Goal: Task Accomplishment & Management: Manage account settings

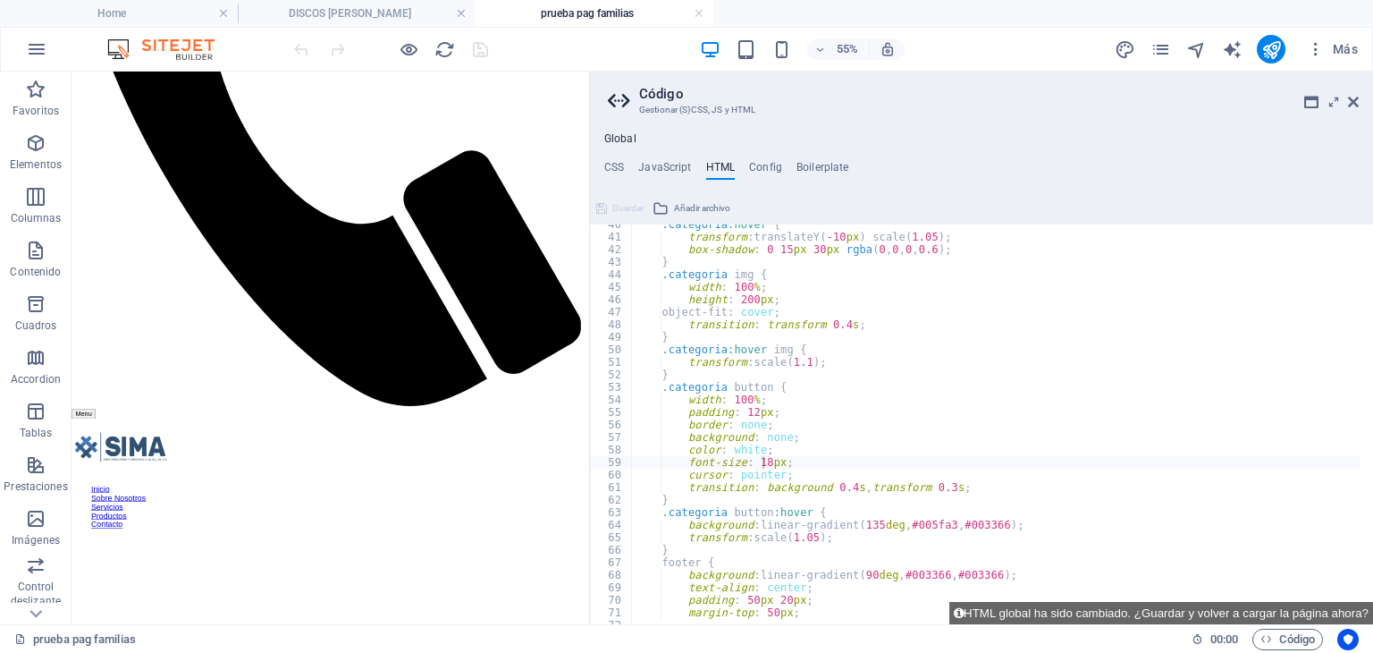
scroll to position [494, 0]
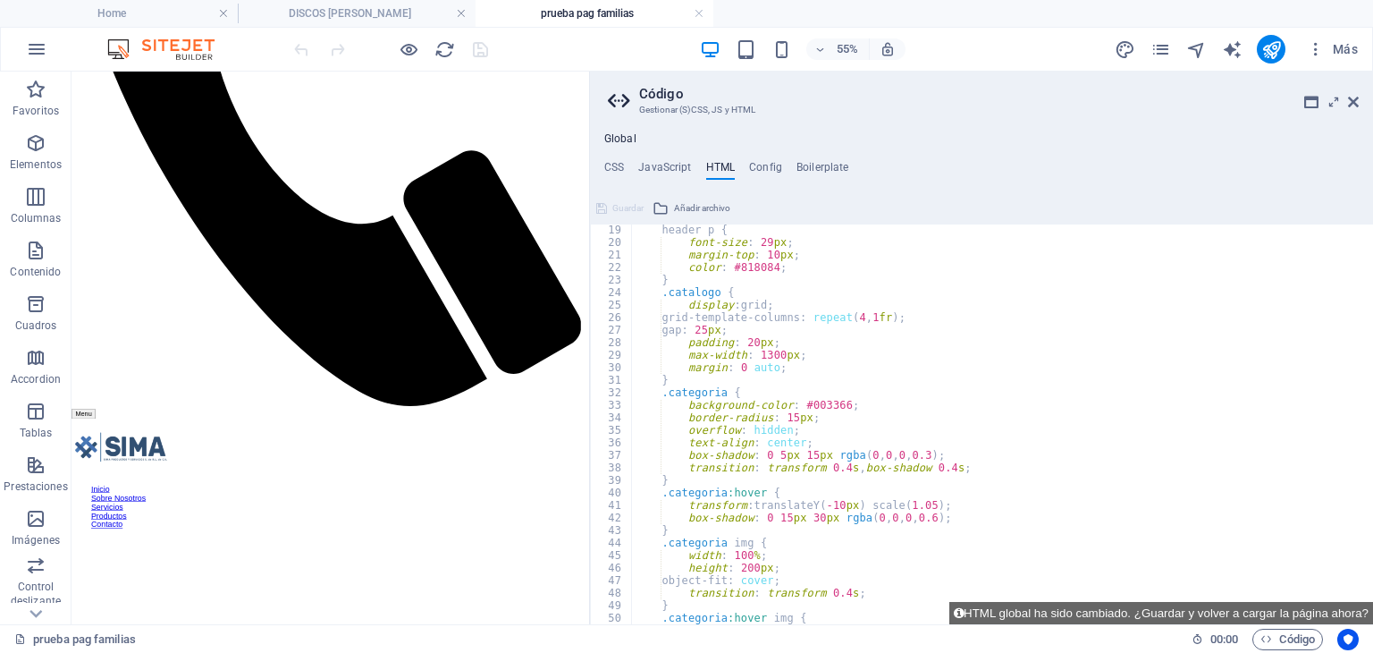
scroll to position [118, 0]
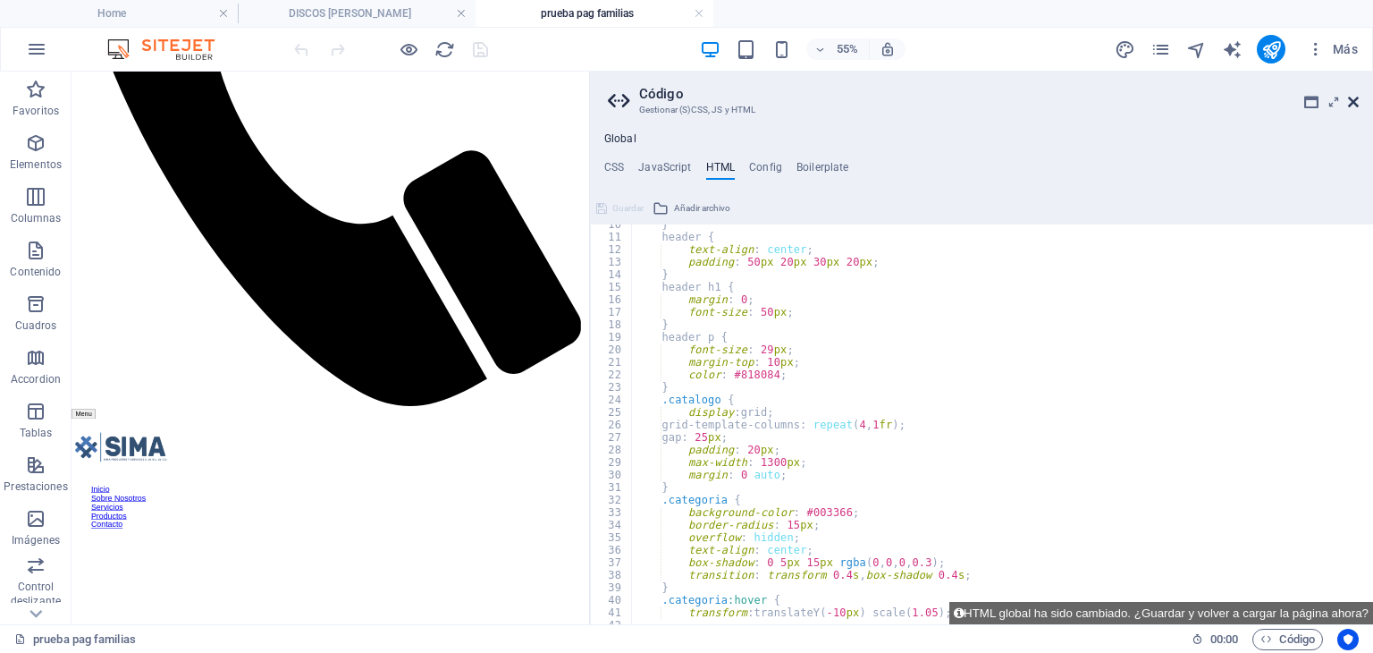
click at [1348, 106] on icon at bounding box center [1353, 102] width 11 height 14
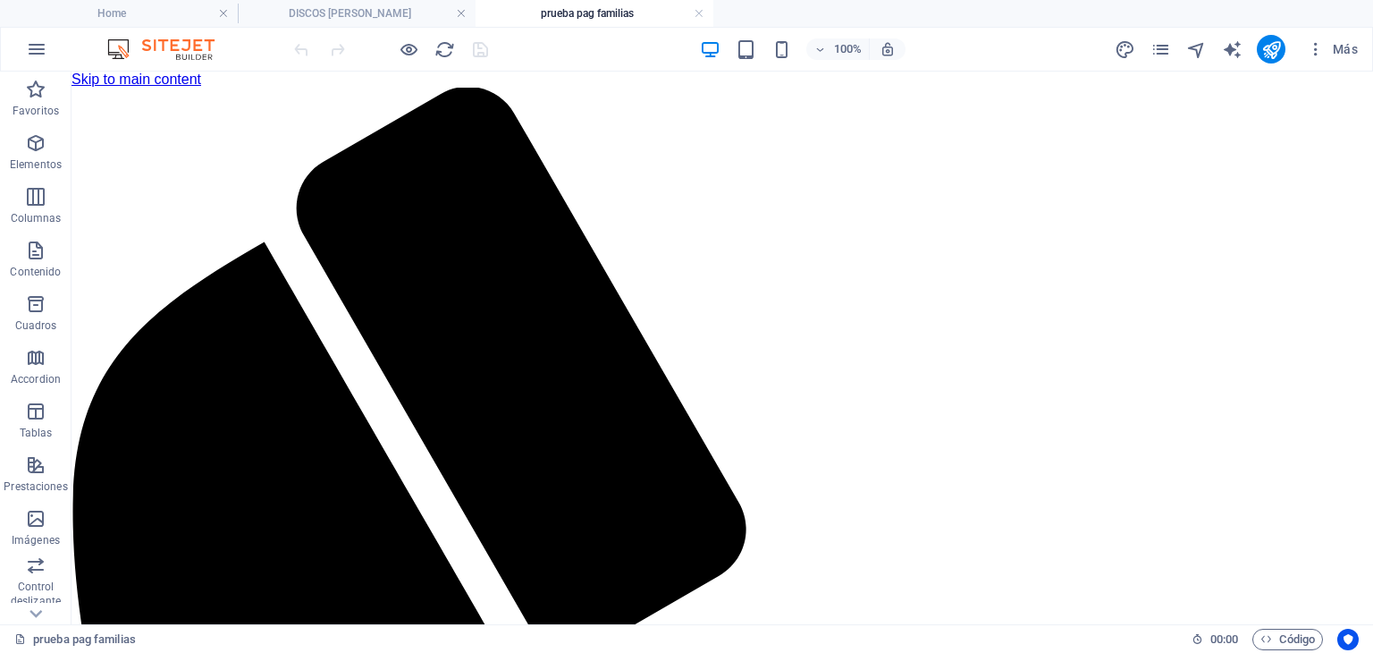
scroll to position [89, 0]
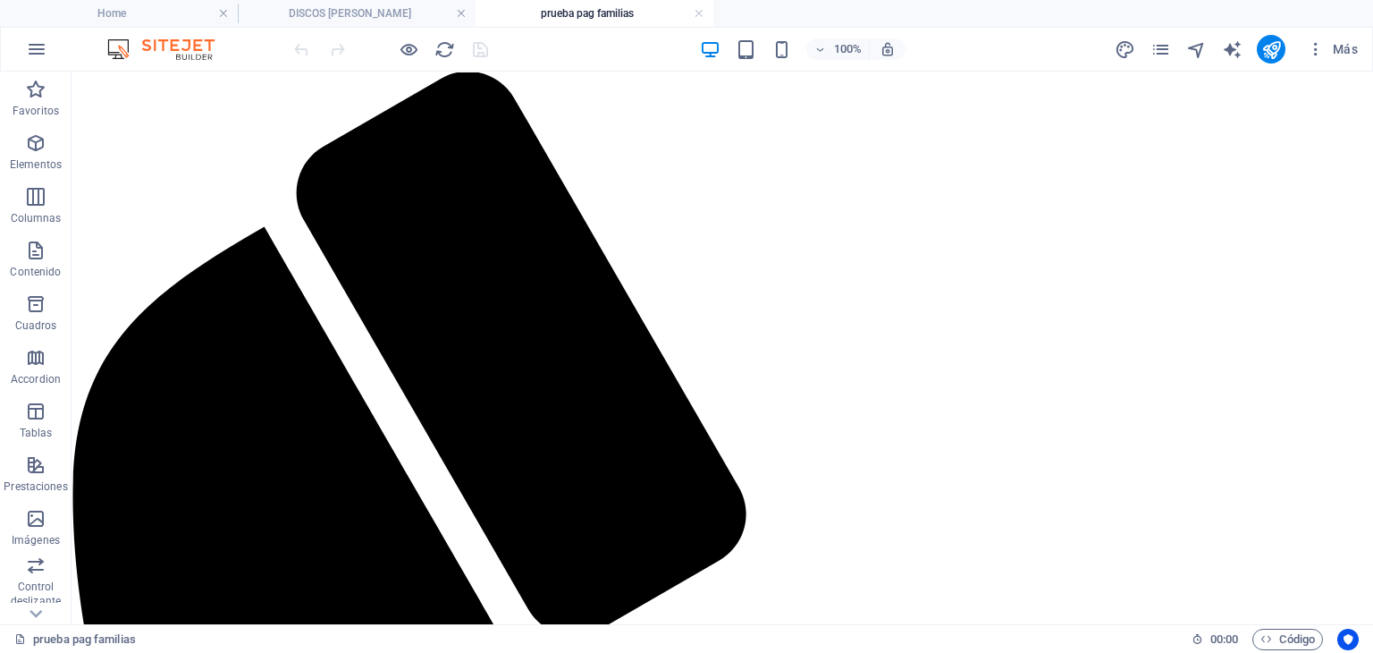
scroll to position [0, 0]
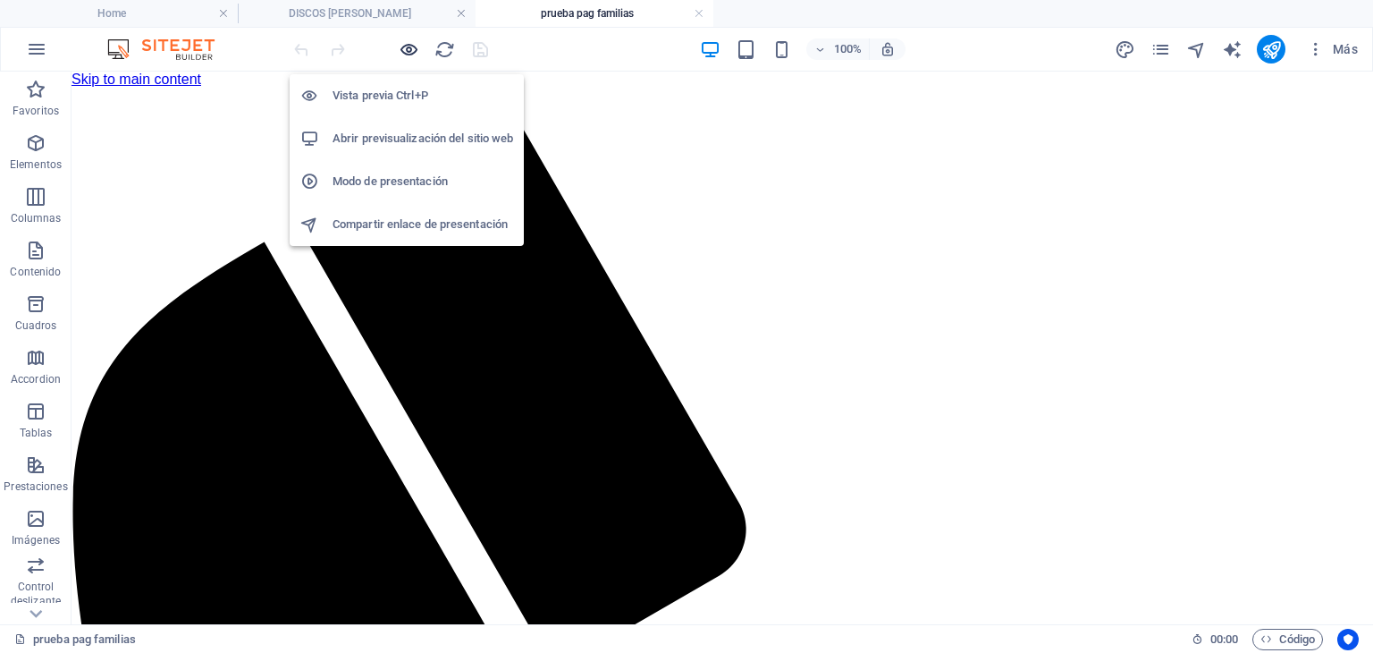
click at [402, 52] on icon "button" at bounding box center [409, 49] width 21 height 21
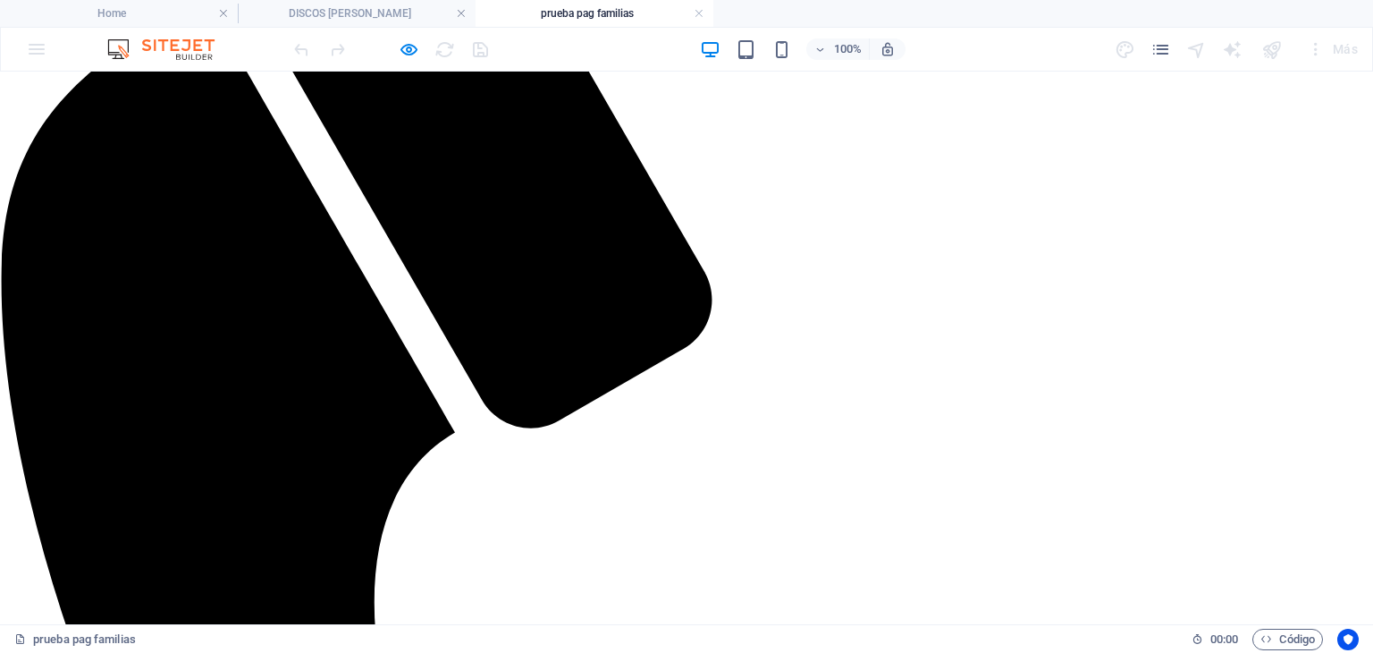
scroll to position [358, 0]
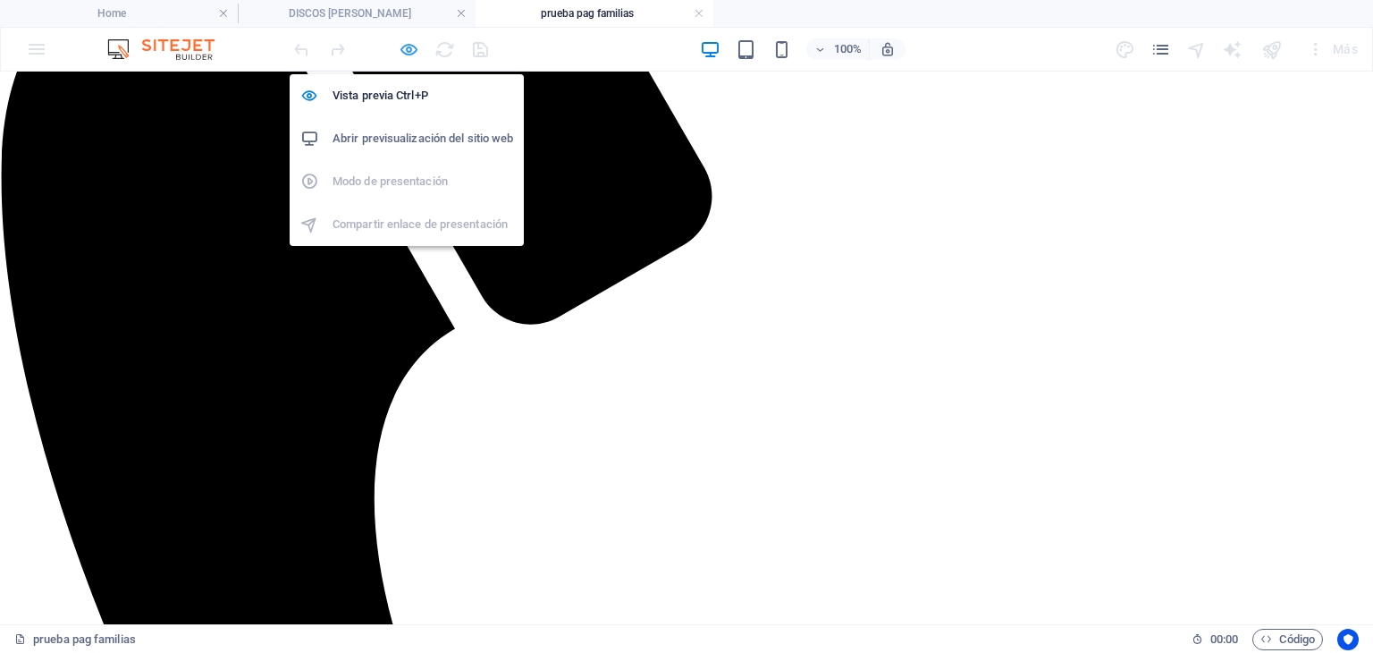
click at [400, 47] on icon "button" at bounding box center [409, 49] width 21 height 21
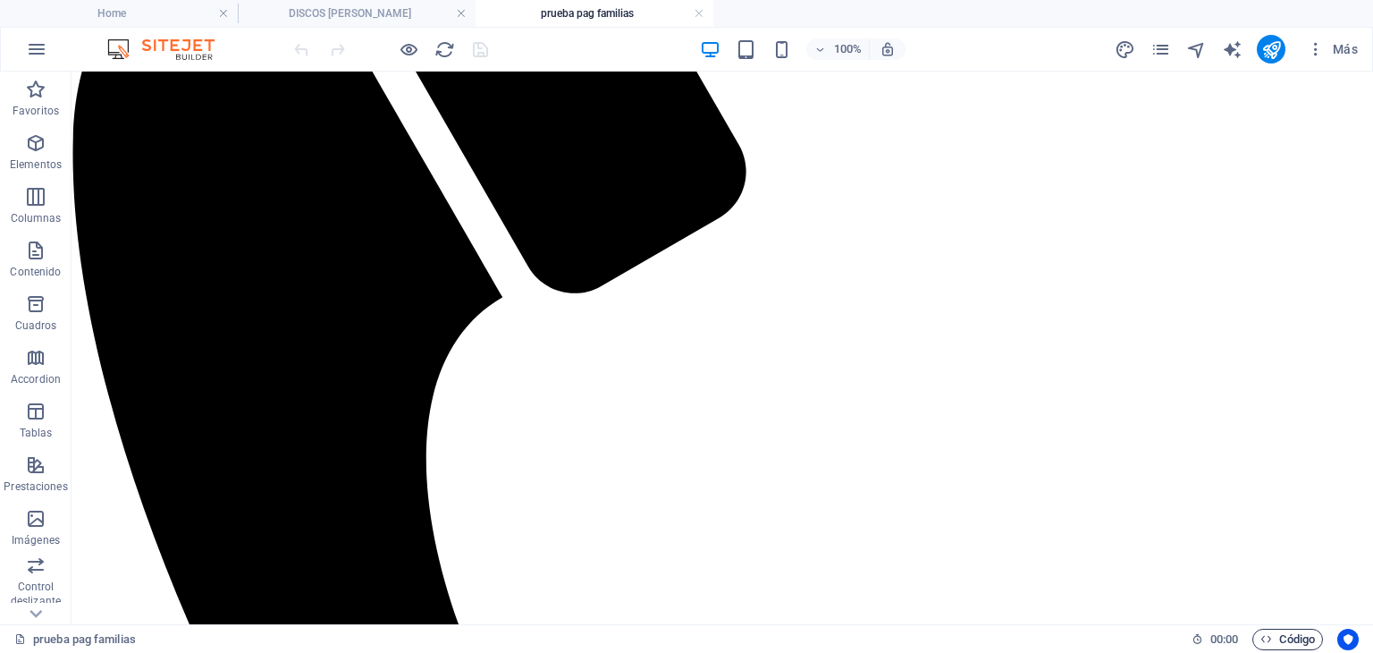
click at [1270, 640] on span "Código" at bounding box center [1288, 639] width 55 height 21
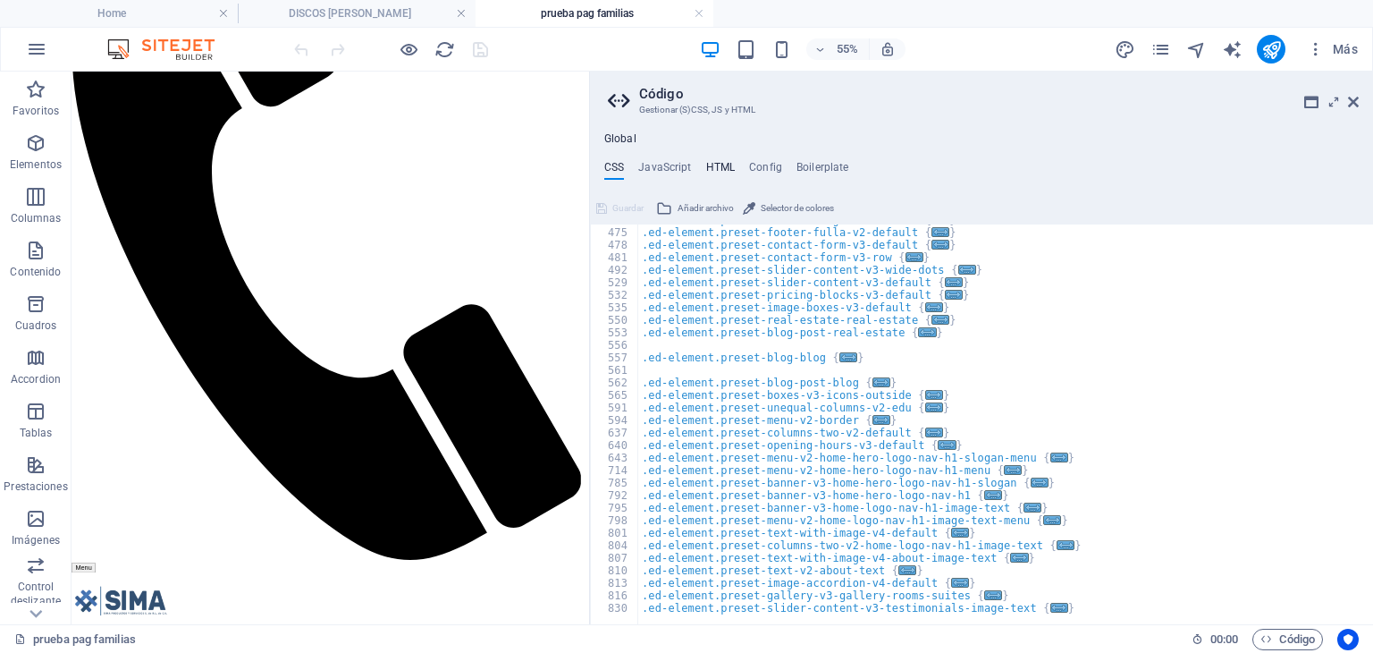
click at [711, 169] on h4 "HTML" at bounding box center [721, 171] width 30 height 20
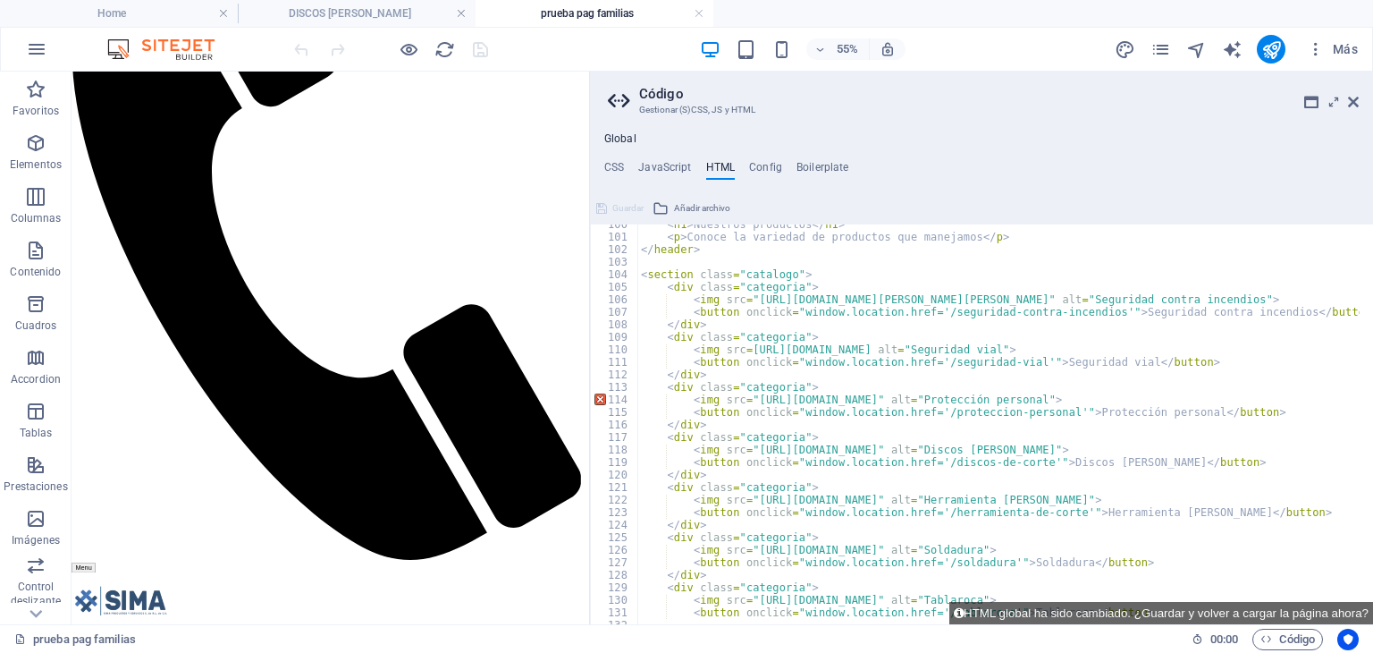
scroll to position [1459, 0]
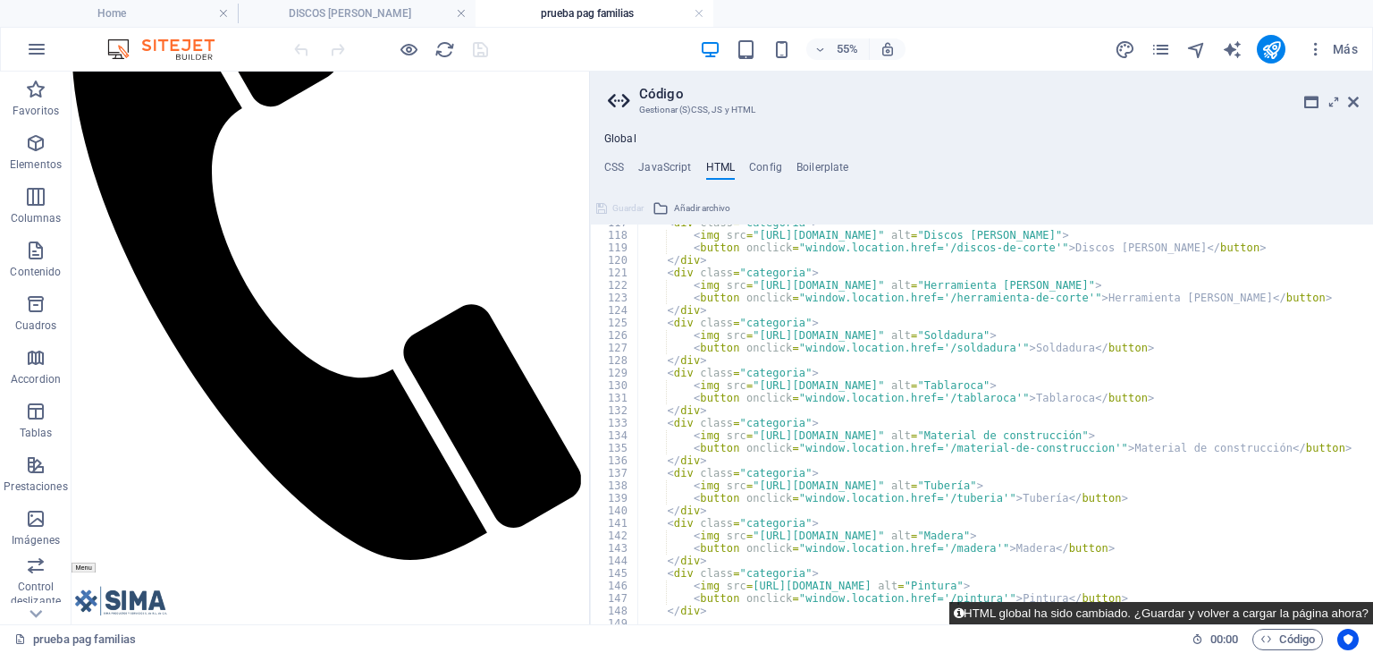
click at [985, 612] on button "HTML global ha sido cambiado. ¿Guardar y volver a cargar la página ahora?" at bounding box center [1162, 613] width 424 height 22
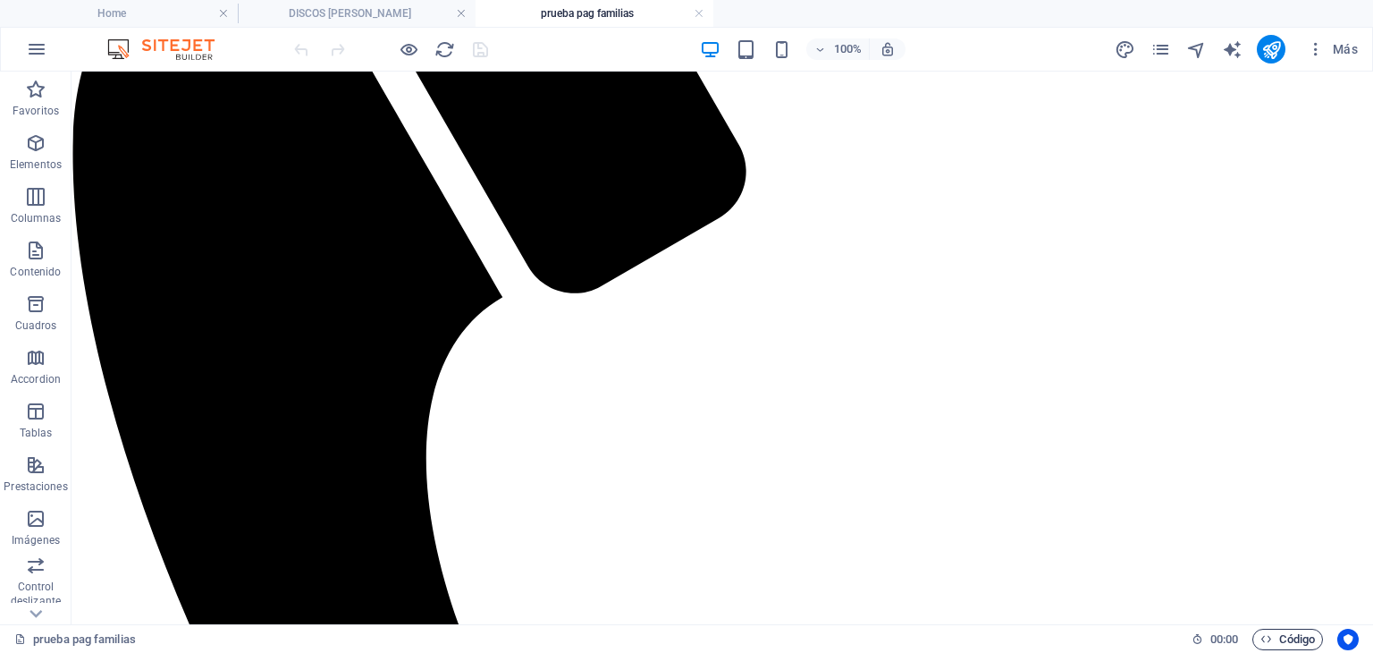
click at [1284, 629] on span "Código" at bounding box center [1288, 639] width 55 height 21
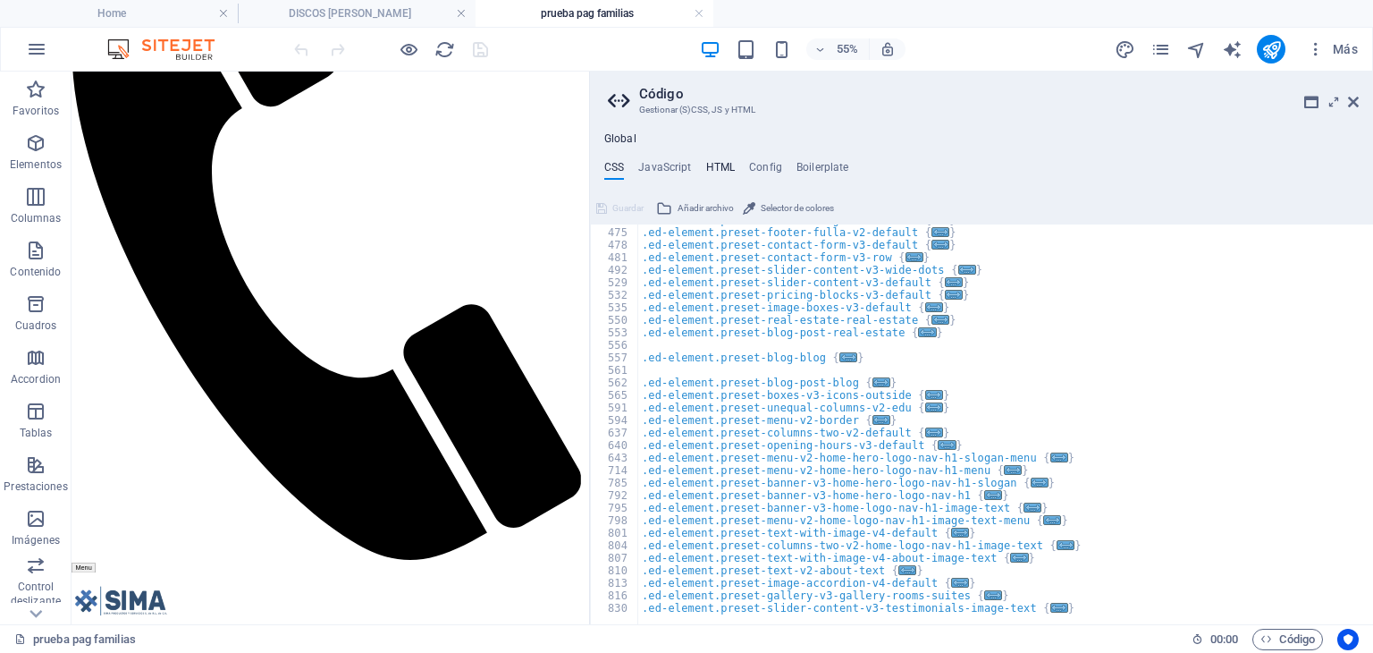
click at [719, 166] on h4 "HTML" at bounding box center [721, 171] width 30 height 20
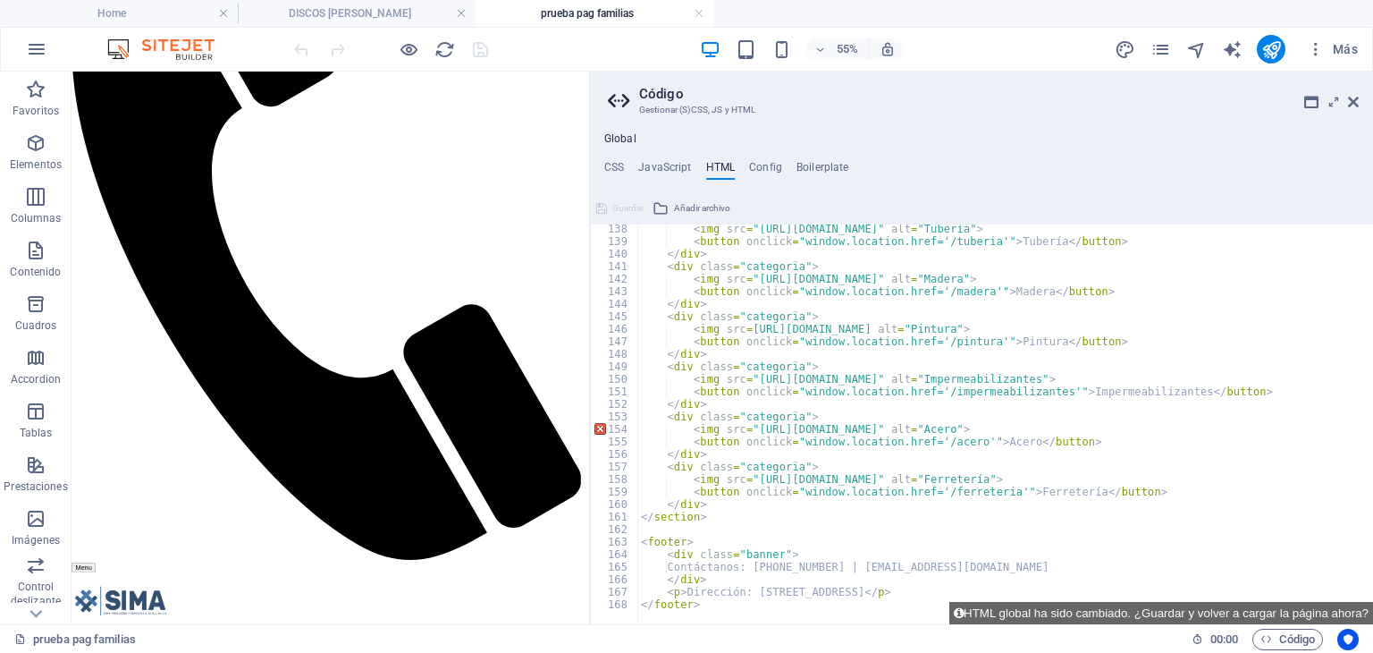
scroll to position [1717, 0]
click at [1348, 98] on icon at bounding box center [1353, 102] width 11 height 14
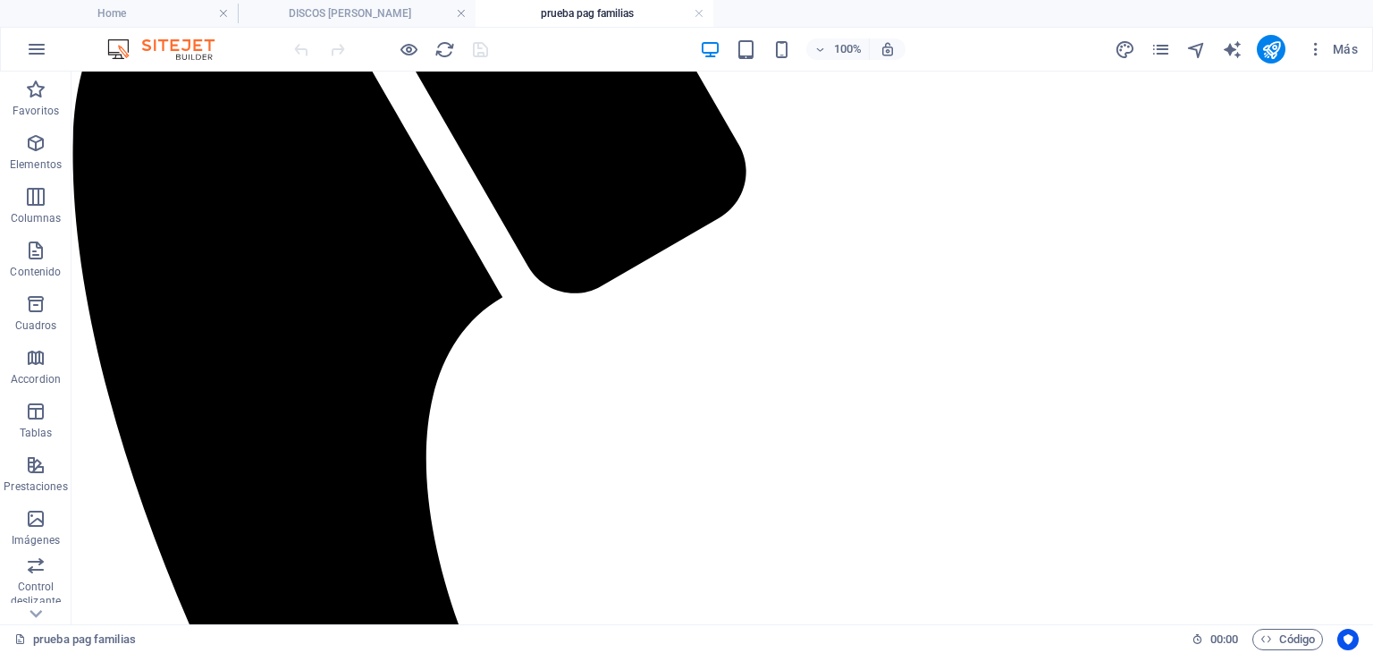
click at [1147, 47] on div "Más" at bounding box center [1239, 49] width 251 height 29
click at [1166, 46] on icon "pages" at bounding box center [1161, 49] width 21 height 21
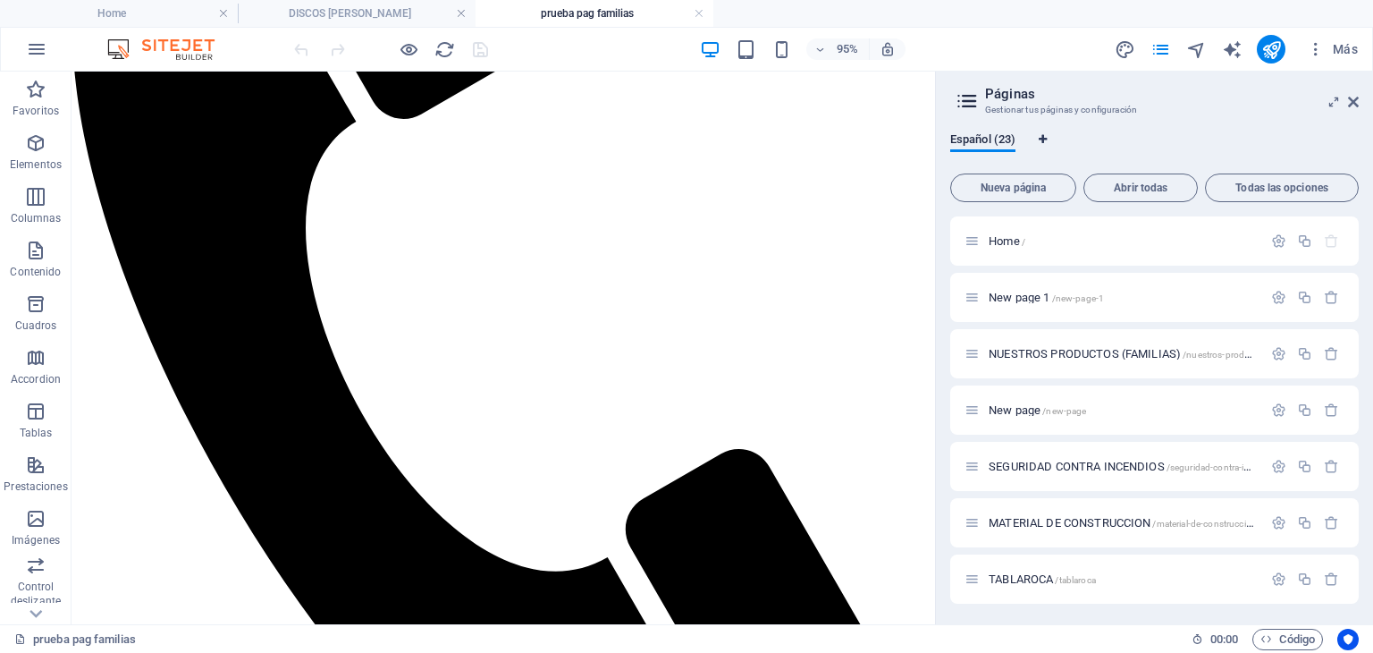
click at [1047, 138] on icon "Pestañas de idiomas" at bounding box center [1043, 139] width 8 height 11
select select "44"
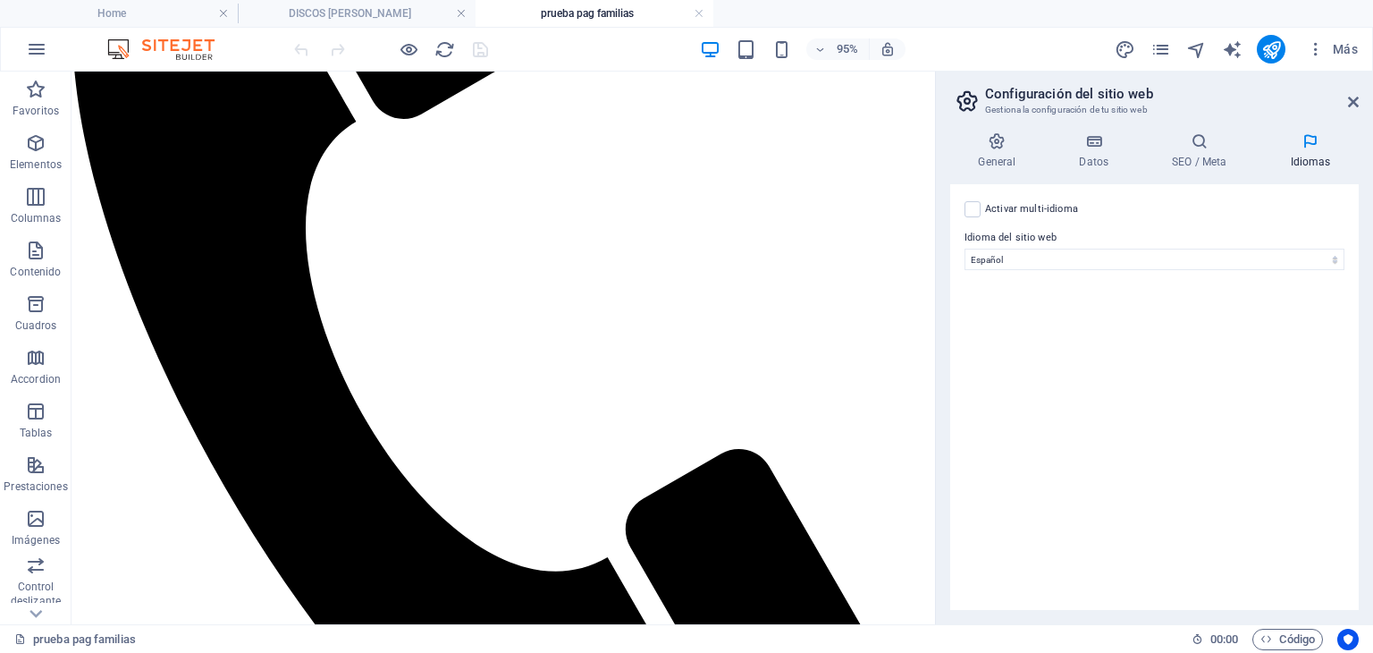
click at [1361, 99] on aside "Configuración del sitio web Gestiona la configuración de tu sitio web General D…" at bounding box center [1154, 348] width 438 height 553
click at [1355, 101] on icon at bounding box center [1353, 102] width 11 height 14
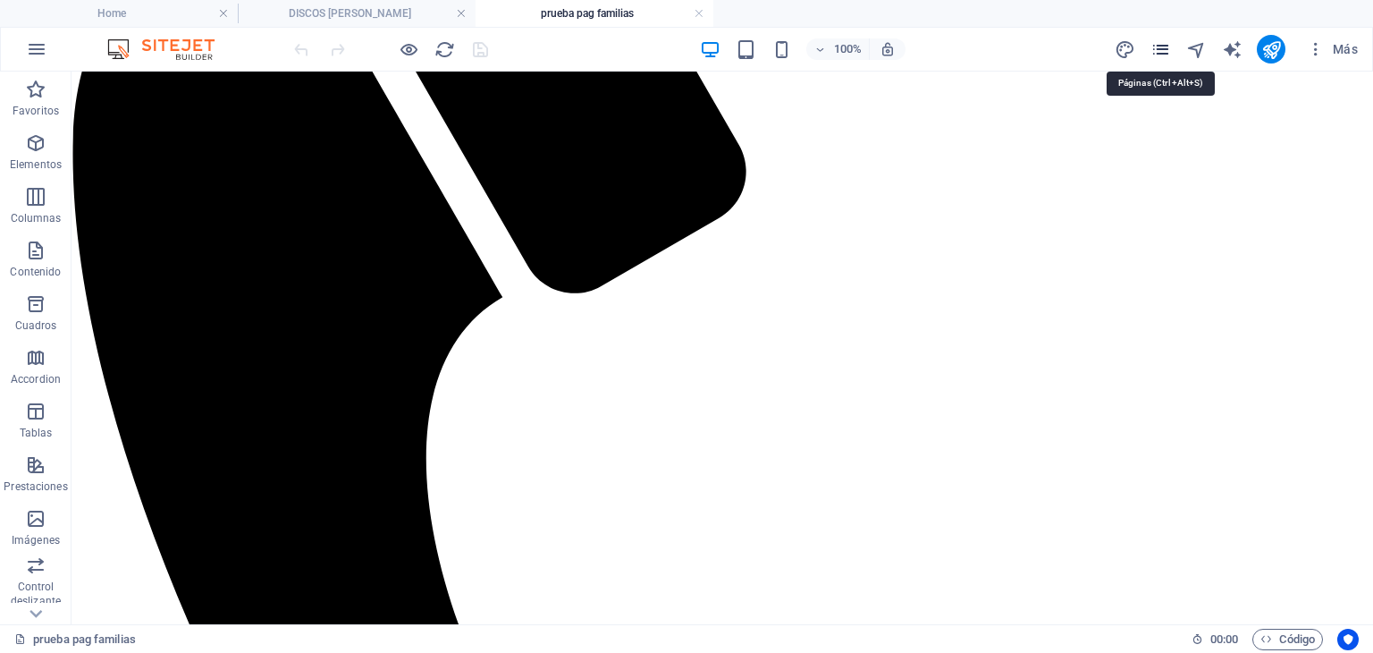
click at [1166, 51] on icon "pages" at bounding box center [1161, 49] width 21 height 21
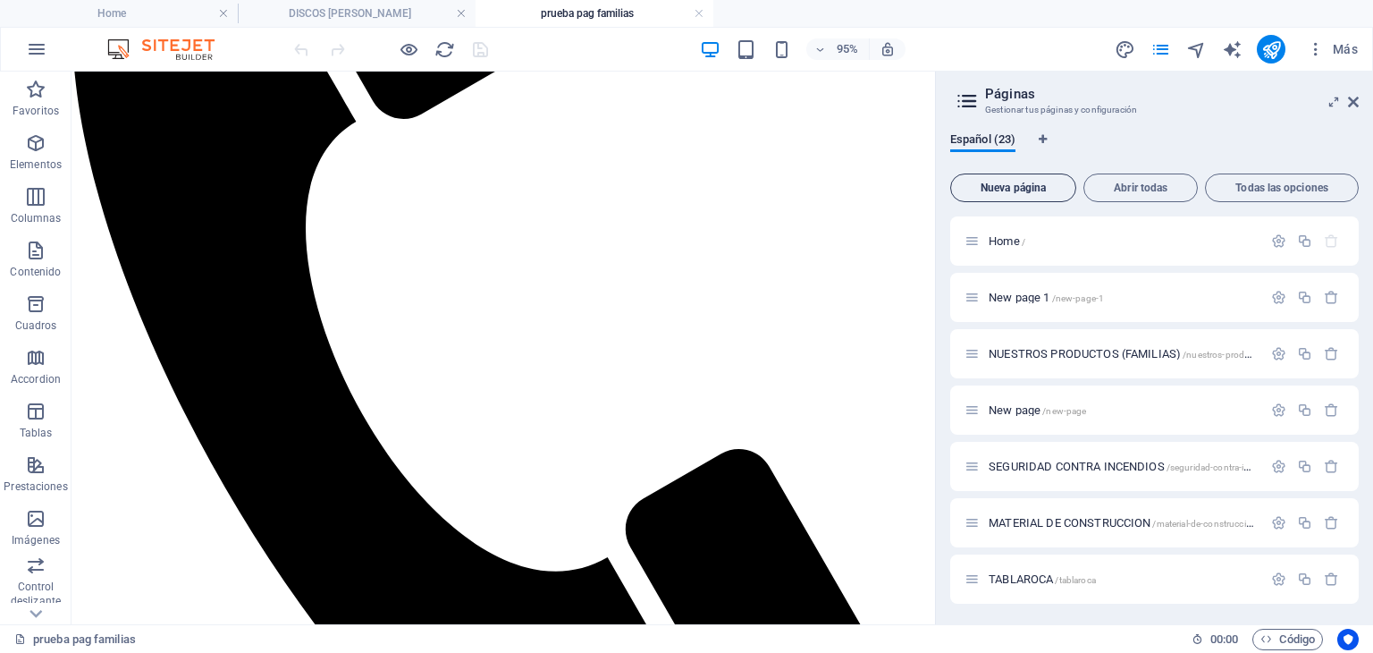
click at [1032, 182] on span "Nueva página" at bounding box center [1013, 187] width 110 height 11
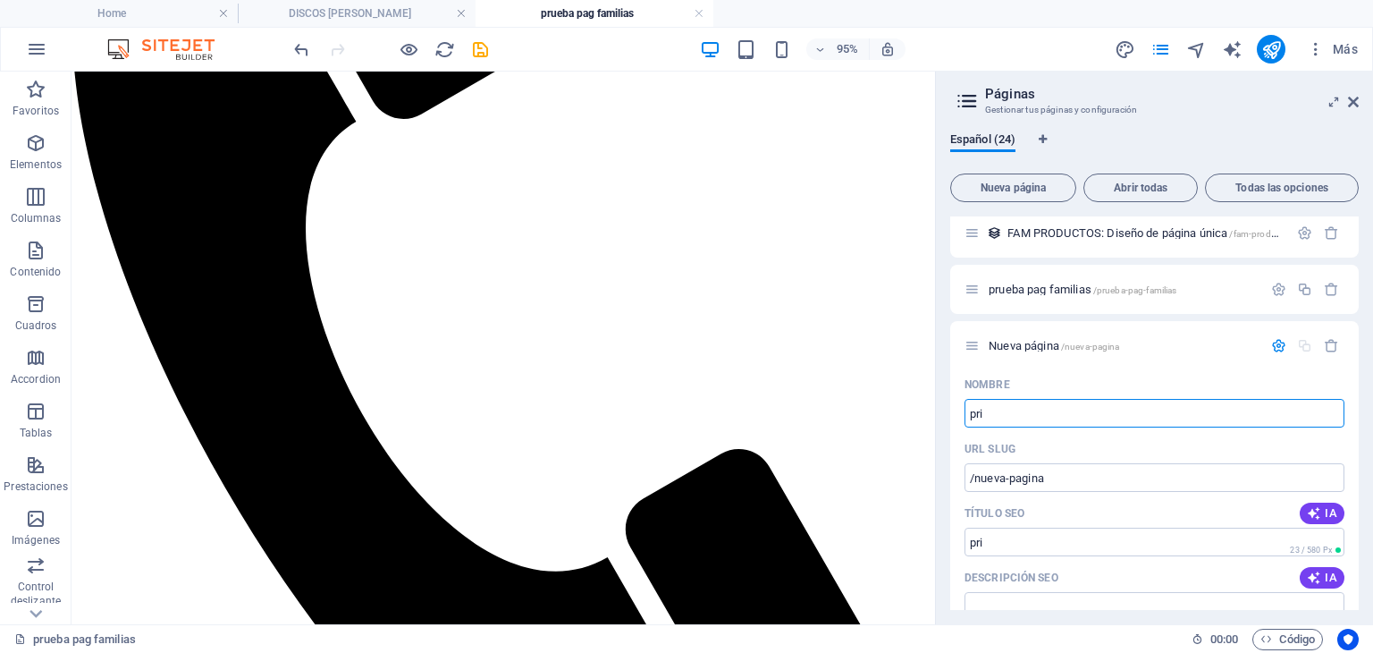
type input "pr"
type input "/pri"
type input "prueba seg"
type input "/prueba-segf"
type input "prueba seguri"
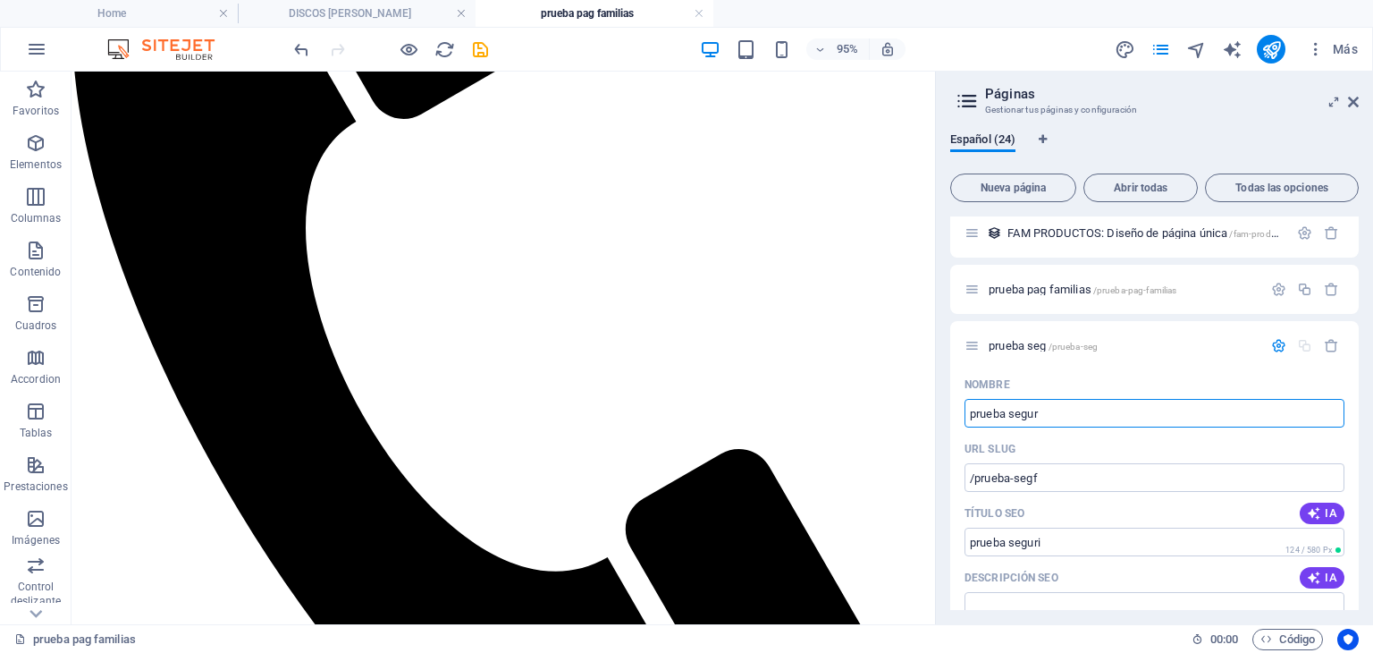
type input "/prueba-seg"
type input "prueba seguridad [PERSON_NAME]"
type input "/prueba-seguridad-de-inc"
type input "prueba seguridad de"
type input "/prueba-seguridad-de-ince"
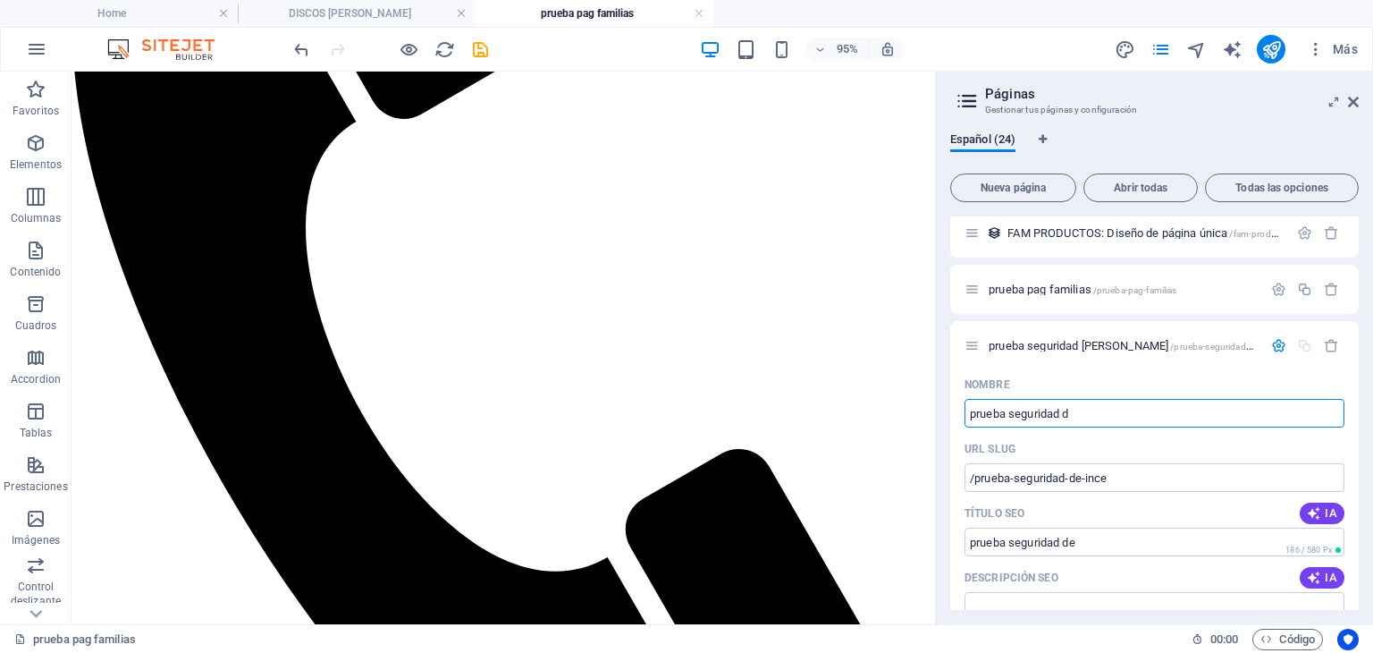
type input "prueba seguridad"
type input "/prueba-seguridad-de"
type input "prueba seguridad co"
type input "/prueba-seguridad"
type input "prueba seguridad contr"
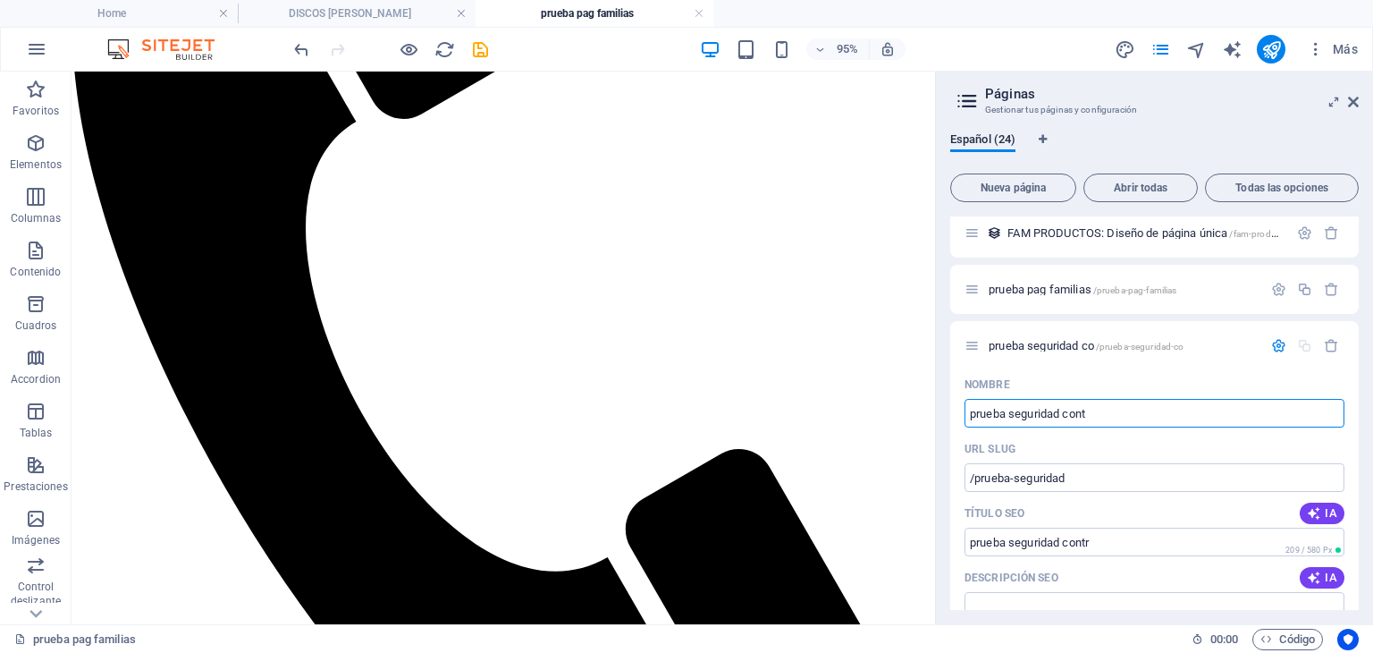
type input "/prueba-seguridad-co"
type input "prueba seguridad contra incendios"
type input "/prueba-seguridad-contra-incendio"
type input "prueba seguridad contra incendios"
type input "/prueba-seguridad-contra-incendios"
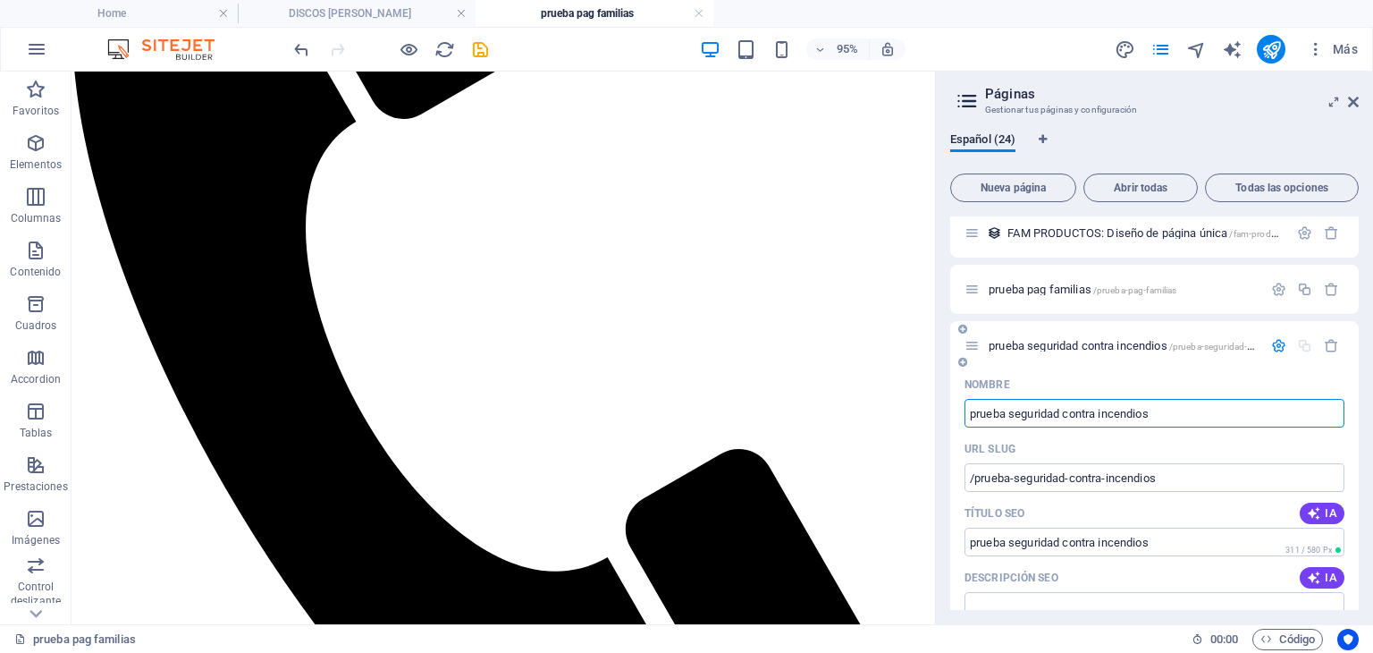
type input "prueba seguridad contra incendios"
click at [1262, 380] on div "Nombre" at bounding box center [1155, 384] width 380 height 29
click at [1272, 346] on icon "button" at bounding box center [1278, 345] width 15 height 15
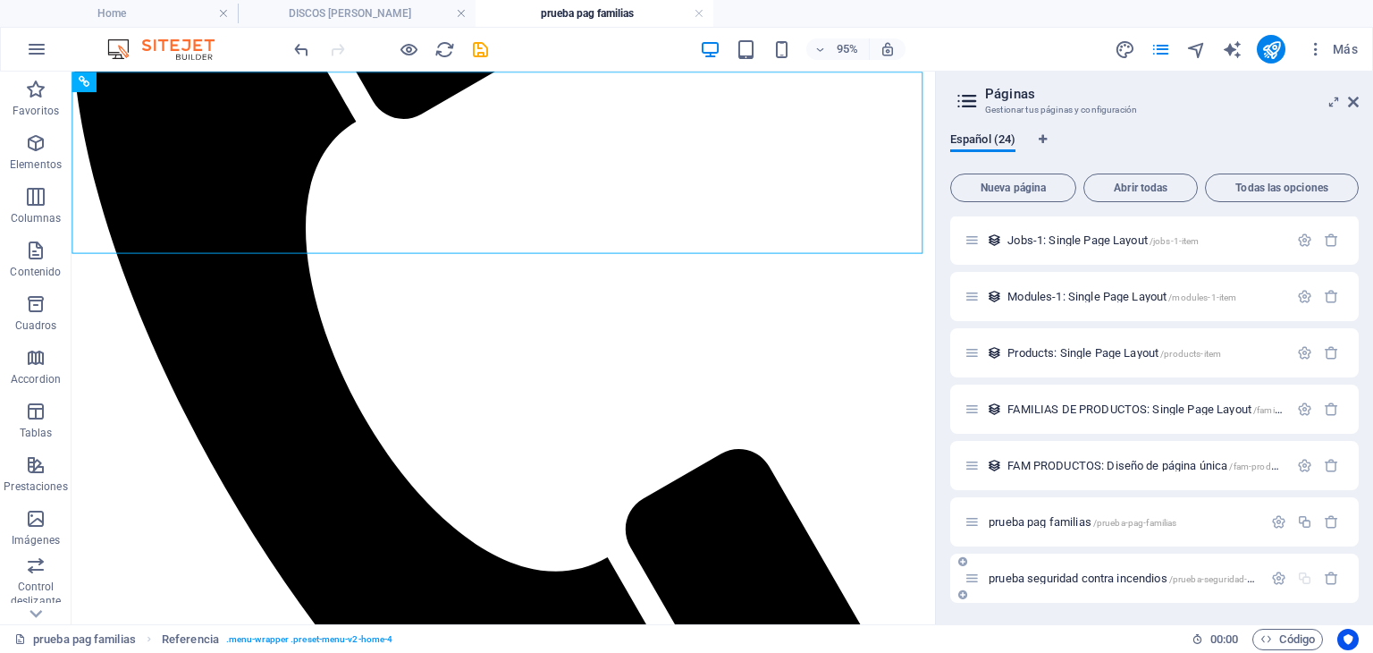
click at [1083, 572] on span "prueba seguridad contra incendios /prueba-seguridad-contra-incendios" at bounding box center [1152, 577] width 326 height 13
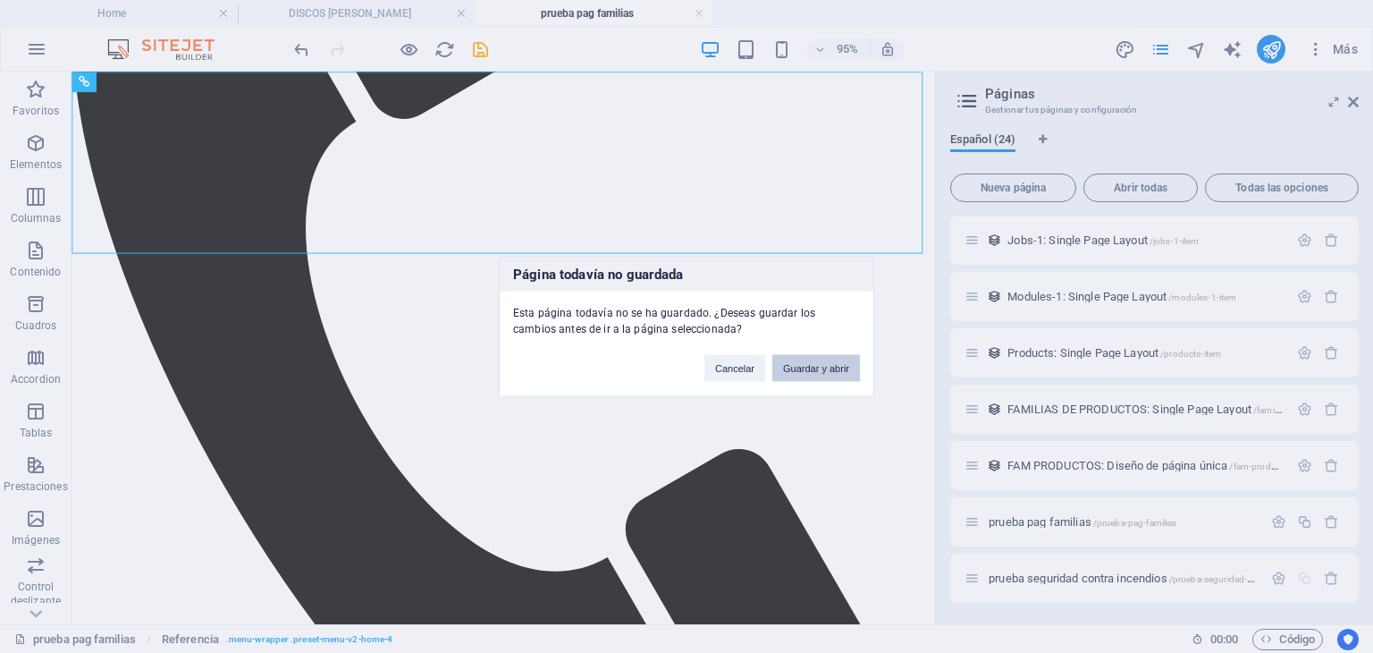
click at [791, 369] on button "Guardar y abrir" at bounding box center [816, 368] width 88 height 27
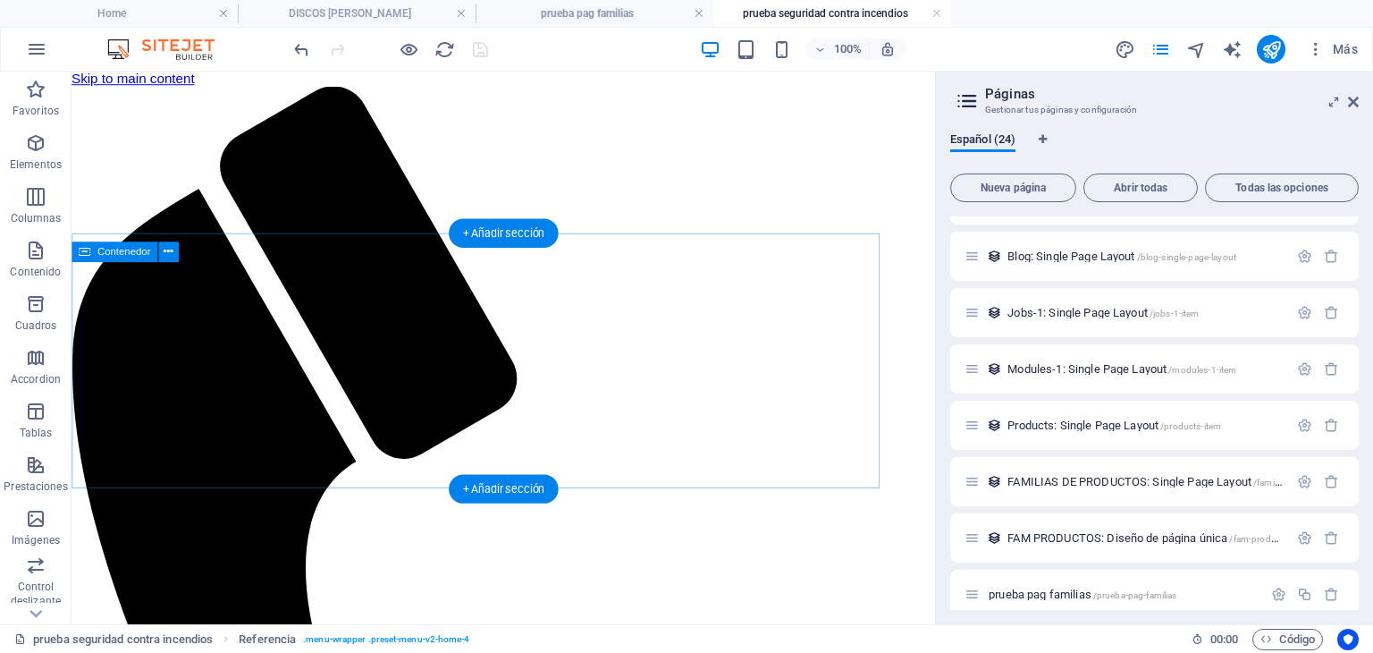
scroll to position [0, 0]
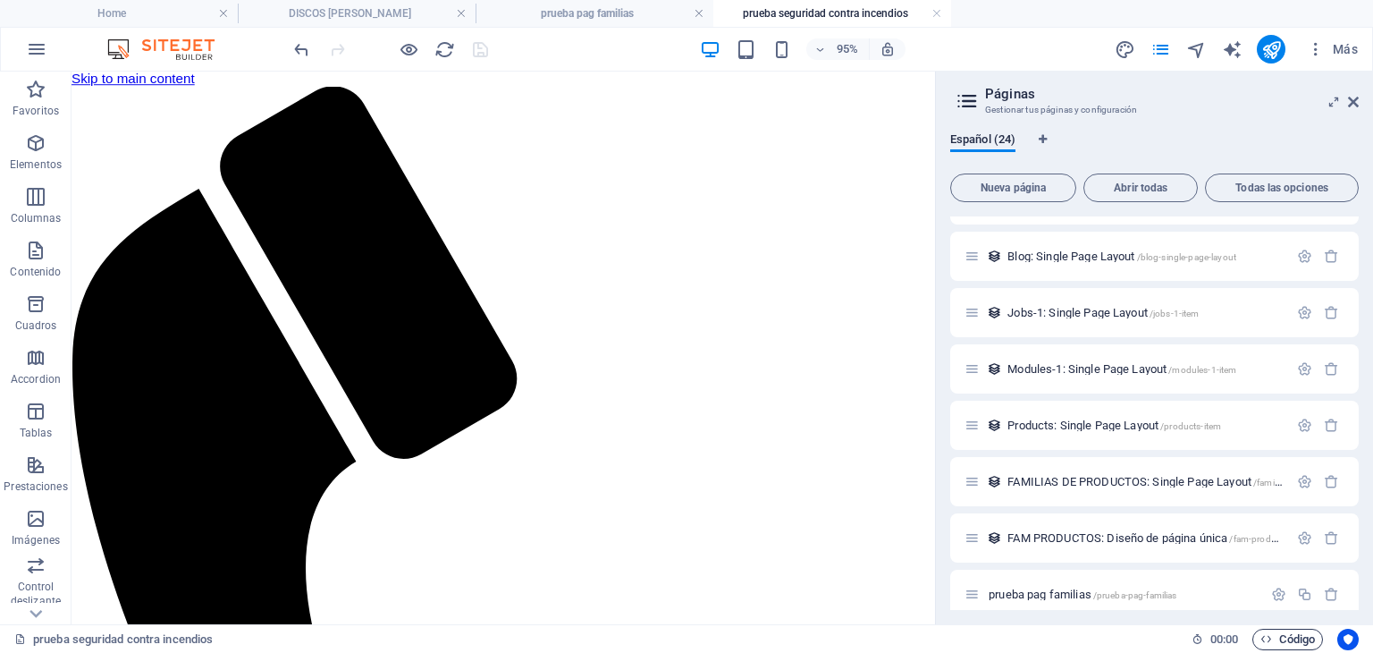
click at [1287, 636] on span "Código" at bounding box center [1288, 639] width 55 height 21
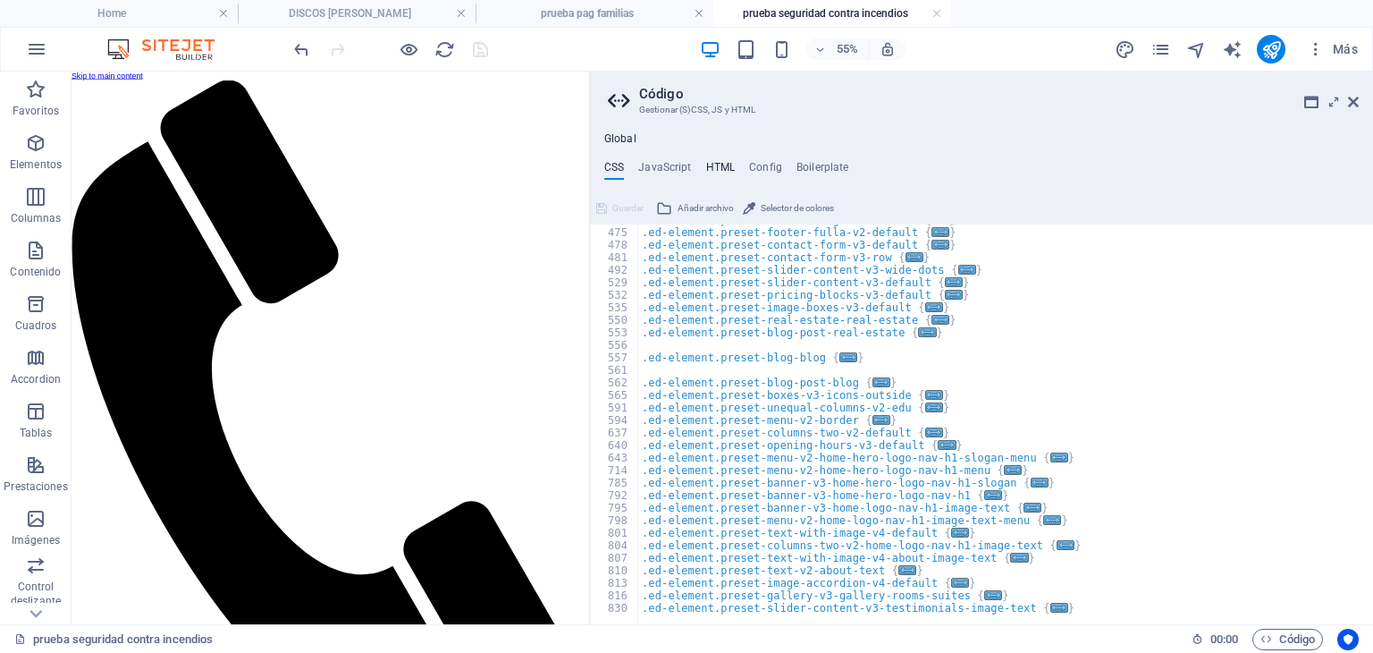
click at [727, 161] on h4 "HTML" at bounding box center [721, 171] width 30 height 20
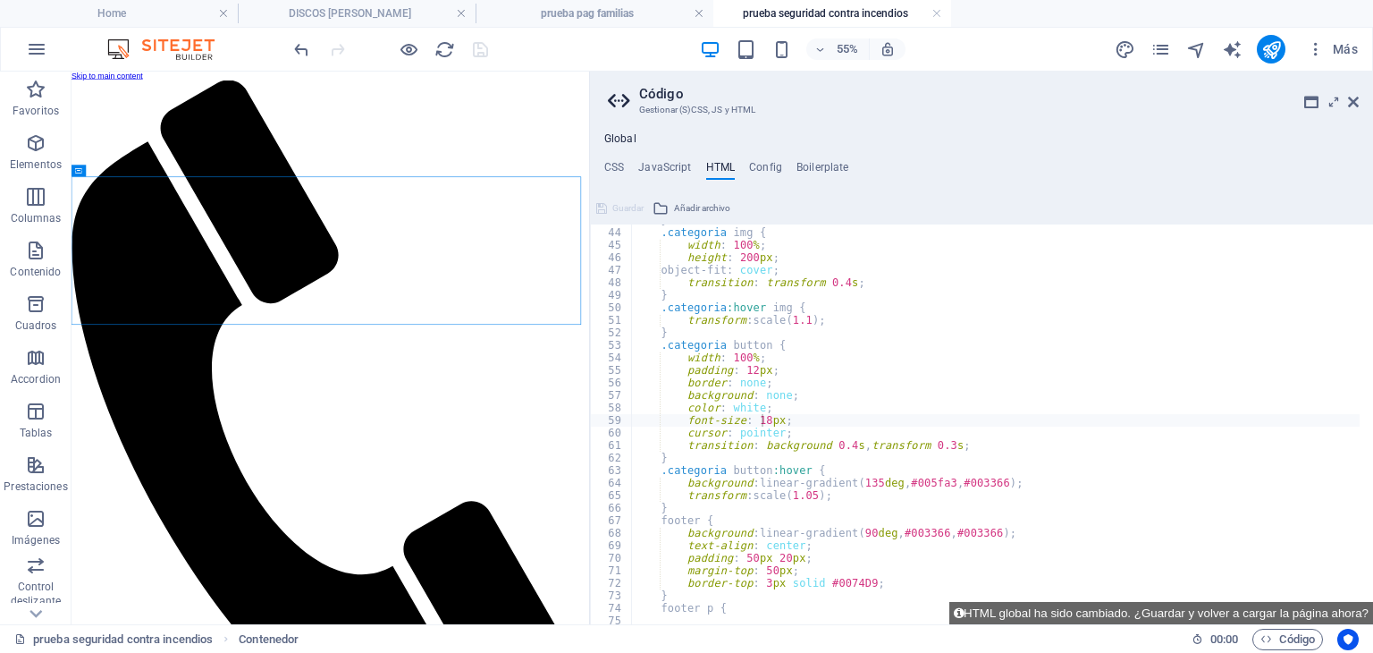
scroll to position [536, 0]
click at [1352, 97] on icon at bounding box center [1353, 102] width 11 height 14
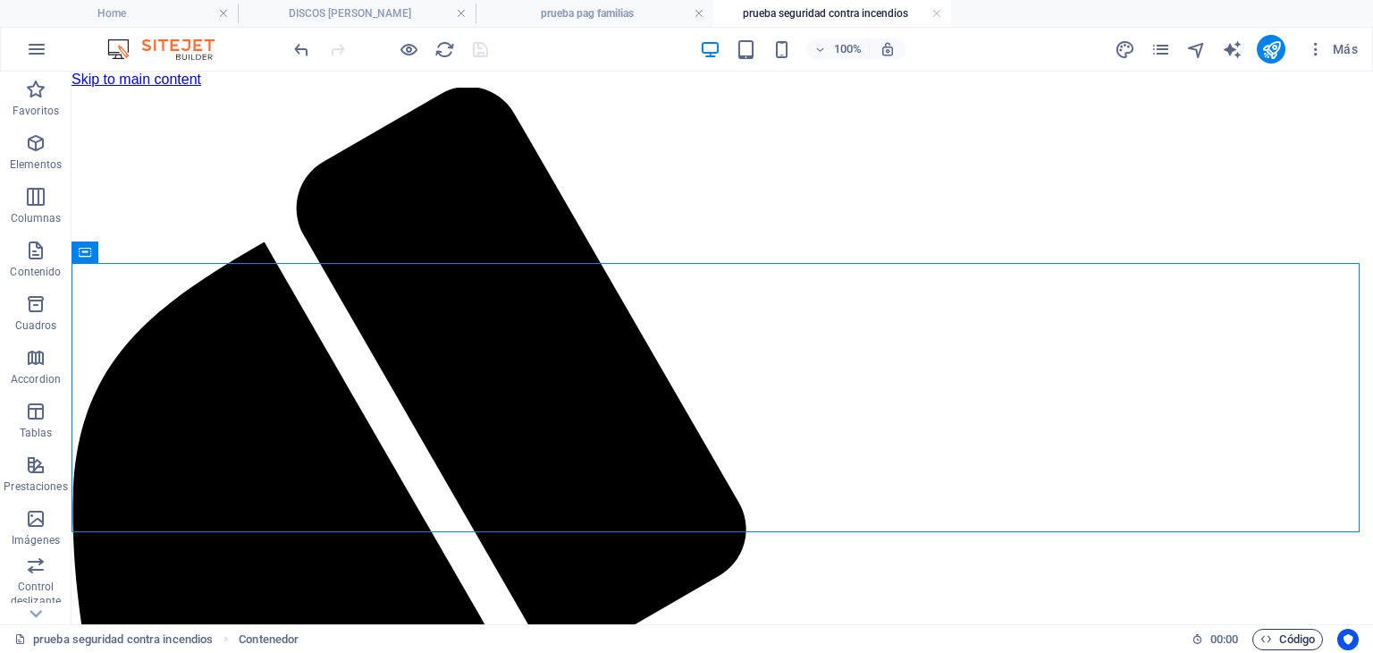
click at [1266, 641] on icon "button" at bounding box center [1267, 639] width 12 height 12
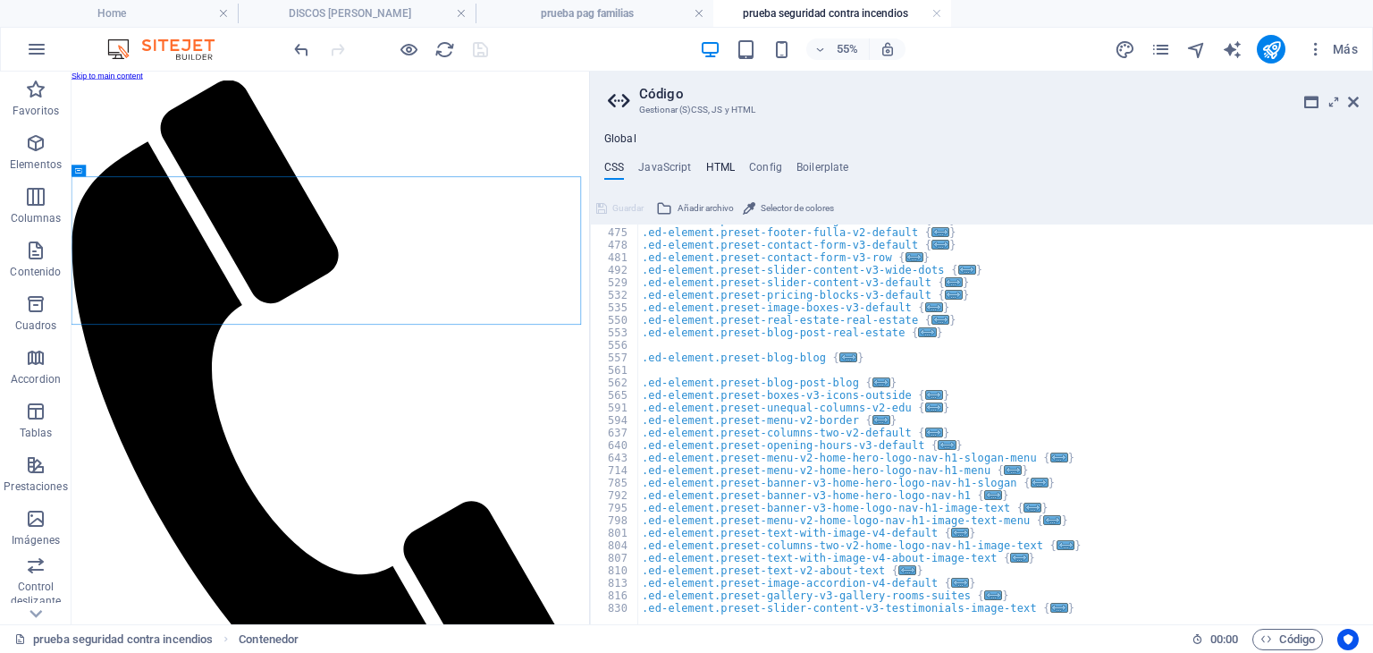
click at [729, 169] on h4 "HTML" at bounding box center [721, 171] width 30 height 20
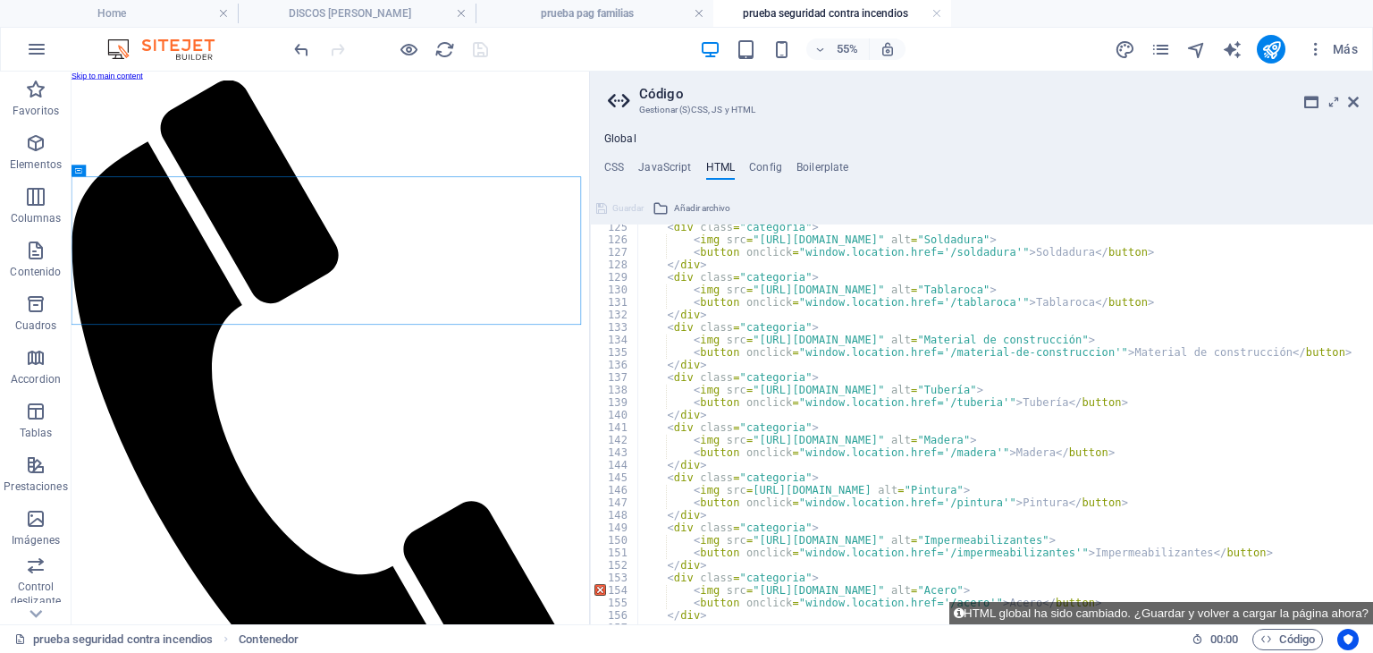
scroll to position [1717, 0]
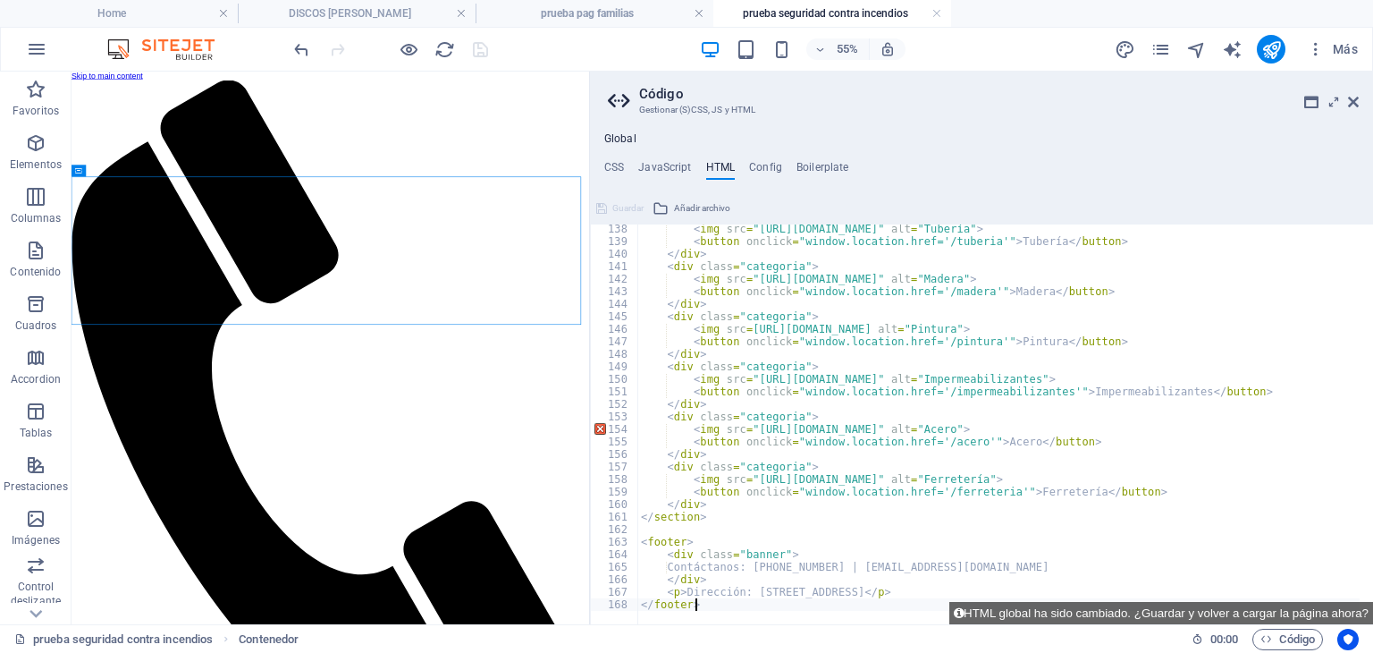
click at [705, 604] on div "< img src = "[URL][DOMAIN_NAME]" alt = "Tubería" > < button onclick = "window.l…" at bounding box center [1221, 428] width 1169 height 411
type textarea "</footer>"
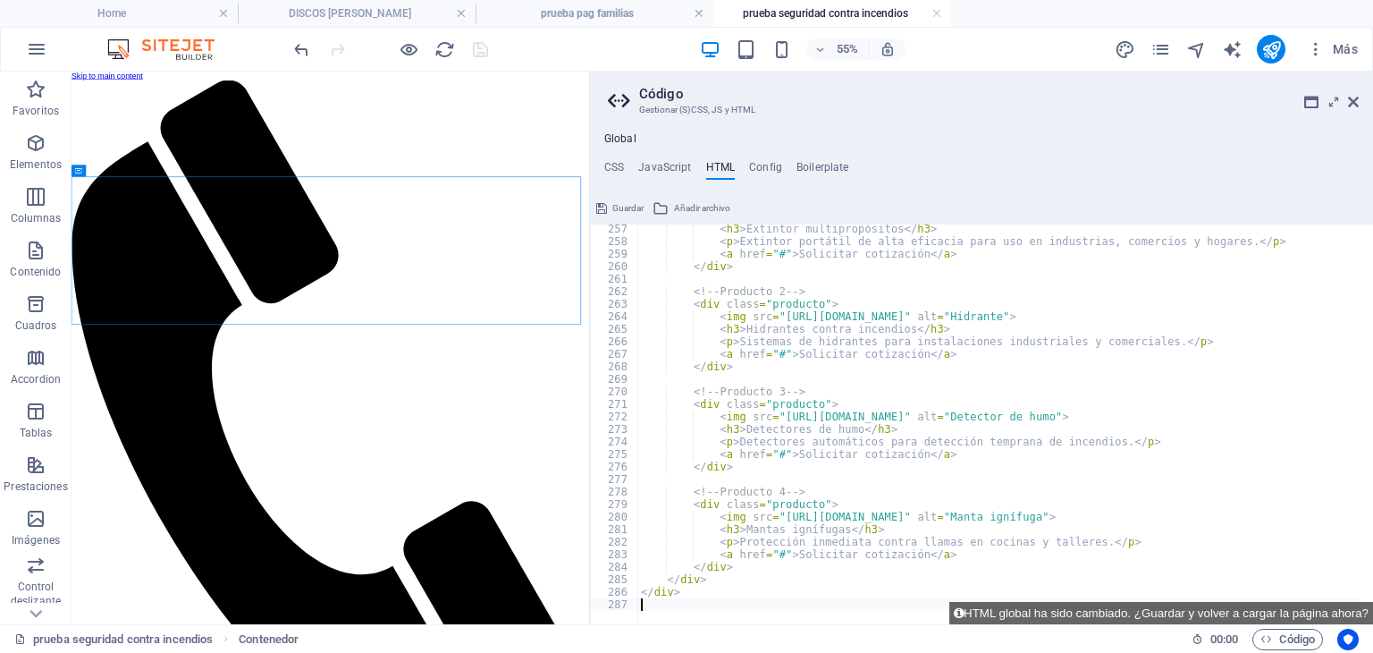
scroll to position [3206, 0]
click at [1166, 604] on button "HTML global ha sido cambiado. ¿Guardar y volver a cargar la página ahora?" at bounding box center [1162, 613] width 424 height 22
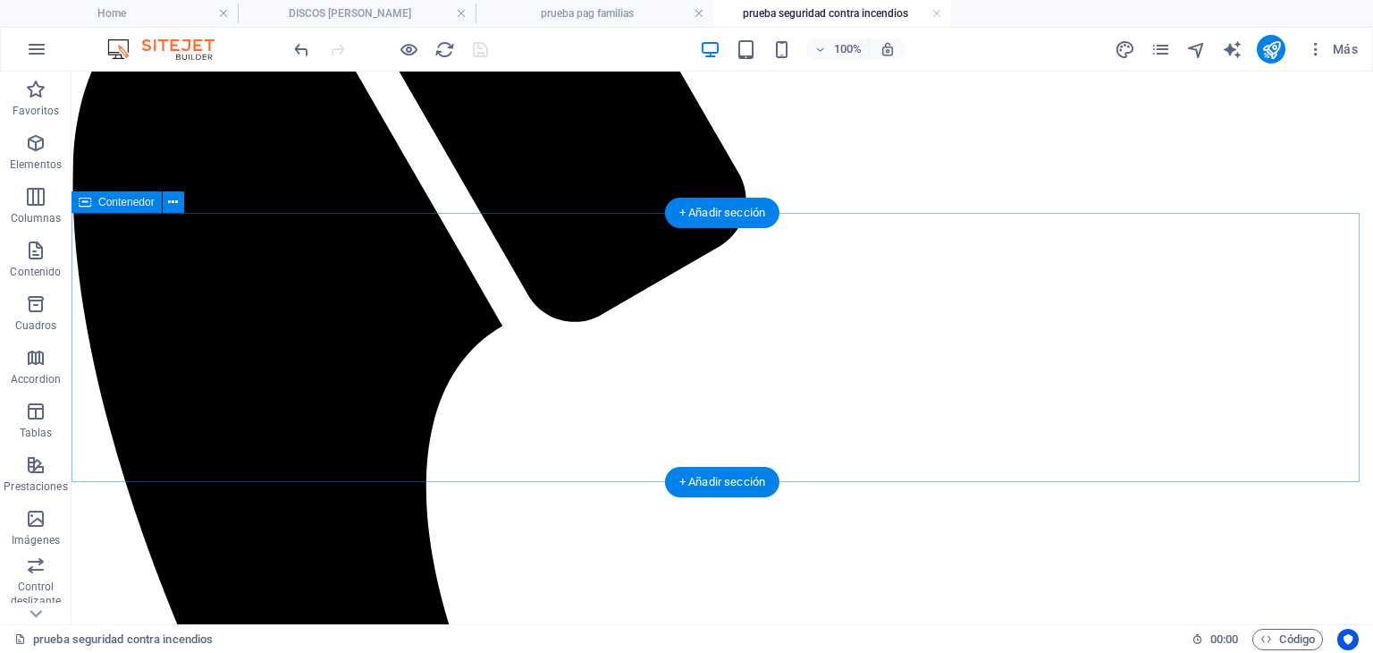
scroll to position [0, 0]
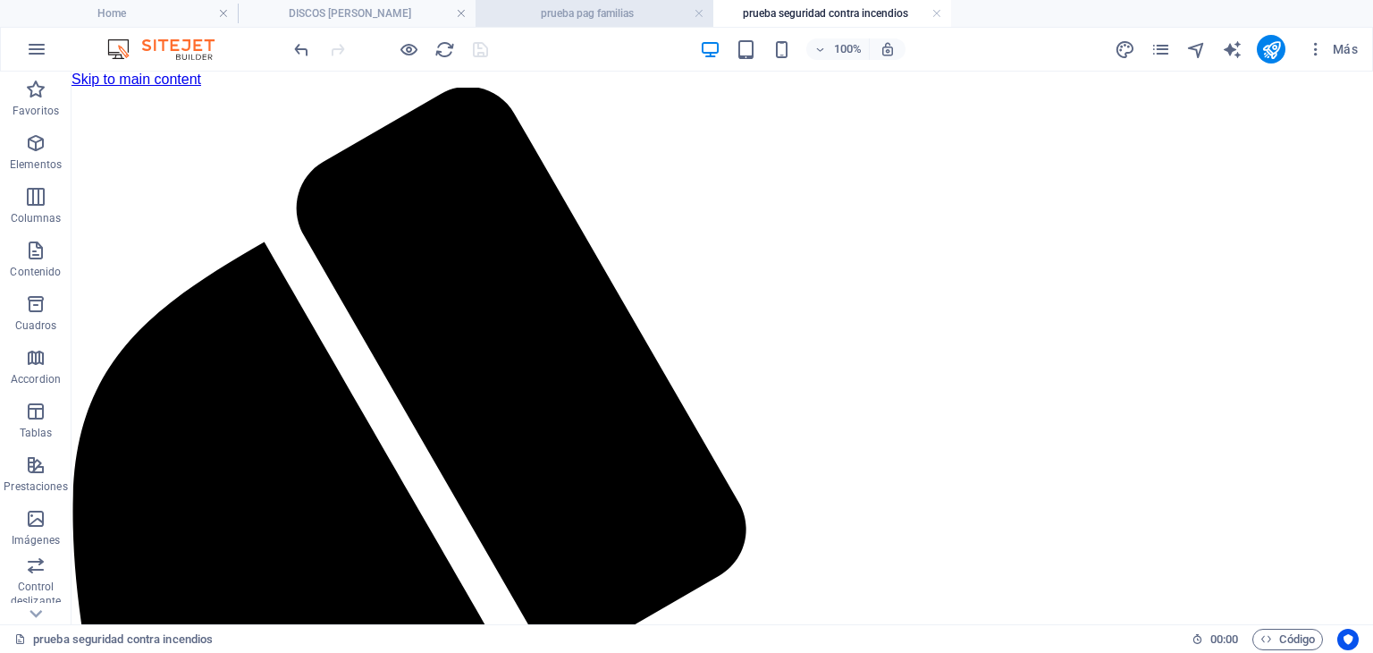
click at [595, 12] on h4 "prueba pag familias" at bounding box center [595, 14] width 238 height 20
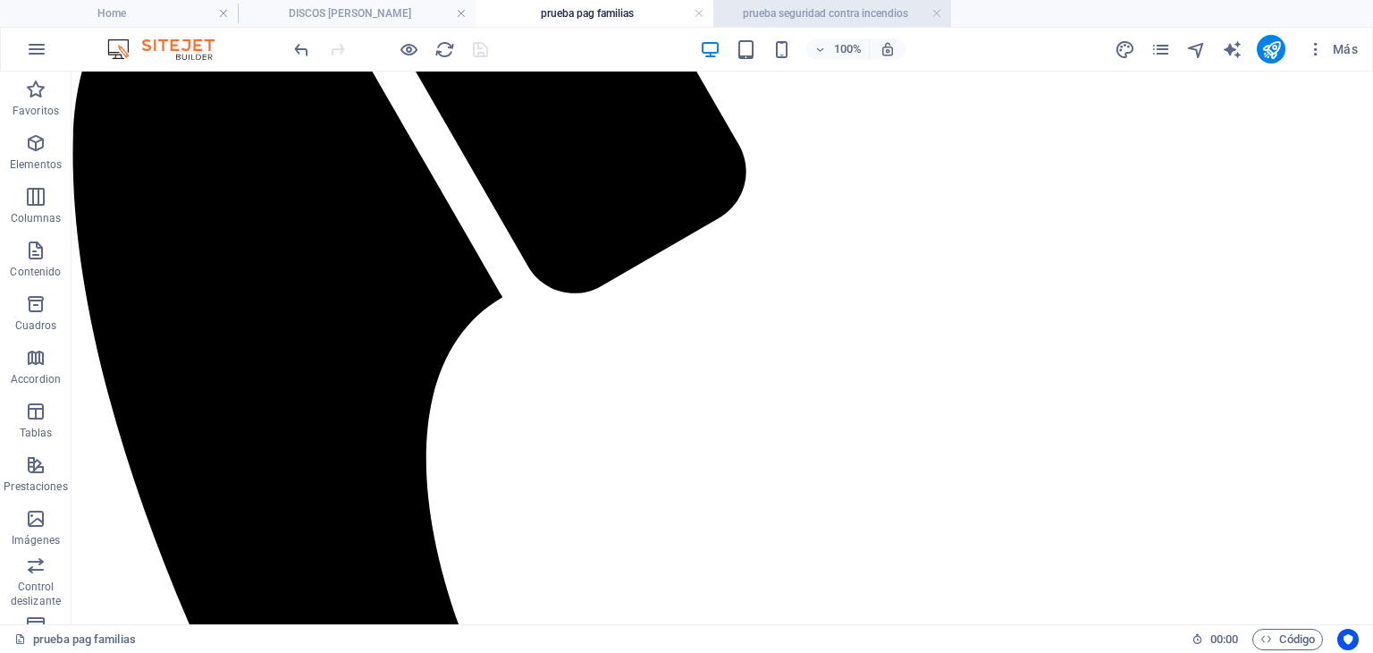
click at [847, 25] on li "prueba seguridad contra incendios" at bounding box center [832, 13] width 238 height 27
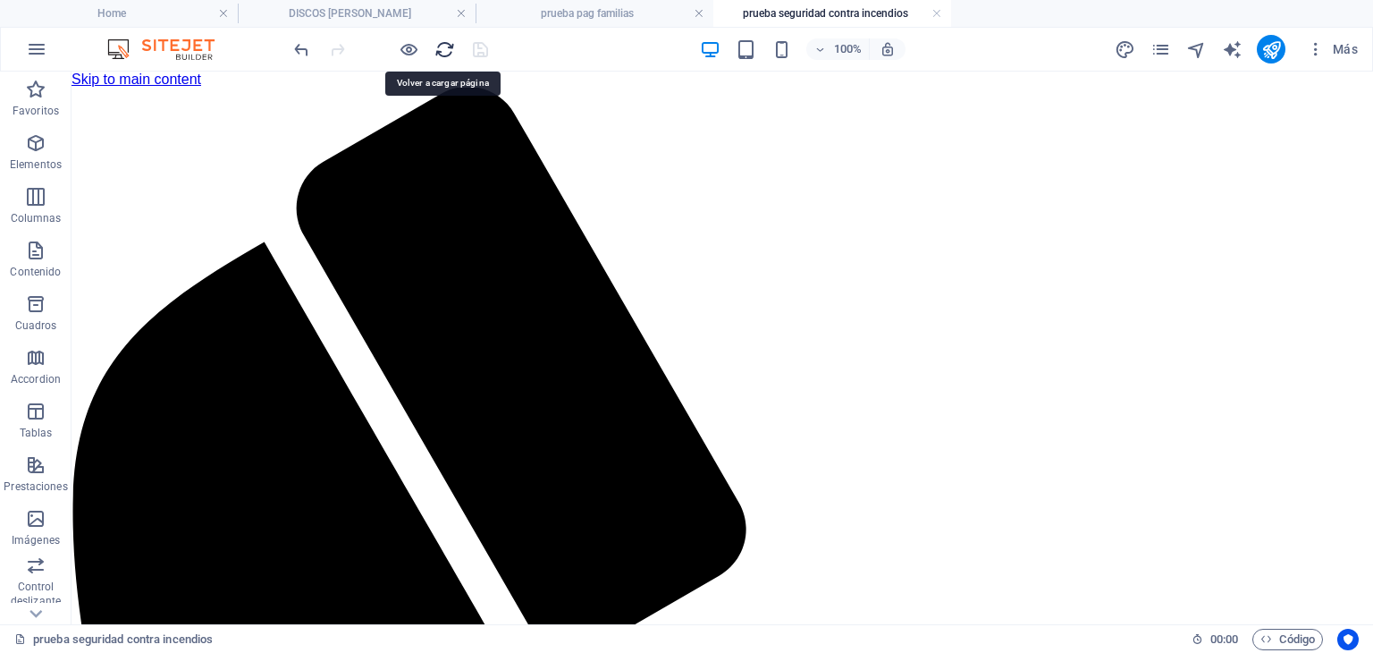
click at [442, 55] on icon "reload" at bounding box center [445, 49] width 21 height 21
click at [443, 52] on icon "reload" at bounding box center [445, 49] width 21 height 21
click at [1280, 645] on span "Código" at bounding box center [1288, 639] width 55 height 21
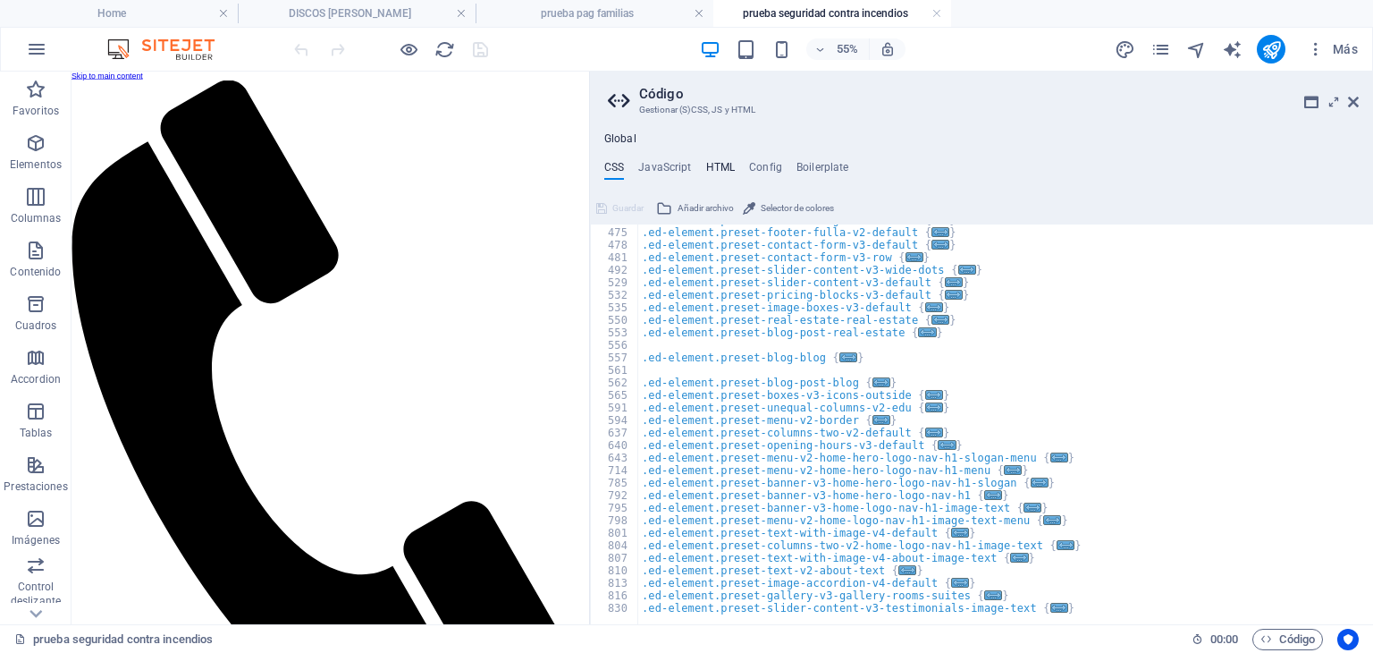
click at [724, 161] on h4 "HTML" at bounding box center [721, 171] width 30 height 20
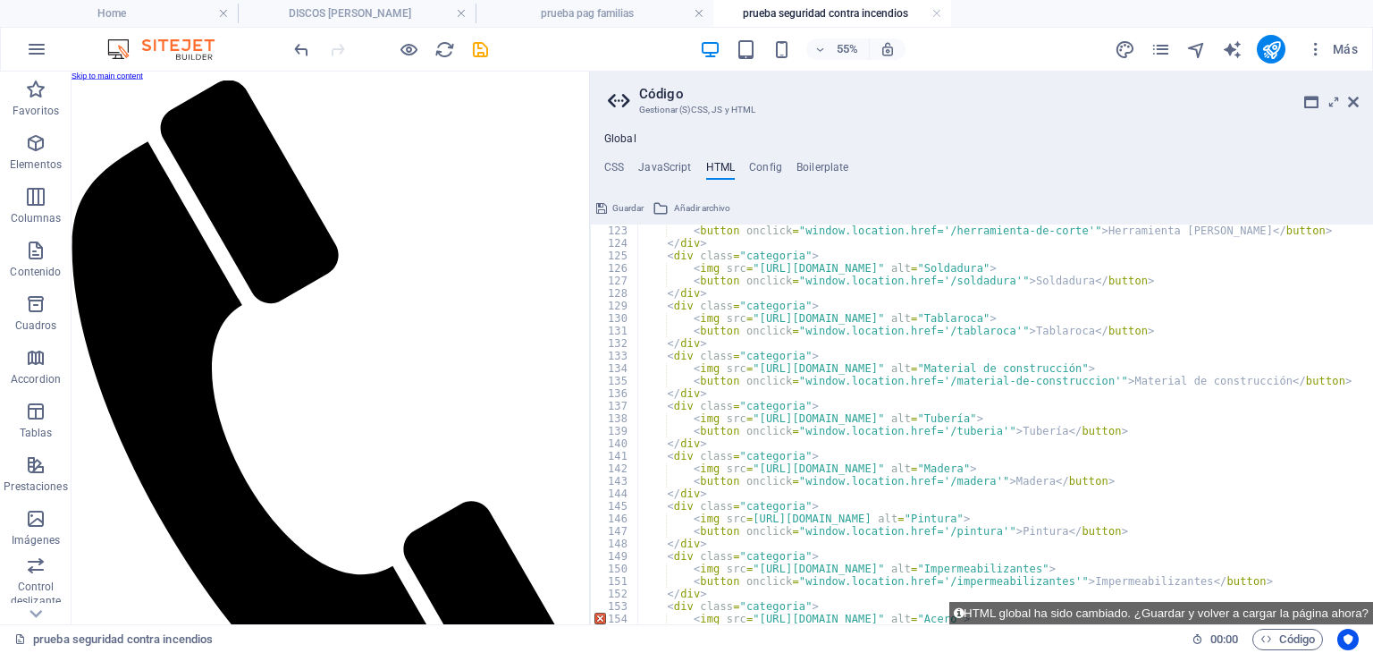
scroll to position [1742, 0]
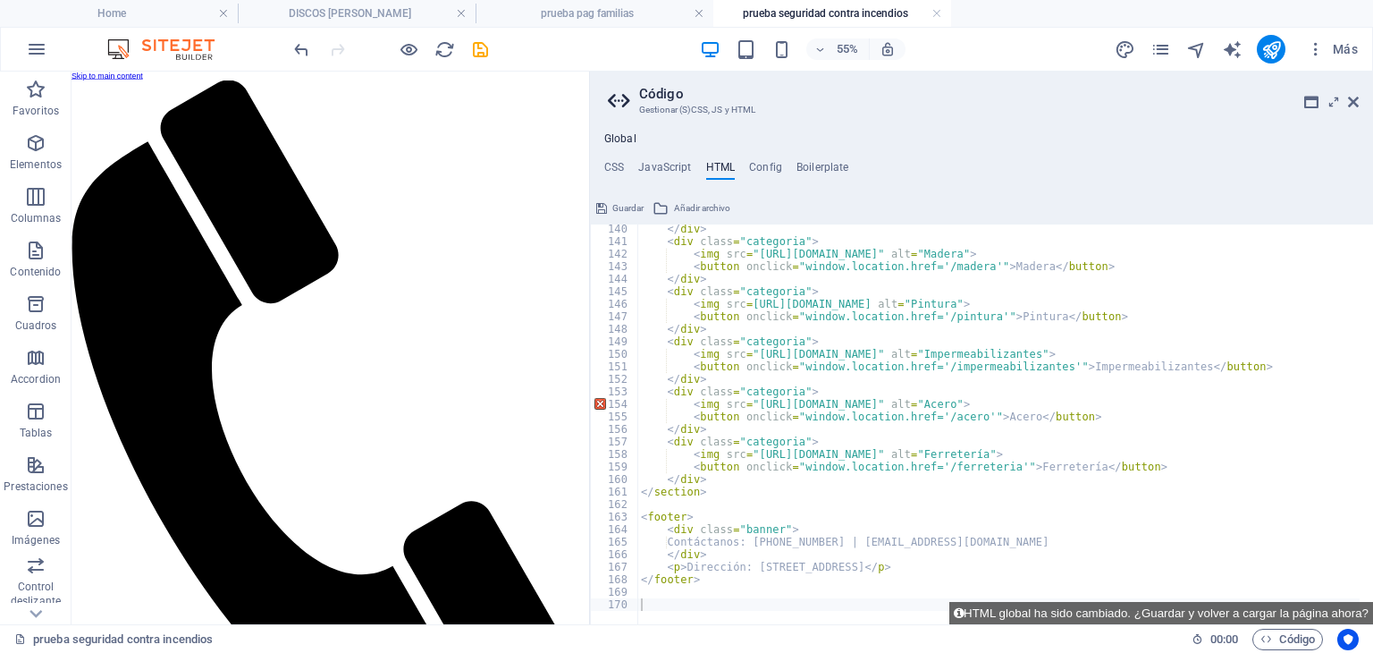
click at [623, 141] on h4 "Global" at bounding box center [620, 139] width 32 height 14
click at [629, 136] on h4 "Global" at bounding box center [620, 139] width 32 height 14
click at [1321, 97] on h2 "Código" at bounding box center [999, 94] width 720 height 16
click at [1309, 103] on icon at bounding box center [1311, 102] width 14 height 14
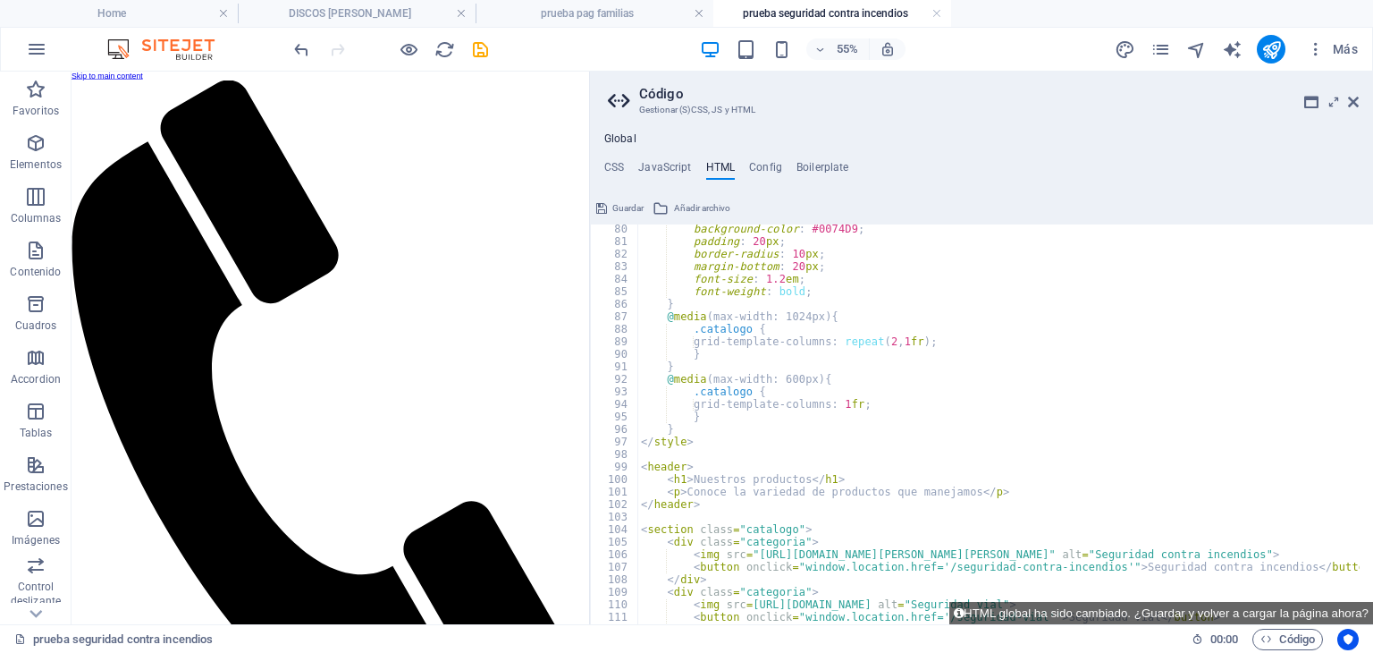
scroll to position [1205, 0]
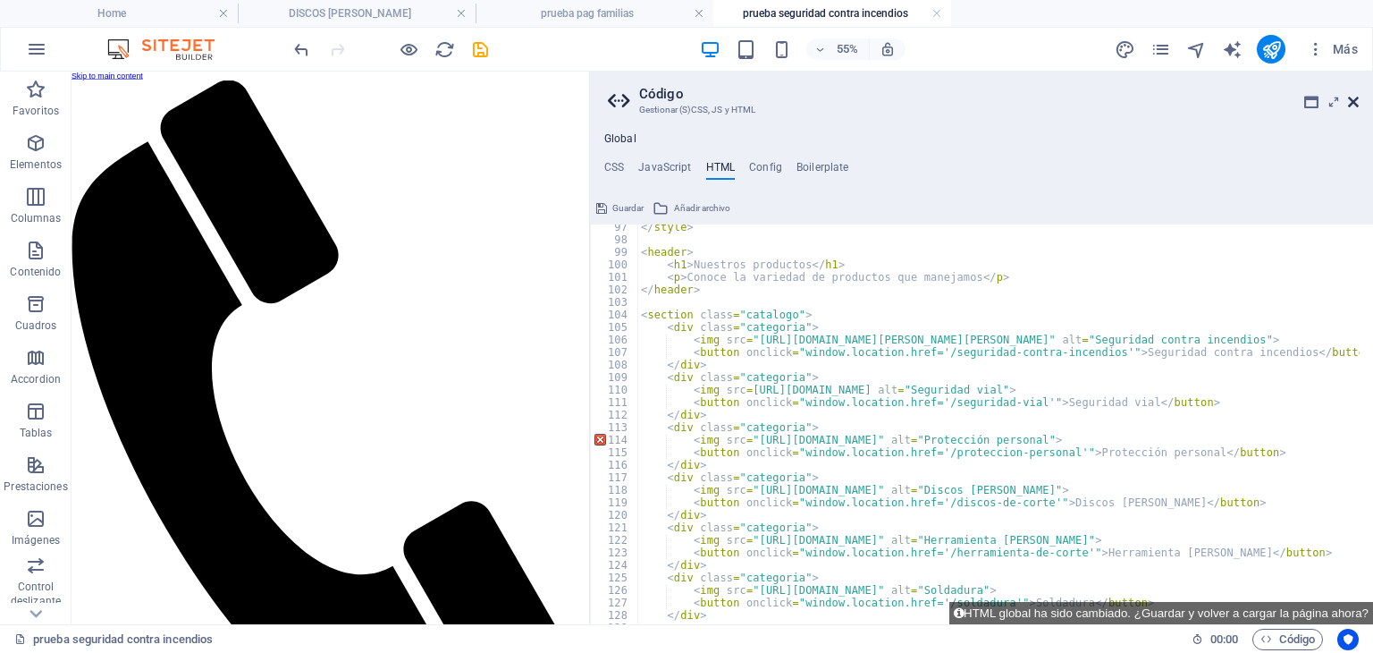
click at [1355, 102] on icon at bounding box center [1353, 102] width 11 height 14
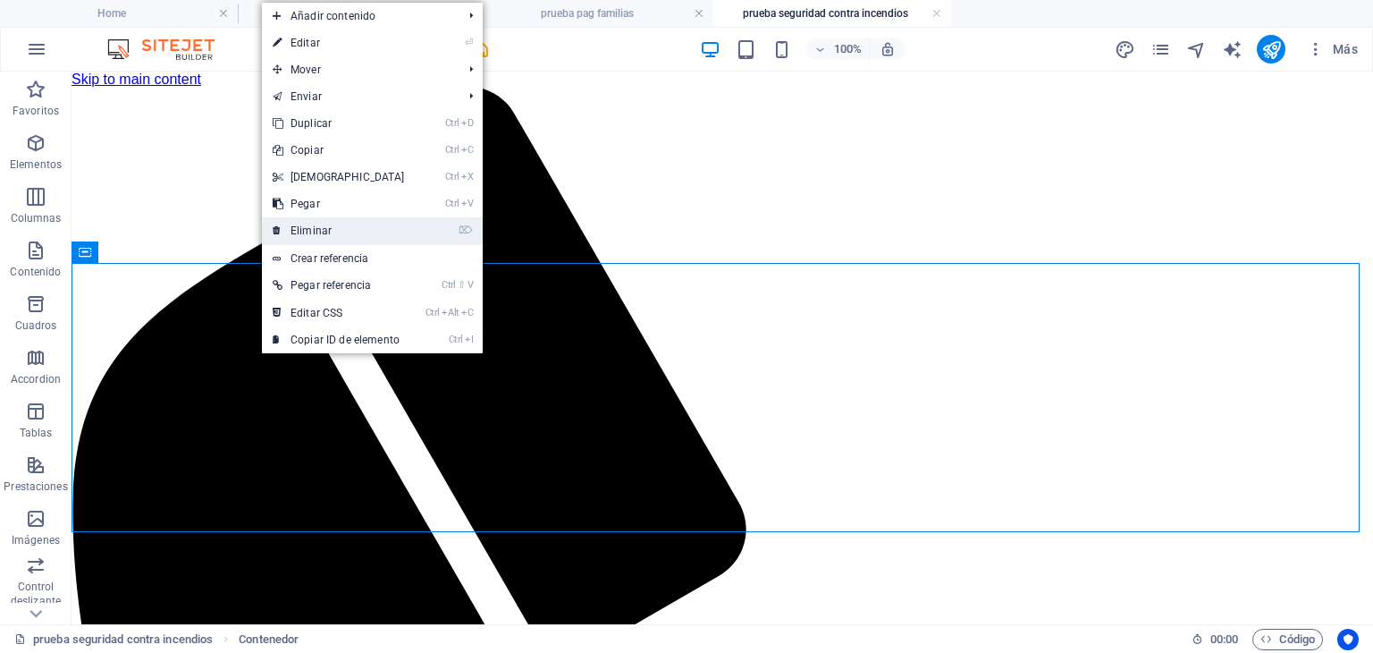
click at [316, 240] on link "⌦ Eliminar" at bounding box center [339, 230] width 154 height 27
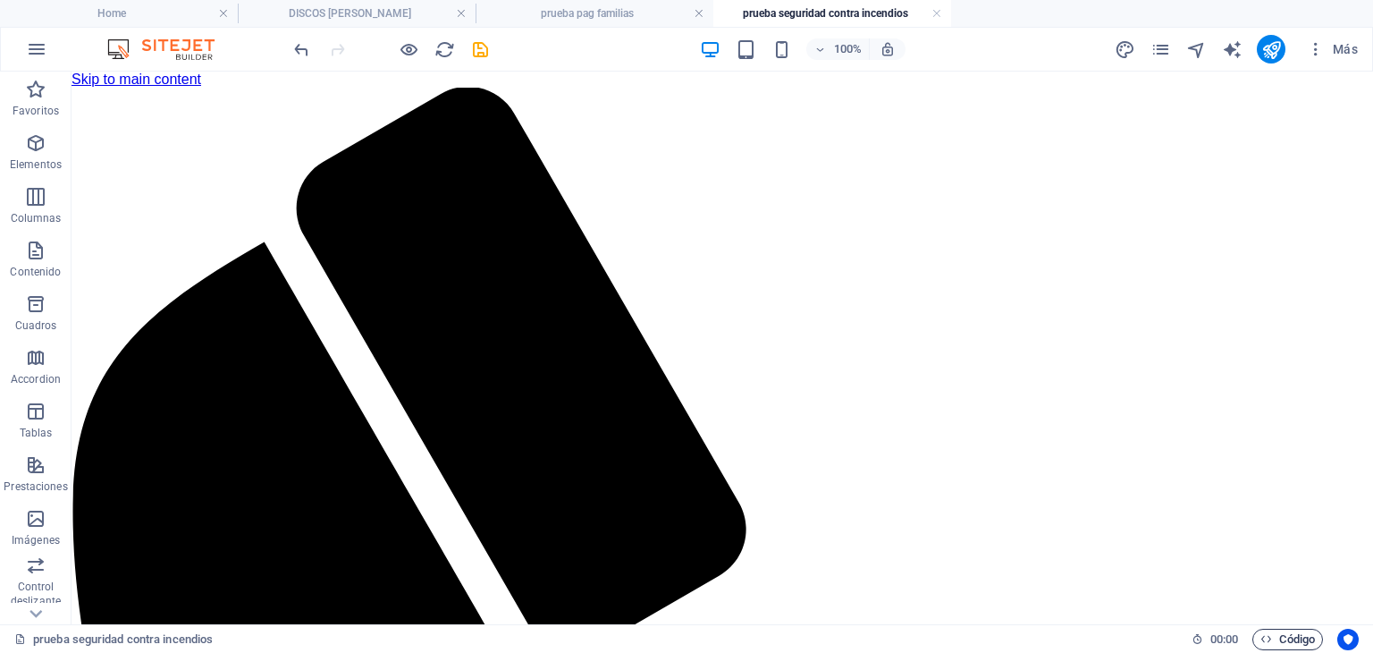
click at [1295, 642] on span "Código" at bounding box center [1288, 639] width 55 height 21
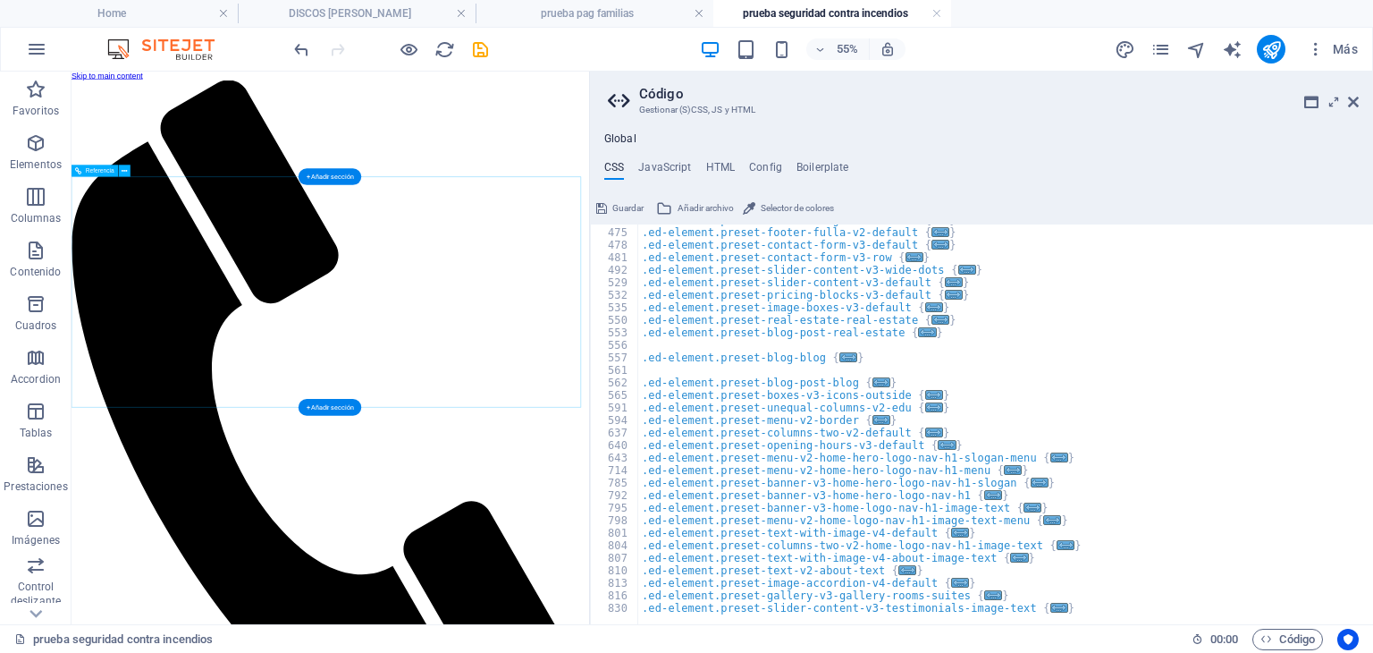
scroll to position [0, 0]
click at [1351, 101] on icon at bounding box center [1353, 102] width 11 height 14
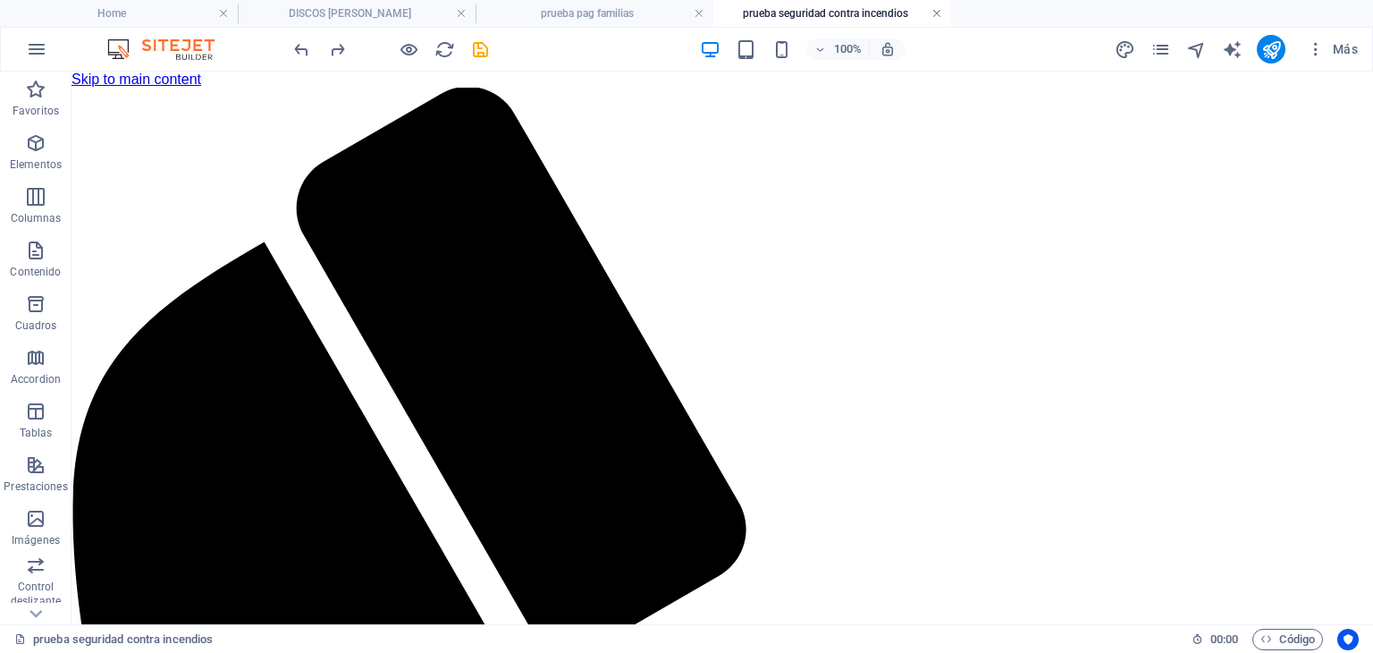
click at [933, 18] on link at bounding box center [937, 13] width 11 height 17
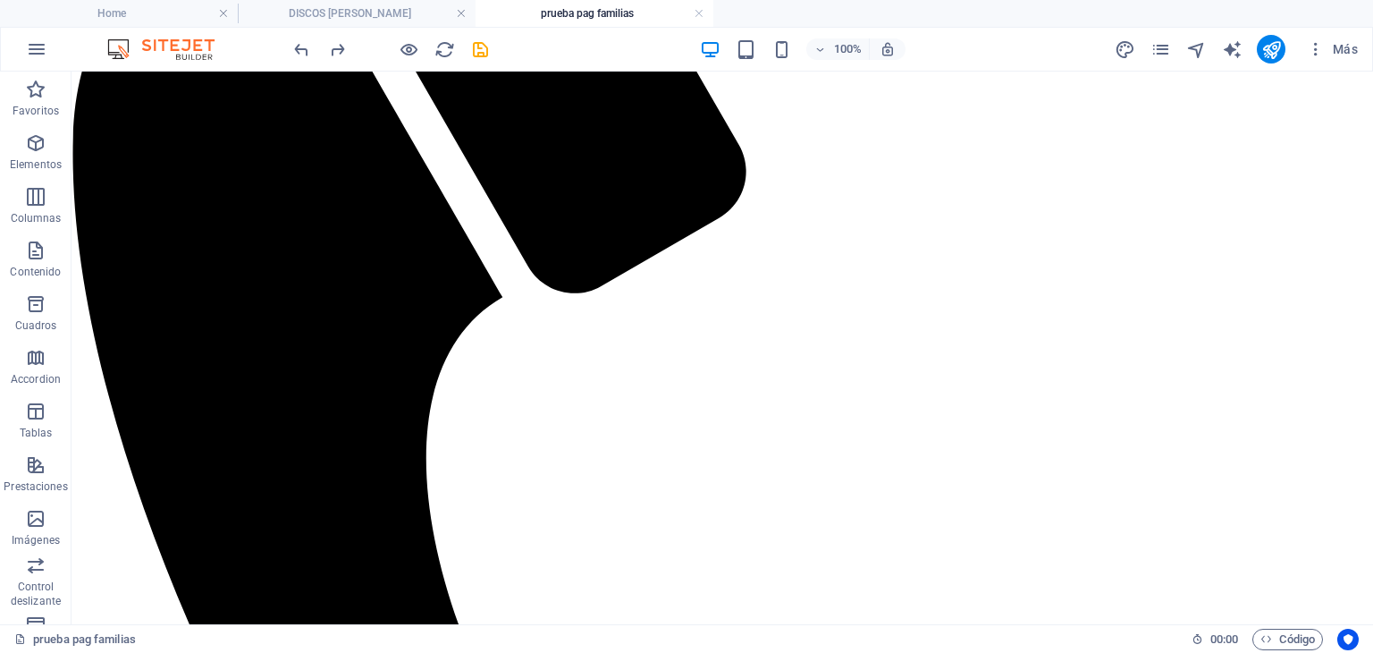
click at [1147, 48] on div "Más" at bounding box center [1239, 49] width 251 height 29
click at [1159, 56] on icon "pages" at bounding box center [1161, 49] width 21 height 21
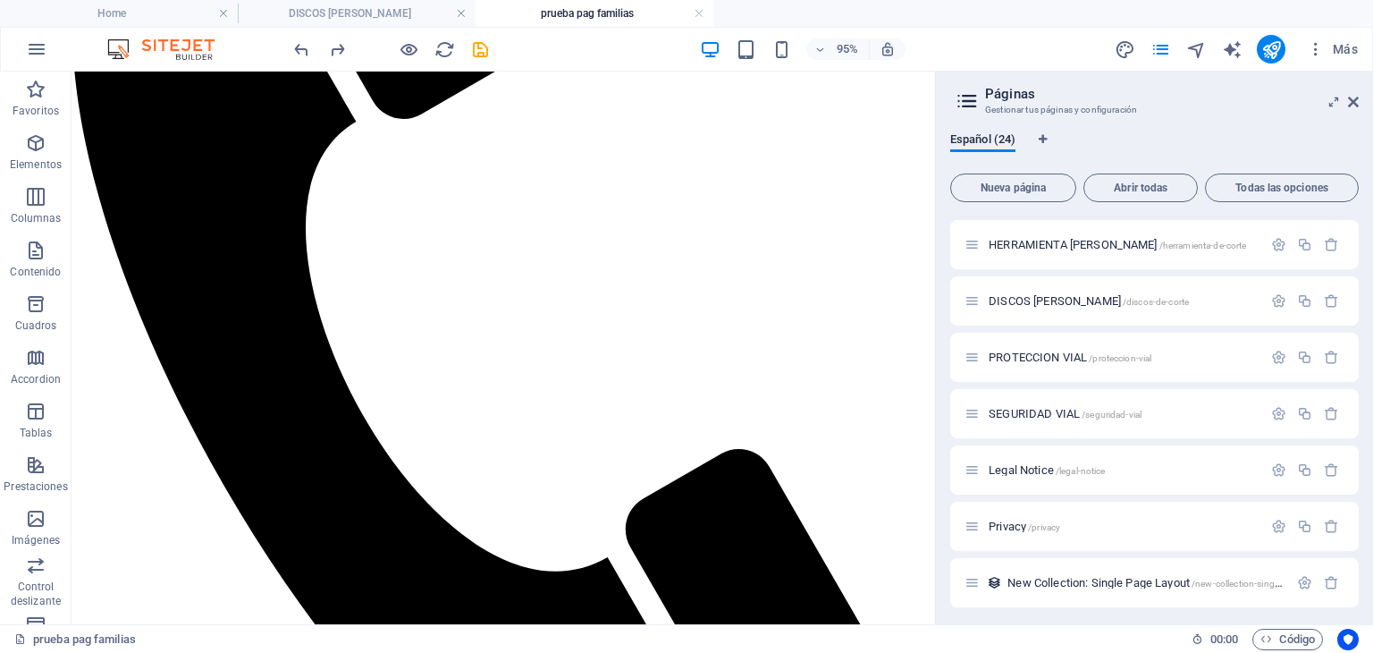
scroll to position [958, 0]
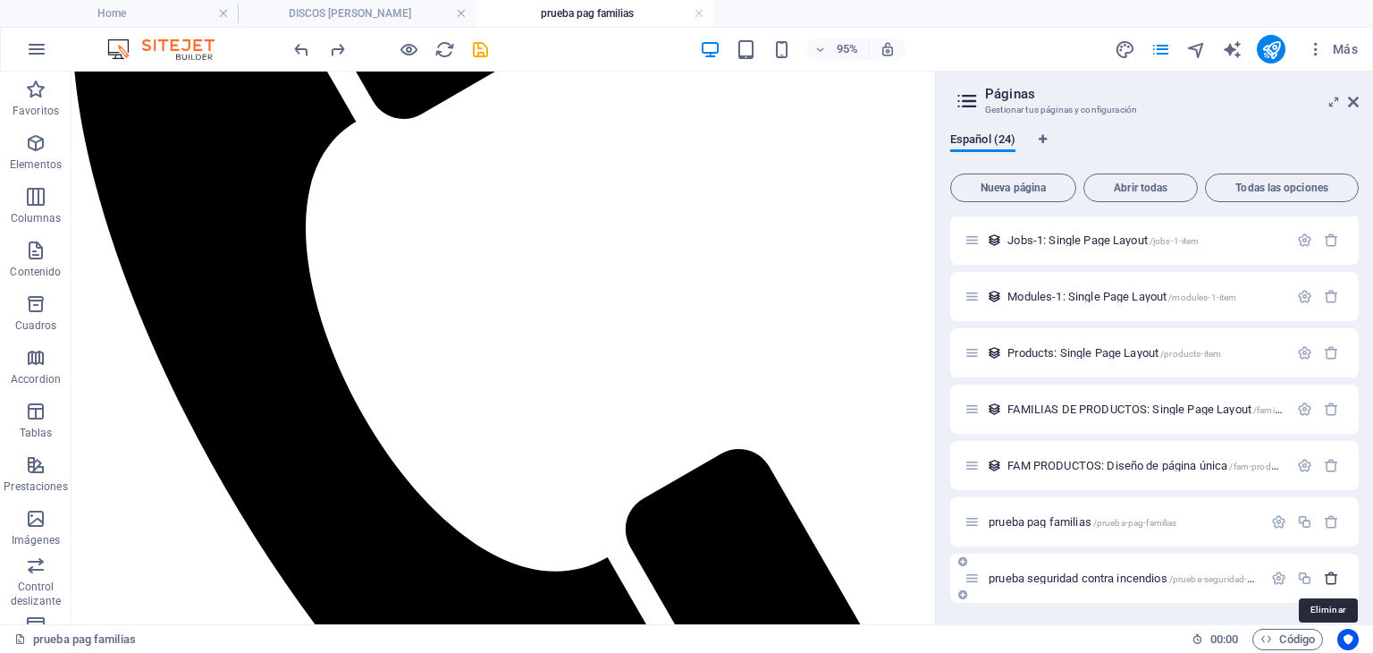
click at [1330, 581] on icon "button" at bounding box center [1331, 577] width 15 height 15
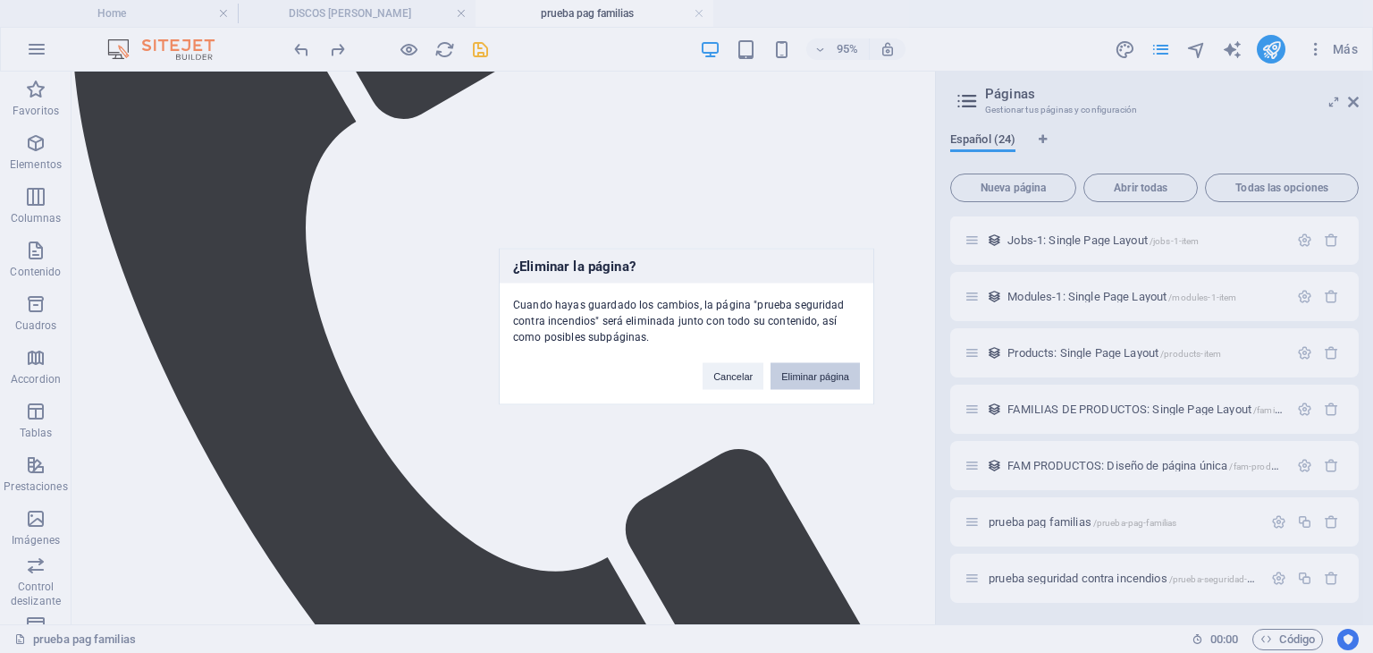
click at [784, 370] on button "Eliminar página" at bounding box center [815, 376] width 89 height 27
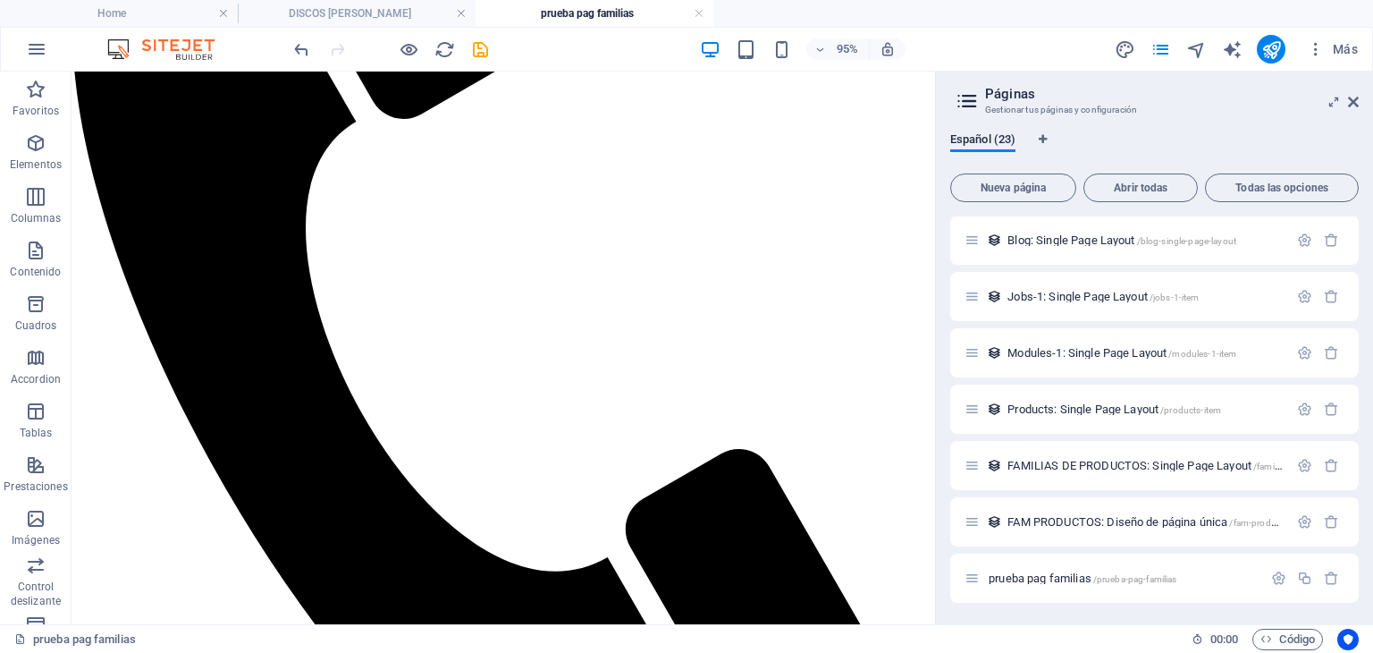
scroll to position [901, 0]
click at [1352, 102] on icon at bounding box center [1353, 102] width 11 height 14
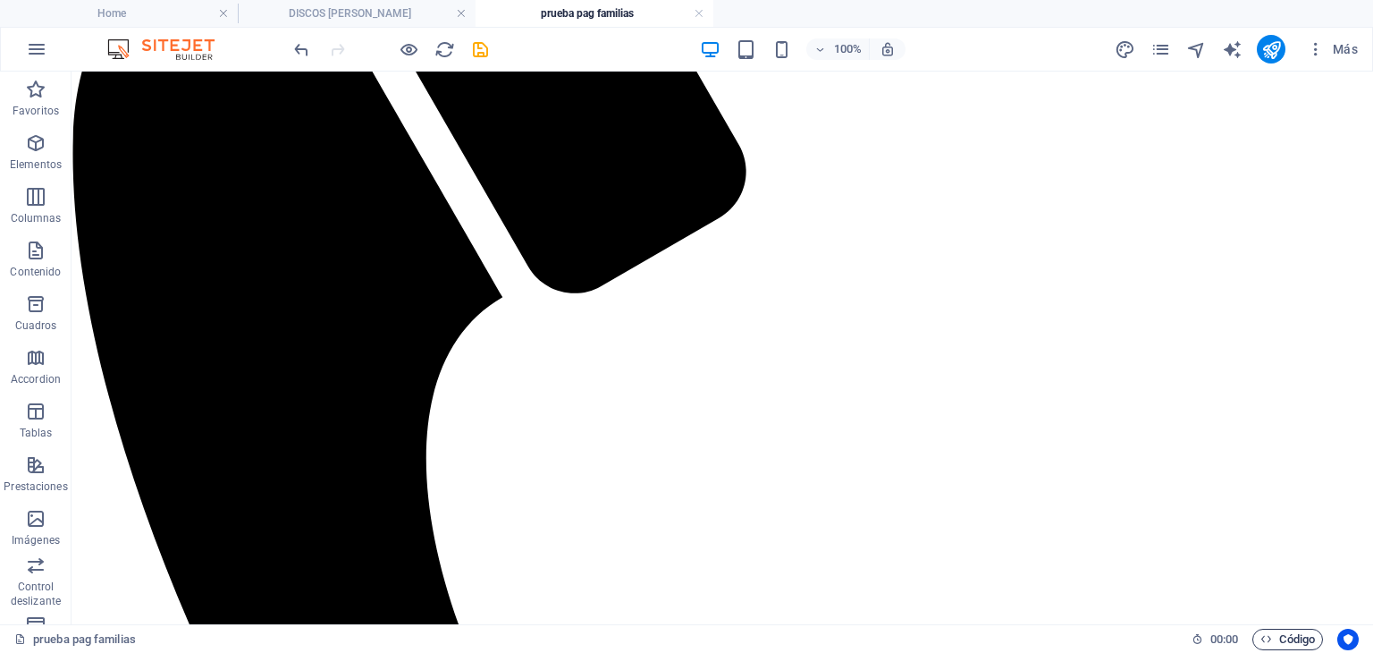
click at [1272, 643] on span "Código" at bounding box center [1288, 639] width 55 height 21
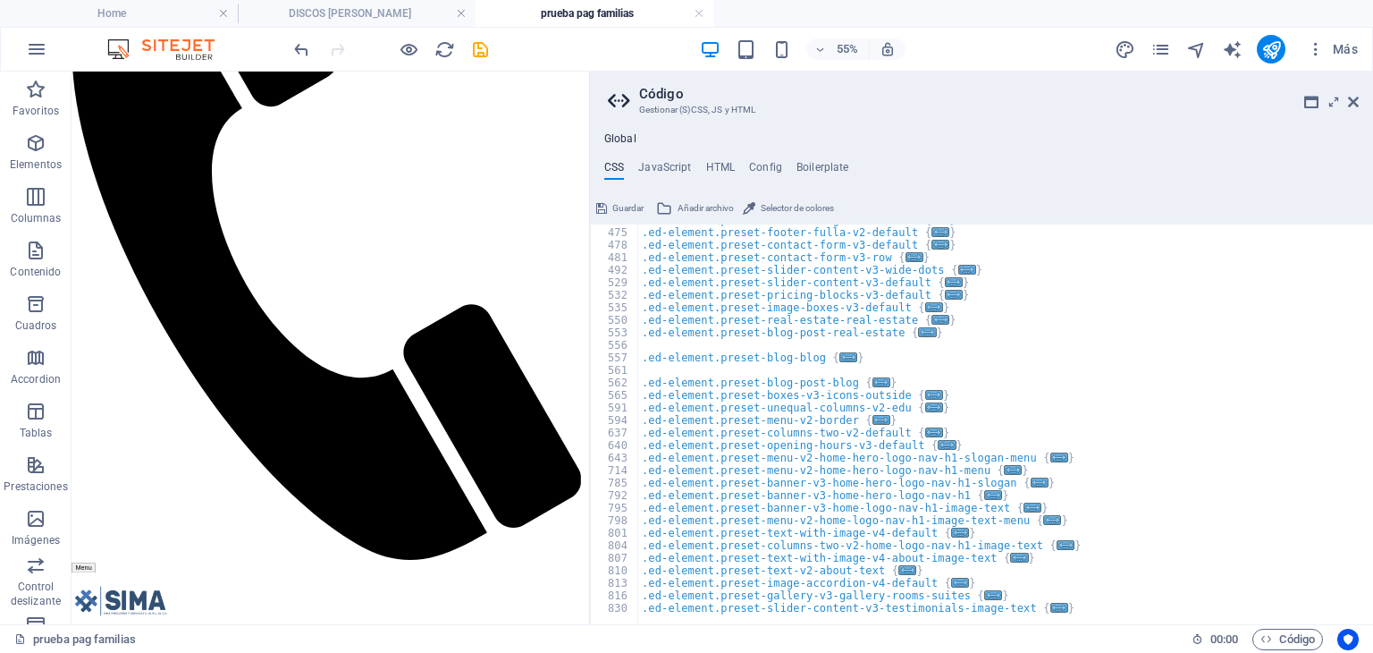
click at [716, 155] on div "Global CSS JavaScript HTML Config Boilerplate /* Custom */ 463 475 478 481 492 …" at bounding box center [981, 378] width 783 height 492
click at [719, 165] on h4 "HTML" at bounding box center [721, 171] width 30 height 20
type textarea "<a href="#main-content" class="wv-link-content button">Skip to main content</a>"
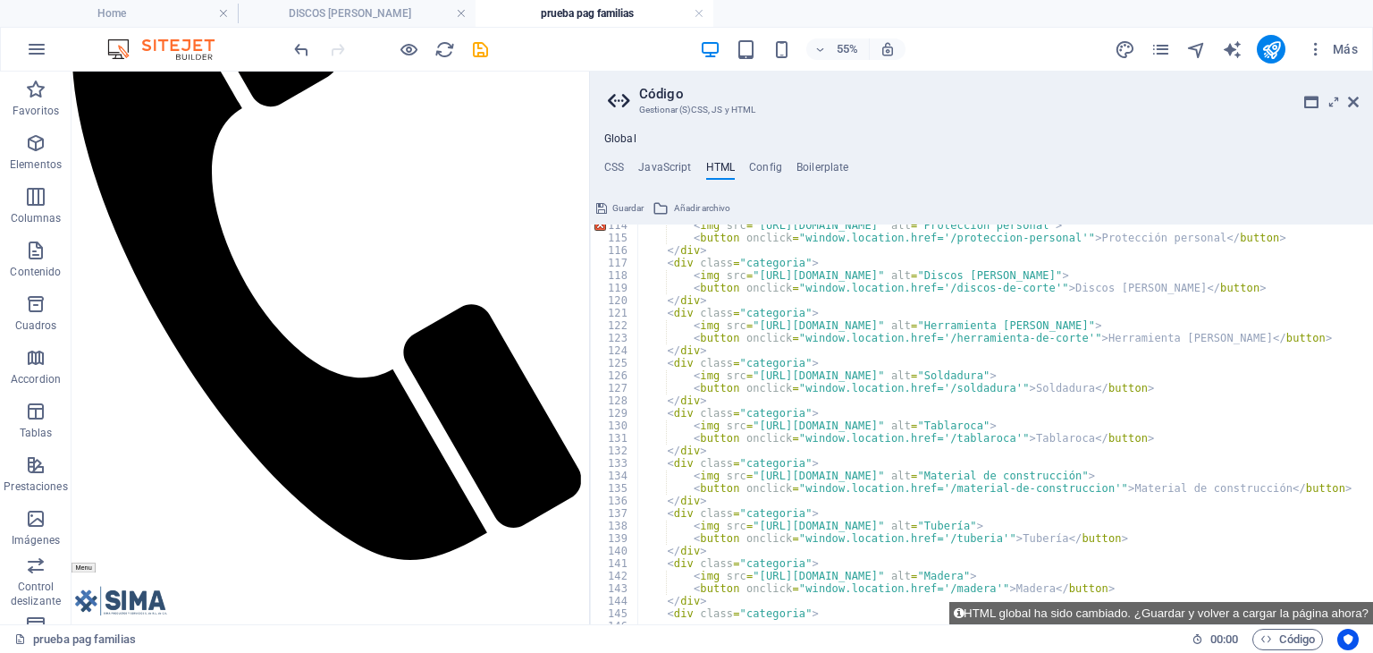
scroll to position [1688, 0]
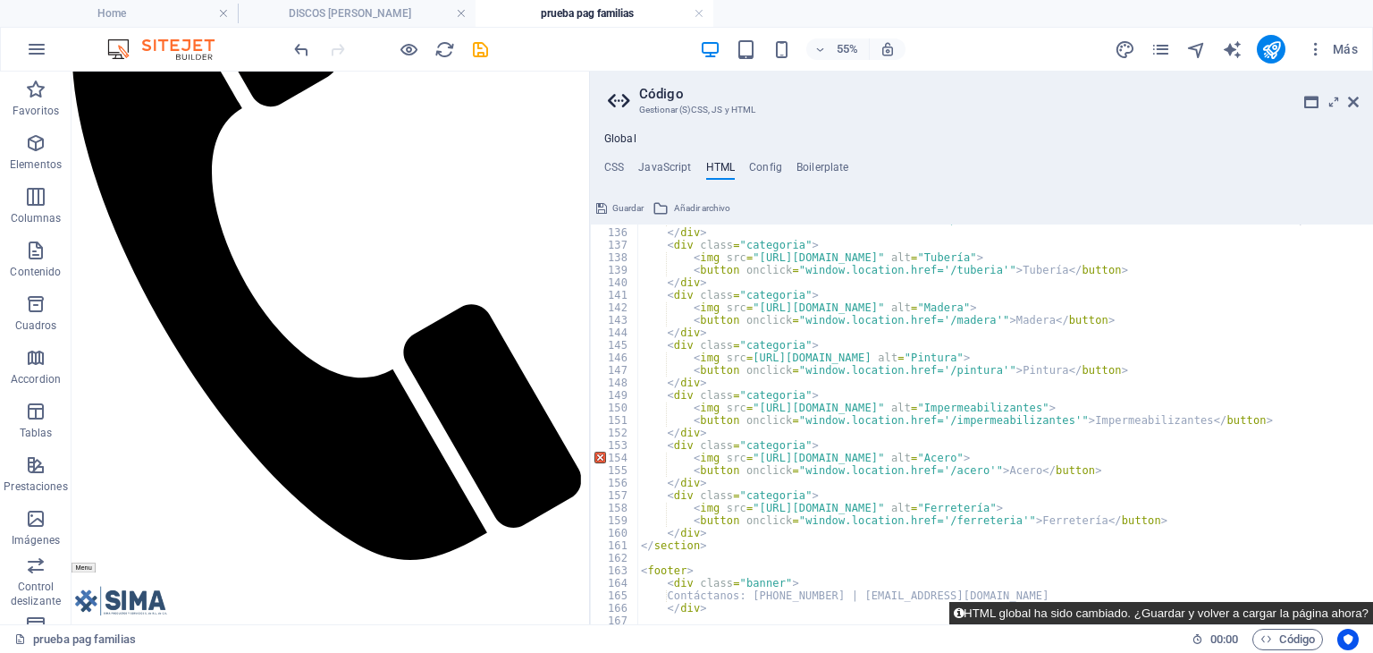
click at [1009, 612] on button "HTML global ha sido cambiado. ¿Guardar y volver a cargar la página ahora?" at bounding box center [1162, 613] width 424 height 22
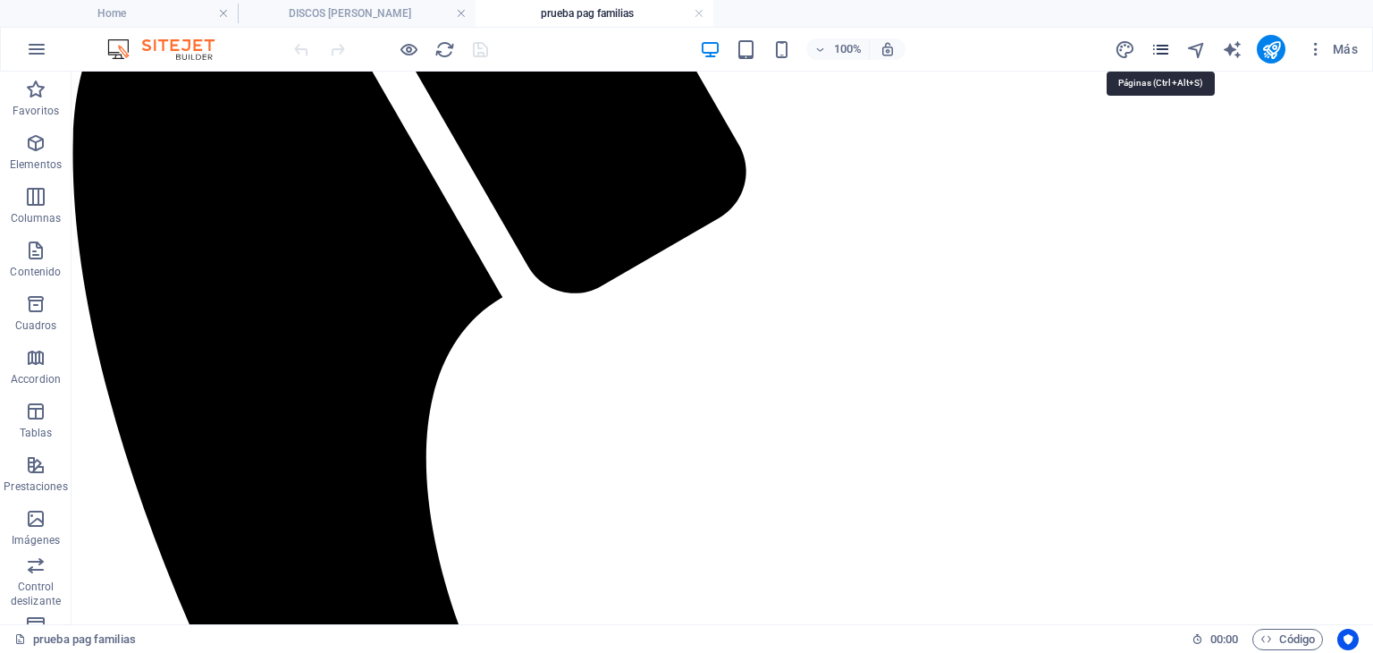
click at [1158, 50] on icon "pages" at bounding box center [1161, 49] width 21 height 21
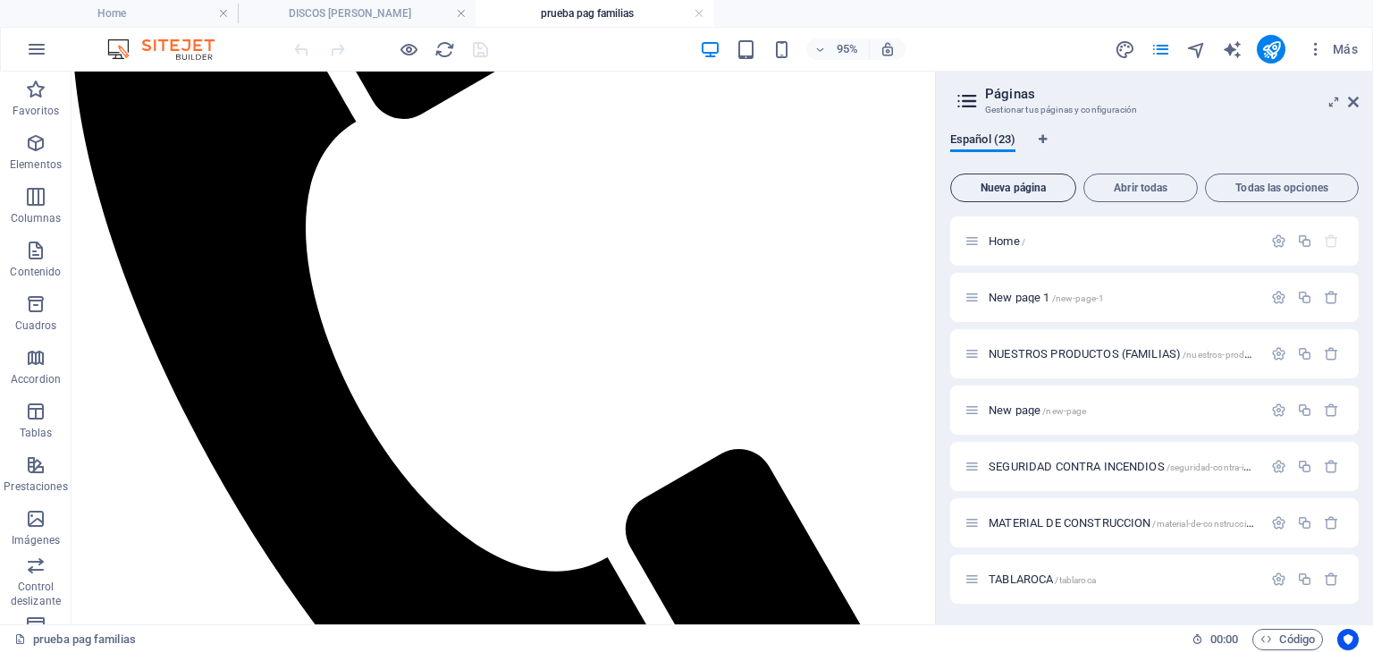
click at [1047, 190] on span "Nueva página" at bounding box center [1013, 187] width 110 height 11
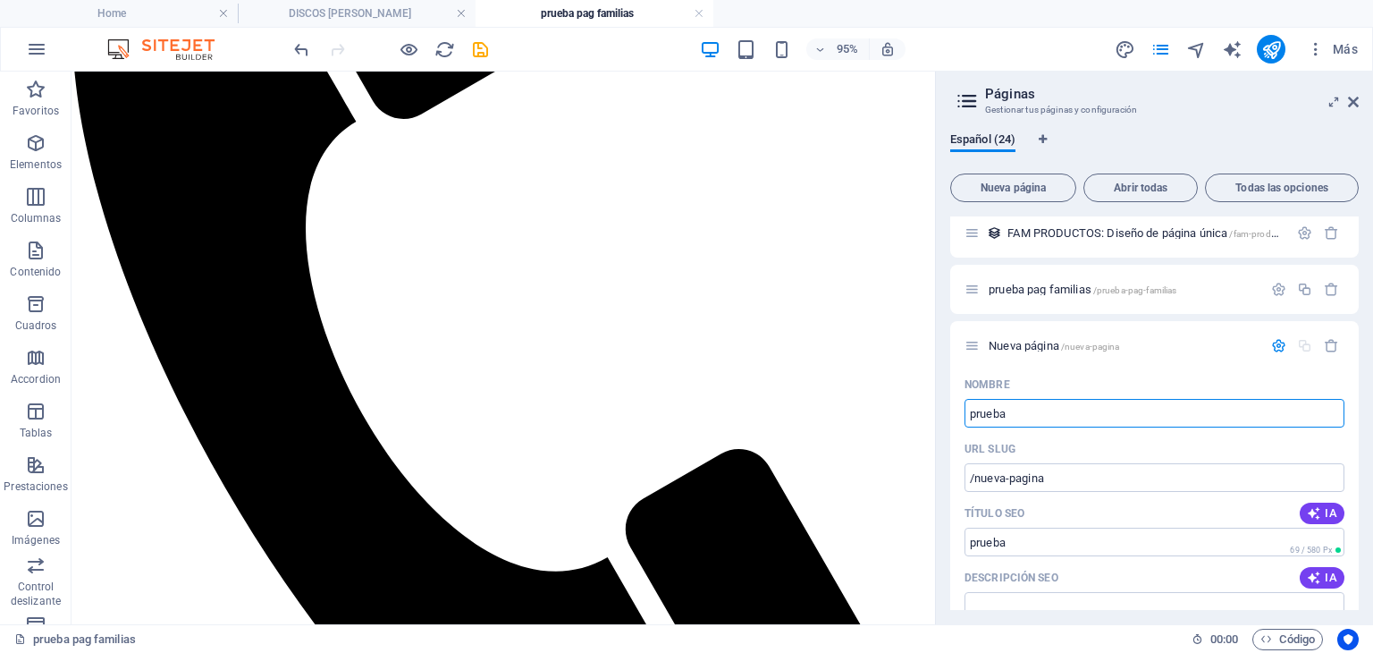
type input "prueba s"
type input "/prueba"
type input "prueba seg"
type input "/prueba-segn"
type input "prueba seg i"
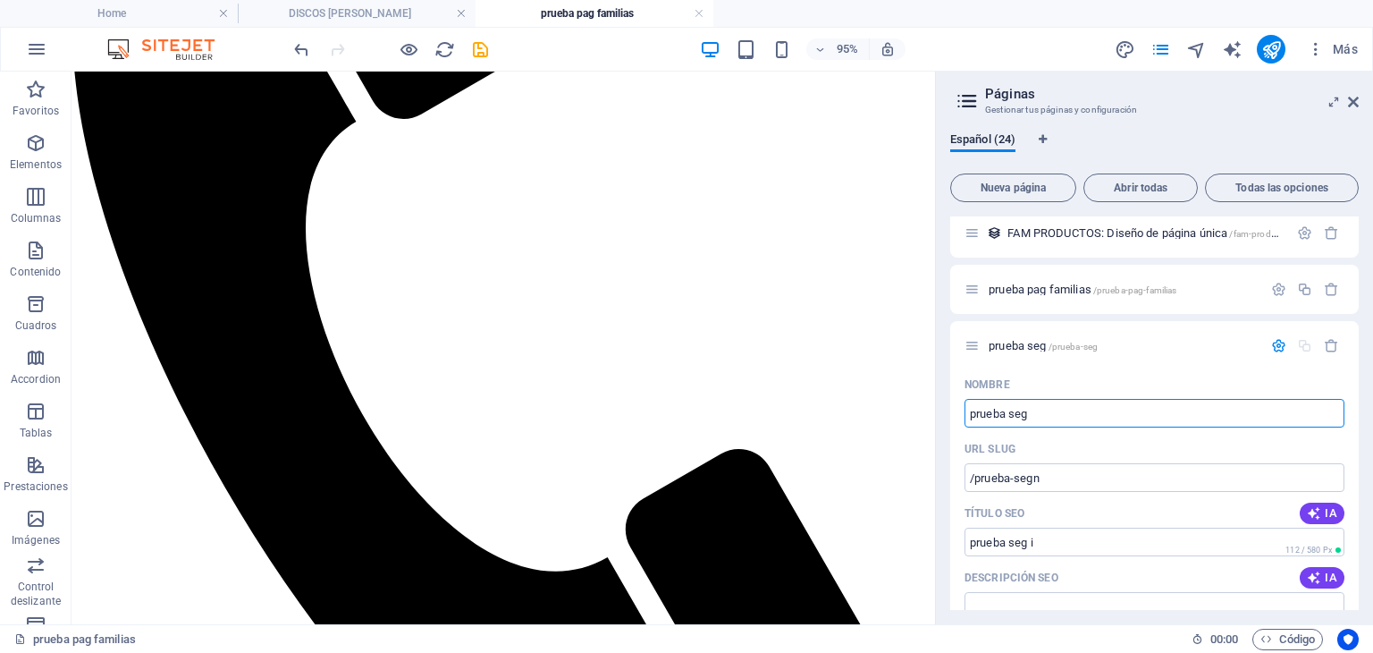
type input "/prueba-seg"
type input "prueba seg in"
type input "/prueba-seg-i"
type input "prueba seg incendi"
type input "/prueba-seg-in"
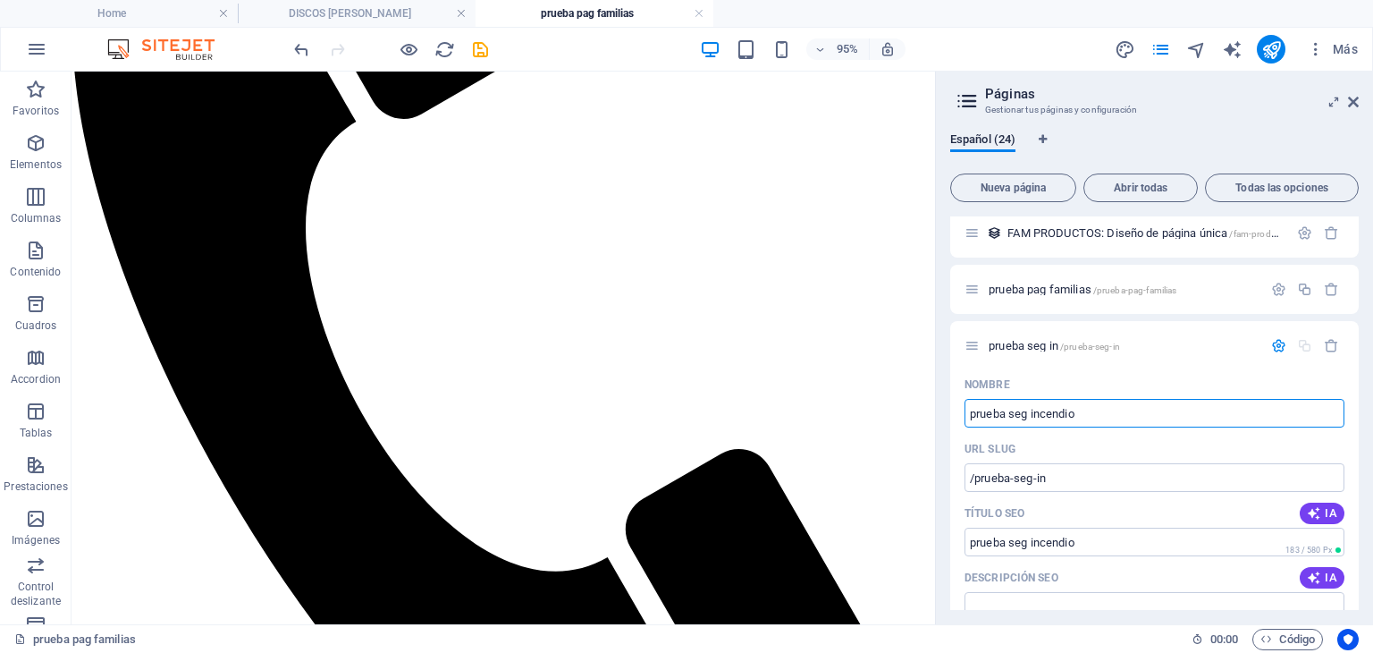
type input "prueba seg incendio"
type input "/prueba-seg-incendio"
type input "prueba seg incendio"
click at [1273, 351] on icon "button" at bounding box center [1278, 345] width 15 height 15
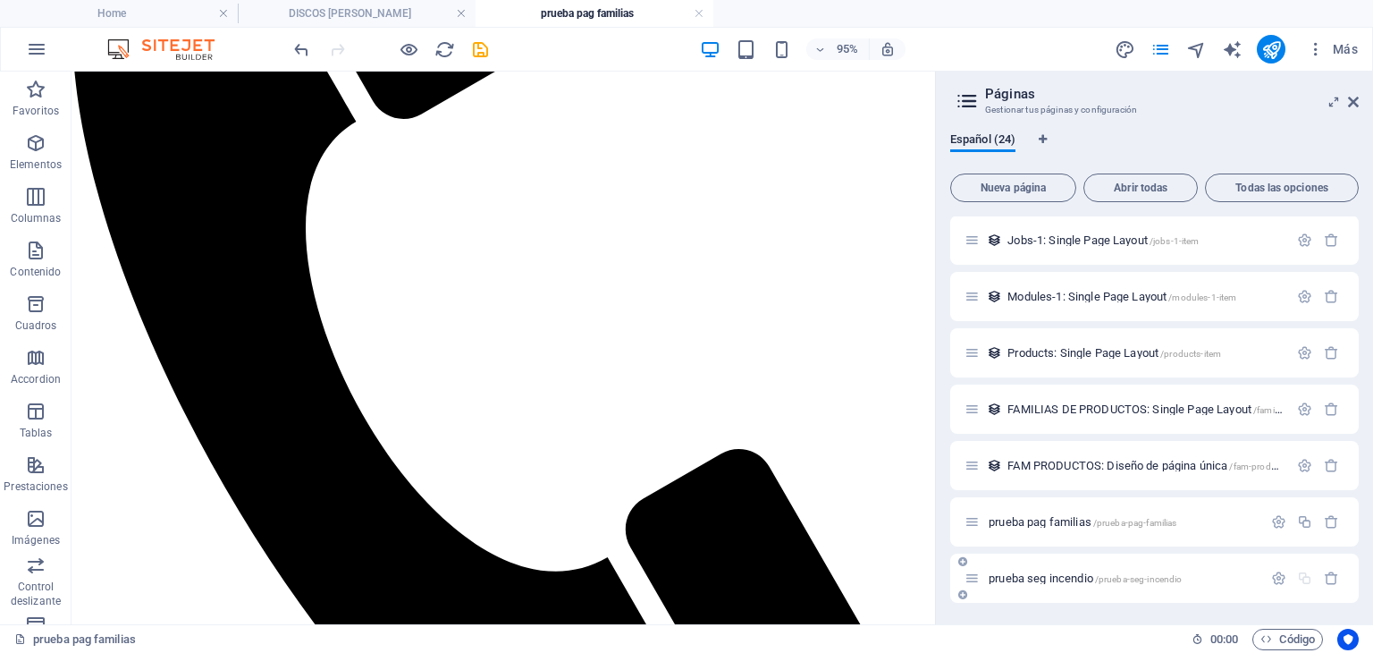
click at [1126, 577] on span "/prueba-seg-incendio" at bounding box center [1139, 579] width 88 height 10
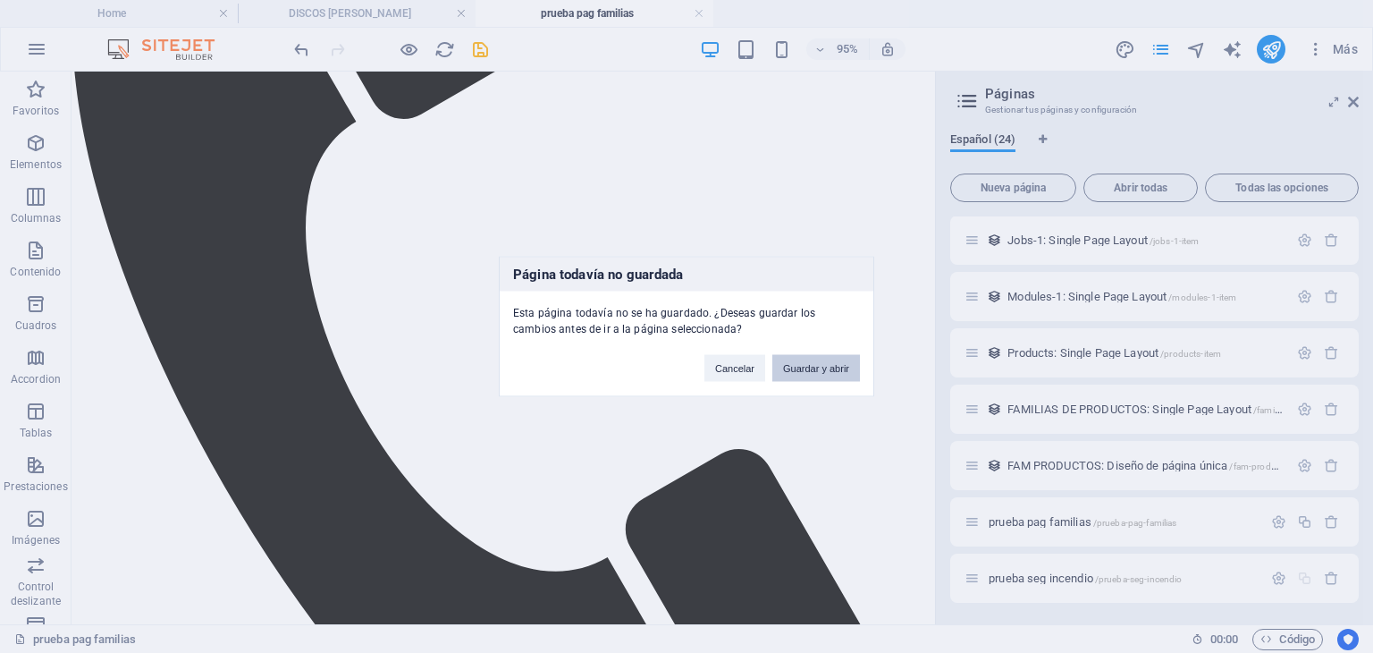
click at [792, 368] on button "Guardar y abrir" at bounding box center [816, 368] width 88 height 27
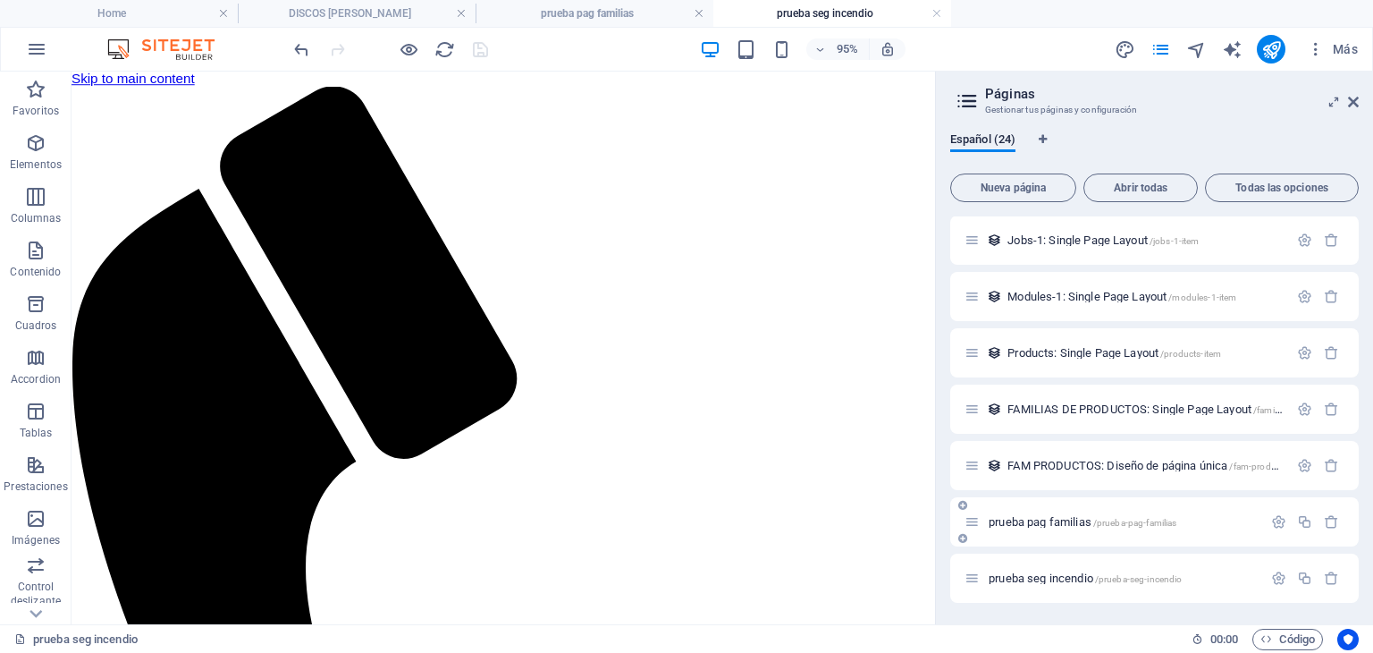
click at [1110, 509] on div "prueba pag familias /prueba-pag-familias" at bounding box center [1154, 521] width 409 height 49
click at [1106, 529] on div "prueba pag familias /prueba-pag-familias" at bounding box center [1114, 521] width 298 height 21
click at [1042, 525] on span "prueba pag familias /prueba-pag-familias" at bounding box center [1083, 521] width 188 height 13
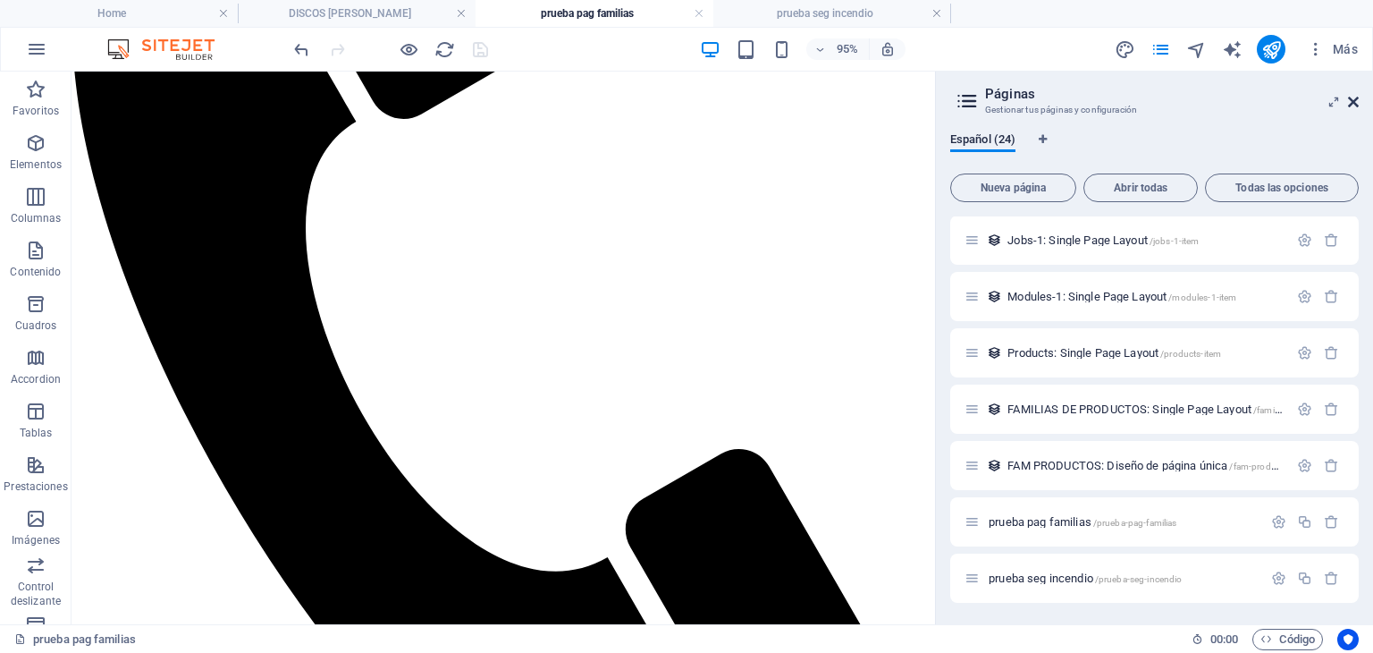
click at [1353, 101] on icon at bounding box center [1353, 102] width 11 height 14
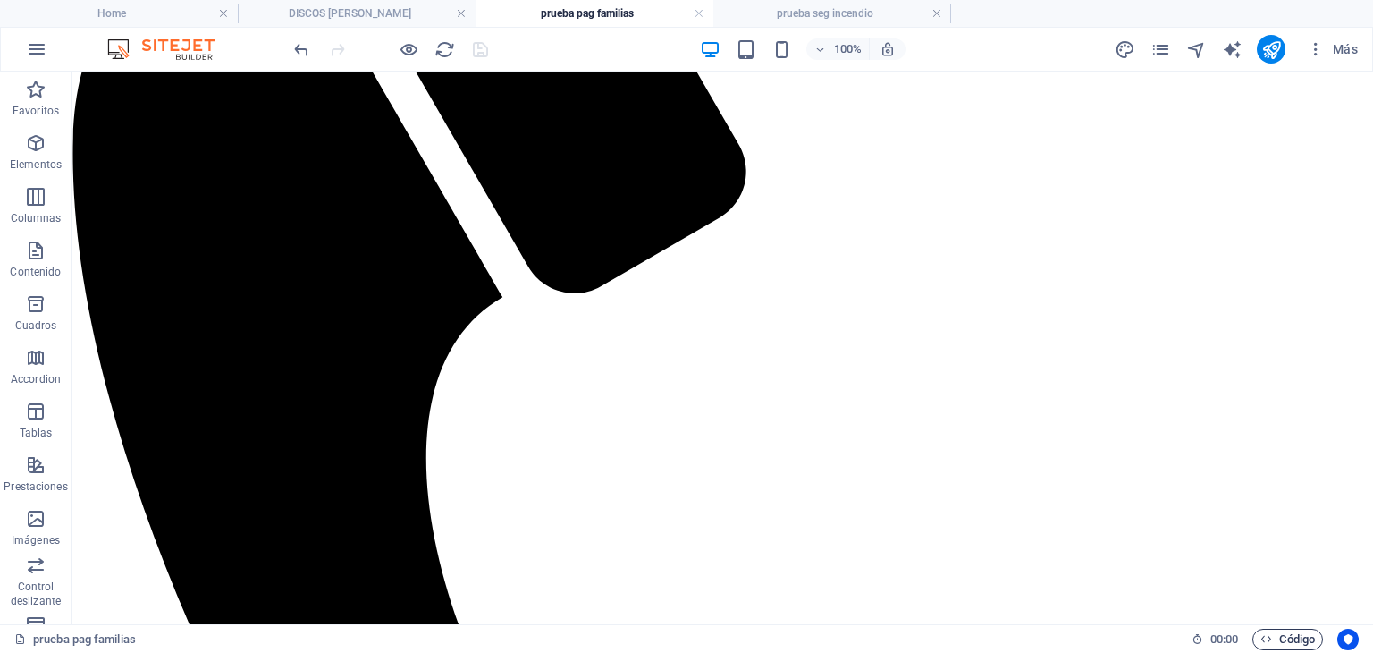
click at [1279, 637] on span "Código" at bounding box center [1288, 639] width 55 height 21
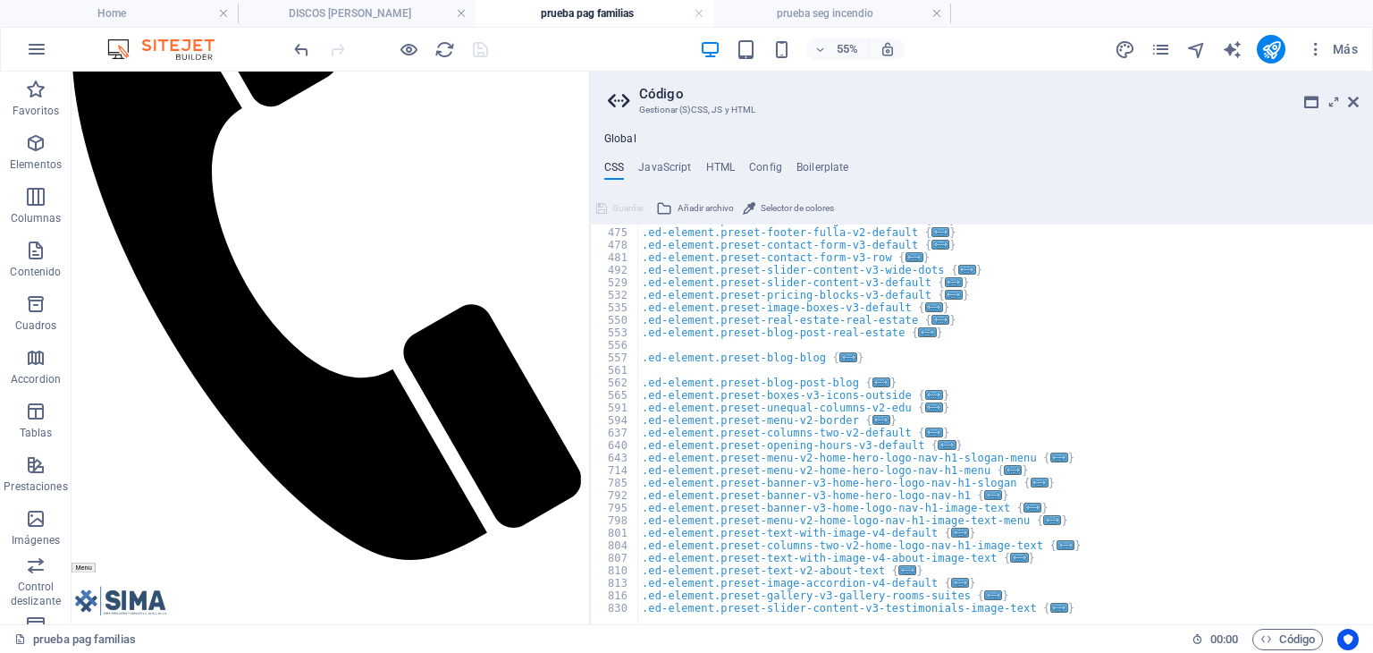
click at [713, 156] on div "Global CSS JavaScript HTML Config Boilerplate /* Custom */ 463 475 478 481 492 …" at bounding box center [981, 378] width 783 height 492
click at [714, 167] on h4 "HTML" at bounding box center [721, 171] width 30 height 20
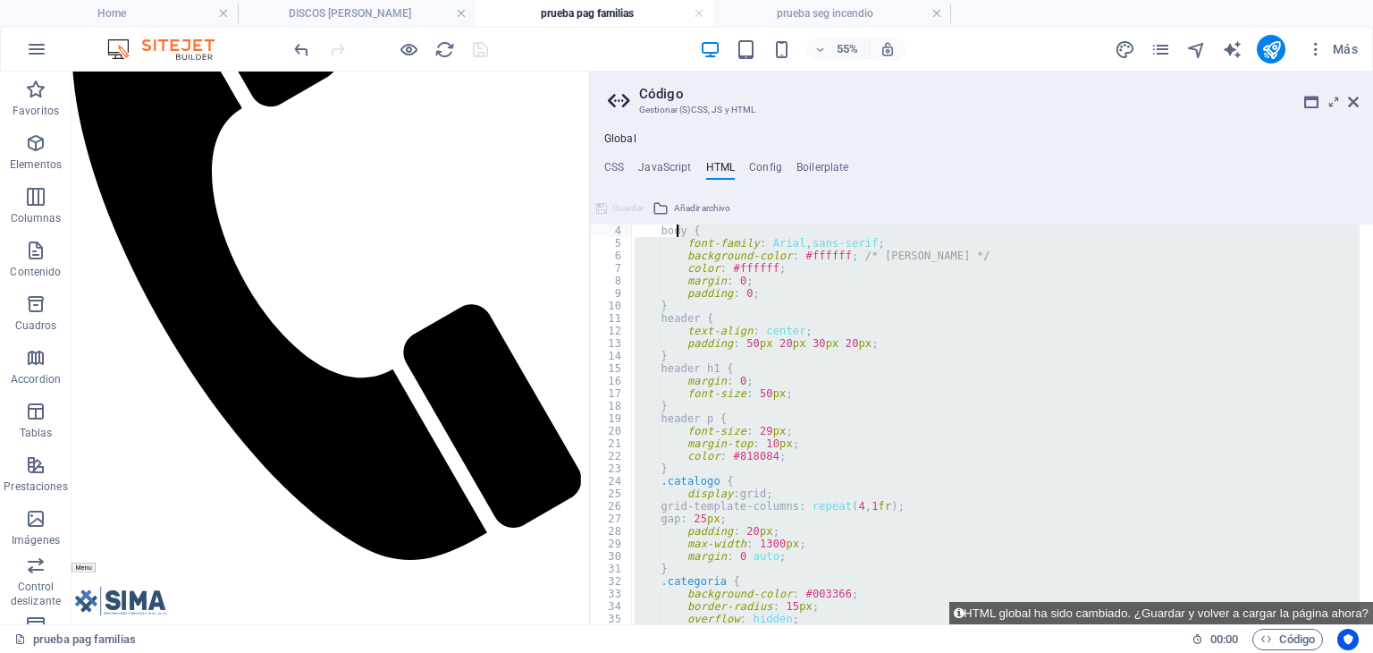
scroll to position [0, 0]
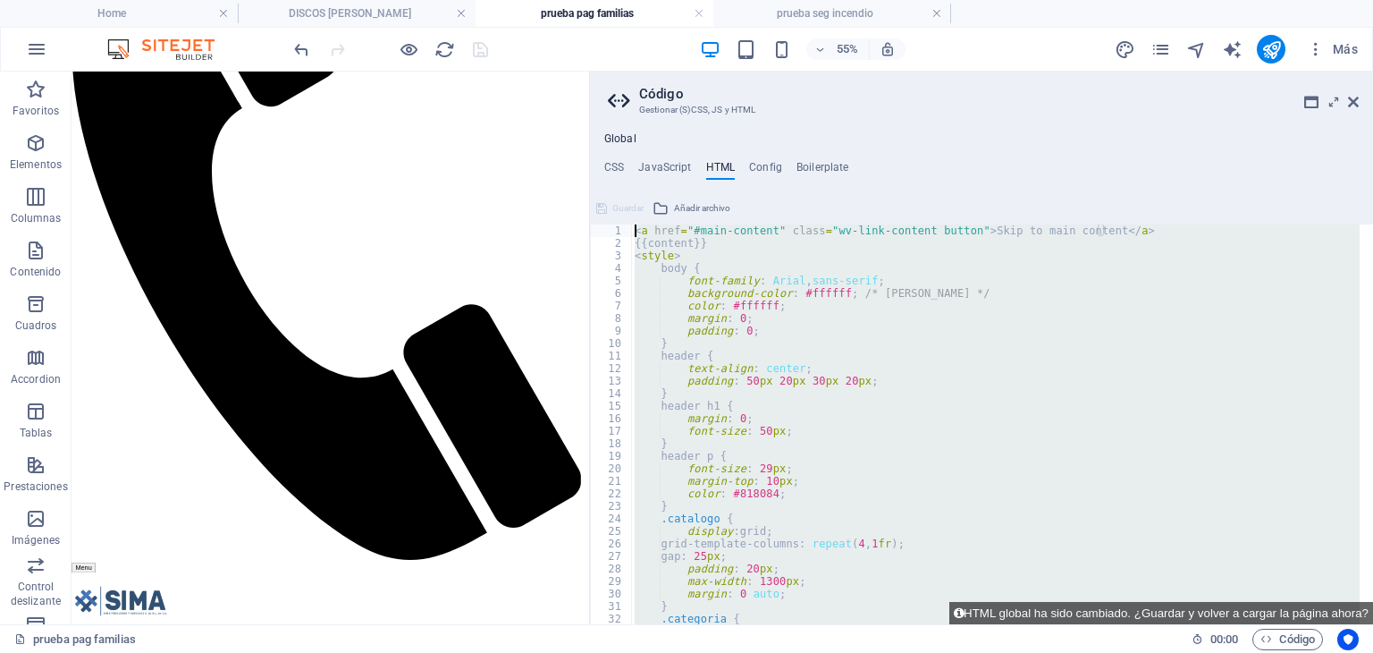
drag, startPoint x: 772, startPoint y: 606, endPoint x: 678, endPoint y: 183, distance: 433.4
click at [678, 183] on div "CSS JavaScript HTML Config Boilerplate /* Custom */ 463 475 478 481 492 529 532…" at bounding box center [981, 392] width 783 height 463
type textarea "<a href="#main-content" class="wv-link-content button">Skip to main content</a>…"
click at [1353, 101] on icon at bounding box center [1353, 102] width 11 height 14
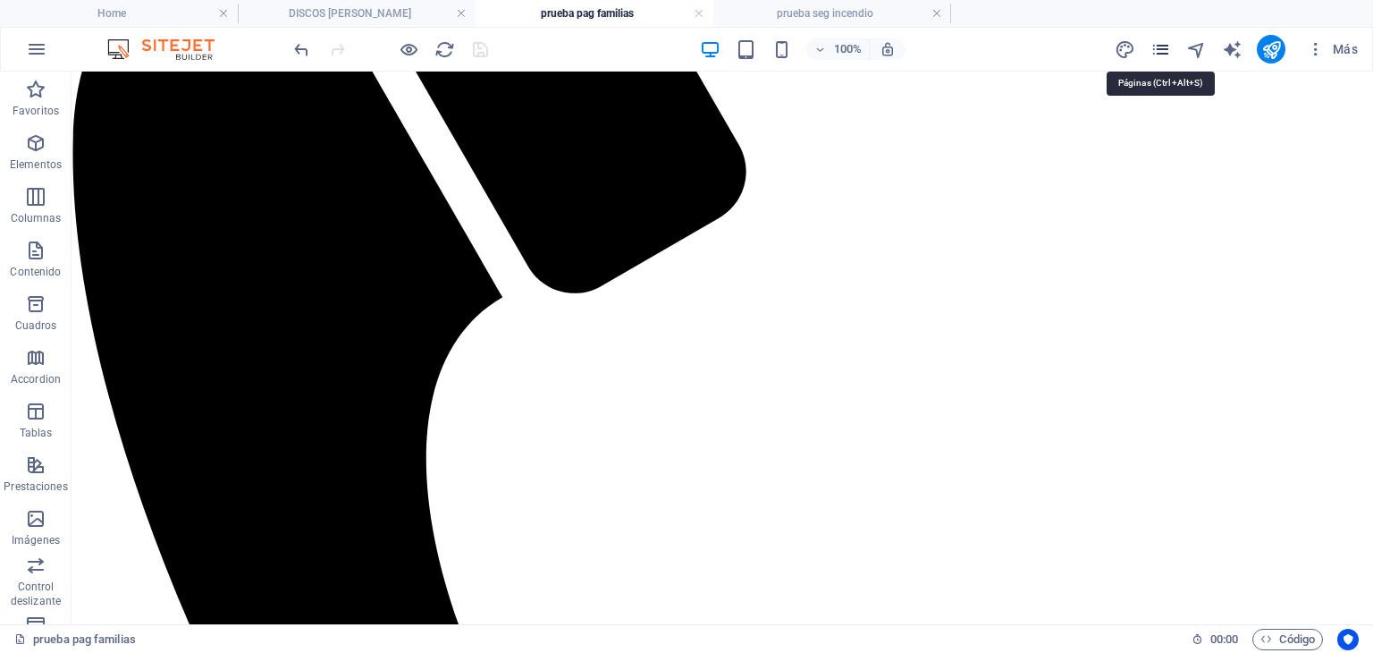
click at [1152, 48] on icon "pages" at bounding box center [1161, 49] width 21 height 21
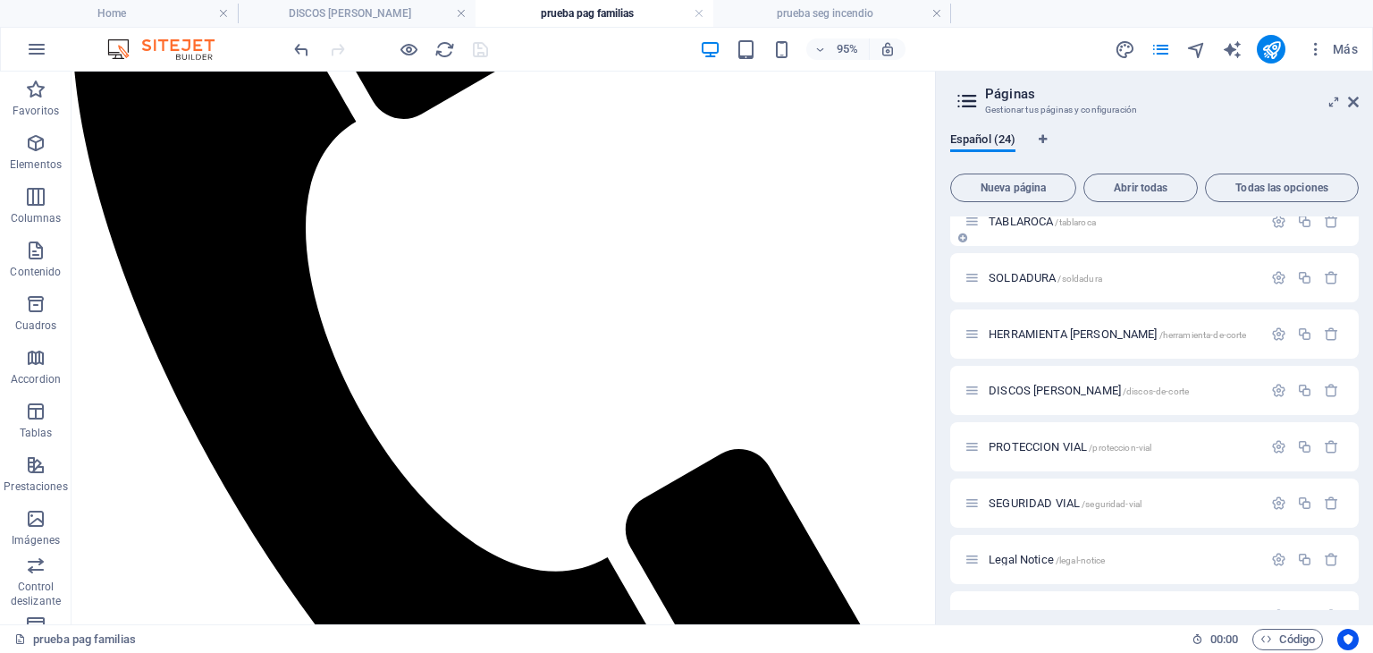
scroll to position [958, 0]
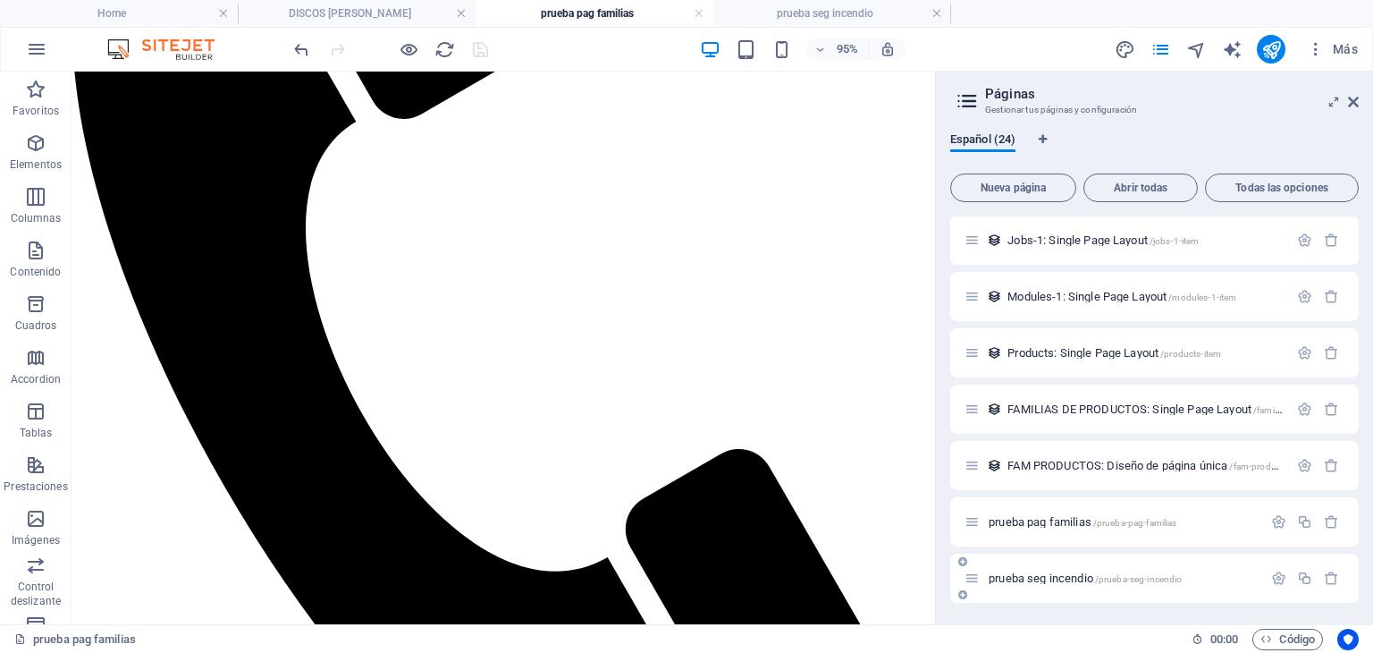
click at [1133, 582] on span "/prueba-seg-incendio" at bounding box center [1139, 579] width 88 height 10
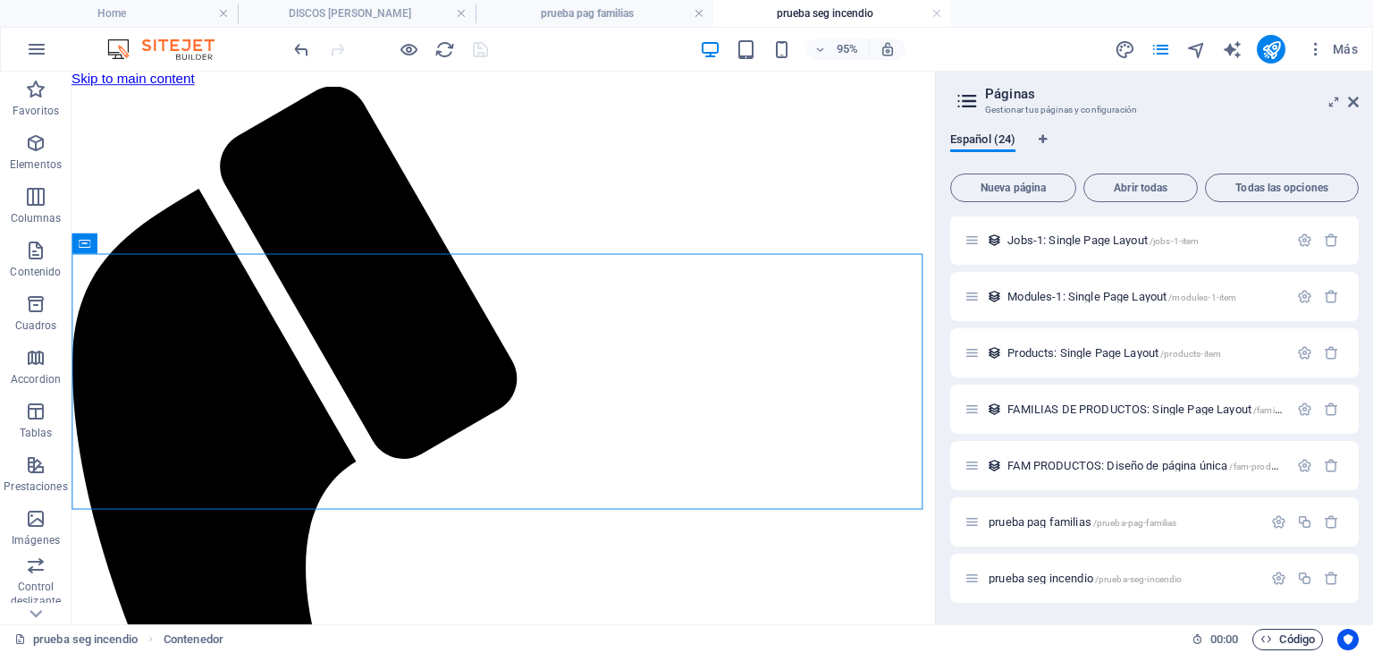
click at [1279, 634] on span "Código" at bounding box center [1288, 639] width 55 height 21
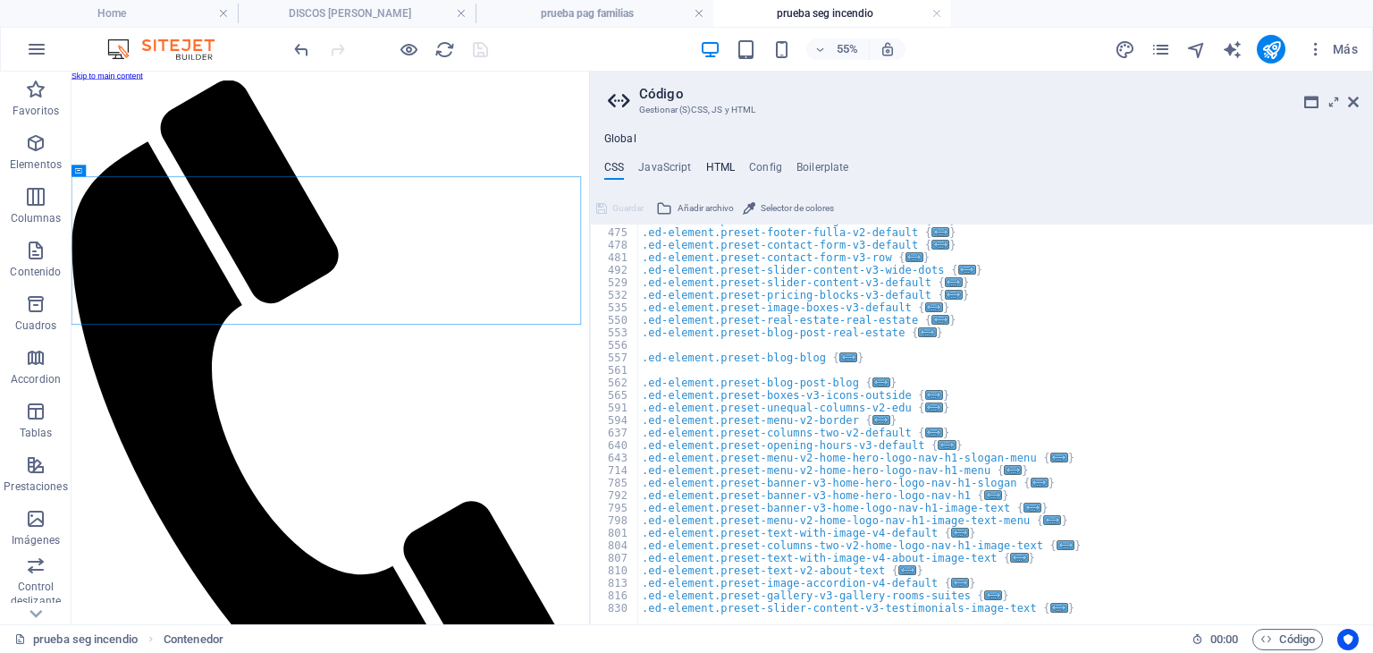
click at [712, 163] on h4 "HTML" at bounding box center [721, 171] width 30 height 20
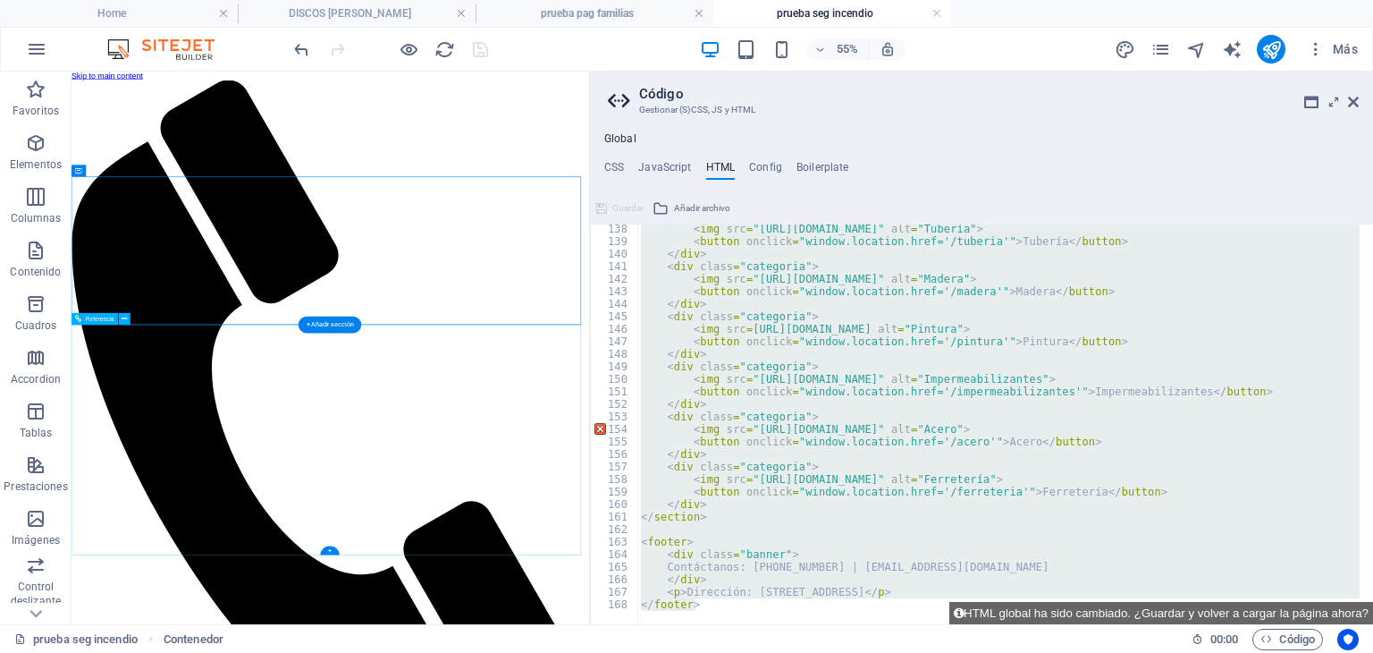
scroll to position [4, 0]
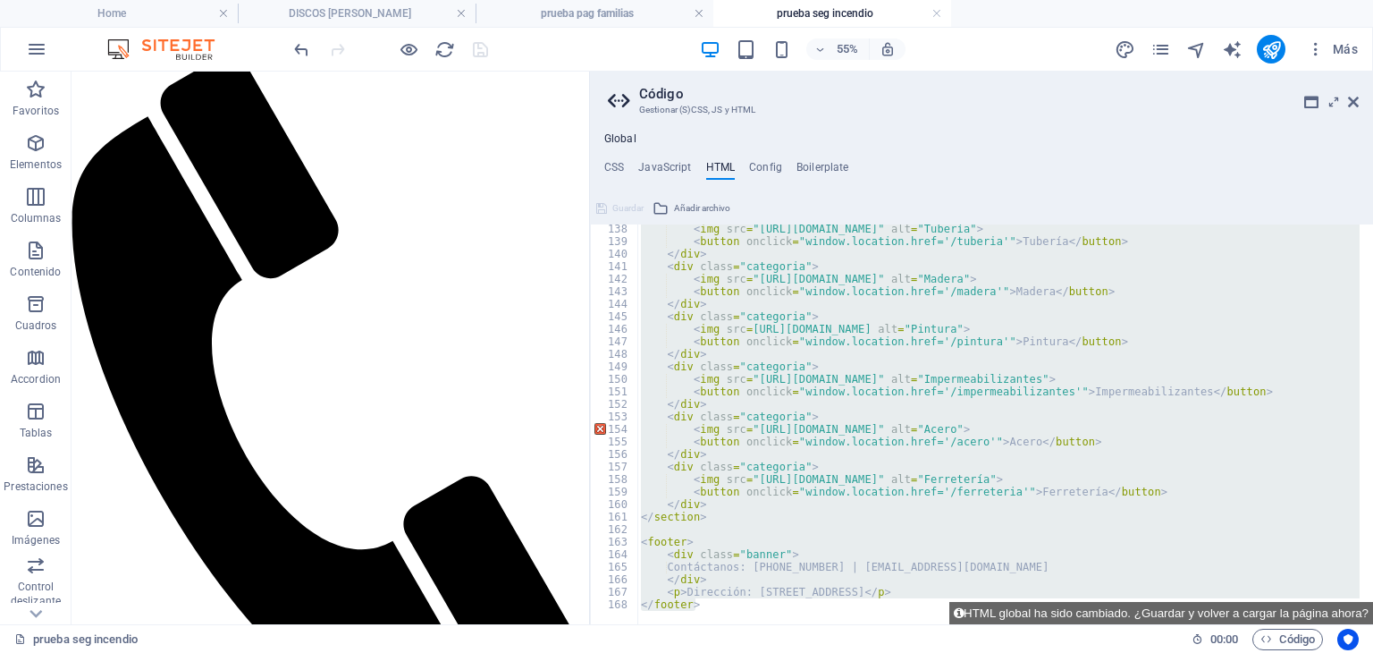
scroll to position [0, 0]
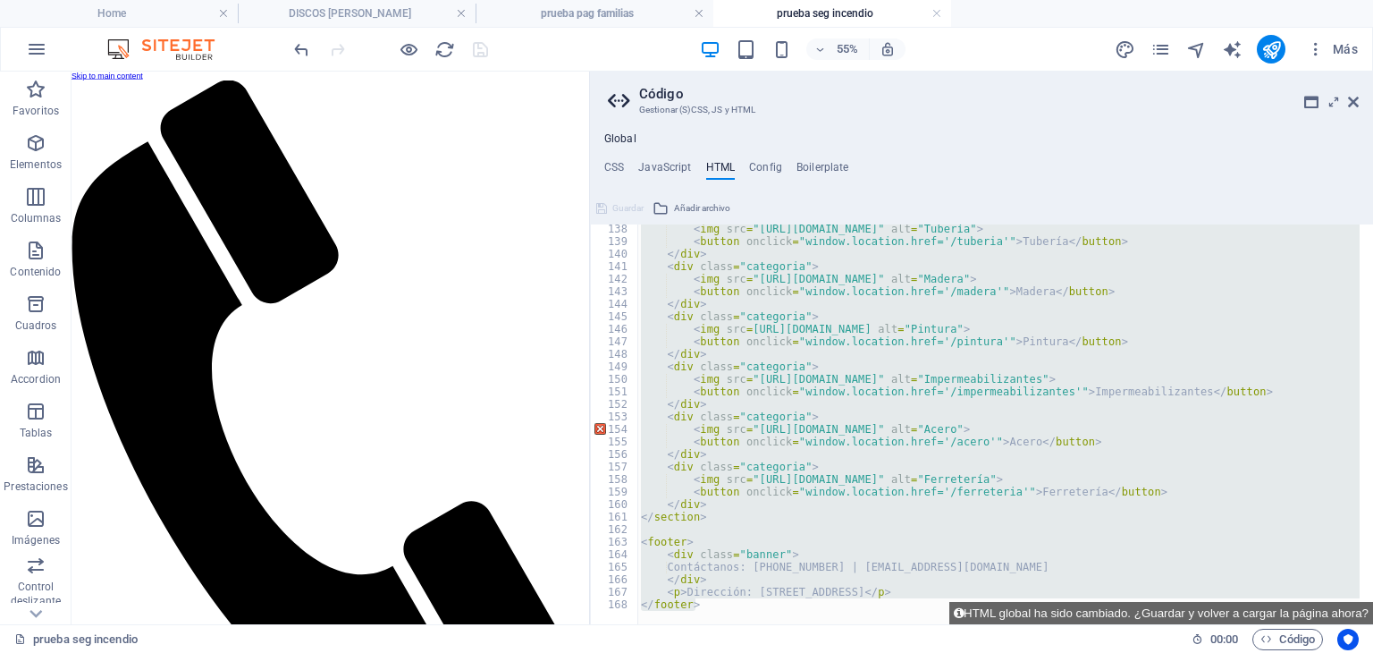
click at [948, 435] on div "< img src = "[URL][DOMAIN_NAME]" alt = "Tubería" > < button onclick = "window.l…" at bounding box center [998, 424] width 722 height 400
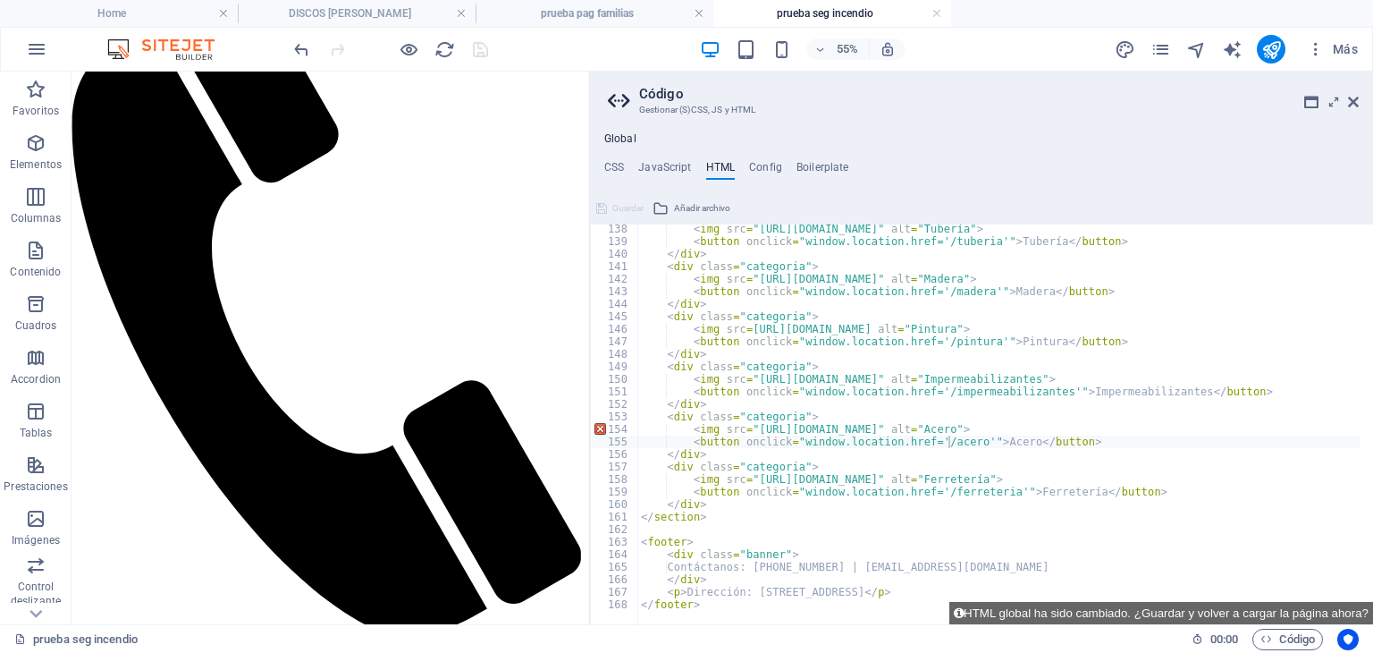
scroll to position [358, 0]
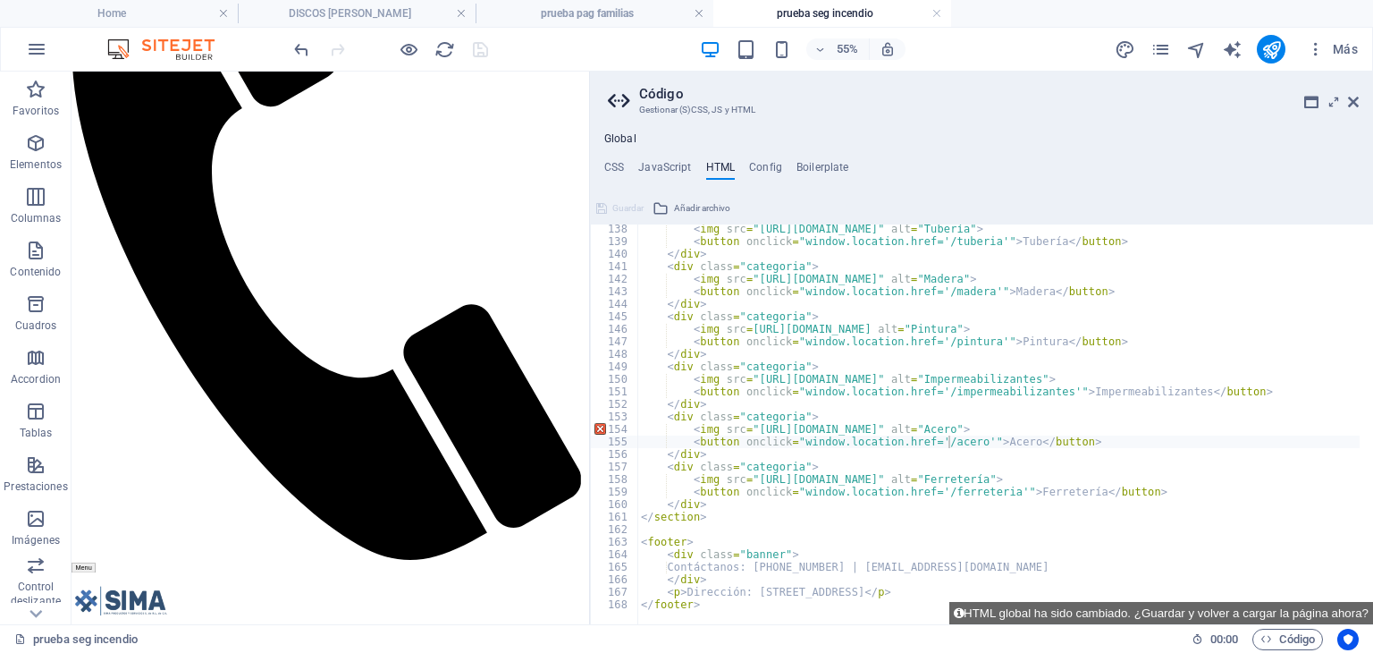
drag, startPoint x: 893, startPoint y: 639, endPoint x: 865, endPoint y: 652, distance: 31.2
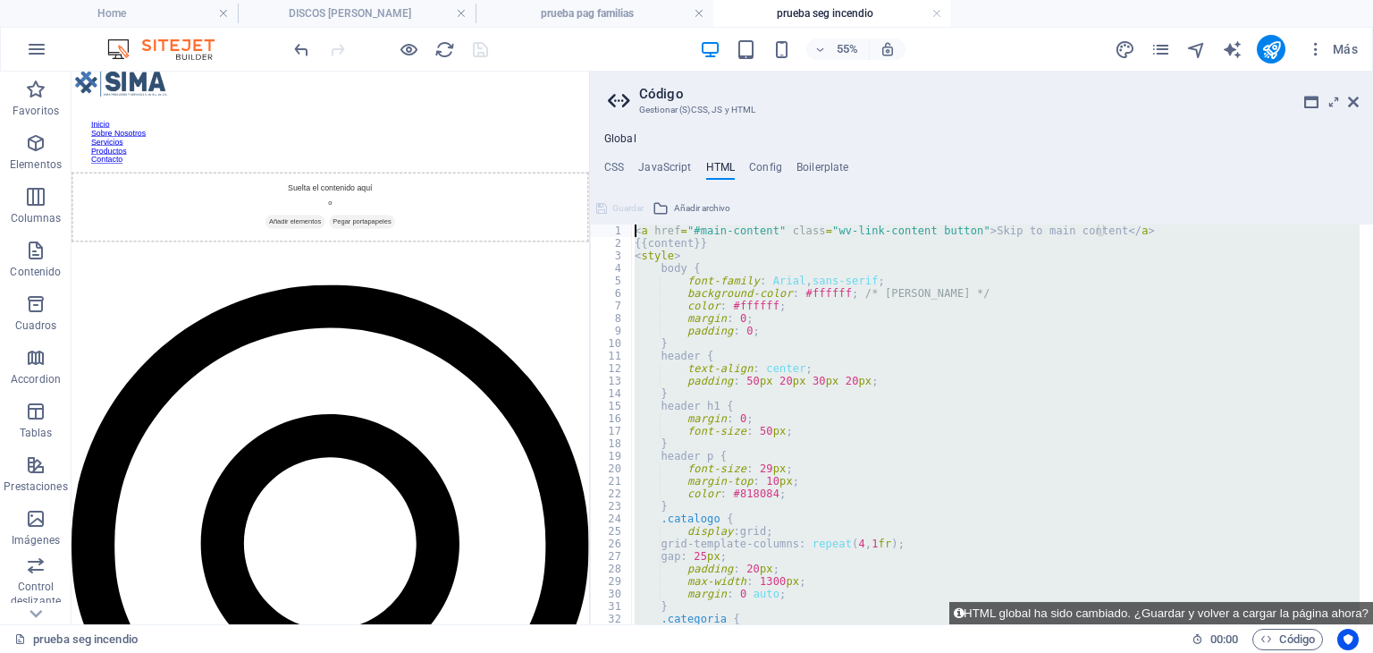
scroll to position [0, 0]
drag, startPoint x: 722, startPoint y: 604, endPoint x: 635, endPoint y: 202, distance: 410.9
click at [635, 202] on div "</footer> 1 2 3 4 5 6 7 8 9 10 11 12 13 14 15 16 17 18 19 20 21 22 23 24 25 26 …" at bounding box center [981, 409] width 783 height 430
type textarea "<a href="#main-content" class="wv-link-content button">Skip to main content</a>…"
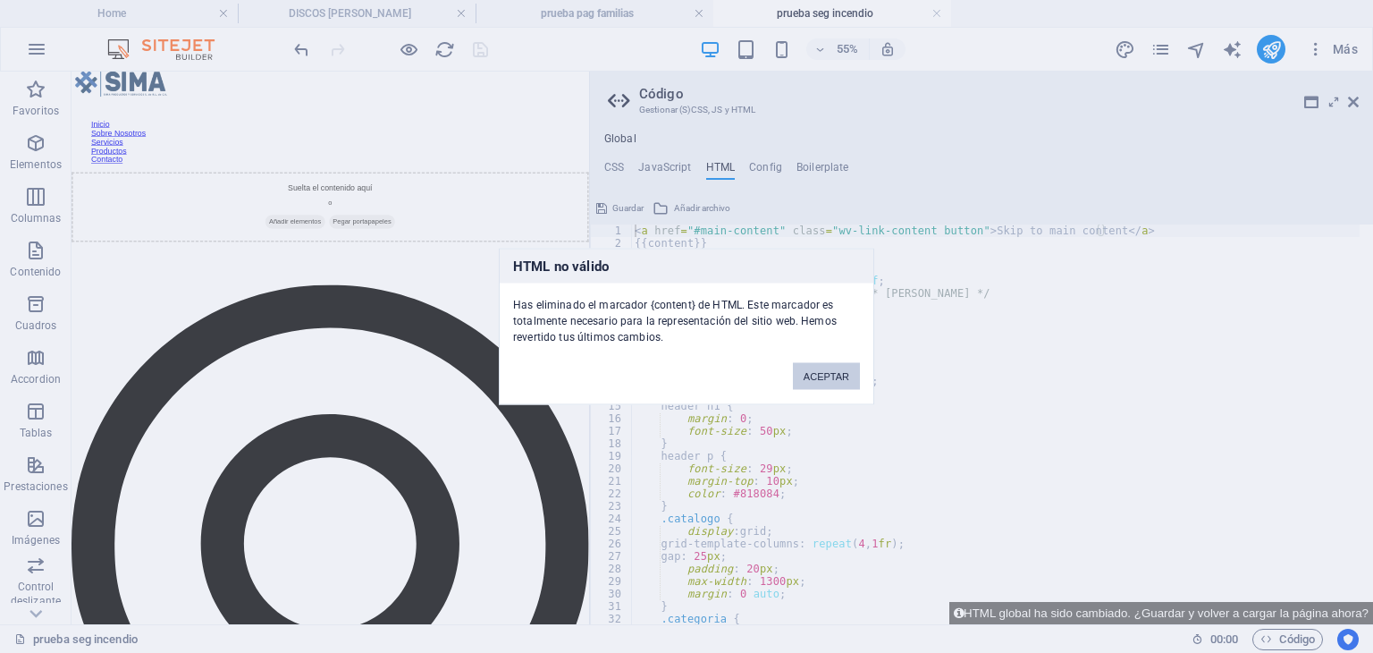
click at [826, 379] on button "ACEPTAR" at bounding box center [826, 376] width 67 height 27
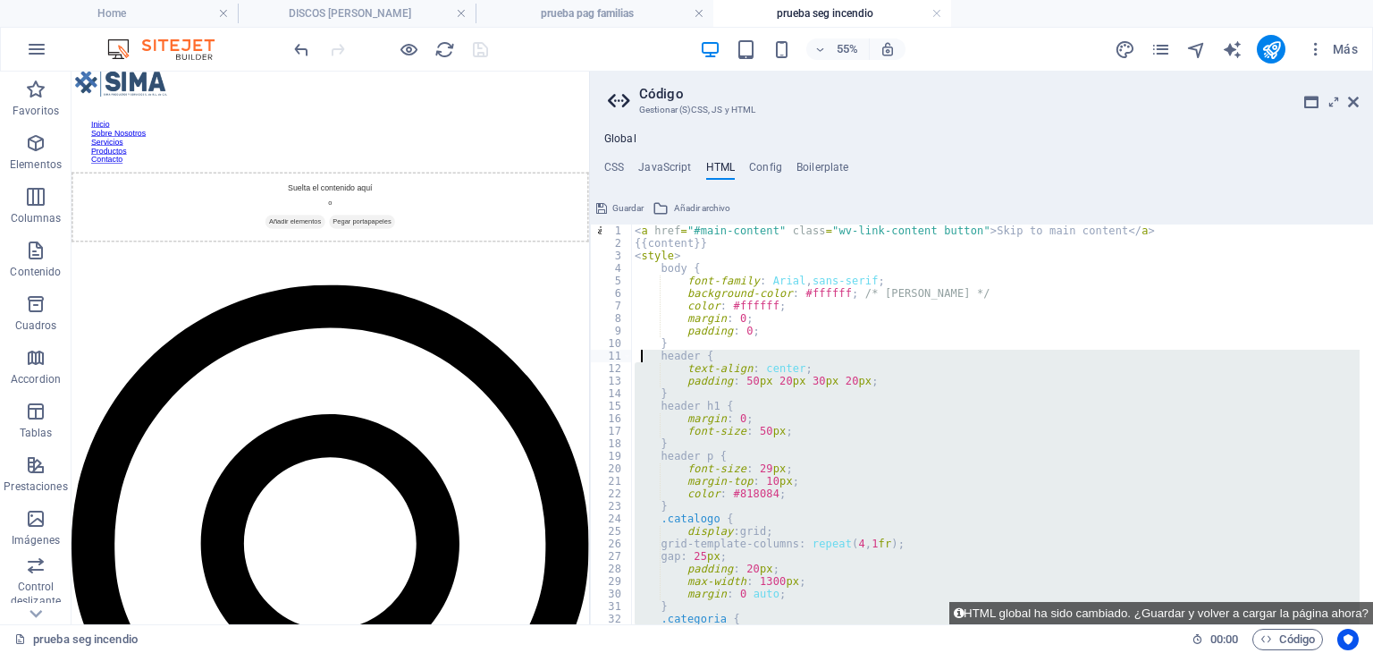
drag, startPoint x: 713, startPoint y: 603, endPoint x: 643, endPoint y: 359, distance: 254.1
click at [643, 359] on div "< a href = "#main-content" class = "wv-link-content button" > Skip to main cont…" at bounding box center [1215, 429] width 1169 height 411
type textarea "header { text-align: center;"
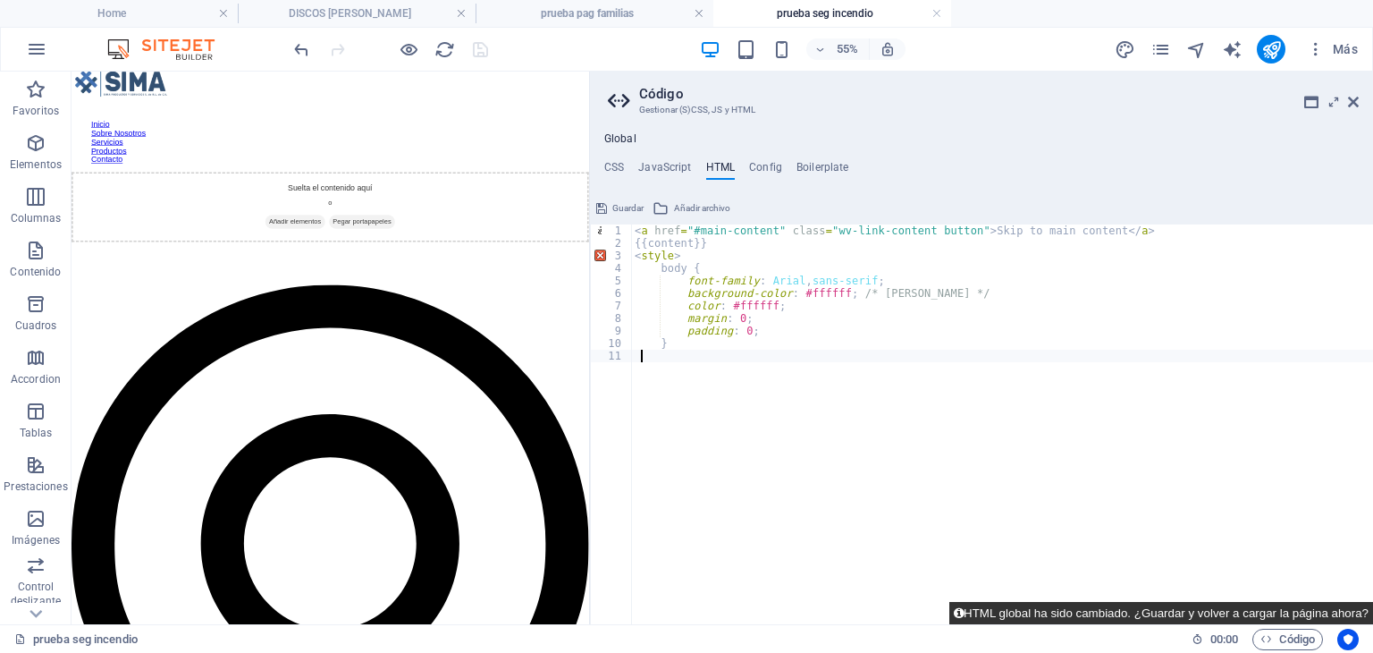
click at [976, 609] on button "HTML global ha sido cambiado. ¿Guardar y volver a cargar la página ahora?" at bounding box center [1162, 613] width 424 height 22
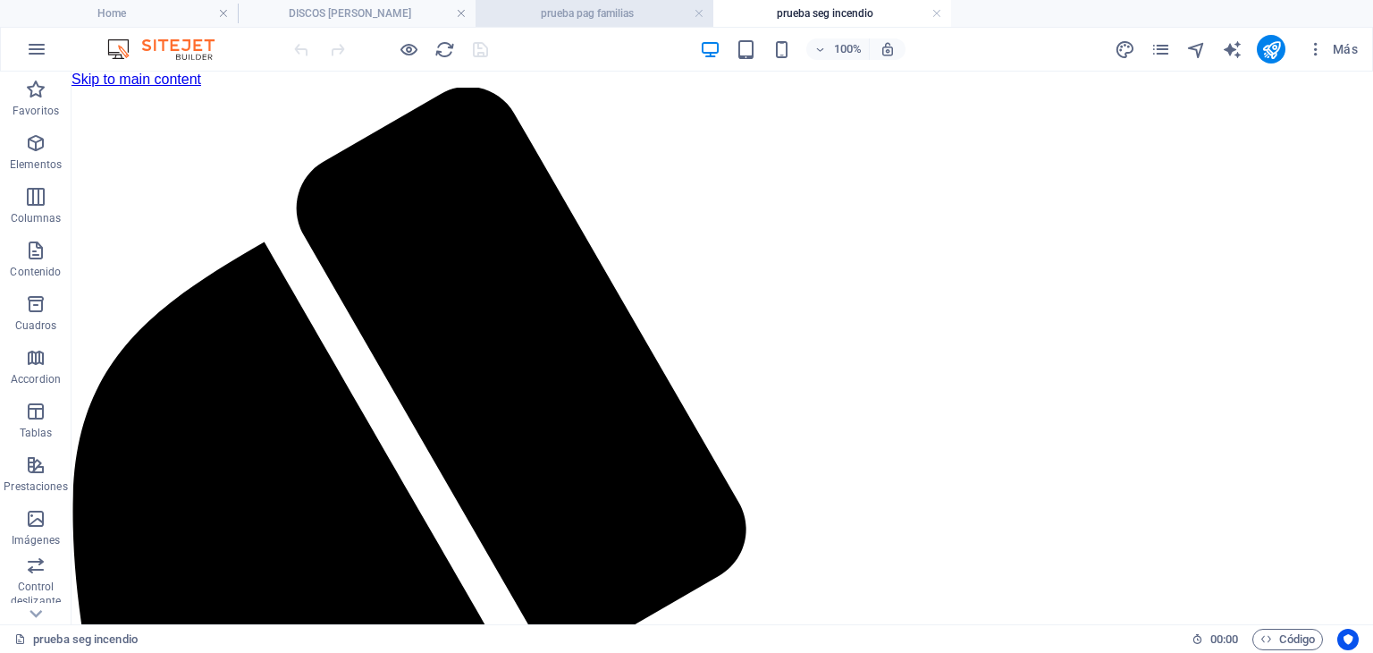
click at [599, 7] on h4 "prueba pag familias" at bounding box center [595, 14] width 238 height 20
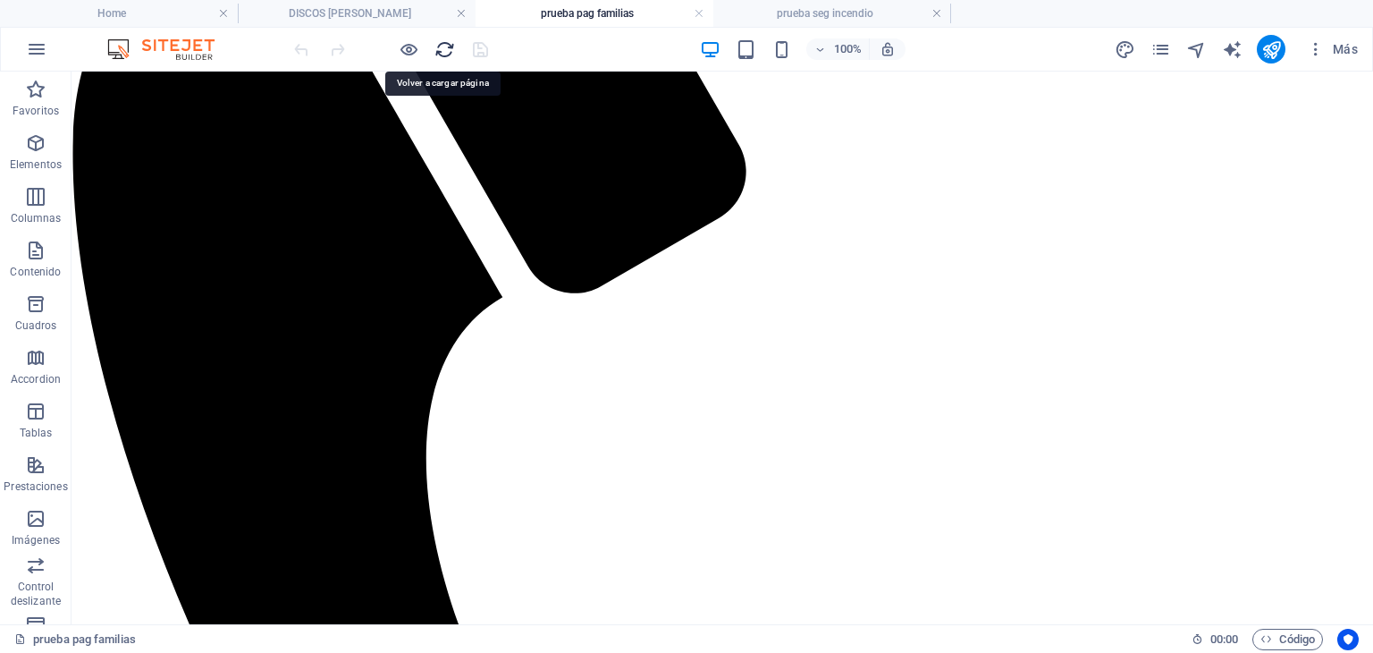
click at [439, 54] on icon "reload" at bounding box center [445, 49] width 21 height 21
click at [440, 50] on icon "reload" at bounding box center [445, 49] width 21 height 21
click at [803, 28] on div "100% Más" at bounding box center [687, 49] width 1372 height 43
click at [817, 19] on h4 "prueba seg incendio" at bounding box center [832, 14] width 238 height 20
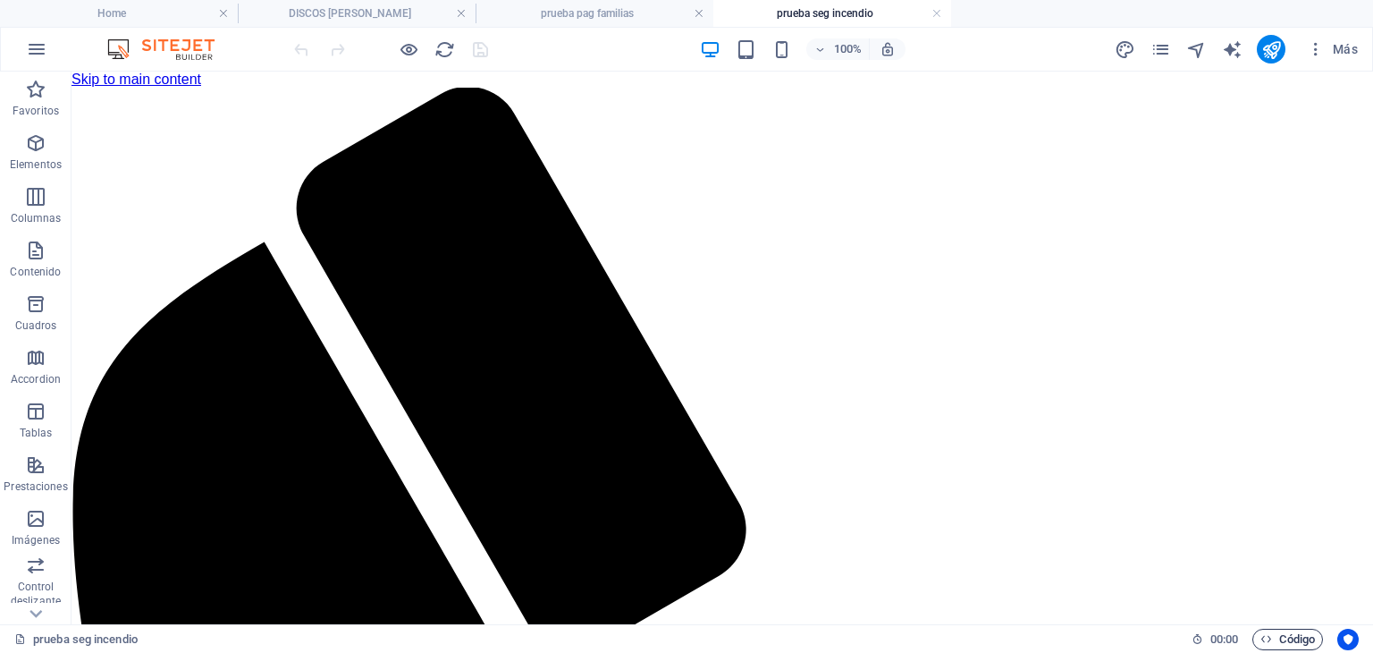
click at [1272, 638] on span "Código" at bounding box center [1288, 639] width 55 height 21
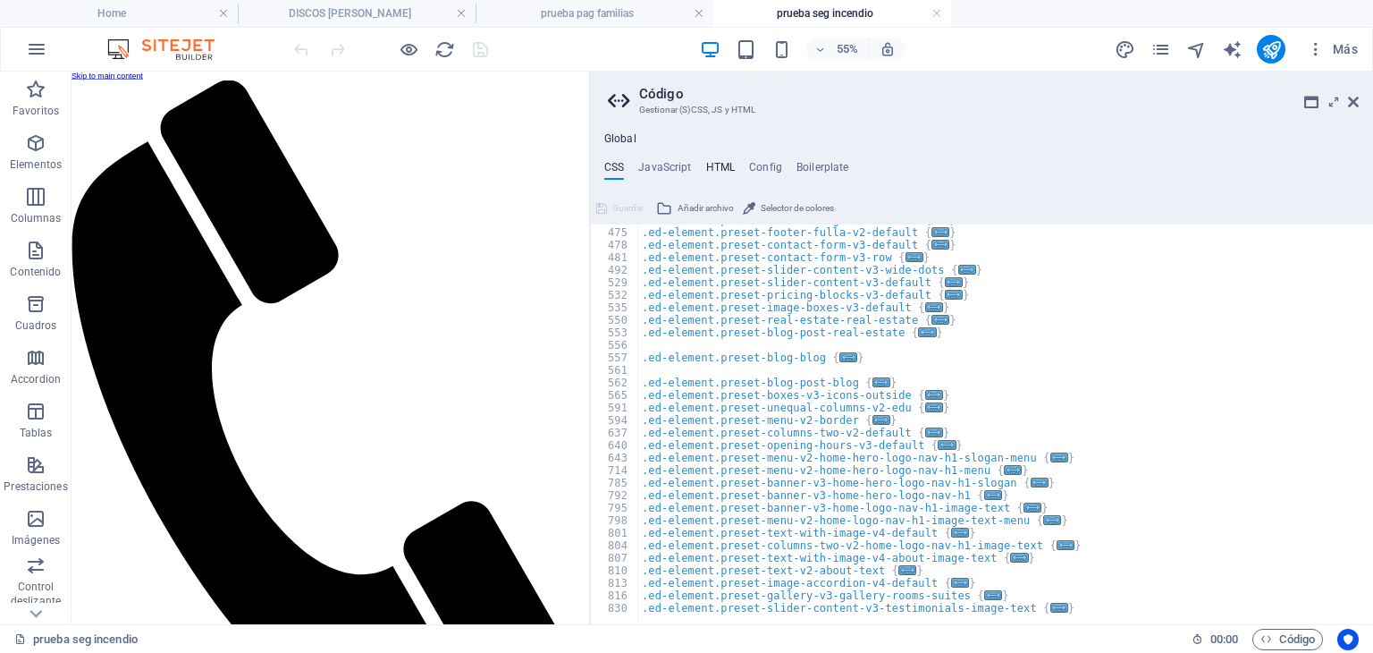
click at [722, 165] on h4 "HTML" at bounding box center [721, 171] width 30 height 20
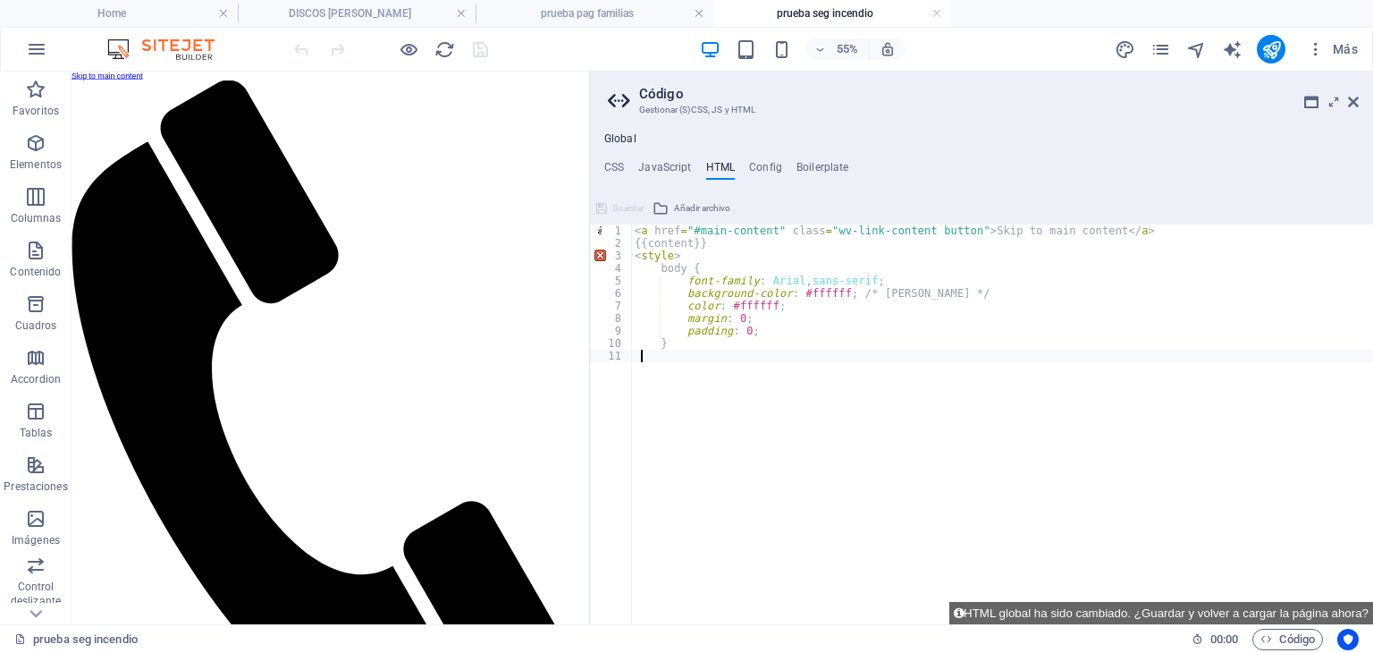
type textarea "<p>Dirección: [STREET_ADDRESS]</p> </footer>"
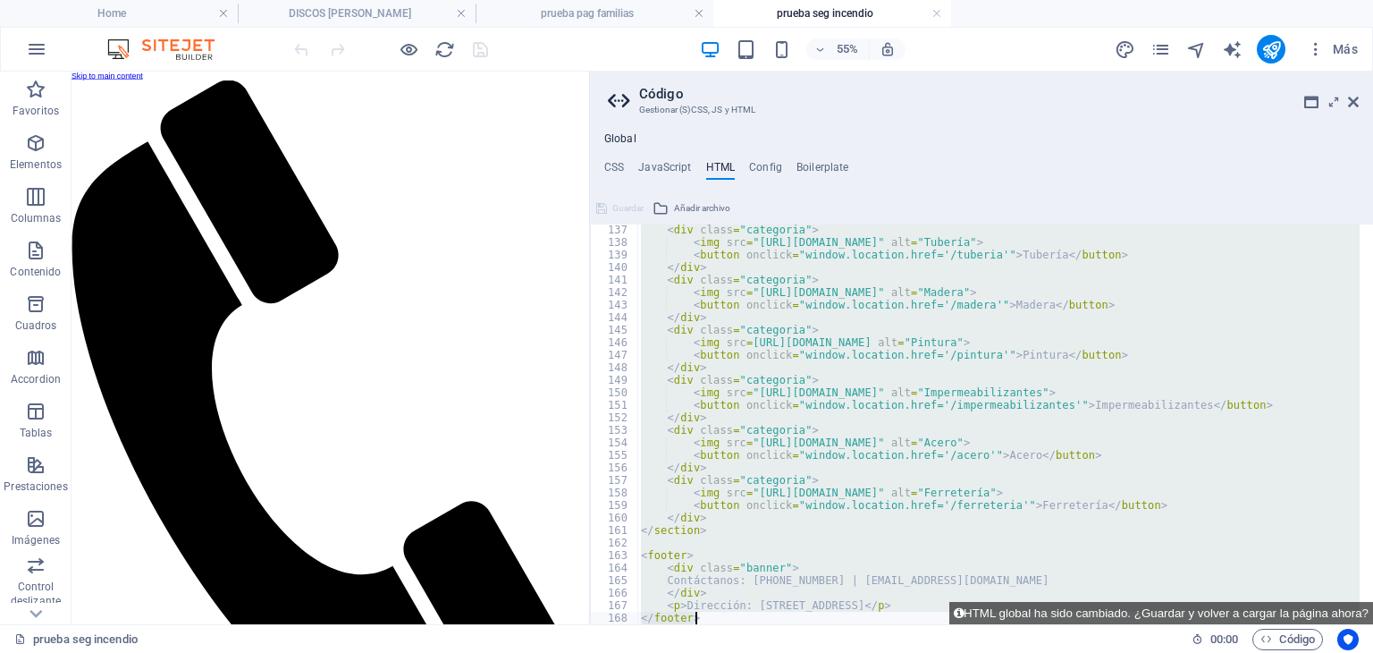
scroll to position [1702, 0]
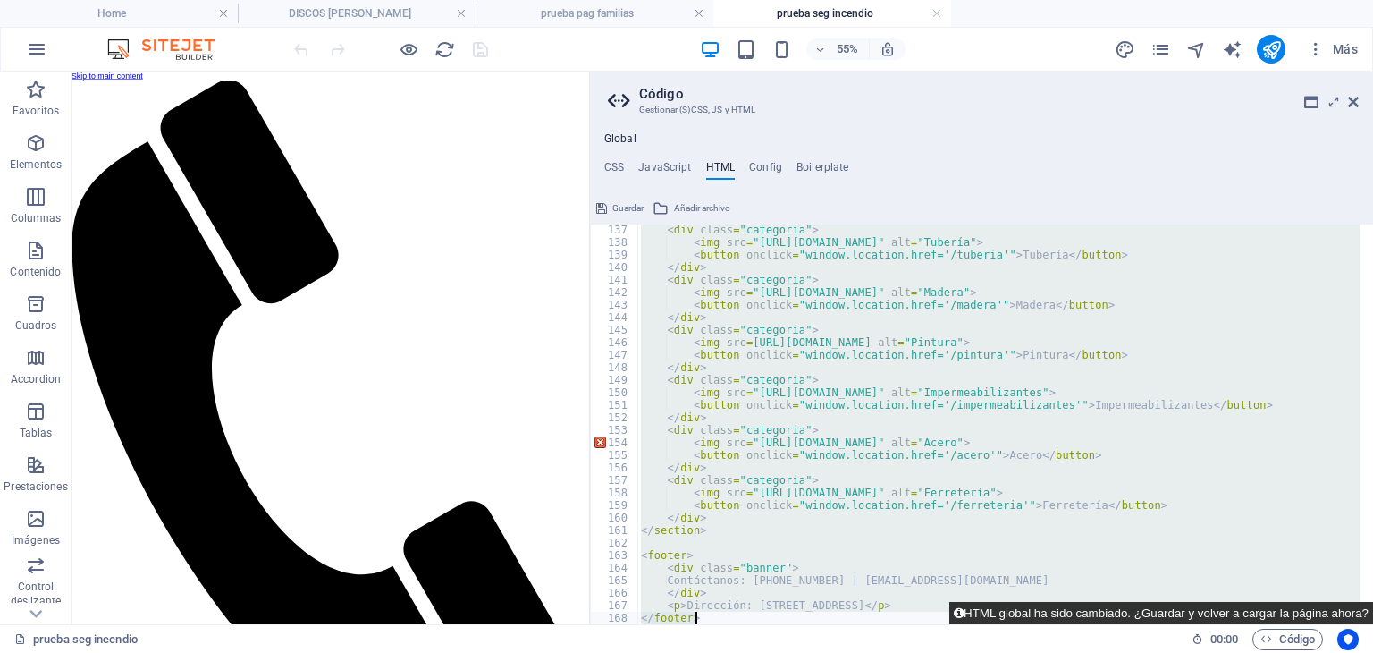
click at [992, 609] on button "HTML global ha sido cambiado. ¿Guardar y volver a cargar la página ahora?" at bounding box center [1162, 613] width 424 height 22
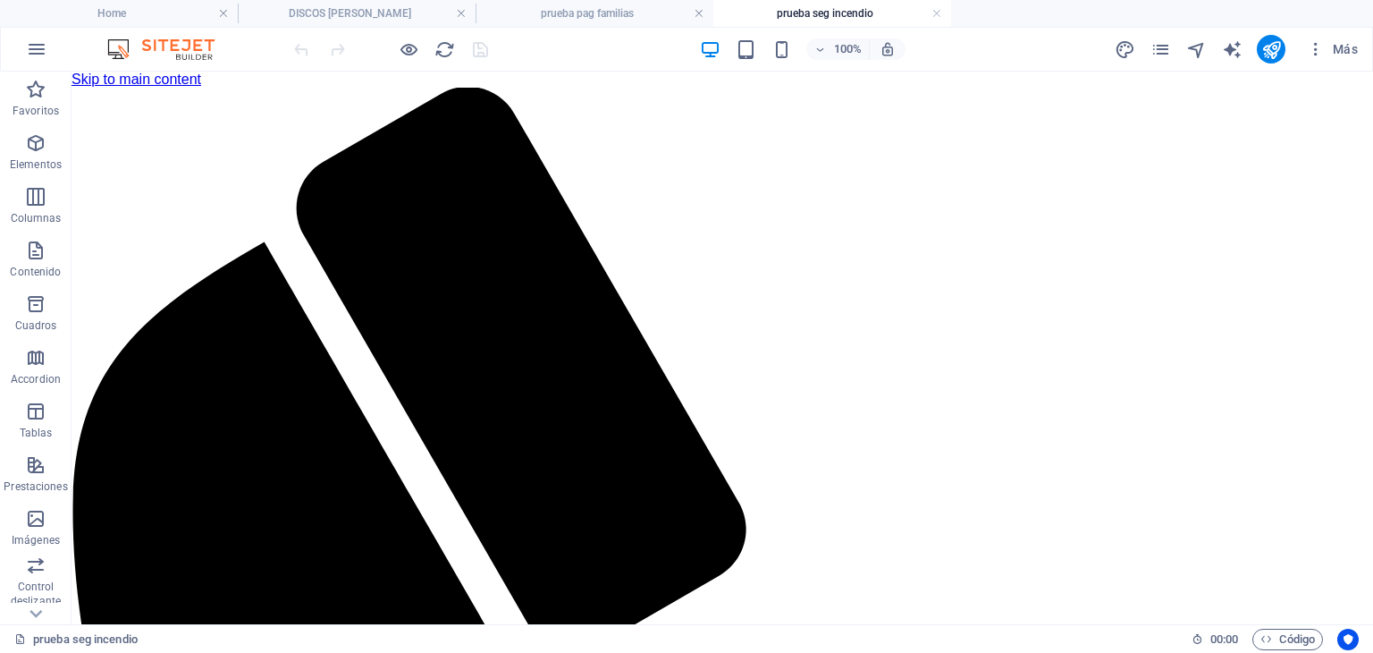
scroll to position [0, 0]
click at [545, 12] on h4 "prueba pag familias" at bounding box center [595, 14] width 238 height 20
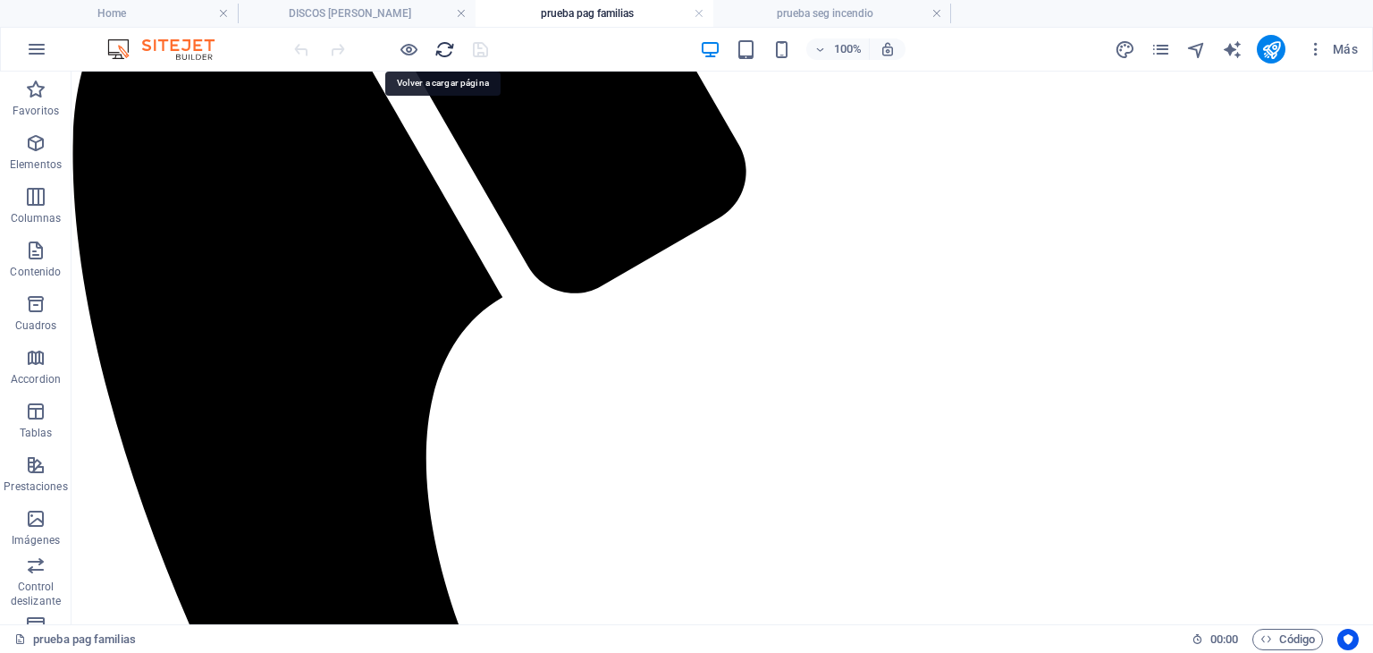
click at [451, 56] on icon "reload" at bounding box center [445, 49] width 21 height 21
click at [448, 52] on icon "reload" at bounding box center [445, 49] width 21 height 21
click at [1304, 638] on span "Código" at bounding box center [1288, 639] width 55 height 21
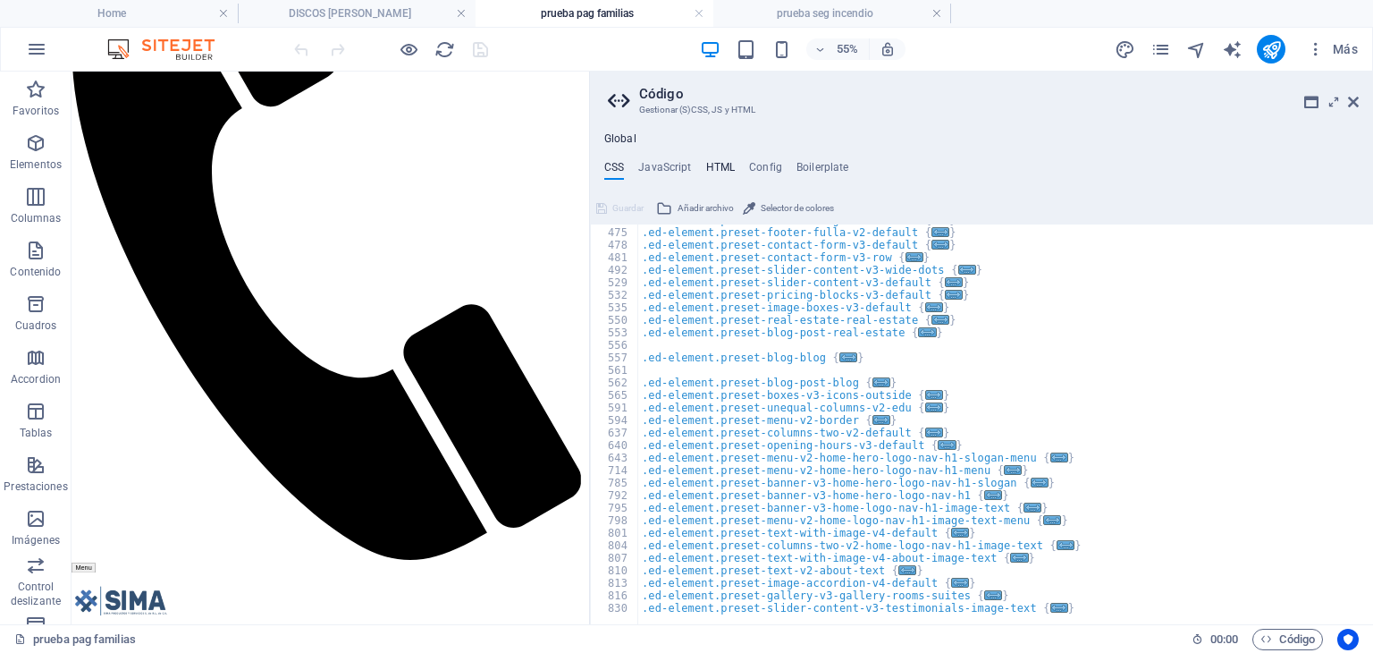
click at [709, 165] on h4 "HTML" at bounding box center [721, 171] width 30 height 20
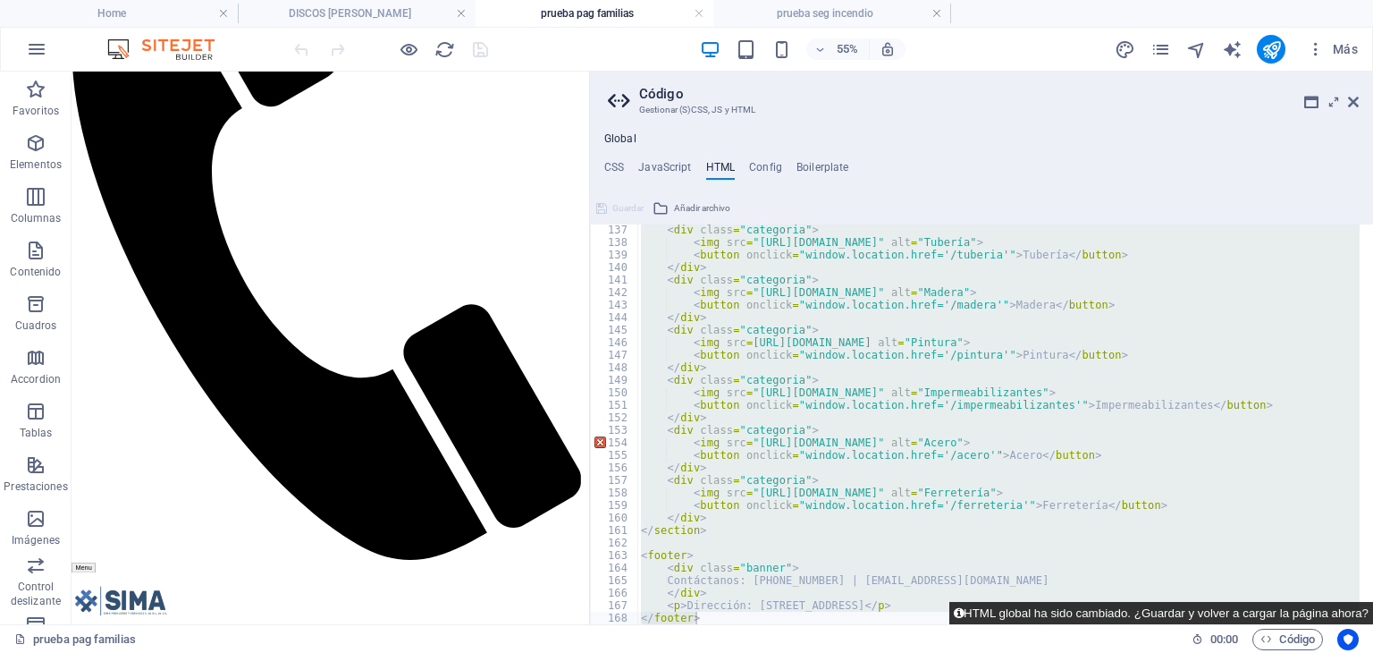
click at [990, 609] on button "HTML global ha sido cambiado. ¿Guardar y volver a cargar la página ahora?" at bounding box center [1162, 613] width 424 height 22
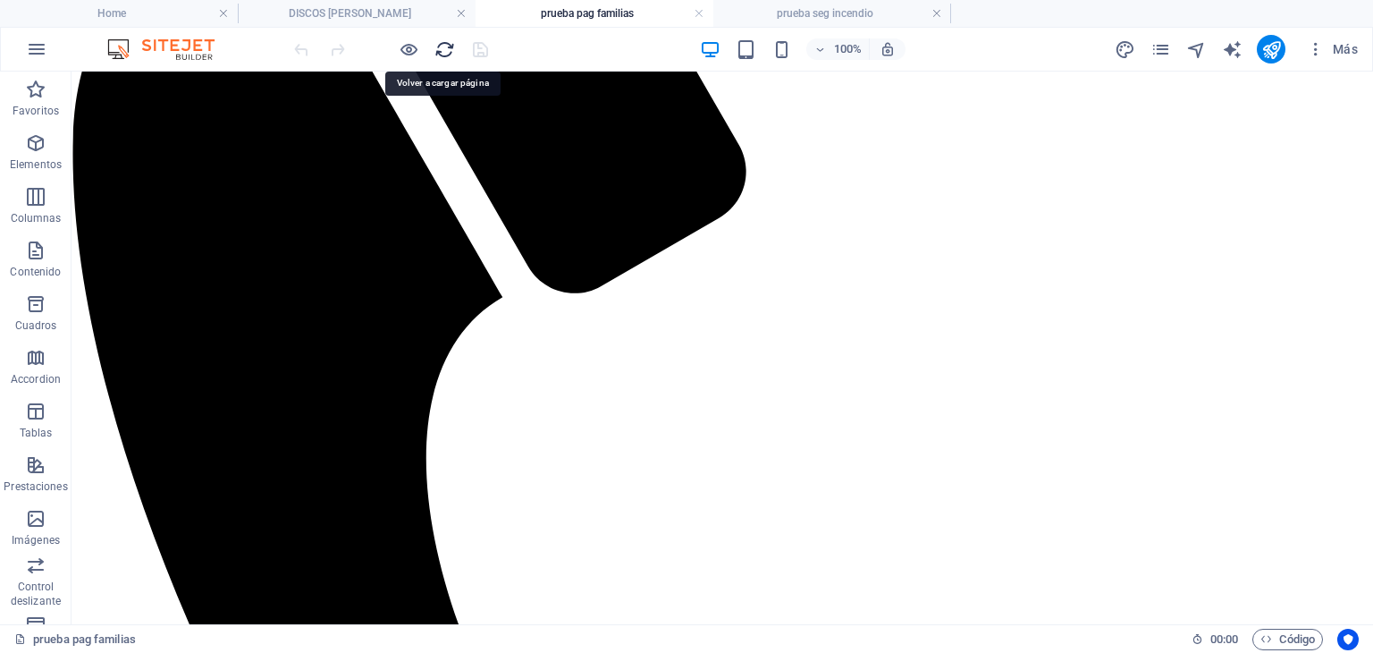
click at [447, 48] on icon "reload" at bounding box center [445, 49] width 21 height 21
click at [447, 47] on icon "reload" at bounding box center [445, 49] width 21 height 21
click at [807, 22] on h4 "prueba seg incendio" at bounding box center [832, 14] width 238 height 20
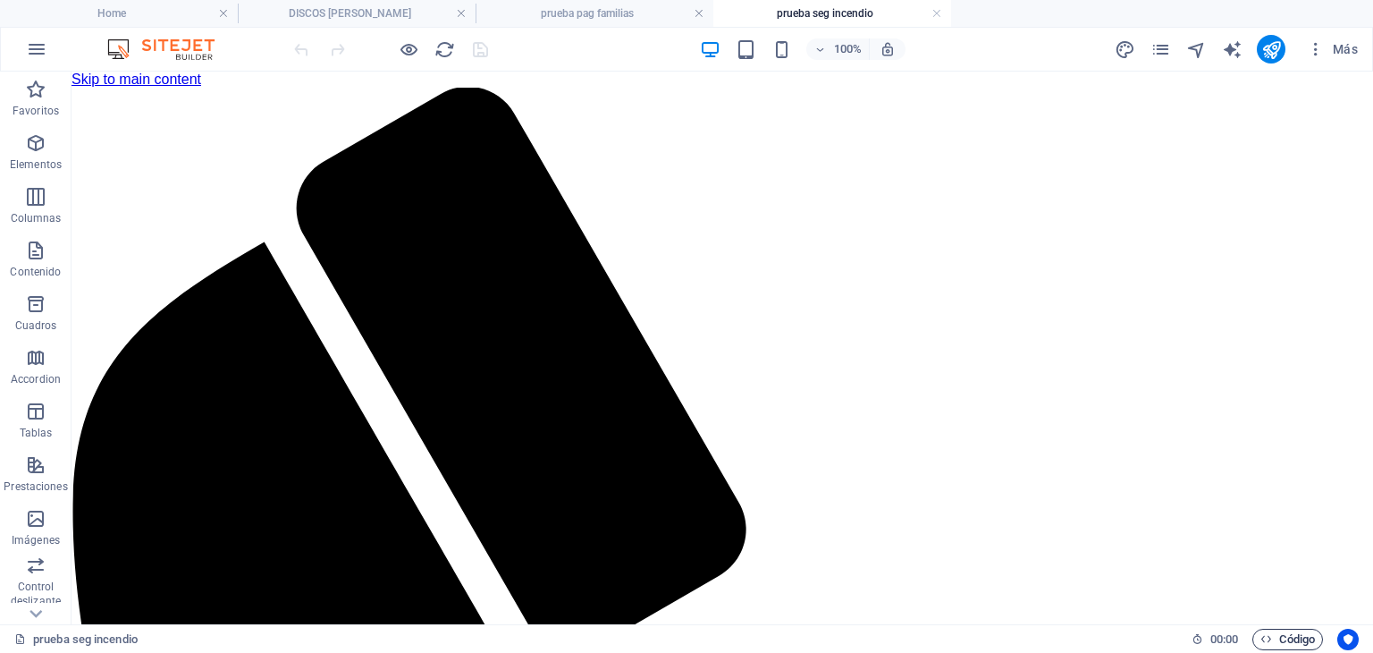
click at [1277, 639] on span "Código" at bounding box center [1288, 639] width 55 height 21
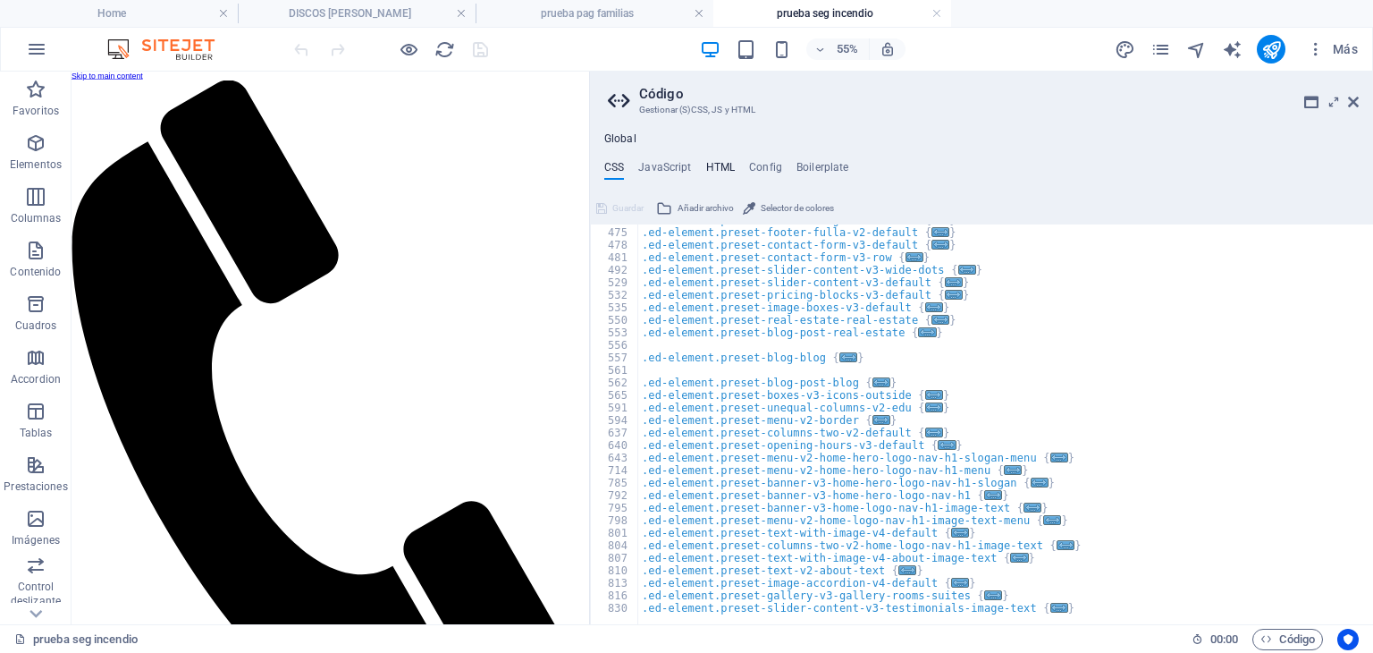
click at [719, 162] on h4 "HTML" at bounding box center [721, 171] width 30 height 20
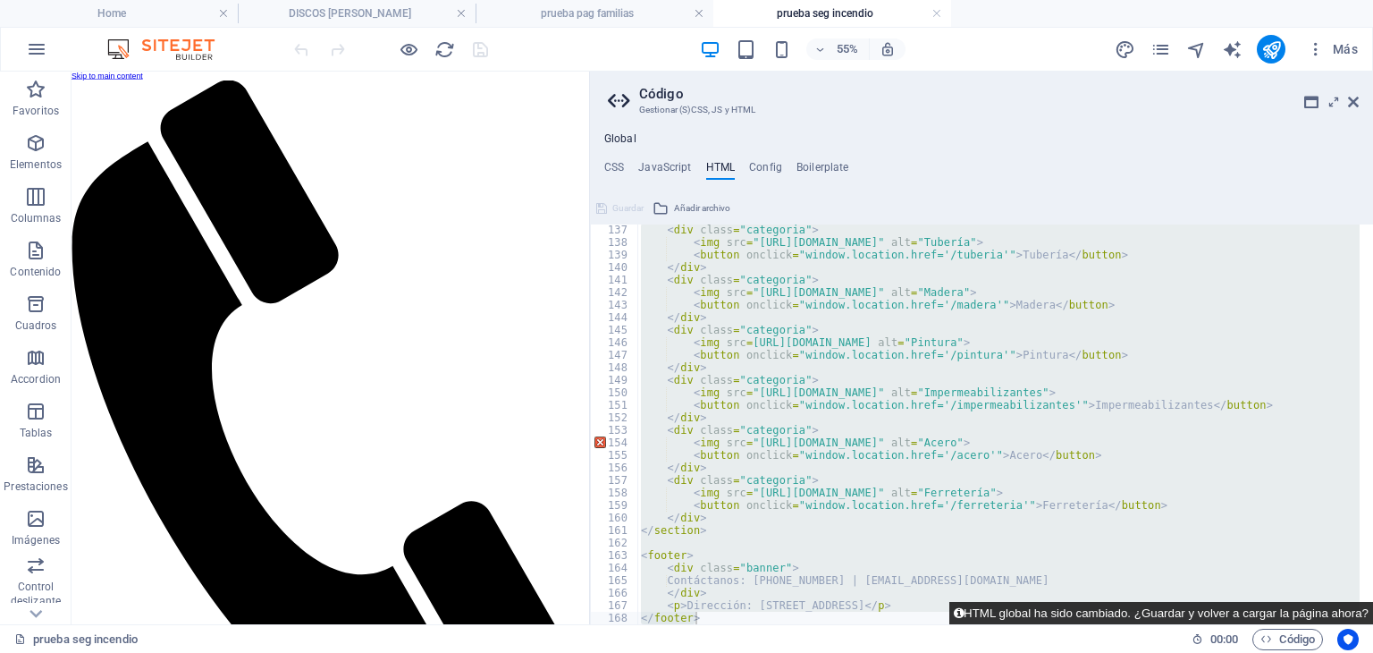
click at [996, 612] on button "HTML global ha sido cambiado. ¿Guardar y volver a cargar la página ahora?" at bounding box center [1162, 613] width 424 height 22
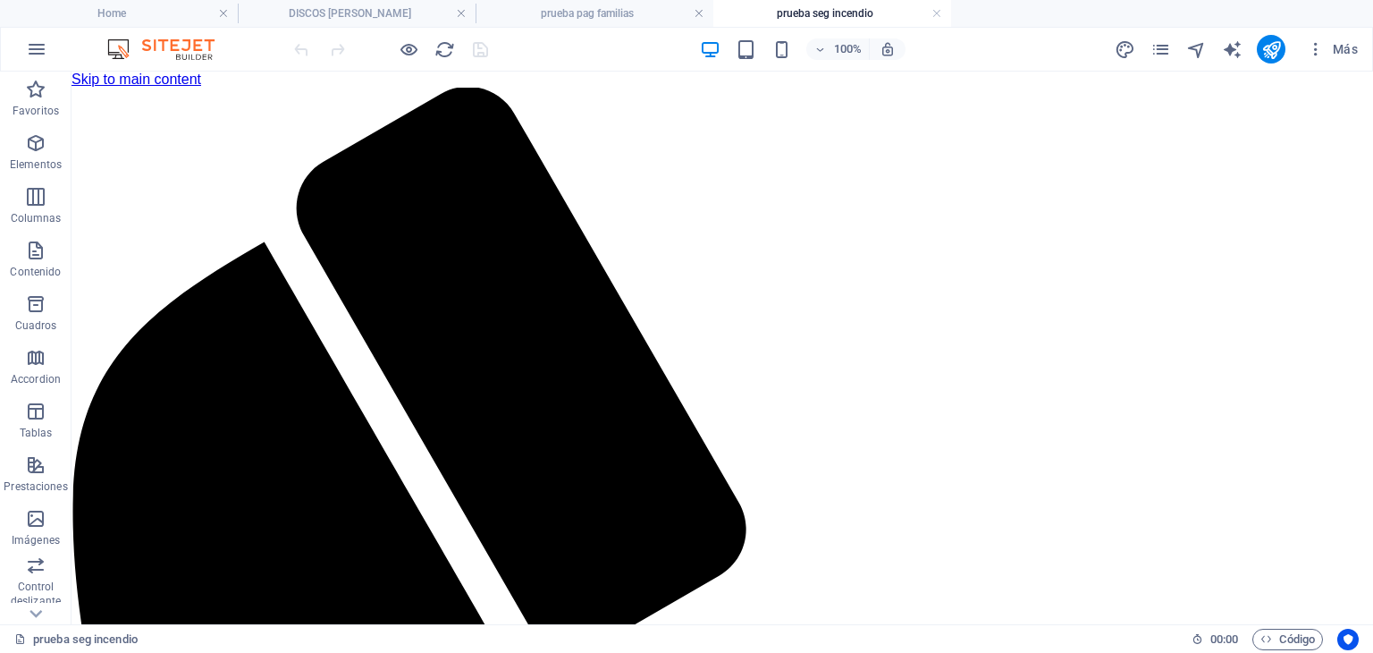
click at [444, 65] on div "100% Más" at bounding box center [687, 49] width 1372 height 43
click at [445, 50] on icon "reload" at bounding box center [445, 49] width 21 height 21
click at [1266, 634] on icon "button" at bounding box center [1267, 639] width 12 height 12
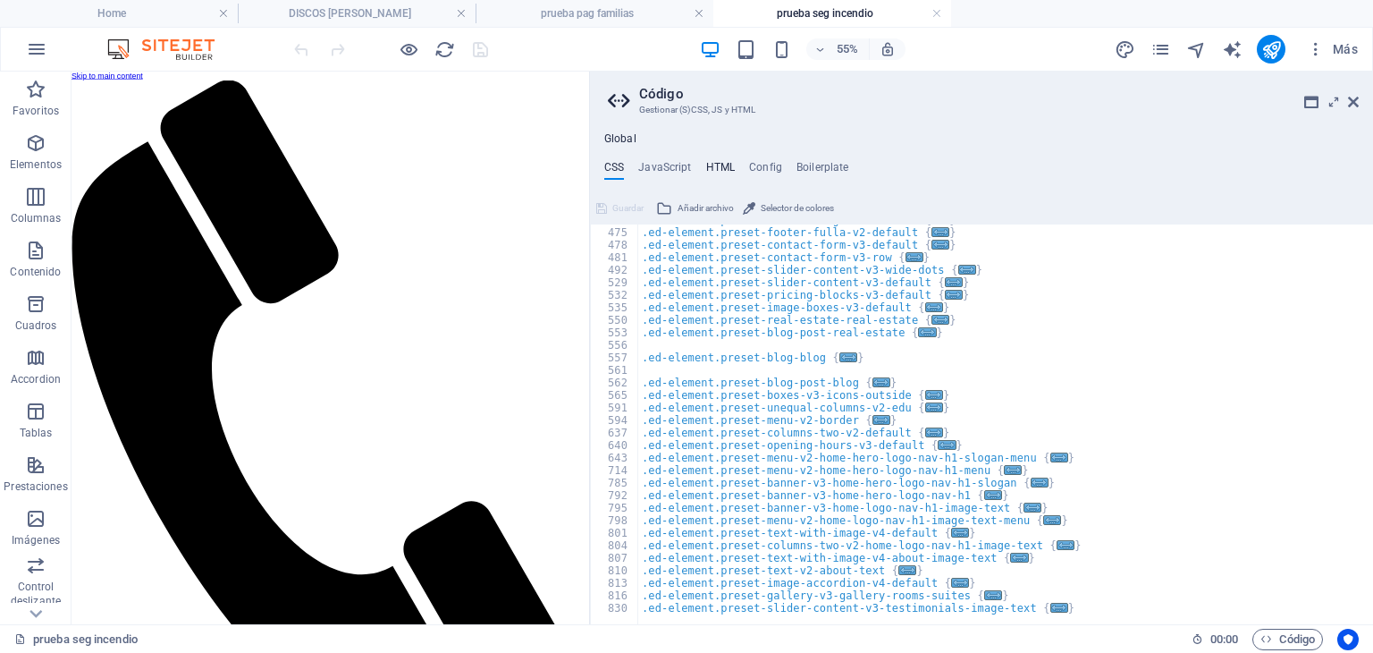
click at [726, 165] on h4 "HTML" at bounding box center [721, 171] width 30 height 20
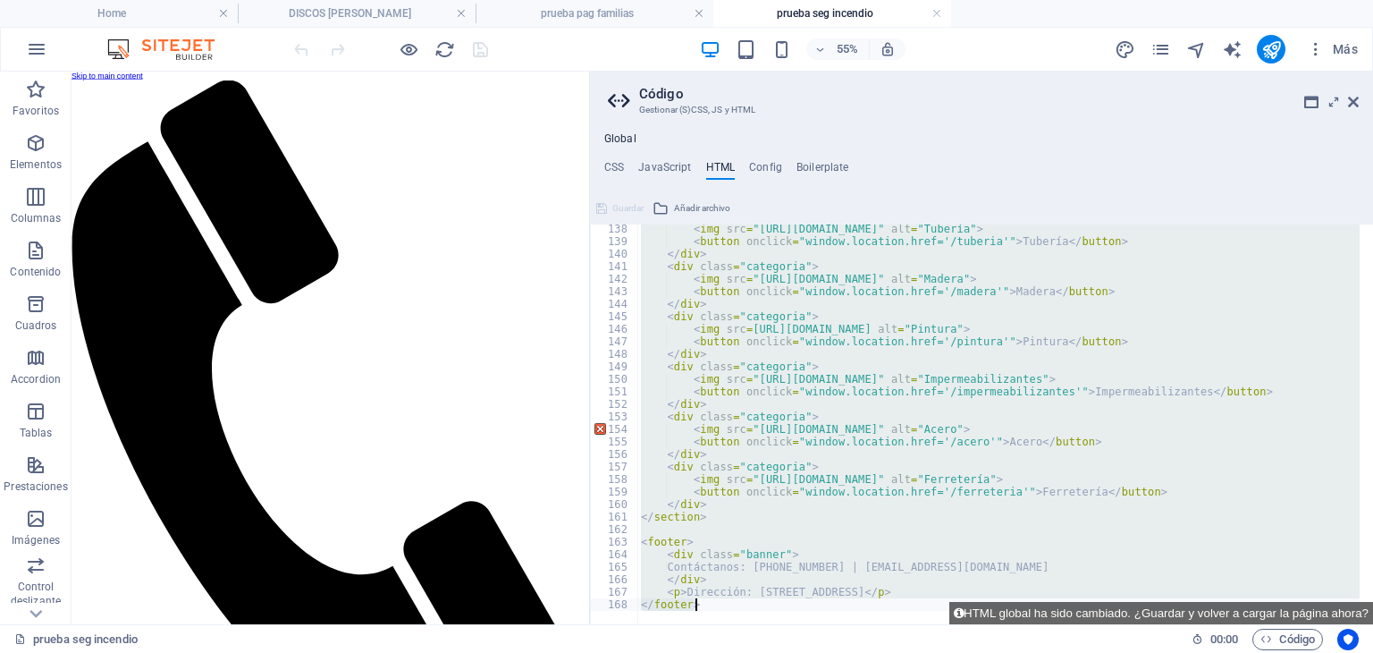
scroll to position [1717, 0]
click at [972, 612] on button "HTML global ha sido cambiado. ¿Guardar y volver a cargar la página ahora?" at bounding box center [1162, 613] width 424 height 22
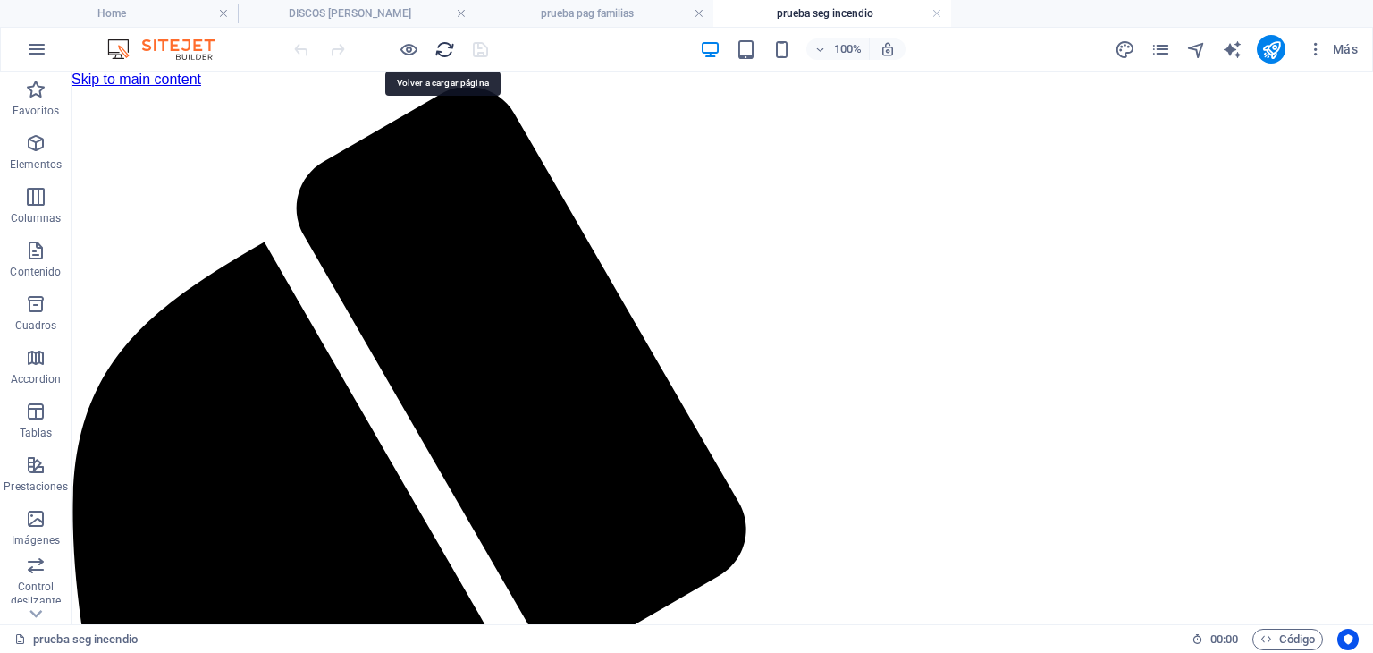
click at [442, 48] on icon "reload" at bounding box center [445, 49] width 21 height 21
click at [638, 17] on h4 "prueba pag familias" at bounding box center [595, 14] width 238 height 20
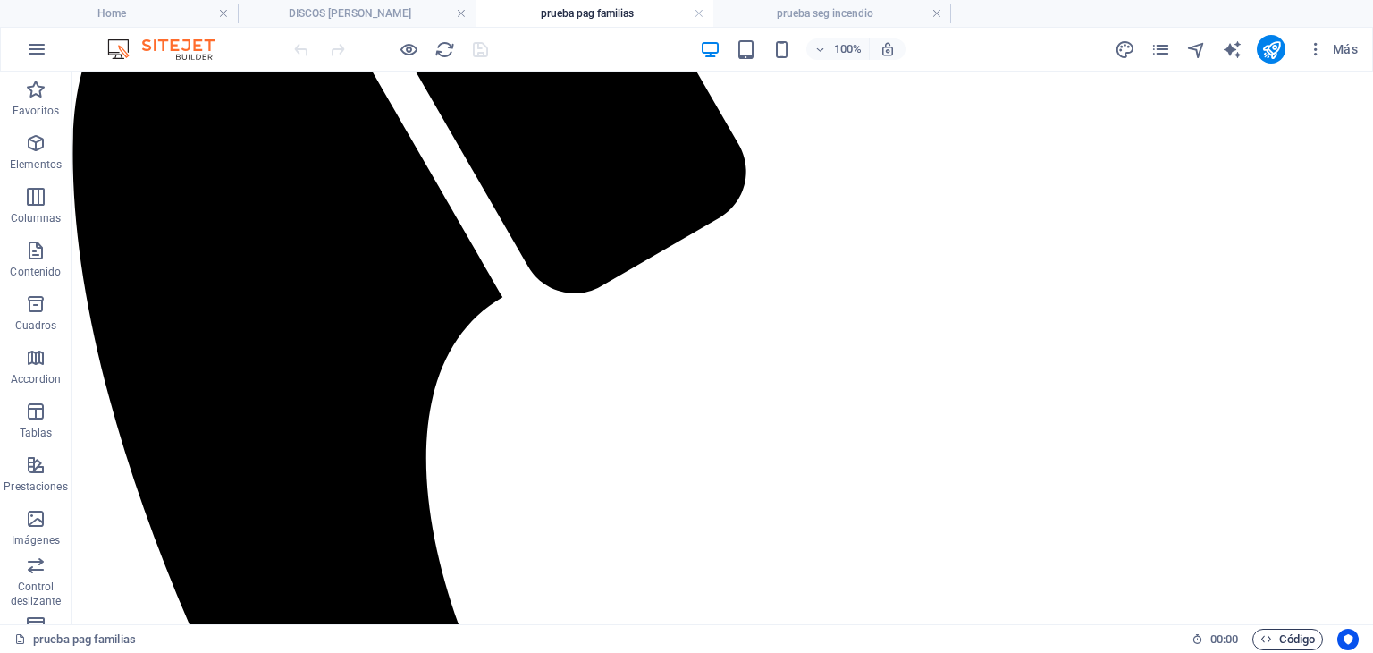
click at [1284, 643] on span "Código" at bounding box center [1288, 639] width 55 height 21
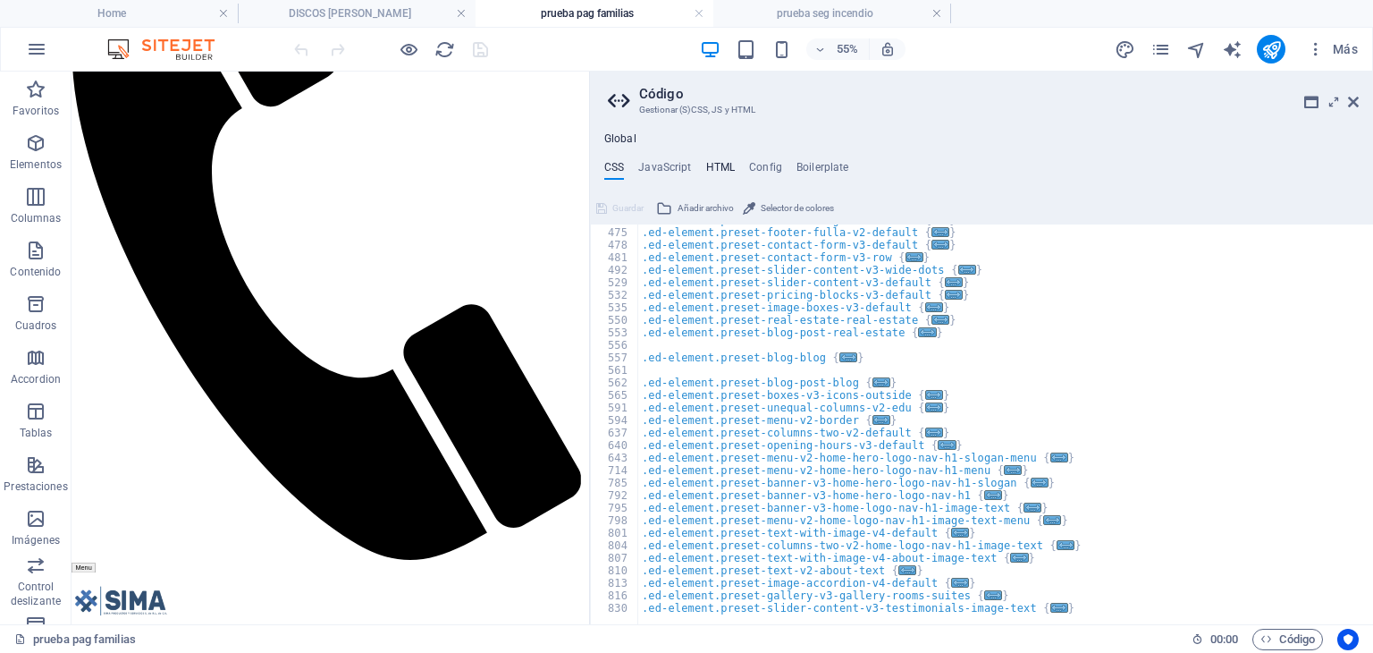
click at [721, 175] on h4 "HTML" at bounding box center [721, 171] width 30 height 20
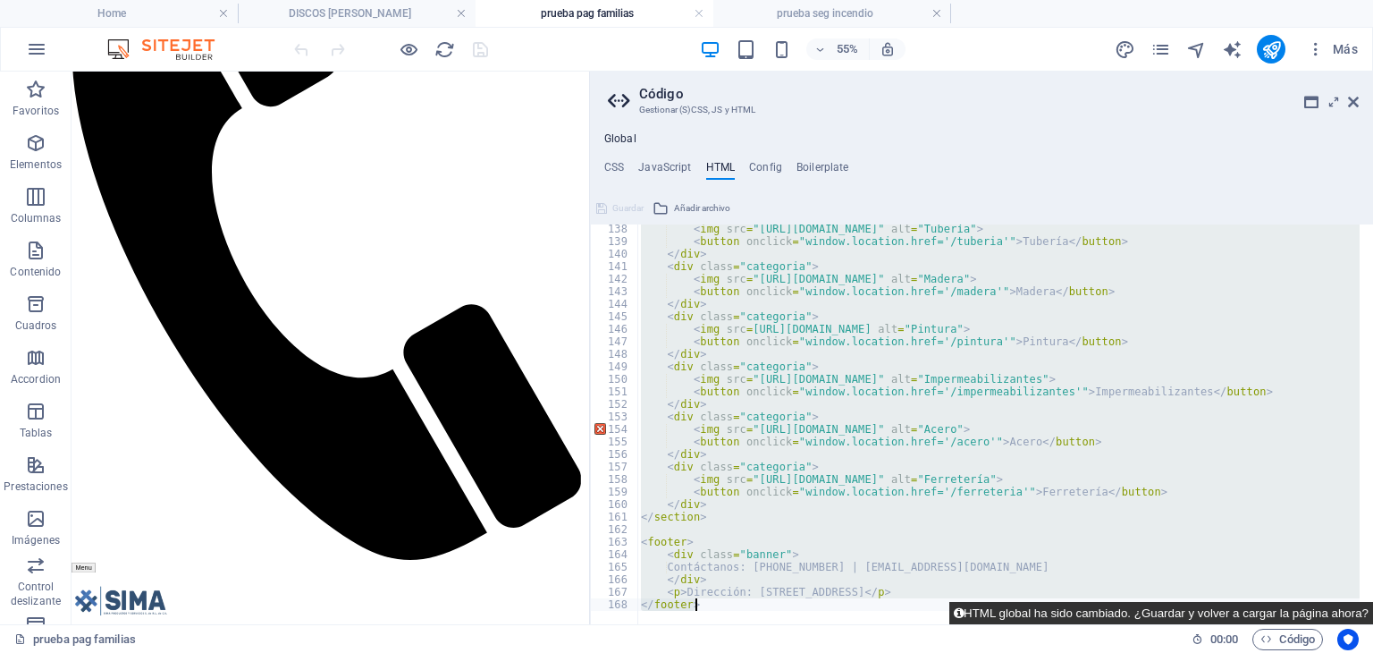
click at [1042, 612] on button "HTML global ha sido cambiado. ¿Guardar y volver a cargar la página ahora?" at bounding box center [1162, 613] width 424 height 22
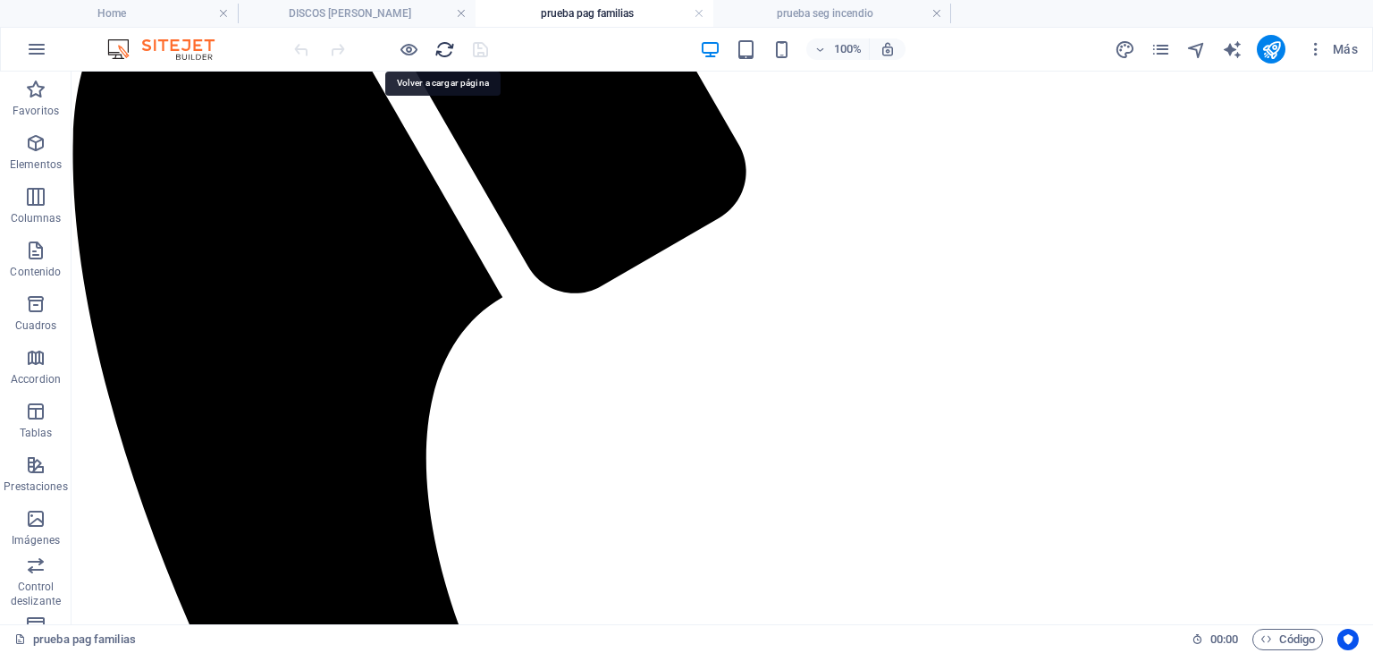
click at [448, 57] on icon "reload" at bounding box center [445, 49] width 21 height 21
click at [446, 46] on icon "reload" at bounding box center [445, 49] width 21 height 21
click at [737, 20] on h4 "prueba seg incendio" at bounding box center [832, 14] width 238 height 20
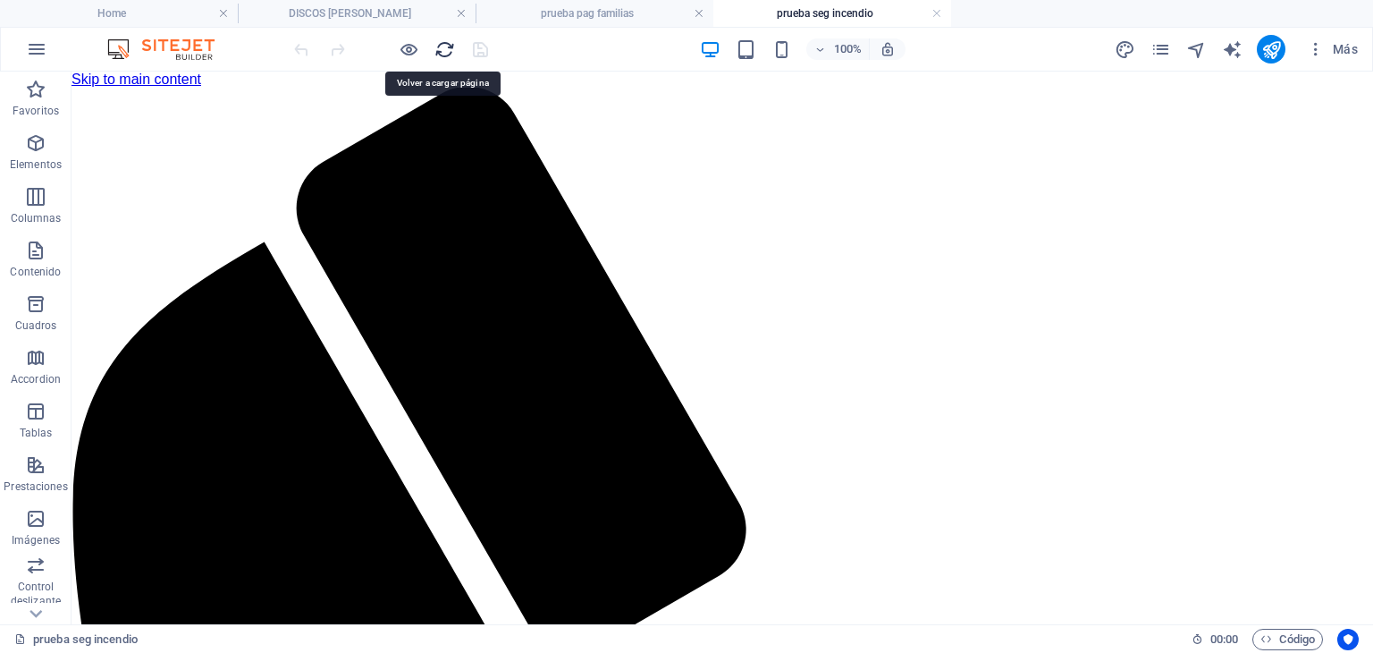
click at [438, 54] on icon "reload" at bounding box center [445, 49] width 21 height 21
click at [447, 41] on icon "reload" at bounding box center [445, 49] width 21 height 21
click at [570, 11] on h4 "prueba pag familias" at bounding box center [595, 14] width 238 height 20
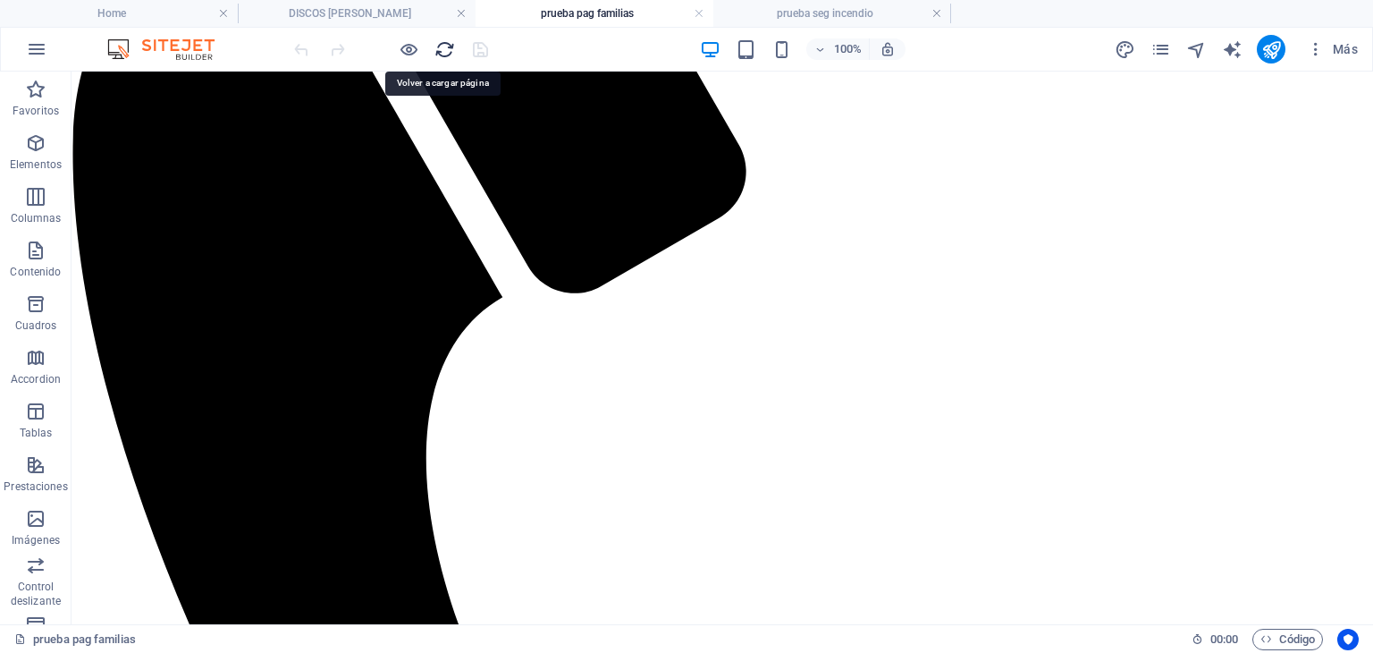
click at [438, 58] on icon "reload" at bounding box center [445, 49] width 21 height 21
click at [845, 23] on li "prueba seg incendio" at bounding box center [832, 13] width 238 height 27
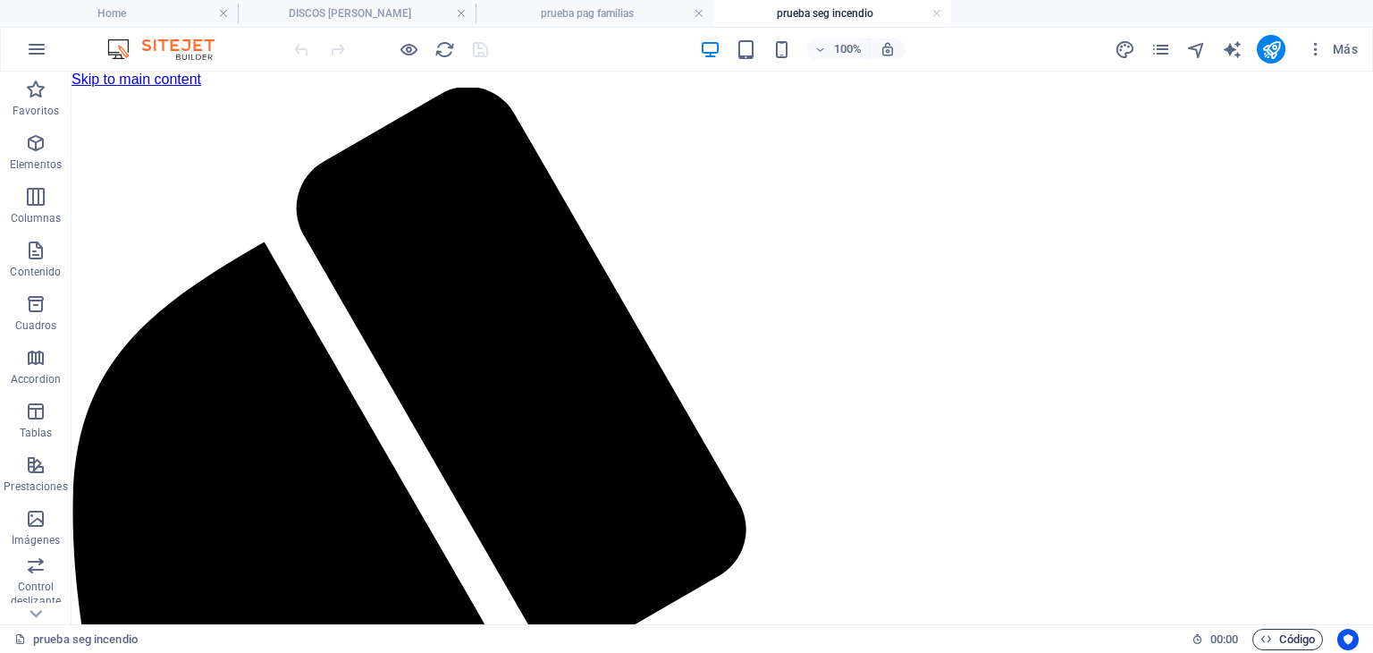
click at [1281, 642] on span "Código" at bounding box center [1288, 639] width 55 height 21
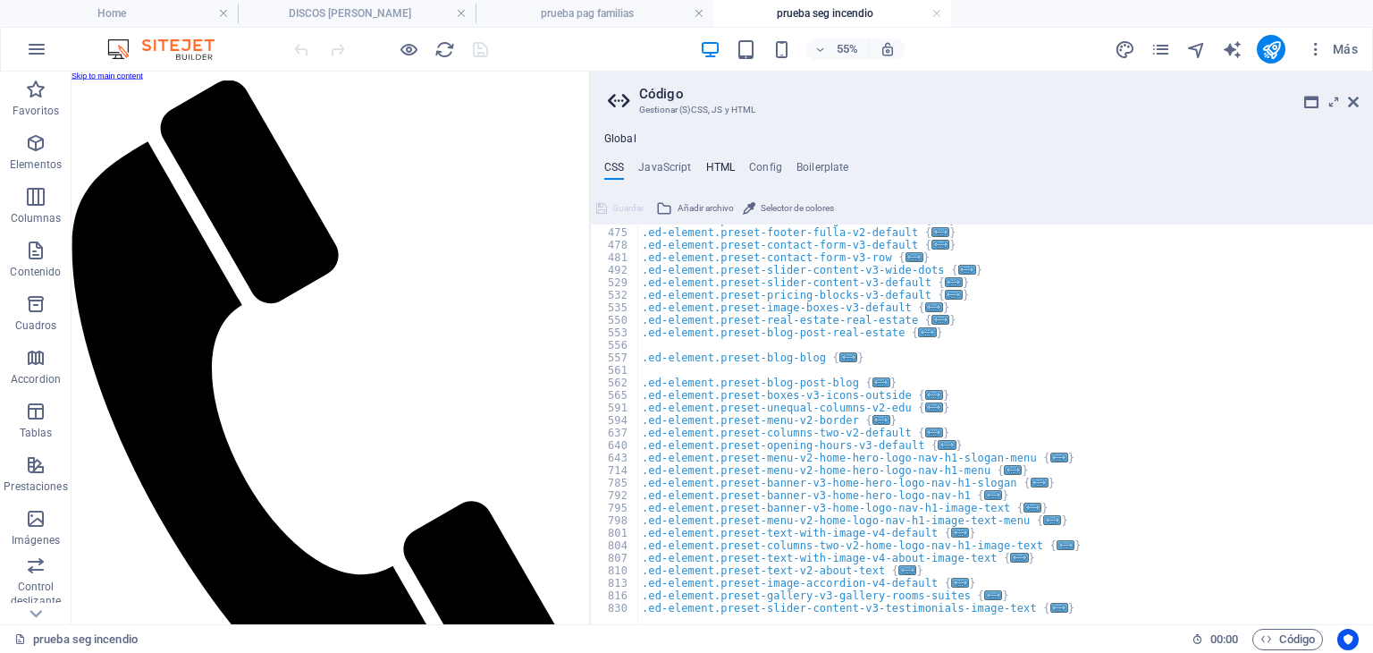
click at [718, 165] on h4 "HTML" at bounding box center [721, 171] width 30 height 20
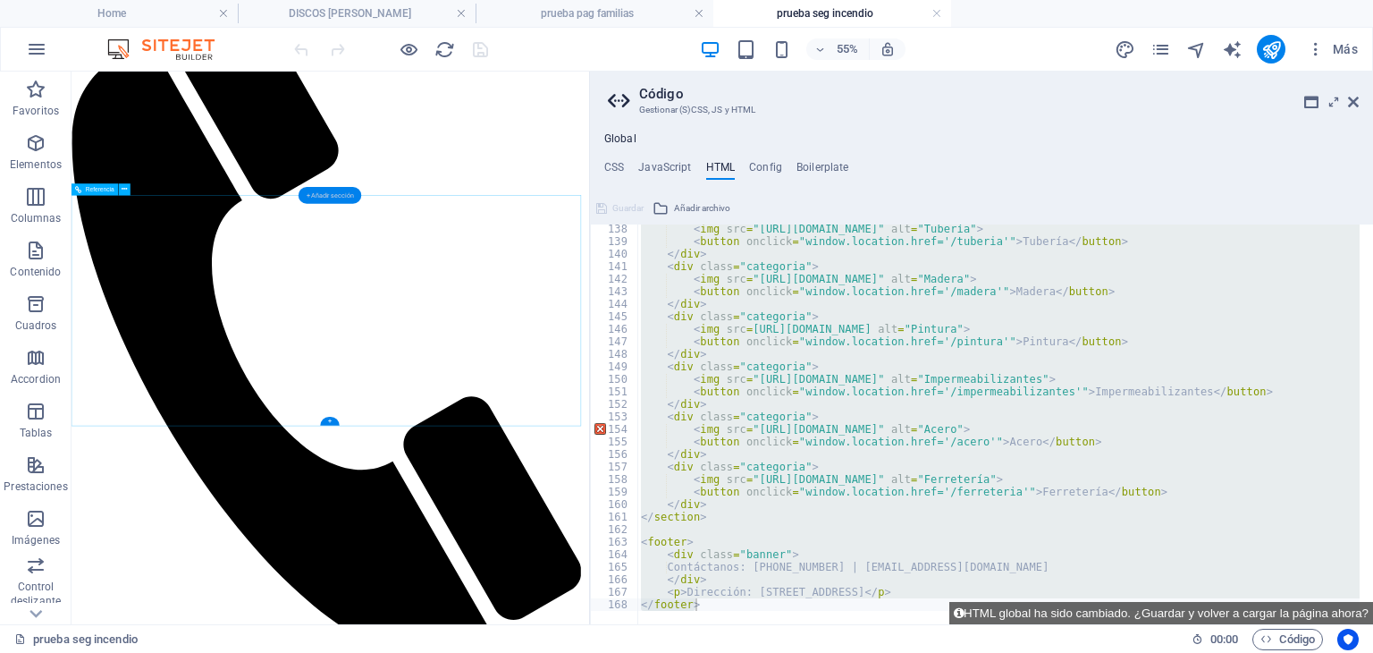
scroll to position [11, 0]
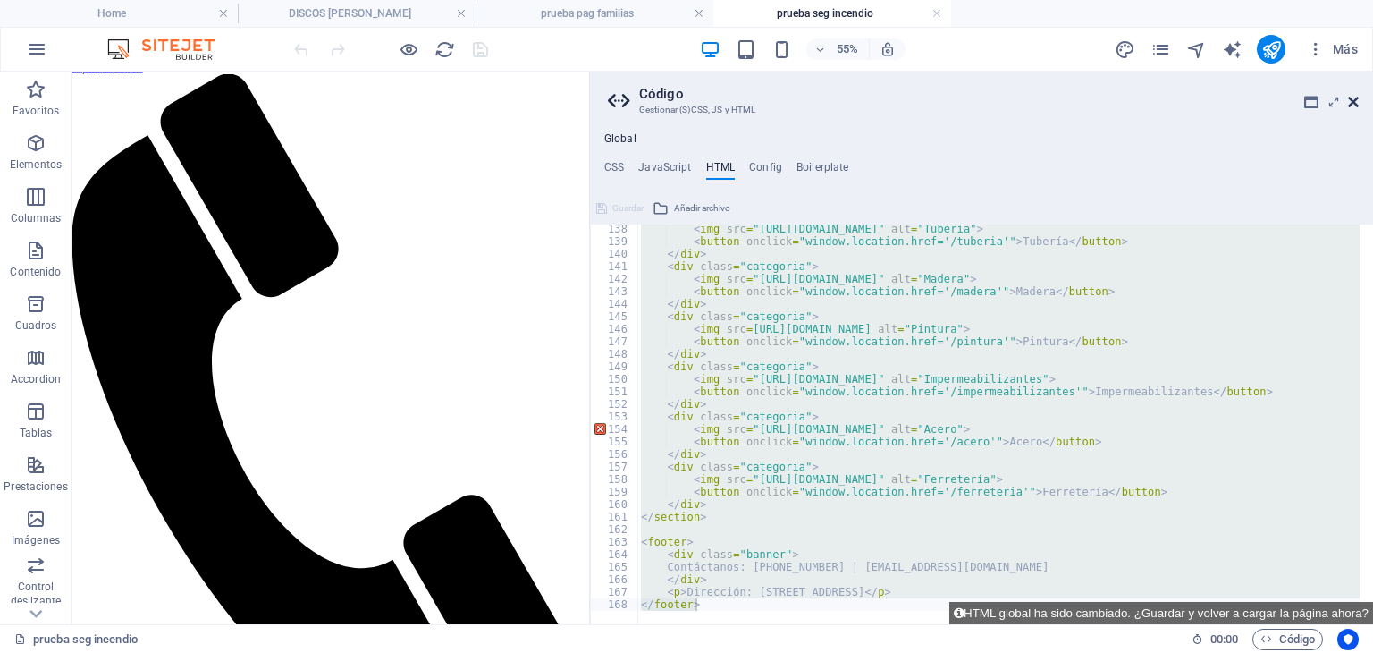
click at [1356, 95] on icon at bounding box center [1353, 102] width 11 height 14
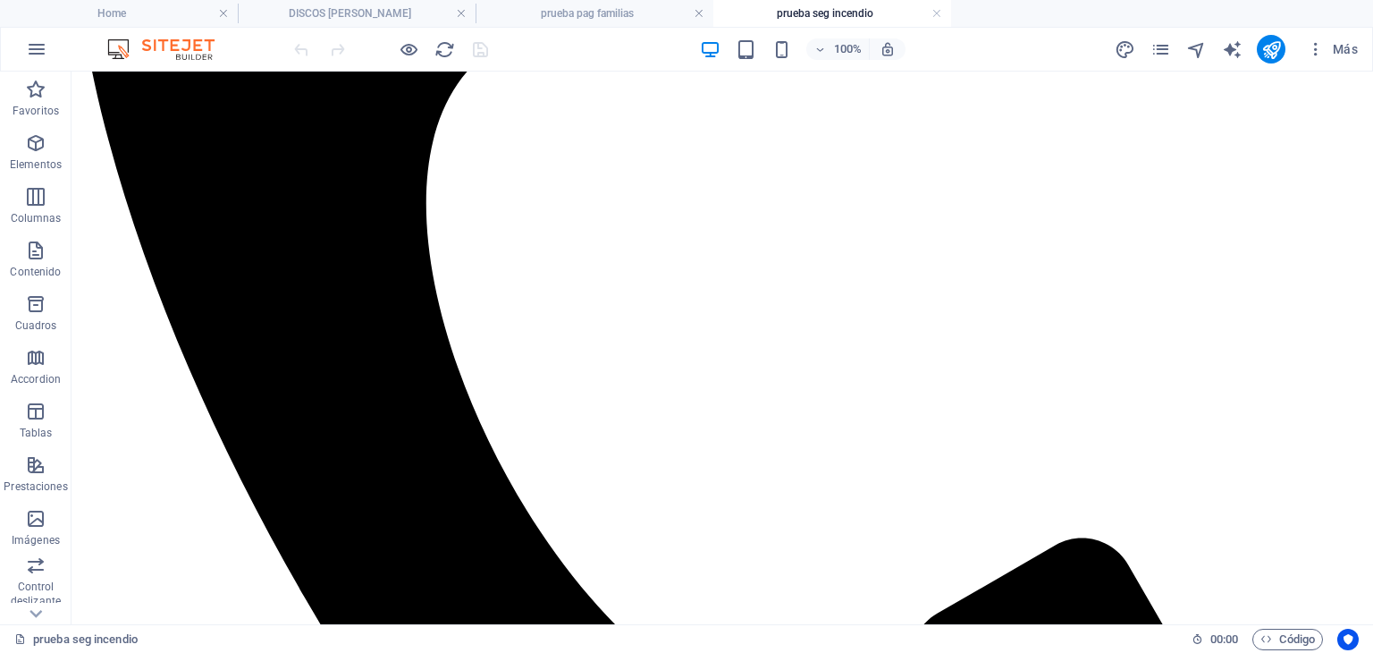
scroll to position [547, 0]
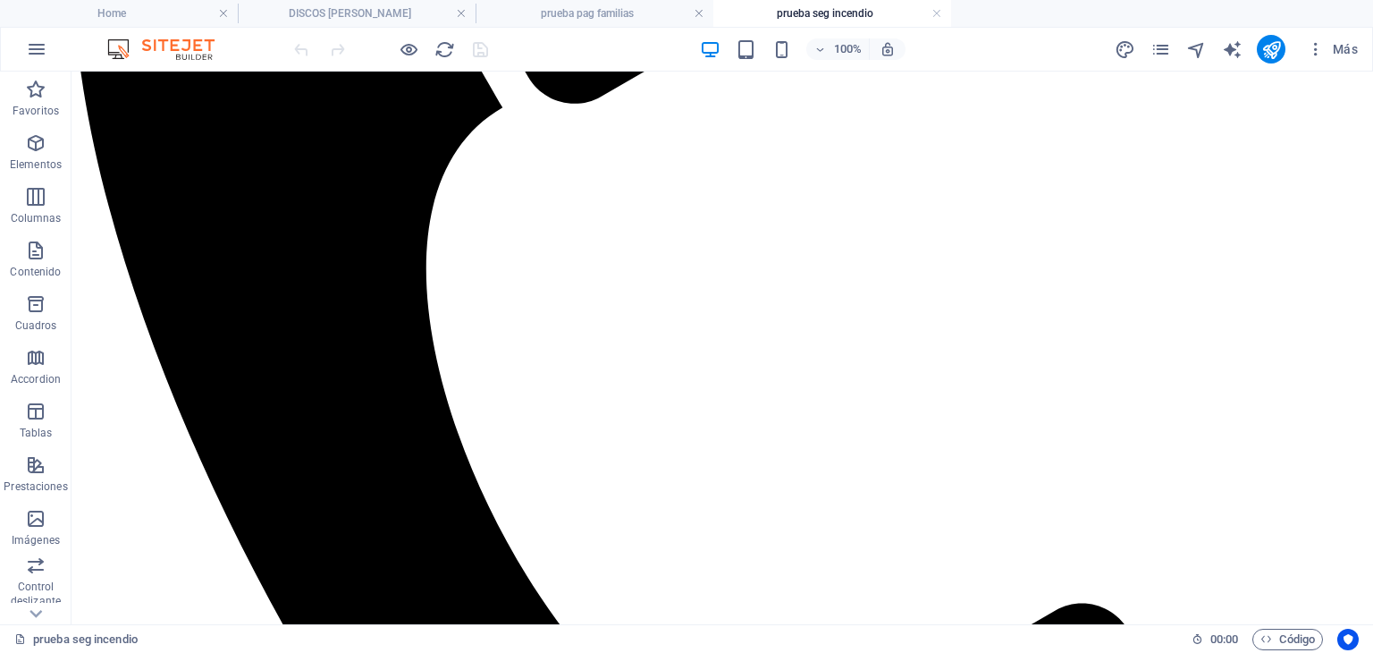
drag, startPoint x: 1128, startPoint y: 398, endPoint x: 1359, endPoint y: 400, distance: 230.7
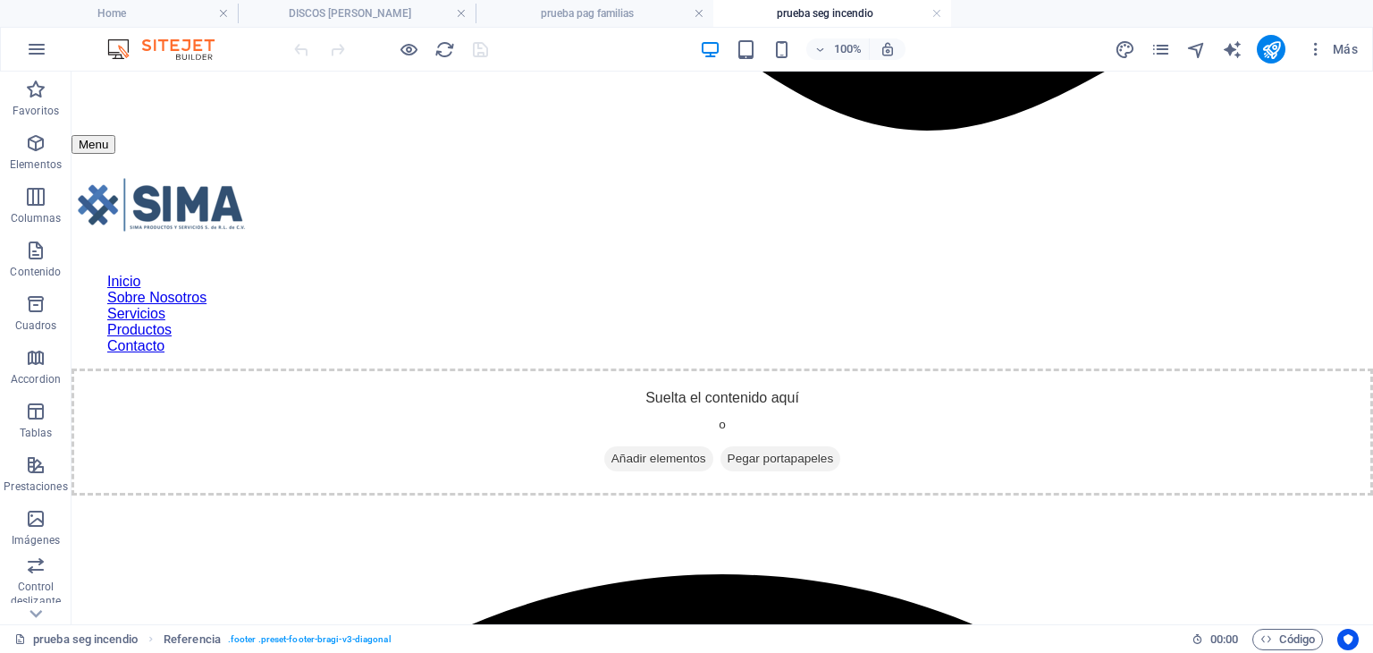
scroll to position [1728, 0]
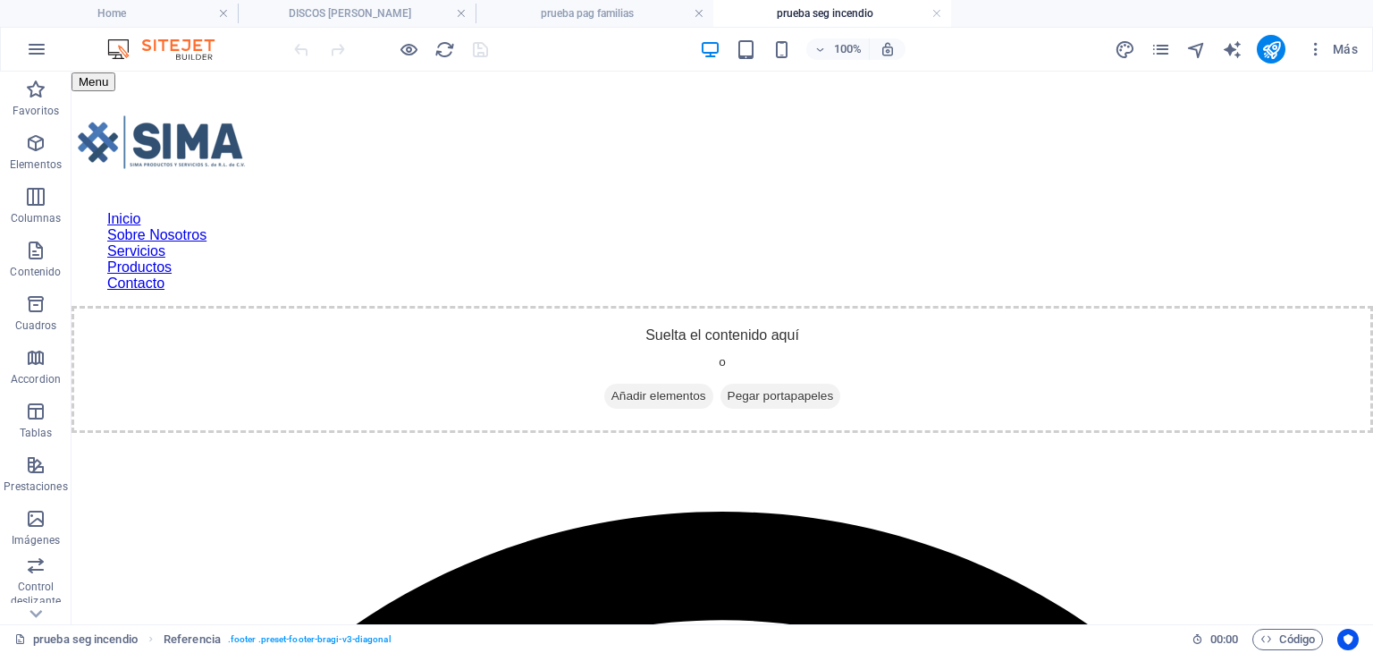
drag, startPoint x: 1021, startPoint y: 308, endPoint x: 1028, endPoint y: 441, distance: 132.5
drag, startPoint x: 1001, startPoint y: 457, endPoint x: 1030, endPoint y: 405, distance: 59.2
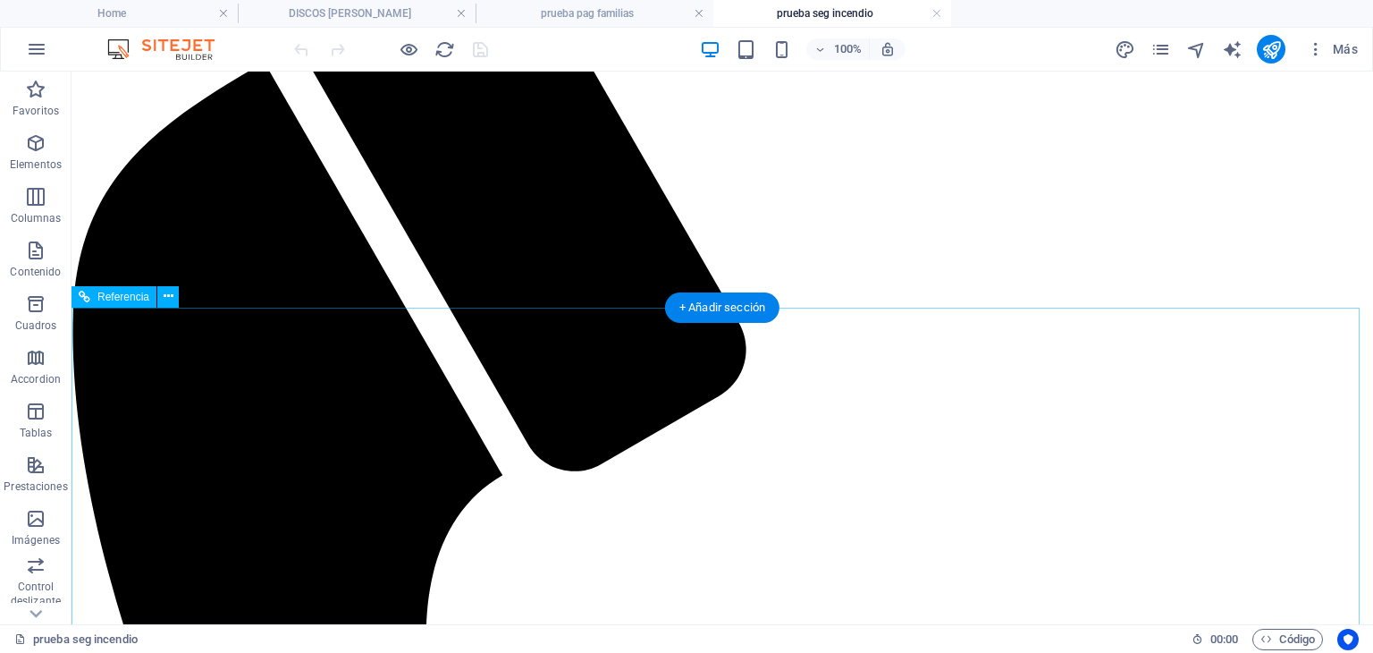
scroll to position [0, 0]
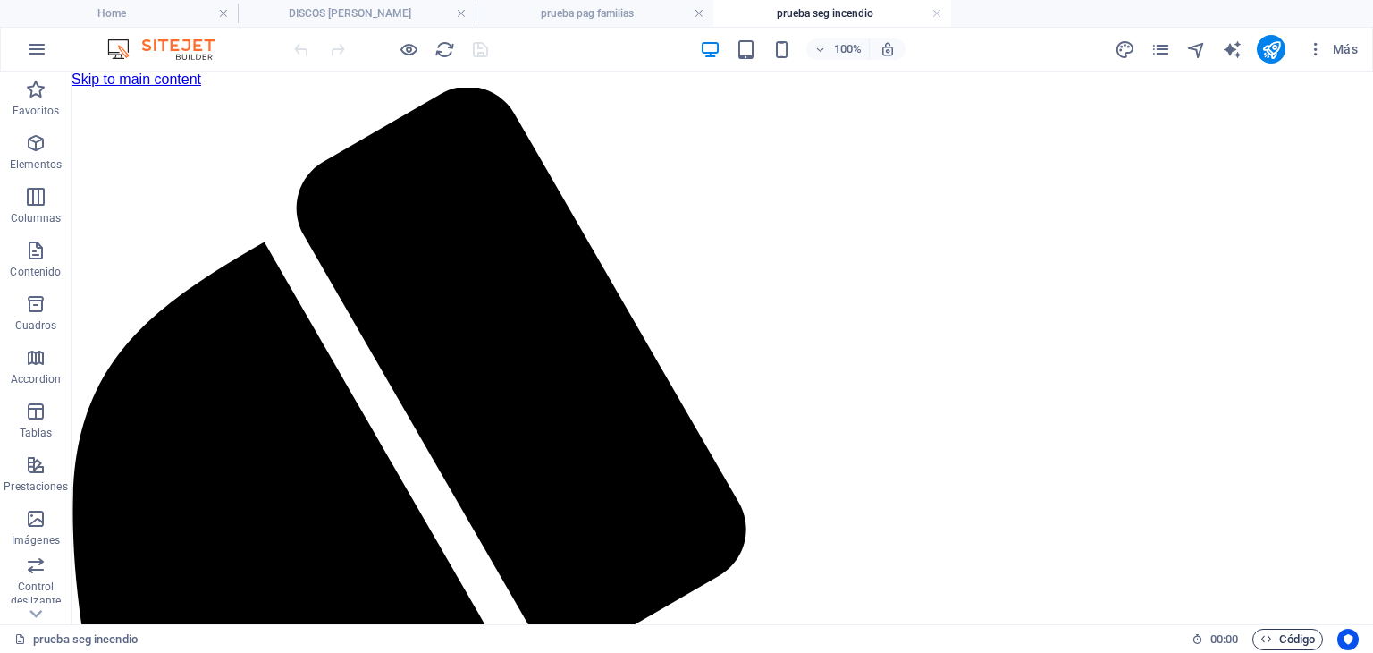
click at [1274, 641] on span "Código" at bounding box center [1288, 639] width 55 height 21
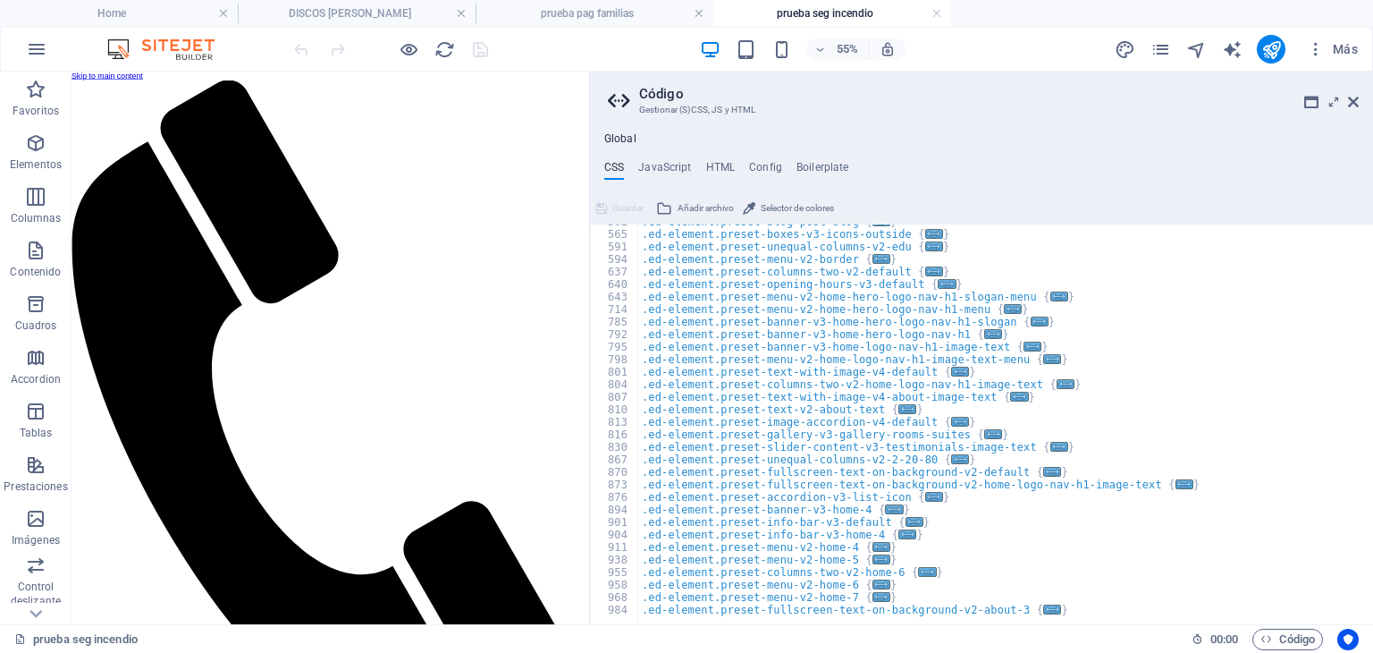
scroll to position [697, 0]
type textarea "}"
drag, startPoint x: 1144, startPoint y: 349, endPoint x: 730, endPoint y: 161, distance: 454.6
click at [730, 161] on div "Global CSS JavaScript HTML Config Boilerplate } 562 565 591 594 637 640 643 714…" at bounding box center [981, 378] width 783 height 492
click at [726, 165] on h4 "HTML" at bounding box center [721, 171] width 30 height 20
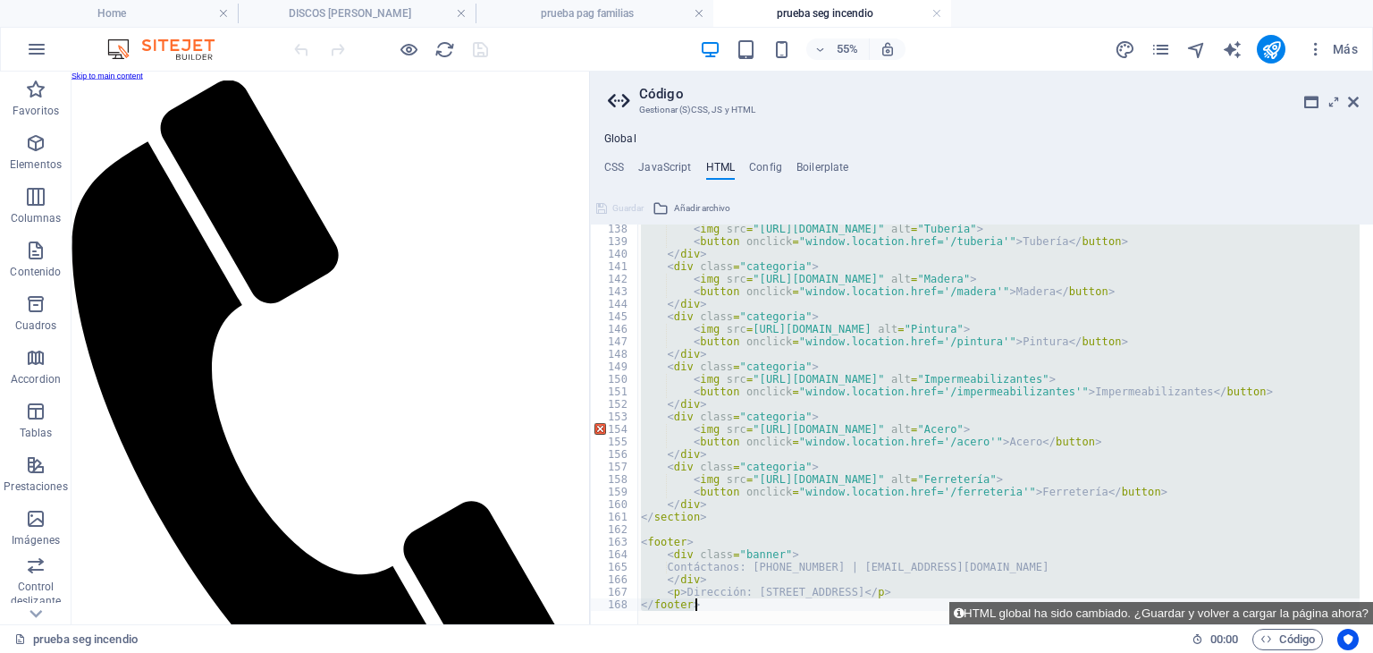
drag, startPoint x: 830, startPoint y: 333, endPoint x: 797, endPoint y: 324, distance: 34.5
click at [797, 324] on div "< img src = "[URL][DOMAIN_NAME]" alt = "Tubería" > < button onclick = "window.l…" at bounding box center [998, 424] width 722 height 400
type textarea "<img src=[URL][DOMAIN_NAME] alt="Pintura">"
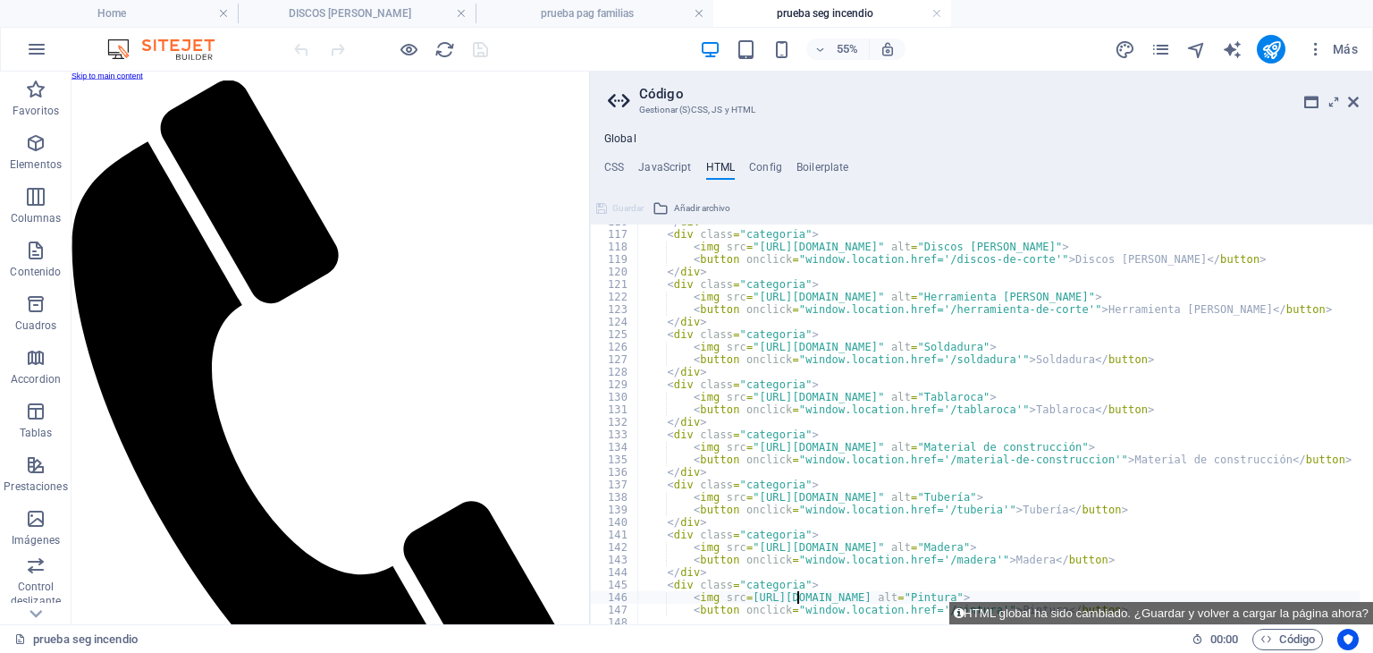
scroll to position [1717, 0]
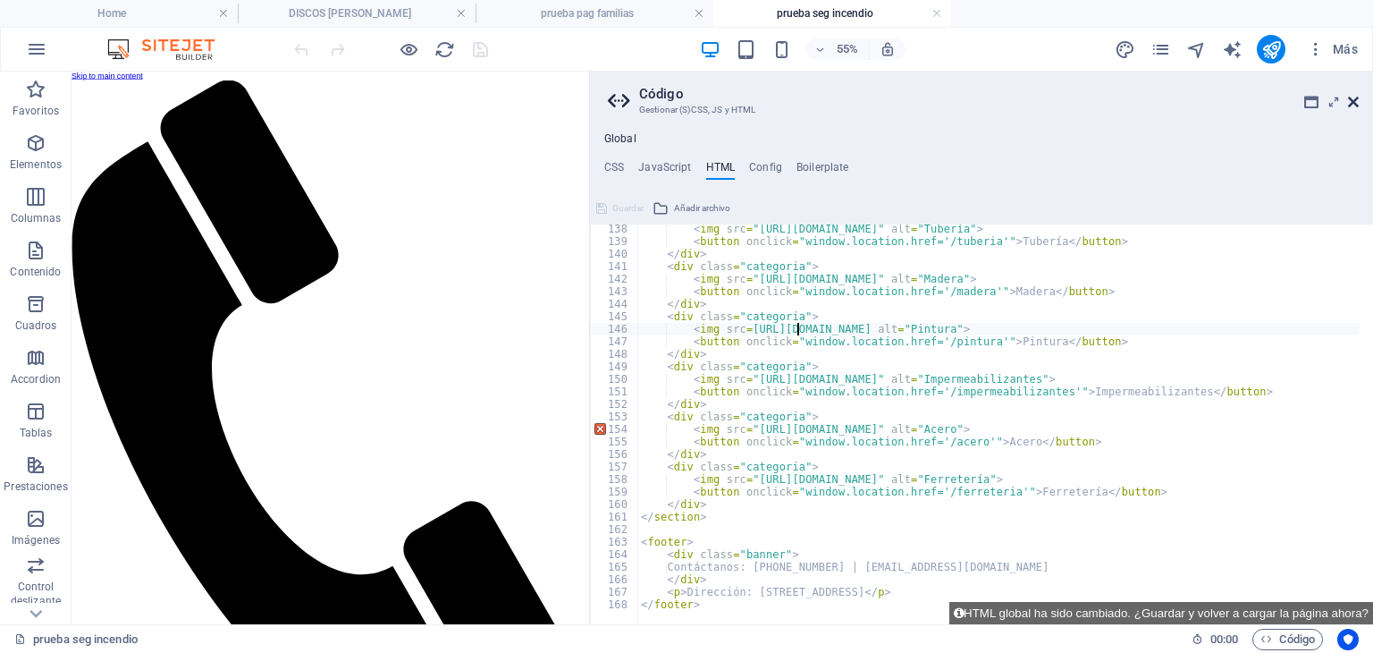
click at [1354, 104] on icon at bounding box center [1353, 102] width 11 height 14
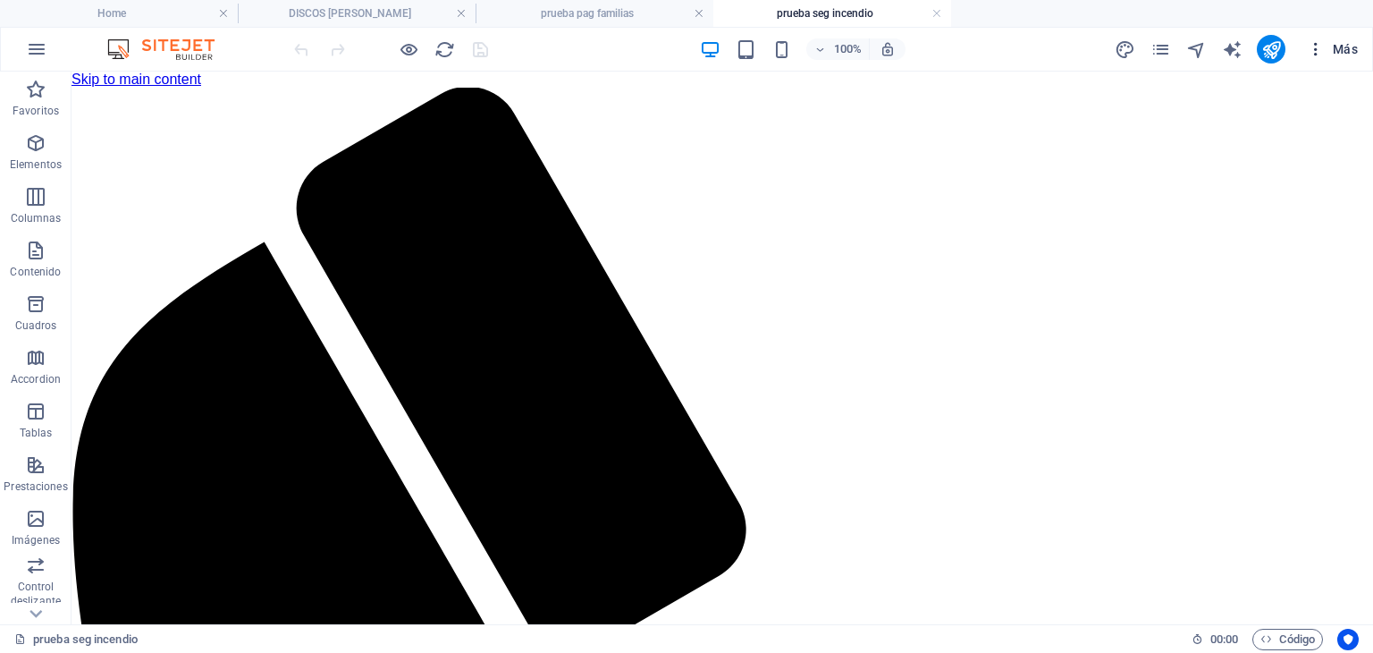
click at [1359, 49] on button "Más" at bounding box center [1332, 49] width 65 height 29
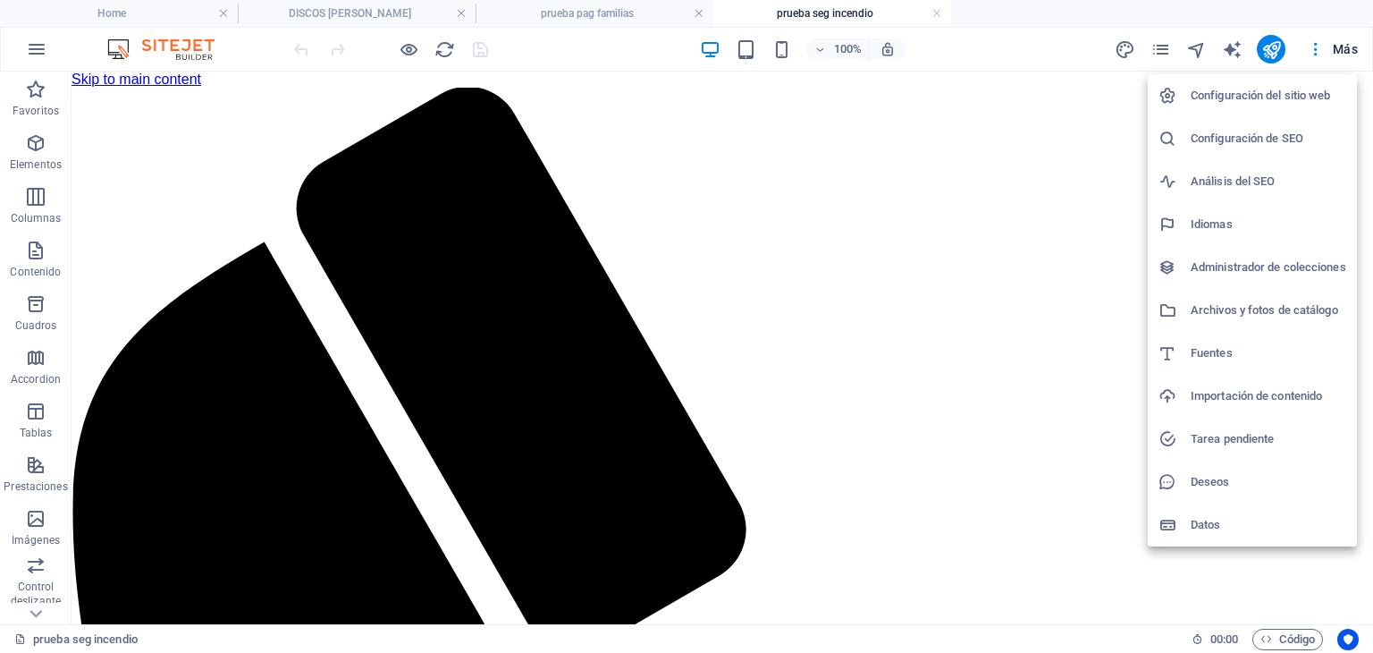
click at [1165, 53] on div at bounding box center [686, 326] width 1373 height 653
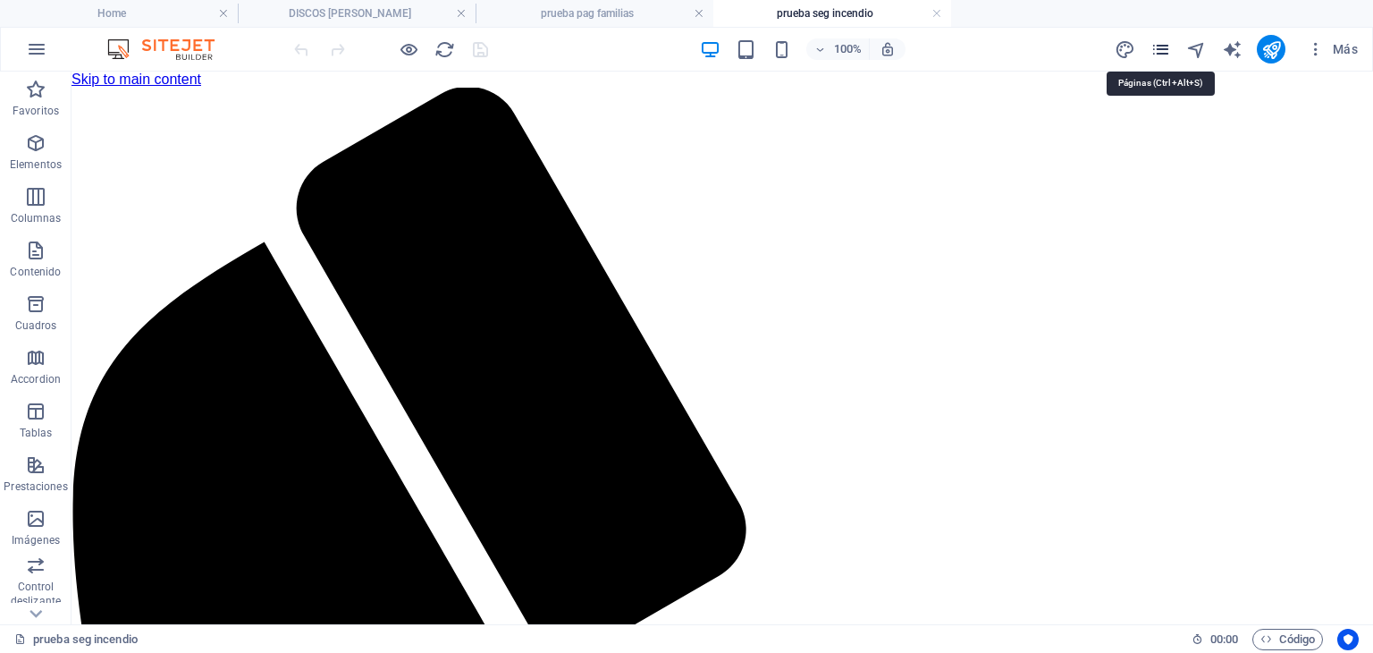
click at [1159, 43] on icon "pages" at bounding box center [1161, 49] width 21 height 21
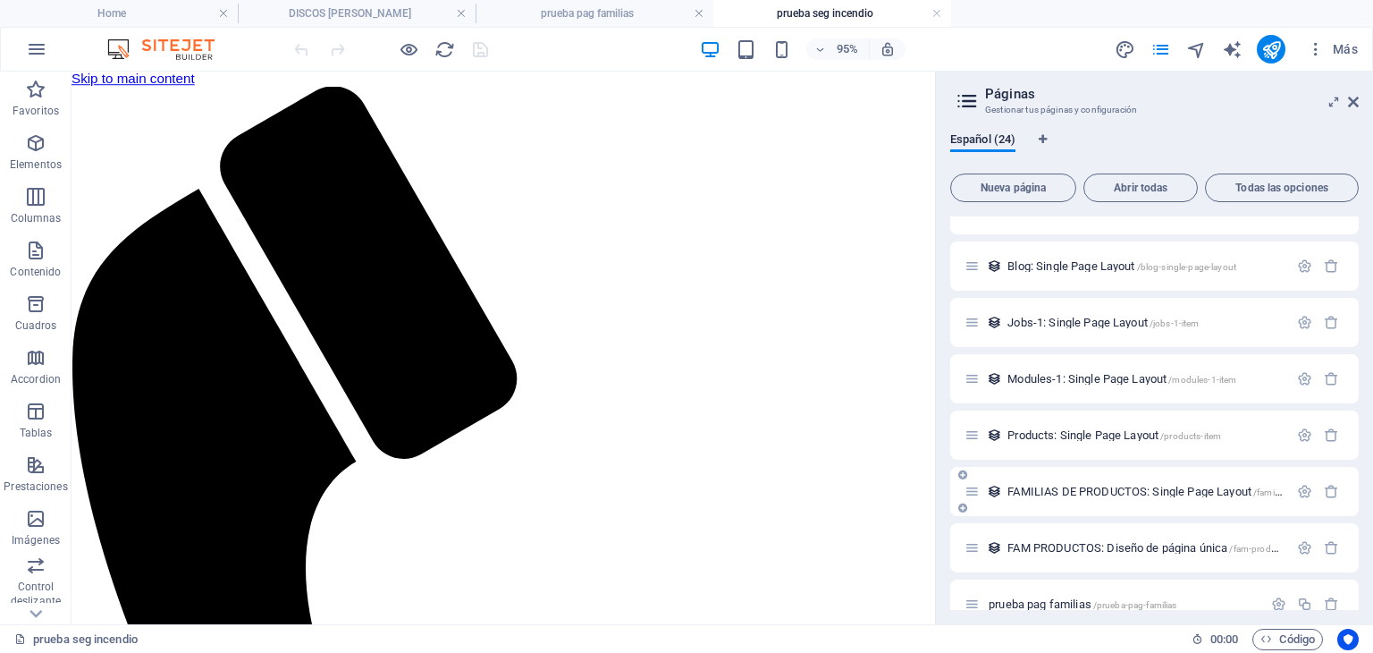
scroll to position [958, 0]
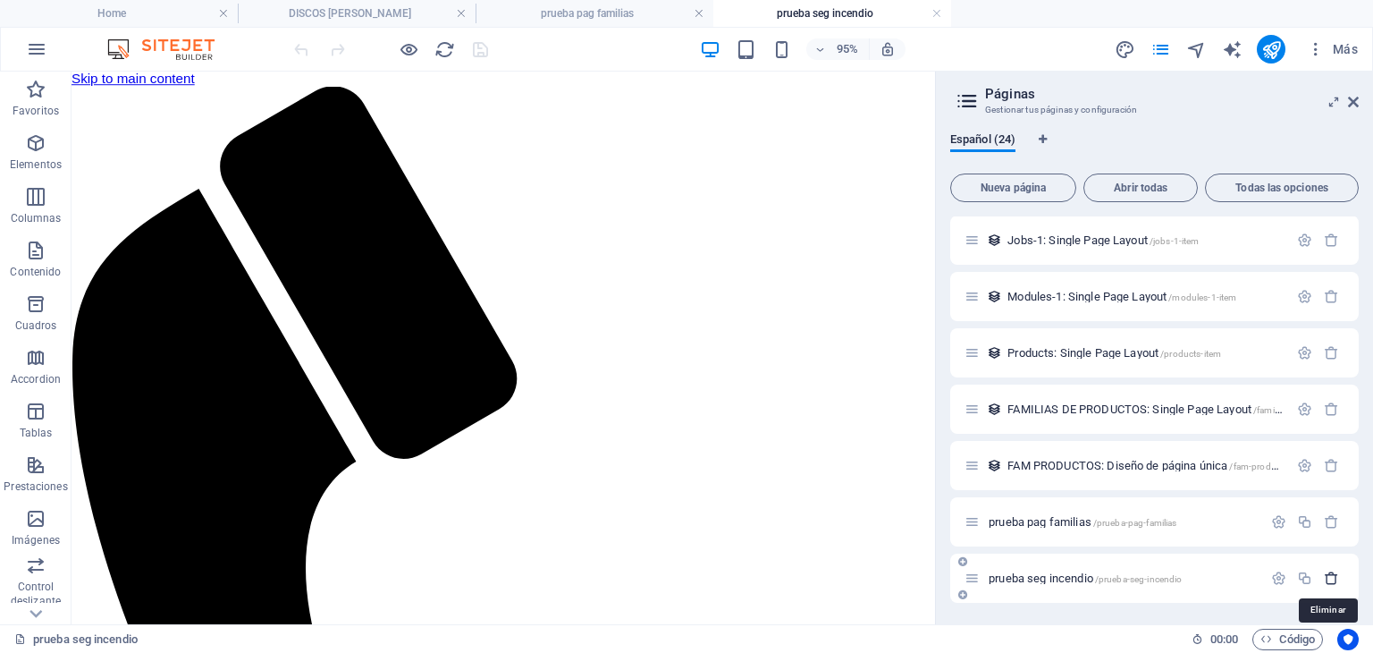
click at [1330, 581] on icon "button" at bounding box center [1331, 577] width 15 height 15
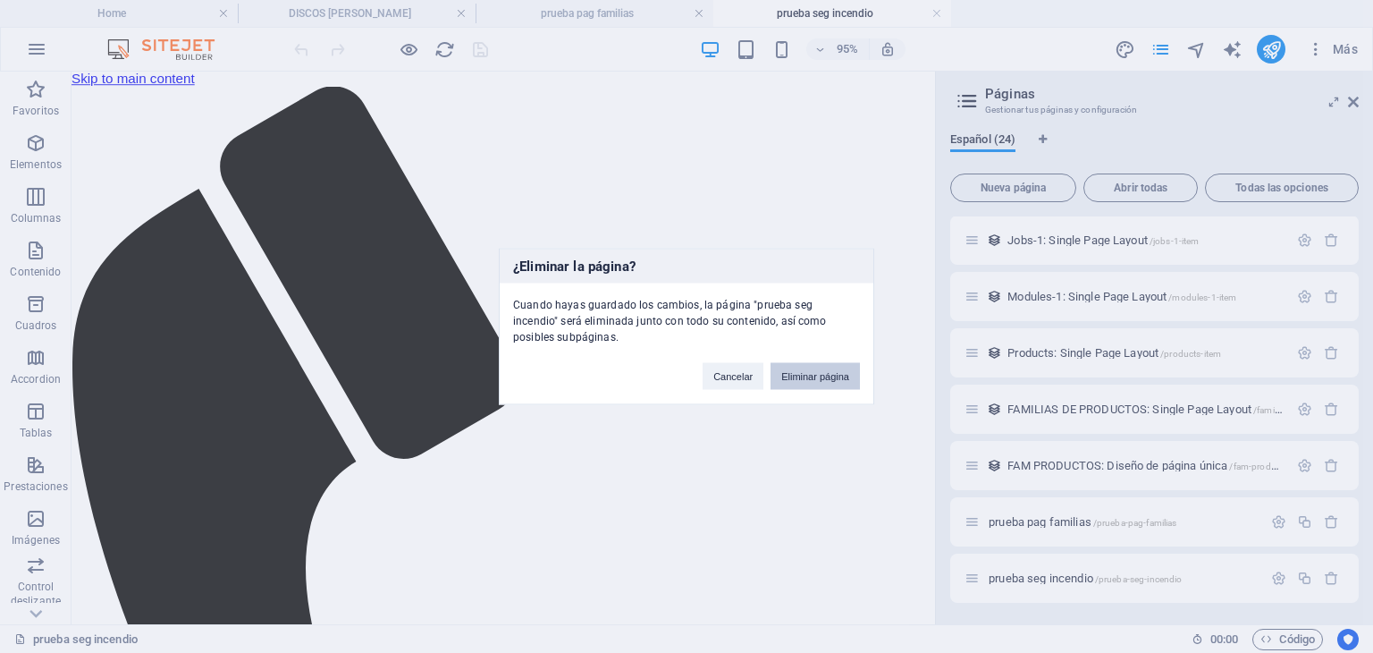
click at [815, 369] on button "Eliminar página" at bounding box center [815, 376] width 89 height 27
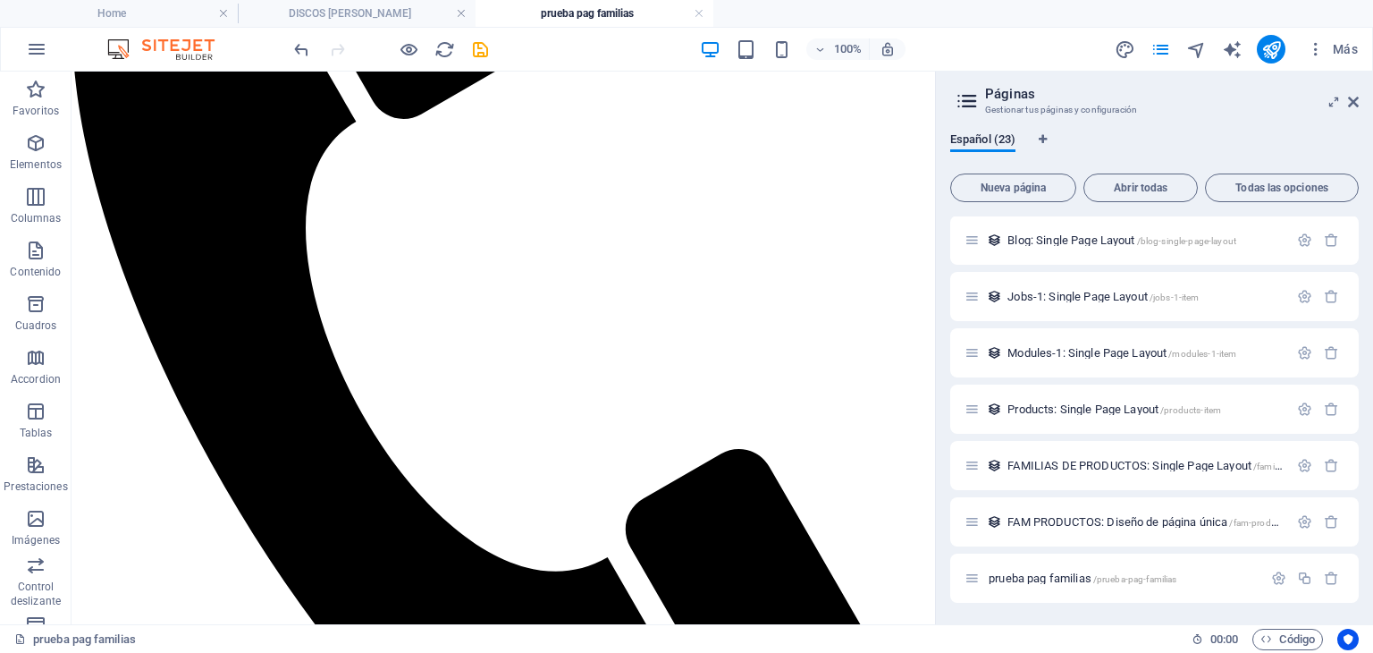
scroll to position [901, 0]
click at [1155, 575] on span "/prueba-pag-familias" at bounding box center [1135, 580] width 84 height 10
click at [1205, 573] on p "prueba pag familias /prueba-pag-familias" at bounding box center [1123, 579] width 268 height 12
click at [1115, 297] on span "Jobs-1: Single Page Layout /jobs-1-item" at bounding box center [1103, 297] width 191 height 13
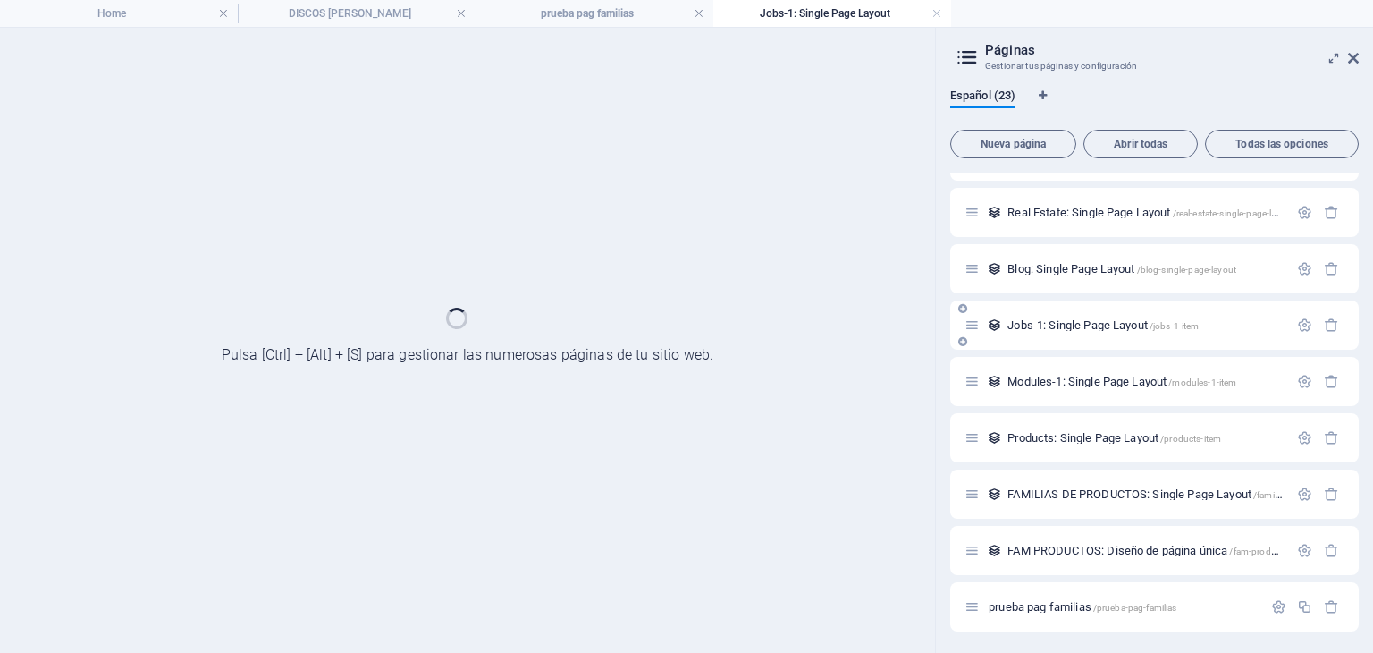
scroll to position [830, 0]
click at [1325, 437] on icon "button" at bounding box center [1331, 437] width 15 height 15
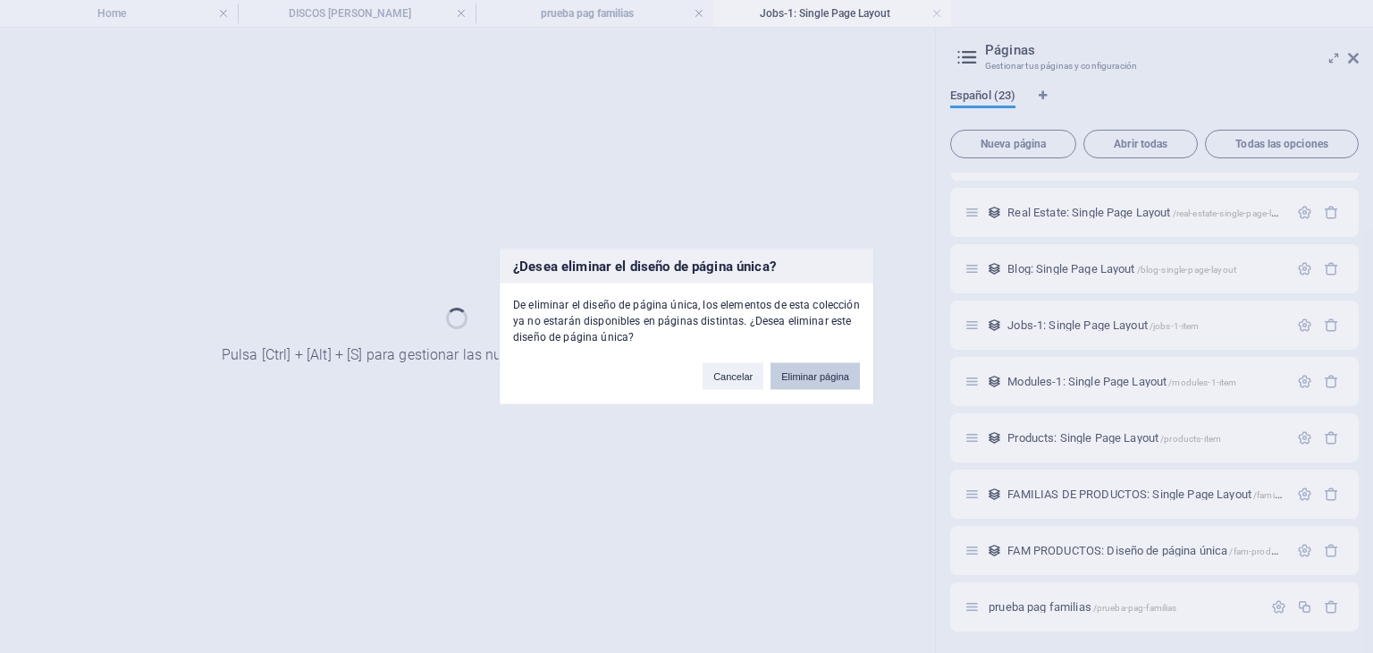
click at [811, 383] on button "Eliminar página" at bounding box center [815, 376] width 89 height 27
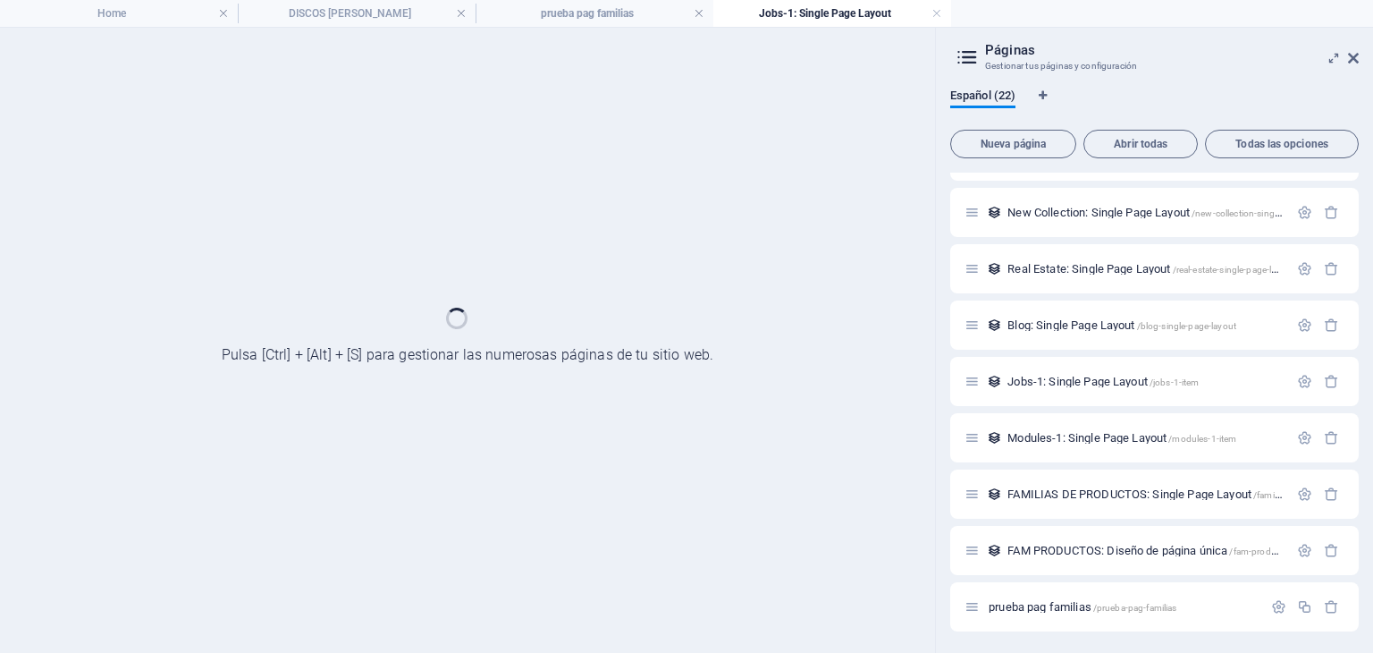
scroll to position [773, 0]
click at [1324, 434] on icon "button" at bounding box center [1331, 437] width 15 height 15
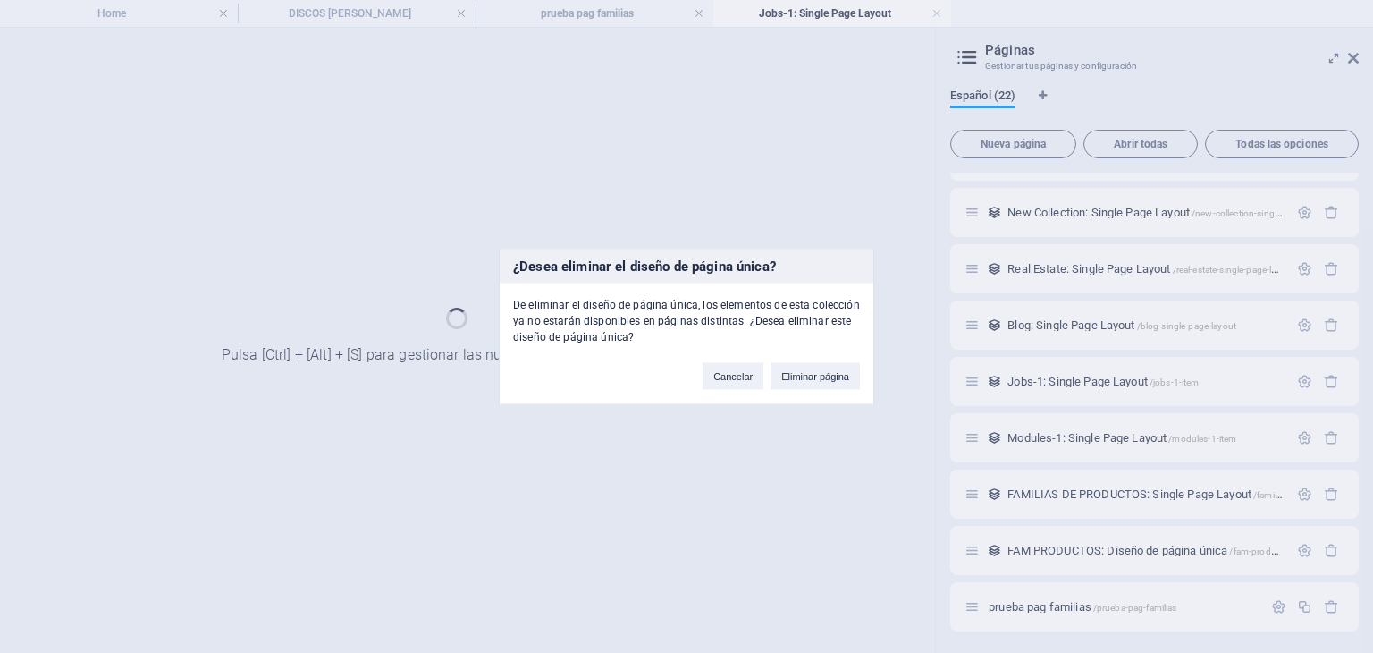
drag, startPoint x: 844, startPoint y: 375, endPoint x: 1372, endPoint y: 394, distance: 528.8
click at [843, 375] on button "Eliminar página" at bounding box center [815, 376] width 89 height 27
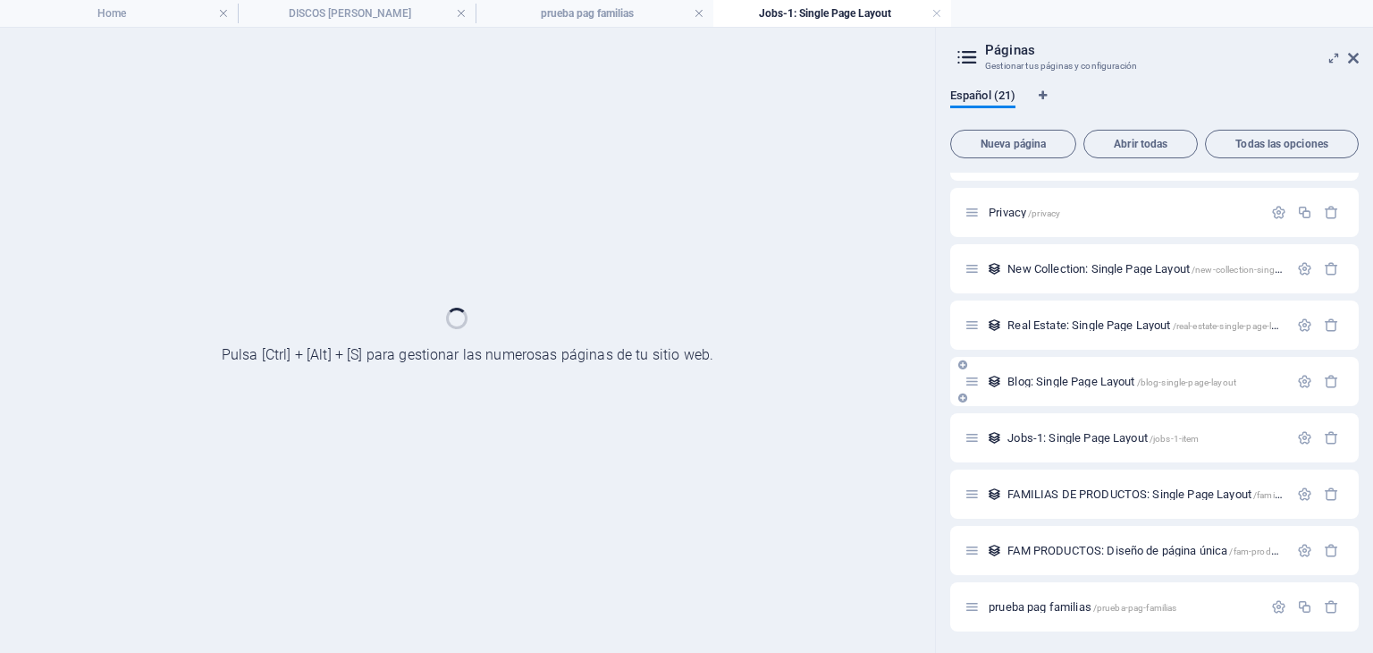
scroll to position [717, 0]
click at [1327, 439] on icon "button" at bounding box center [1331, 437] width 15 height 15
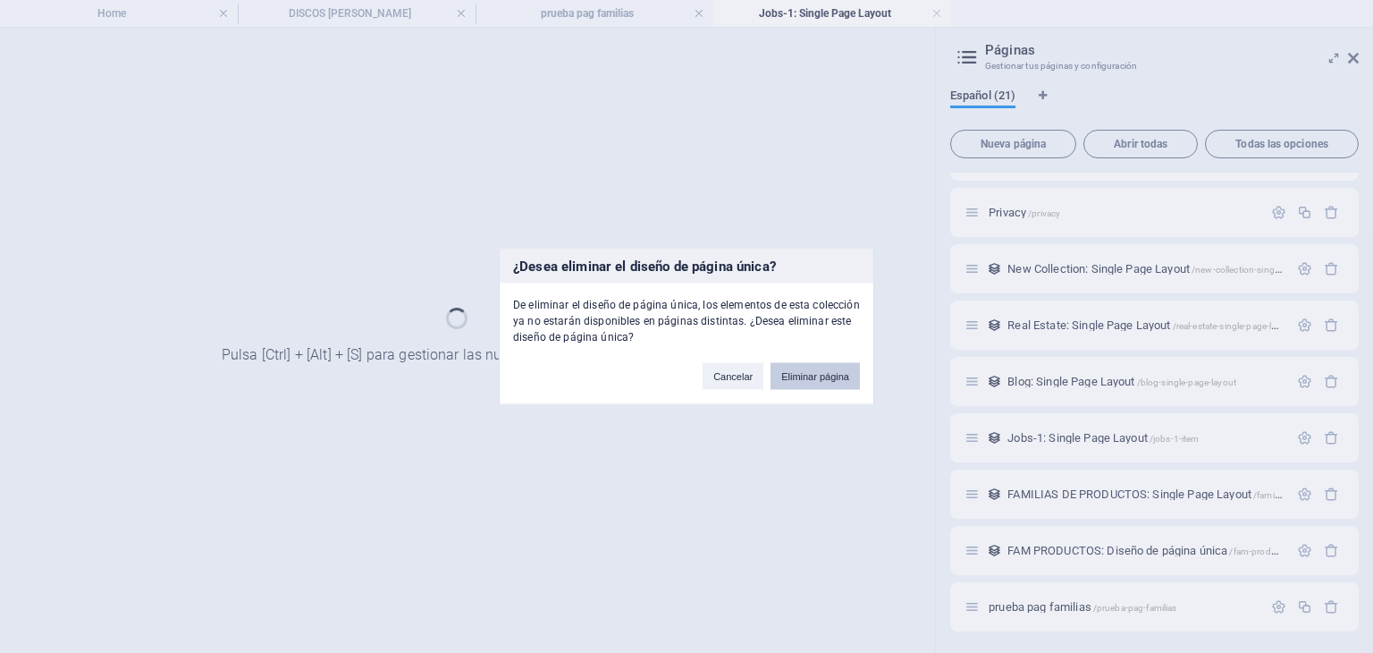
click at [825, 373] on button "Eliminar página" at bounding box center [815, 376] width 89 height 27
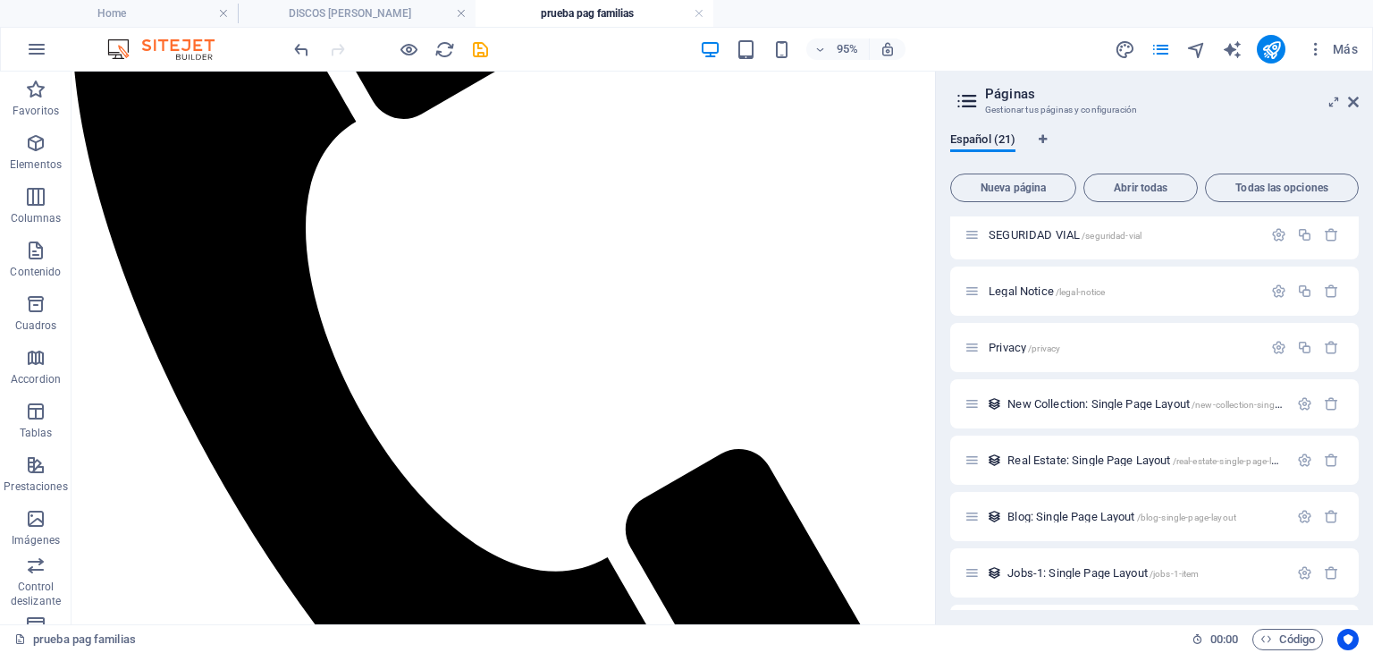
scroll to position [789, 0]
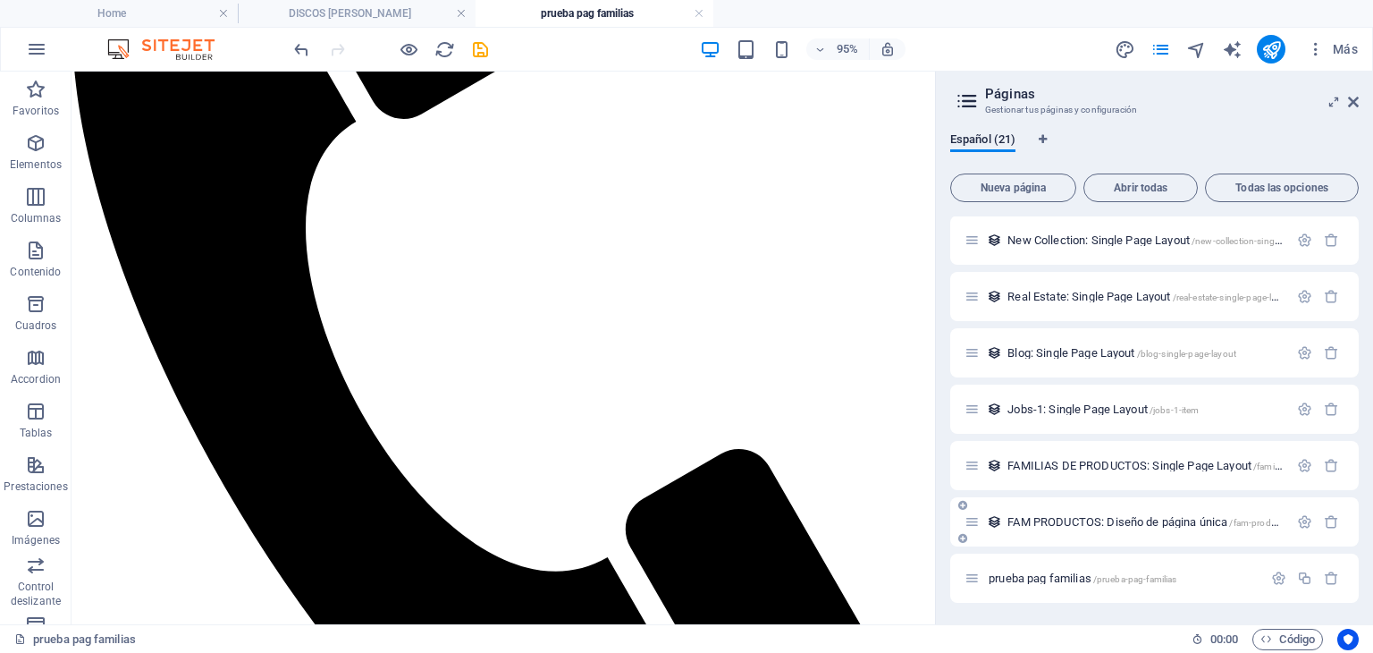
click at [1205, 526] on span "FAM PRODUCTOS: Diseño de página única /fam-productos-elemento" at bounding box center [1171, 521] width 326 height 13
click at [1095, 511] on div "FAM PRODUCTOS: Diseño de página única /fam-productos-elemento" at bounding box center [1127, 521] width 324 height 21
click at [1052, 532] on div "FAM PRODUCTOS: Diseño de página única /fam-productos-elemento" at bounding box center [1154, 521] width 409 height 49
click at [1054, 520] on span "FAM PRODUCTOS: Diseño de página única /fam-productos-elemento" at bounding box center [1171, 521] width 326 height 13
click at [1055, 520] on span "FAM PRODUCTOS: Diseño de página única /fam-productos-elemento" at bounding box center [1171, 521] width 326 height 13
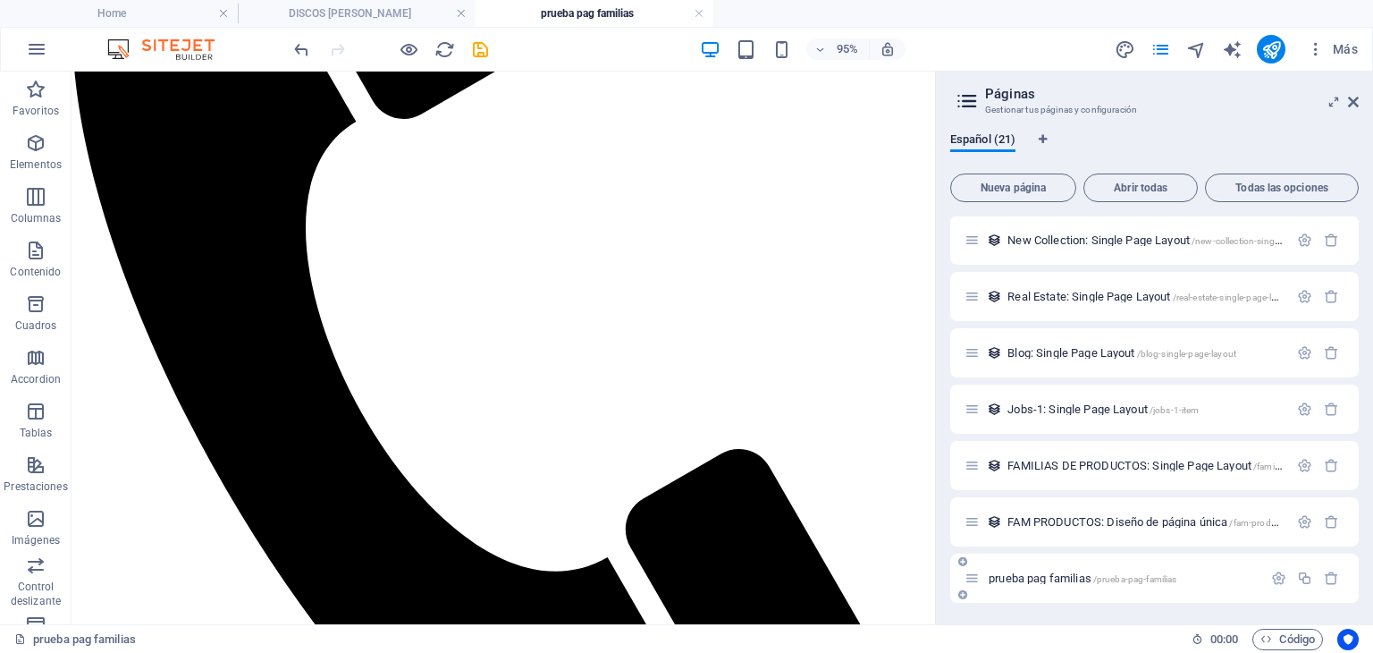
click at [1046, 570] on div "prueba pag familias /prueba-pag-familias" at bounding box center [1114, 578] width 298 height 21
click at [391, 10] on h4 "DISCOS [PERSON_NAME]" at bounding box center [357, 14] width 238 height 20
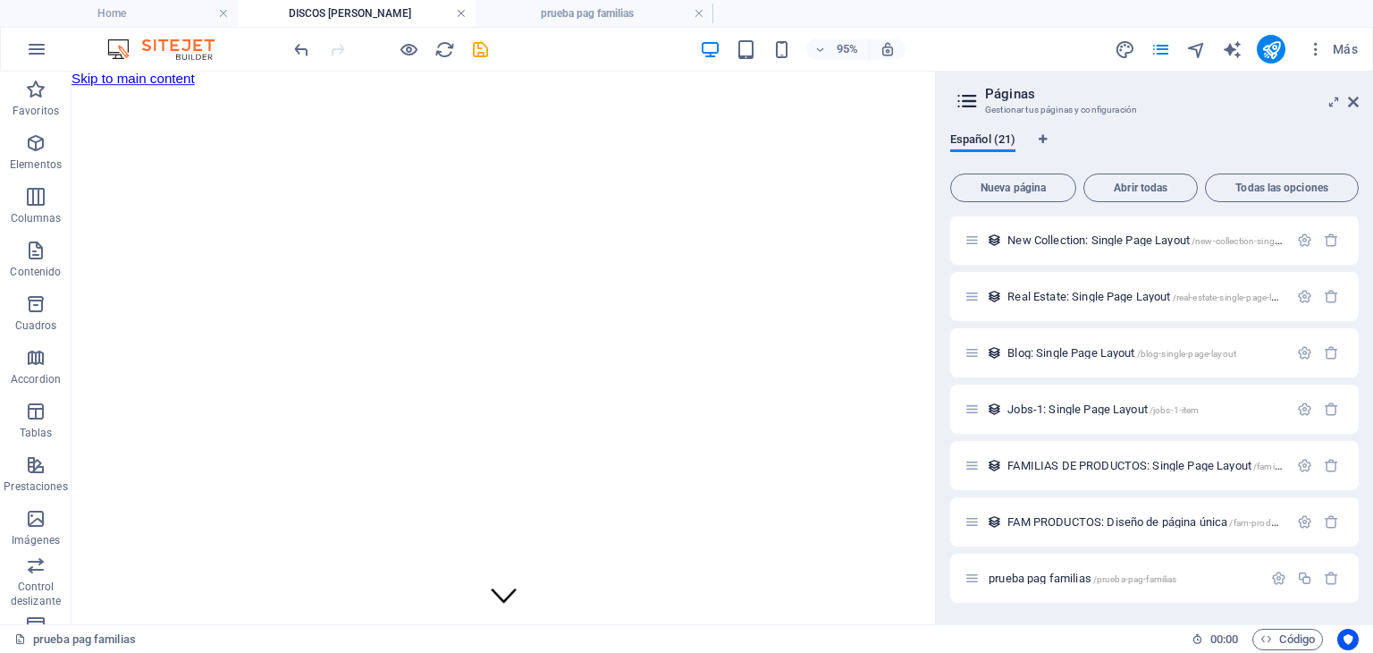
click at [458, 14] on link at bounding box center [461, 13] width 11 height 17
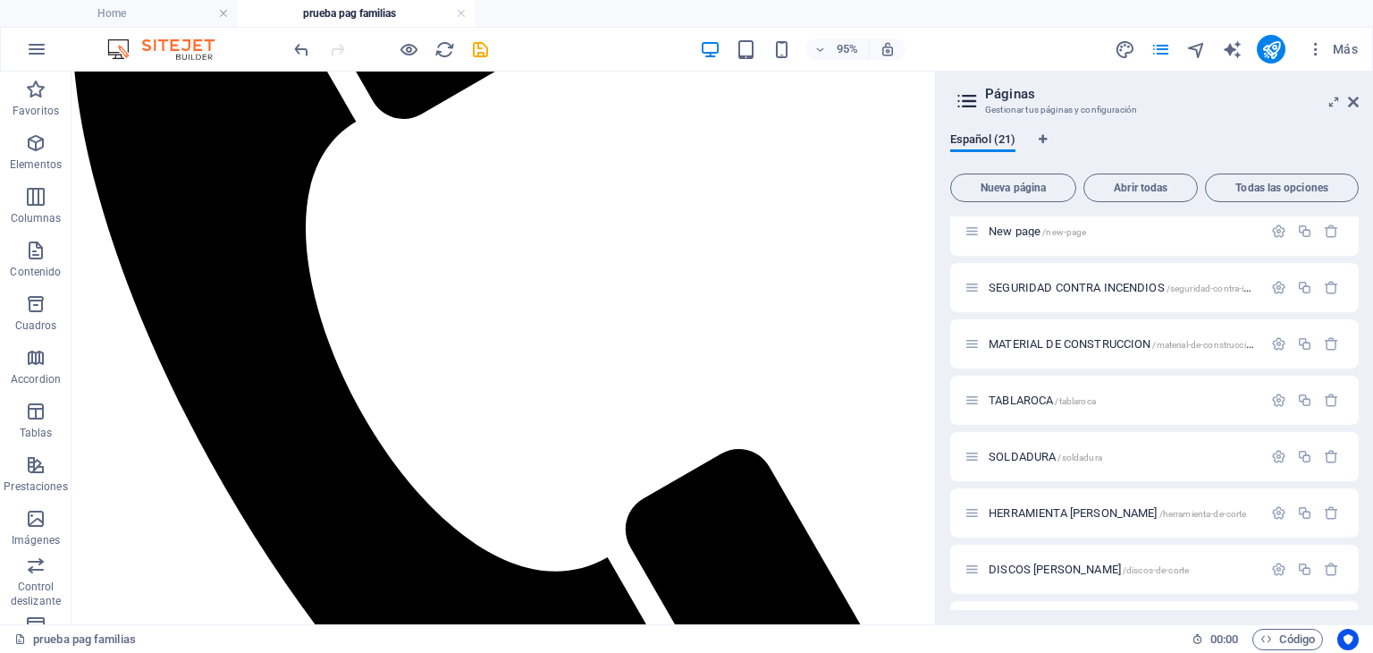
scroll to position [268, 0]
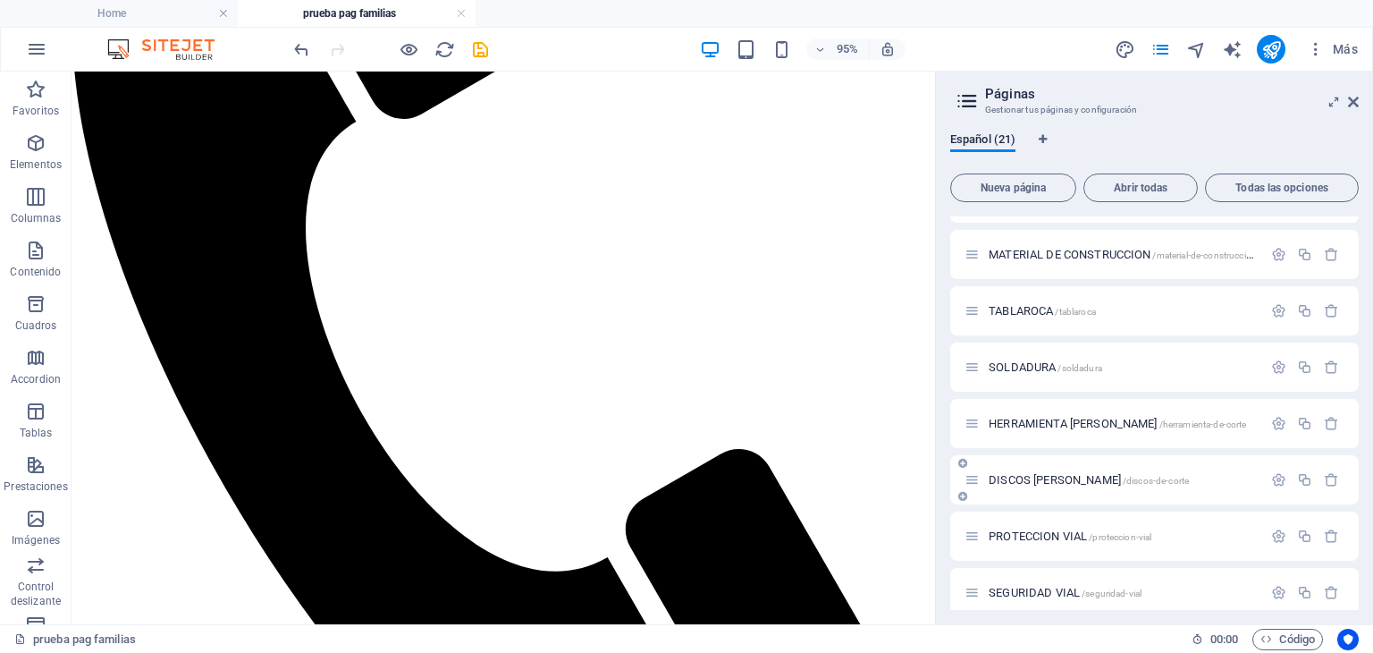
click at [1079, 478] on span "DISCOS [PERSON_NAME] /discos-de-corte" at bounding box center [1089, 479] width 200 height 13
click at [1142, 473] on div "DISCOS [PERSON_NAME] /discos-de-corte" at bounding box center [1114, 479] width 298 height 21
click at [1273, 477] on icon "button" at bounding box center [1278, 479] width 15 height 15
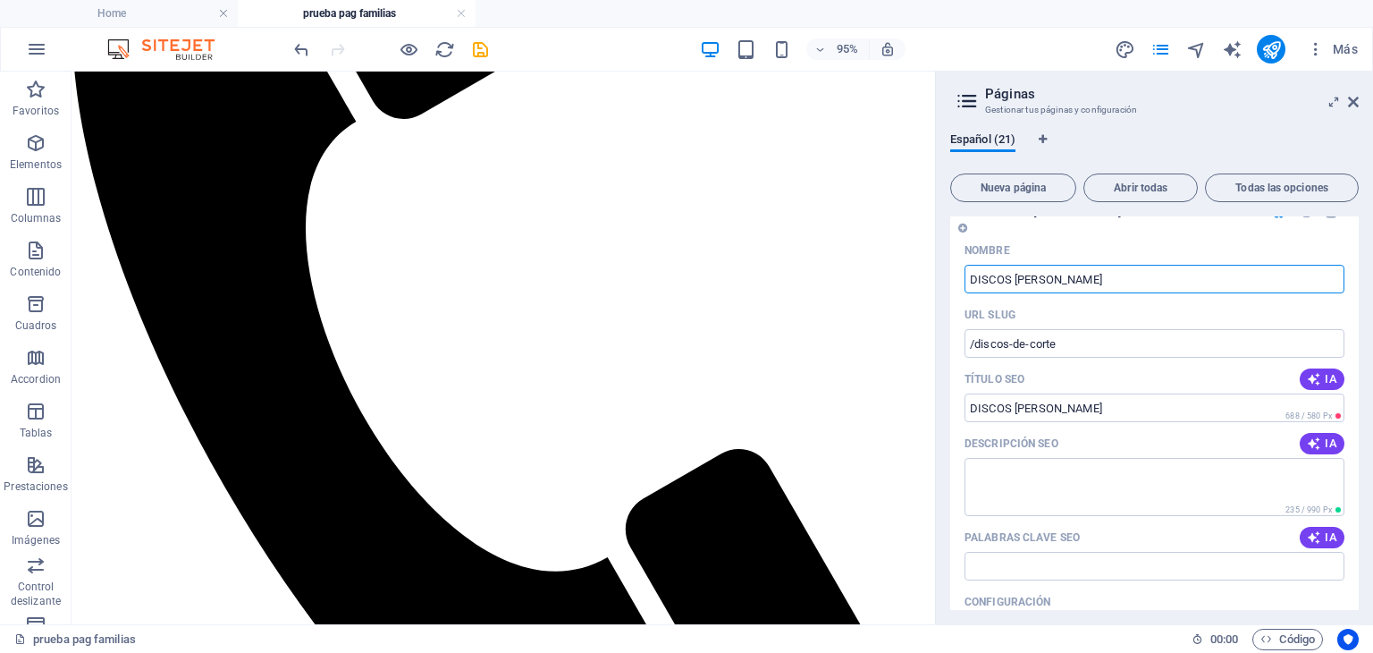
scroll to position [358, 0]
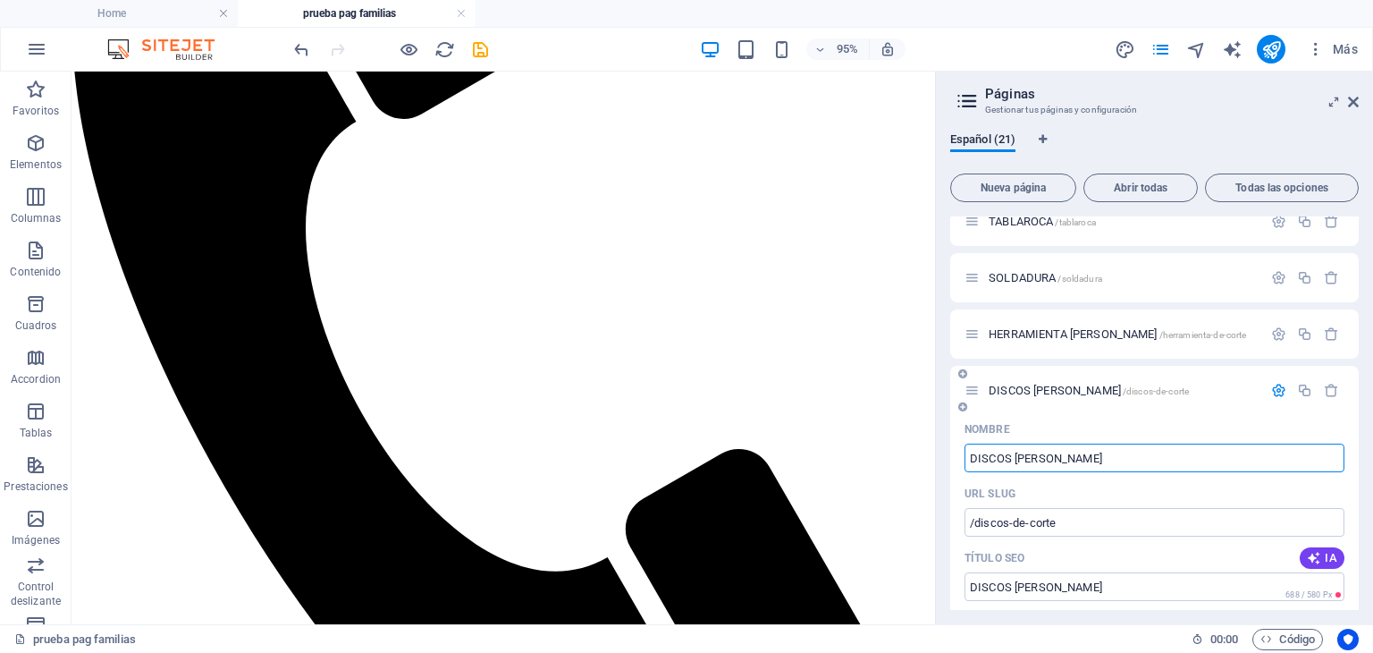
click at [971, 394] on icon at bounding box center [972, 390] width 15 height 15
click at [1068, 394] on span "DISCOS [PERSON_NAME] /discos-de-corte" at bounding box center [1089, 390] width 200 height 13
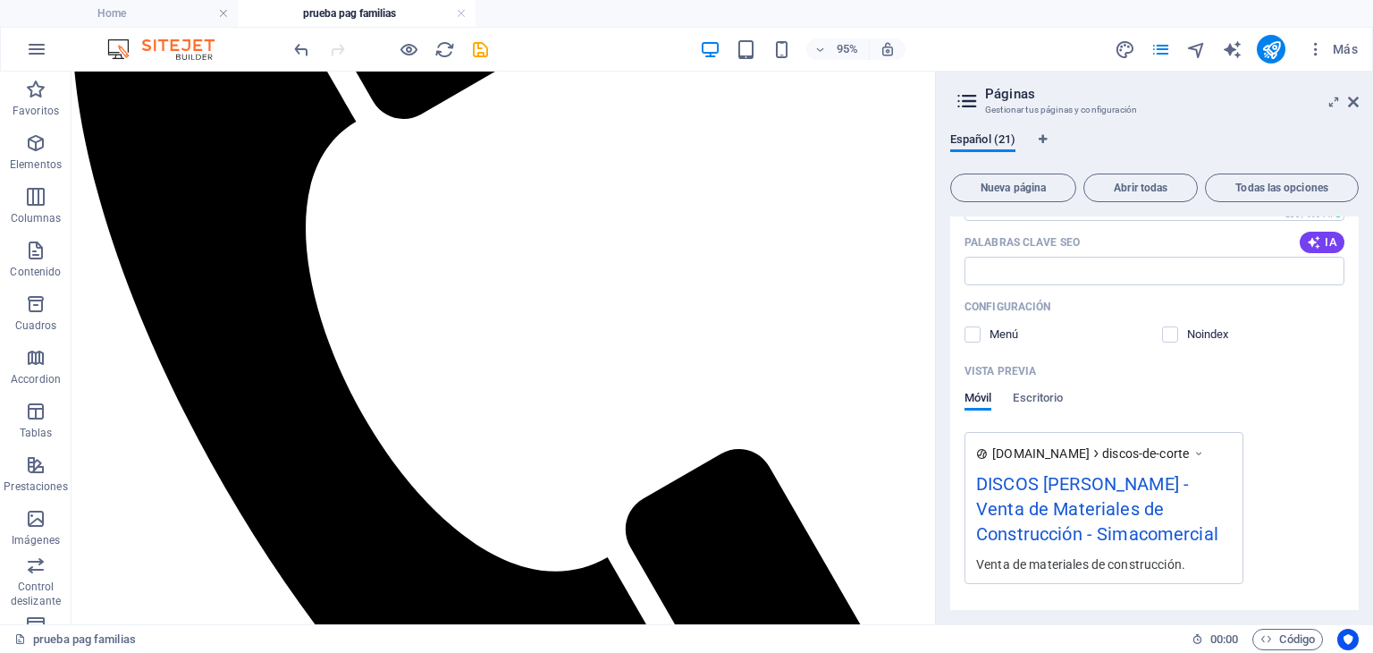
scroll to position [1073, 0]
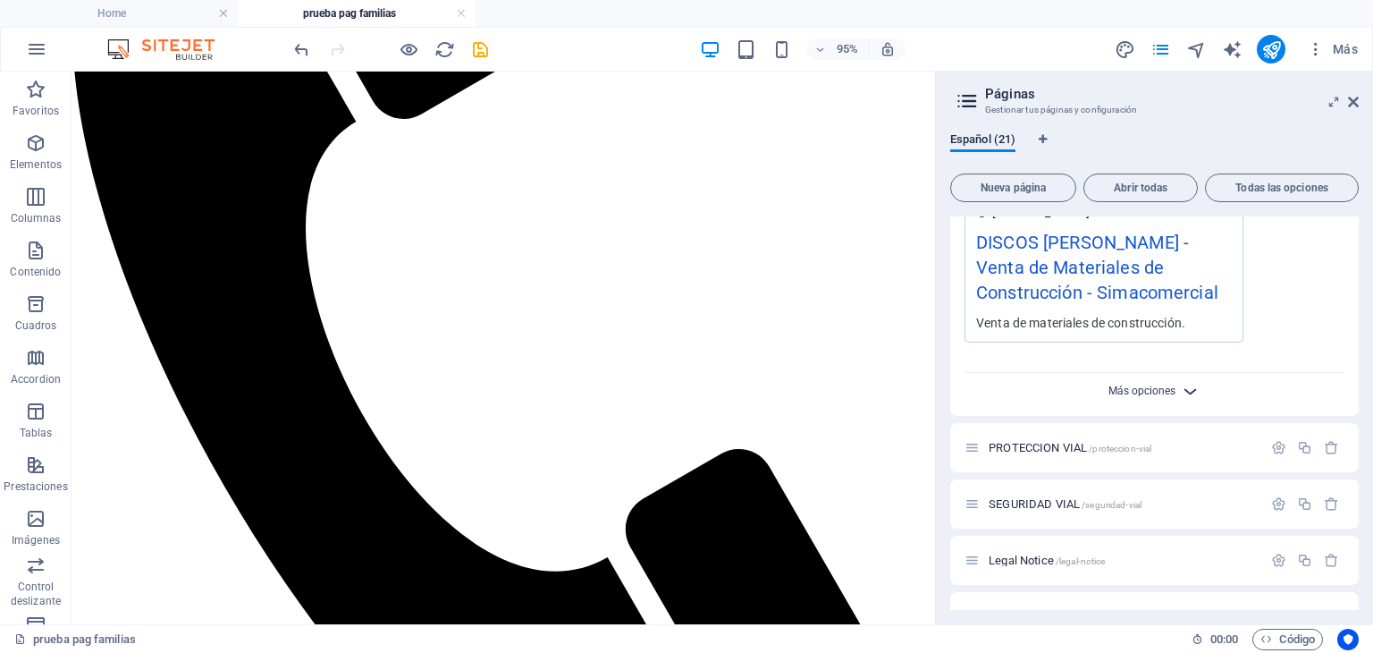
click at [1166, 394] on span "Más opciones" at bounding box center [1142, 390] width 67 height 13
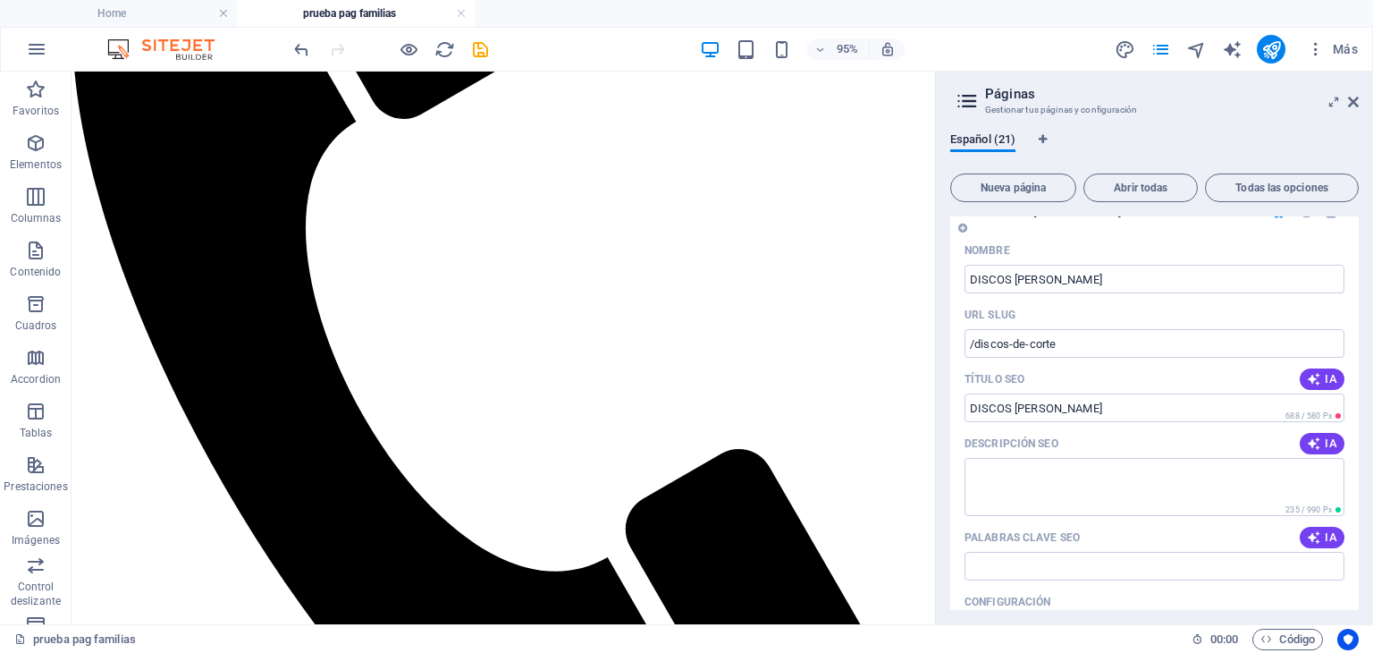
scroll to position [358, 0]
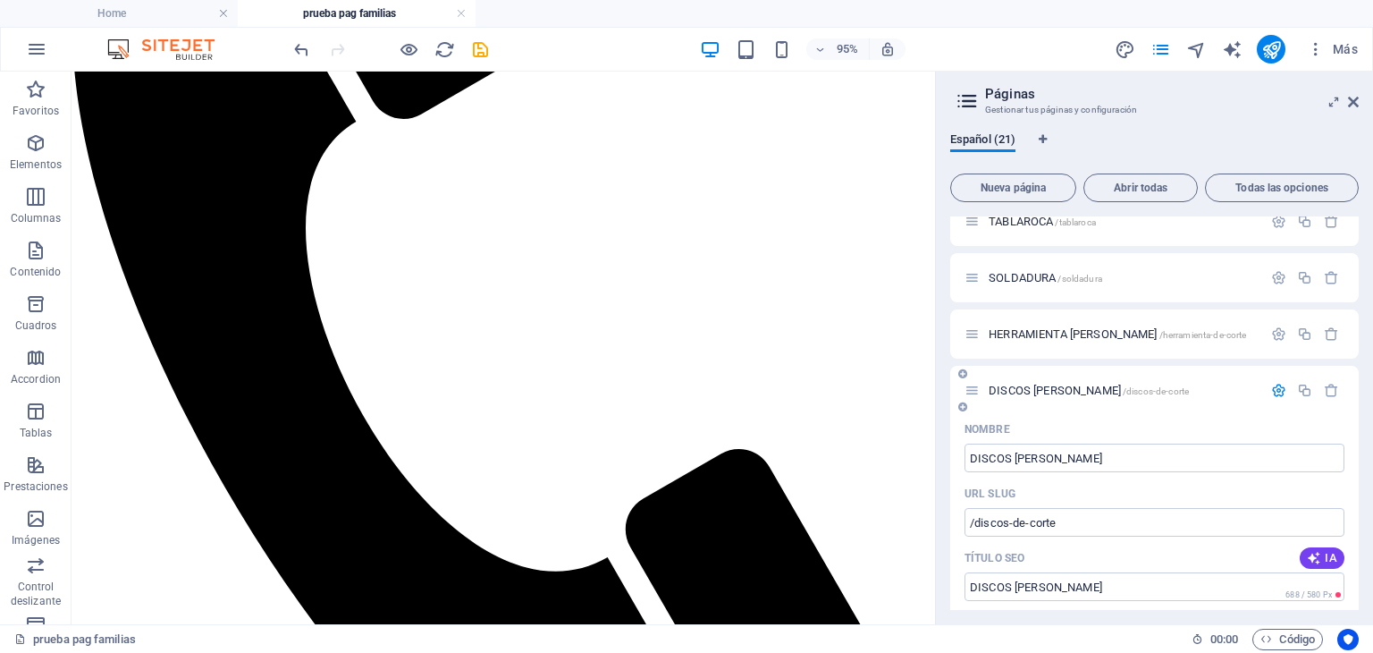
click at [962, 370] on icon at bounding box center [962, 373] width 9 height 11
click at [976, 395] on icon at bounding box center [972, 390] width 15 height 15
click at [1037, 385] on span "DISCOS [PERSON_NAME] /discos-de-corte" at bounding box center [1089, 390] width 200 height 13
click at [1230, 424] on div "Nombre" at bounding box center [1155, 429] width 380 height 29
click at [1277, 385] on icon "button" at bounding box center [1278, 390] width 15 height 15
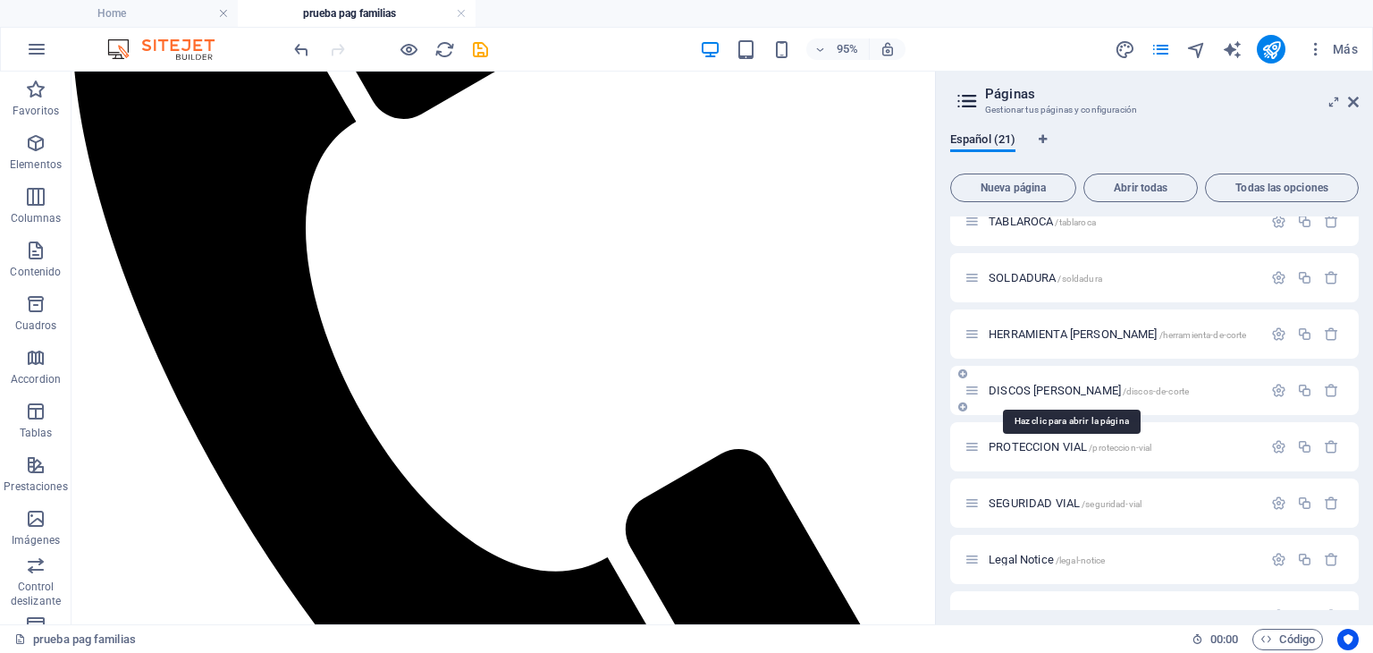
drag, startPoint x: 1074, startPoint y: 387, endPoint x: 1144, endPoint y: 381, distance: 70.9
click at [1144, 381] on div "DISCOS [PERSON_NAME] /discos-de-corte" at bounding box center [1114, 390] width 298 height 21
click at [1067, 385] on span "DISCOS [PERSON_NAME] /discos-de-corte" at bounding box center [1089, 390] width 200 height 13
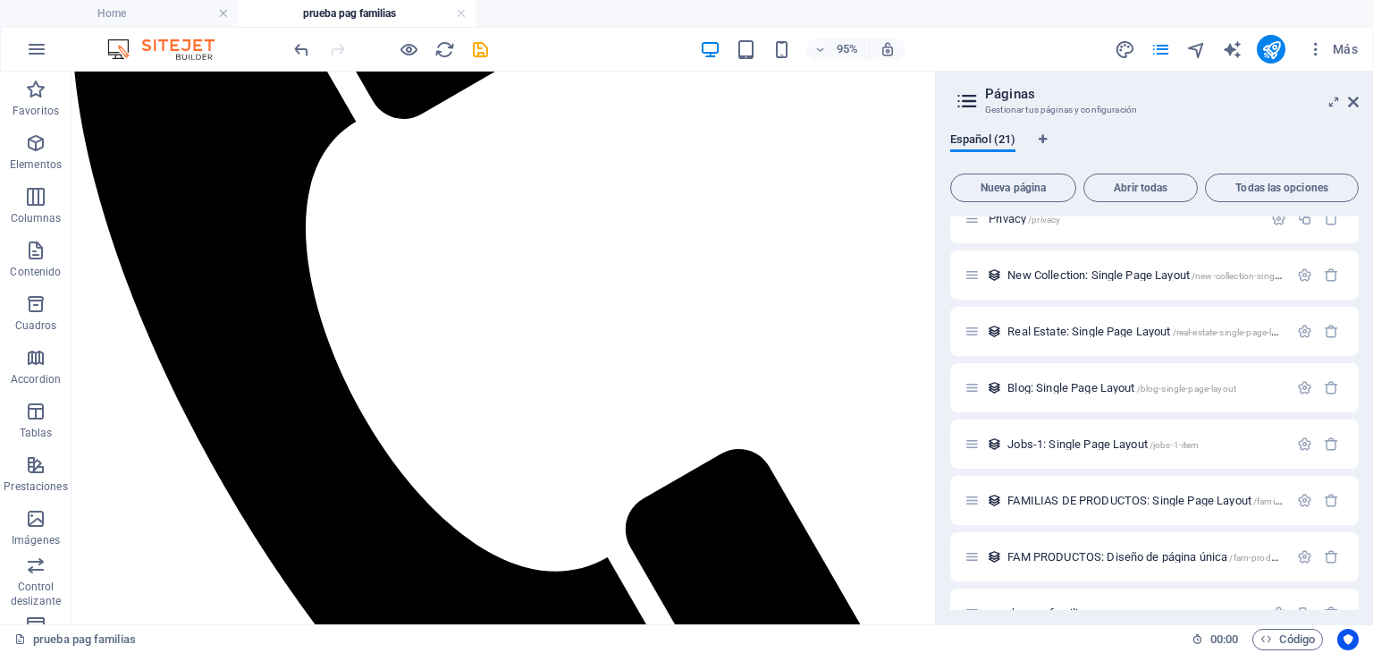
scroll to position [789, 0]
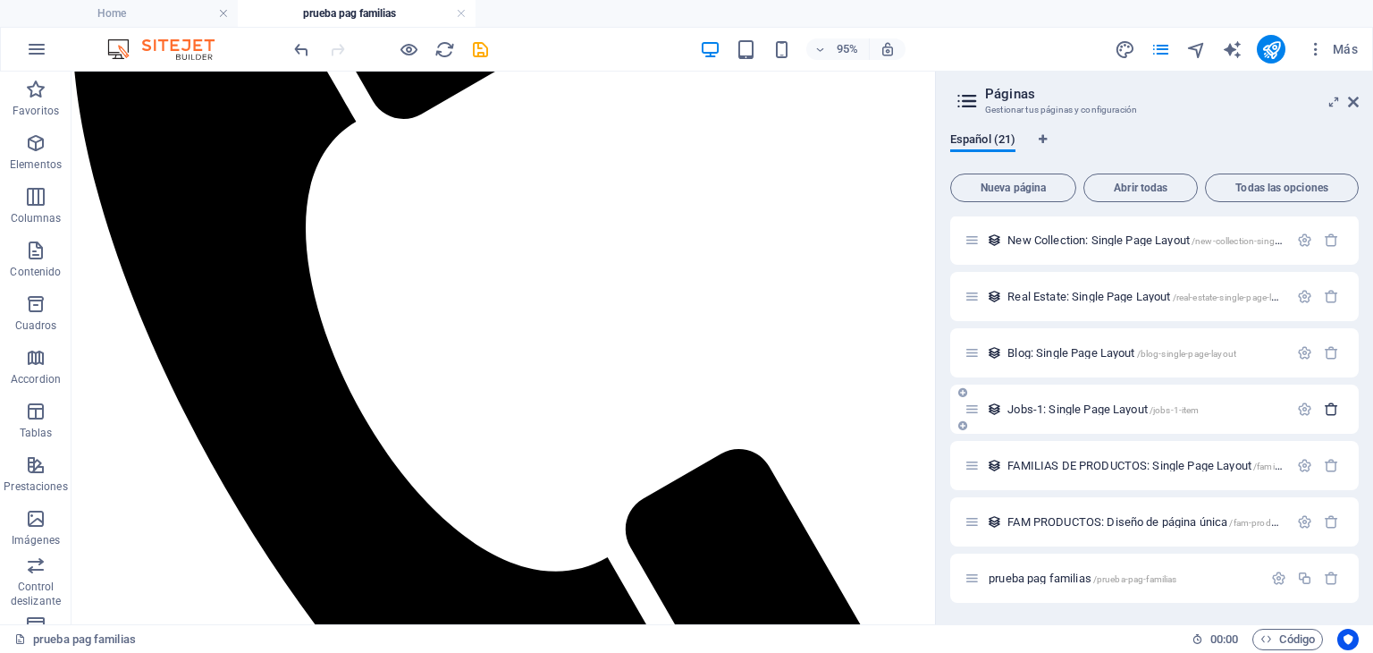
click at [1327, 409] on icon "button" at bounding box center [1331, 408] width 15 height 15
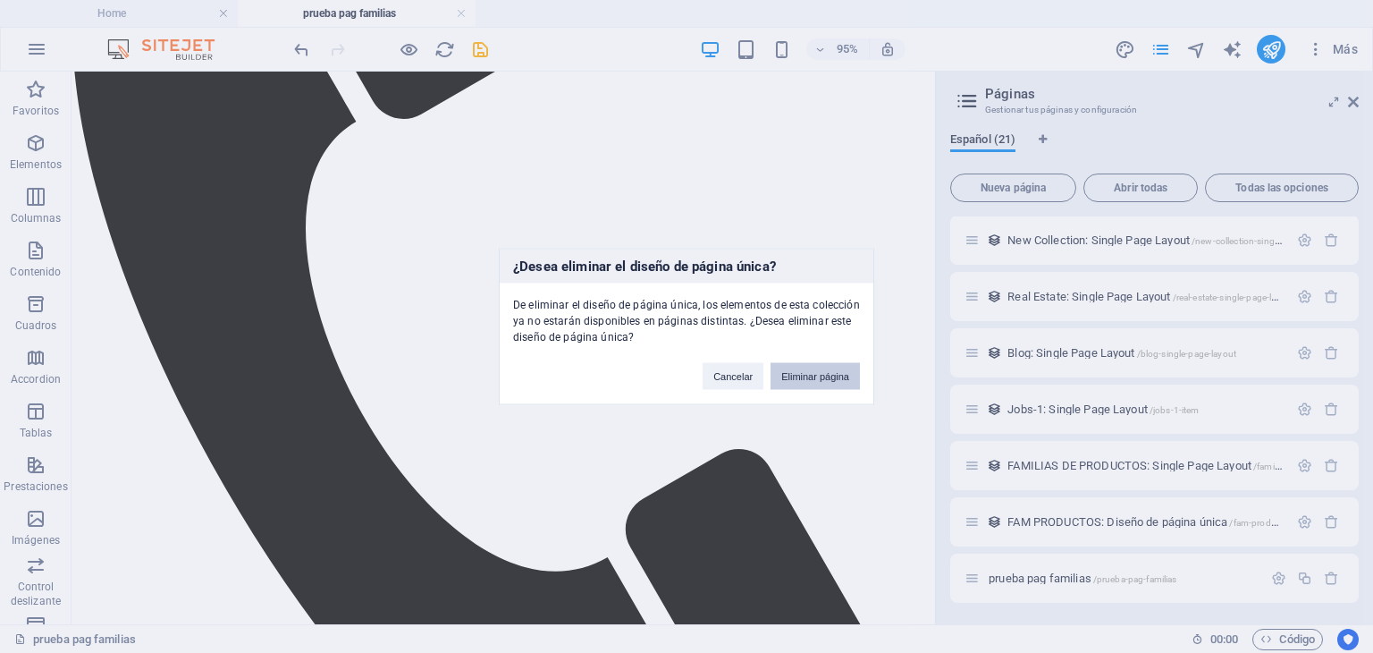
click at [857, 376] on button "Eliminar página" at bounding box center [815, 376] width 89 height 27
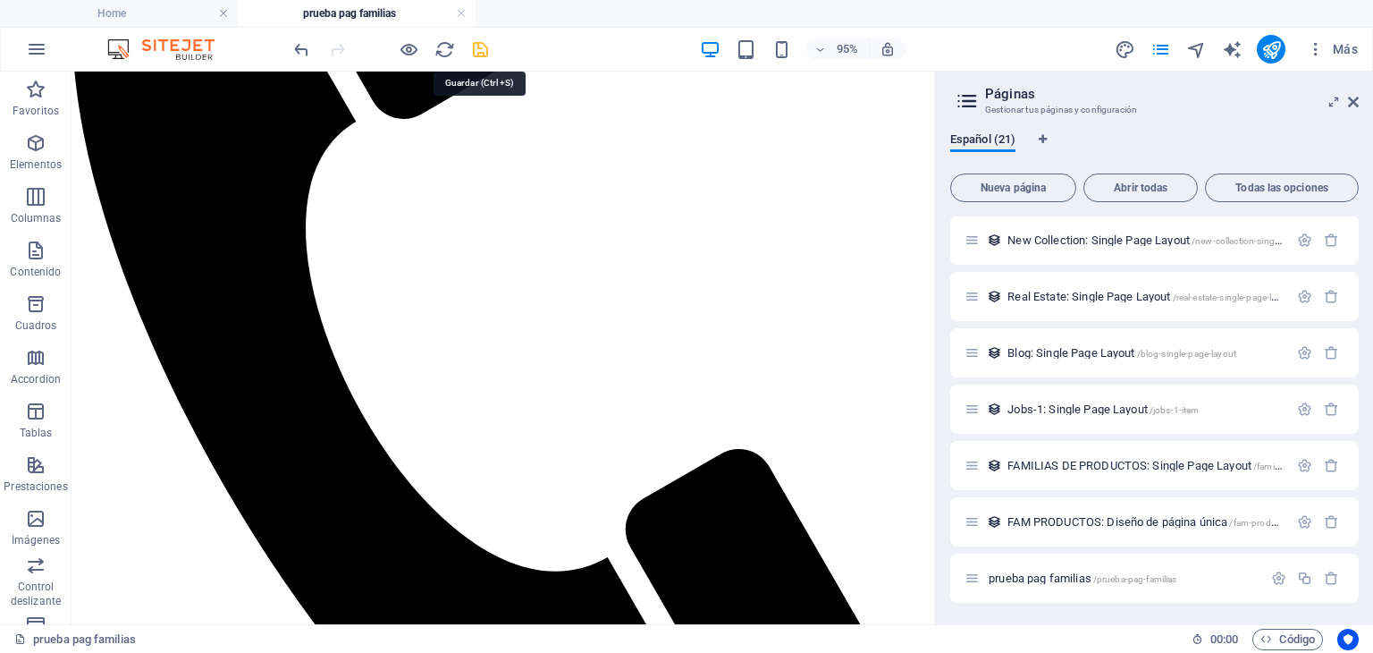
click at [476, 47] on icon "save" at bounding box center [480, 49] width 21 height 21
click at [1353, 96] on icon at bounding box center [1353, 102] width 11 height 14
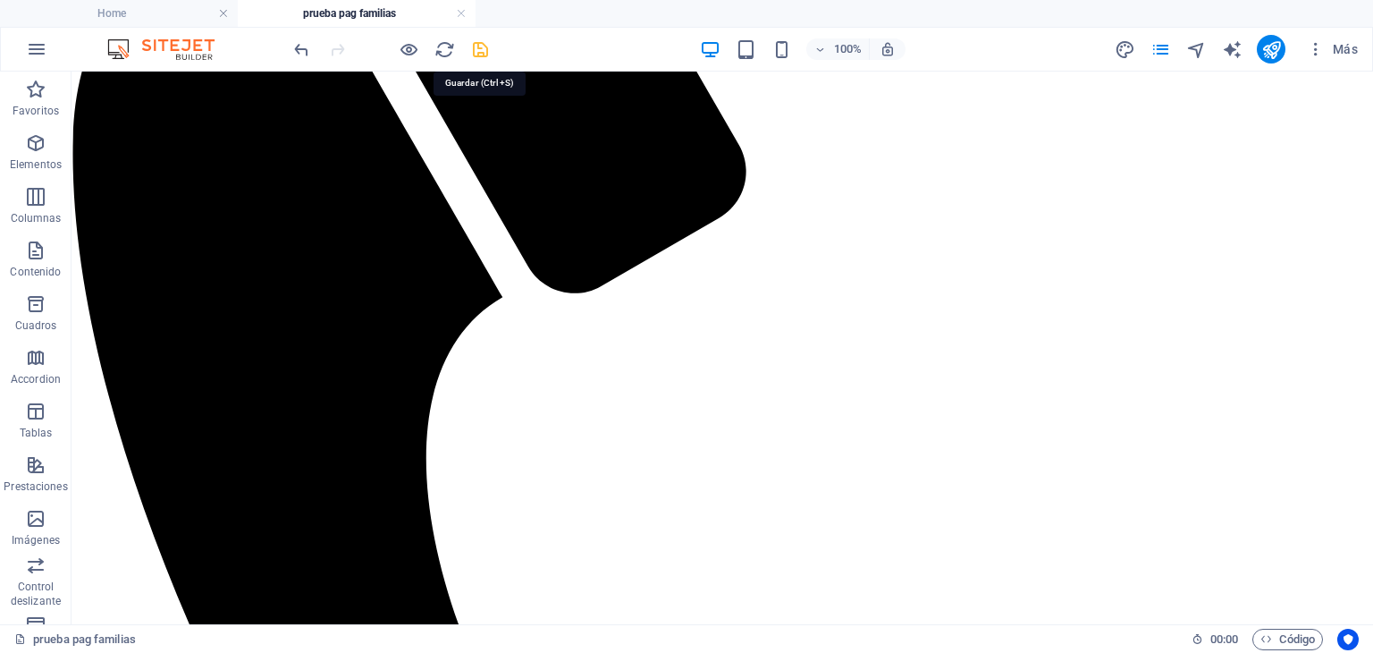
click at [480, 47] on icon "save" at bounding box center [480, 49] width 21 height 21
click at [1169, 43] on icon "pages" at bounding box center [1161, 49] width 21 height 21
click at [1163, 45] on icon "pages" at bounding box center [1161, 49] width 21 height 21
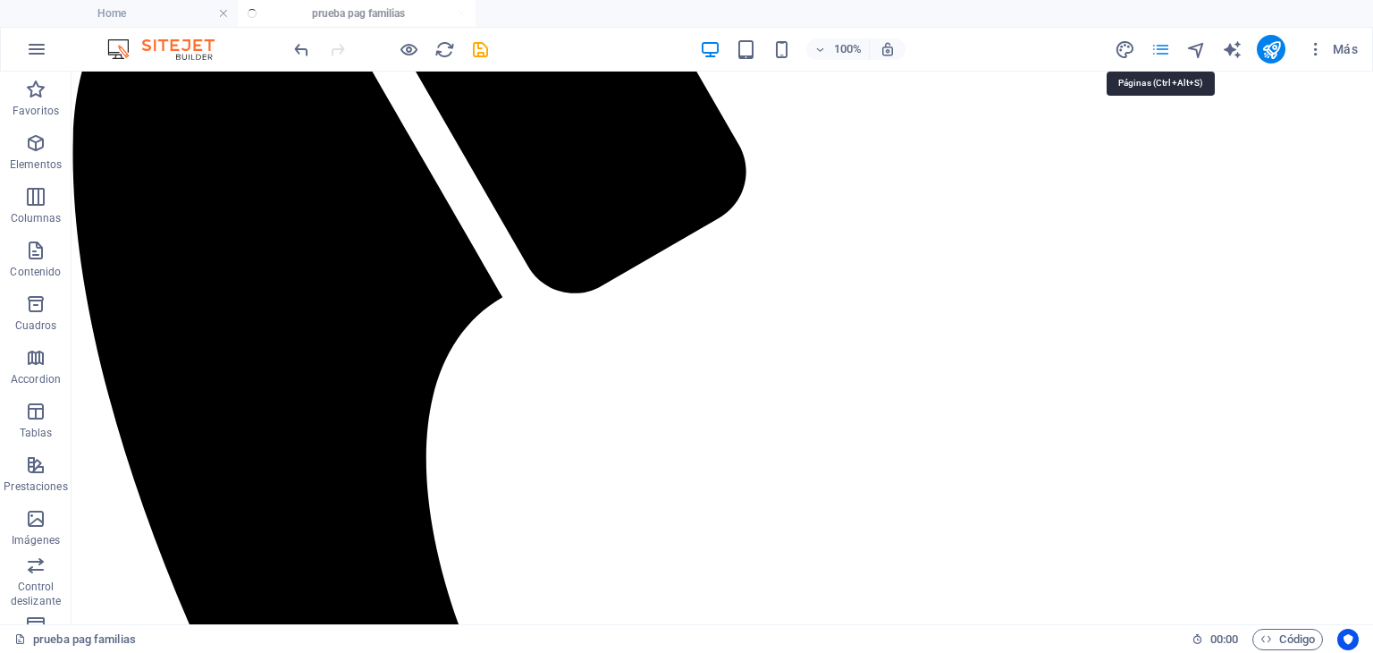
click at [1166, 44] on icon "pages" at bounding box center [1161, 49] width 21 height 21
click at [1157, 41] on icon "pages" at bounding box center [1161, 49] width 21 height 21
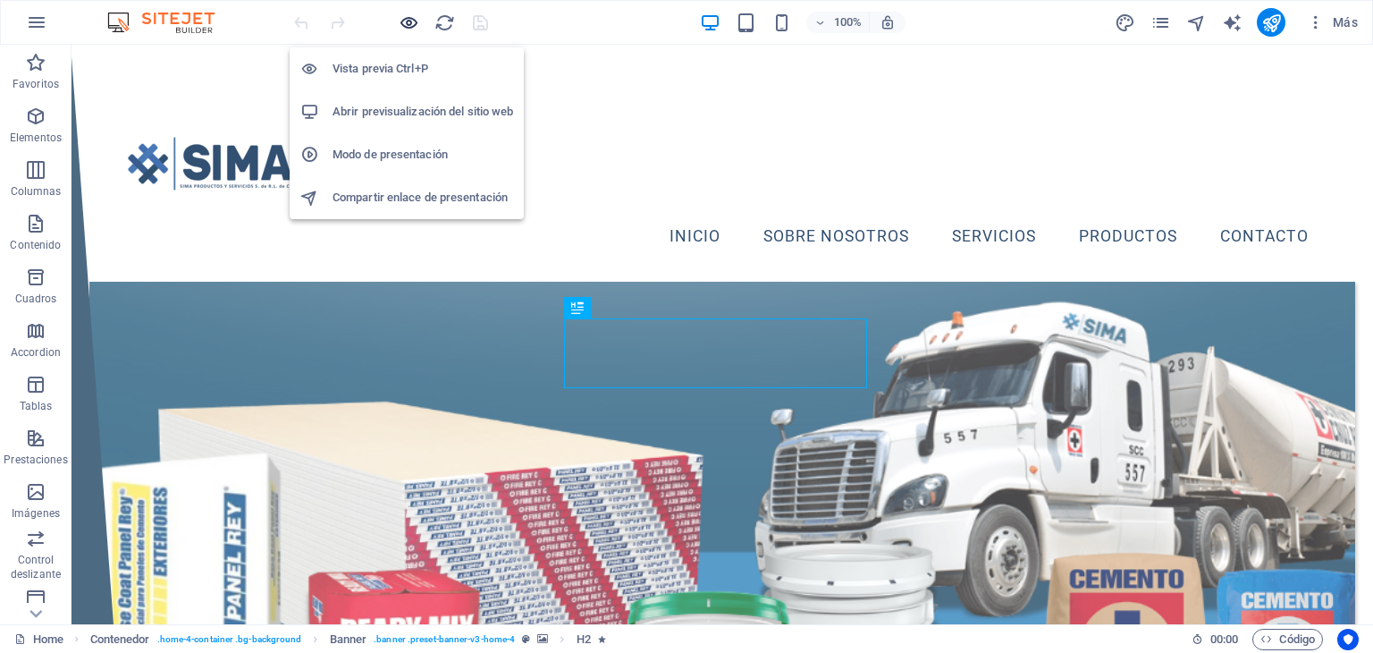
click at [408, 30] on icon "button" at bounding box center [409, 23] width 21 height 21
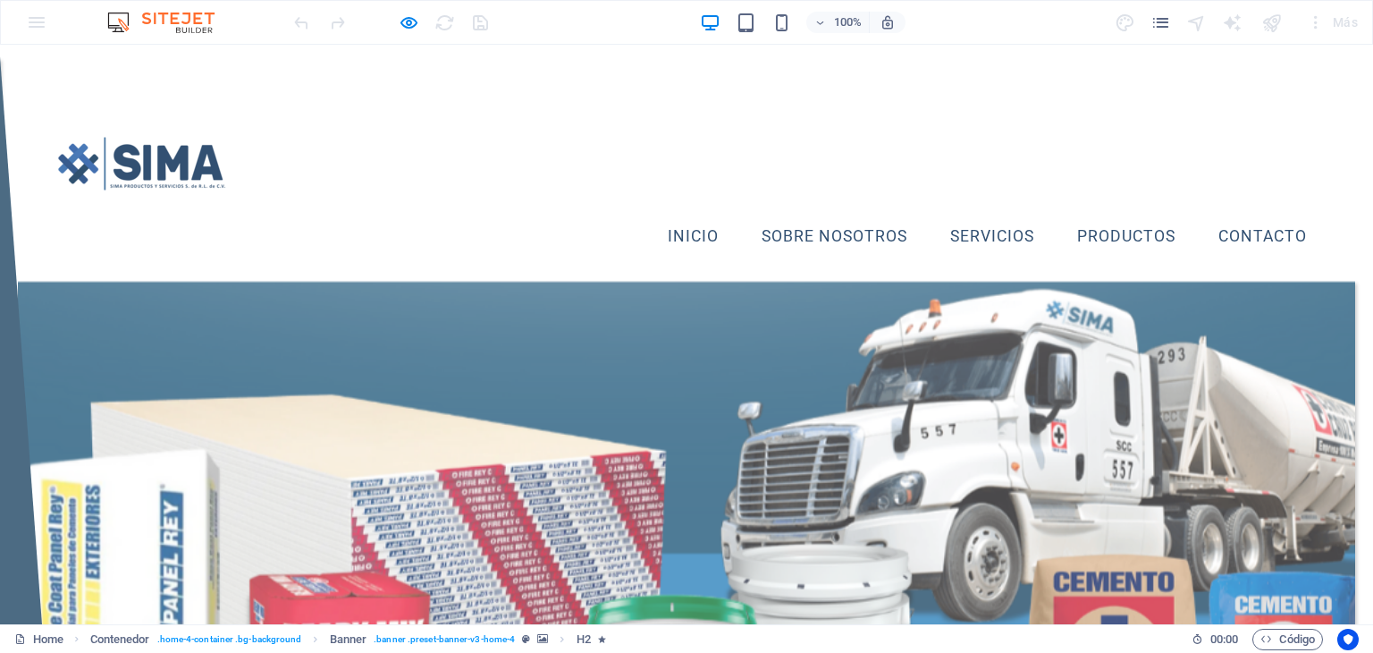
click at [1076, 239] on link "Productos" at bounding box center [1126, 237] width 127 height 45
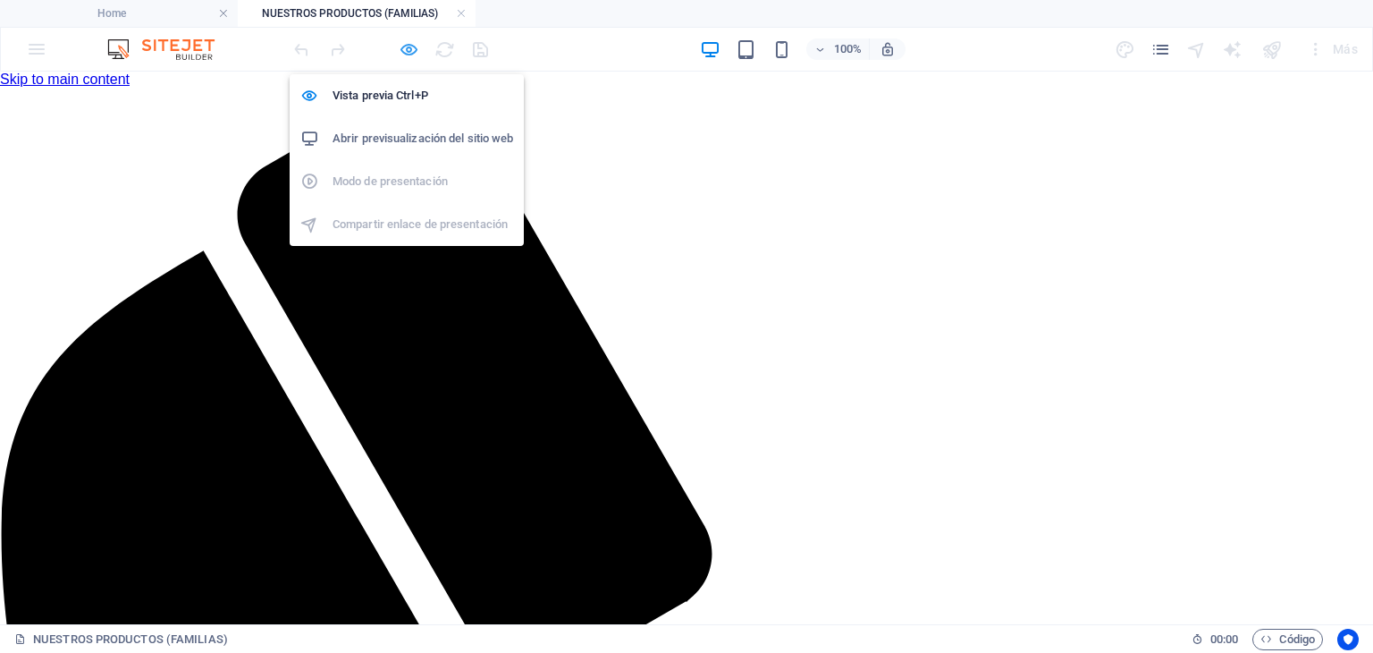
click at [408, 52] on icon "button" at bounding box center [409, 49] width 21 height 21
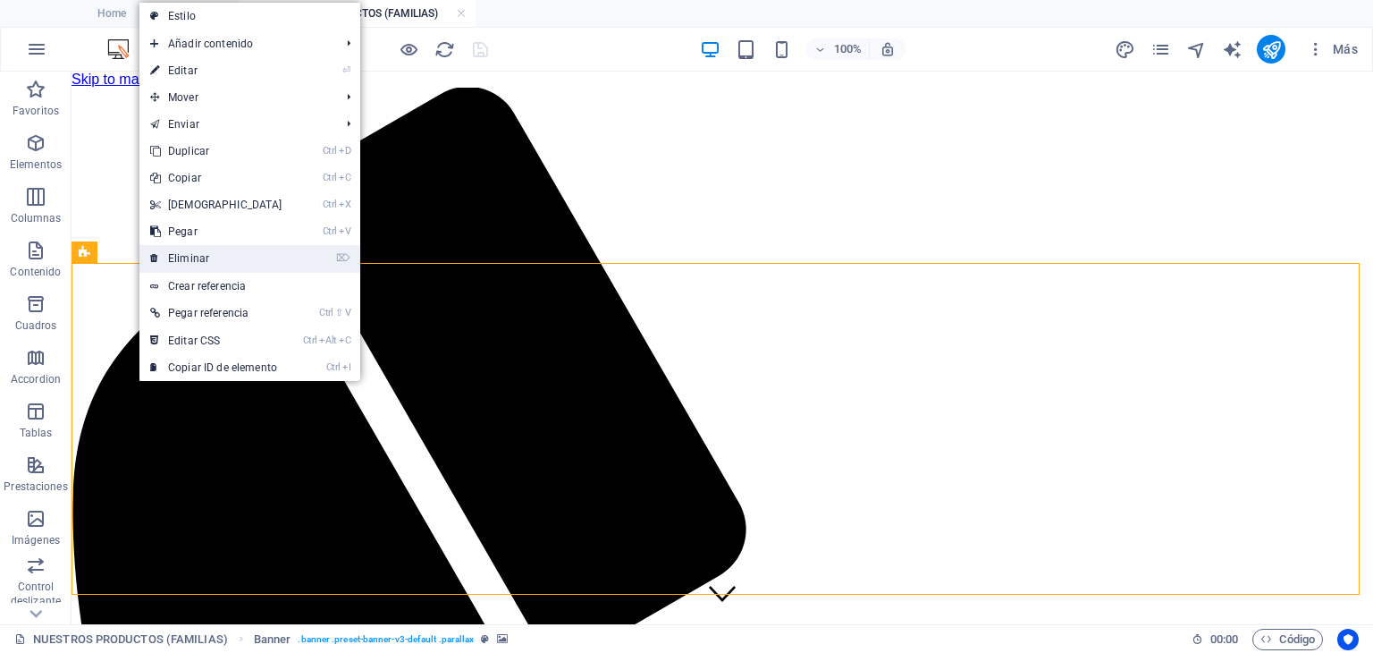
click at [176, 269] on link "⌦ Eliminar" at bounding box center [216, 258] width 154 height 27
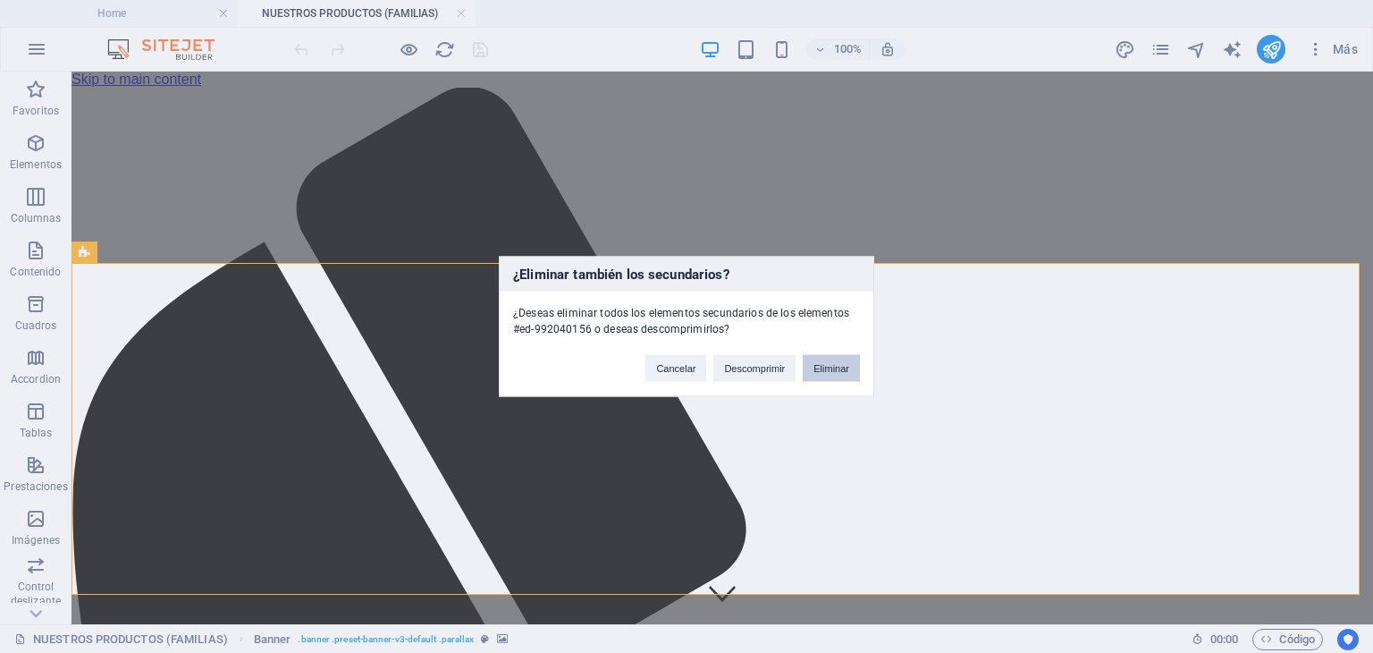
click at [823, 366] on button "Eliminar" at bounding box center [831, 368] width 57 height 27
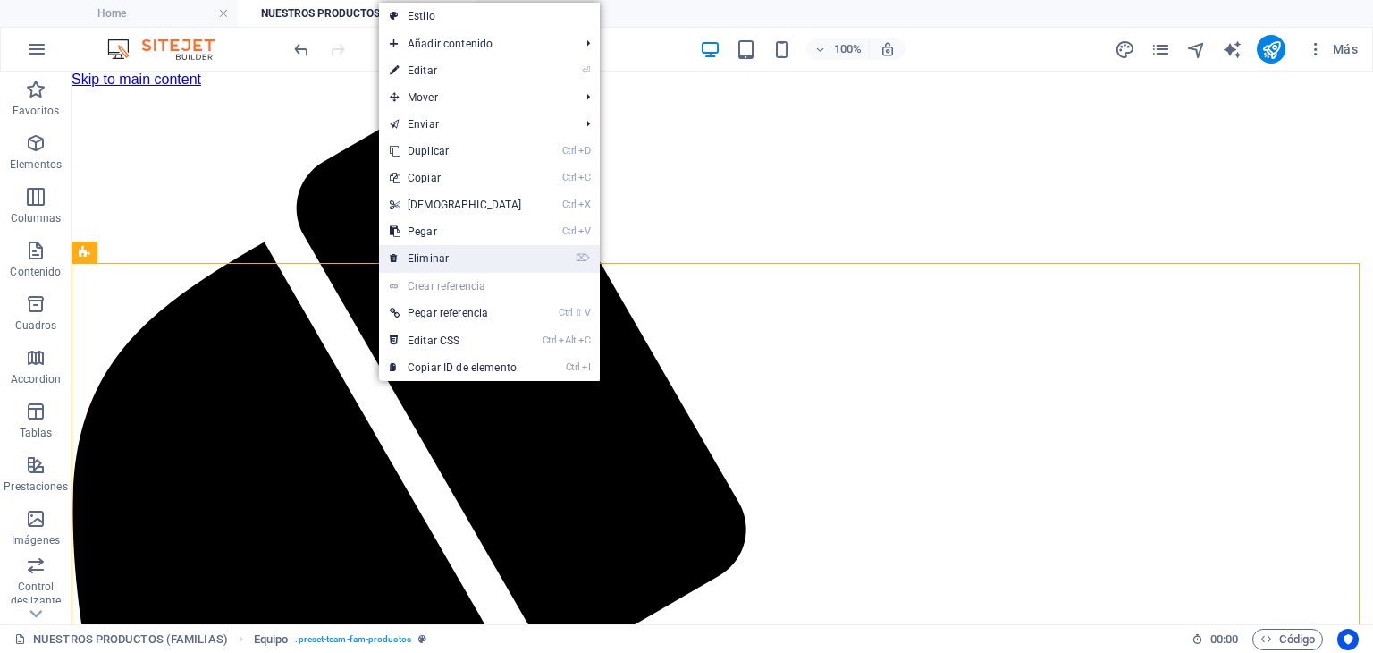
click at [451, 252] on link "⌦ Eliminar" at bounding box center [456, 258] width 154 height 27
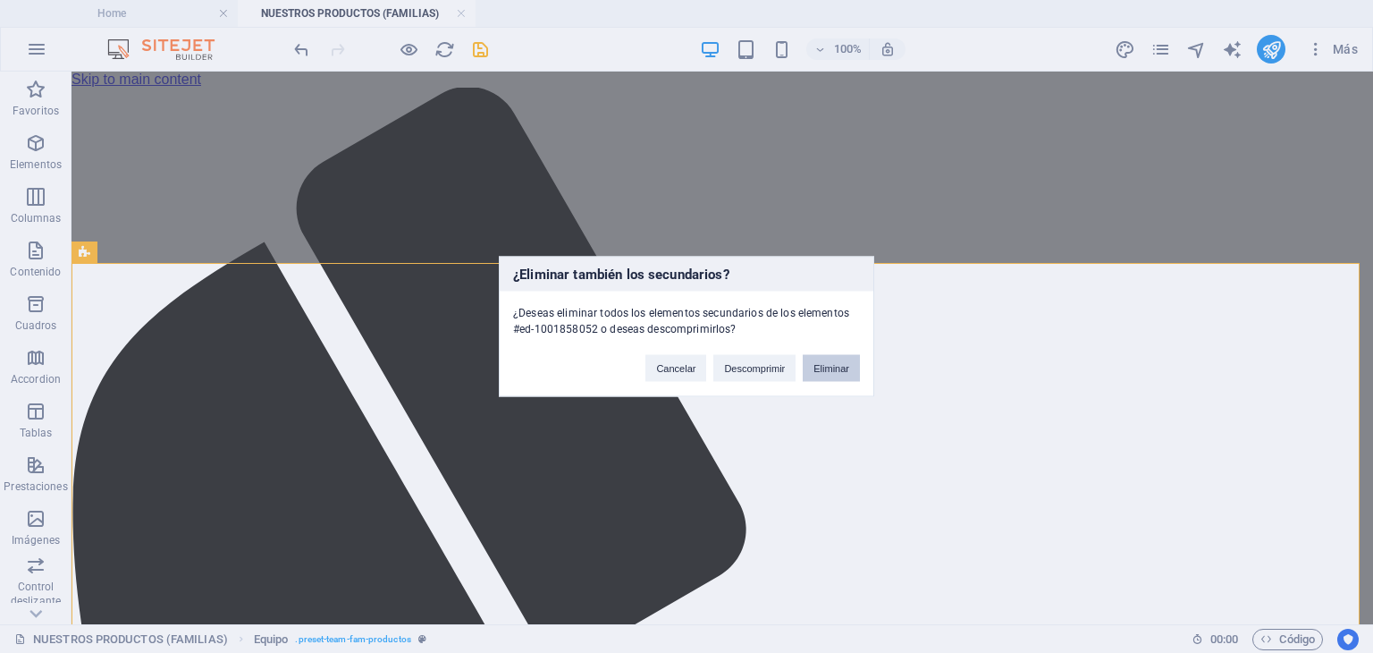
click at [809, 362] on button "Eliminar" at bounding box center [831, 368] width 57 height 27
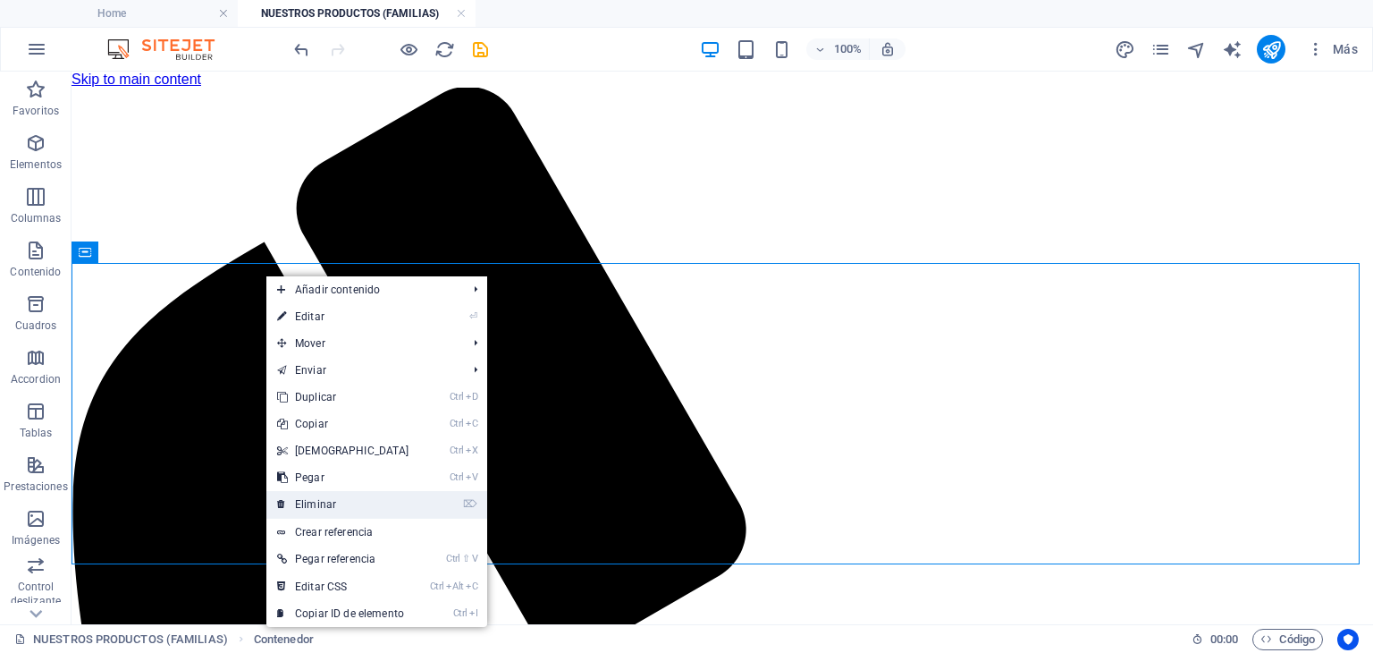
click at [366, 498] on link "⌦ Eliminar" at bounding box center [343, 504] width 154 height 27
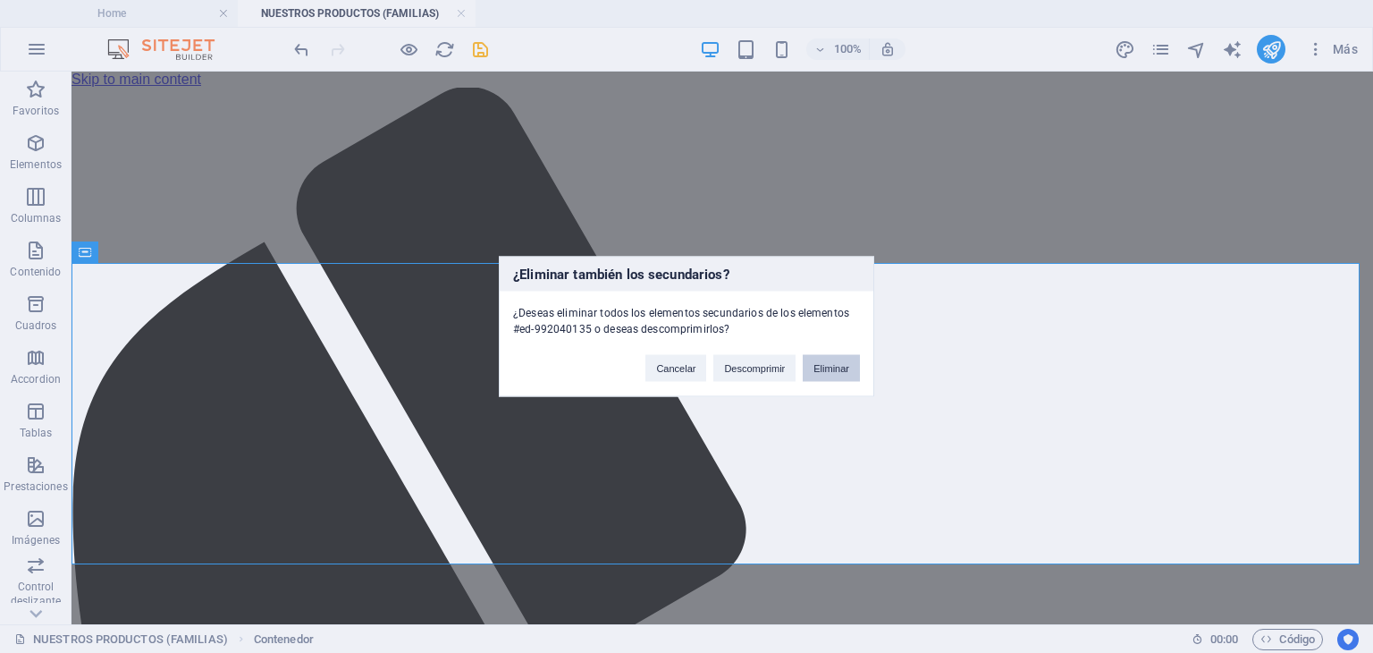
click at [815, 366] on button "Eliminar" at bounding box center [831, 368] width 57 height 27
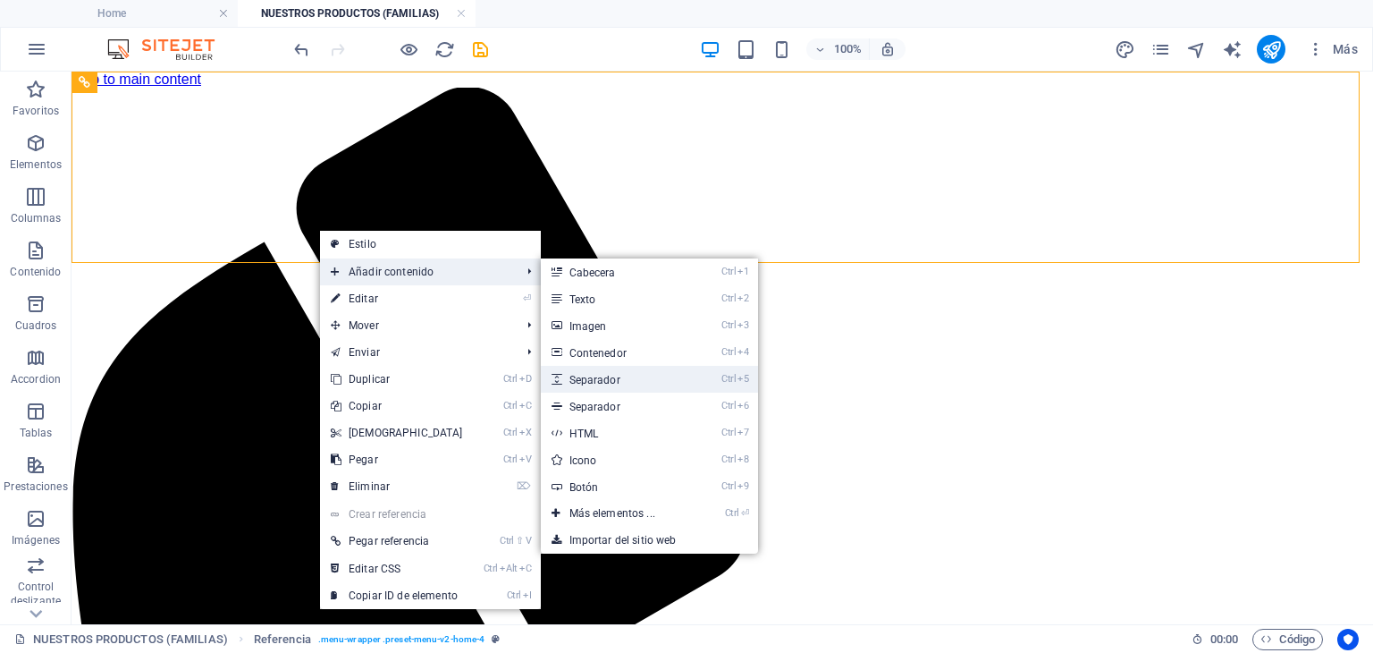
click at [586, 378] on link "Ctrl 5 Separador" at bounding box center [616, 379] width 150 height 27
select select "px"
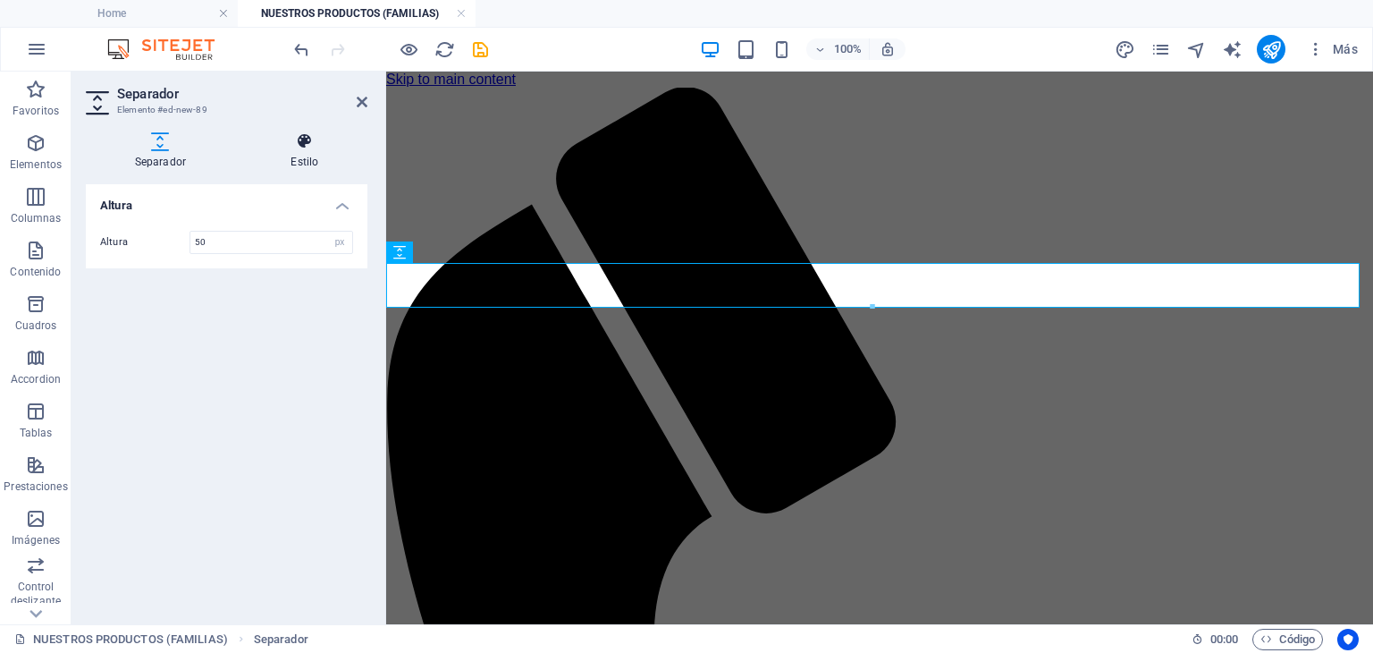
click at [310, 151] on h4 "Estilo" at bounding box center [304, 151] width 125 height 38
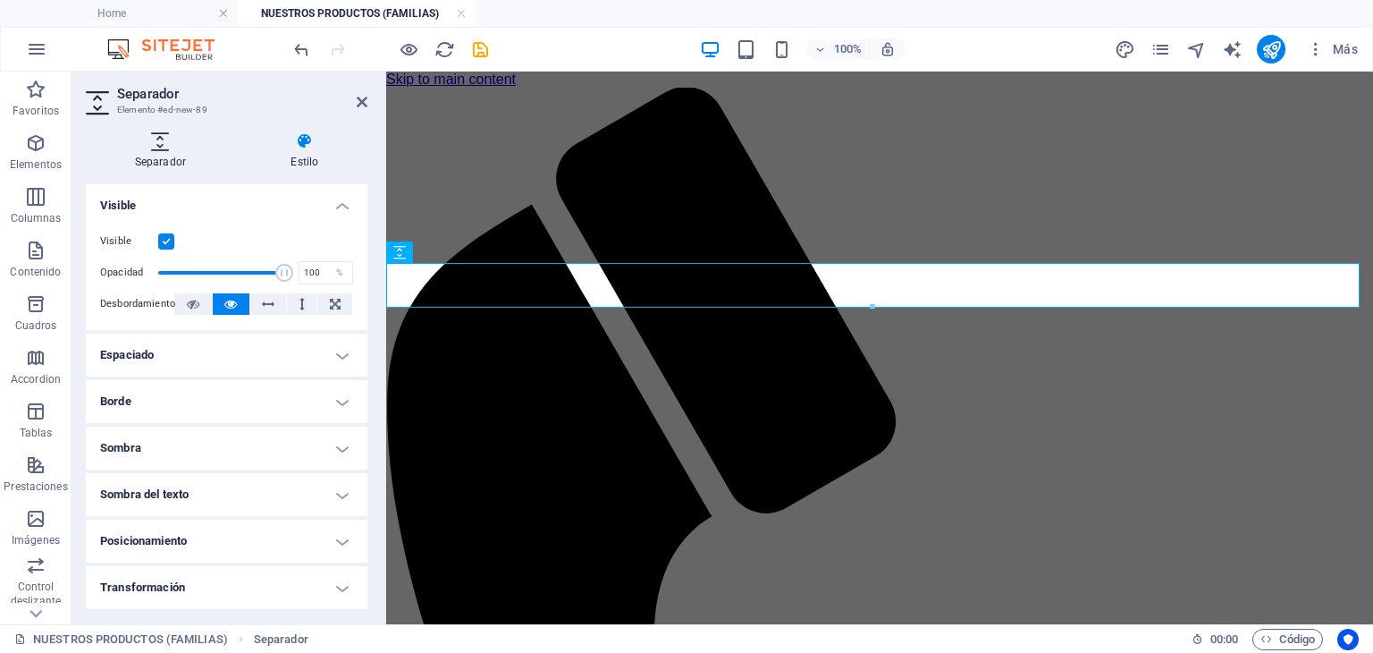
click at [176, 153] on h4 "Separador" at bounding box center [164, 151] width 156 height 38
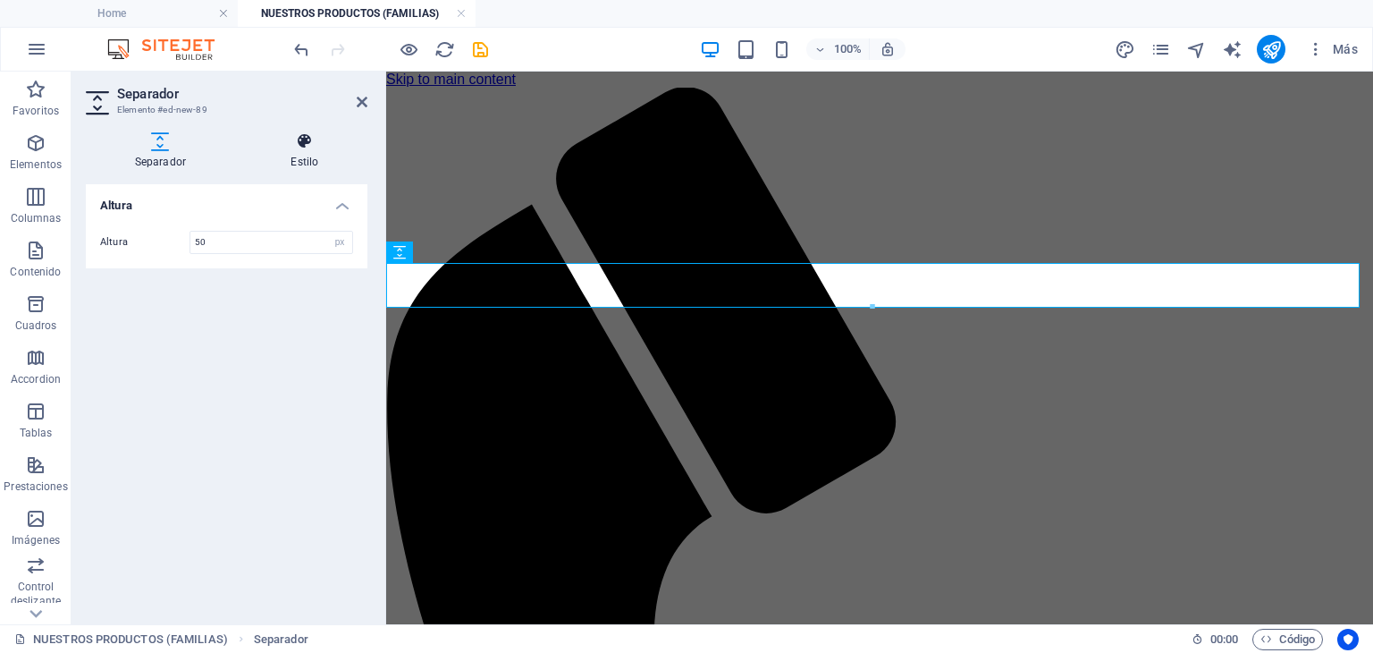
click at [315, 153] on h4 "Estilo" at bounding box center [304, 151] width 125 height 38
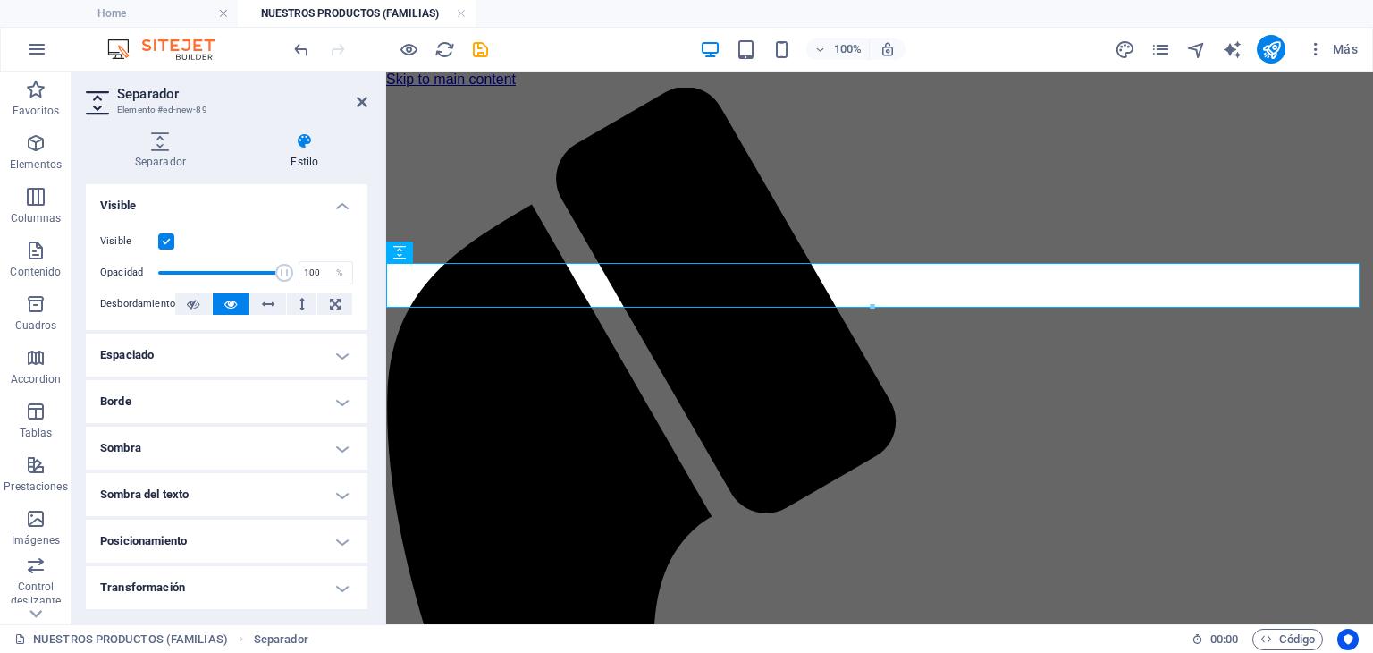
click at [370, 108] on aside "Separador Elemento #ed-new-89 Separador Estilo Altura Altura 50 px rem vh vw Pr…" at bounding box center [229, 348] width 315 height 553
click at [362, 106] on icon at bounding box center [362, 102] width 11 height 14
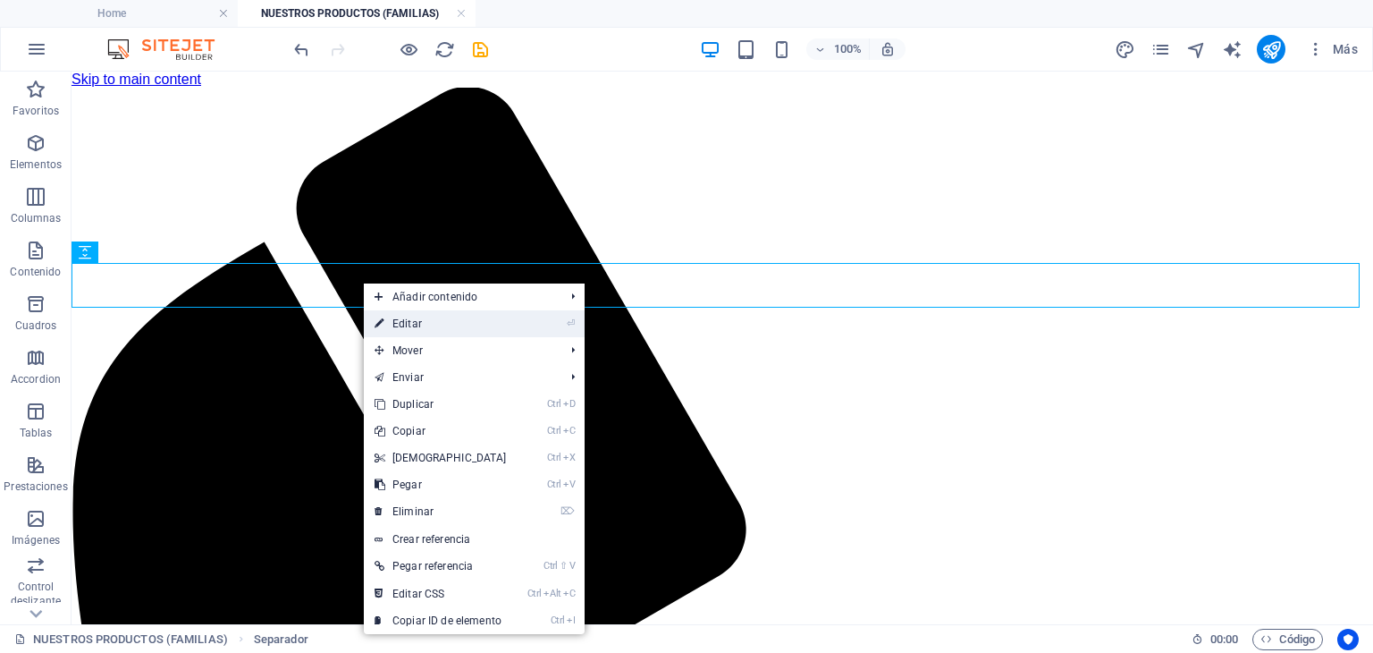
click at [426, 323] on link "⏎ Editar" at bounding box center [441, 323] width 154 height 27
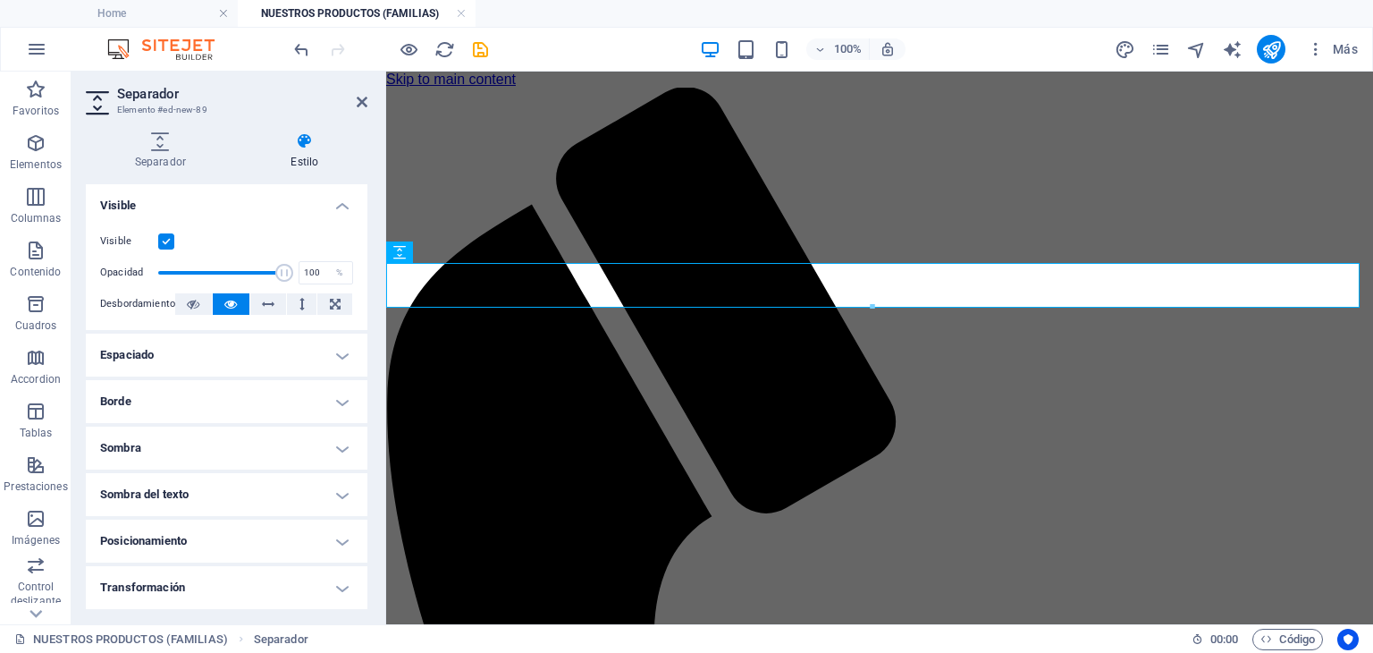
click at [351, 109] on header "Separador Elemento #ed-new-89" at bounding box center [227, 95] width 282 height 46
click at [363, 97] on icon at bounding box center [362, 102] width 11 height 14
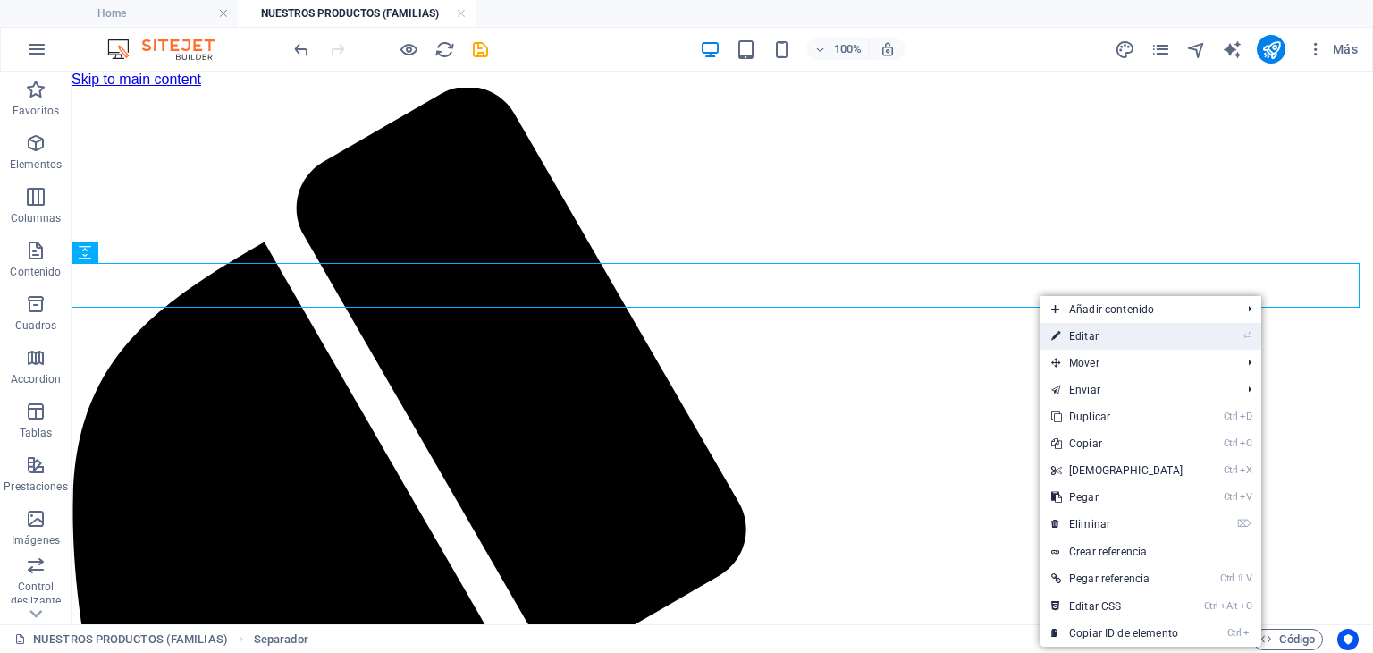
click at [1091, 330] on link "⏎ Editar" at bounding box center [1118, 336] width 154 height 27
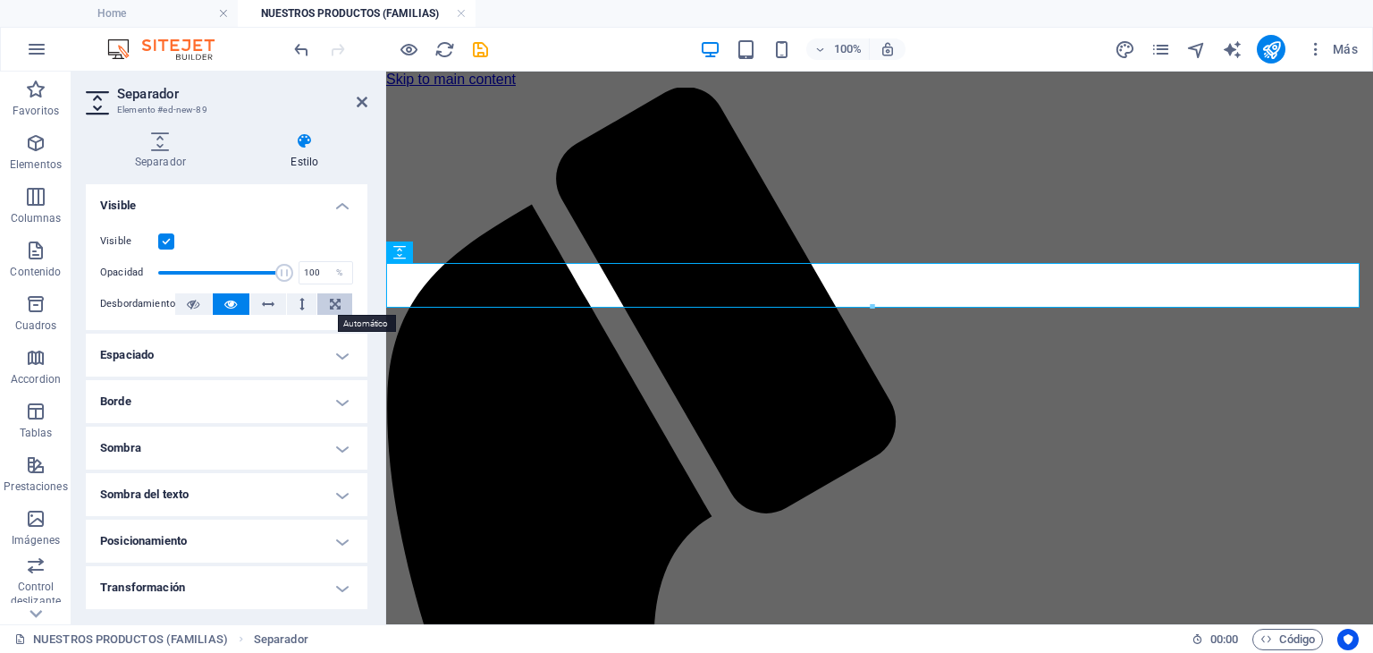
click at [340, 298] on button at bounding box center [334, 303] width 35 height 21
click at [239, 299] on button at bounding box center [231, 303] width 37 height 21
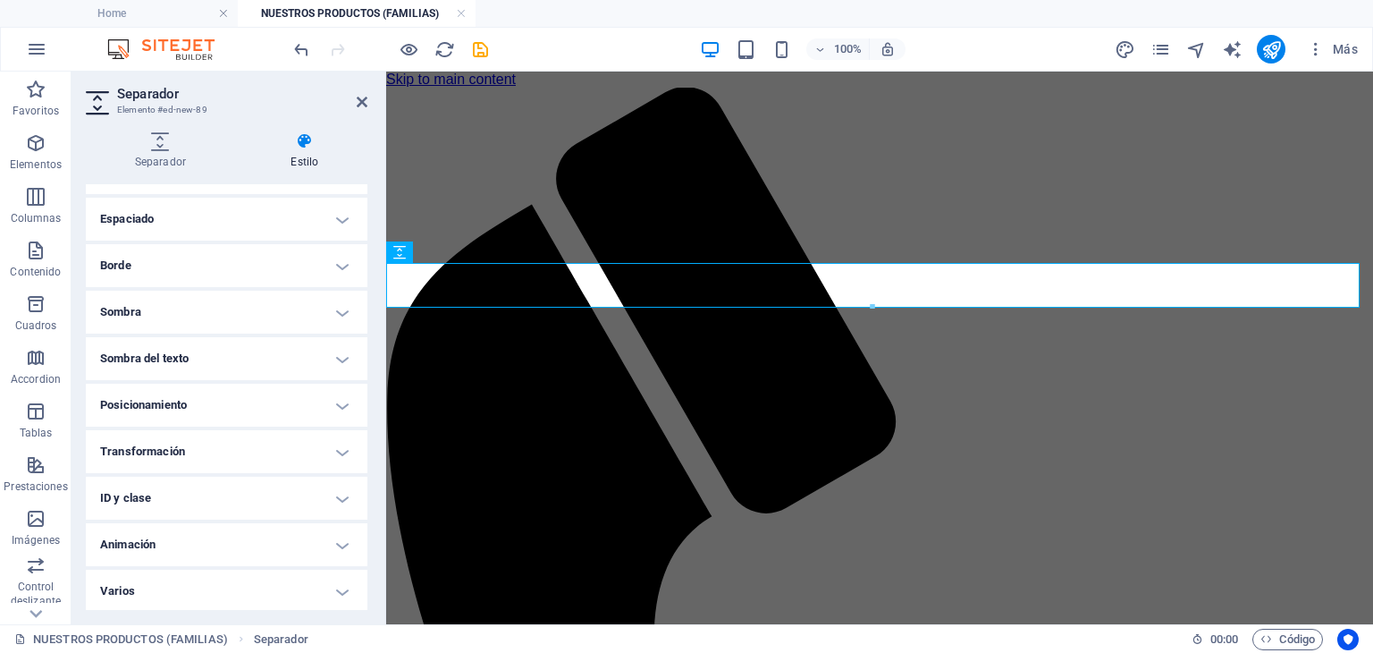
scroll to position [139, 0]
click at [365, 106] on icon at bounding box center [362, 102] width 11 height 14
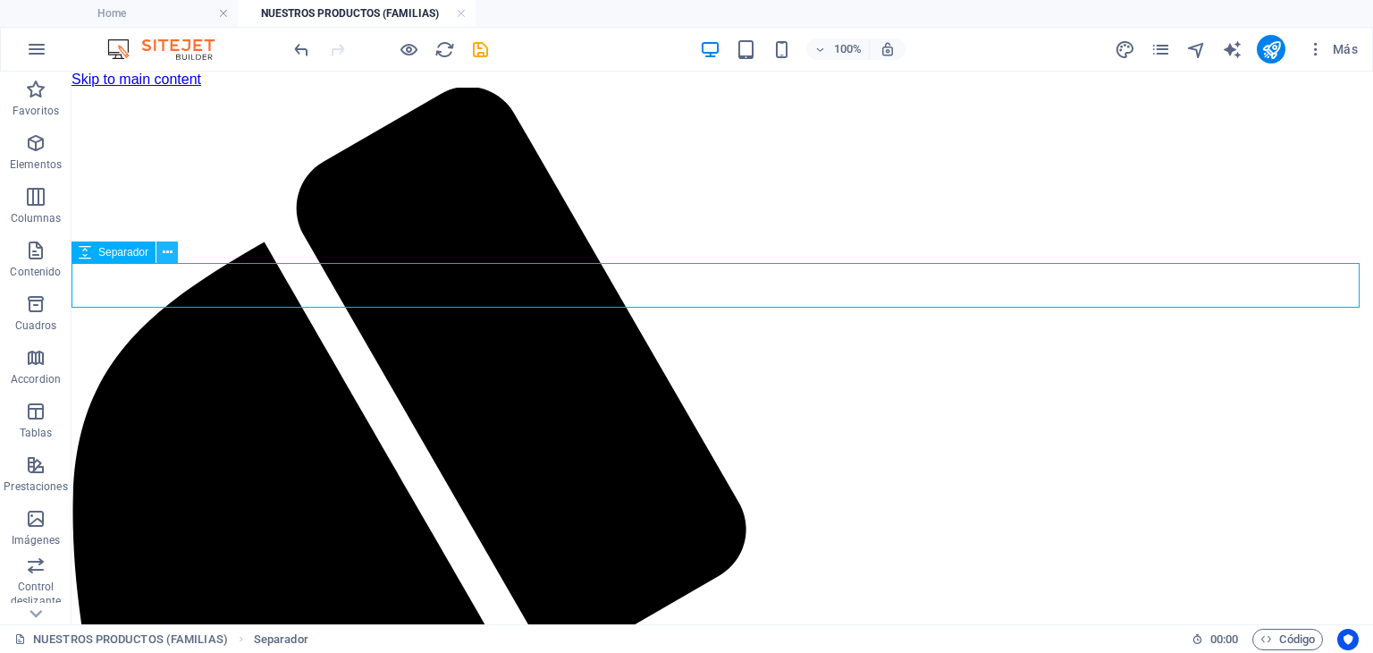
click at [165, 249] on icon at bounding box center [168, 252] width 10 height 19
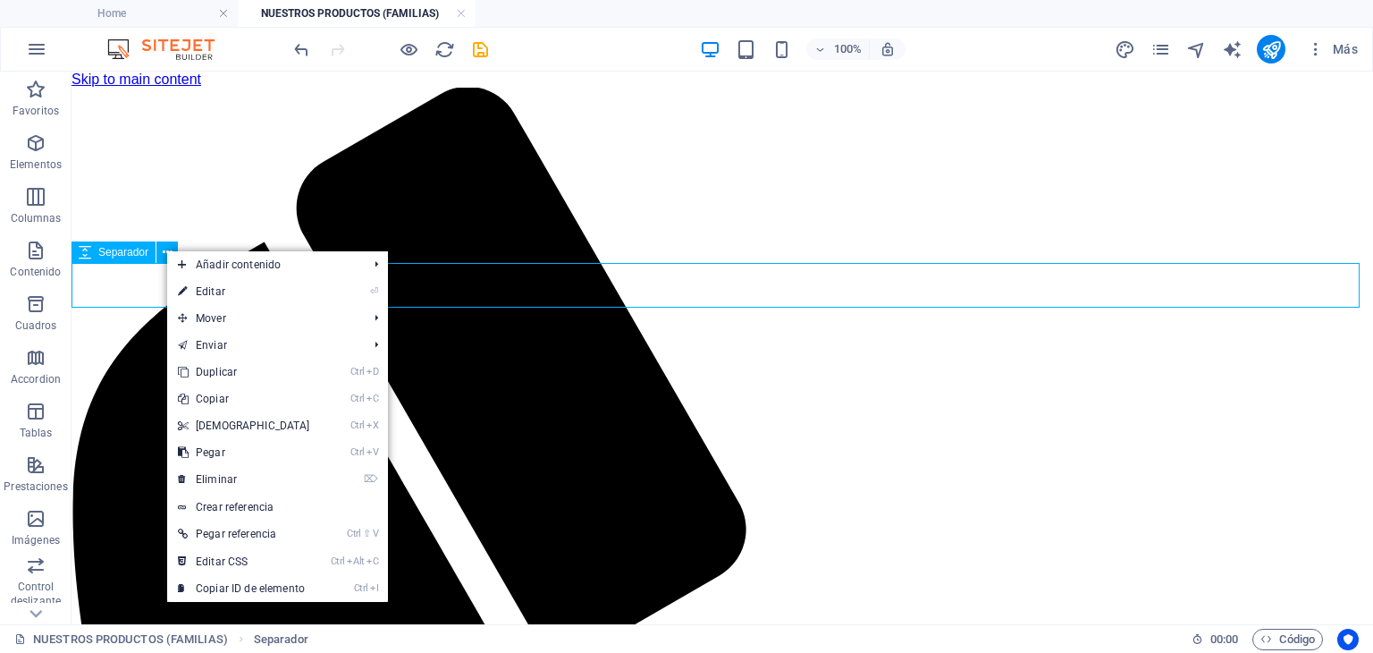
click at [107, 252] on span "Separador" at bounding box center [123, 252] width 50 height 11
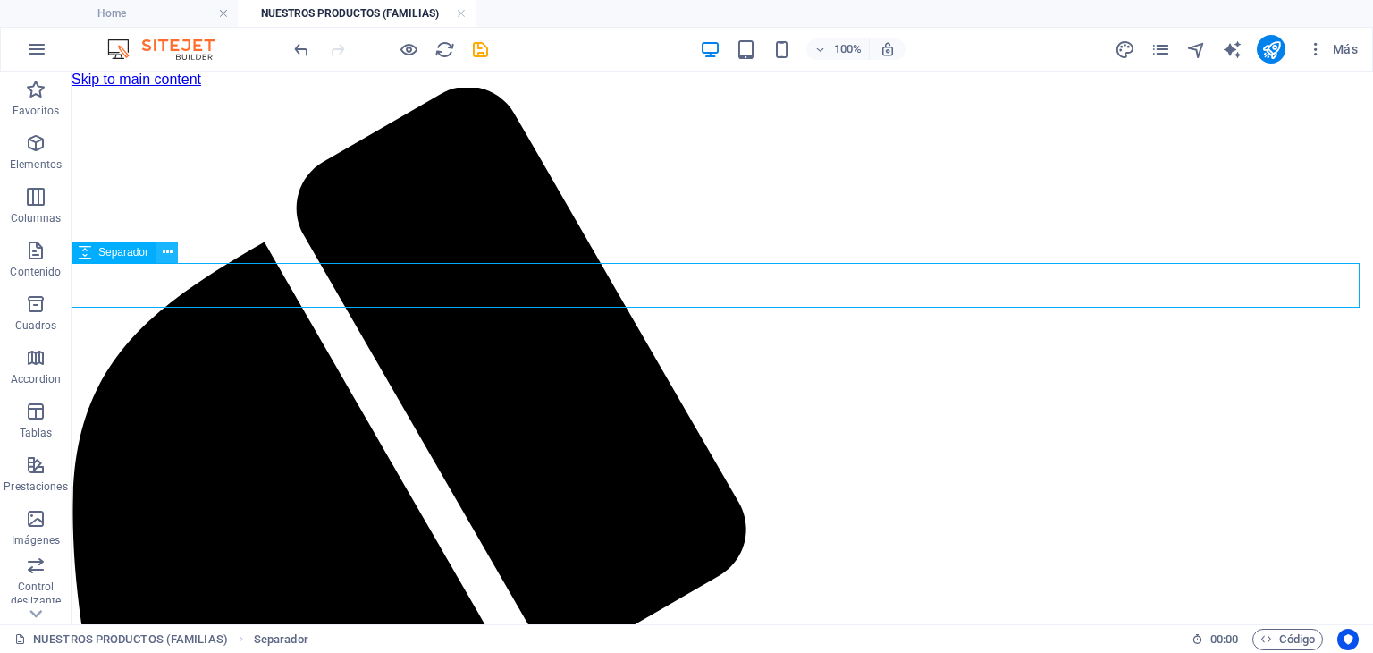
click at [166, 243] on icon at bounding box center [168, 252] width 10 height 19
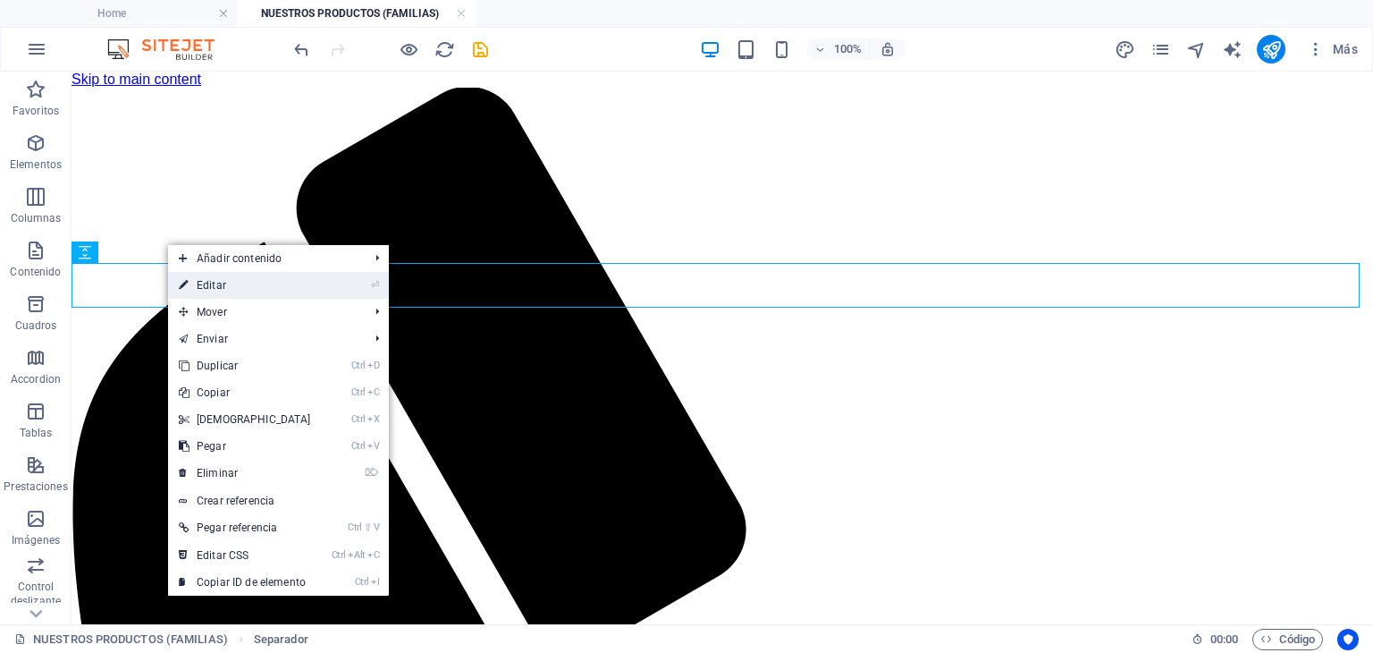
click at [241, 283] on link "⏎ Editar" at bounding box center [245, 285] width 154 height 27
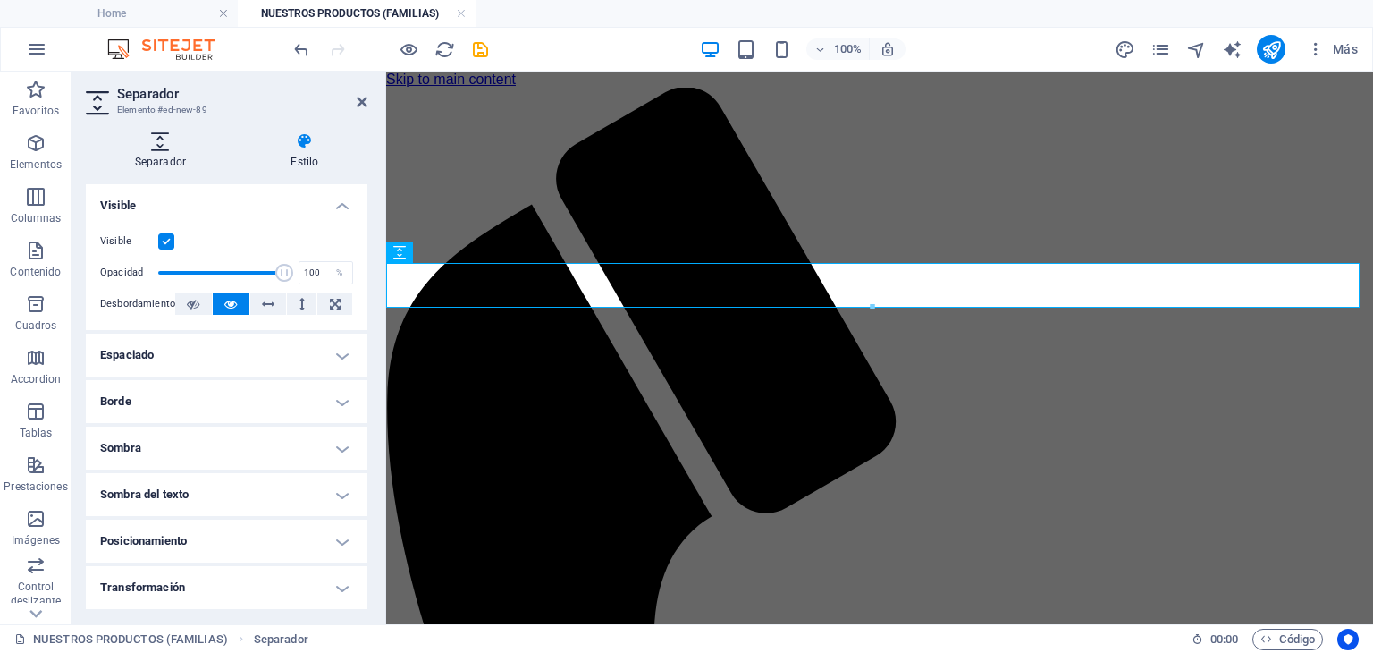
click at [187, 149] on icon at bounding box center [160, 141] width 149 height 18
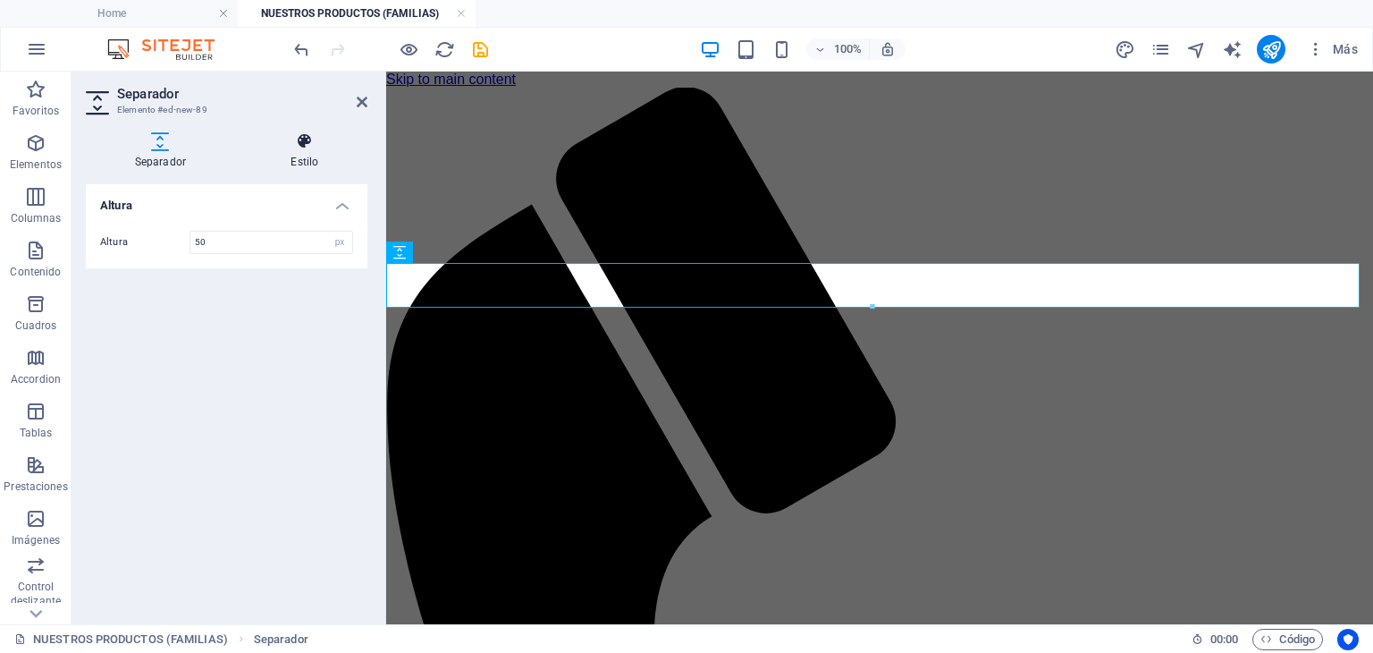
click at [318, 159] on h4 "Estilo" at bounding box center [304, 151] width 125 height 38
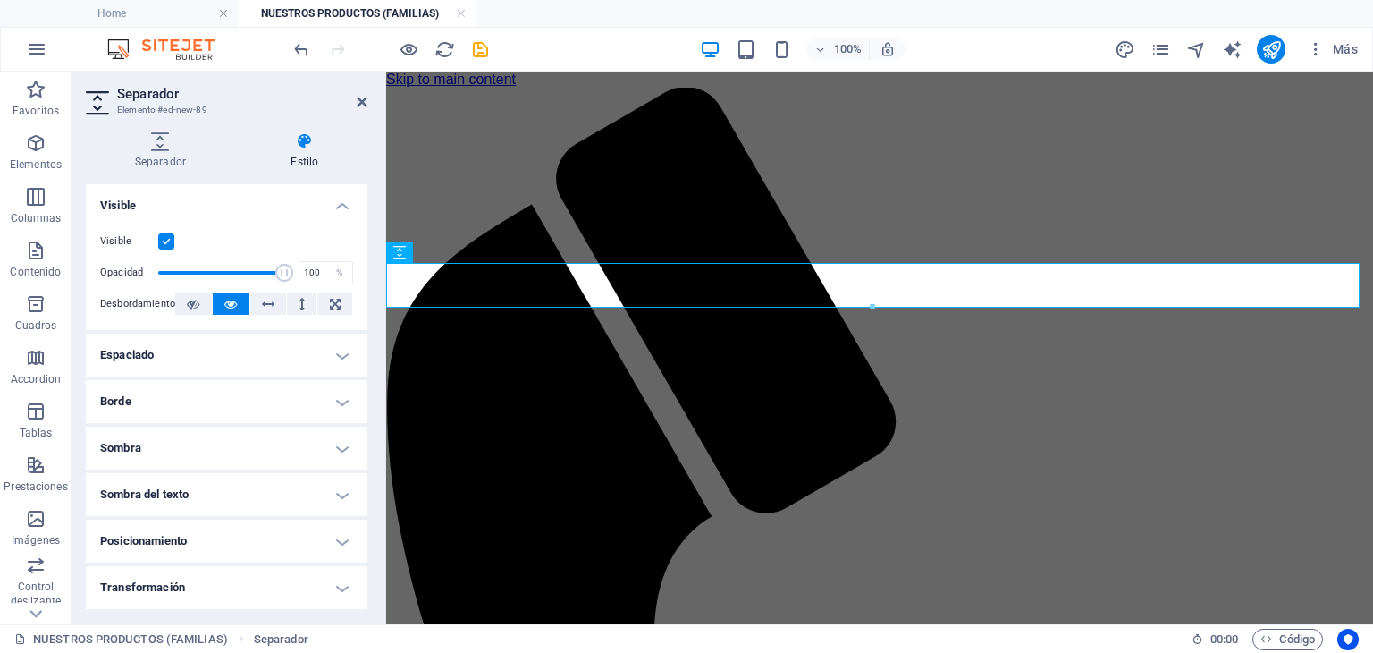
click at [333, 358] on h4 "Espaciado" at bounding box center [227, 354] width 282 height 43
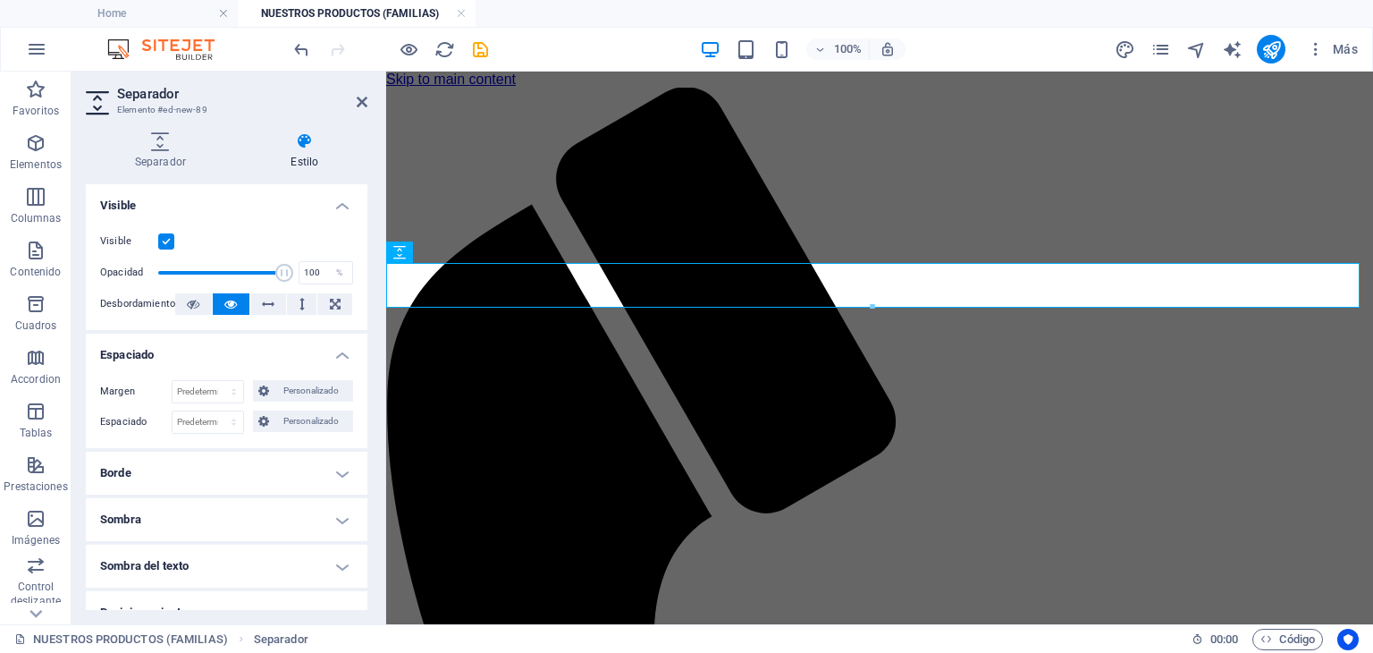
click at [333, 358] on h4 "Espaciado" at bounding box center [227, 349] width 282 height 32
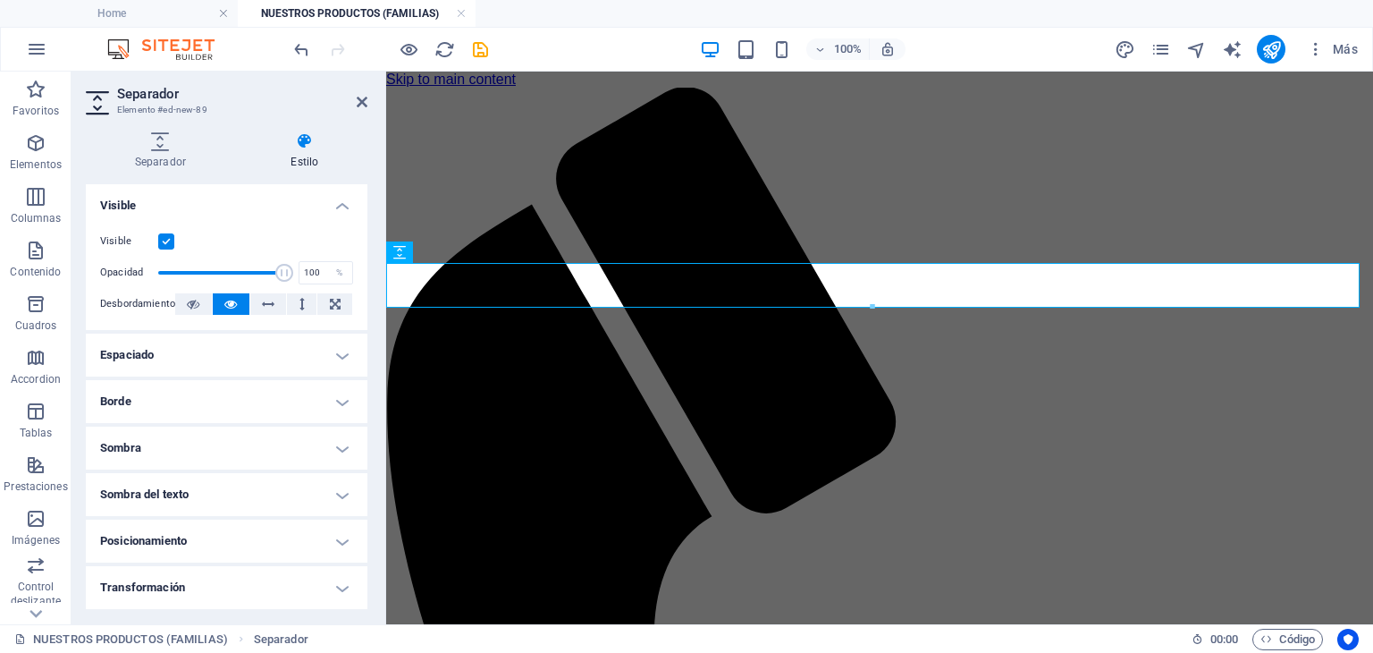
click at [339, 204] on h4 "Visible" at bounding box center [227, 200] width 282 height 32
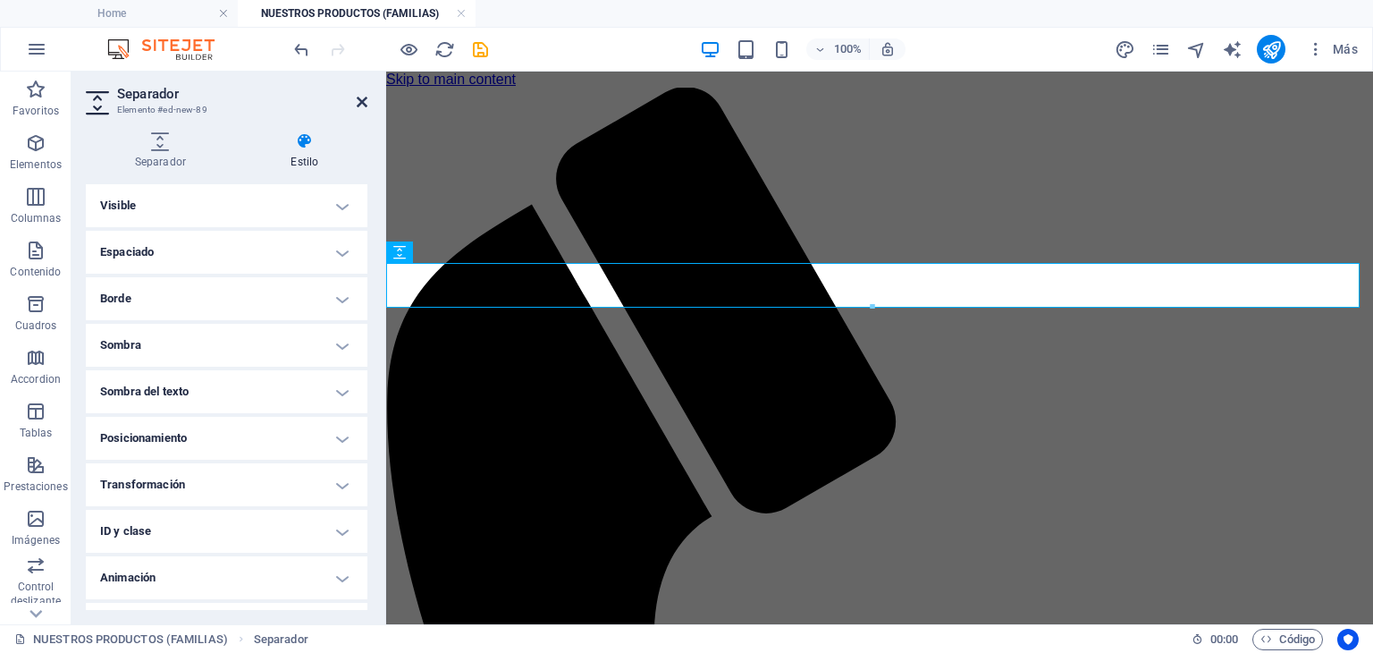
click at [364, 102] on icon at bounding box center [362, 102] width 11 height 14
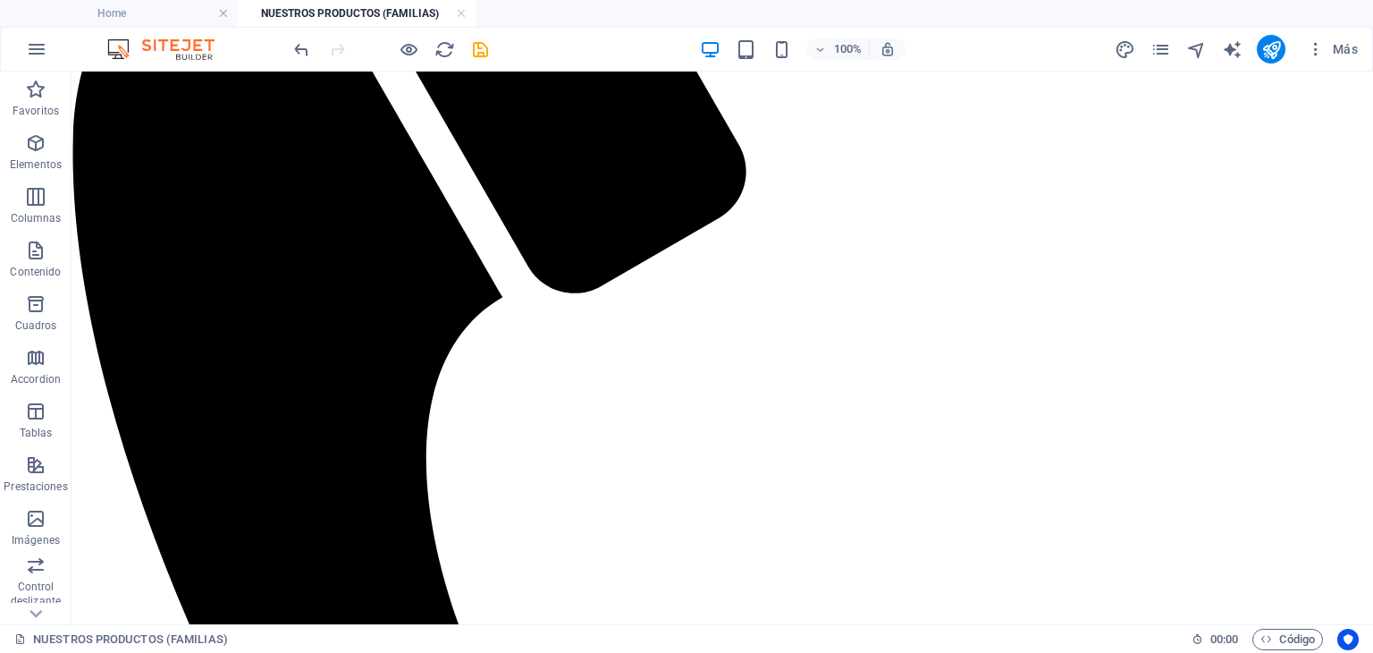
scroll to position [0, 0]
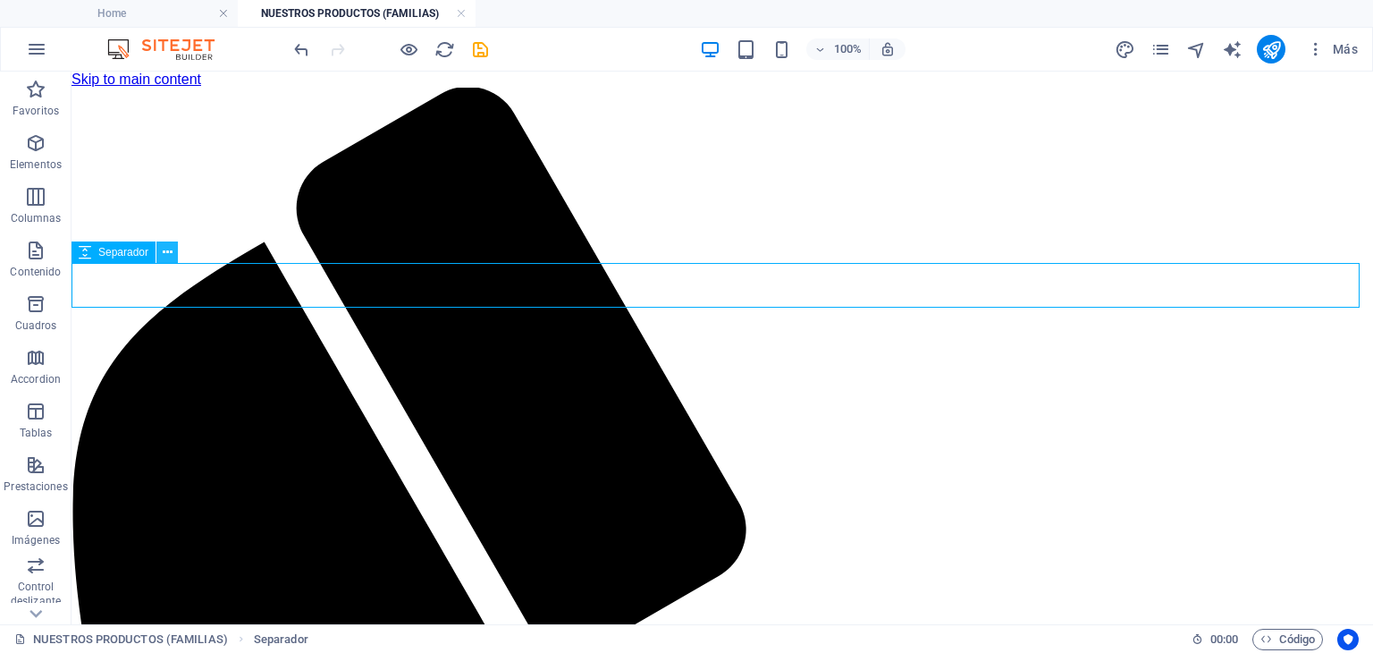
click at [163, 252] on icon at bounding box center [168, 252] width 10 height 19
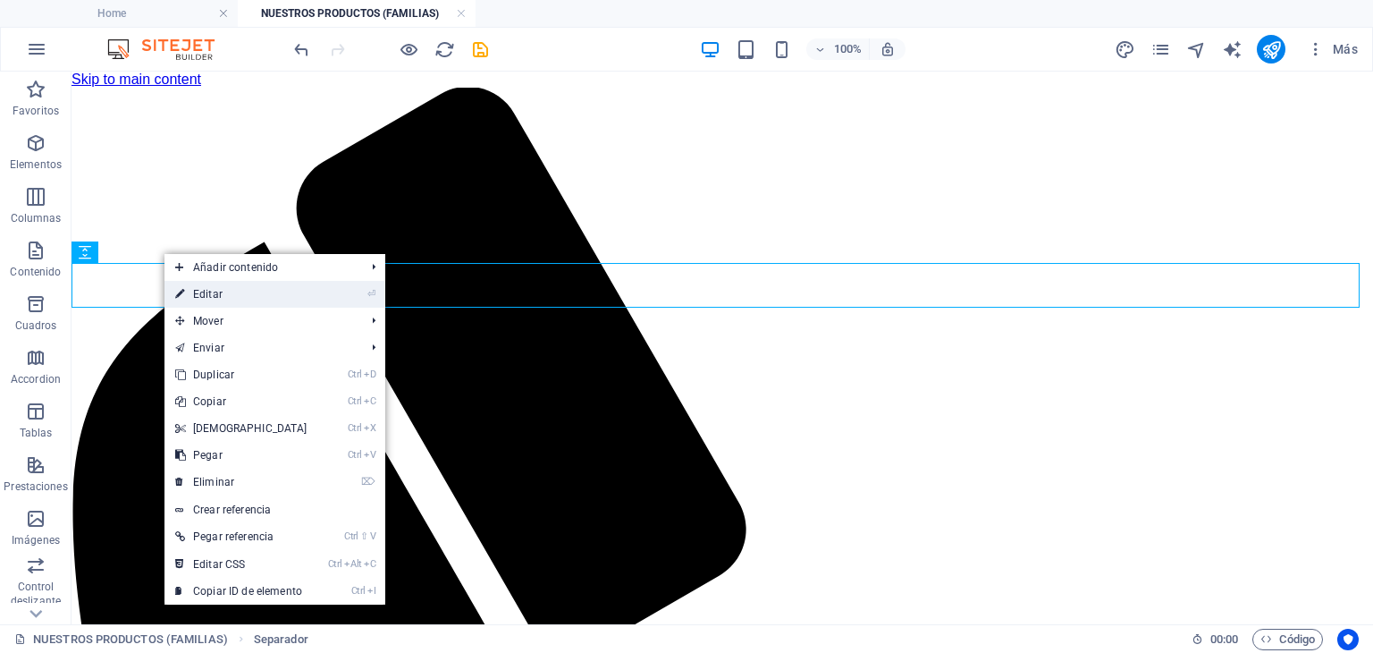
click at [207, 293] on link "⏎ Editar" at bounding box center [242, 294] width 154 height 27
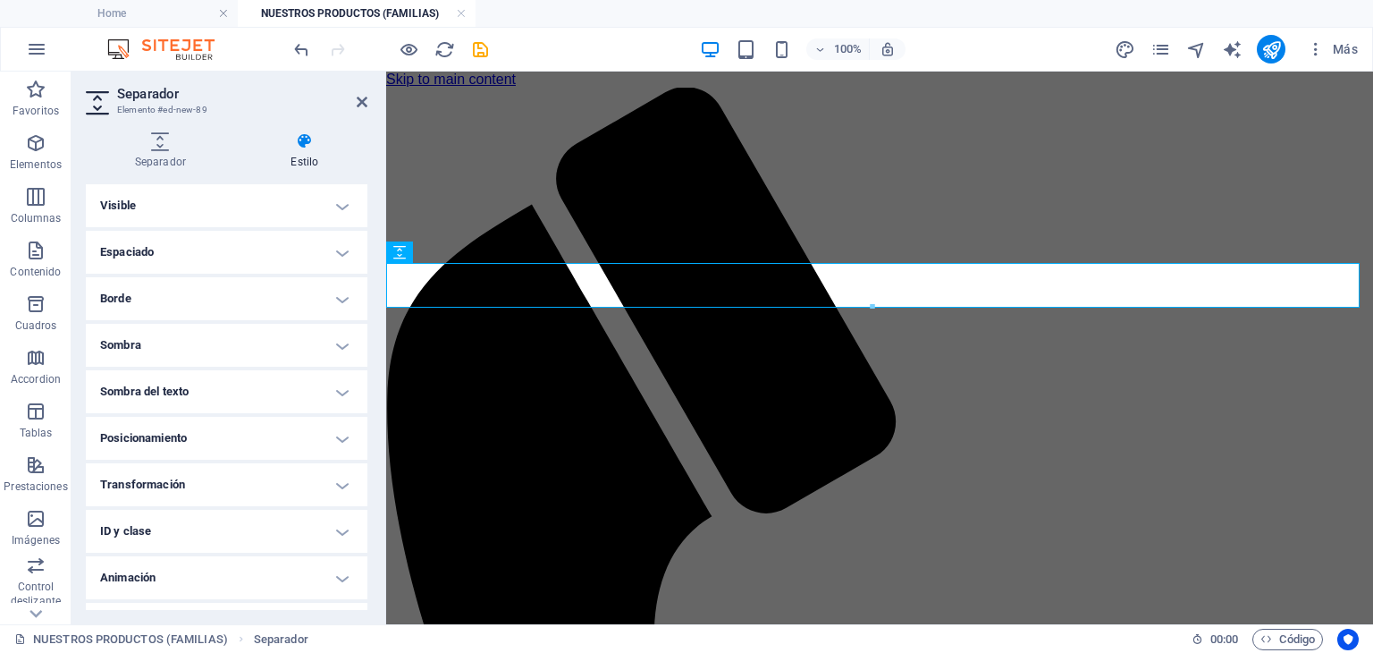
click at [261, 188] on h4 "Visible" at bounding box center [227, 205] width 282 height 43
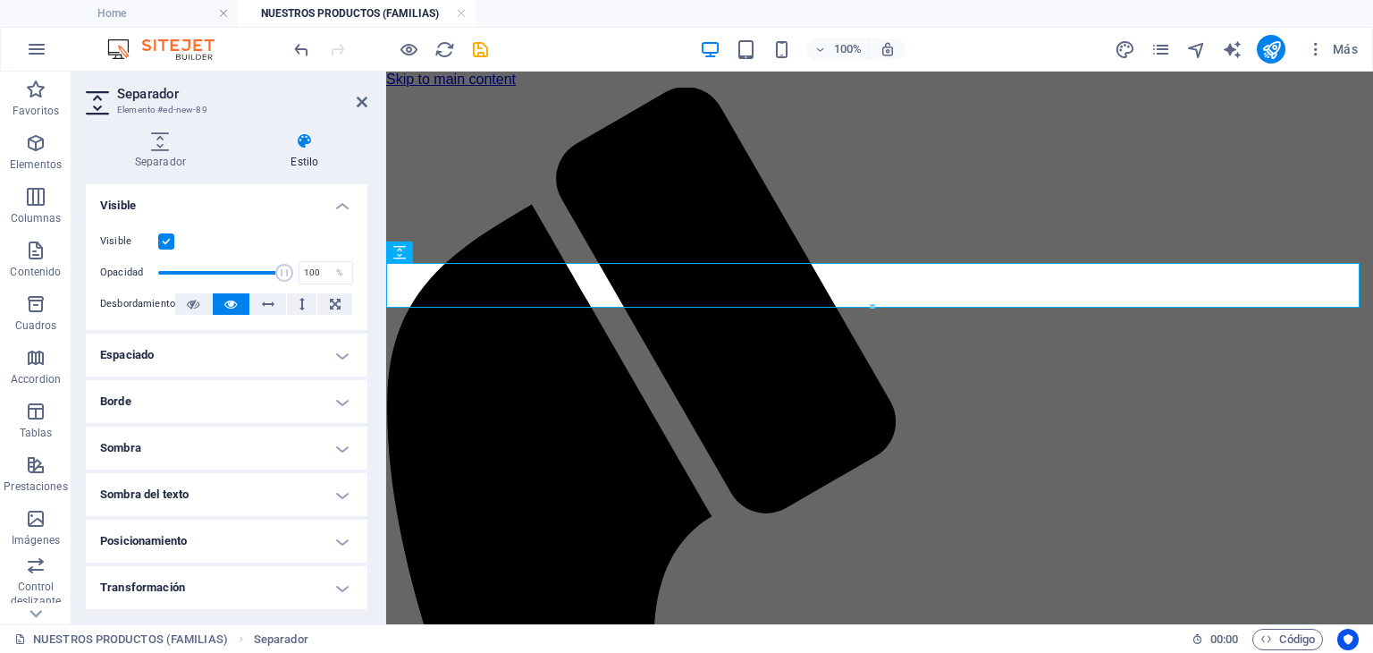
click at [233, 361] on h4 "Espaciado" at bounding box center [227, 354] width 282 height 43
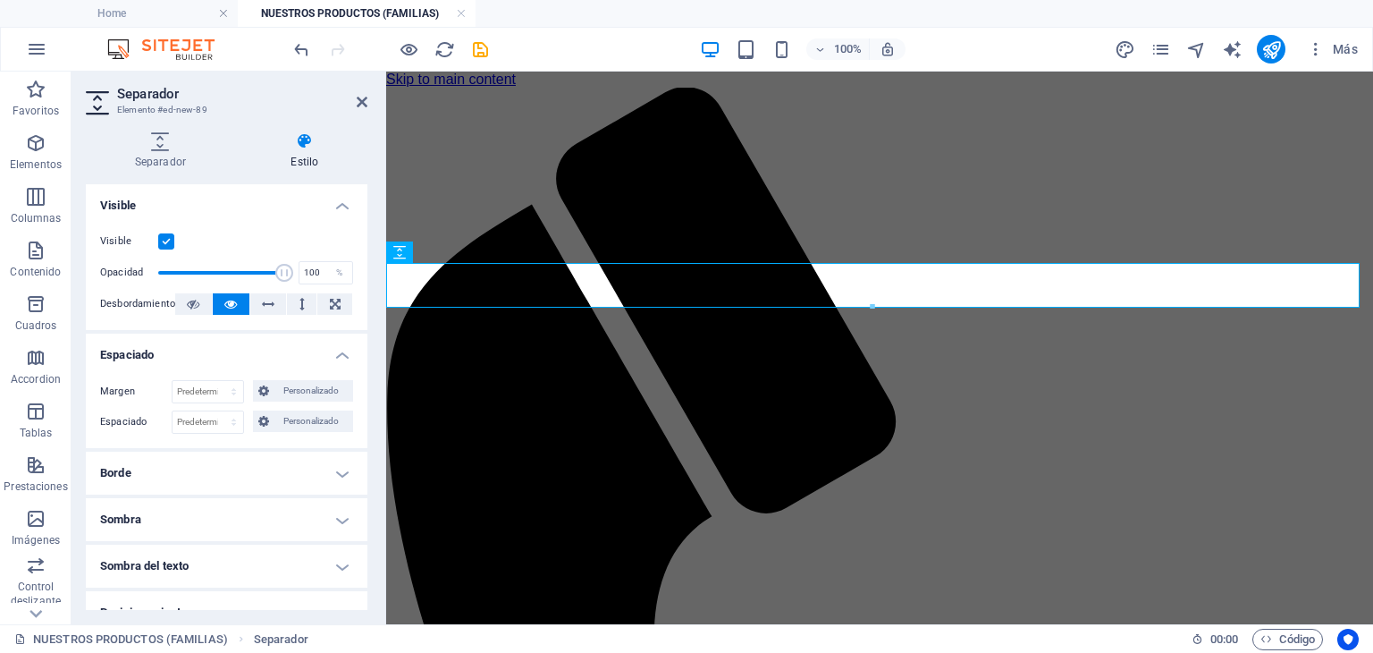
click at [230, 480] on h4 "Borde" at bounding box center [227, 473] width 282 height 43
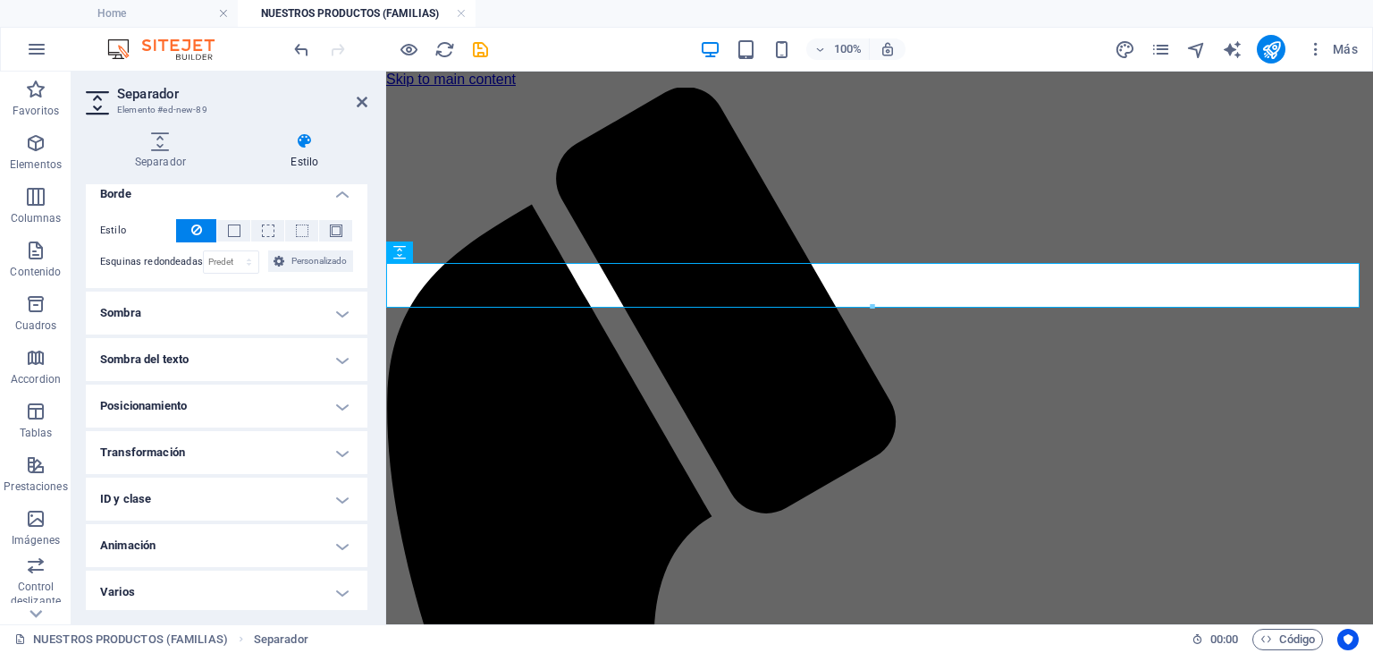
scroll to position [281, 0]
click at [236, 443] on h4 "Transformación" at bounding box center [227, 450] width 282 height 43
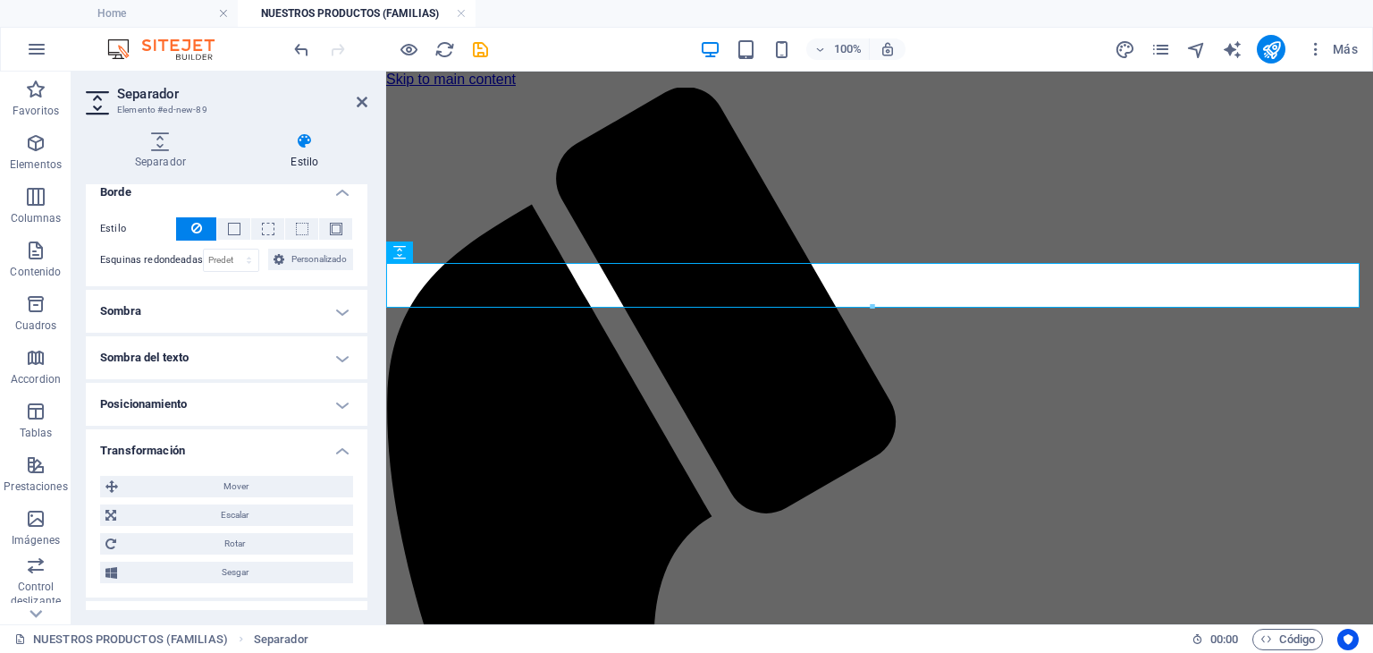
scroll to position [406, 0]
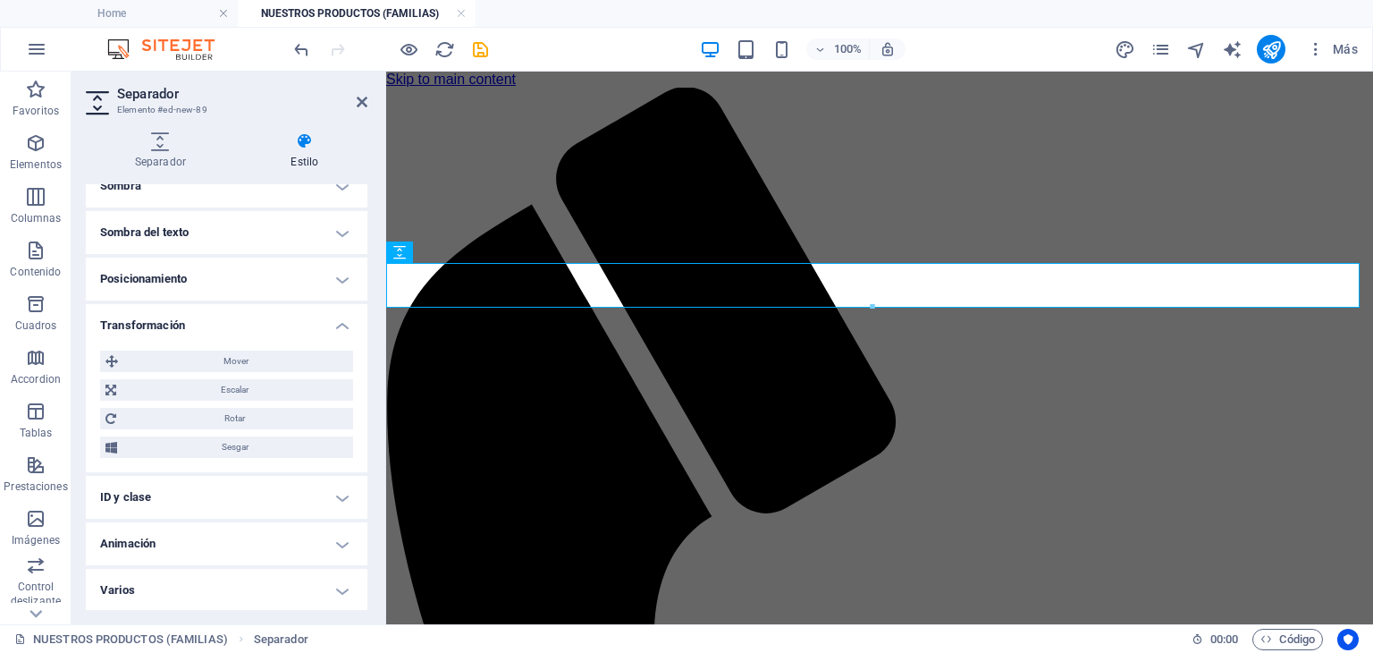
click at [232, 488] on h4 "ID y clase" at bounding box center [227, 497] width 282 height 43
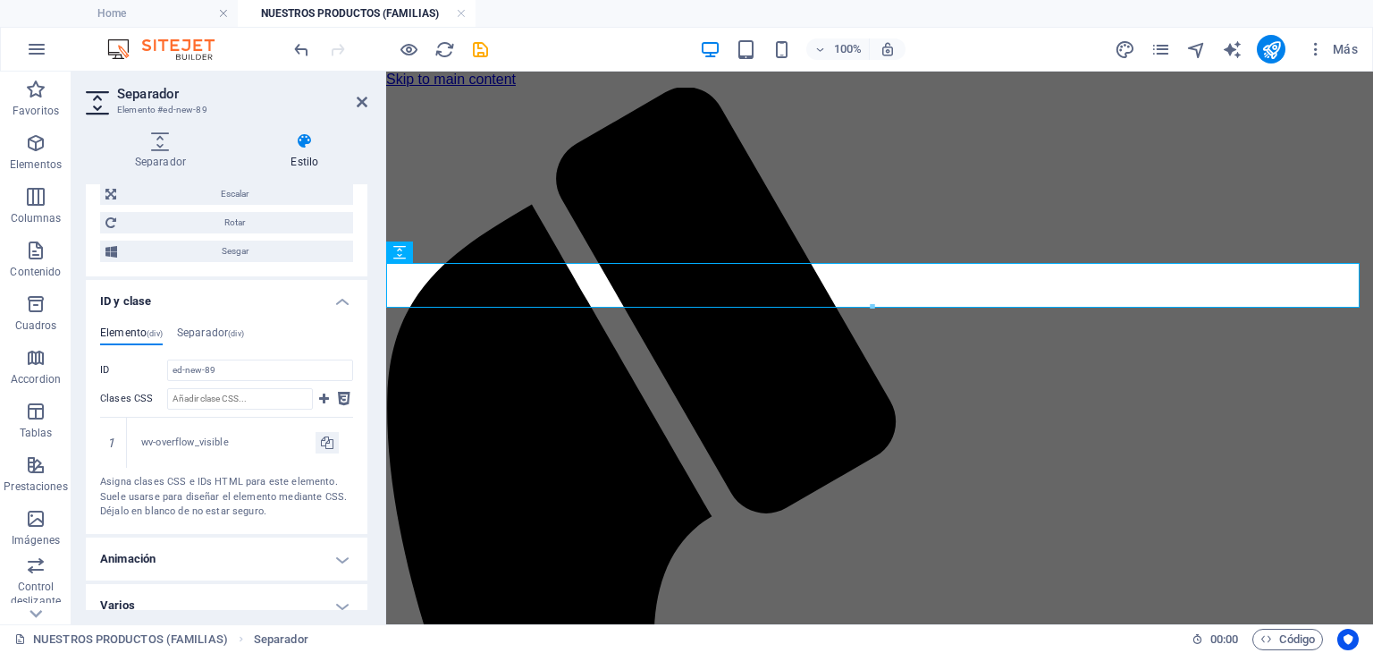
scroll to position [616, 0]
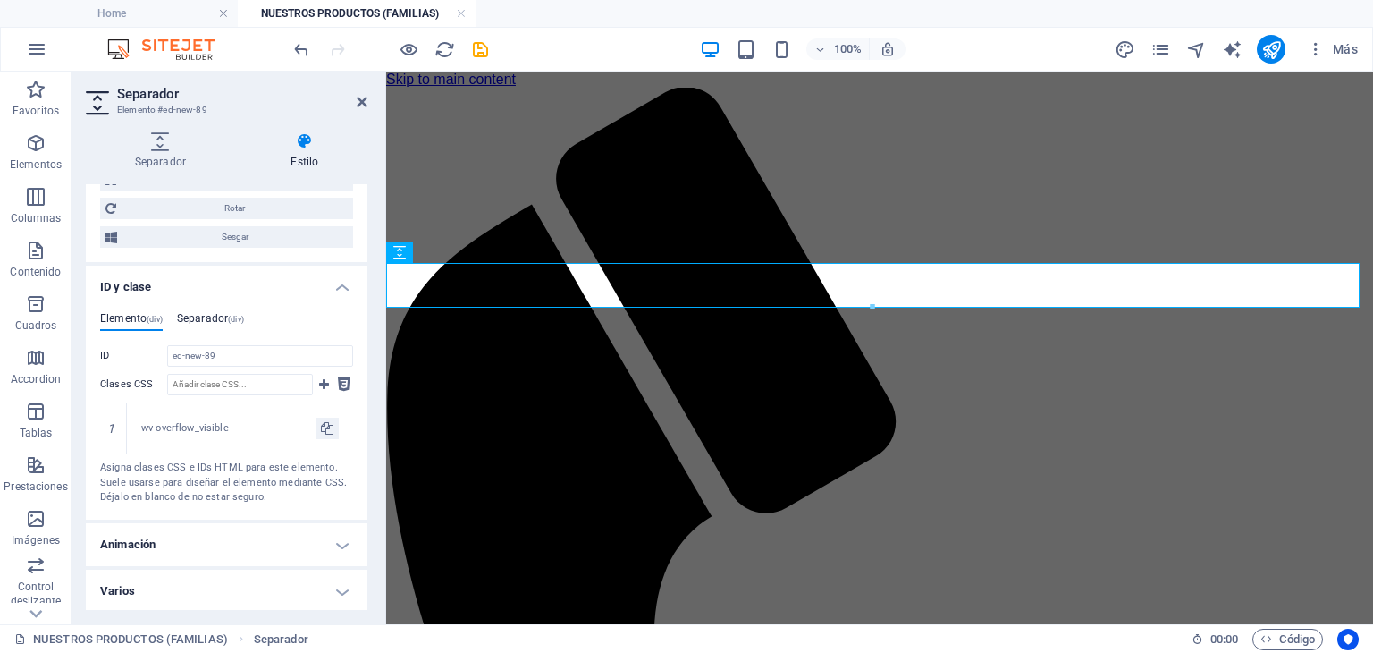
click at [215, 312] on h4 "Separador (div)" at bounding box center [210, 322] width 67 height 20
click at [163, 149] on icon at bounding box center [160, 141] width 149 height 18
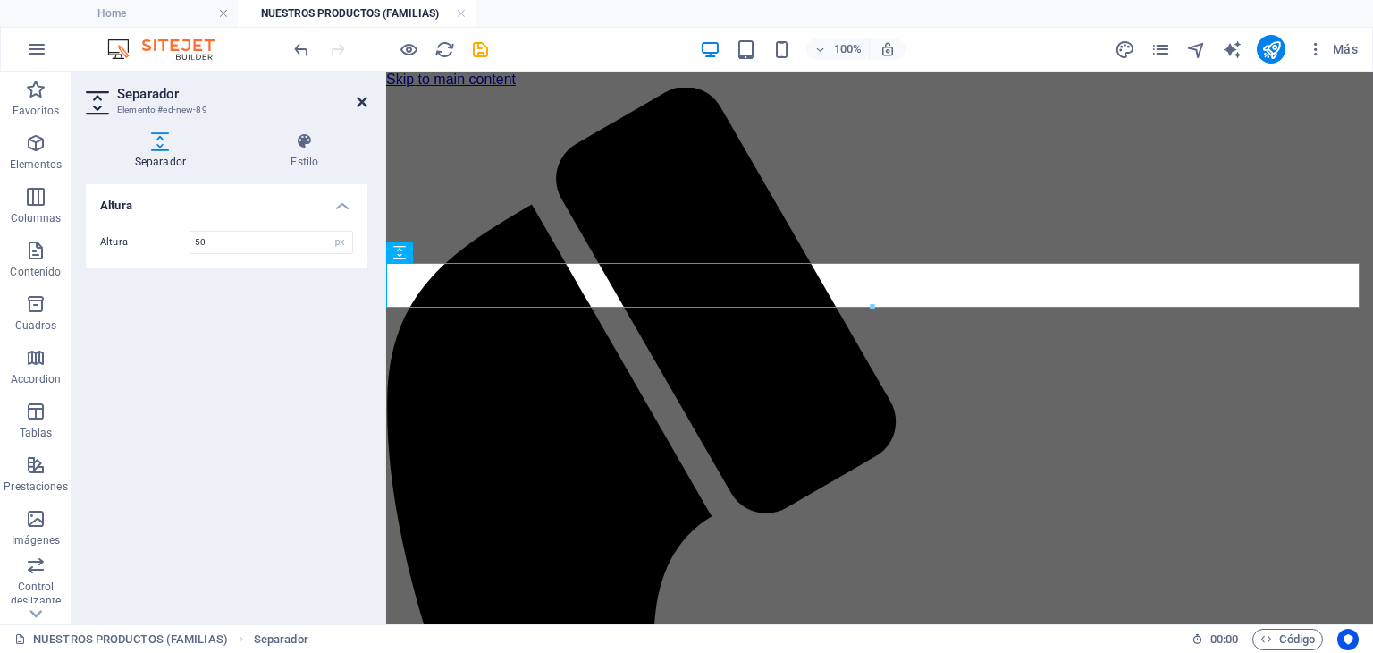
click at [358, 101] on icon at bounding box center [362, 102] width 11 height 14
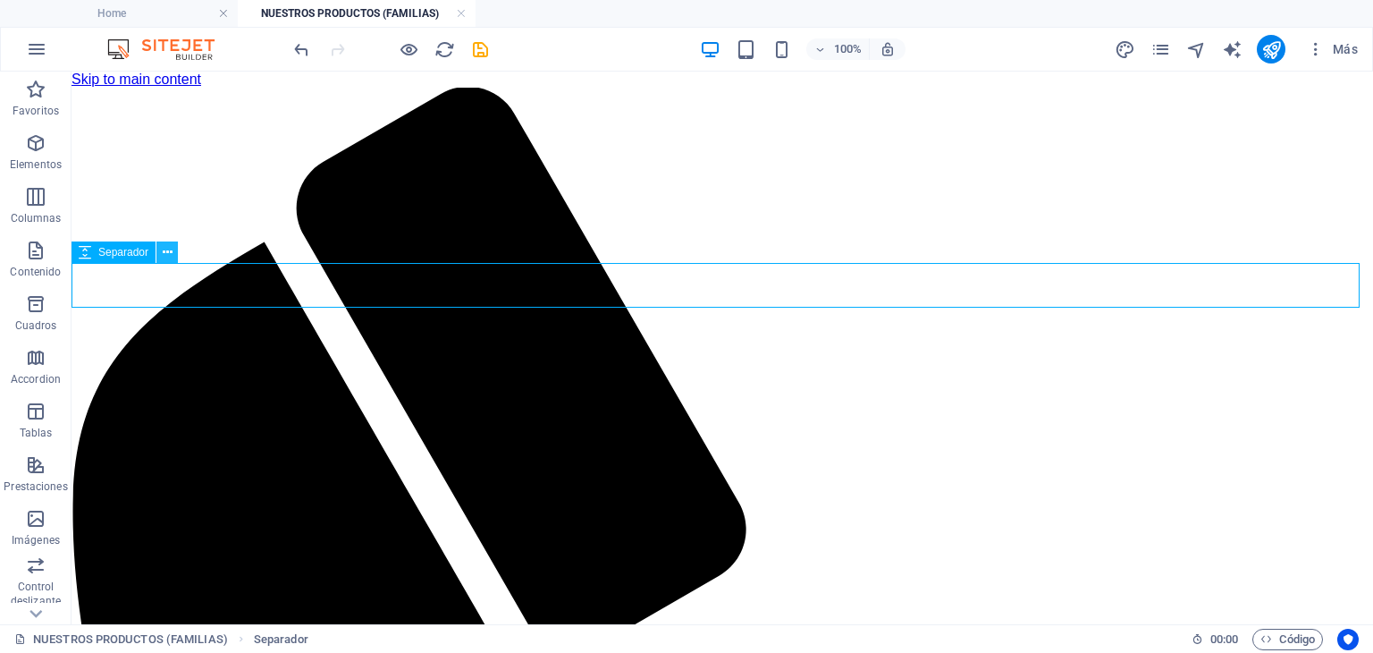
click at [163, 257] on icon at bounding box center [168, 252] width 10 height 19
click at [1134, 49] on icon "design" at bounding box center [1125, 49] width 21 height 21
select select "px"
select select "200"
select select "px"
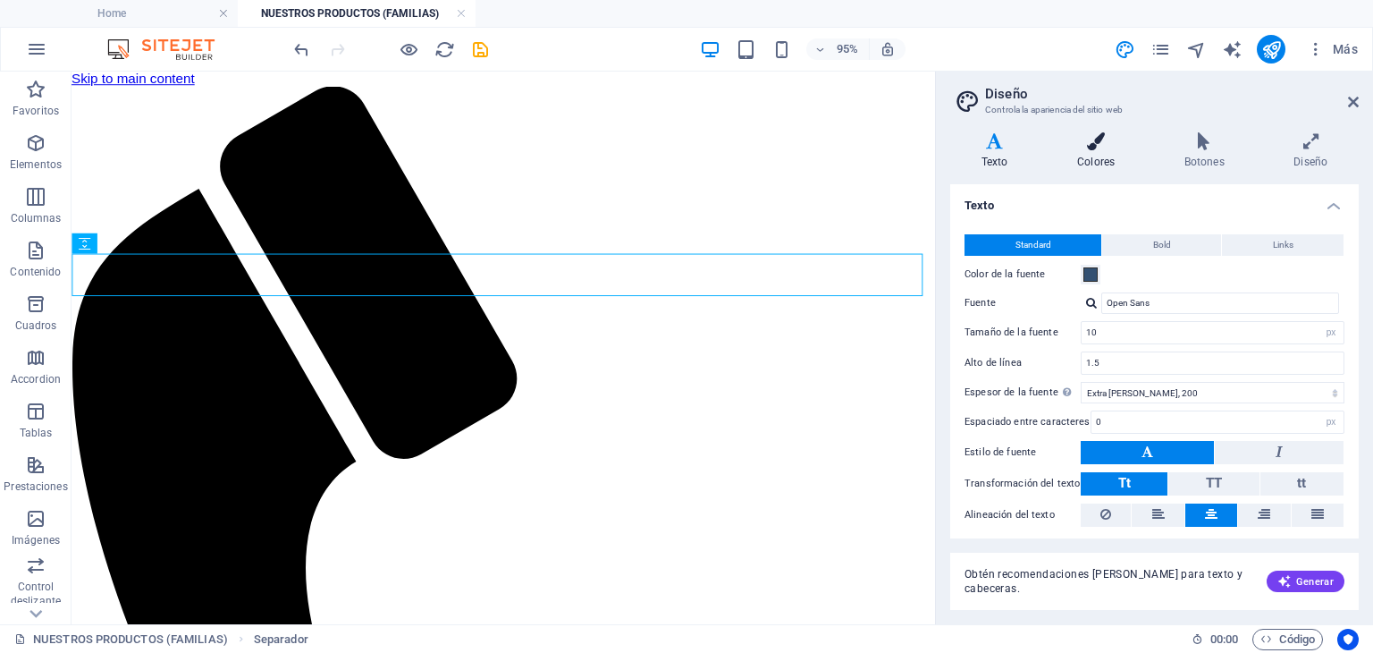
click at [1101, 157] on h4 "Colores" at bounding box center [1099, 151] width 107 height 38
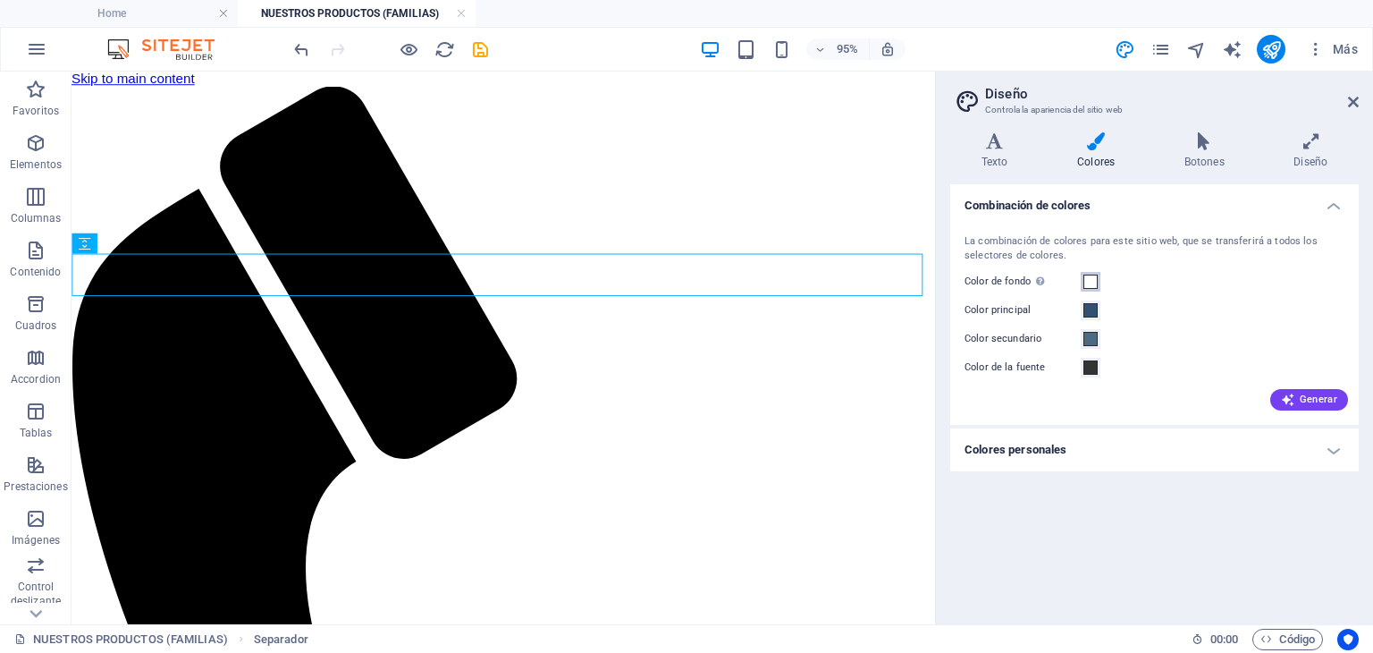
click at [1088, 280] on span at bounding box center [1091, 281] width 14 height 14
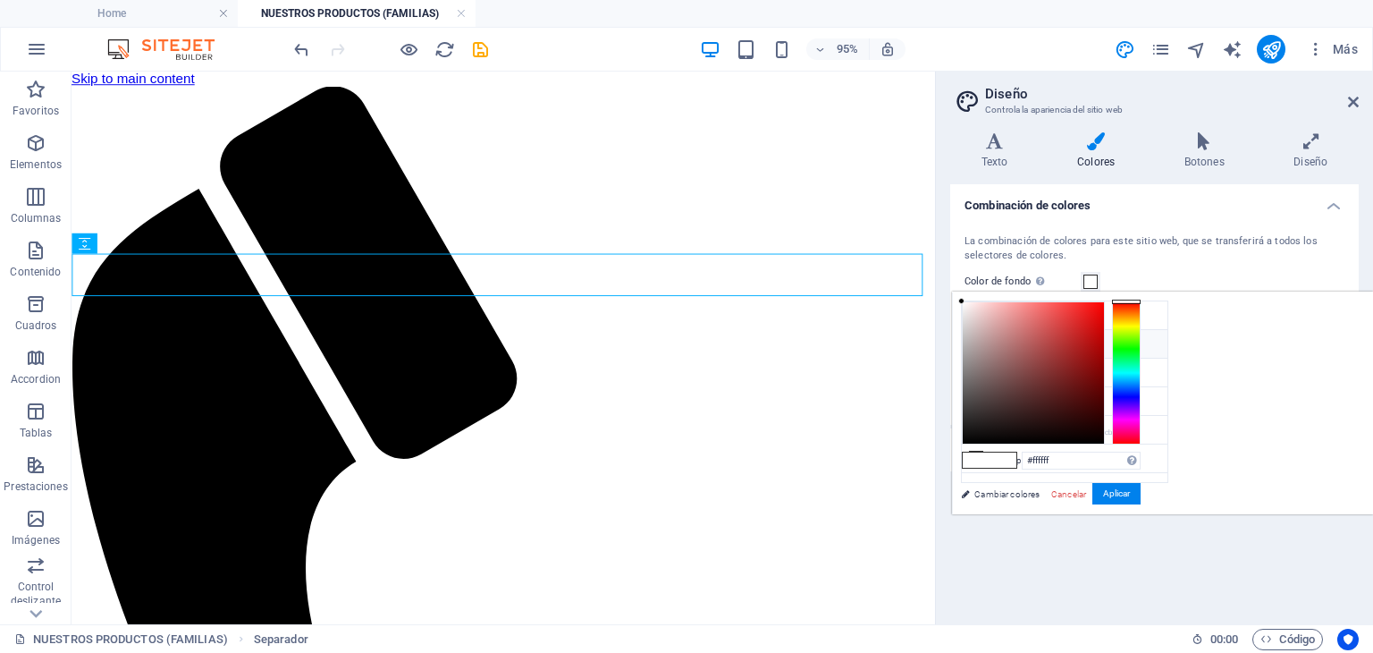
click at [1034, 350] on li "Color principal #325072" at bounding box center [1065, 344] width 206 height 29
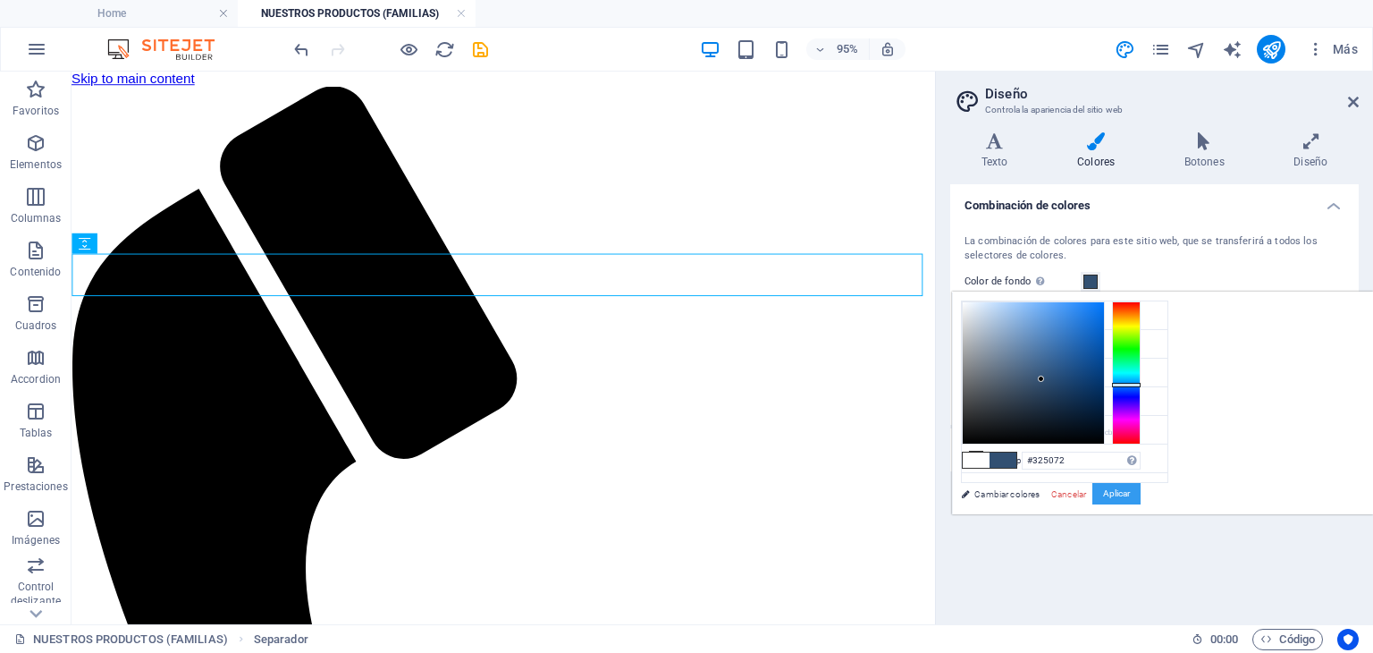
click at [1141, 496] on button "Aplicar" at bounding box center [1117, 493] width 48 height 21
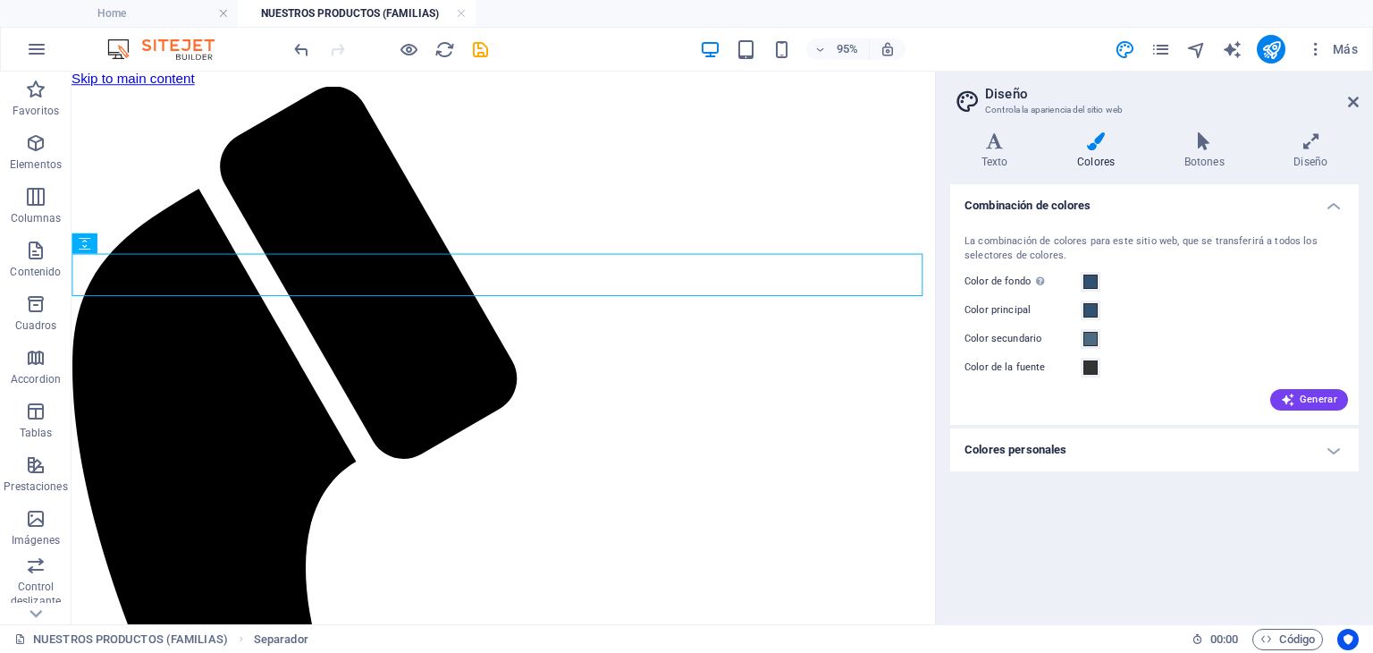
click at [1152, 525] on div "Combinación de colores La combinación de colores para este sitio web, que se tr…" at bounding box center [1154, 397] width 409 height 426
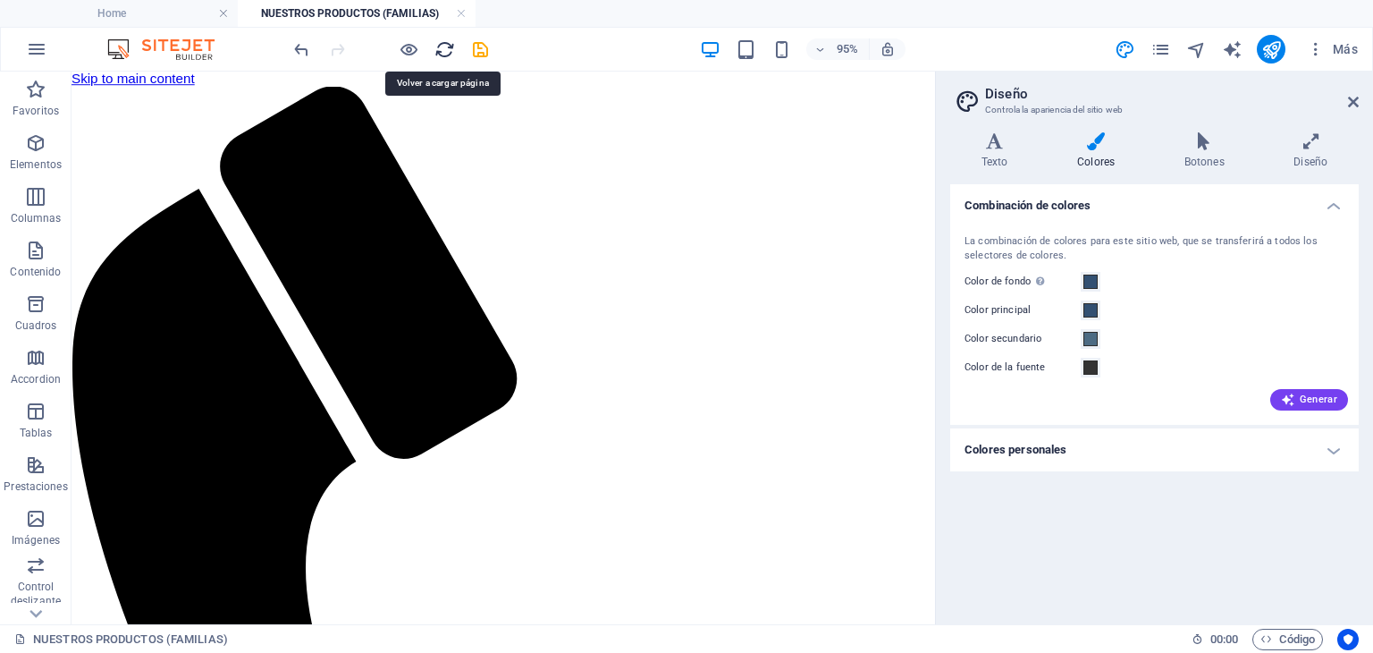
click at [441, 47] on icon "reload" at bounding box center [445, 49] width 21 height 21
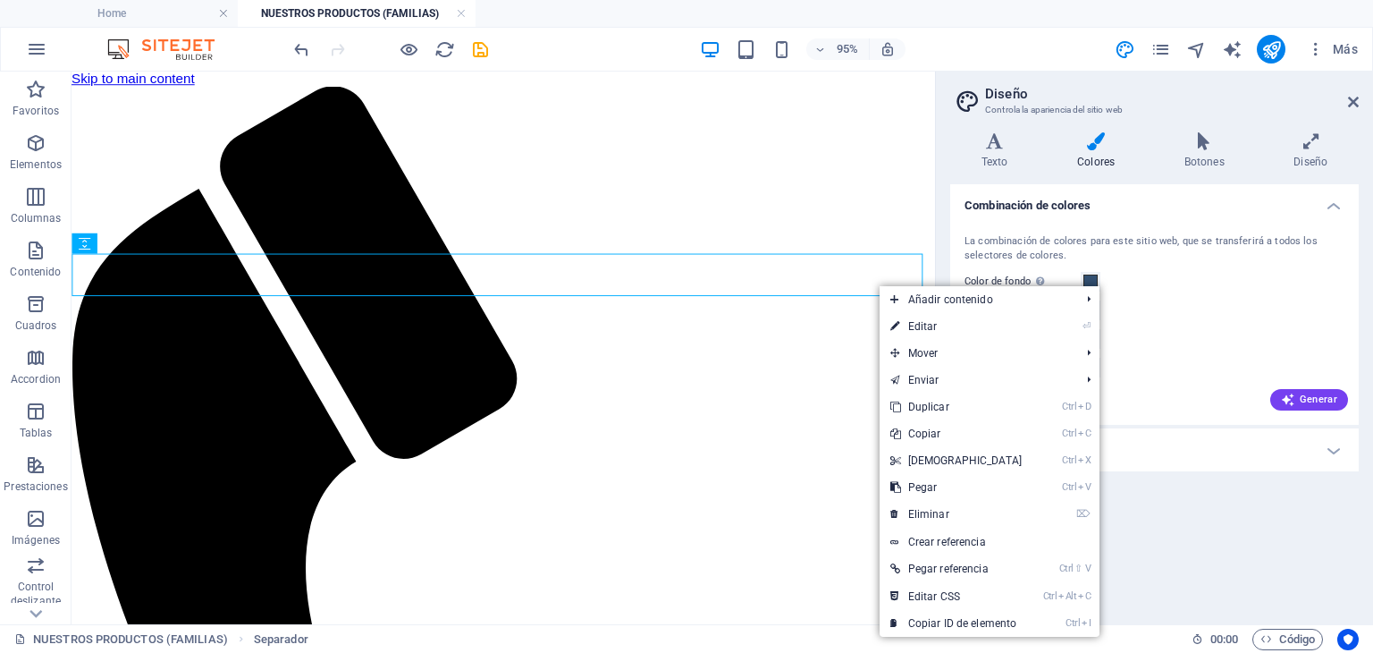
click at [1152, 273] on div "Color de fondo Solo visible si no se encuentra cubierto por otros fondos." at bounding box center [1155, 281] width 380 height 21
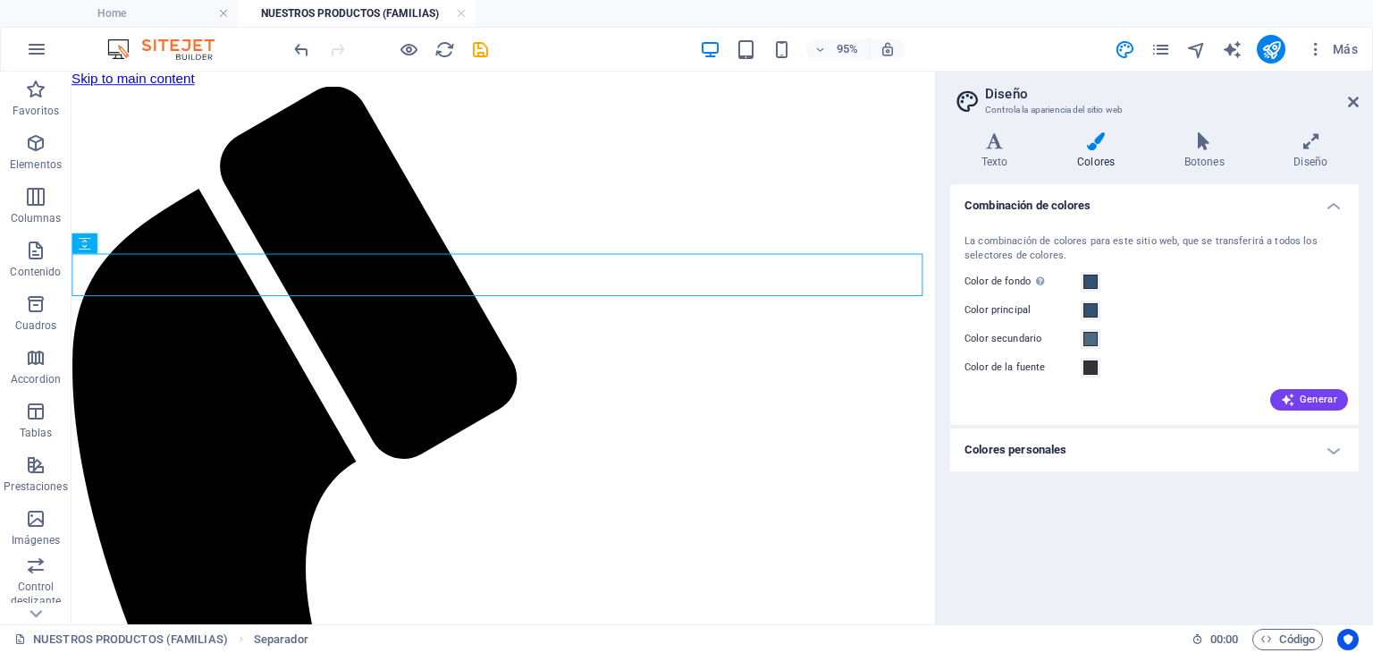
click at [1184, 511] on div "Combinación de colores La combinación de colores para este sitio web, que se tr…" at bounding box center [1154, 397] width 409 height 426
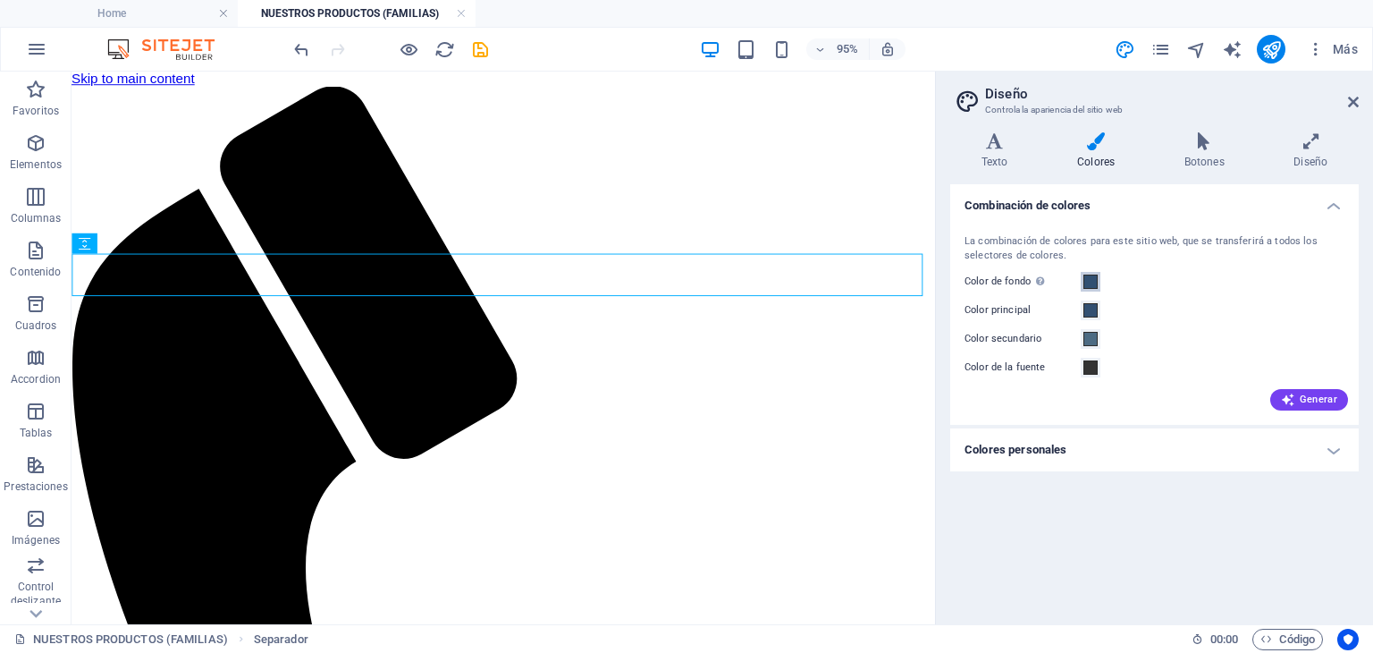
click at [1094, 283] on span at bounding box center [1091, 281] width 14 height 14
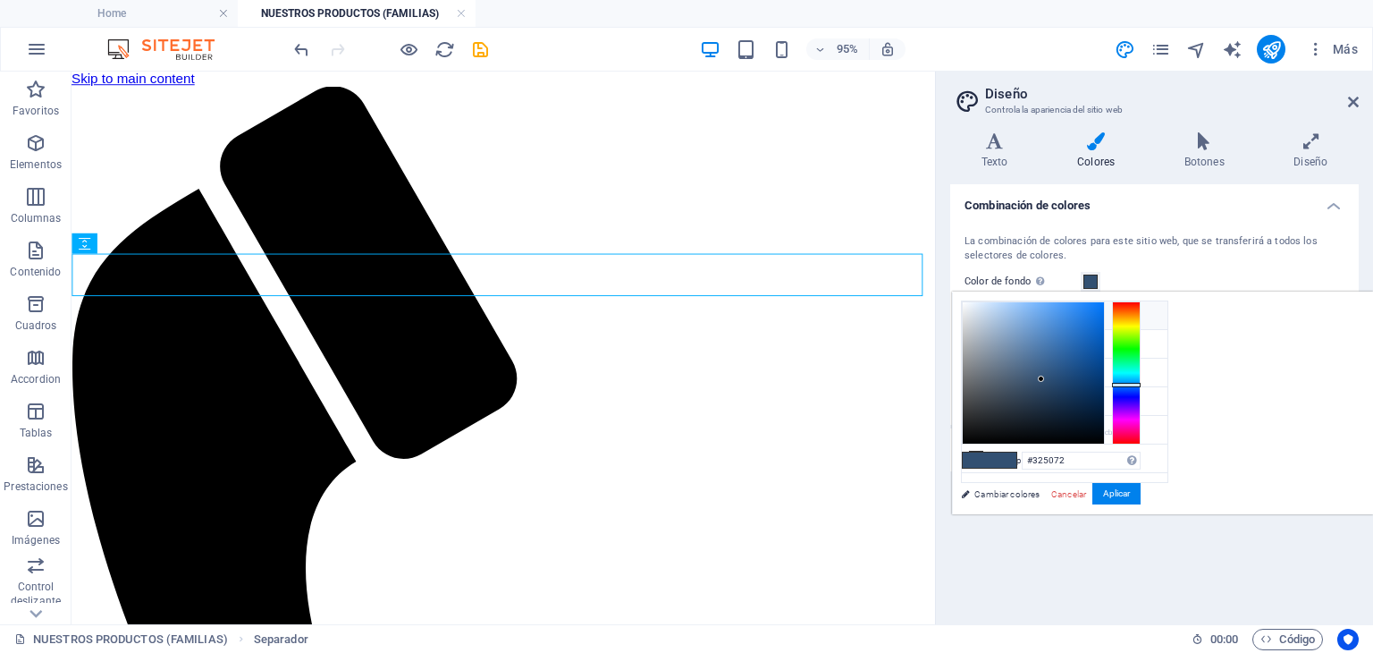
click at [1092, 317] on li "Color de fondo #325072" at bounding box center [1065, 315] width 206 height 29
type input "#ffffff"
drag, startPoint x: 1260, startPoint y: 376, endPoint x: 1176, endPoint y: 266, distance: 138.4
click at [1176, 266] on body "simacomercial.mx Home NUESTROS PRODUCTOS (FAMILIAS) Favoritos Elementos Columna…" at bounding box center [686, 326] width 1373 height 653
click at [1141, 491] on button "Aplicar" at bounding box center [1117, 493] width 48 height 21
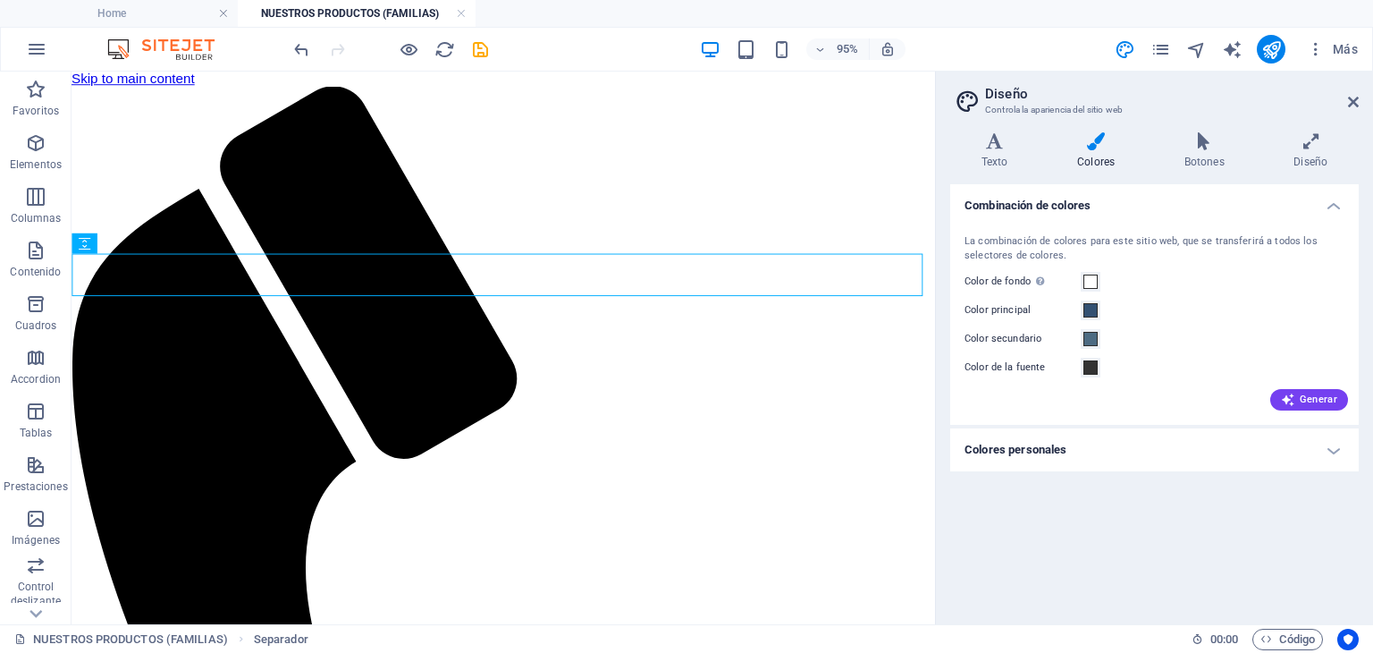
click at [1247, 505] on div "Combinación de colores La combinación de colores para este sitio web, que se tr…" at bounding box center [1154, 397] width 409 height 426
click at [1191, 449] on h4 "Colores personales" at bounding box center [1154, 449] width 409 height 43
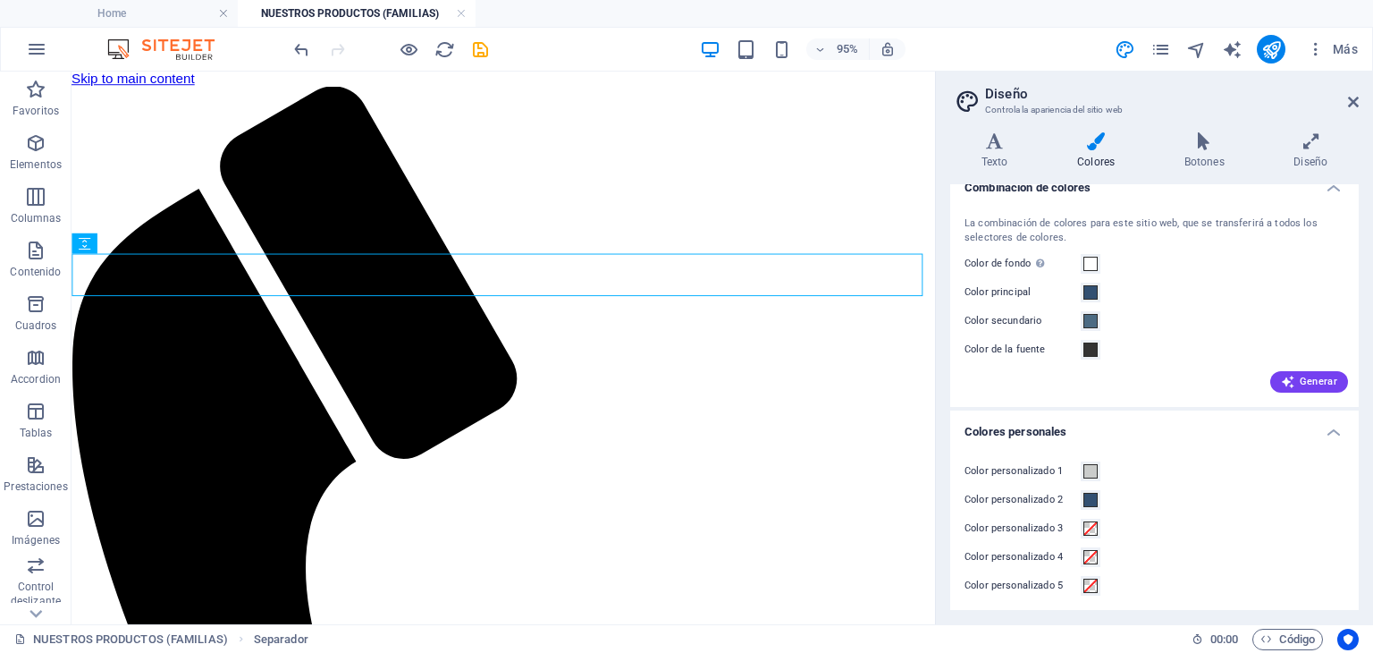
scroll to position [21, 0]
click at [1088, 491] on span at bounding box center [1091, 496] width 14 height 14
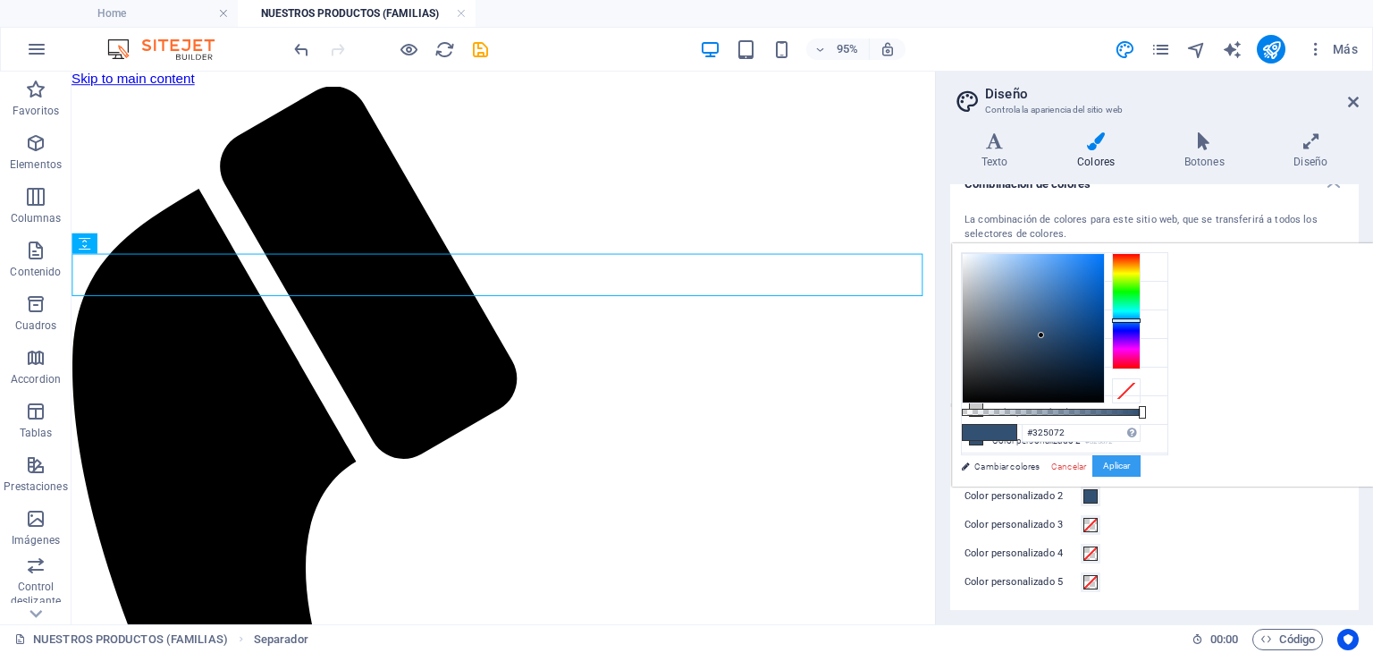
click at [1141, 463] on button "Aplicar" at bounding box center [1117, 465] width 48 height 21
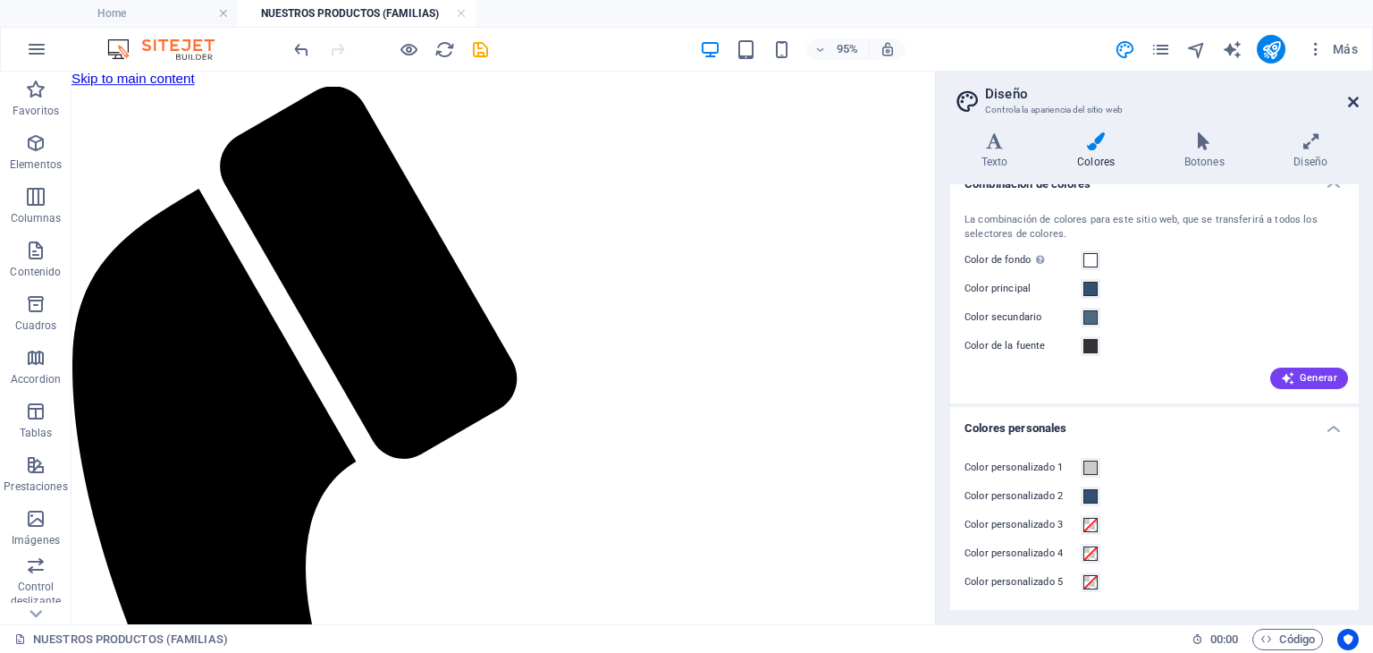
click at [1353, 101] on icon at bounding box center [1353, 102] width 11 height 14
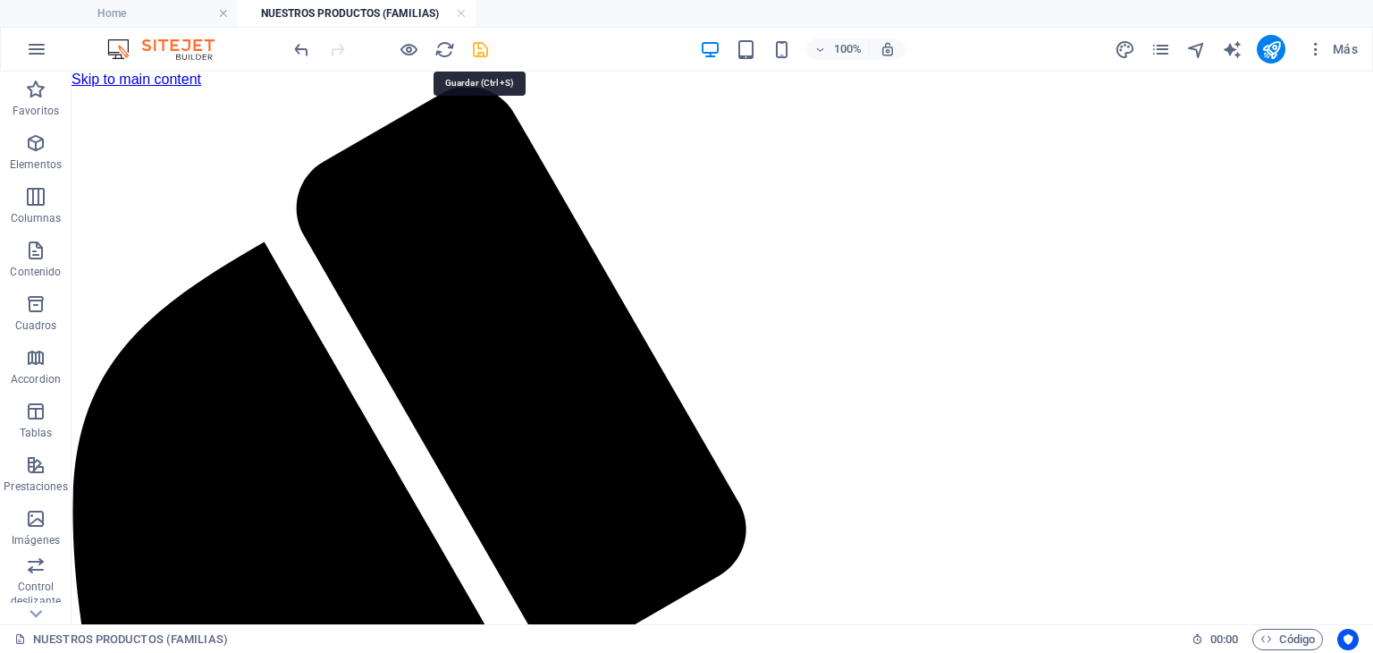
click at [483, 39] on icon "save" at bounding box center [480, 49] width 21 height 21
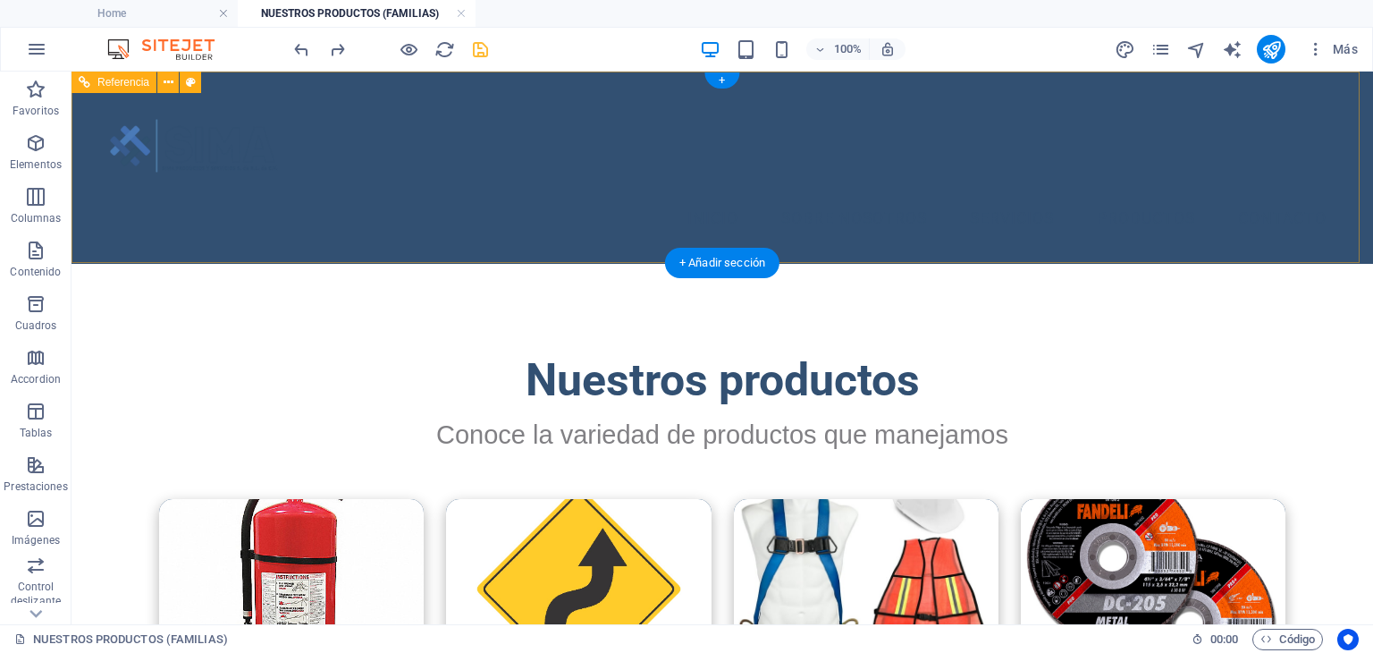
click at [358, 213] on nav "Inicio Sobre Nosotros Servicios Productos Contacto" at bounding box center [722, 219] width 1237 height 45
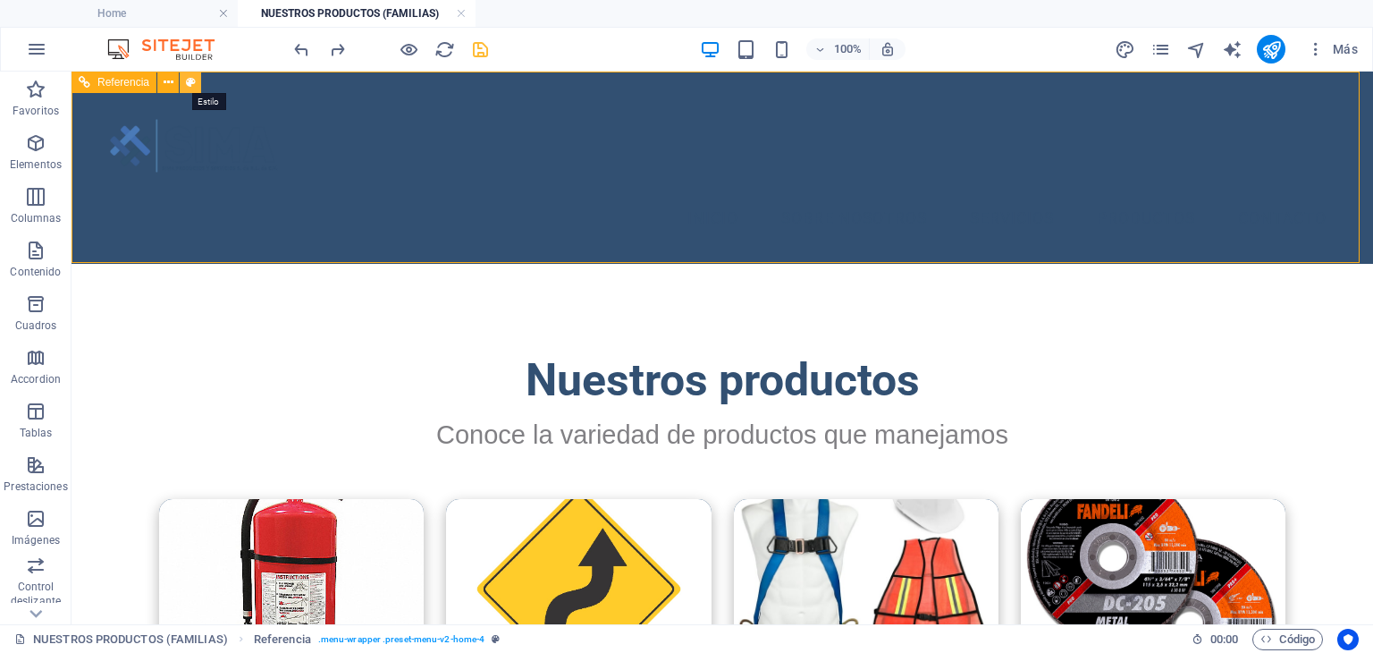
click at [193, 87] on icon at bounding box center [191, 82] width 10 height 19
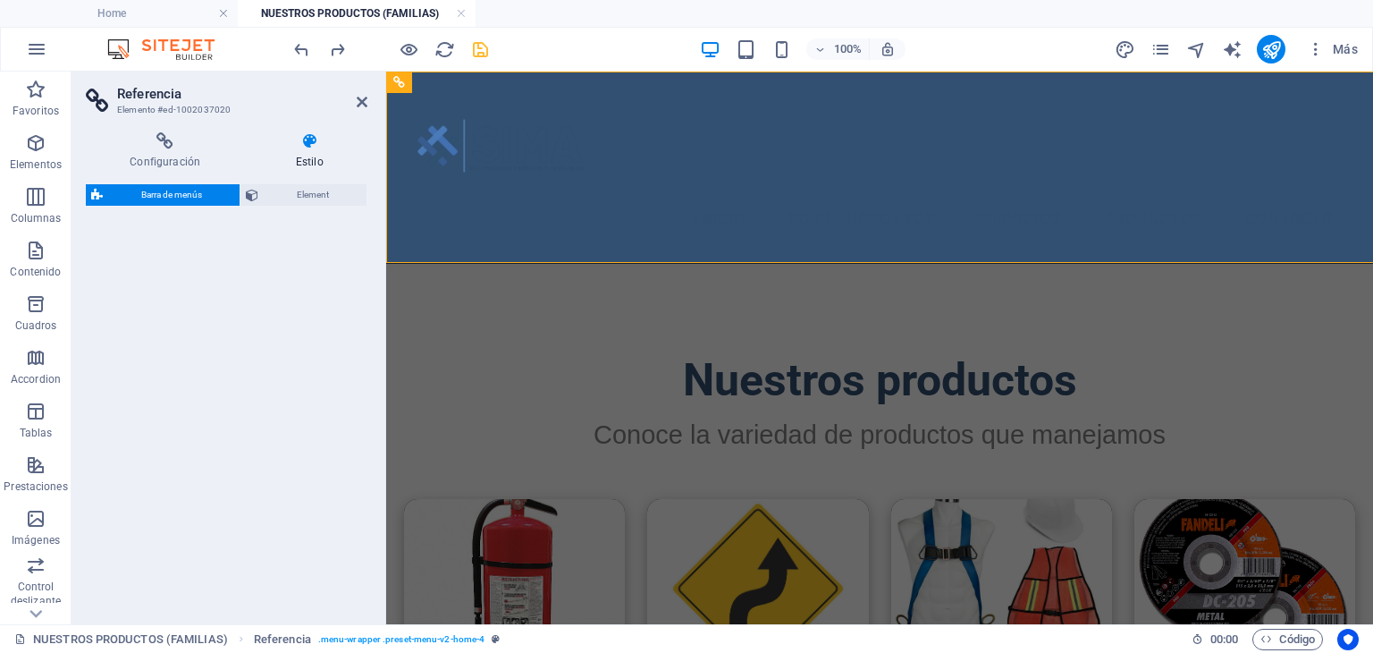
select select "vw"
select select "rem"
select select "vw"
select select "preset-menu-v2-home-4"
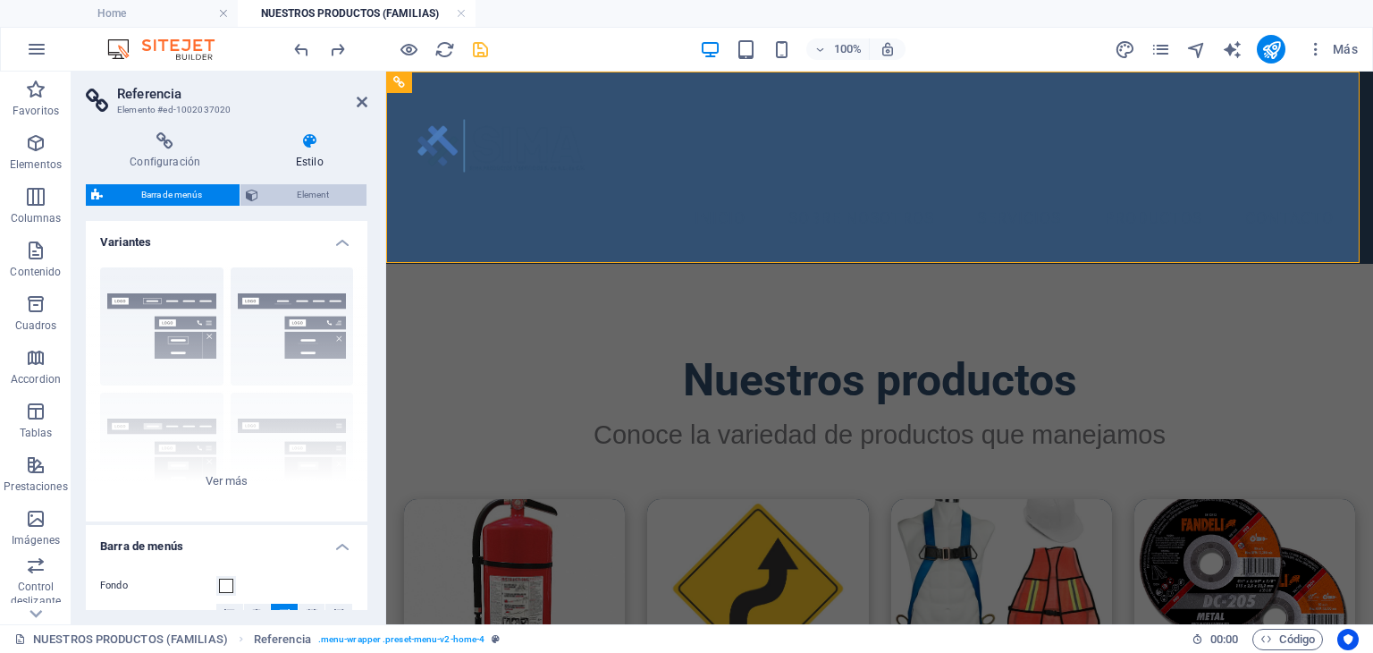
click at [300, 190] on span "Element" at bounding box center [312, 194] width 97 height 21
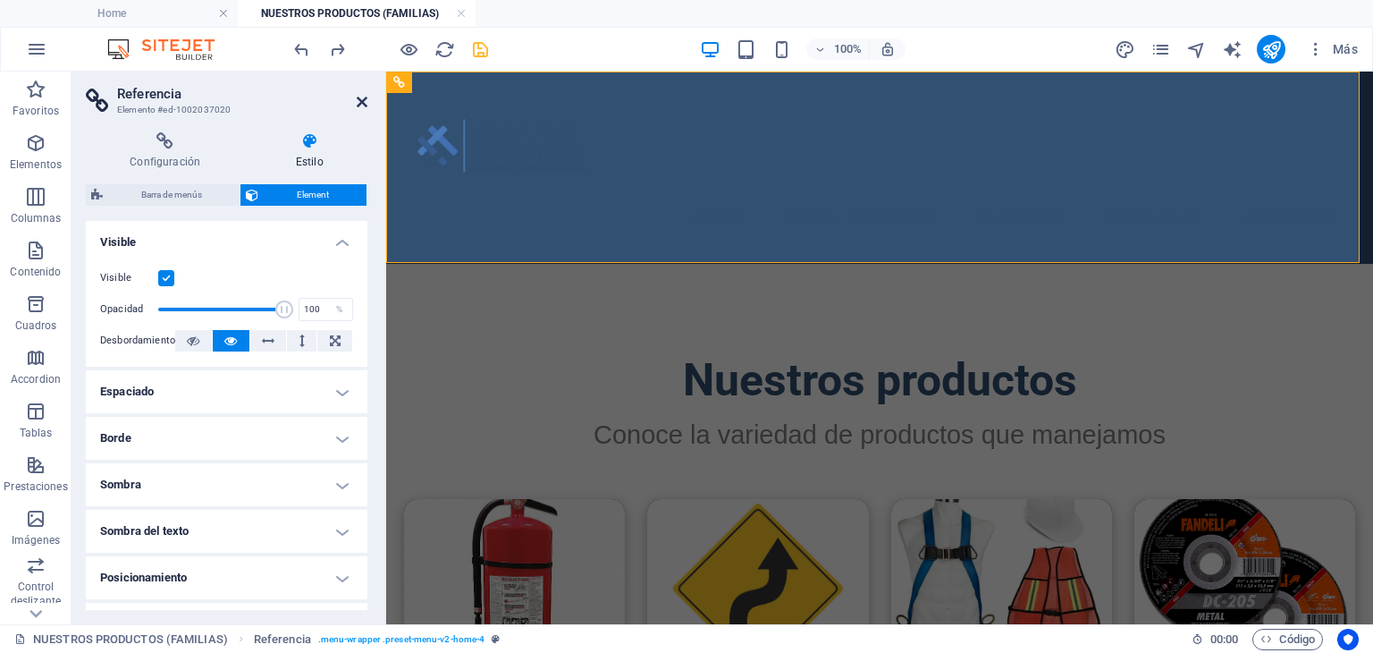
click at [360, 108] on icon at bounding box center [362, 102] width 11 height 14
click at [675, 108] on figure at bounding box center [880, 146] width 938 height 102
click at [1120, 51] on icon "design" at bounding box center [1125, 49] width 21 height 21
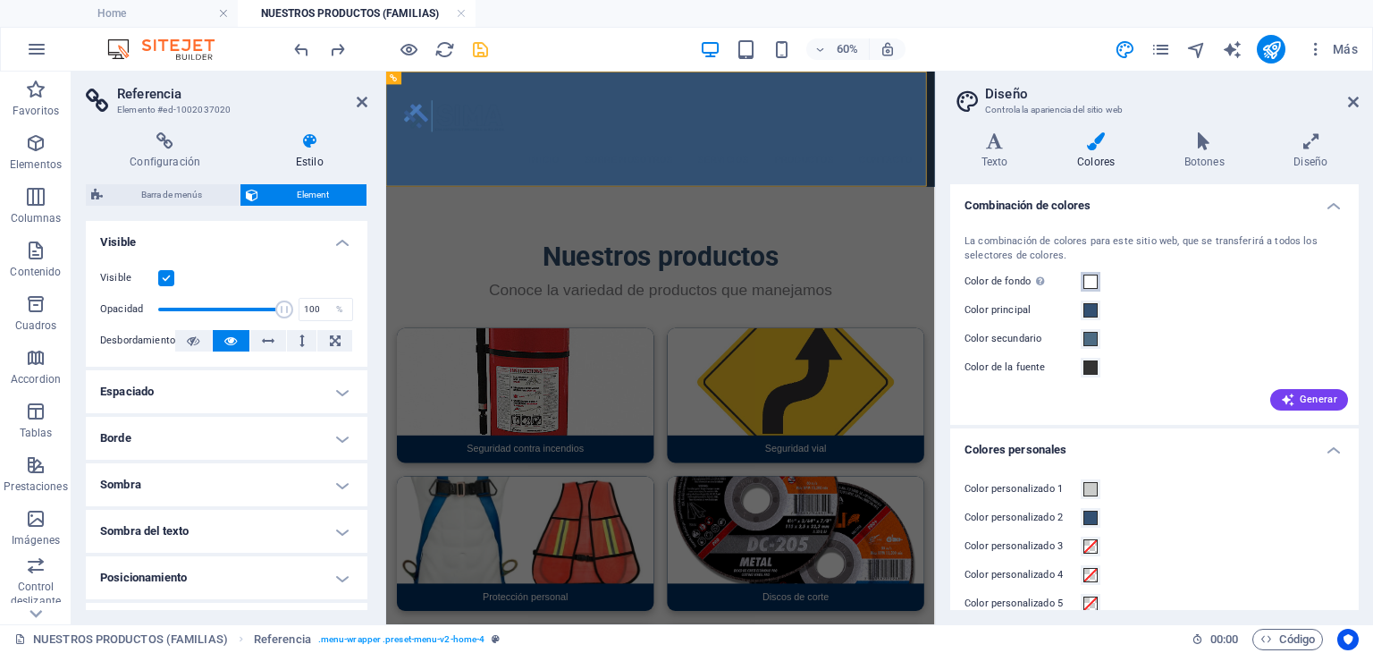
click at [1093, 279] on span at bounding box center [1091, 281] width 14 height 14
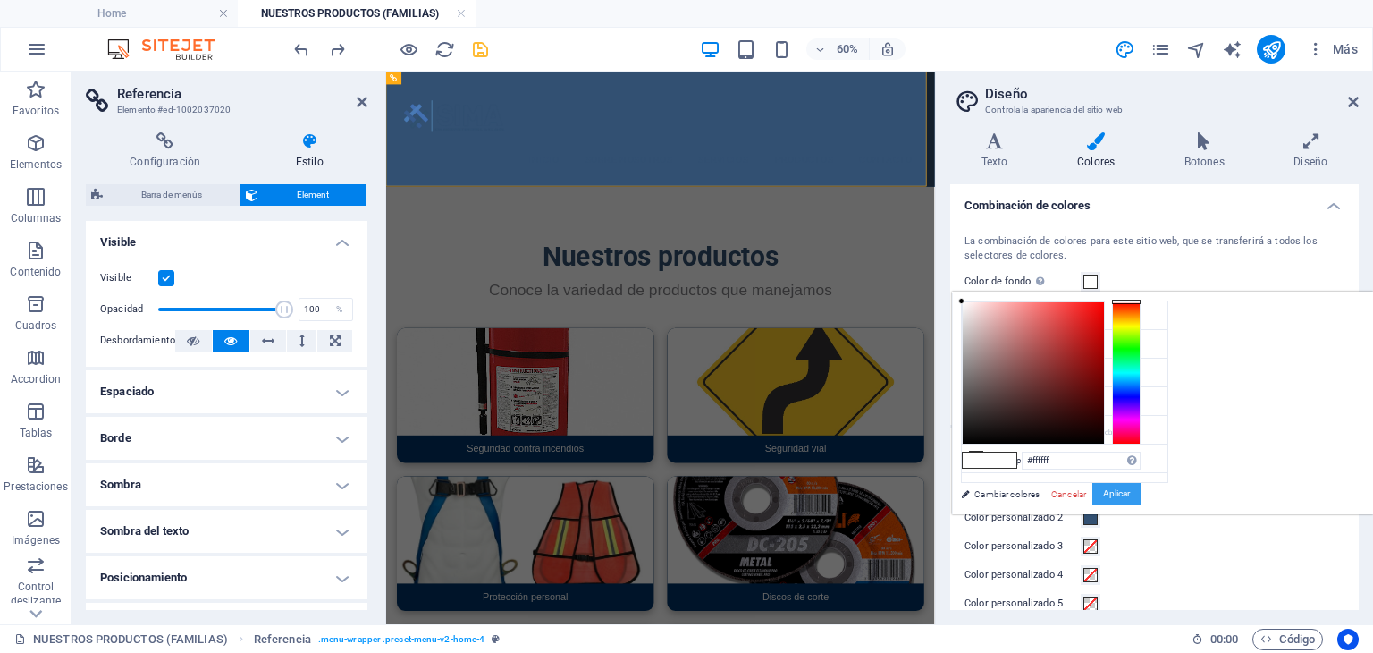
click at [1112, 492] on button "Aplicar" at bounding box center [1117, 493] width 48 height 21
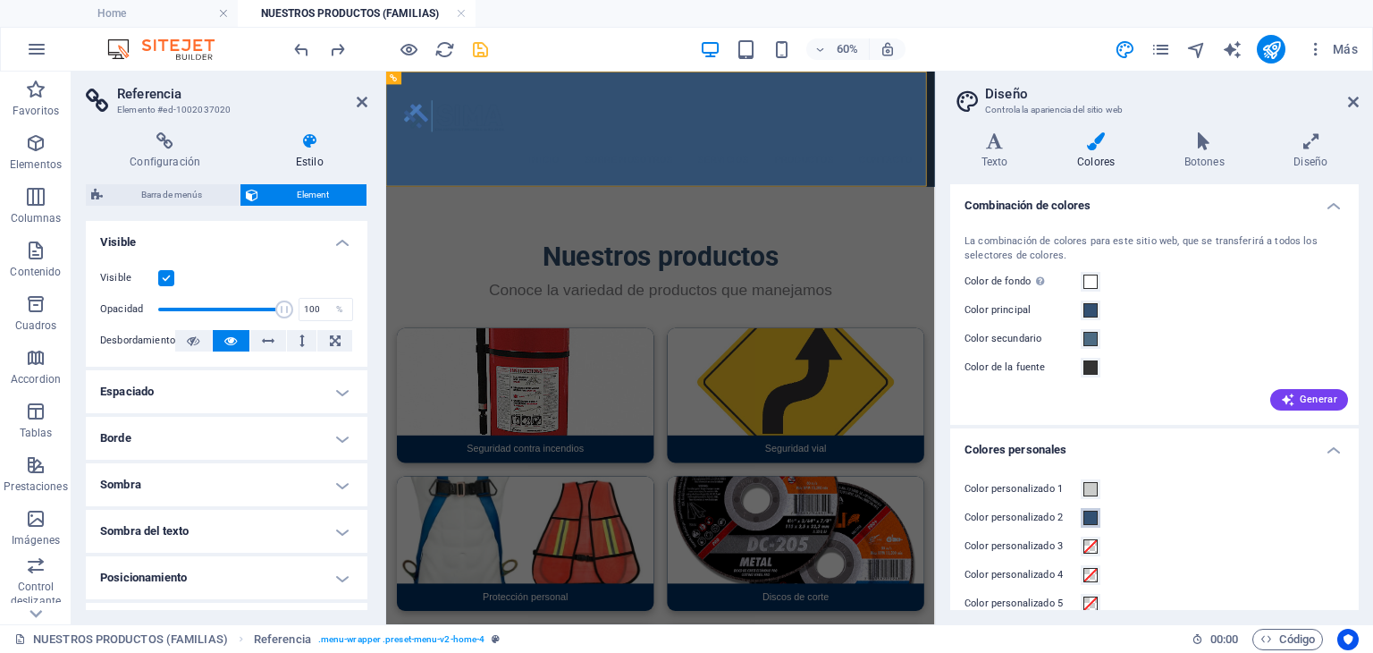
click at [1086, 515] on span at bounding box center [1091, 518] width 14 height 14
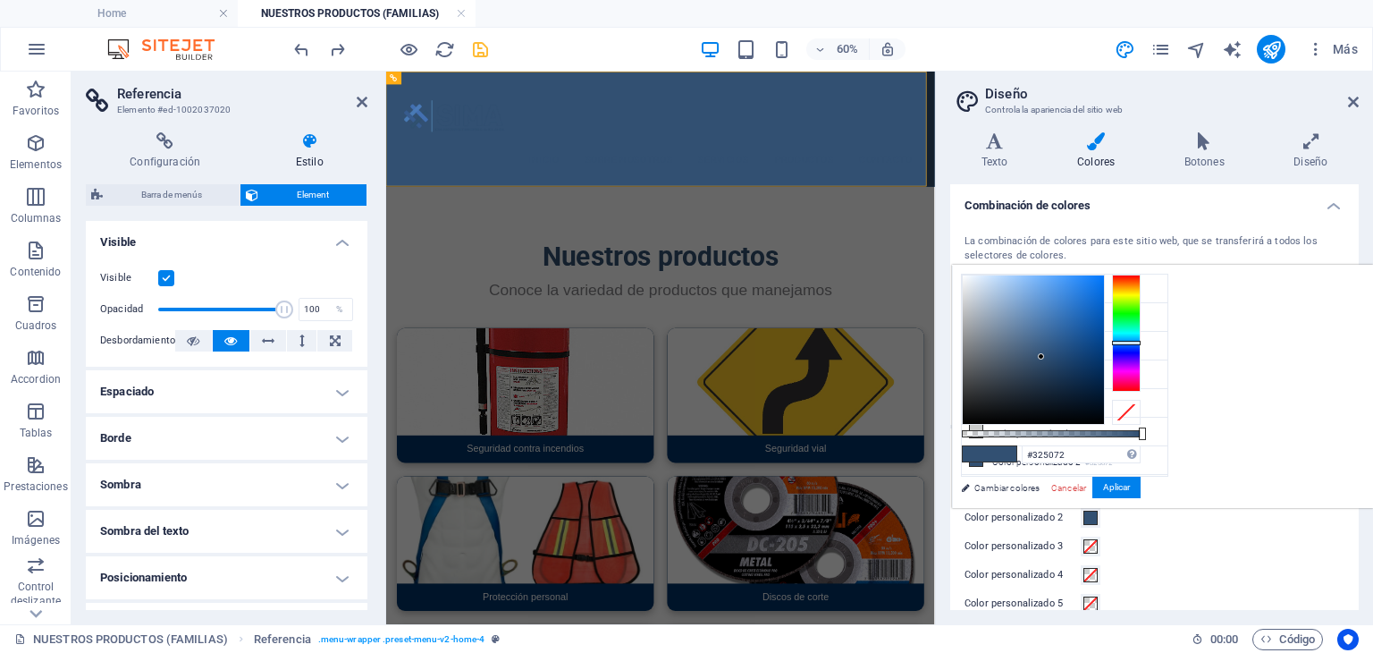
click at [994, 274] on ul "Color de fondo #ffffff Color principal #325072 Color secundario #4C6B83 Color d…" at bounding box center [1064, 375] width 207 height 203
click at [999, 283] on li "Color de fondo #ffffff" at bounding box center [1065, 288] width 206 height 29
type input "#ffffff"
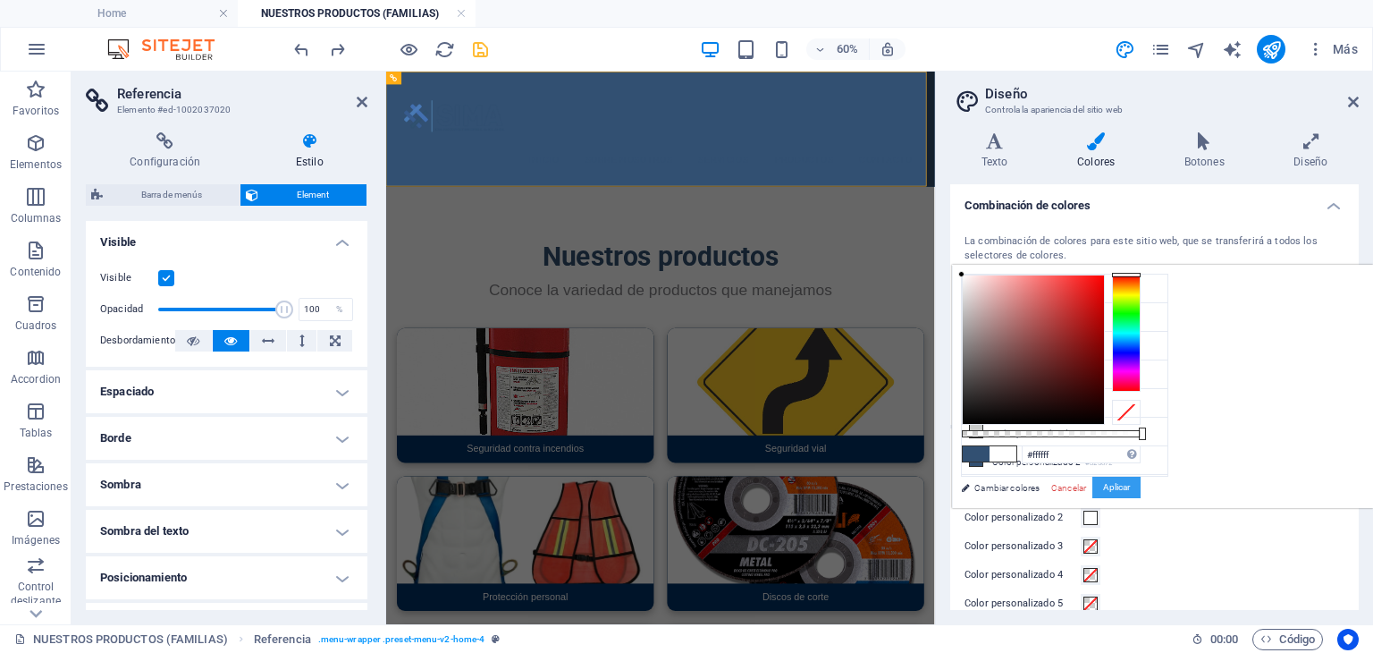
click at [1141, 485] on button "Aplicar" at bounding box center [1117, 487] width 48 height 21
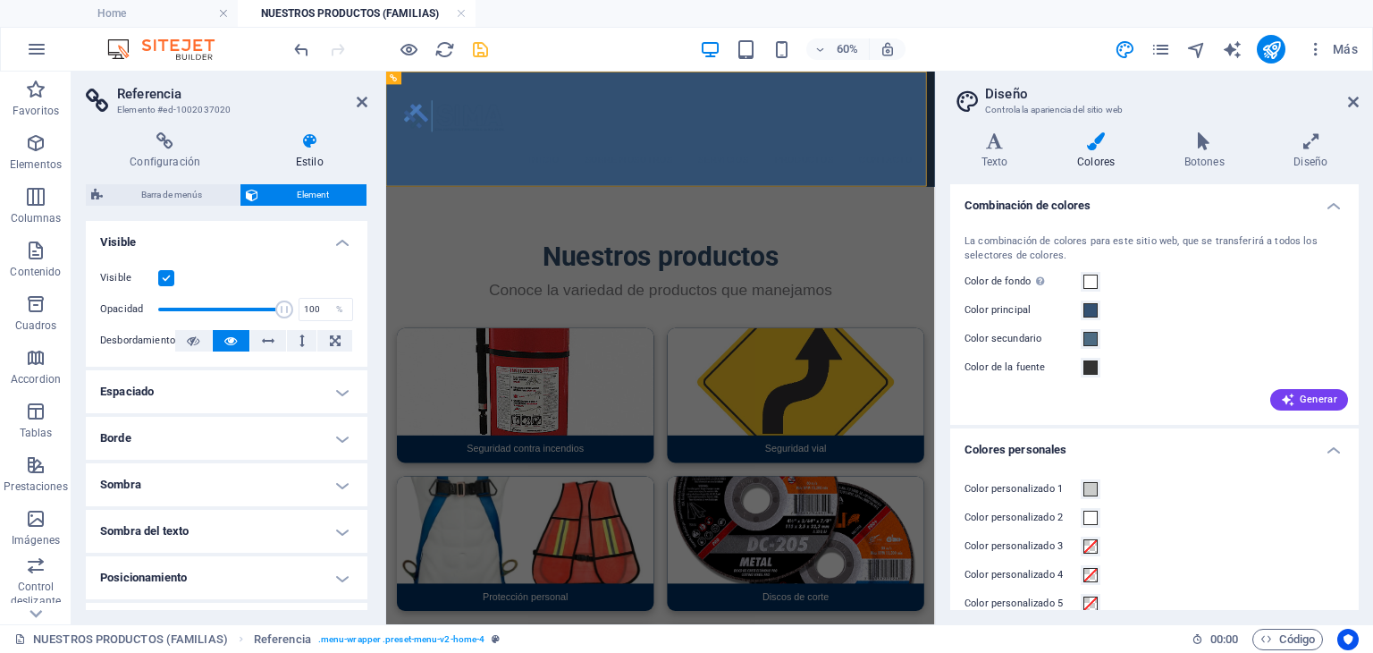
click at [1278, 411] on header "Nuestros productos Conoce la variedad de productos que manejamos" at bounding box center [843, 394] width 915 height 173
click at [1349, 100] on icon at bounding box center [1353, 102] width 11 height 14
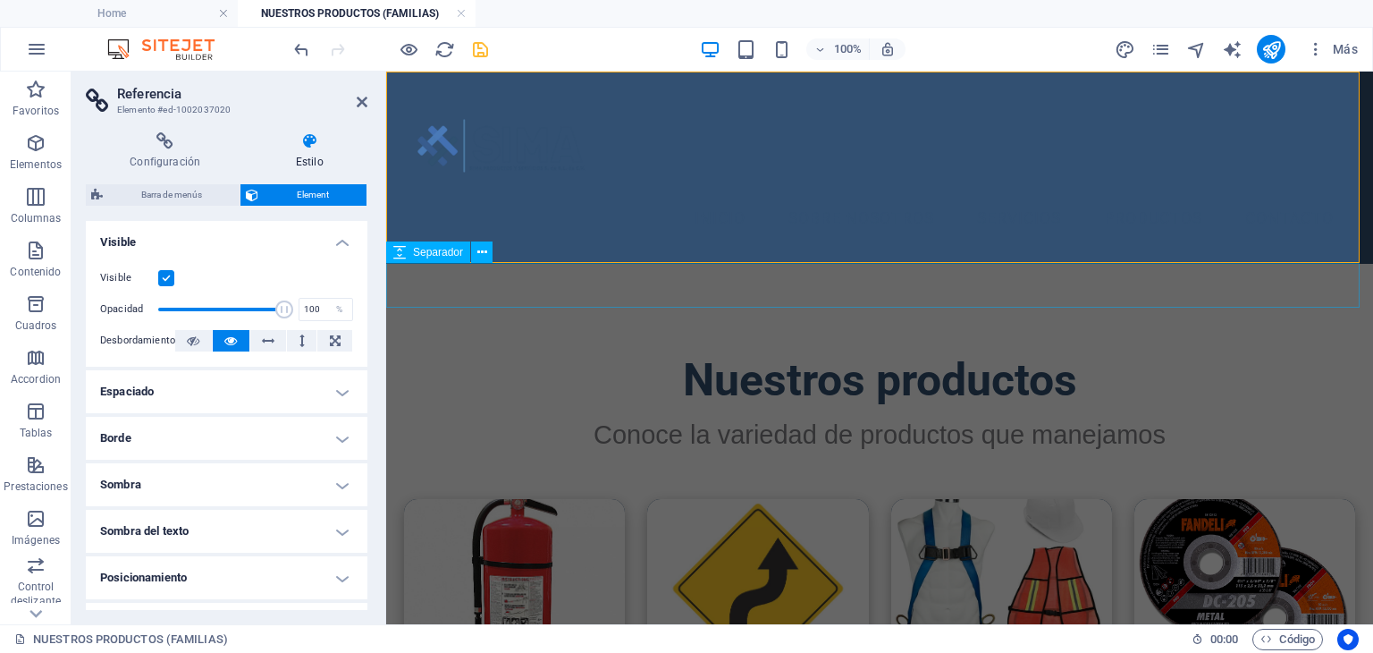
click at [1194, 303] on div at bounding box center [879, 286] width 987 height 45
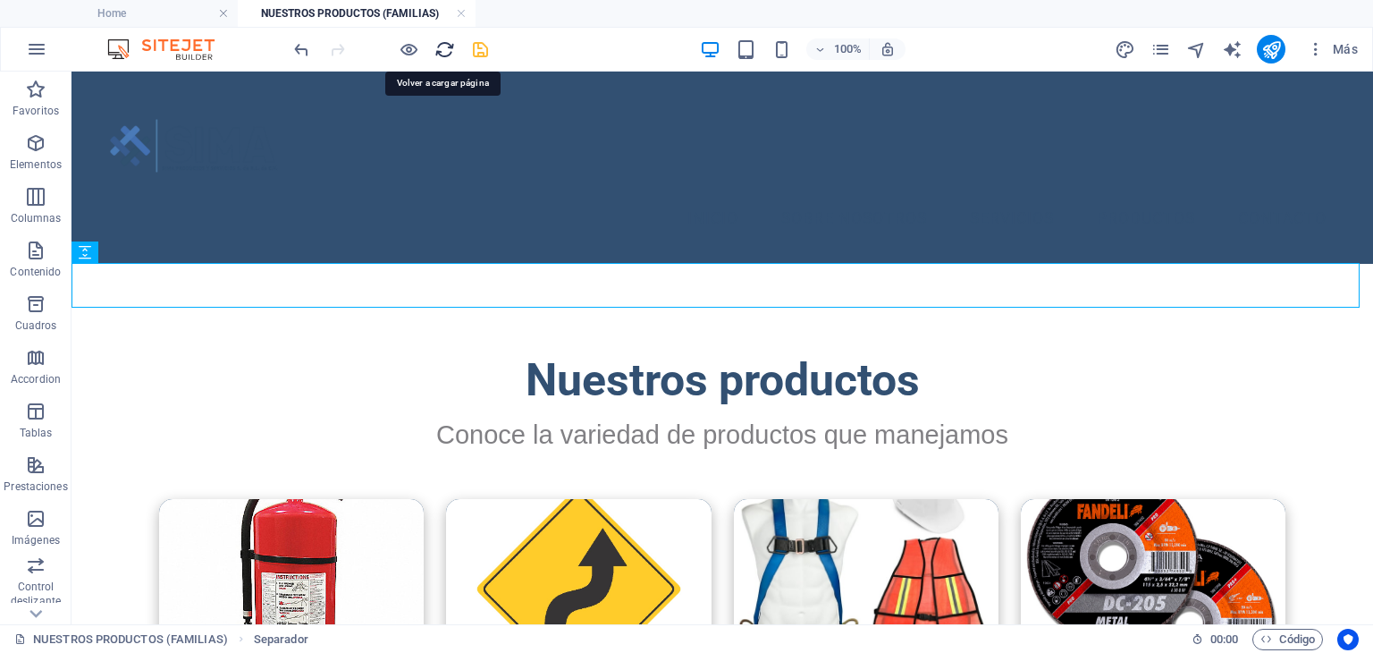
click at [447, 46] on icon "reload" at bounding box center [445, 49] width 21 height 21
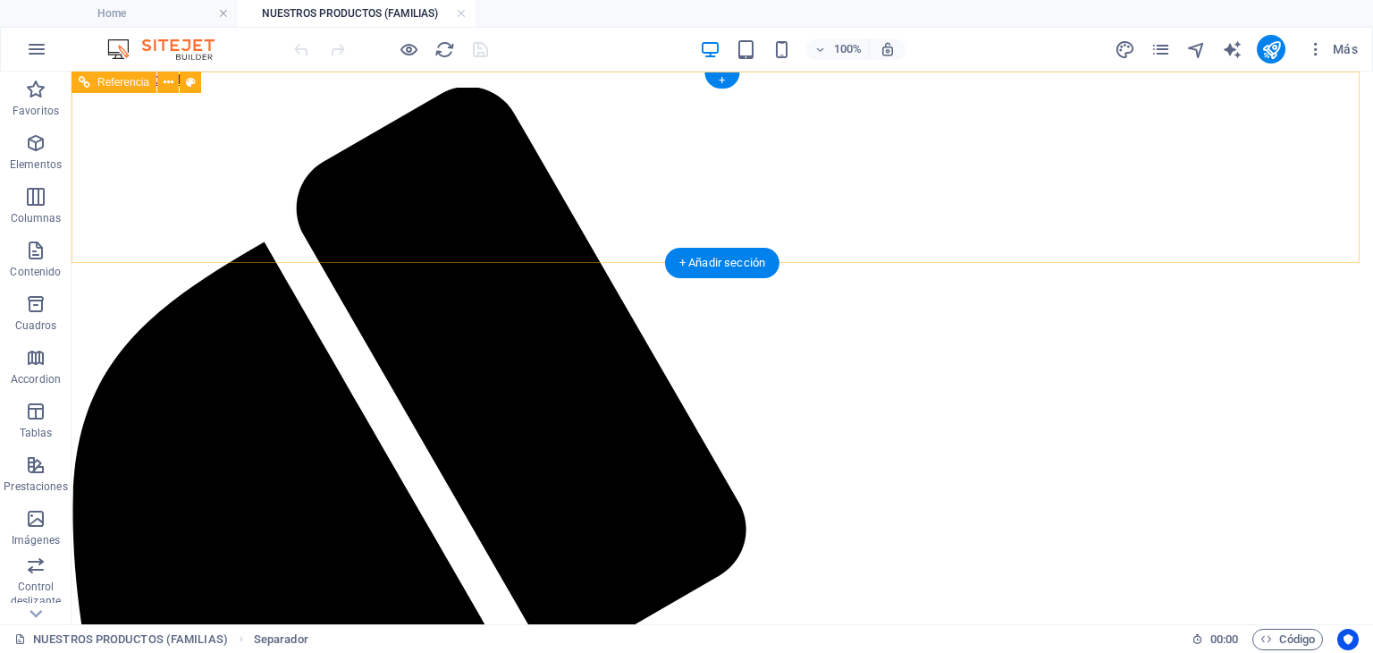
scroll to position [0, 0]
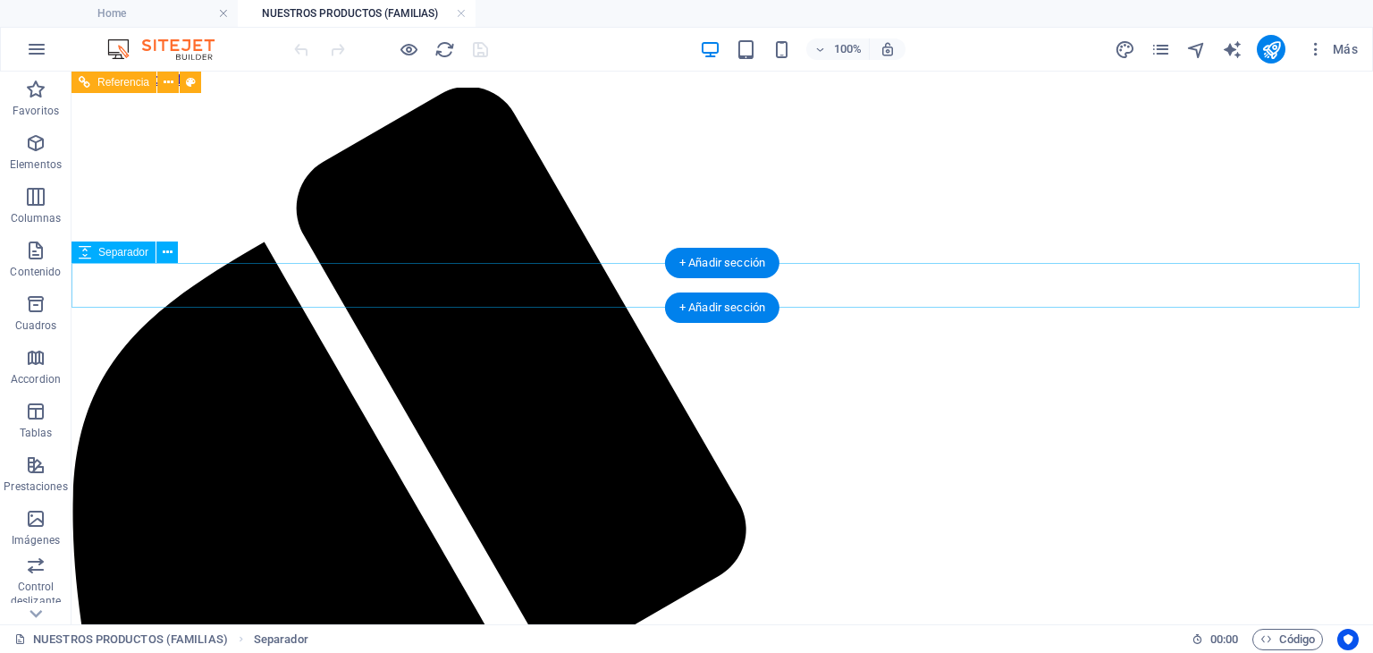
select select "px"
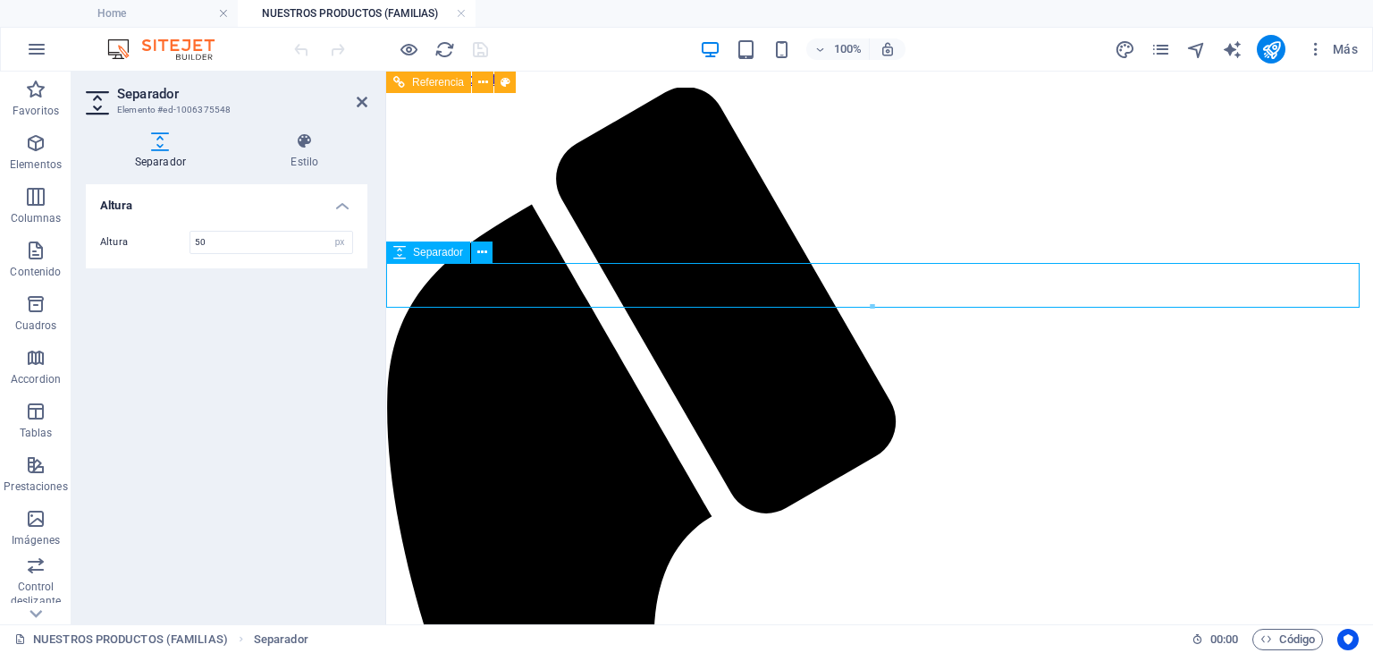
click at [360, 93] on h2 "Separador" at bounding box center [242, 94] width 250 height 16
click at [359, 106] on icon at bounding box center [362, 102] width 11 height 14
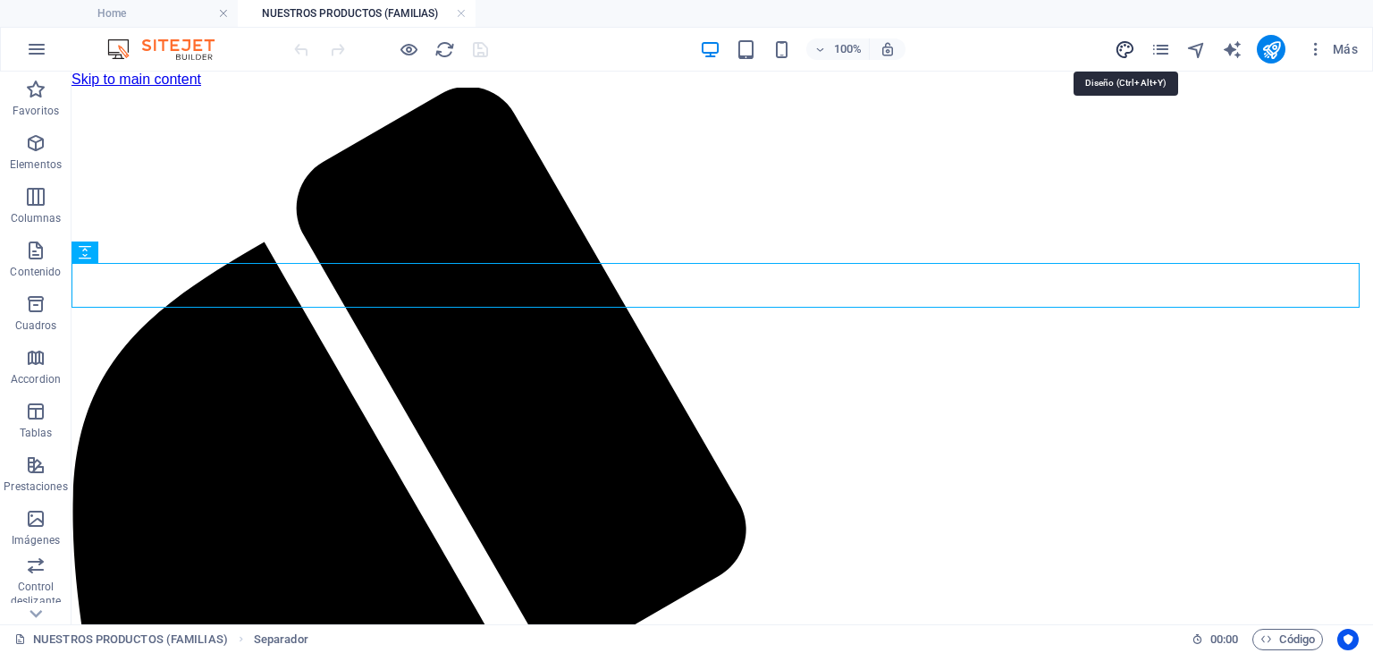
click at [1124, 48] on icon "design" at bounding box center [1125, 49] width 21 height 21
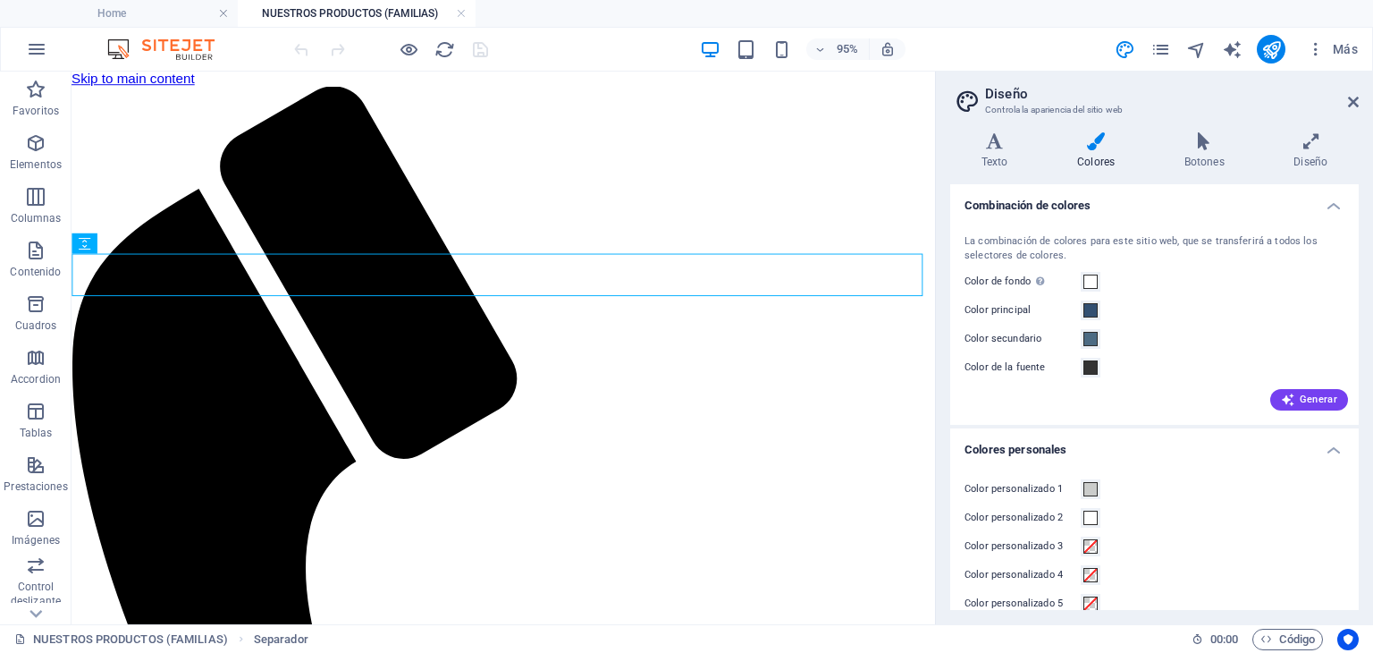
scroll to position [21, 0]
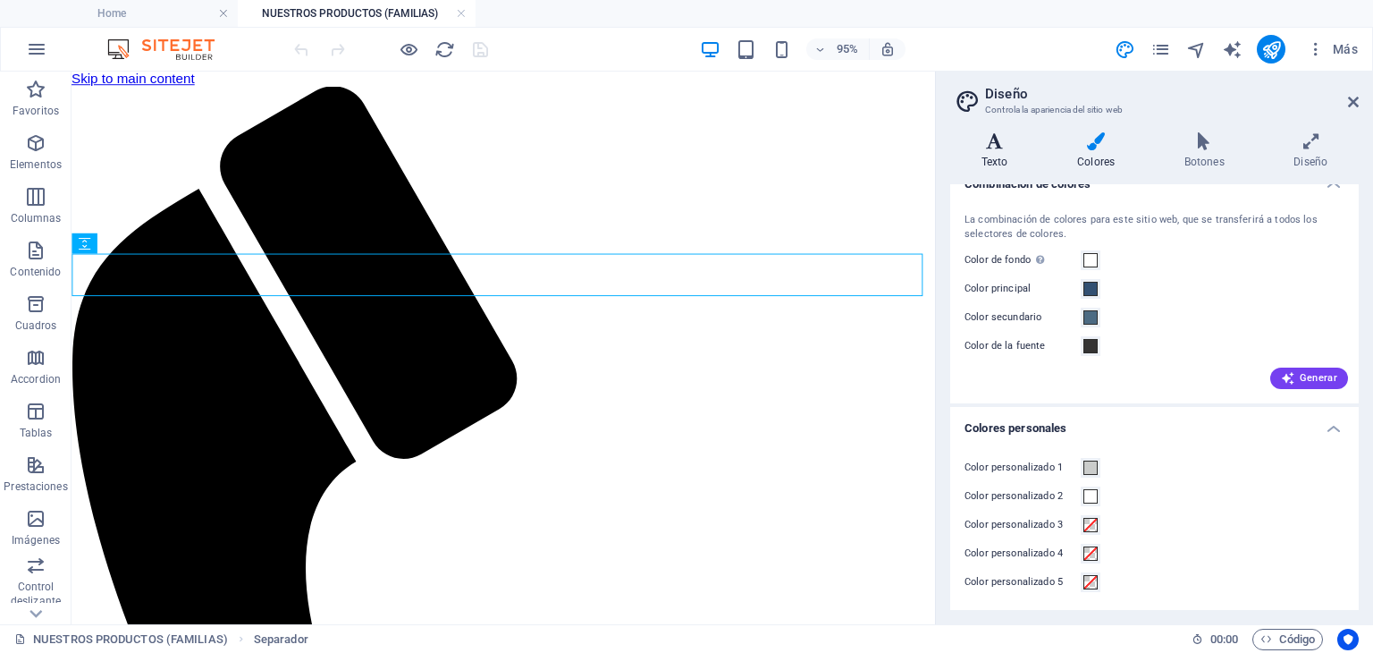
click at [992, 156] on h4 "Texto" at bounding box center [998, 151] width 96 height 38
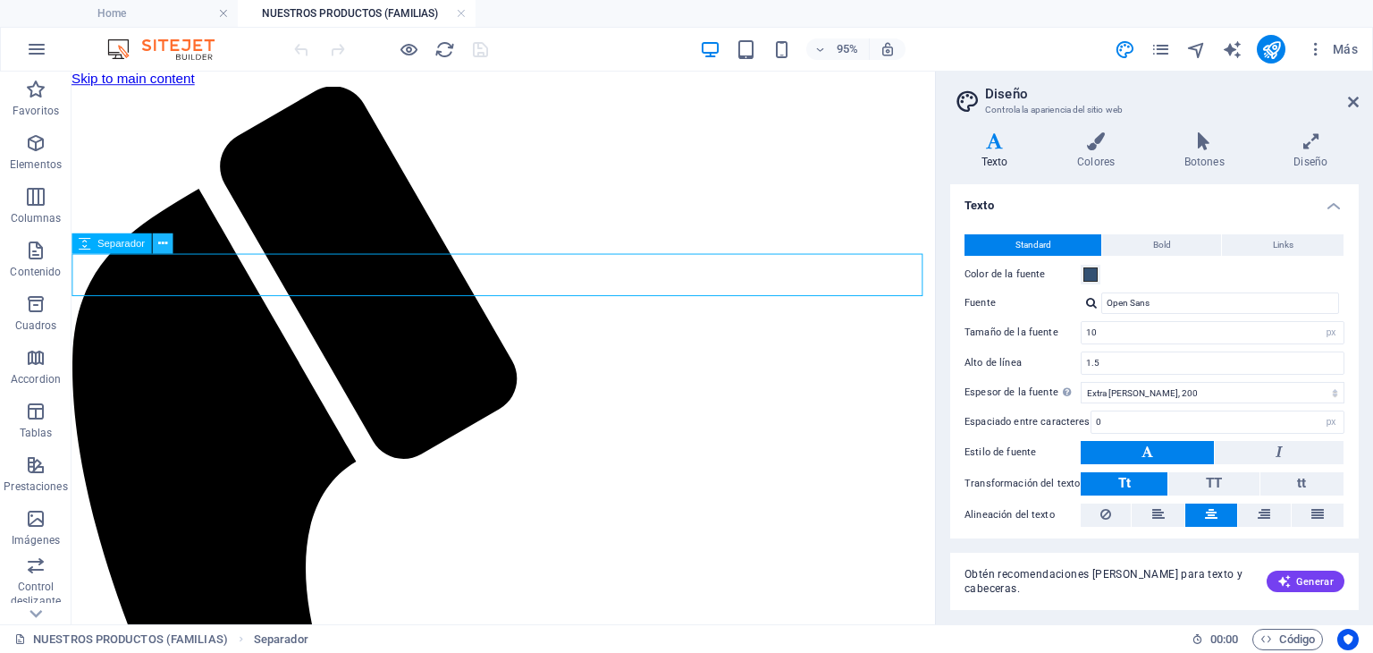
click at [165, 250] on icon at bounding box center [161, 243] width 9 height 18
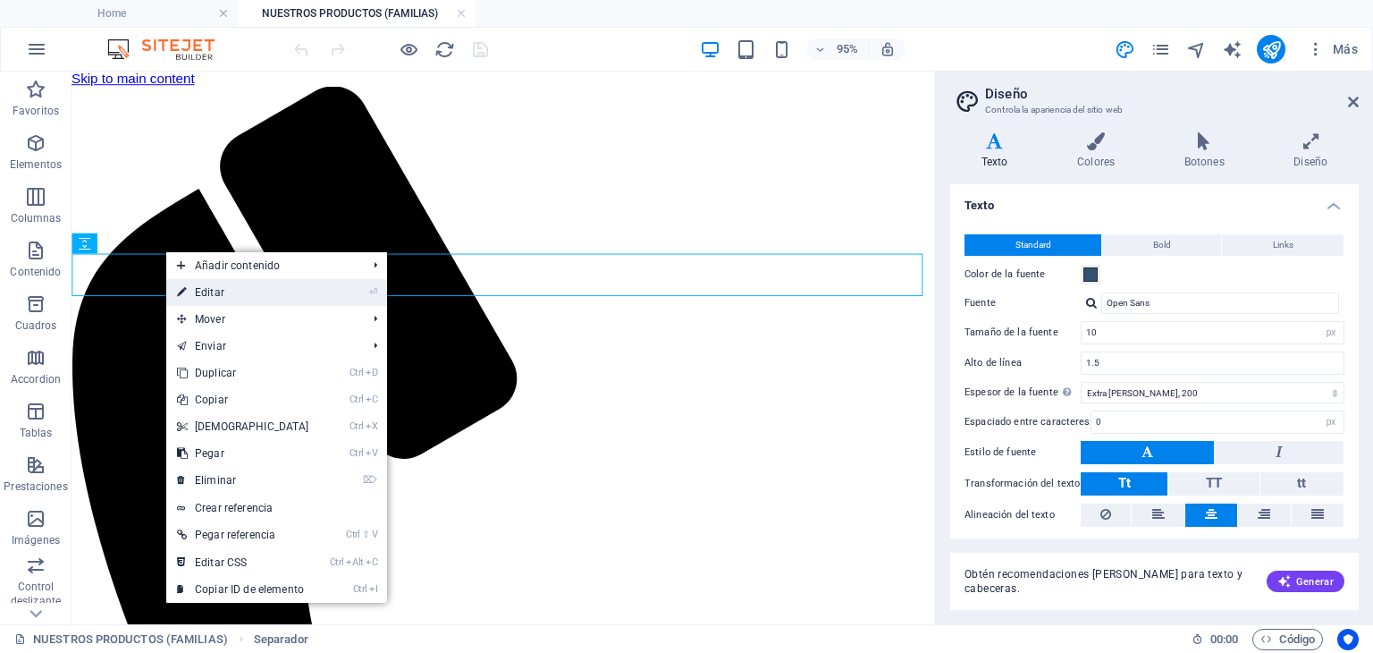
click at [208, 305] on link "⏎ Editar" at bounding box center [243, 292] width 154 height 27
select select "px"
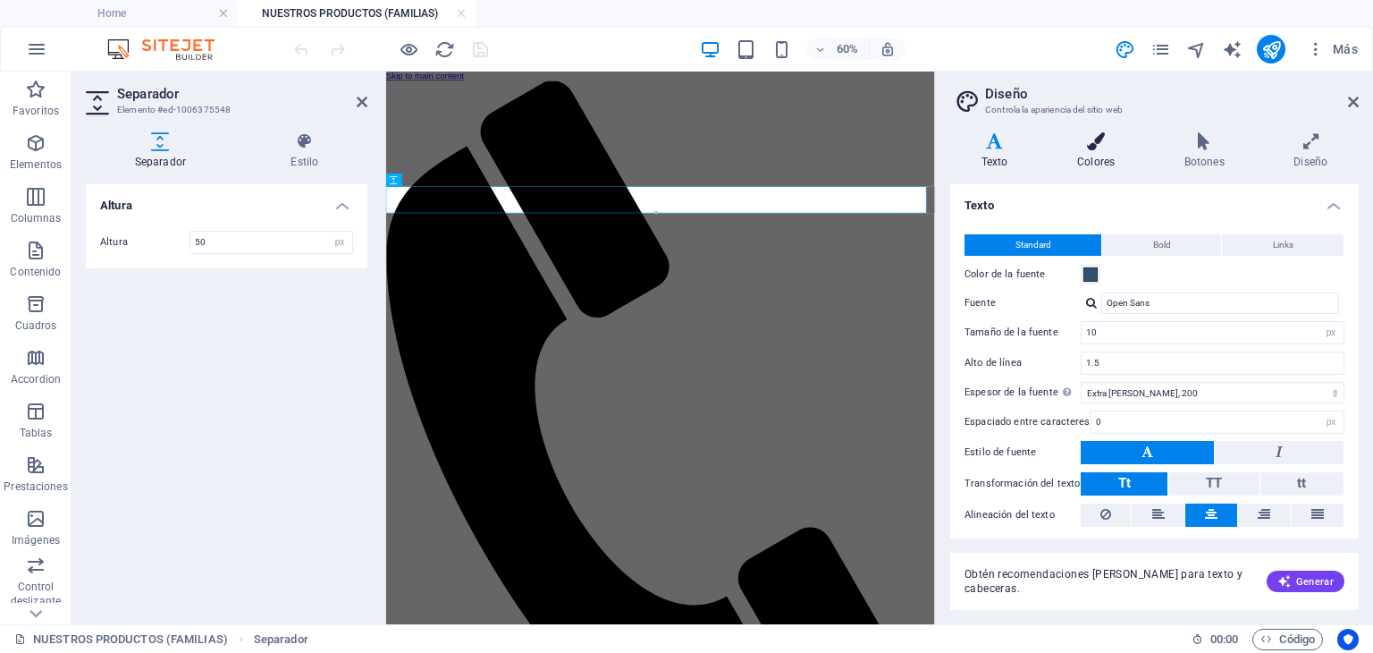
click at [1109, 148] on icon at bounding box center [1096, 141] width 100 height 18
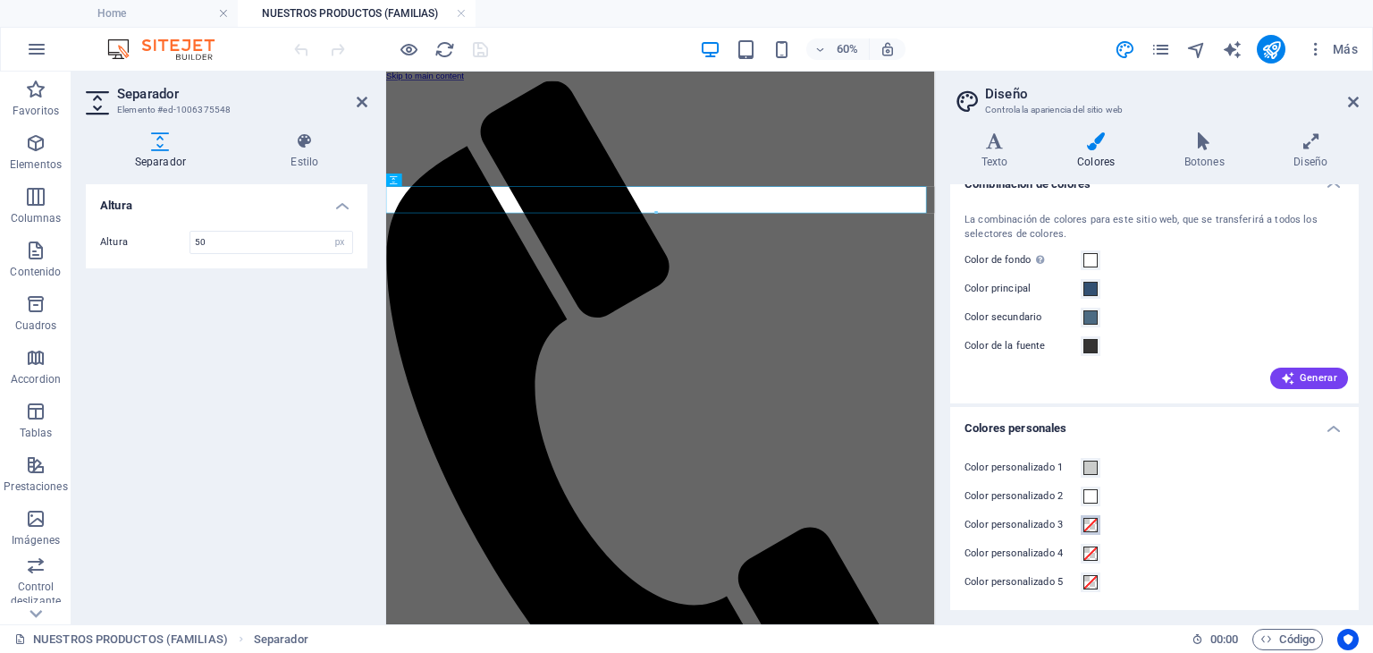
click at [1092, 519] on span at bounding box center [1091, 525] width 14 height 14
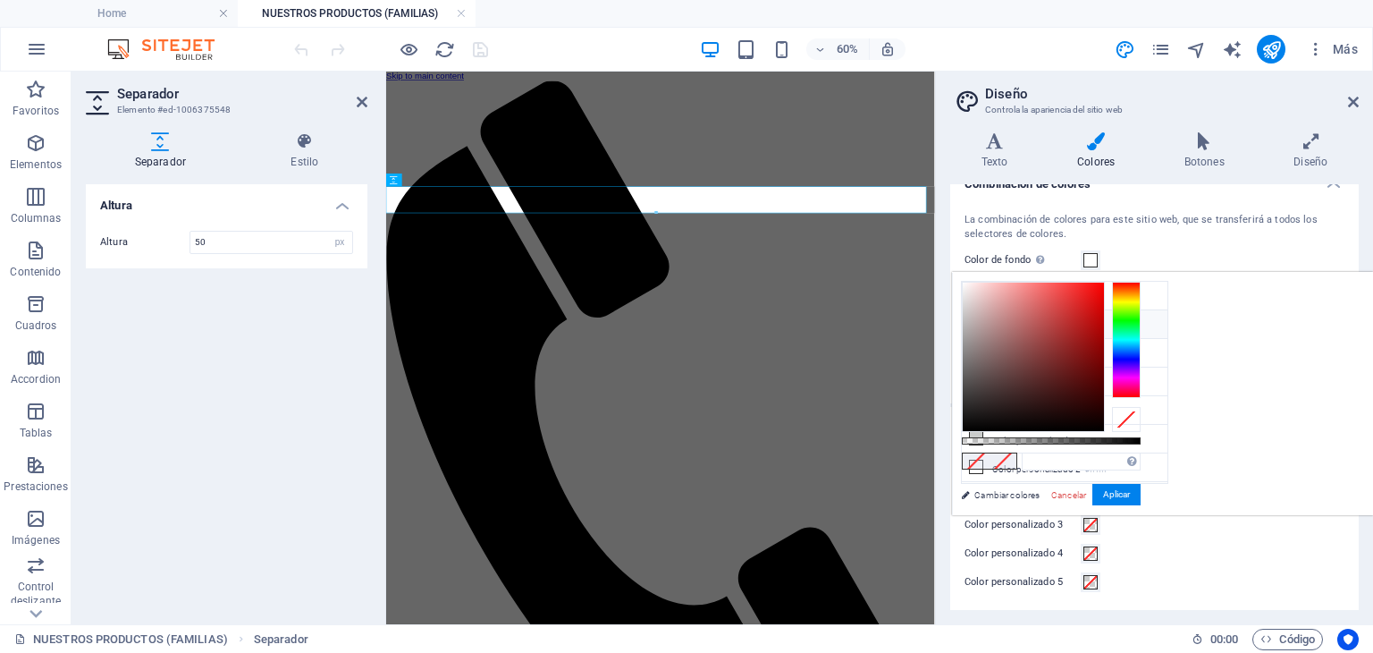
click at [1021, 323] on li "Color principal #325072" at bounding box center [1065, 324] width 206 height 29
type input "#325072"
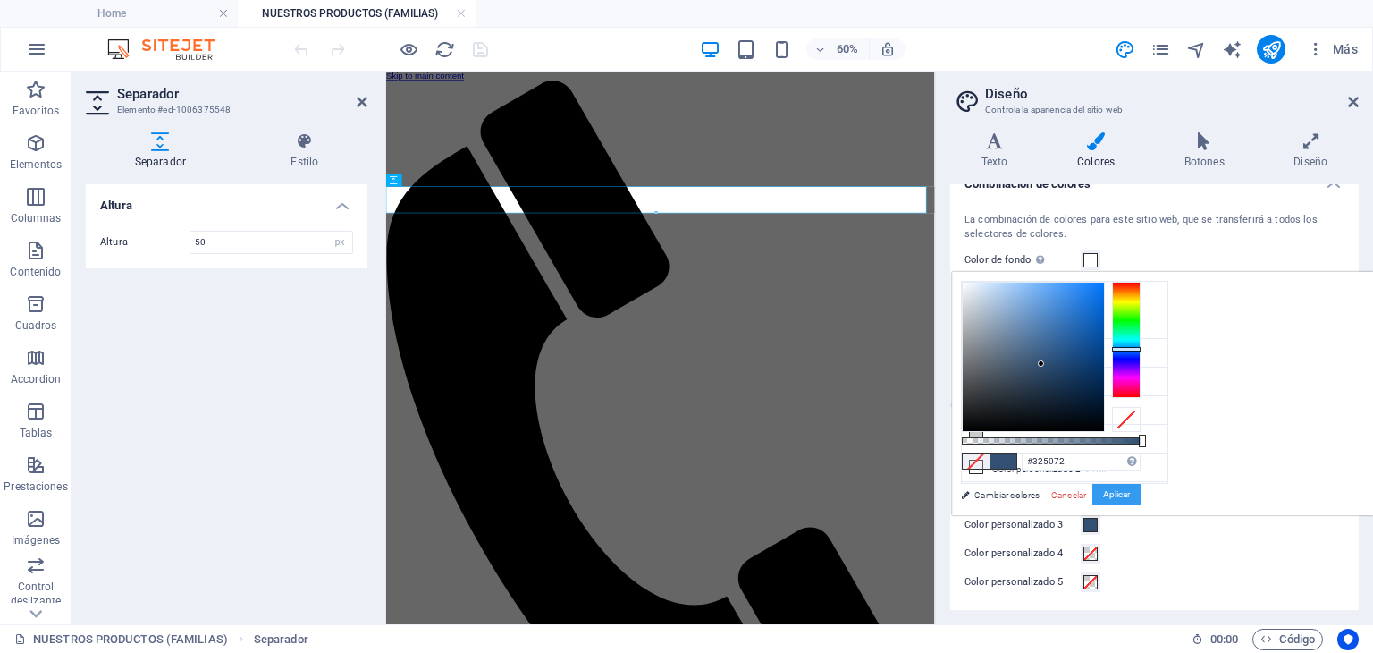
click at [1141, 491] on button "Aplicar" at bounding box center [1117, 494] width 48 height 21
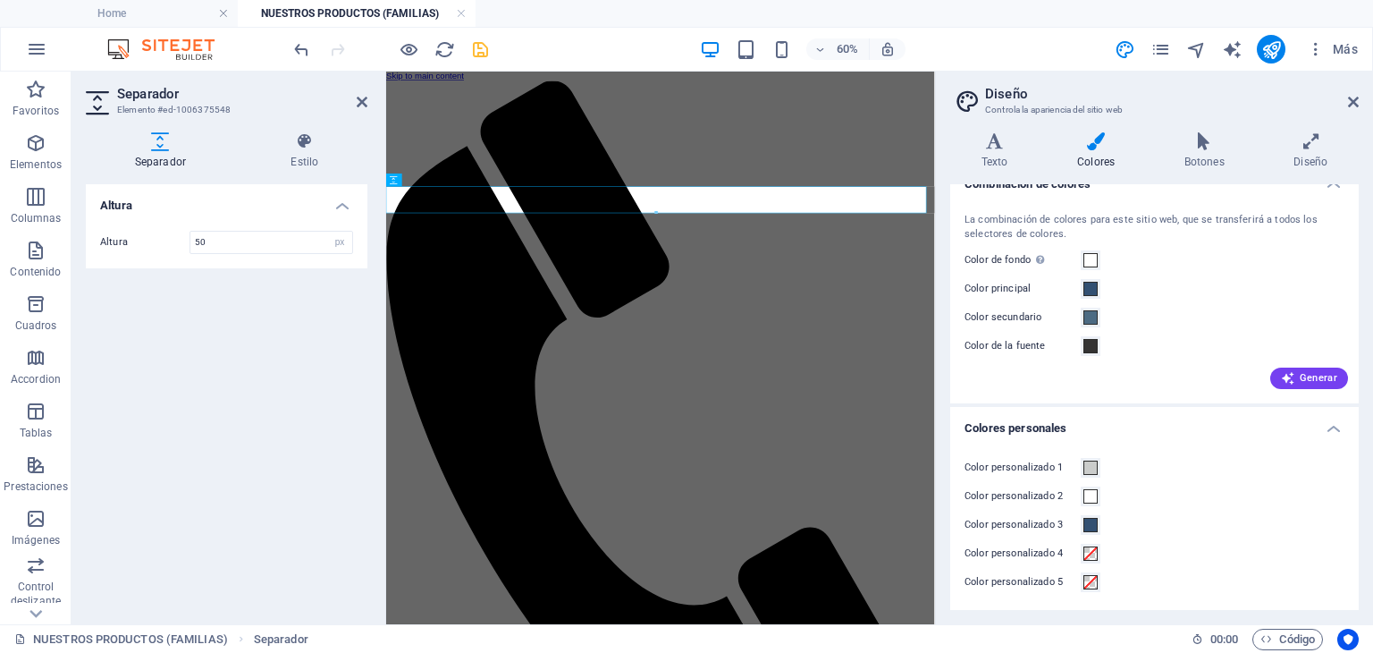
click at [1309, 139] on icon at bounding box center [1311, 141] width 96 height 18
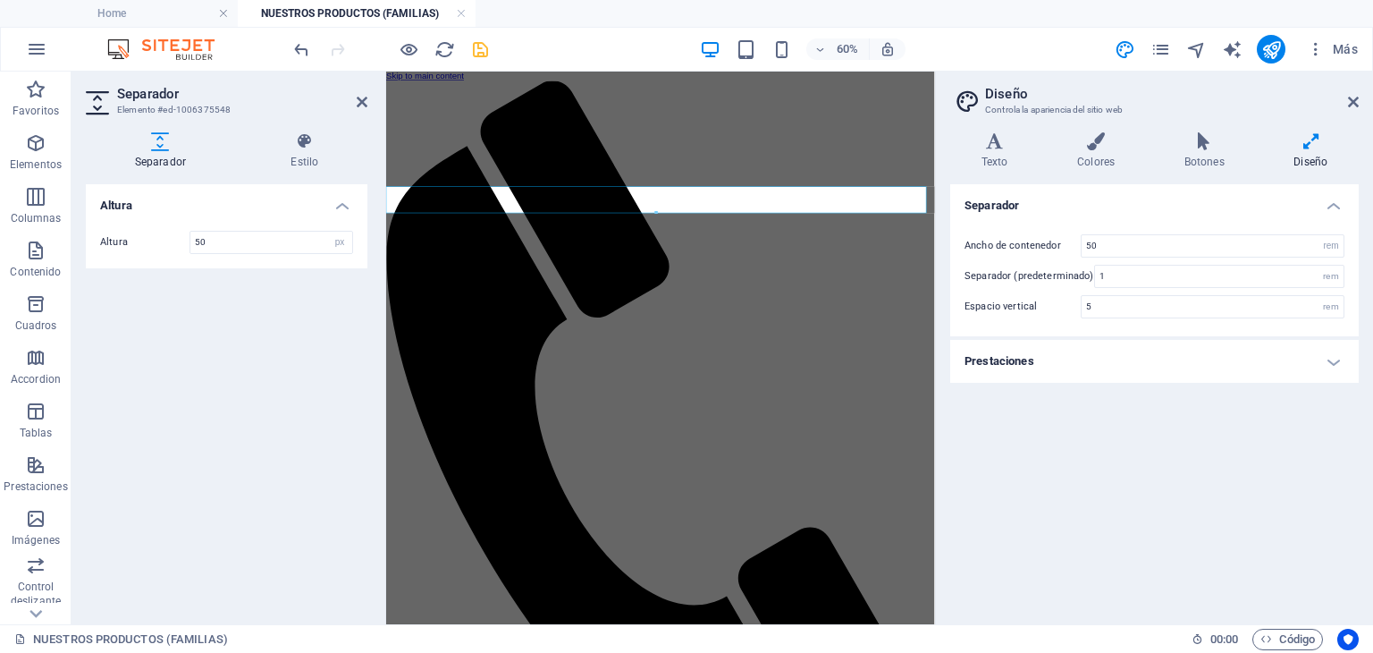
click at [1332, 353] on h4 "Prestaciones" at bounding box center [1154, 361] width 409 height 43
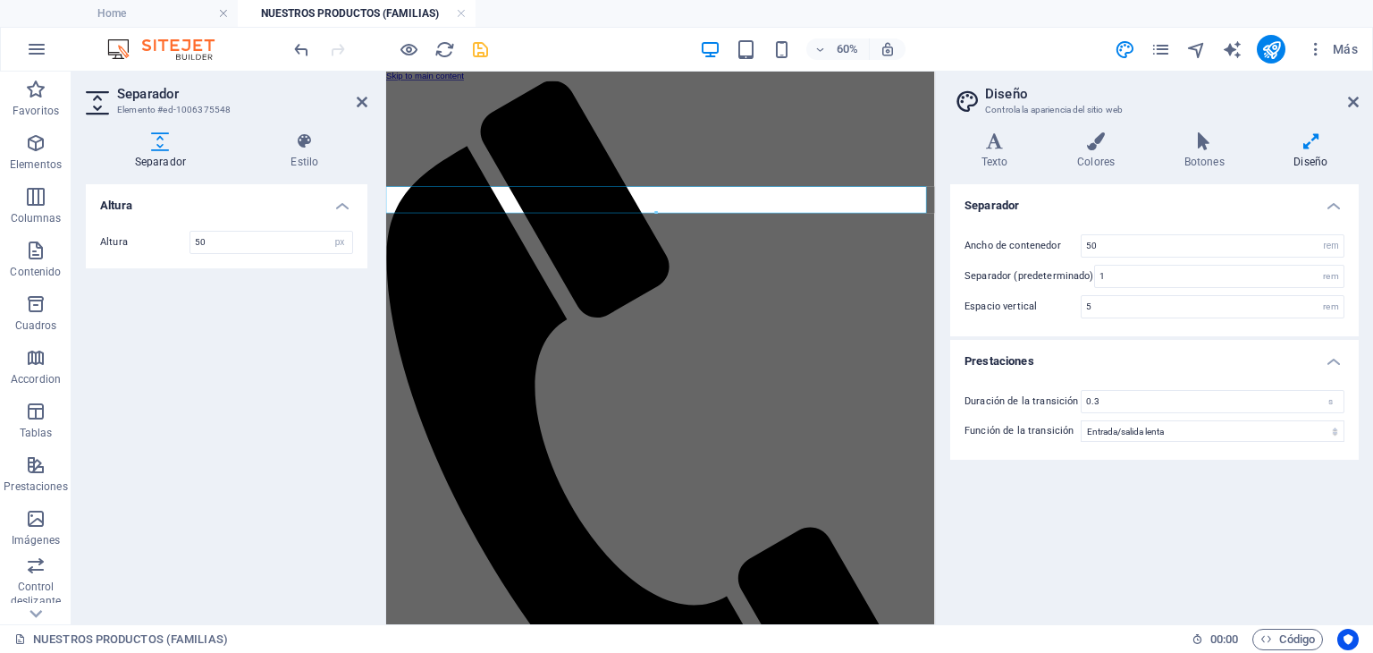
click at [1332, 353] on h4 "Prestaciones" at bounding box center [1154, 356] width 409 height 32
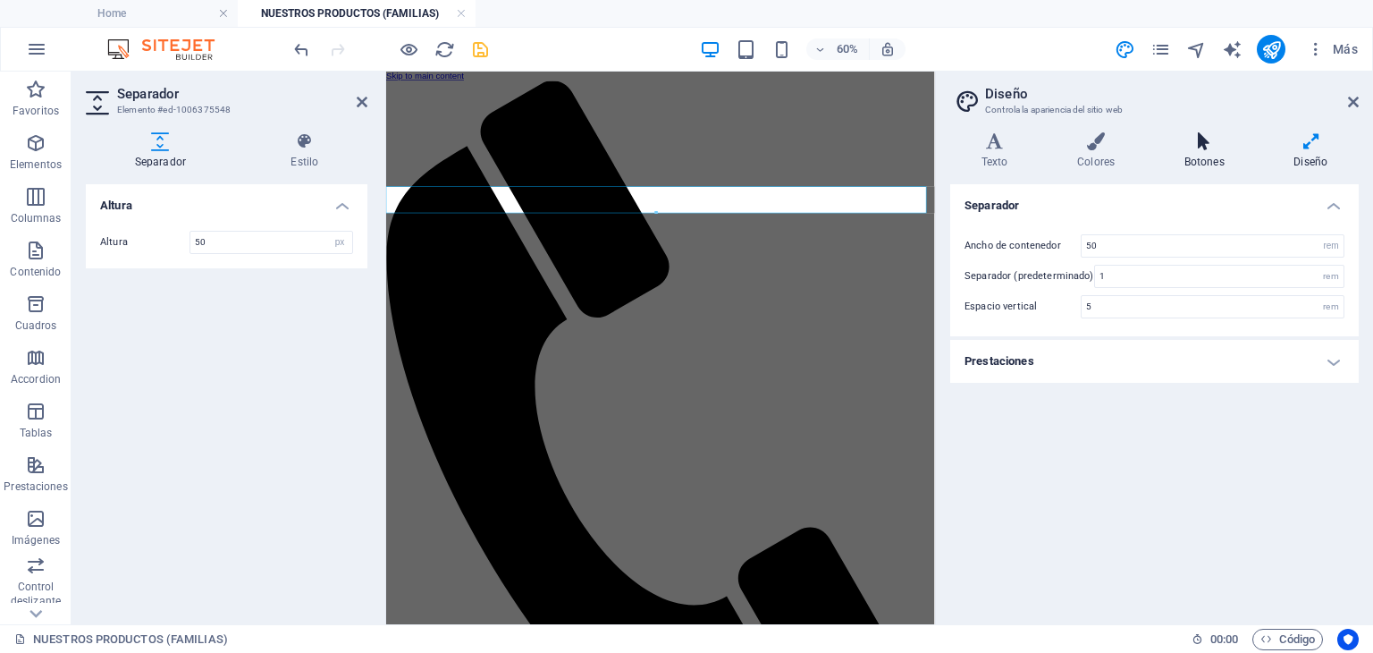
click at [1245, 152] on h4 "Botones" at bounding box center [1208, 151] width 110 height 38
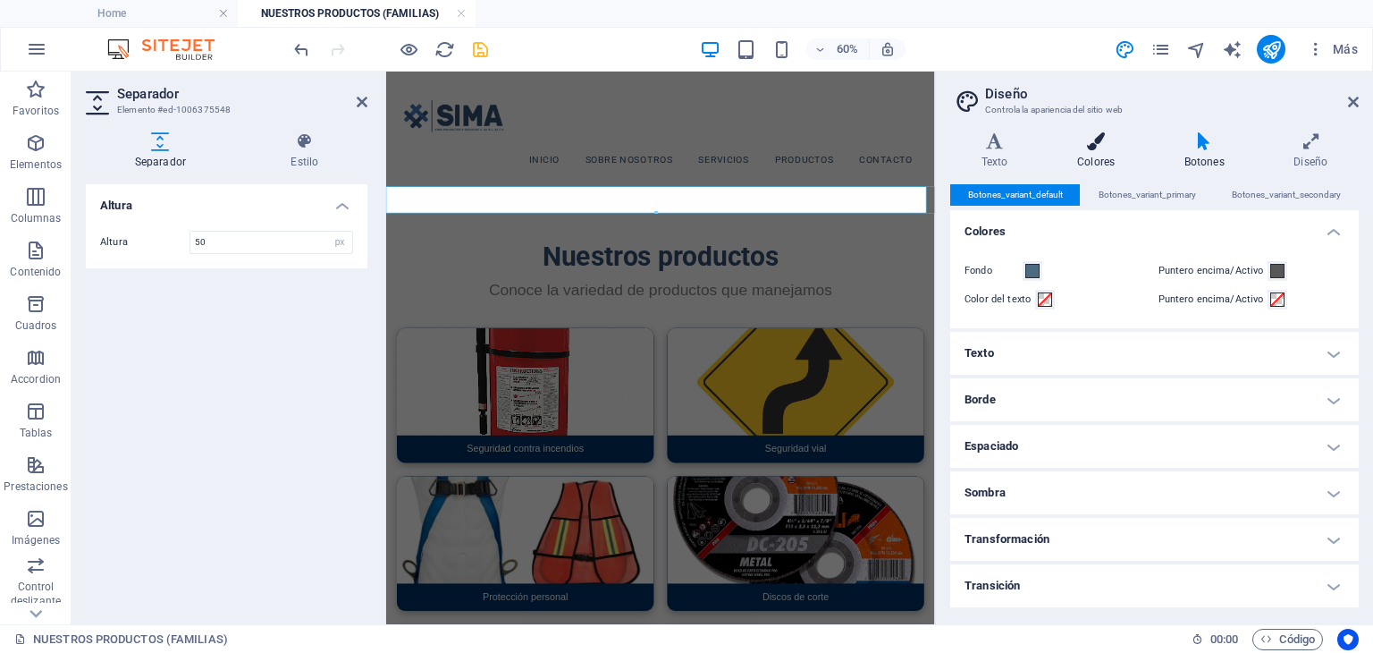
click at [1098, 146] on icon at bounding box center [1096, 141] width 100 height 18
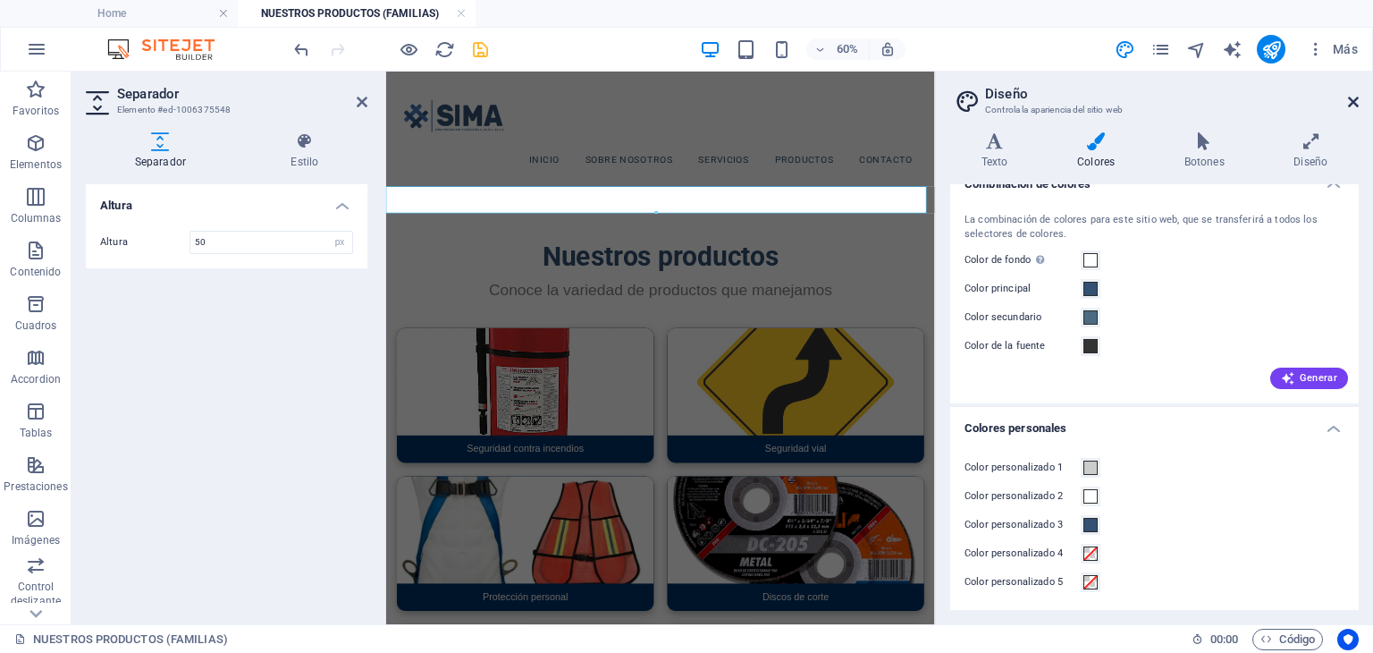
click at [1351, 105] on icon at bounding box center [1353, 102] width 11 height 14
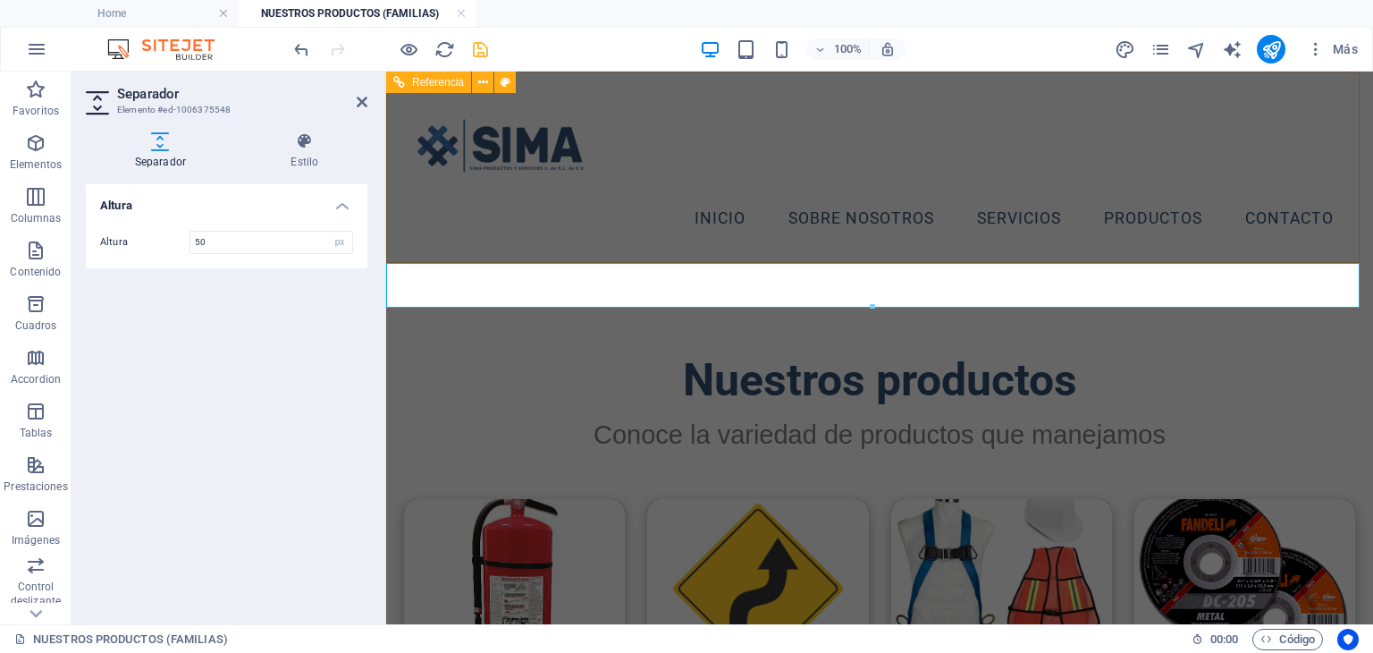
click at [1351, 105] on div "Menu Inicio Sobre Nosotros Servicios Productos Contacto" at bounding box center [879, 168] width 987 height 192
click at [838, 317] on header "Nuestros productos Conoce la variedad de productos que manejamos" at bounding box center [879, 394] width 987 height 173
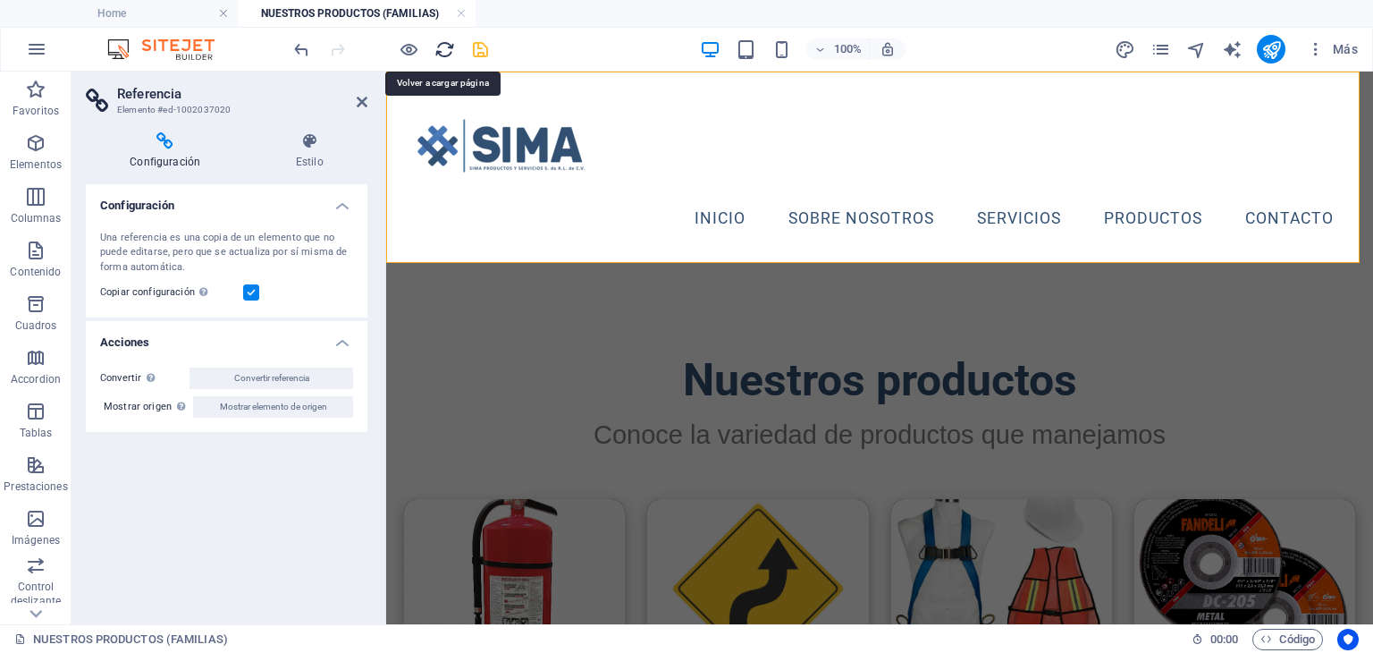
drag, startPoint x: 445, startPoint y: 51, endPoint x: 687, endPoint y: 37, distance: 241.8
click at [445, 51] on icon "reload" at bounding box center [445, 49] width 21 height 21
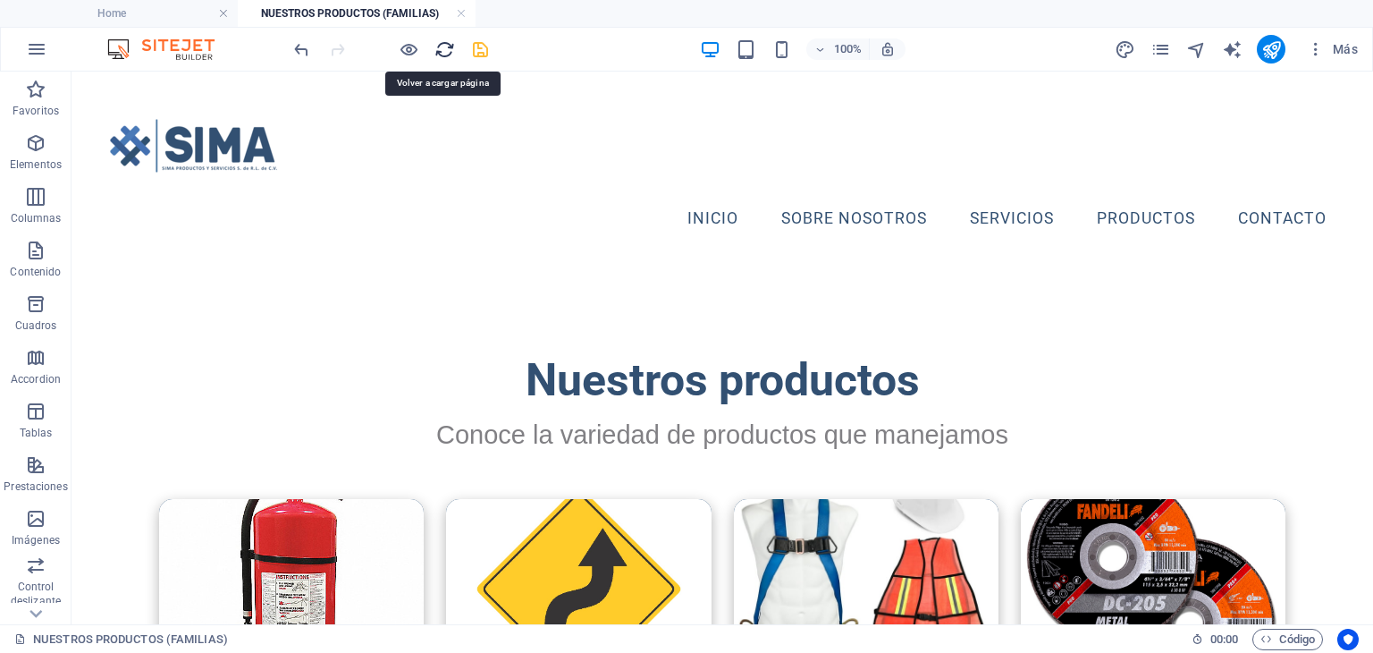
click at [451, 45] on icon "reload" at bounding box center [445, 49] width 21 height 21
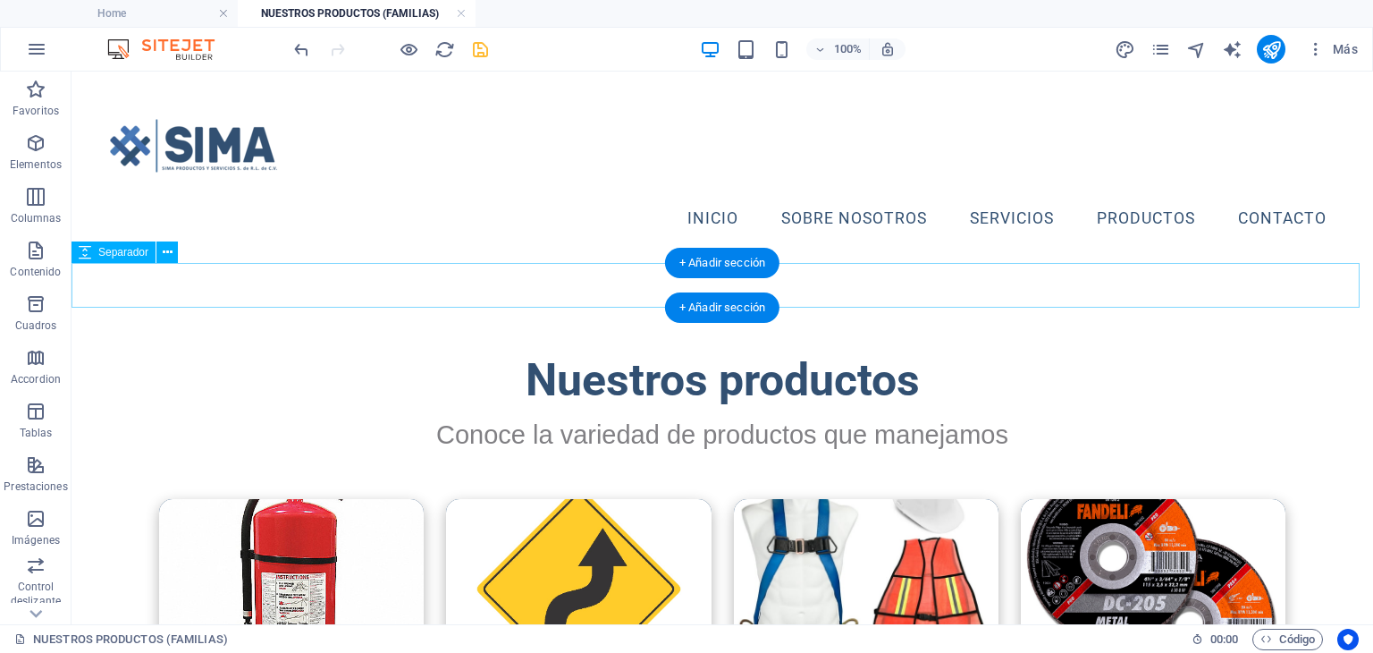
click at [456, 276] on div at bounding box center [723, 286] width 1302 height 45
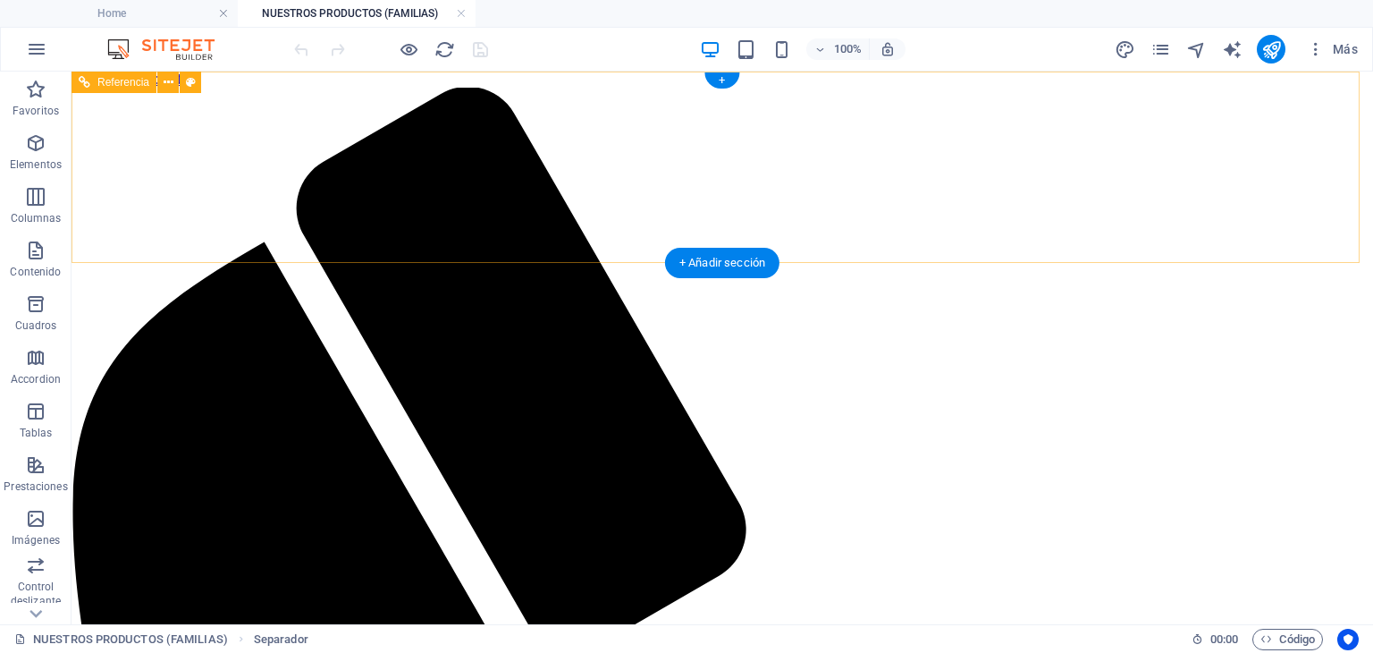
scroll to position [0, 0]
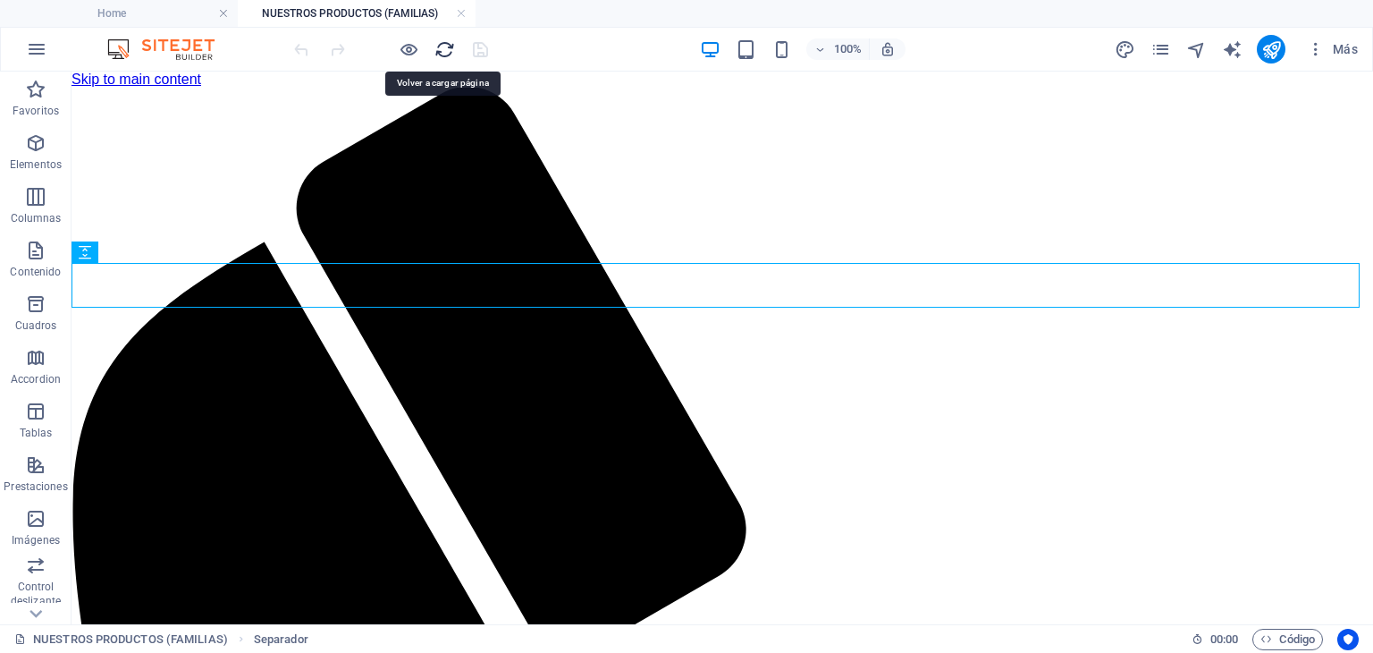
click at [442, 46] on icon "reload" at bounding box center [445, 49] width 21 height 21
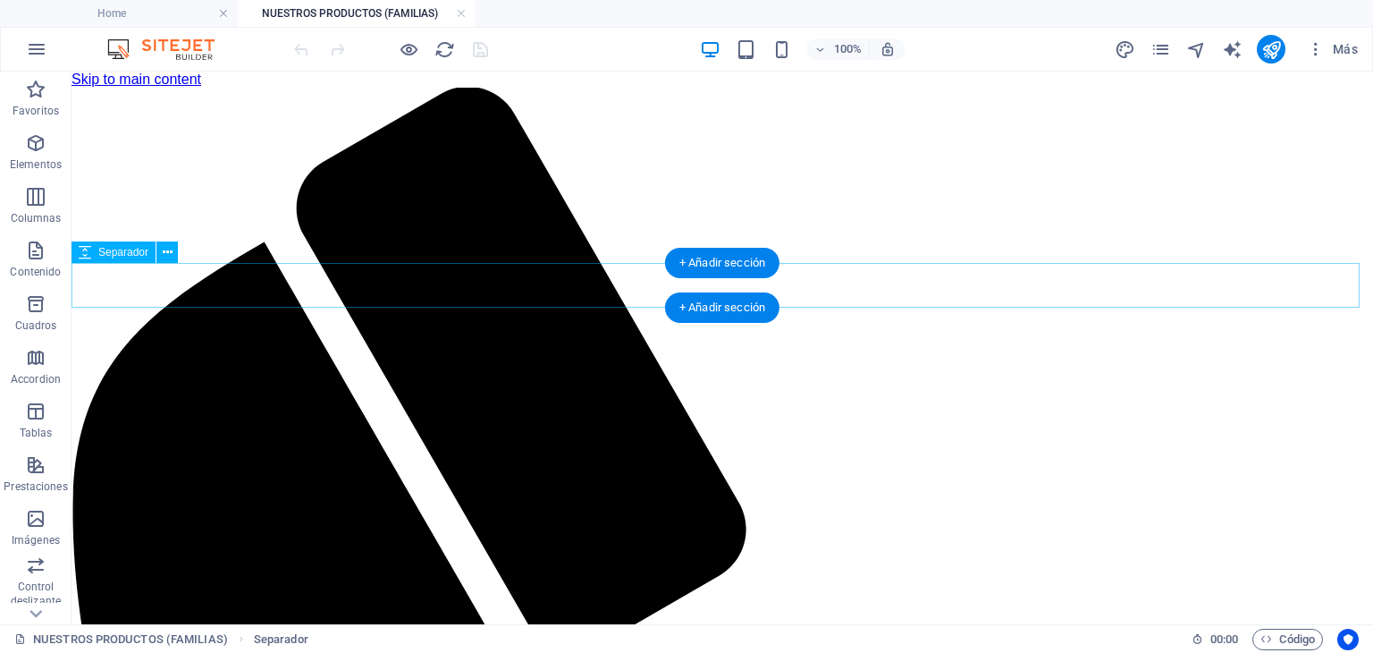
click at [163, 257] on icon at bounding box center [168, 252] width 10 height 19
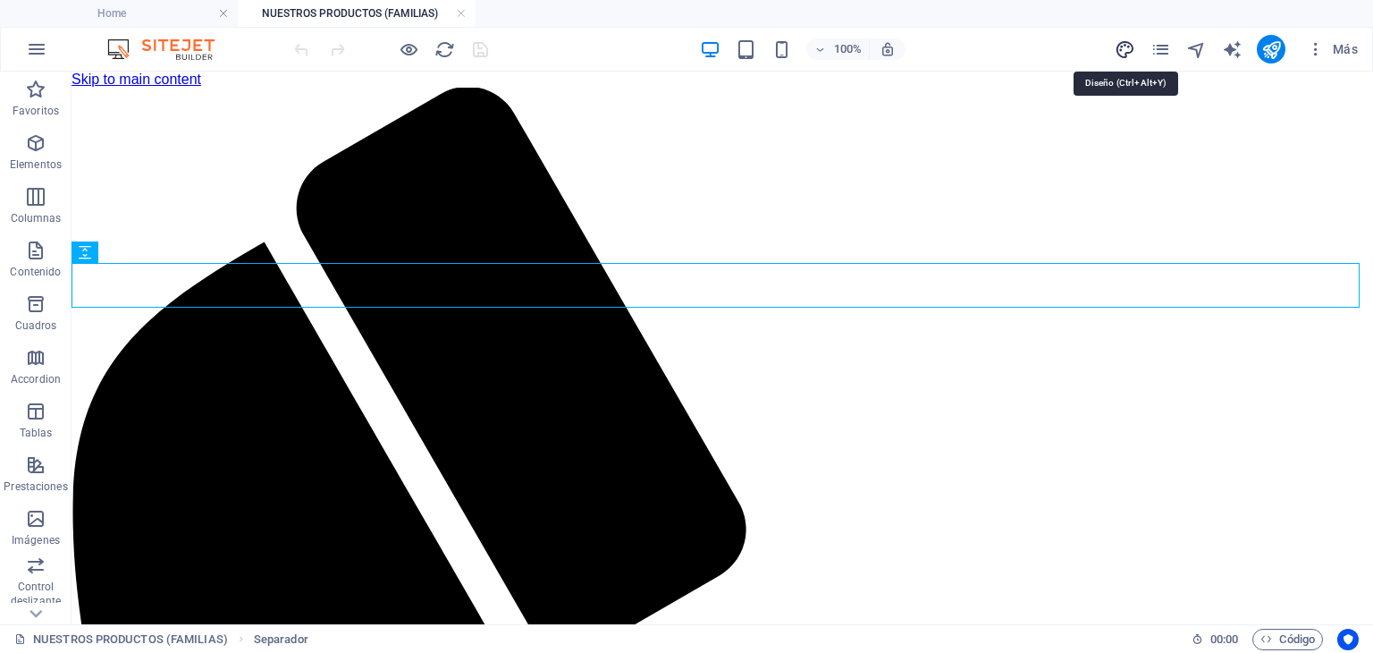
click at [1135, 40] on icon "design" at bounding box center [1125, 49] width 21 height 21
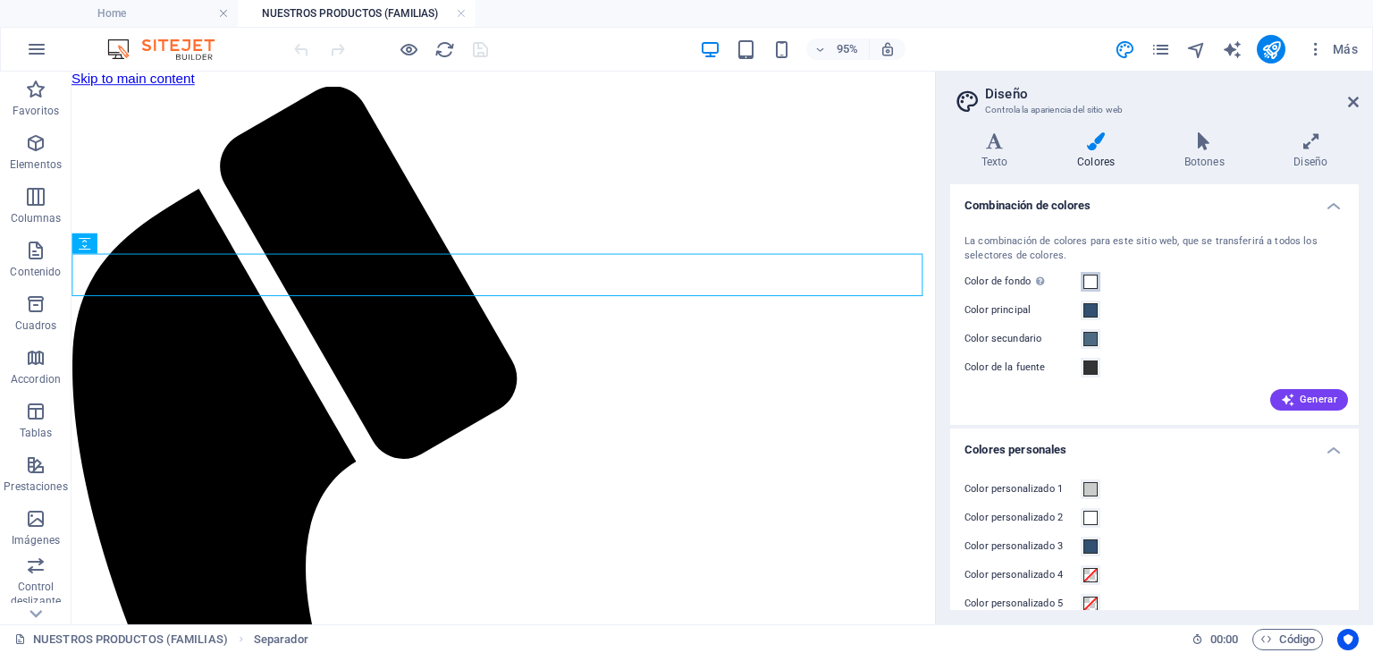
click at [1088, 282] on span at bounding box center [1091, 281] width 14 height 14
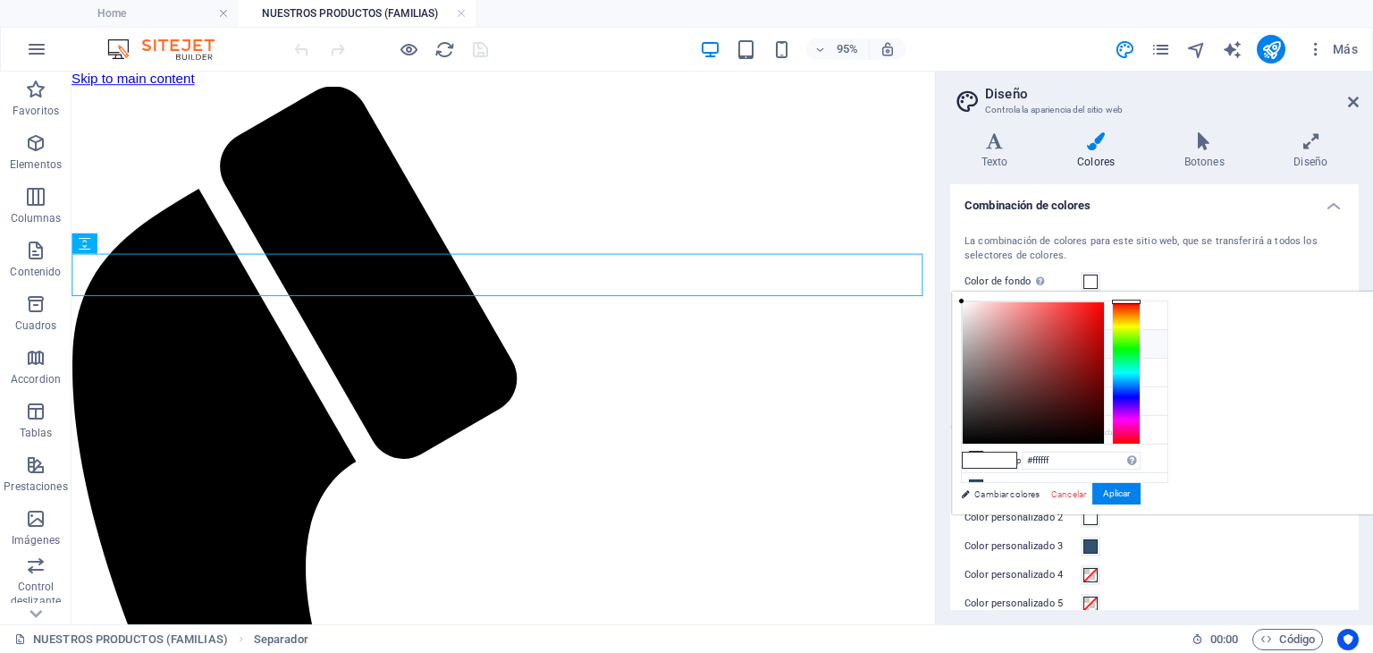
click at [1051, 338] on li "Color principal #325072" at bounding box center [1065, 344] width 206 height 29
type input "#325072"
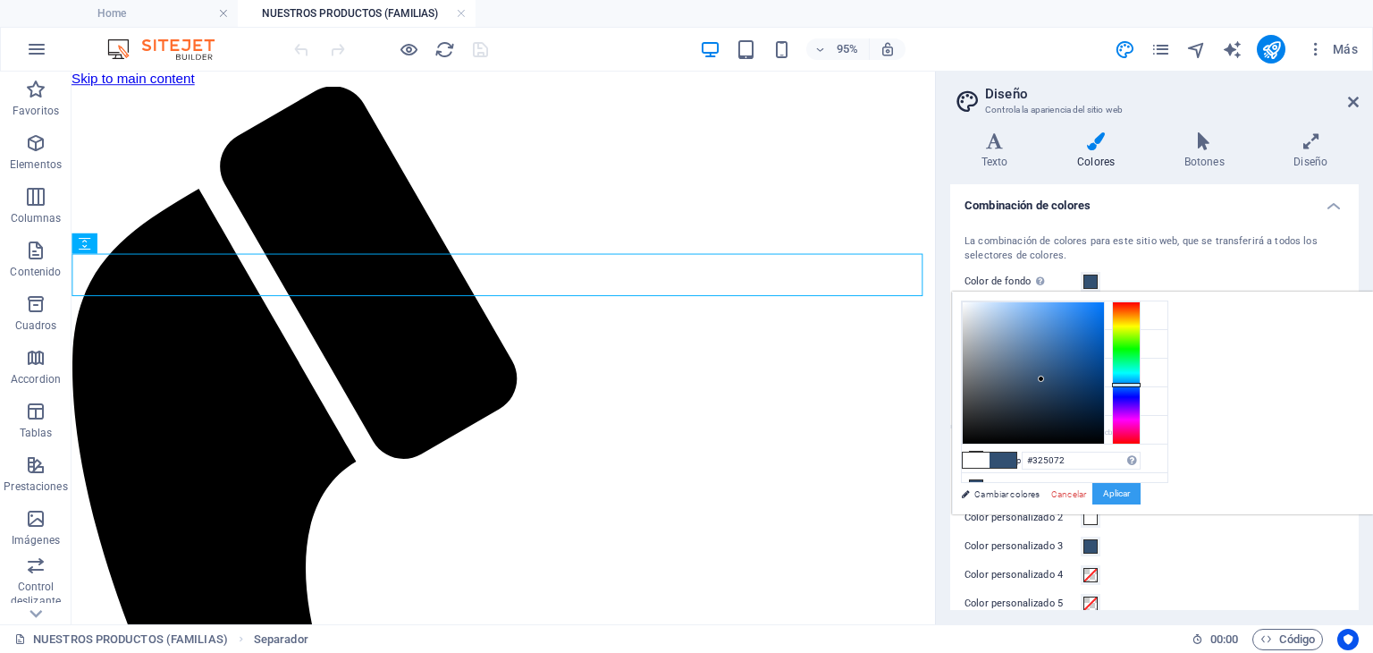
click at [1141, 496] on button "Aplicar" at bounding box center [1117, 493] width 48 height 21
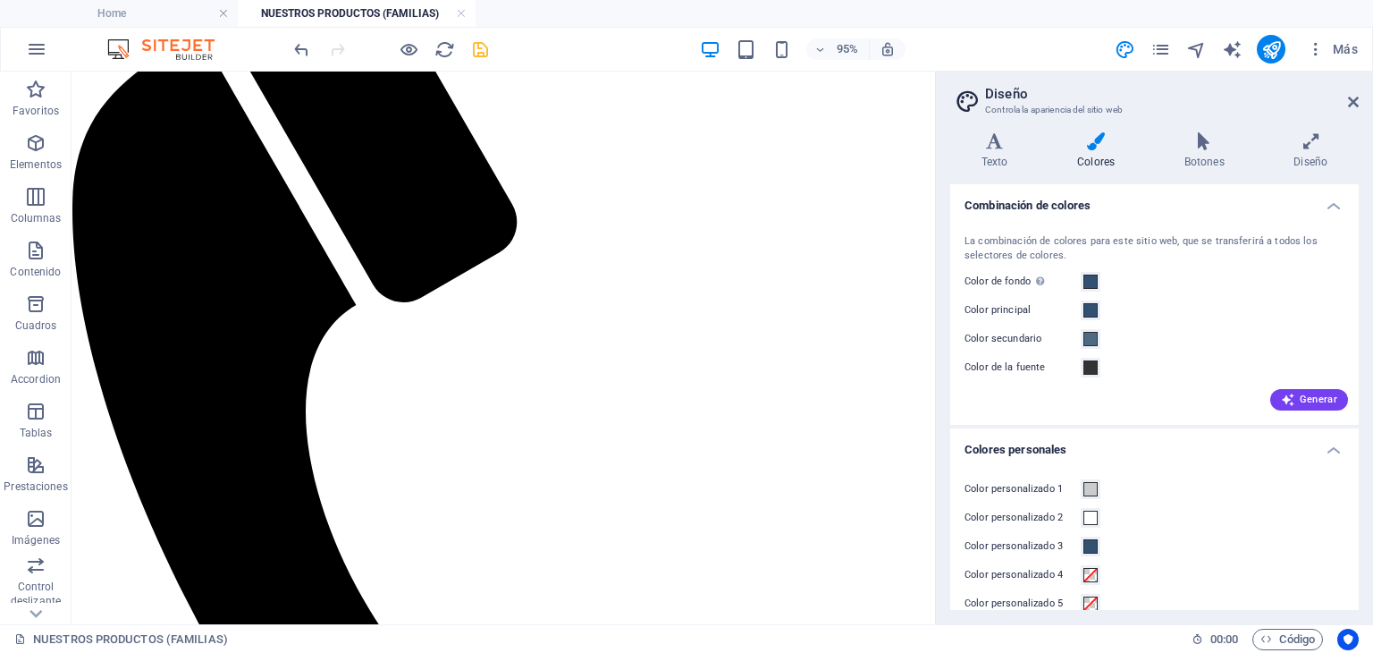
scroll to position [25, 0]
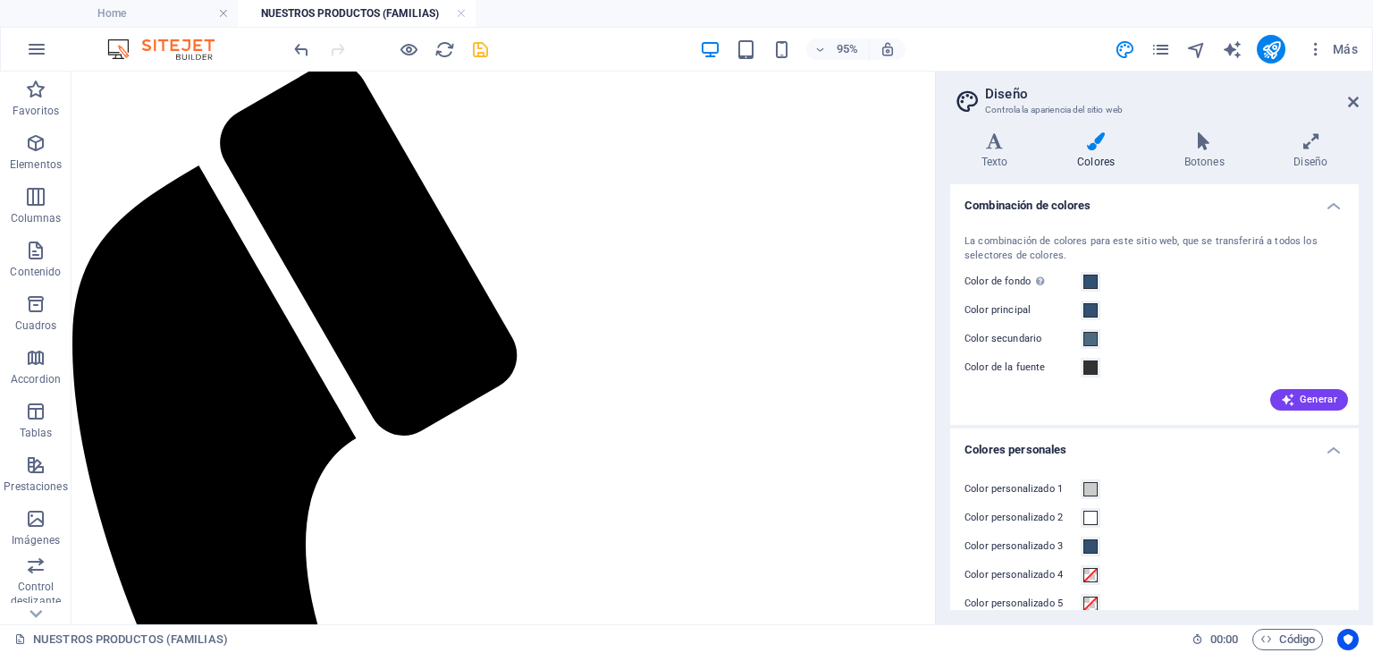
click at [936, 188] on div at bounding box center [938, 348] width 4 height 553
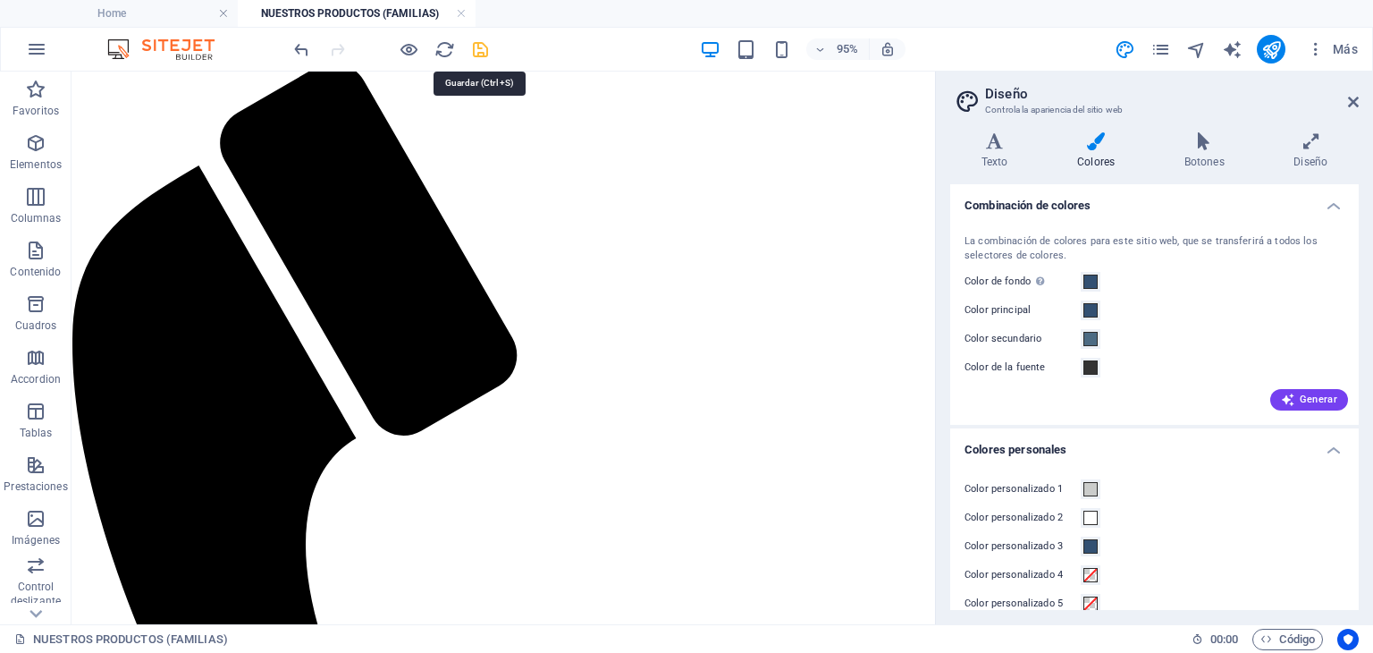
click at [475, 50] on icon "save" at bounding box center [480, 49] width 21 height 21
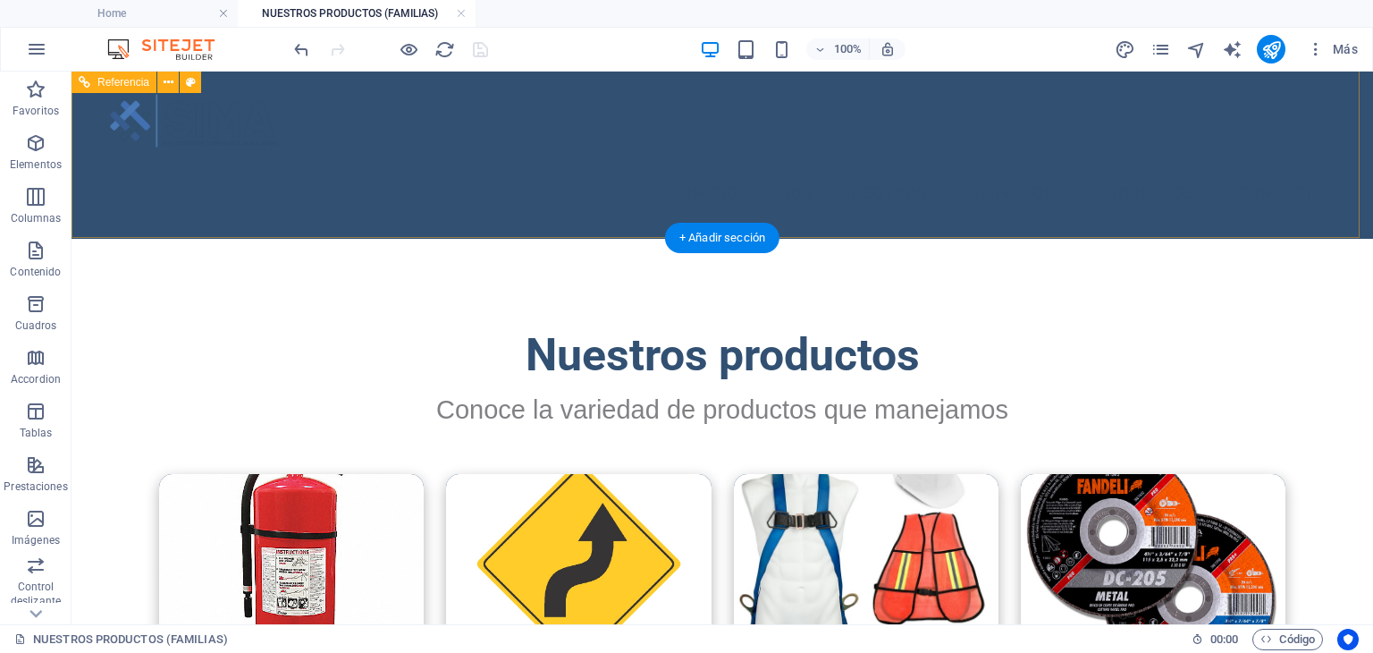
click at [412, 220] on div "Menu Inicio Sobre Nosotros Servicios Productos Contacto" at bounding box center [723, 142] width 1302 height 192
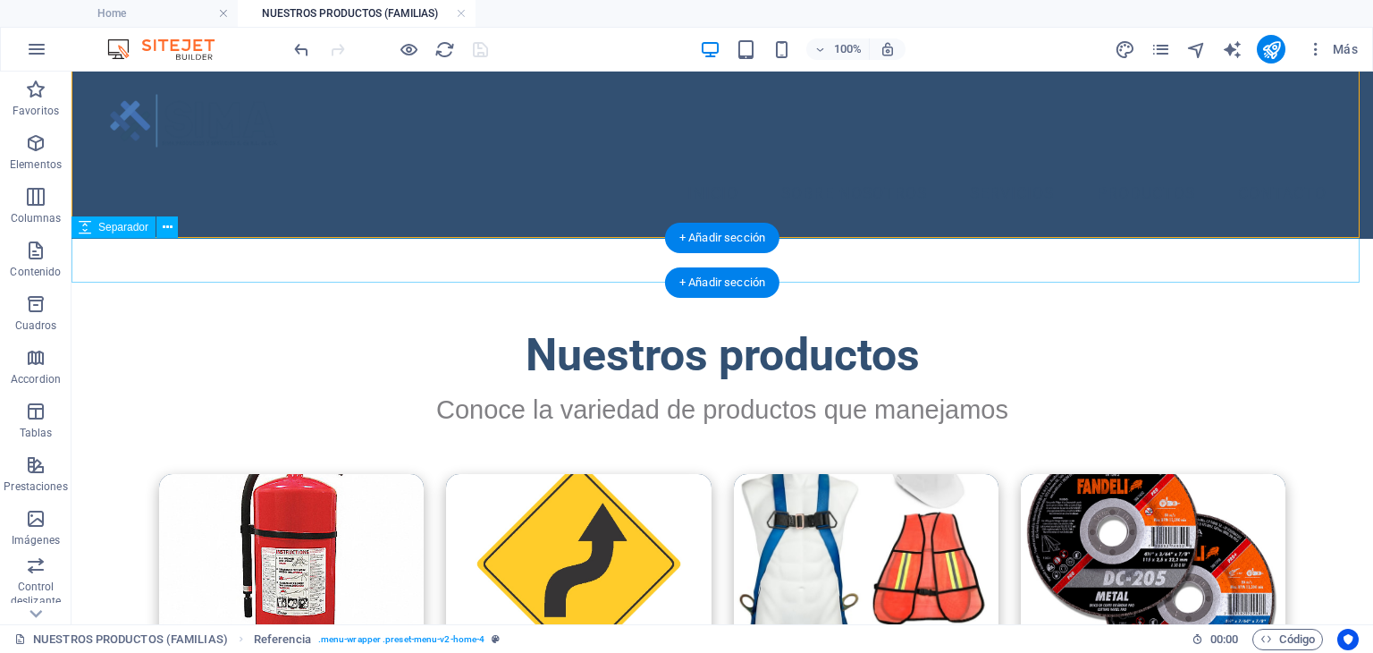
click at [313, 258] on div at bounding box center [723, 261] width 1302 height 45
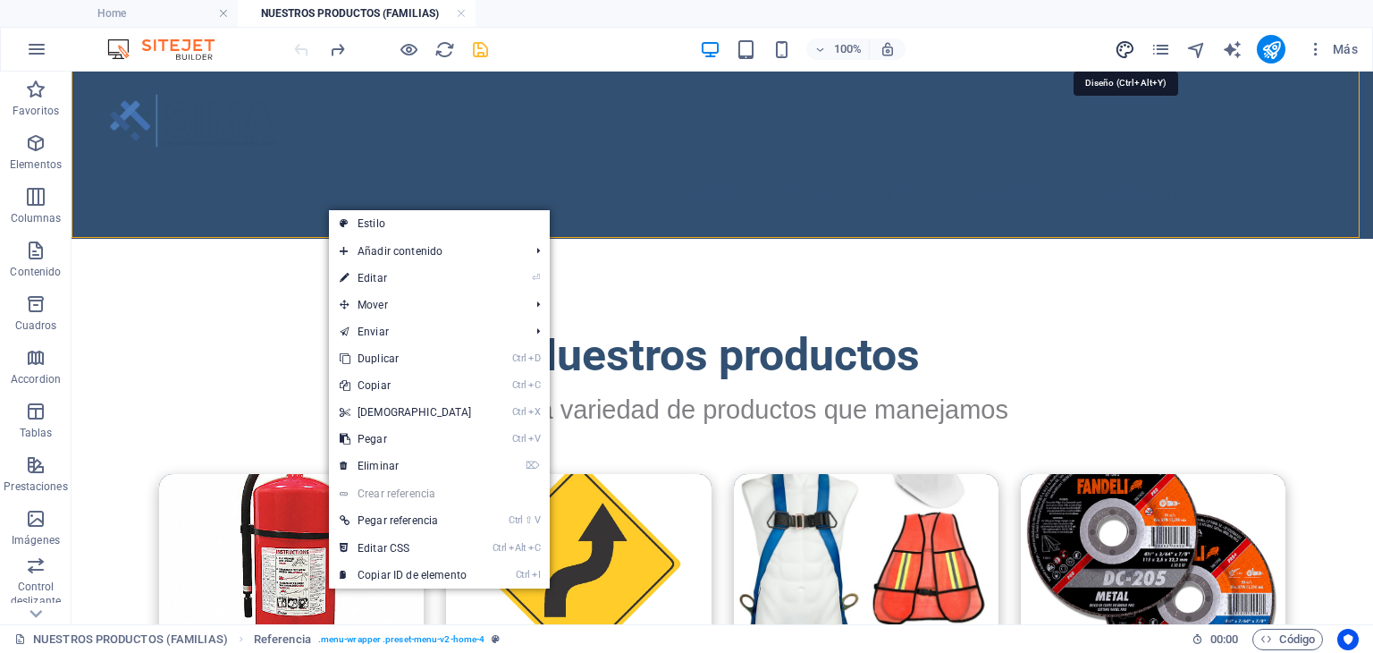
click at [1120, 47] on icon "design" at bounding box center [1125, 49] width 21 height 21
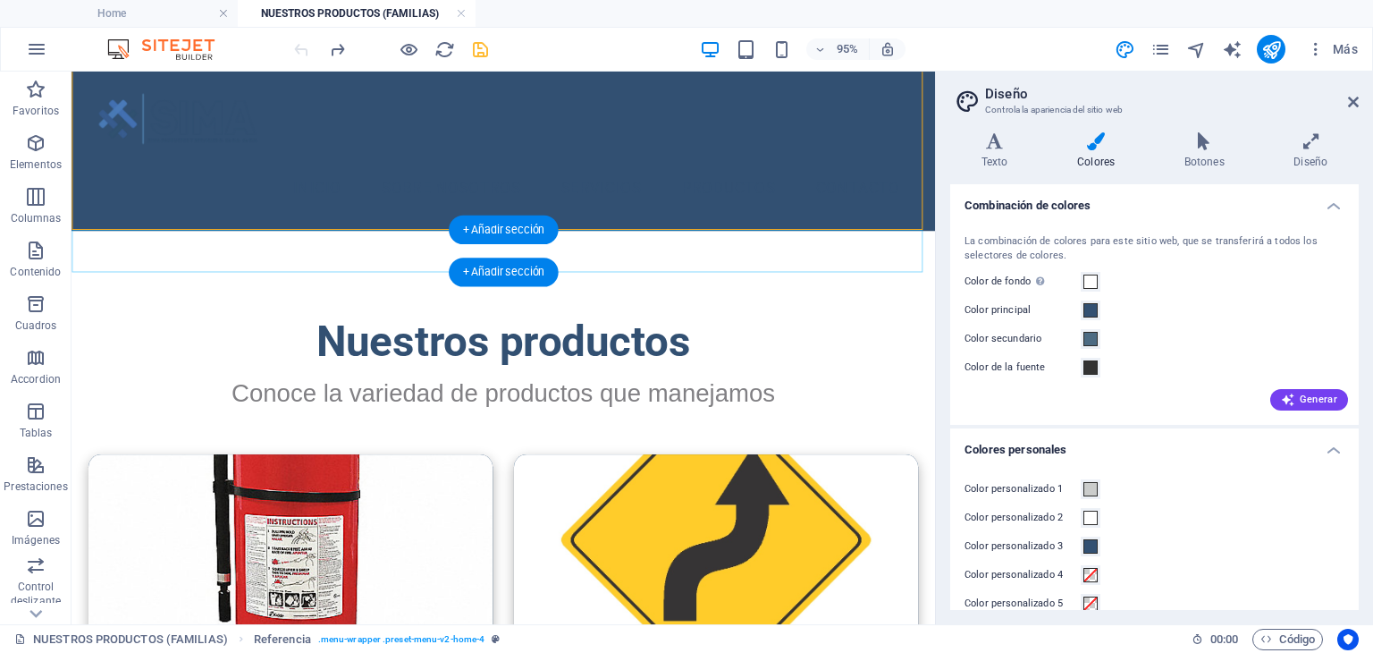
click at [545, 265] on div "+ Añadir sección" at bounding box center [503, 271] width 109 height 29
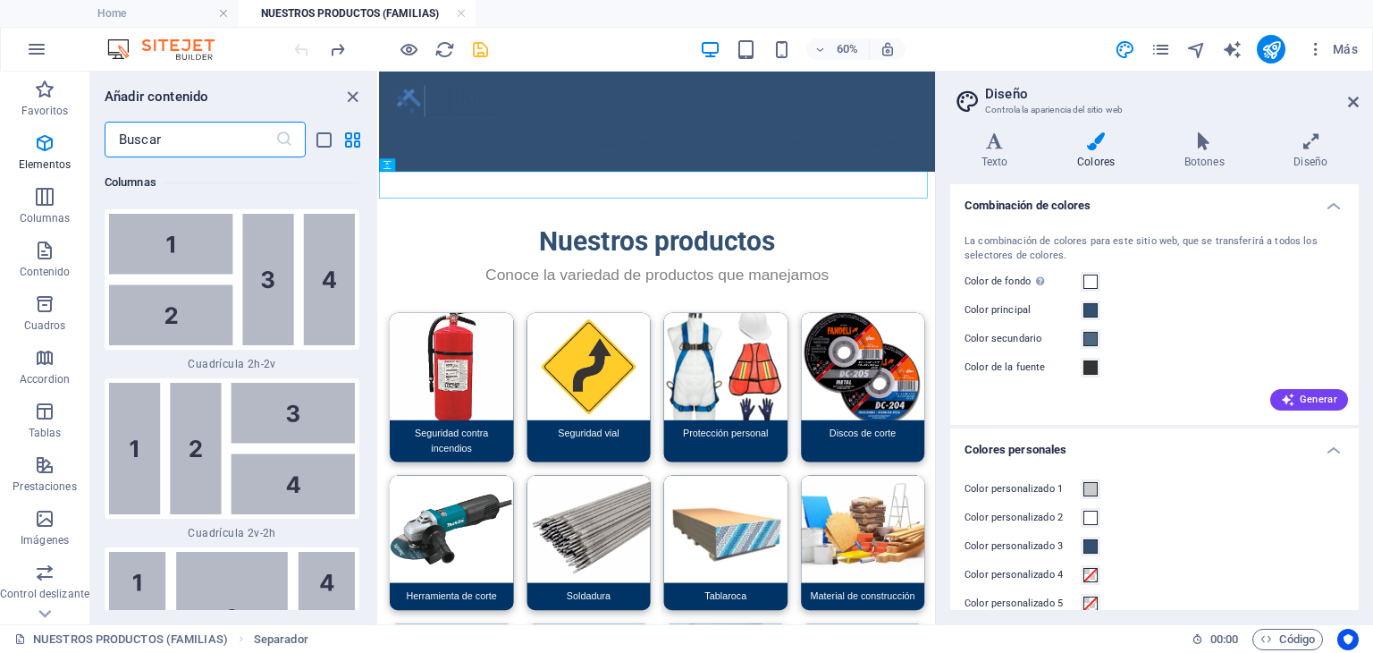
scroll to position [5474, 0]
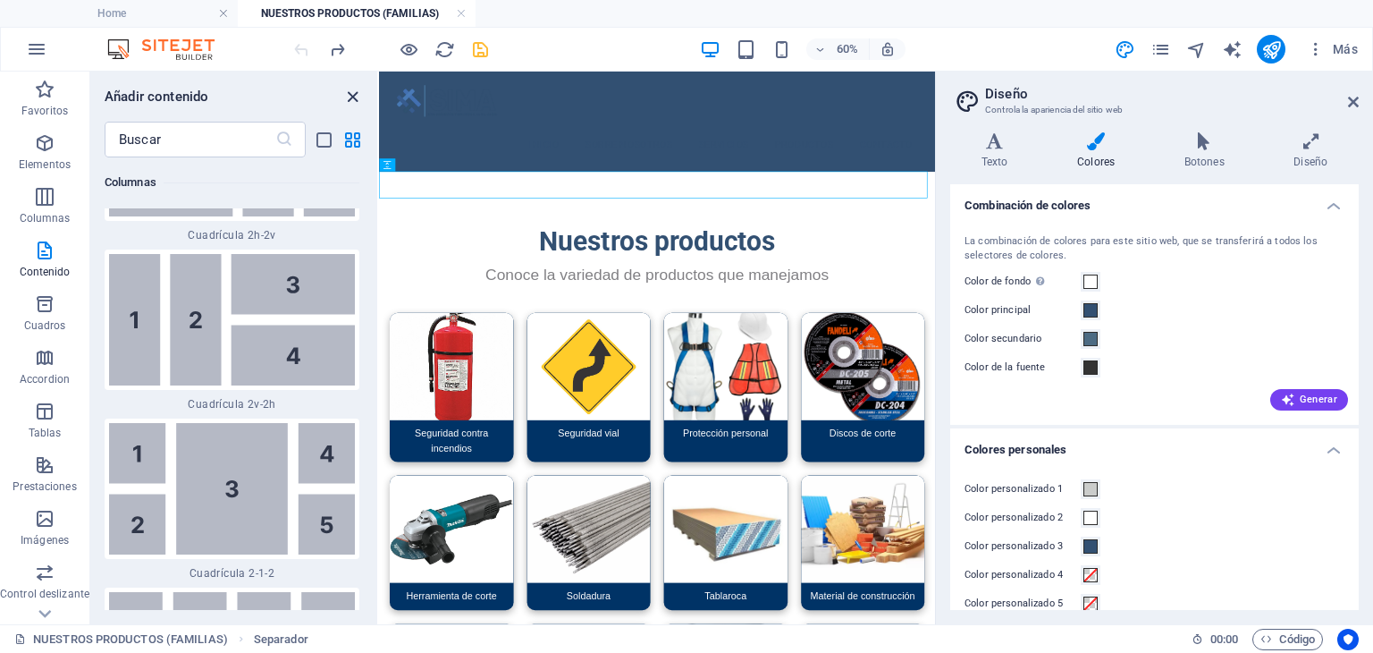
click at [352, 92] on icon "close panel" at bounding box center [352, 97] width 21 height 21
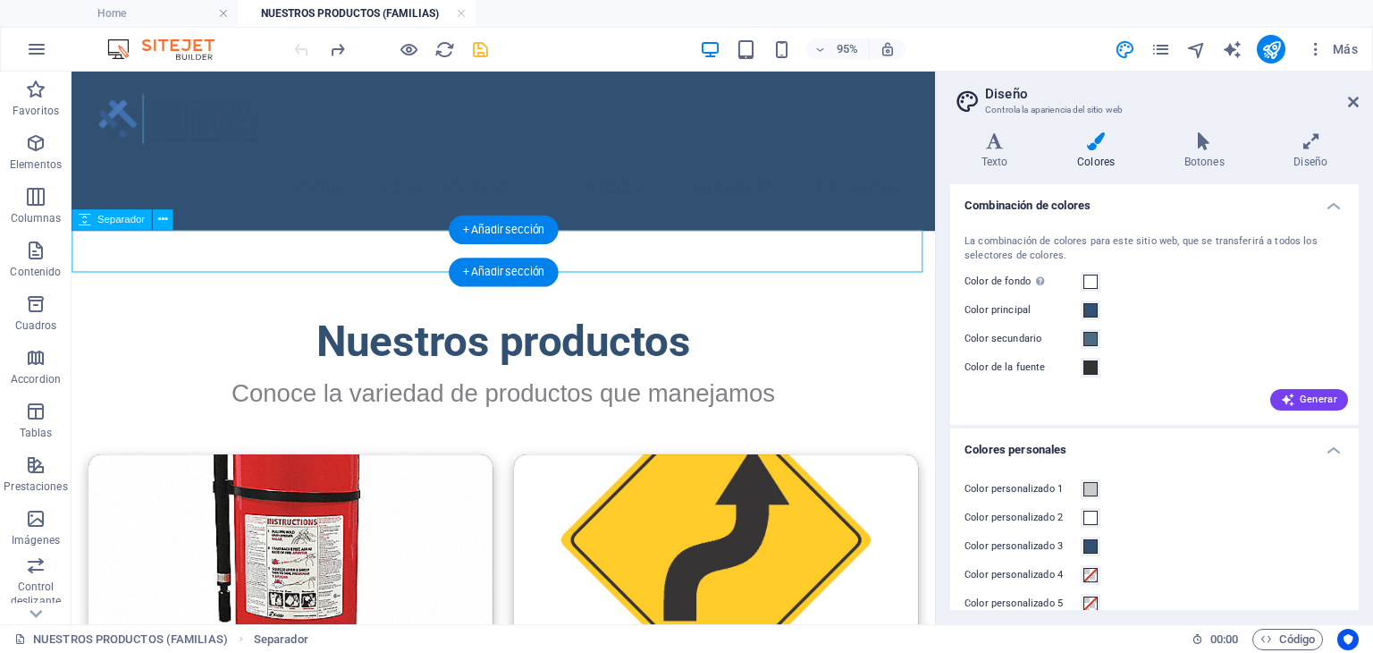
click at [399, 259] on div at bounding box center [526, 261] width 909 height 45
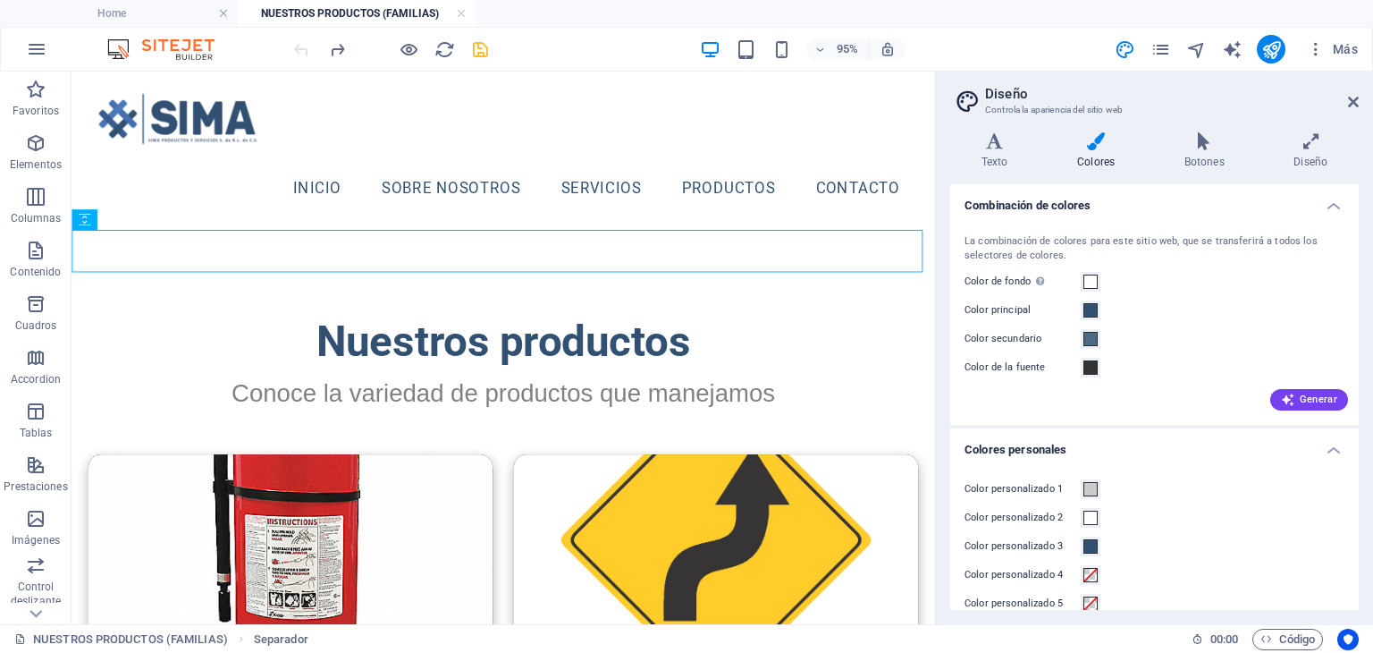
click at [292, 304] on header "Nuestros productos Conoce la variedad de productos que manejamos" at bounding box center [526, 369] width 909 height 173
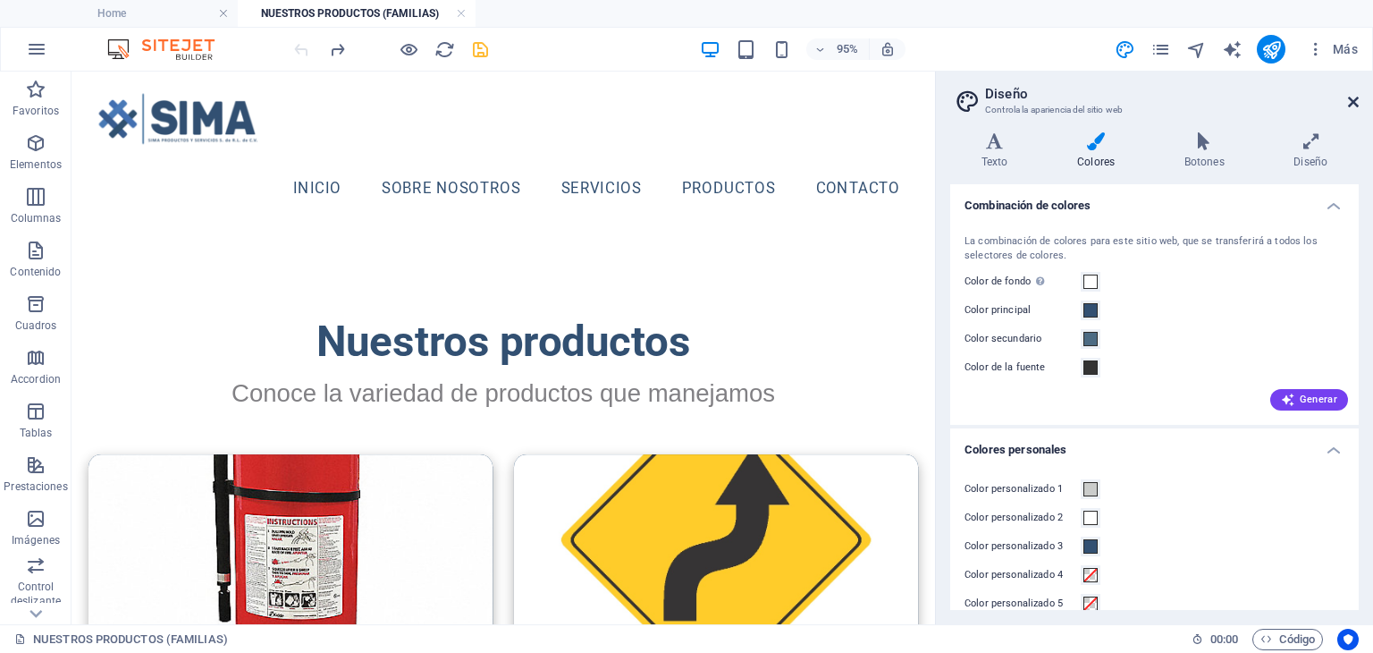
click at [1354, 102] on icon at bounding box center [1353, 102] width 11 height 14
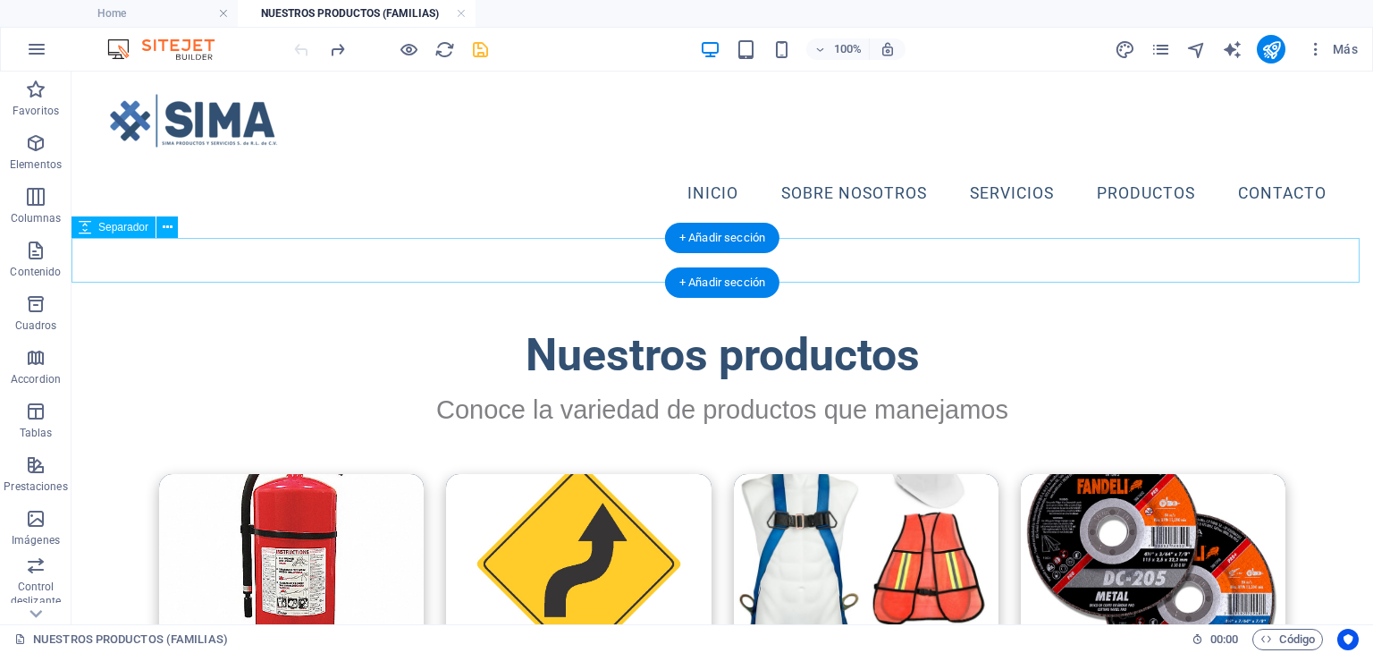
click at [901, 262] on div at bounding box center [723, 261] width 1302 height 45
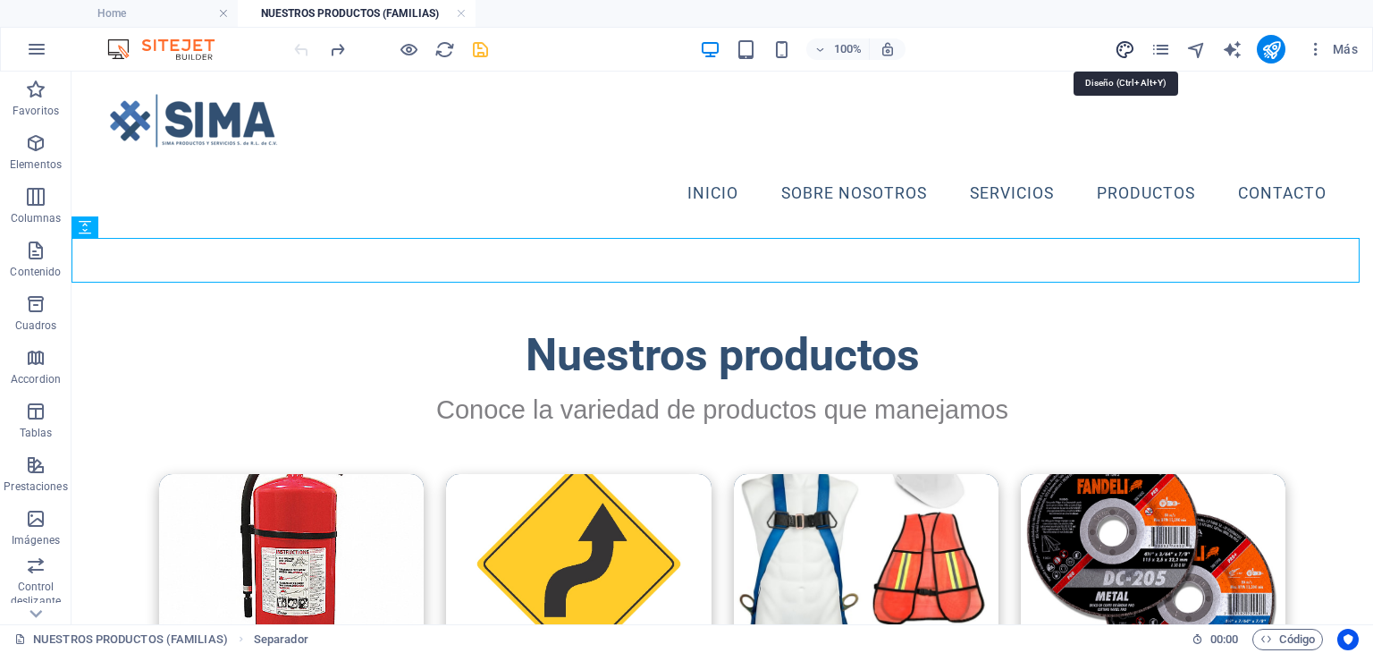
click at [1127, 46] on icon "design" at bounding box center [1125, 49] width 21 height 21
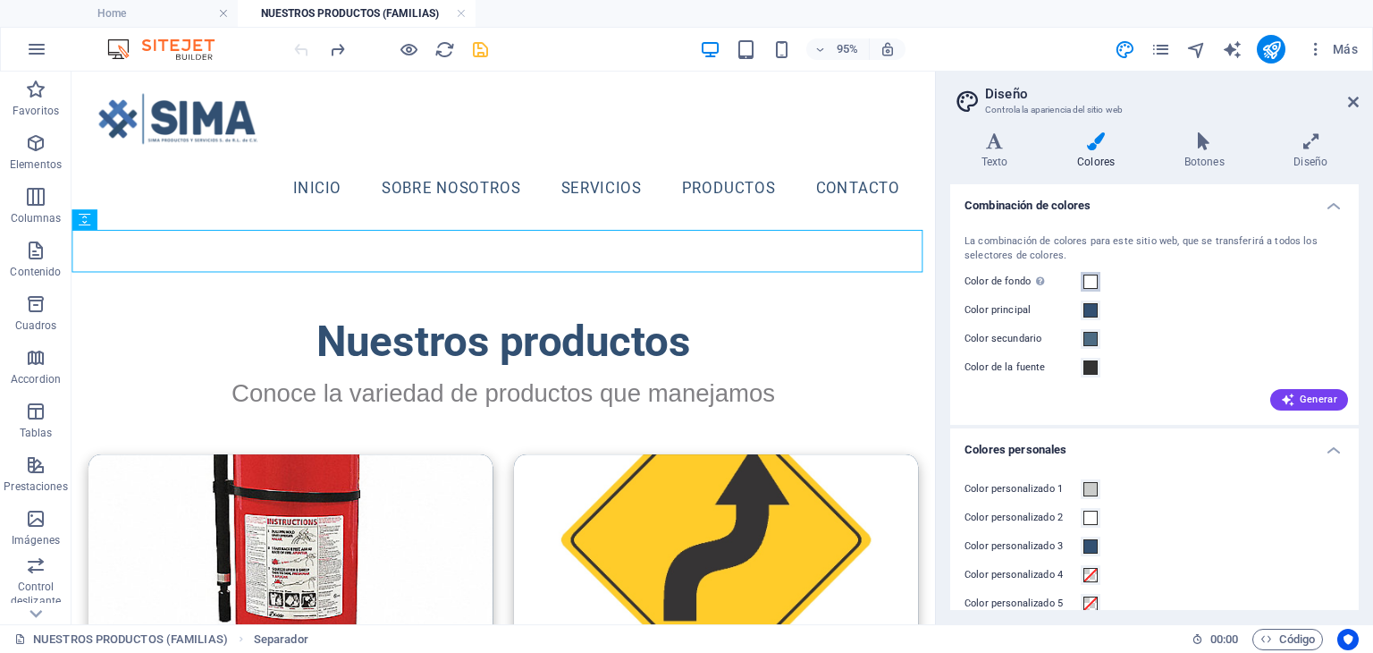
click at [1087, 280] on span at bounding box center [1091, 281] width 14 height 14
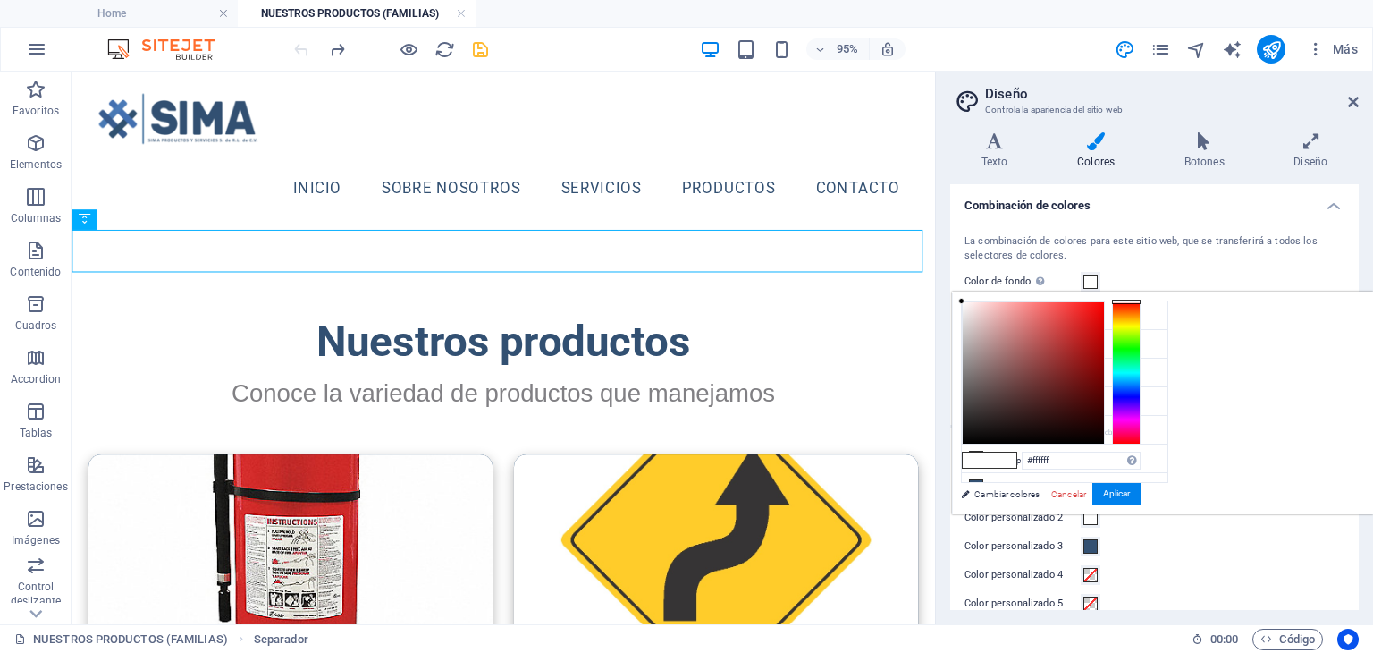
click at [956, 291] on header "Nuestros productos Conoce la variedad de productos que manejamos" at bounding box center [526, 369] width 909 height 173
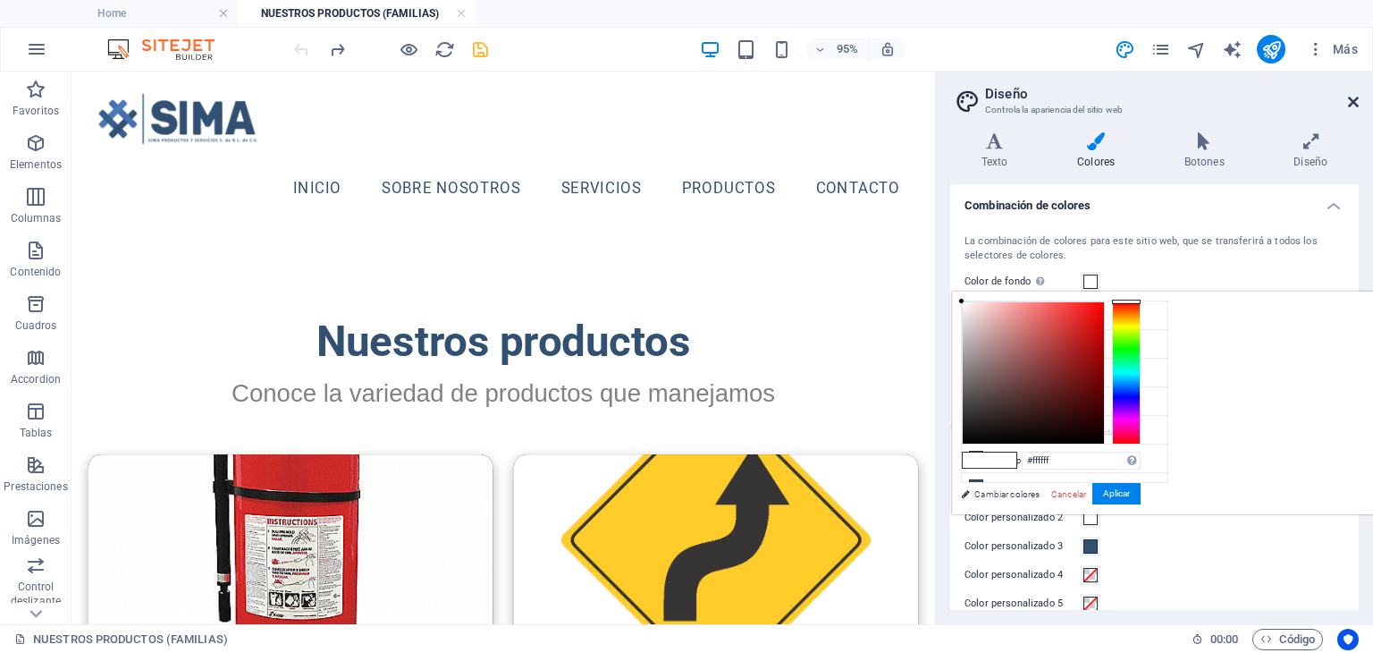
click at [1354, 100] on icon at bounding box center [1353, 102] width 11 height 14
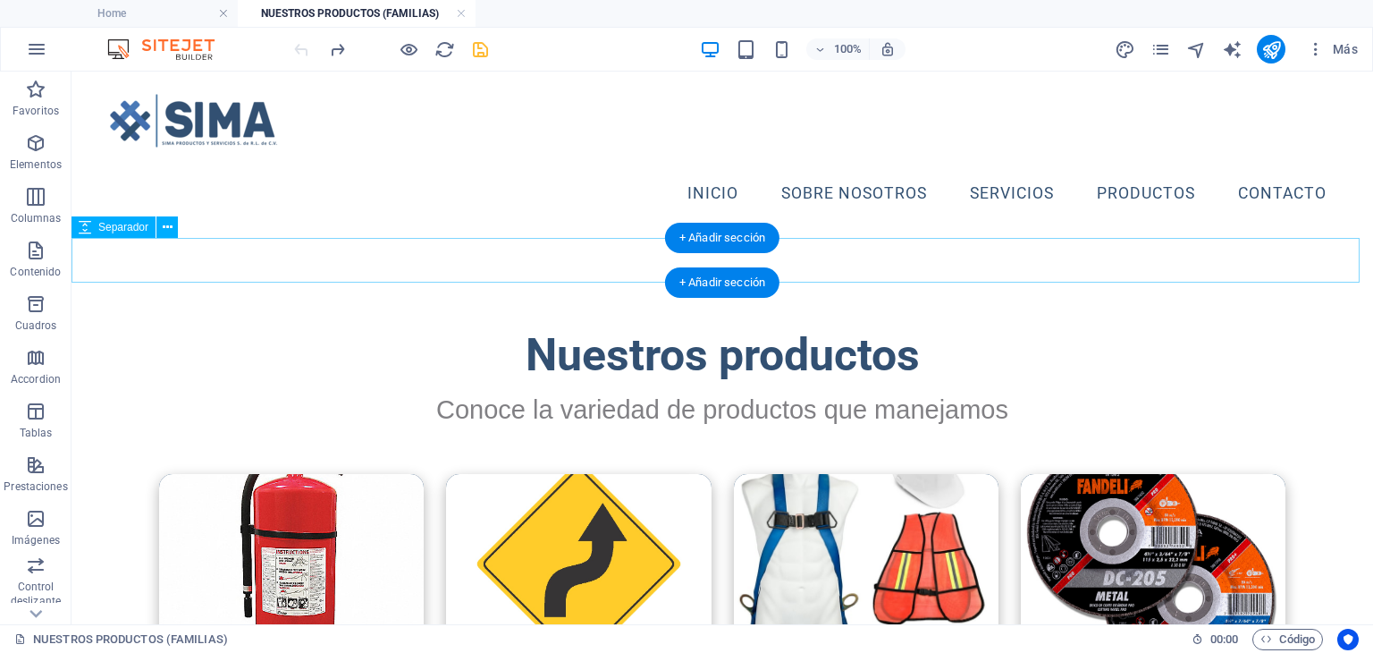
click at [1189, 241] on div at bounding box center [723, 261] width 1302 height 45
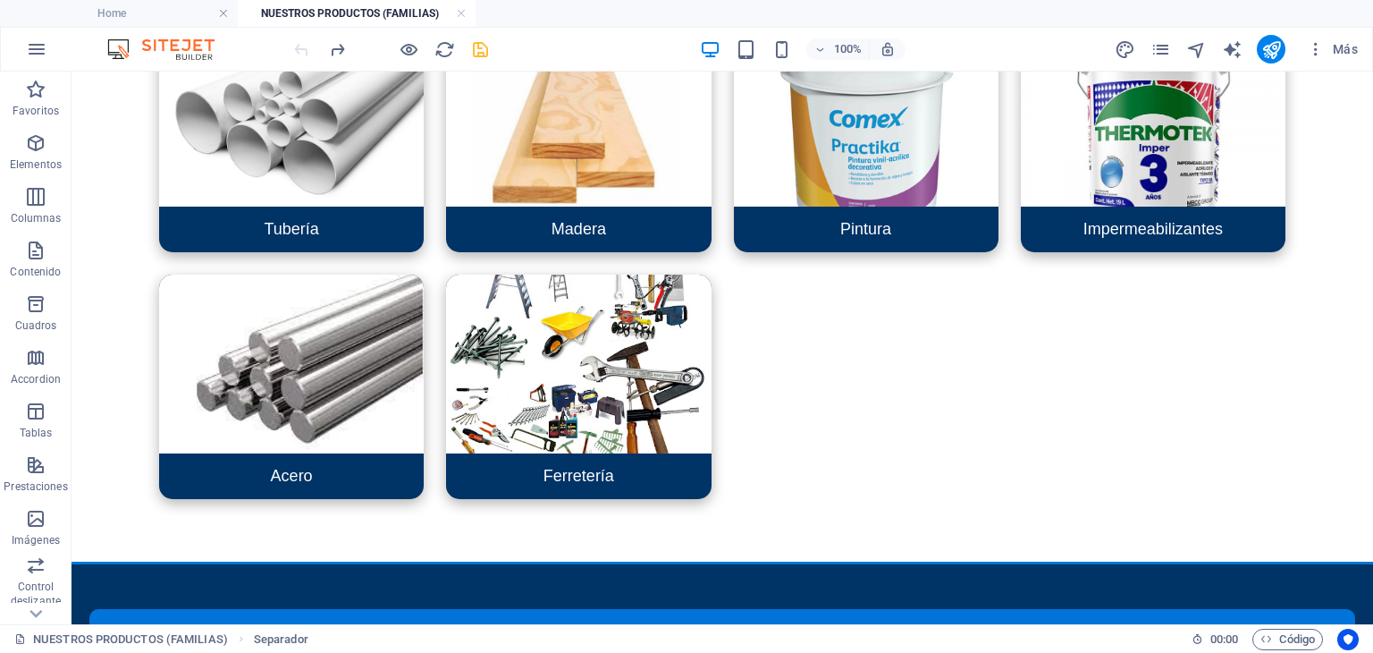
scroll to position [1085, 0]
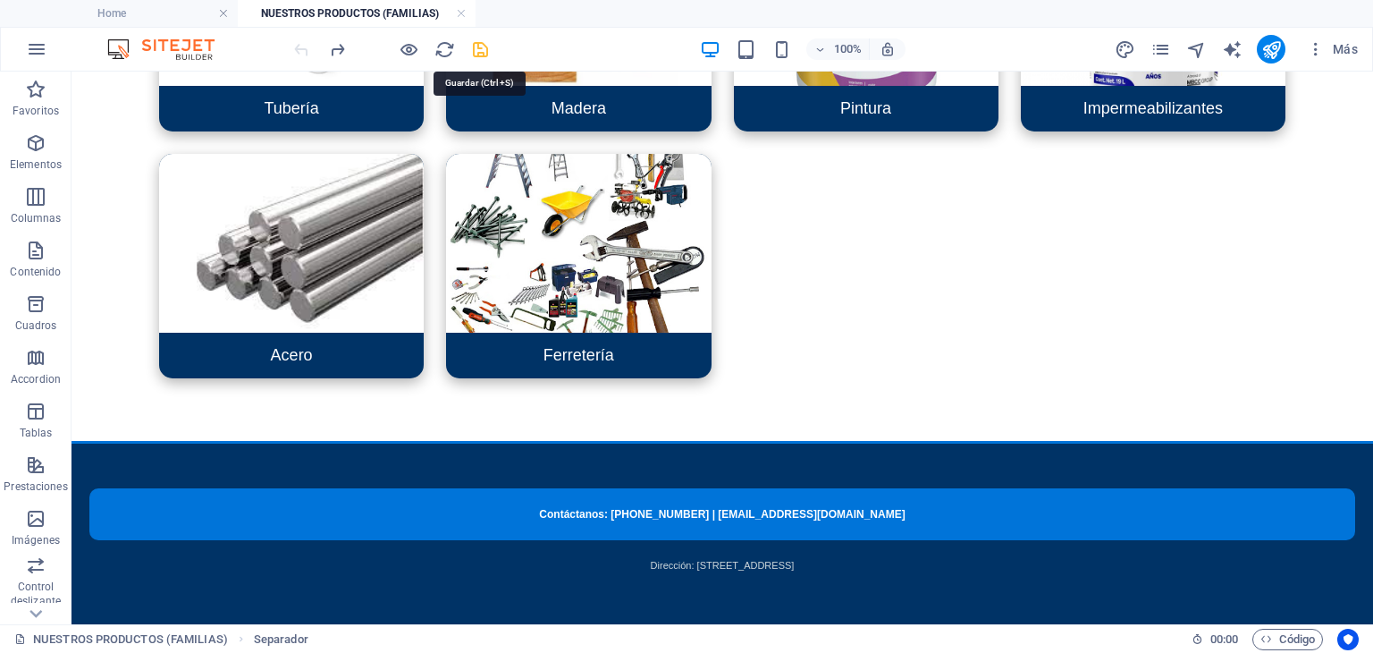
click at [483, 56] on icon "save" at bounding box center [480, 49] width 21 height 21
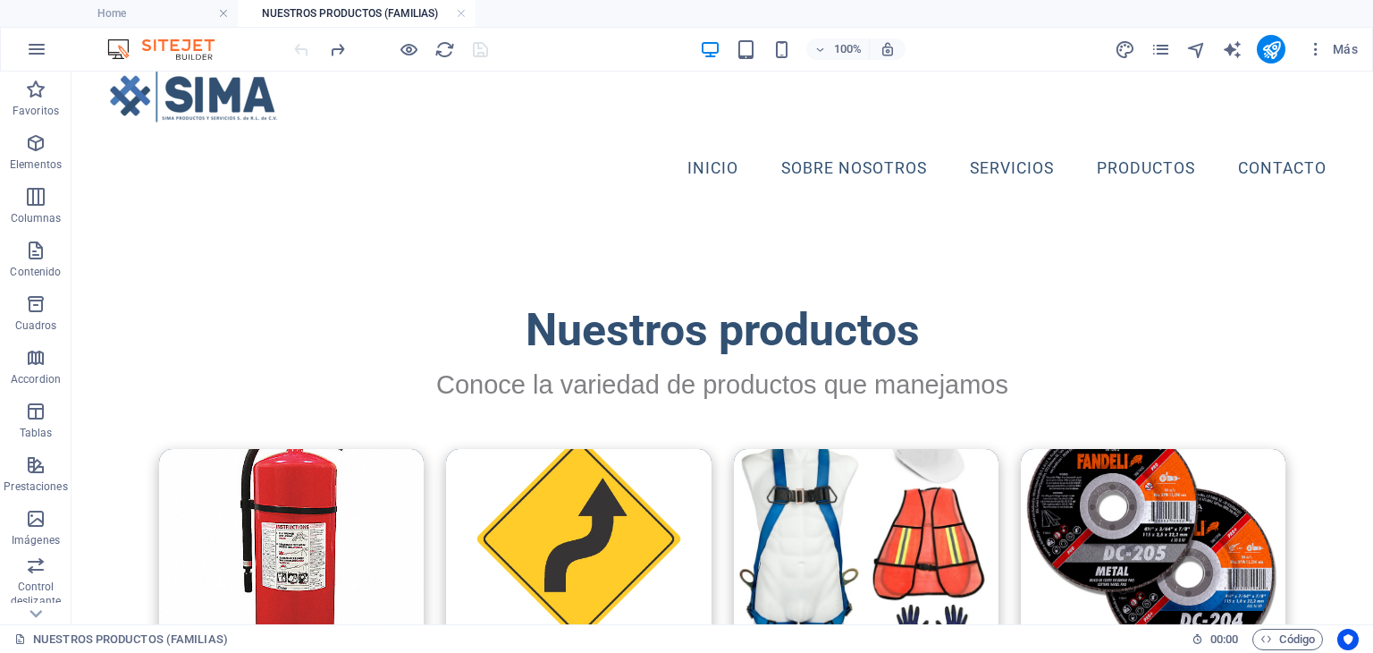
scroll to position [0, 0]
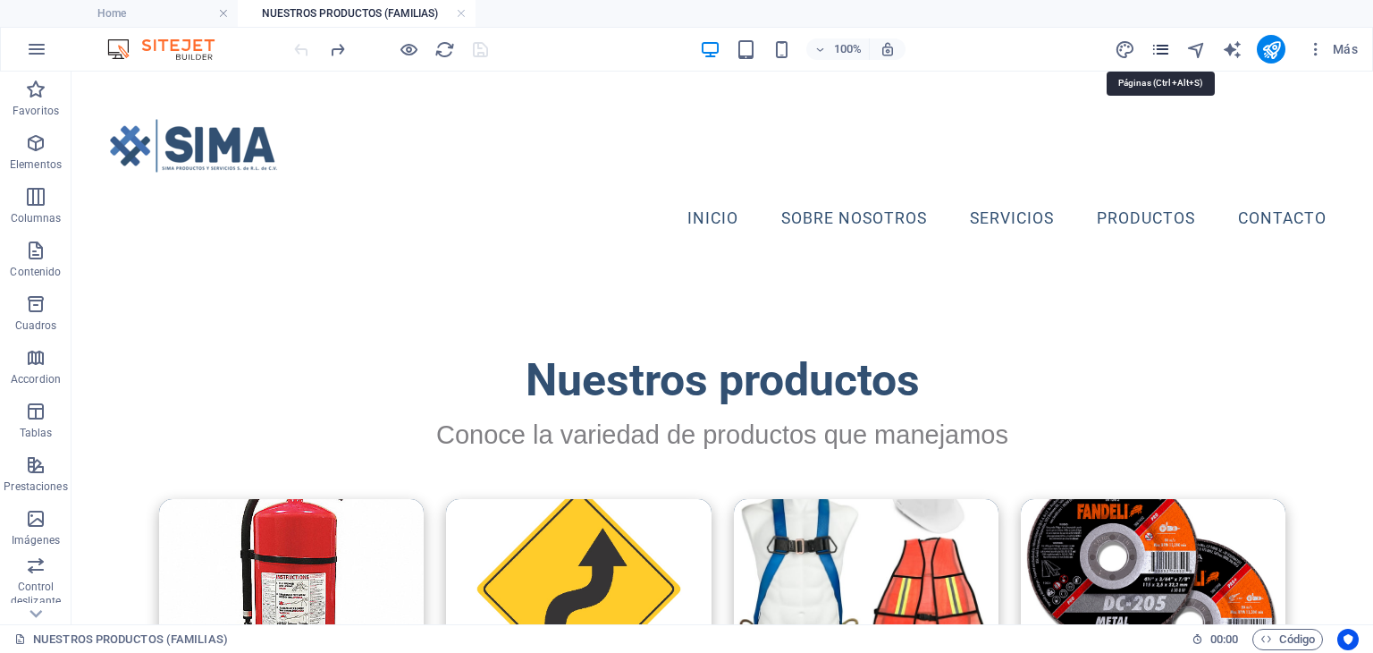
click at [1167, 46] on icon "pages" at bounding box center [1161, 49] width 21 height 21
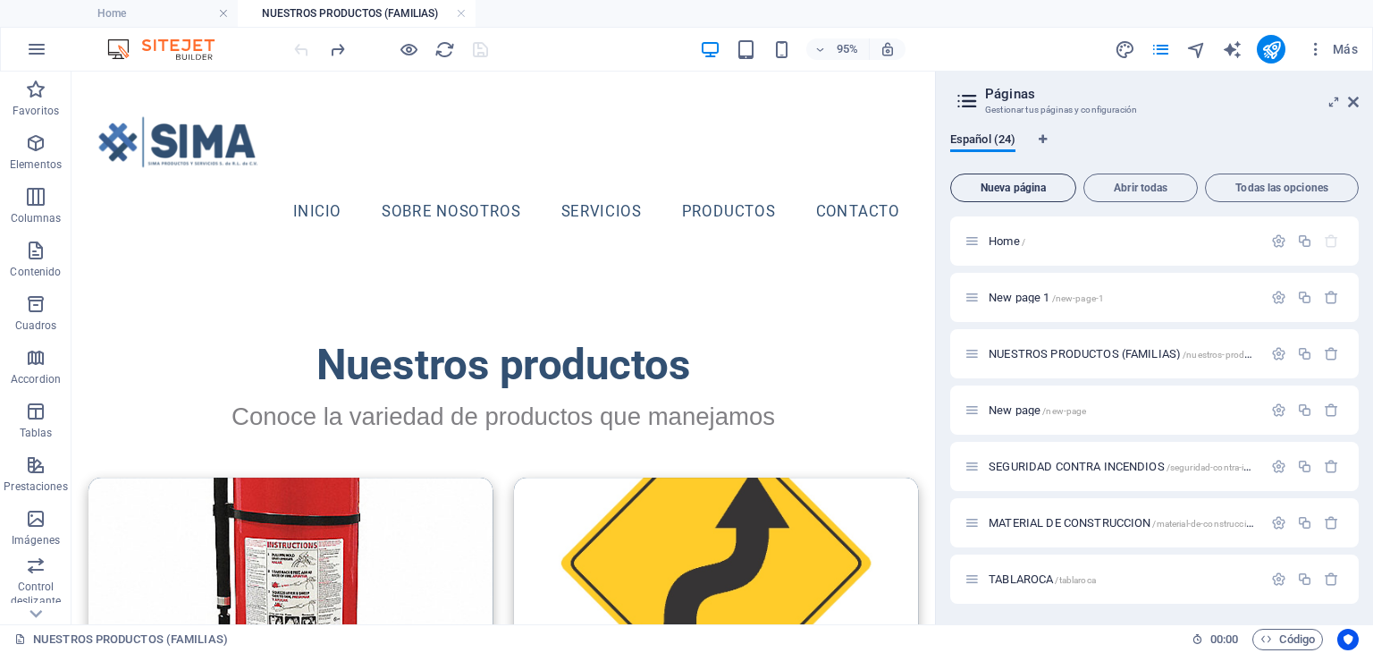
click at [1034, 188] on span "Nueva página" at bounding box center [1013, 187] width 110 height 11
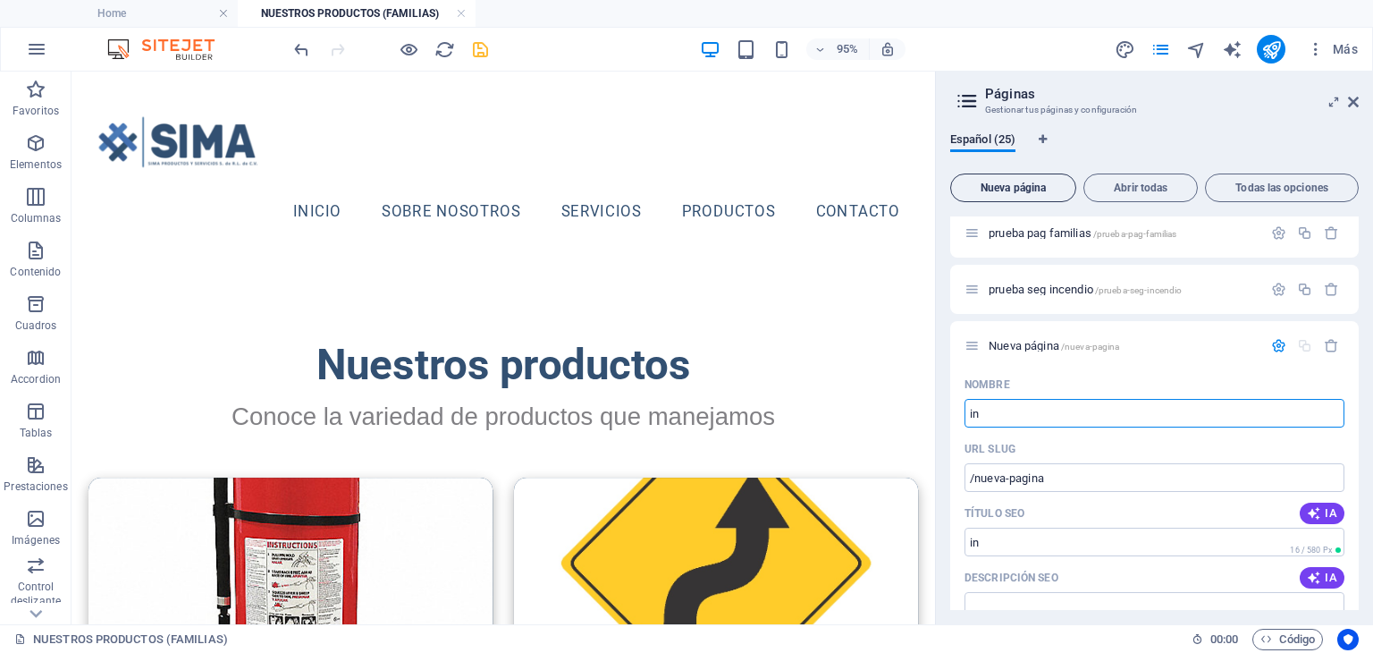
type input "inc"
type input "/in"
type input "inc"
type input "/inc"
type input "inc"
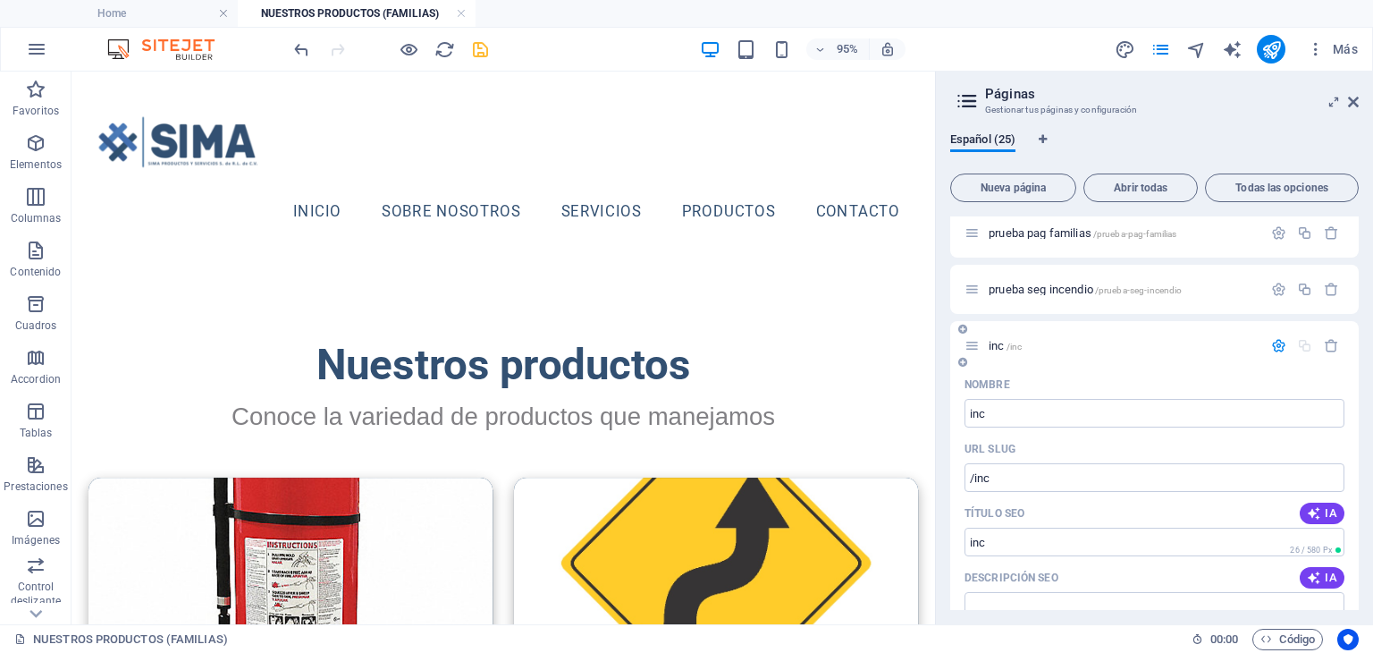
click at [1123, 385] on div "Nombre" at bounding box center [1155, 384] width 380 height 29
click at [1271, 346] on icon "button" at bounding box center [1278, 345] width 15 height 15
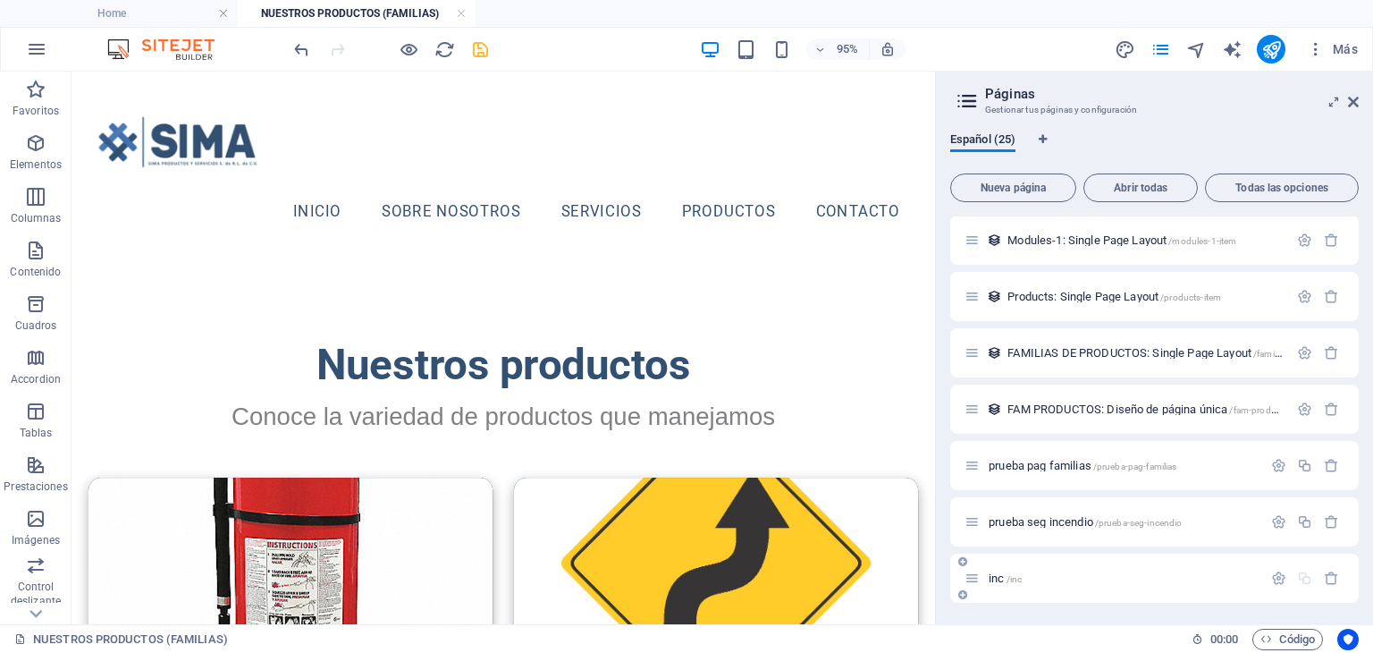
click at [1053, 580] on p "inc /inc" at bounding box center [1123, 578] width 268 height 12
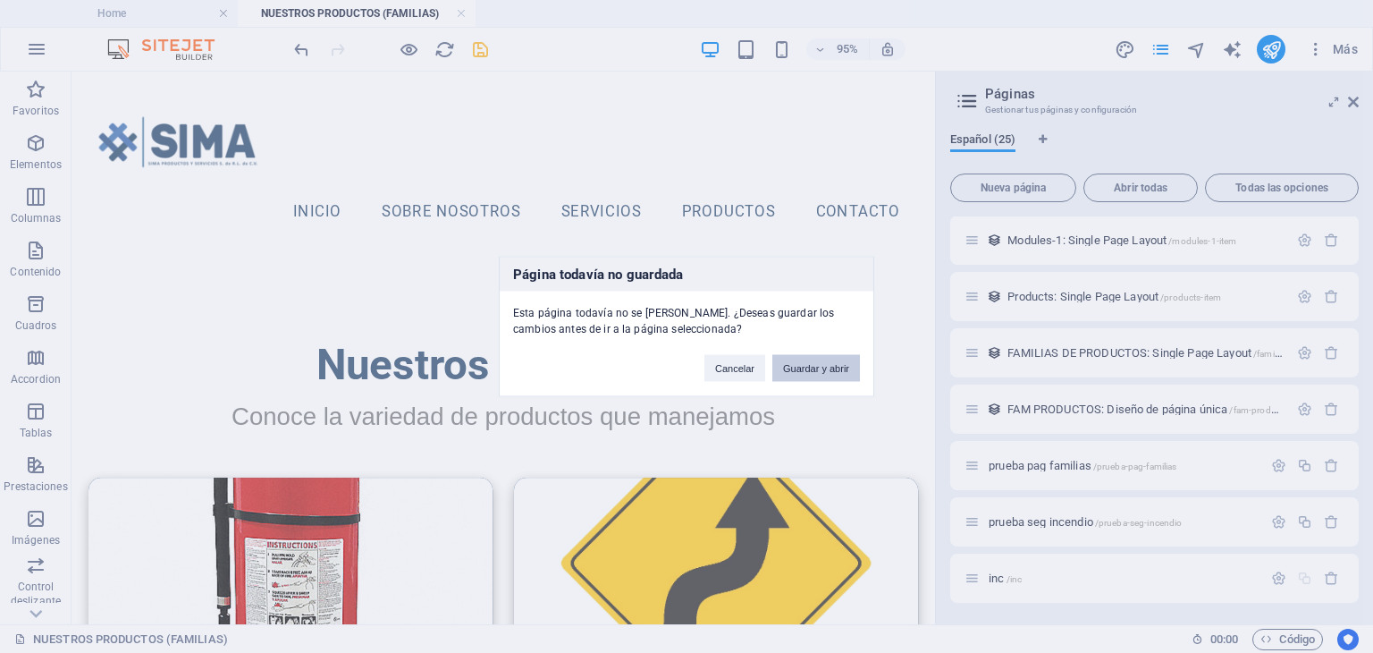
click at [812, 366] on button "Guardar y abrir" at bounding box center [816, 368] width 88 height 27
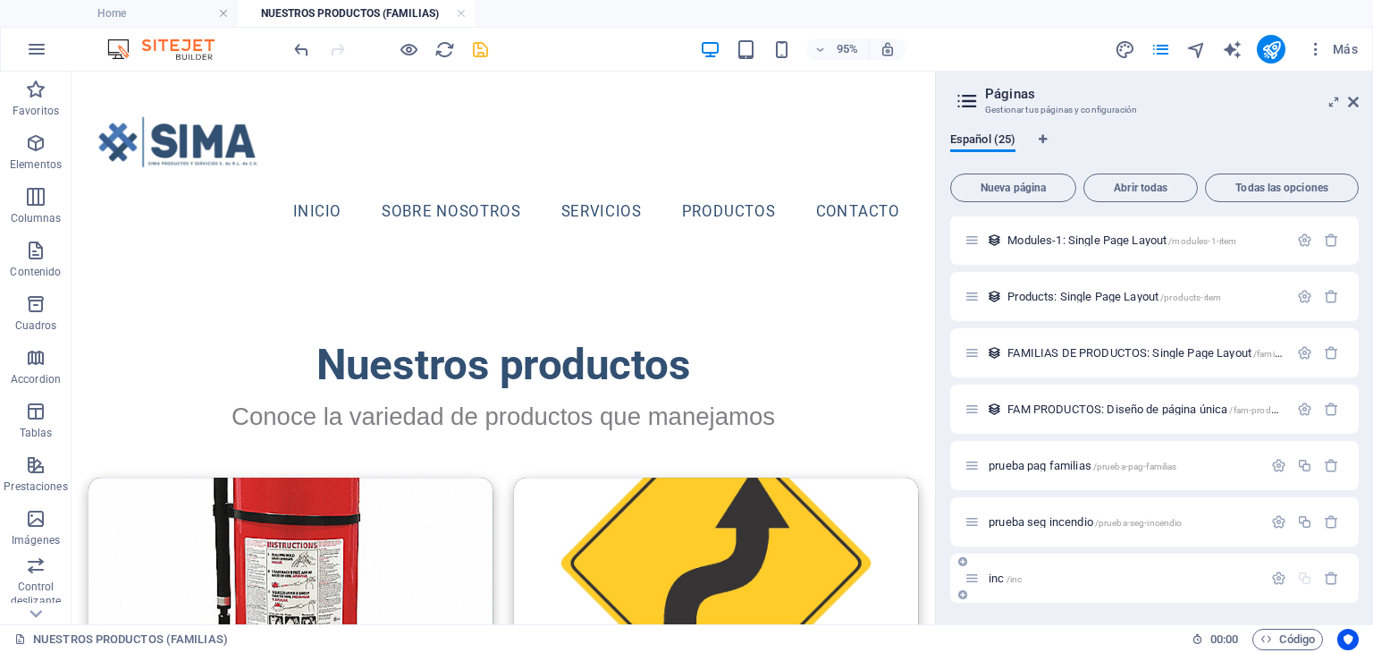
click at [1027, 573] on p "inc /inc" at bounding box center [1123, 578] width 268 height 12
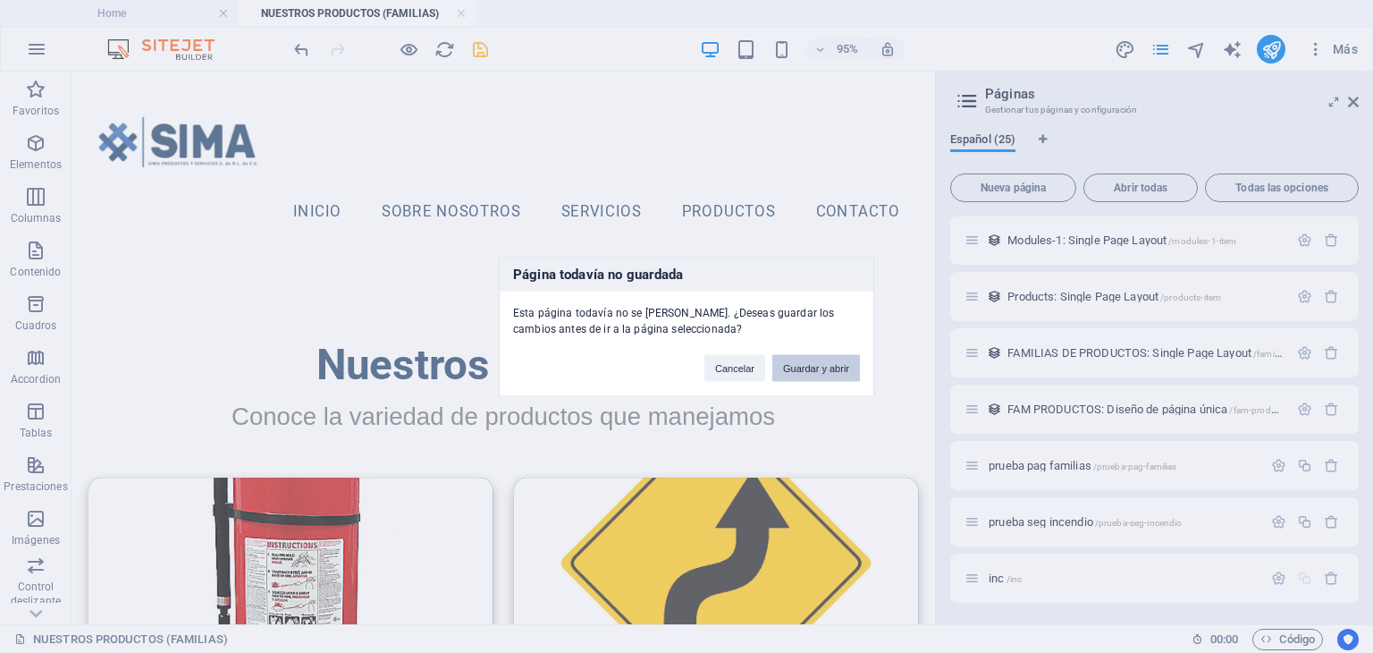
click at [798, 355] on button "Guardar y abrir" at bounding box center [816, 368] width 88 height 27
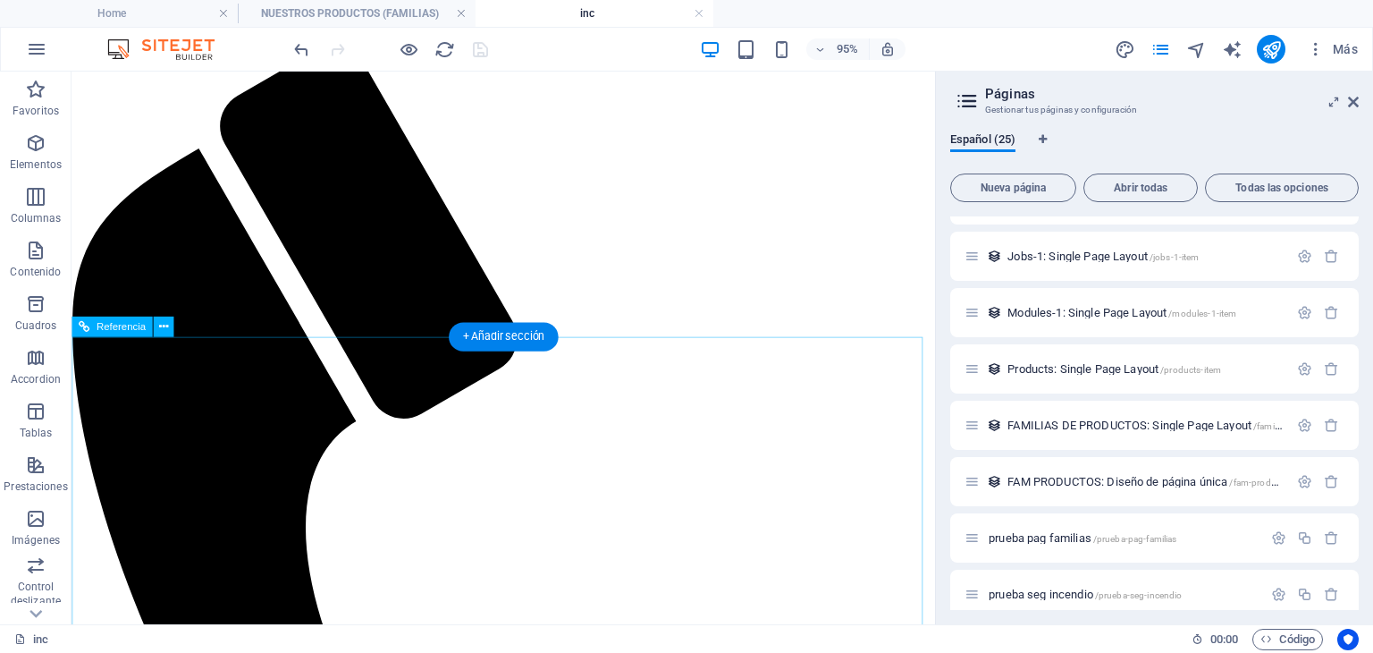
scroll to position [0, 0]
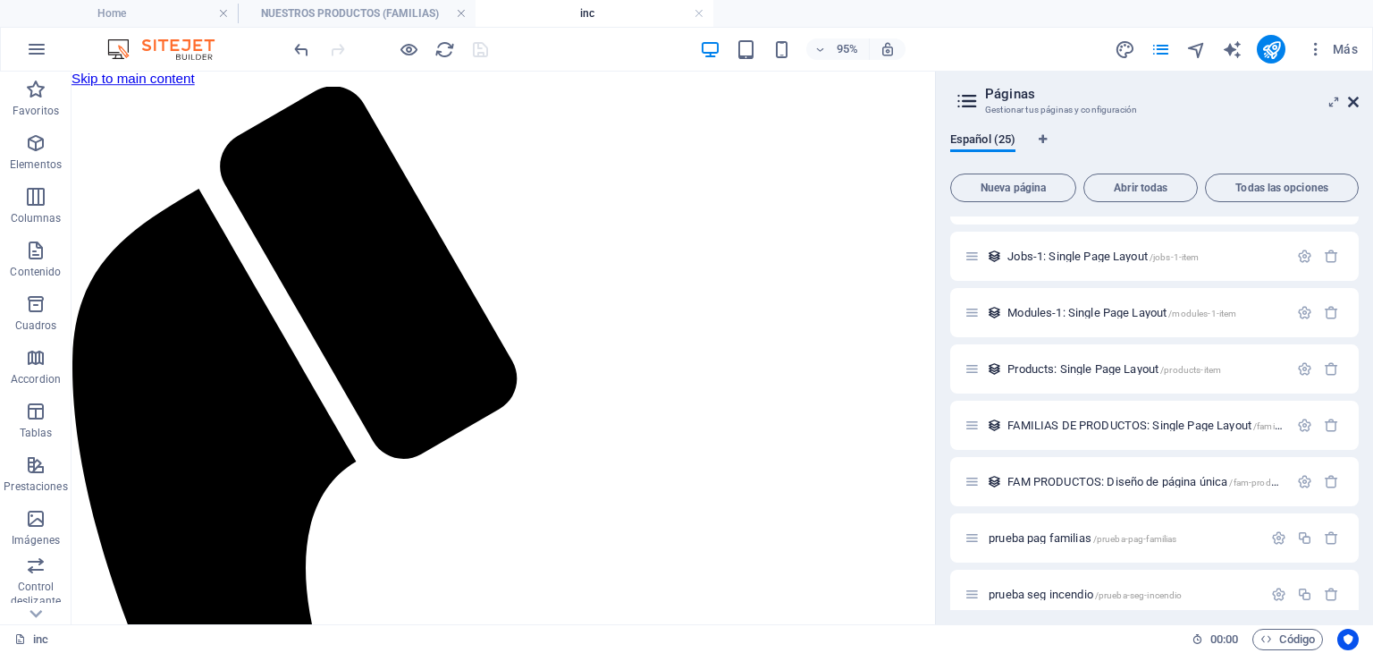
click at [1357, 102] on icon at bounding box center [1353, 102] width 11 height 14
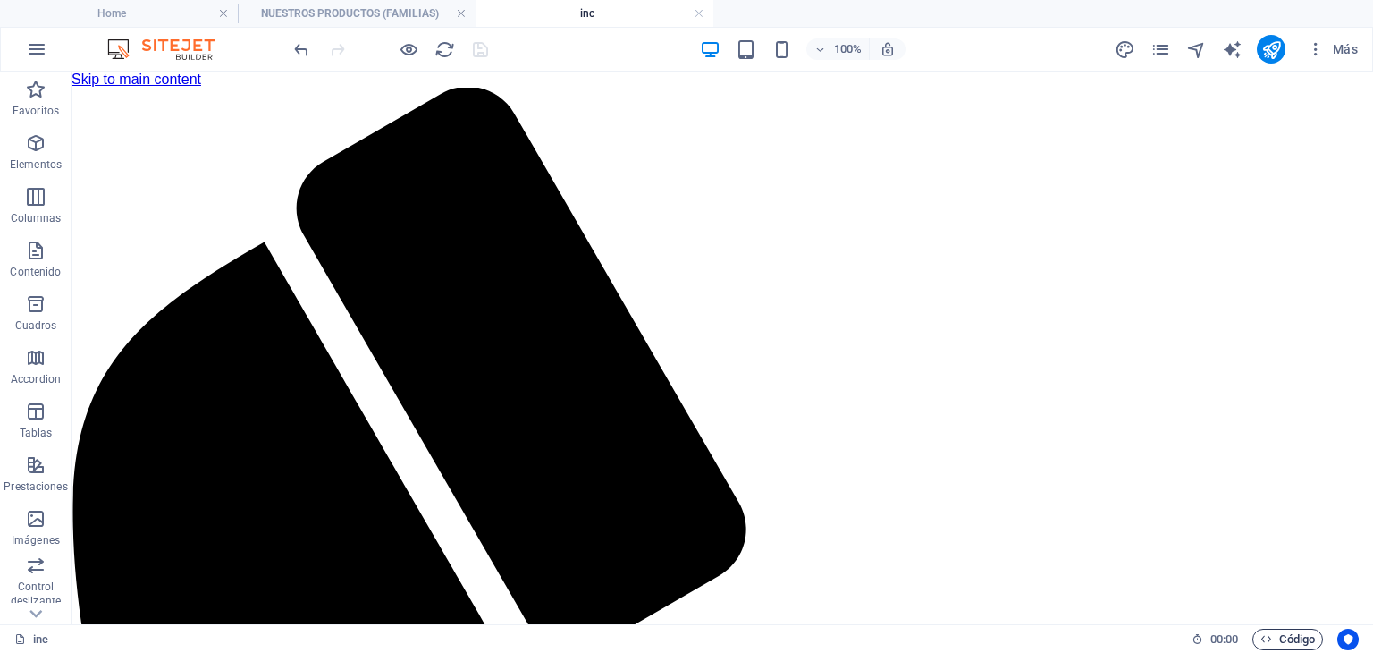
click at [1271, 641] on span "Código" at bounding box center [1288, 639] width 55 height 21
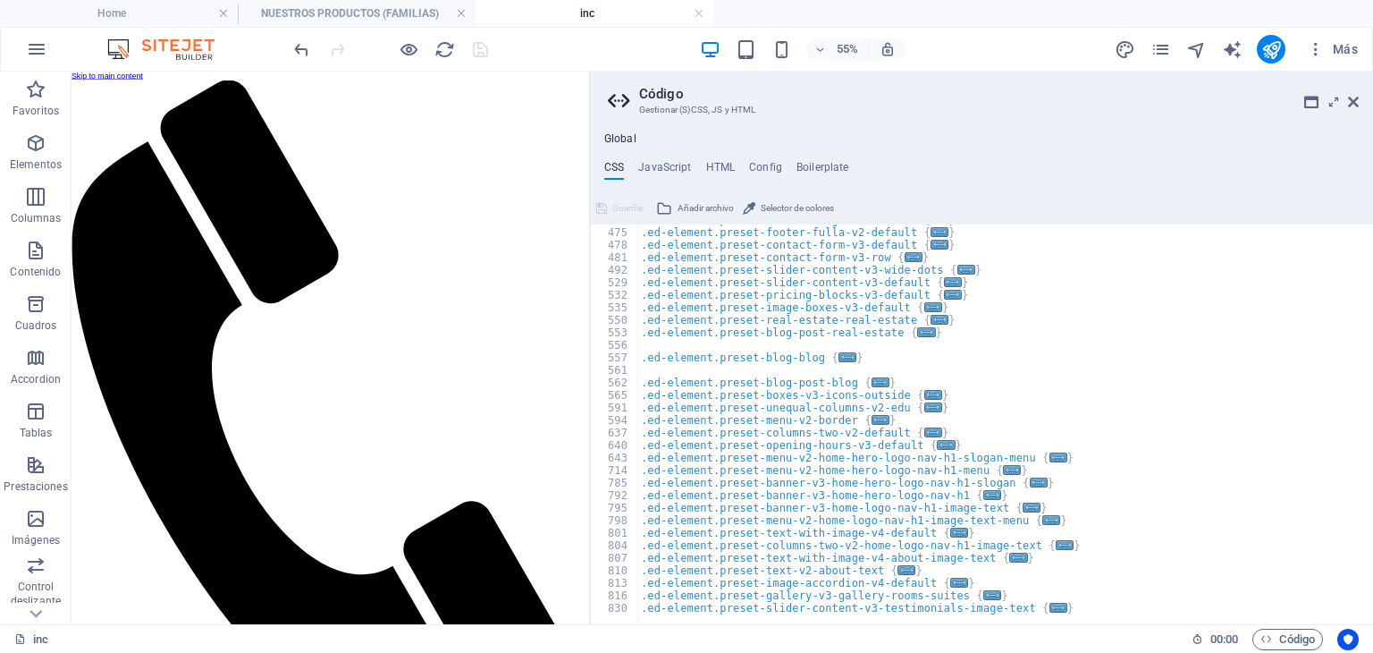
scroll to position [376, 0]
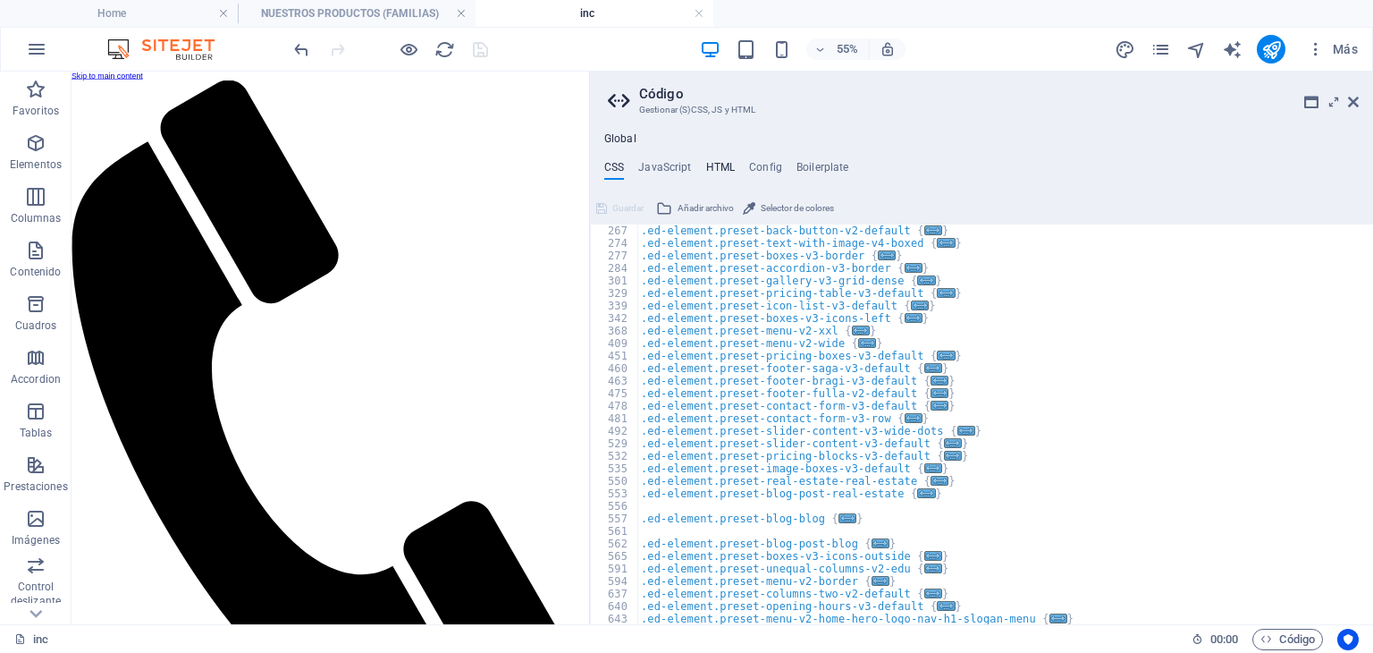
click at [719, 161] on h4 "HTML" at bounding box center [721, 171] width 30 height 20
type textarea "<a href="#main-content" class="wv-link-content button">Skip to main content</a>"
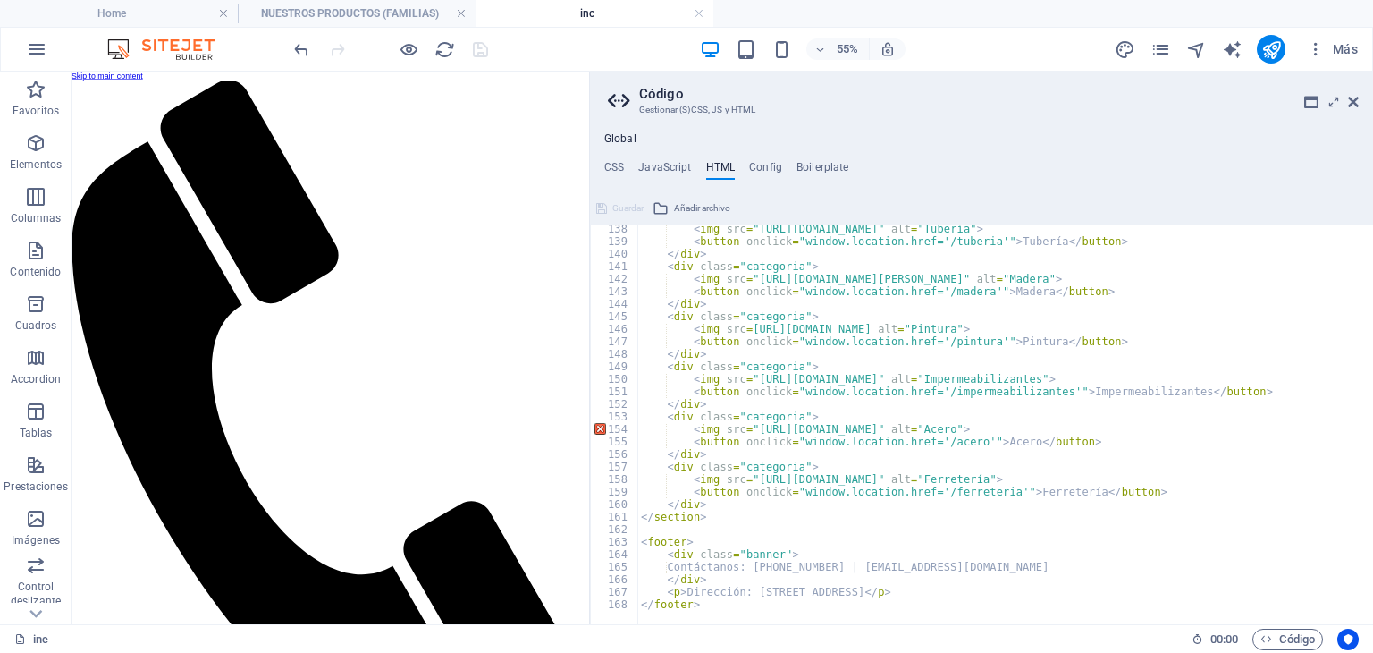
scroll to position [1717, 0]
click at [624, 140] on h4 "Global" at bounding box center [620, 139] width 32 height 14
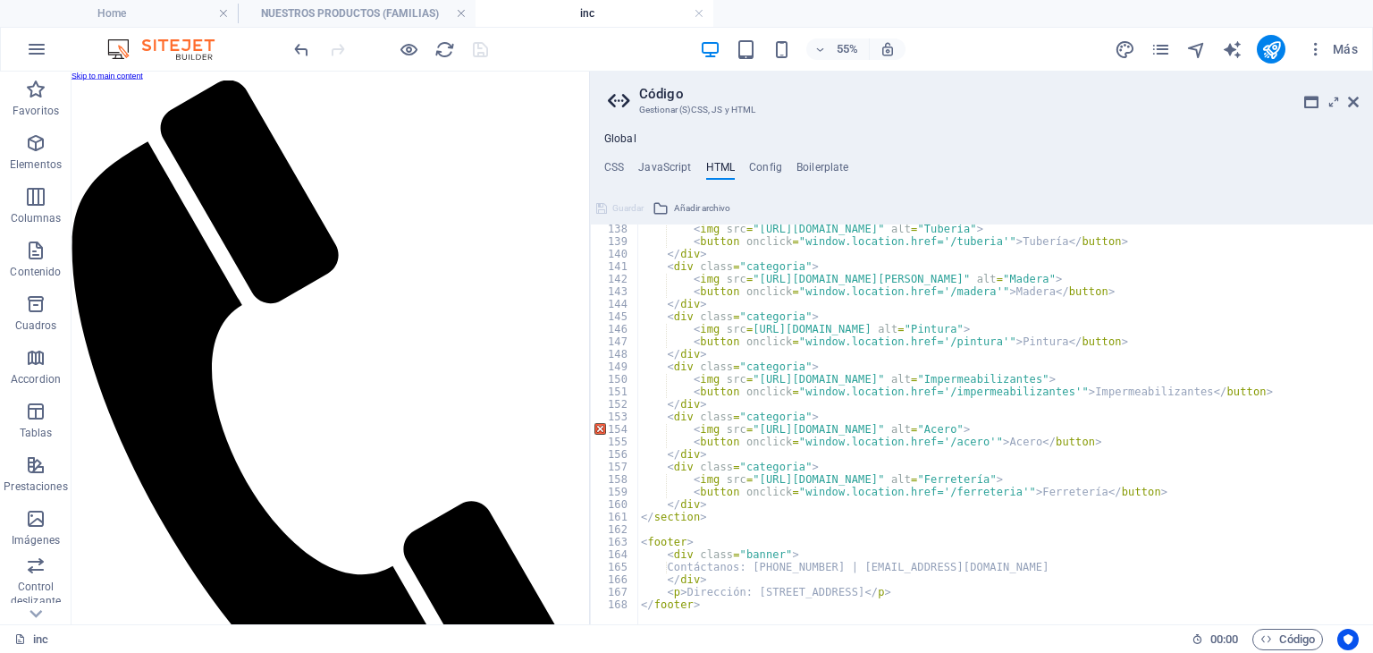
click at [624, 140] on h4 "Global" at bounding box center [620, 139] width 32 height 14
click at [1359, 97] on aside "Código Gestionar (S)CSS, JS y HTML Global CSS JavaScript HTML Config Boilerplat…" at bounding box center [981, 348] width 784 height 553
click at [1356, 103] on icon at bounding box center [1353, 102] width 11 height 14
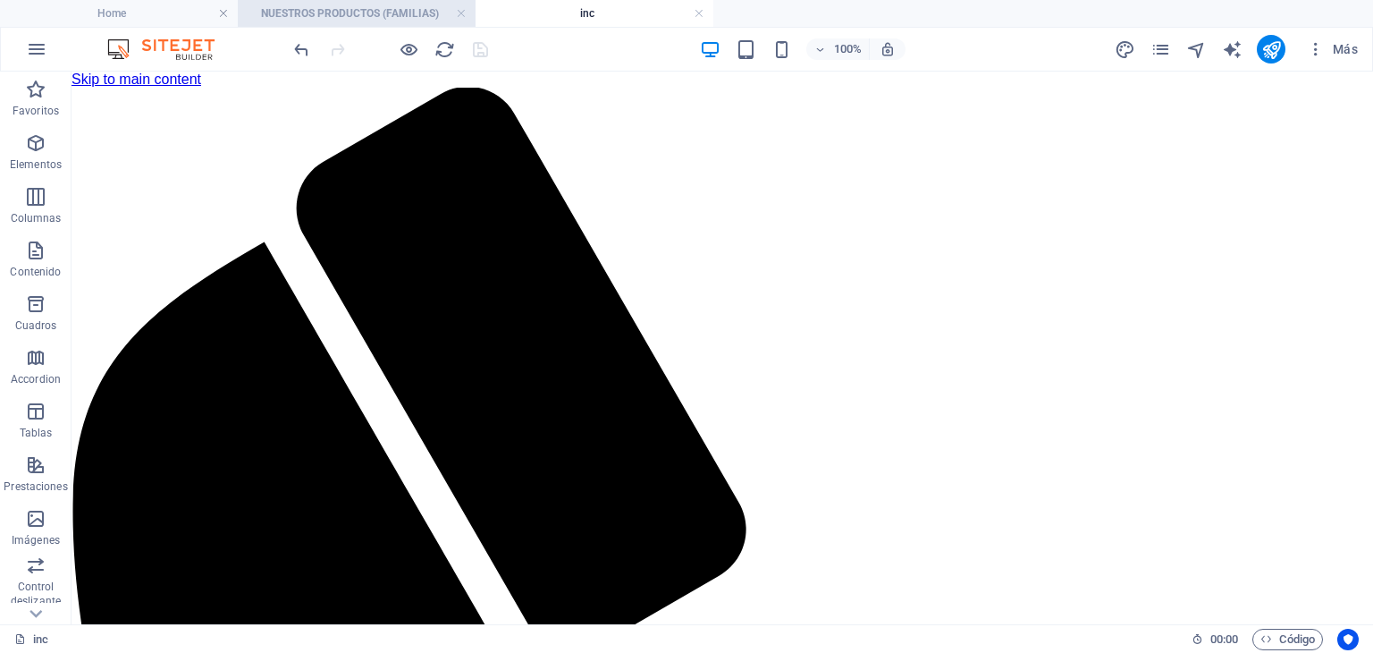
click at [378, 9] on h4 "NUESTROS PRODUCTOS (FAMILIAS)" at bounding box center [357, 14] width 238 height 20
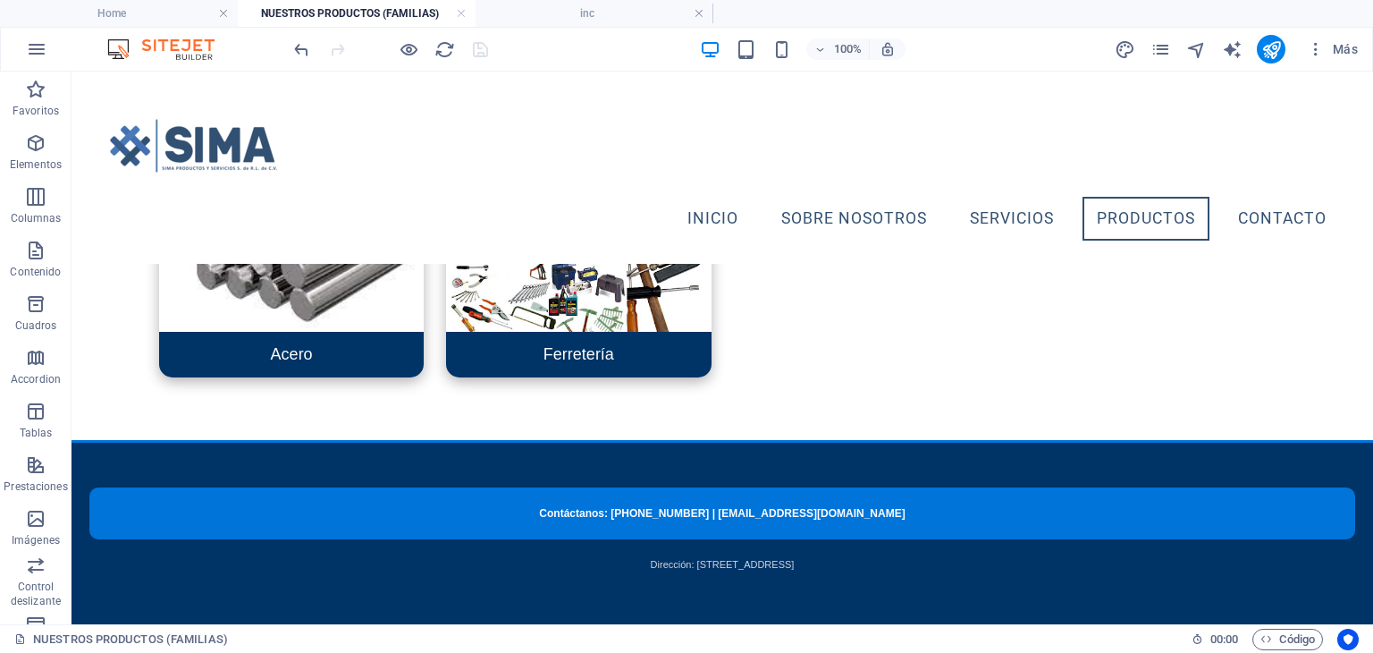
scroll to position [958, 0]
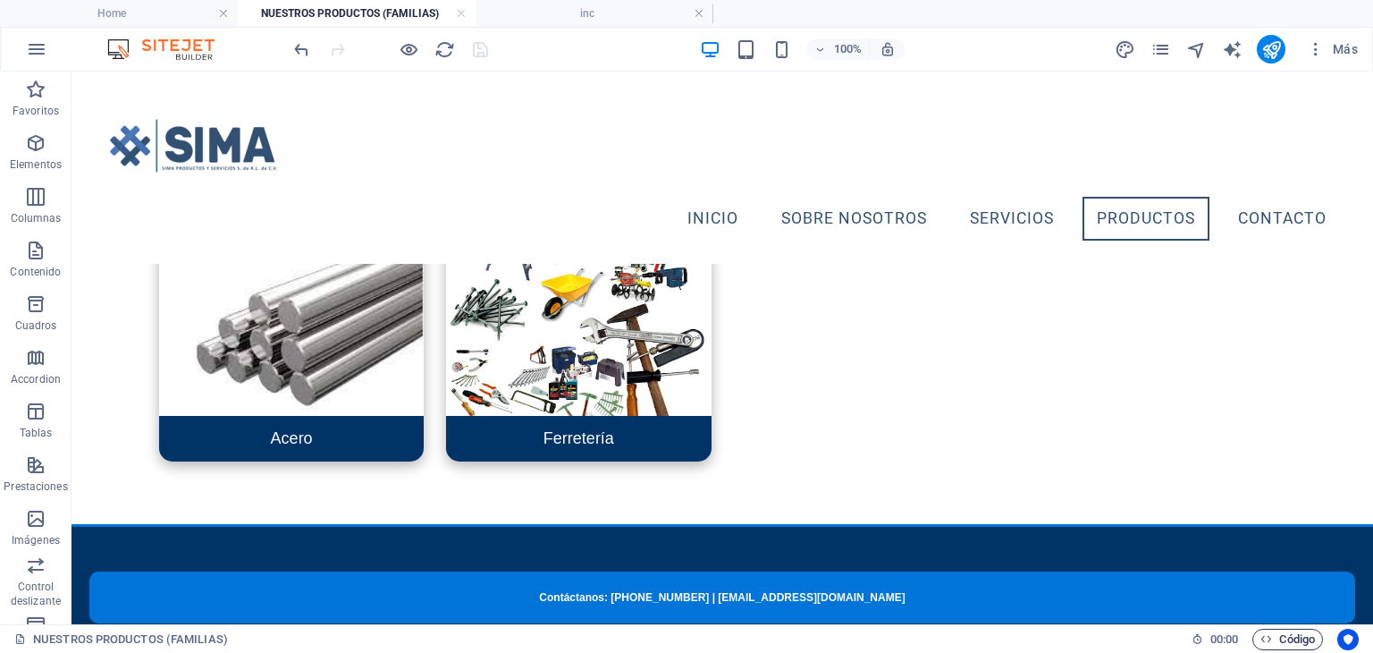
click at [1262, 642] on icon "button" at bounding box center [1267, 639] width 12 height 12
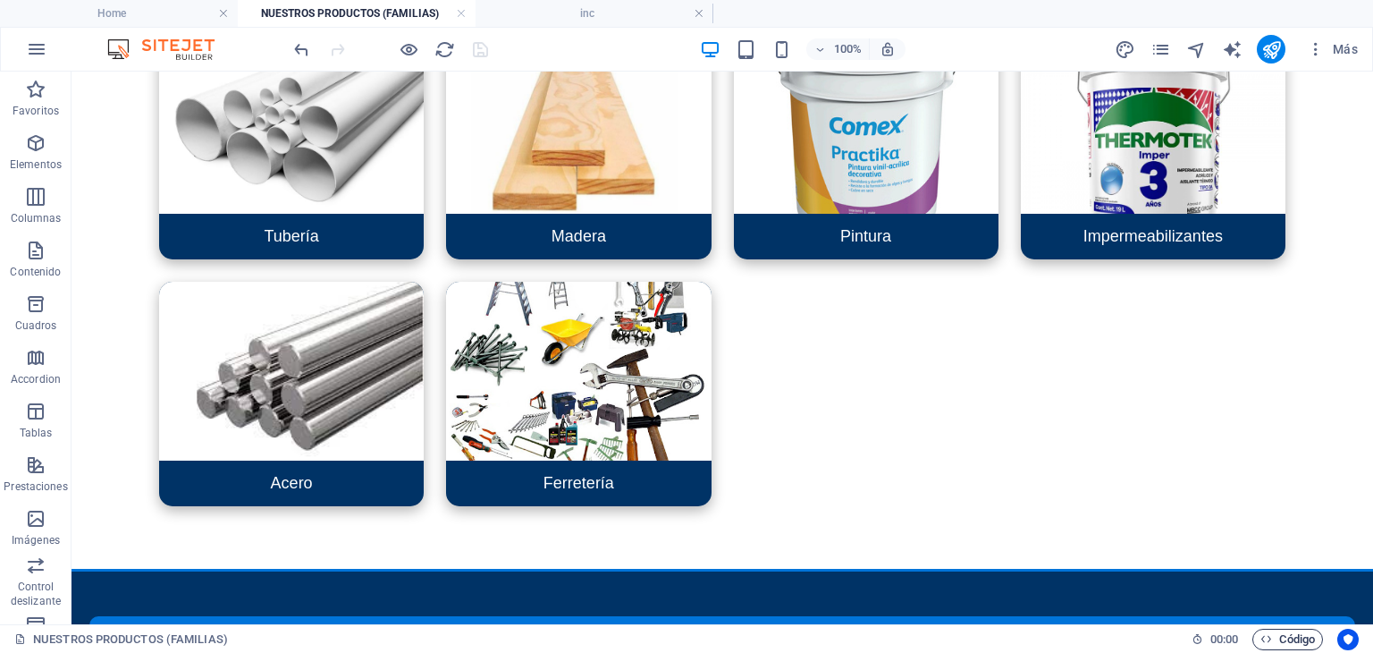
scroll to position [612, 0]
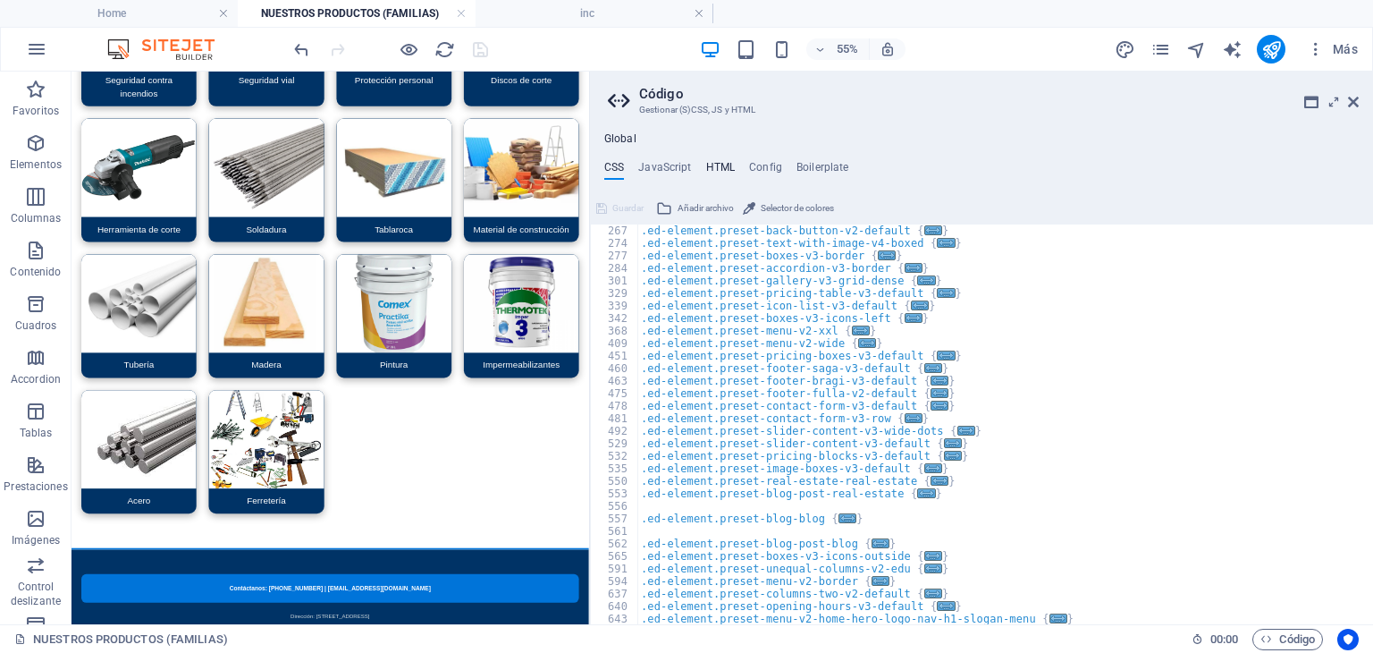
click at [724, 171] on h4 "HTML" at bounding box center [721, 171] width 30 height 20
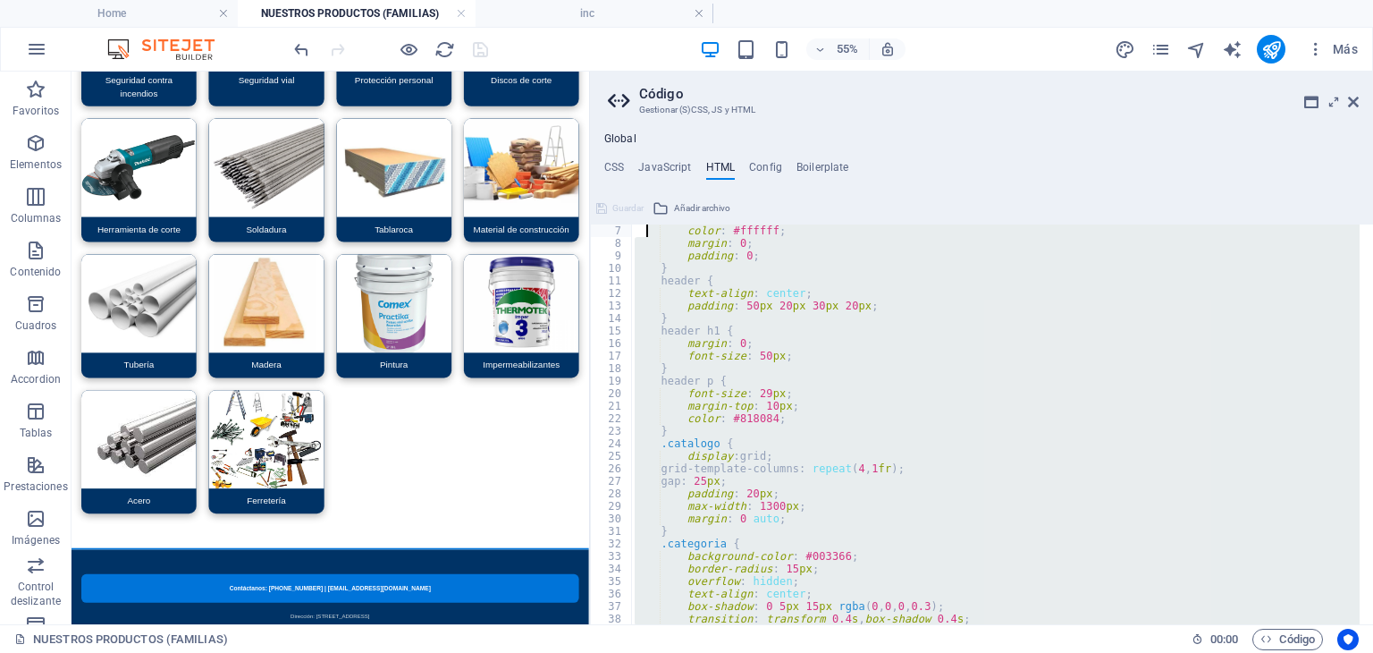
scroll to position [0, 0]
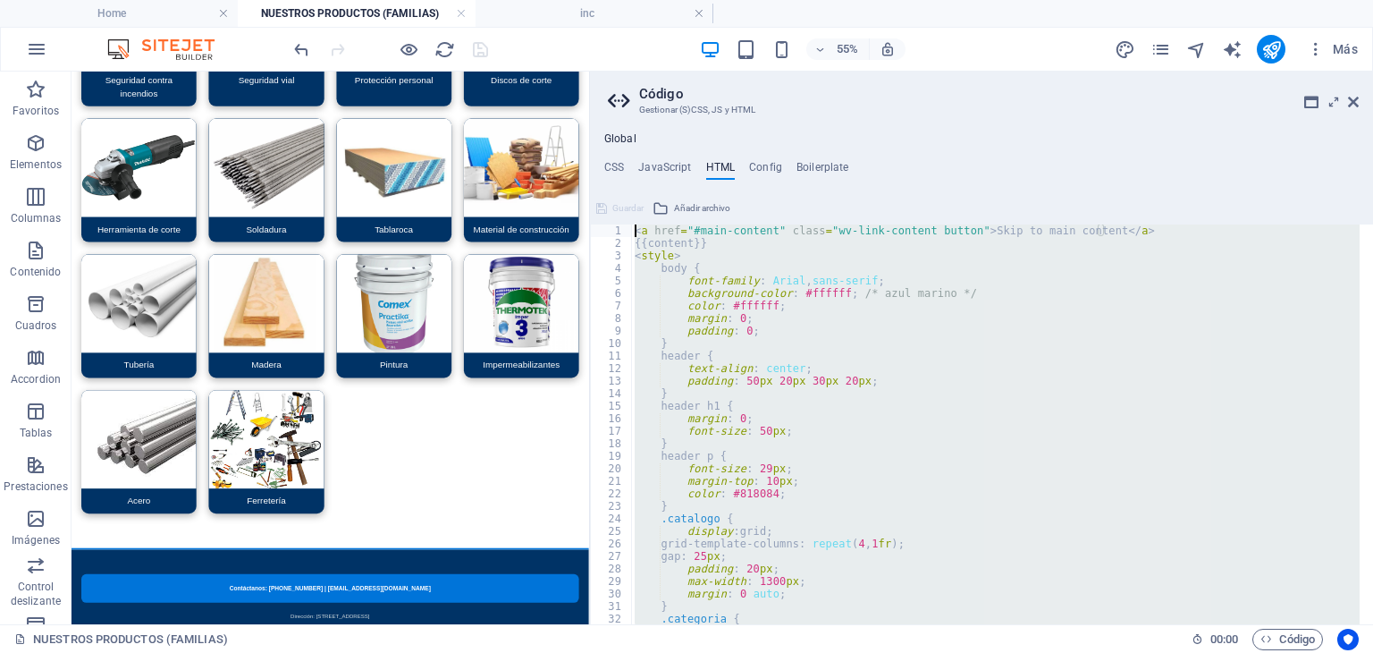
drag, startPoint x: 747, startPoint y: 607, endPoint x: 645, endPoint y: 208, distance: 411.8
click at [645, 208] on div "<a href="#main-content" class="wv-link-content button">Skip to main content</a>…" at bounding box center [981, 409] width 783 height 430
click at [651, 263] on div "< a href = "#main-content" class = "wv-link-content button" > Skip to main cont…" at bounding box center [995, 424] width 729 height 400
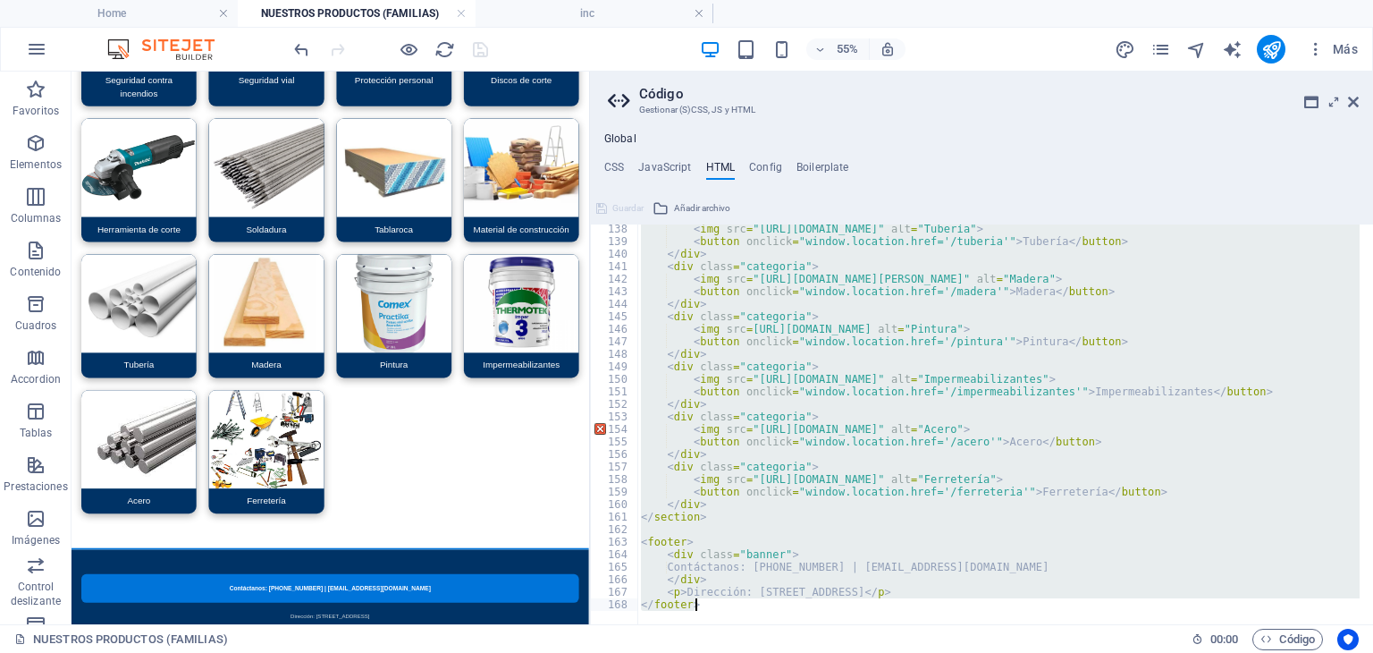
scroll to position [1717, 0]
drag, startPoint x: 636, startPoint y: 252, endPoint x: 823, endPoint y: 646, distance: 436.3
click at [823, 624] on div "Home NUESTROS PRODUCTOS (FAMILIAS) inc Favoritos Elementos Columnas Contenido C…" at bounding box center [686, 348] width 1373 height 553
type textarea "<p>Dirección: [STREET_ADDRESS]</p> </footer>"
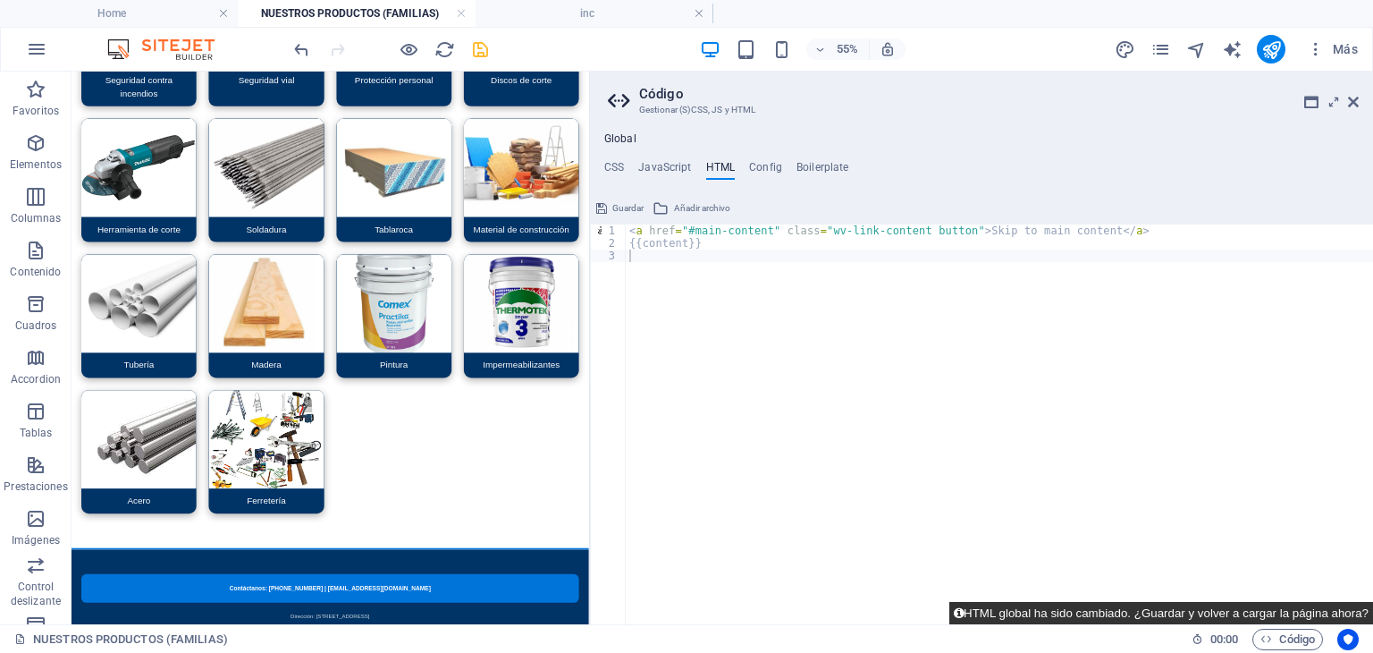
click at [1022, 609] on button "HTML global ha sido cambiado. ¿Guardar y volver a cargar la página ahora?" at bounding box center [1162, 613] width 424 height 22
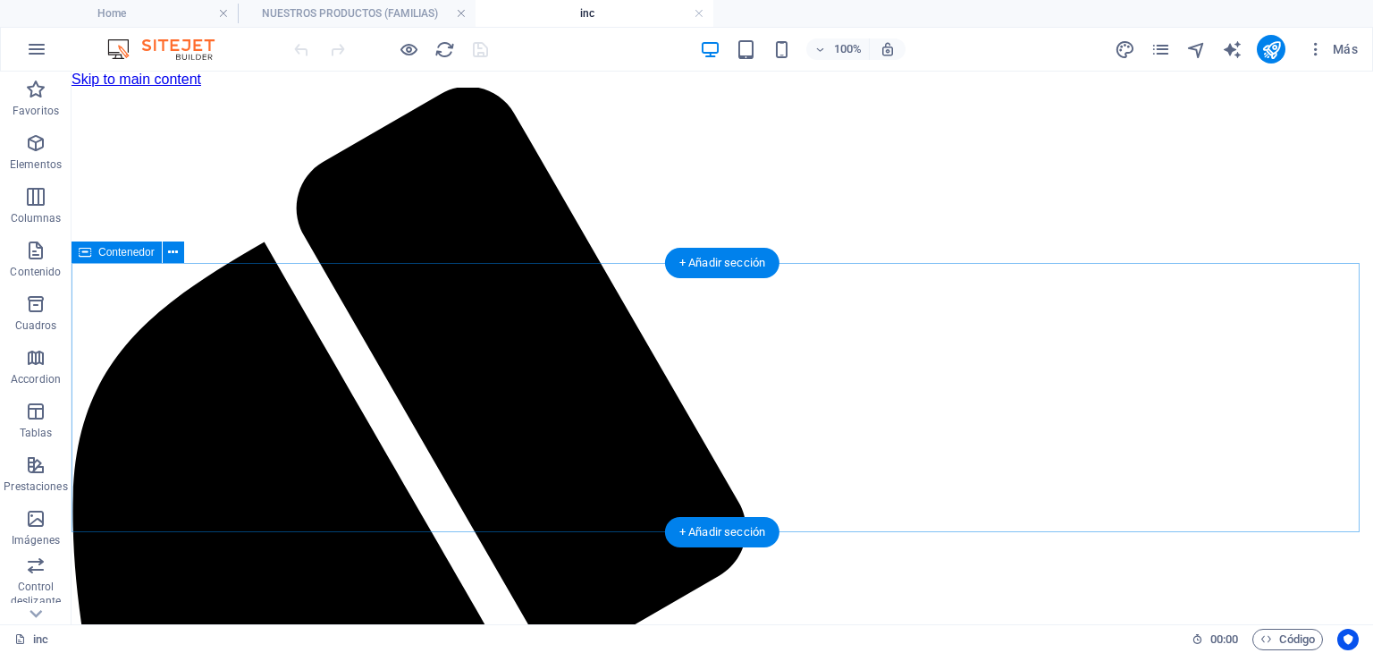
scroll to position [0, 0]
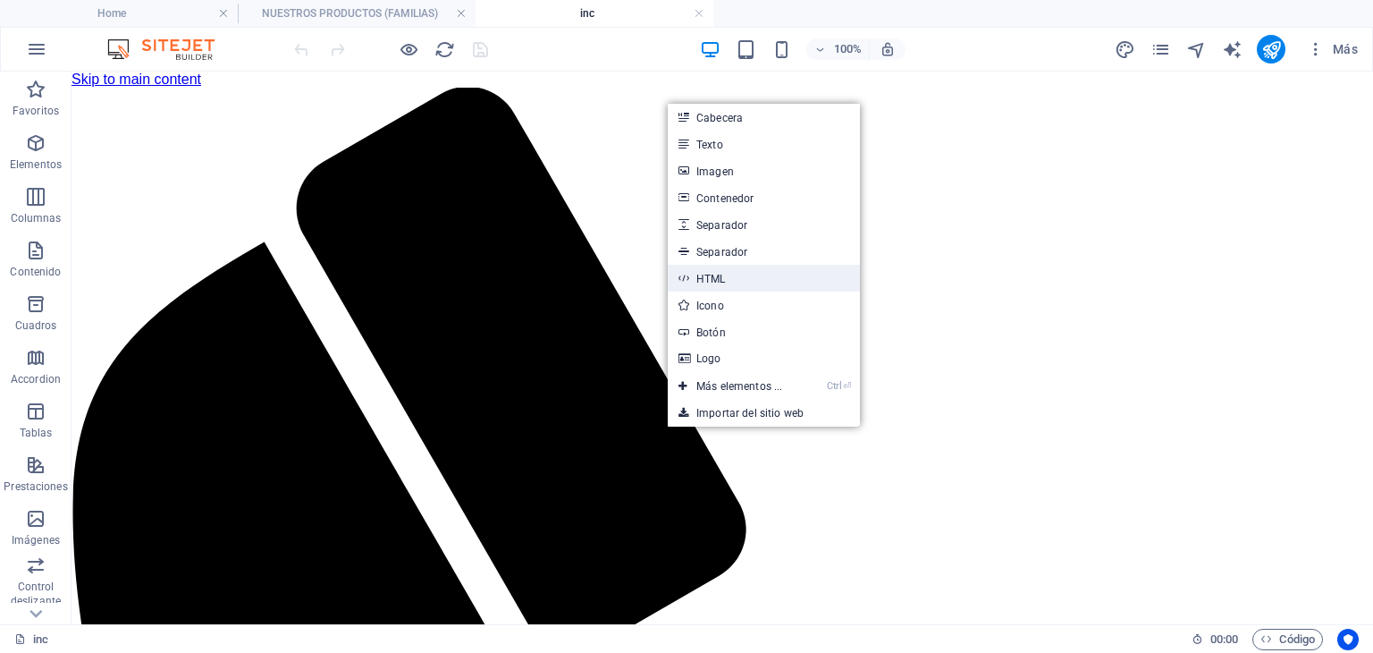
click at [724, 278] on link "HTML" at bounding box center [764, 278] width 192 height 27
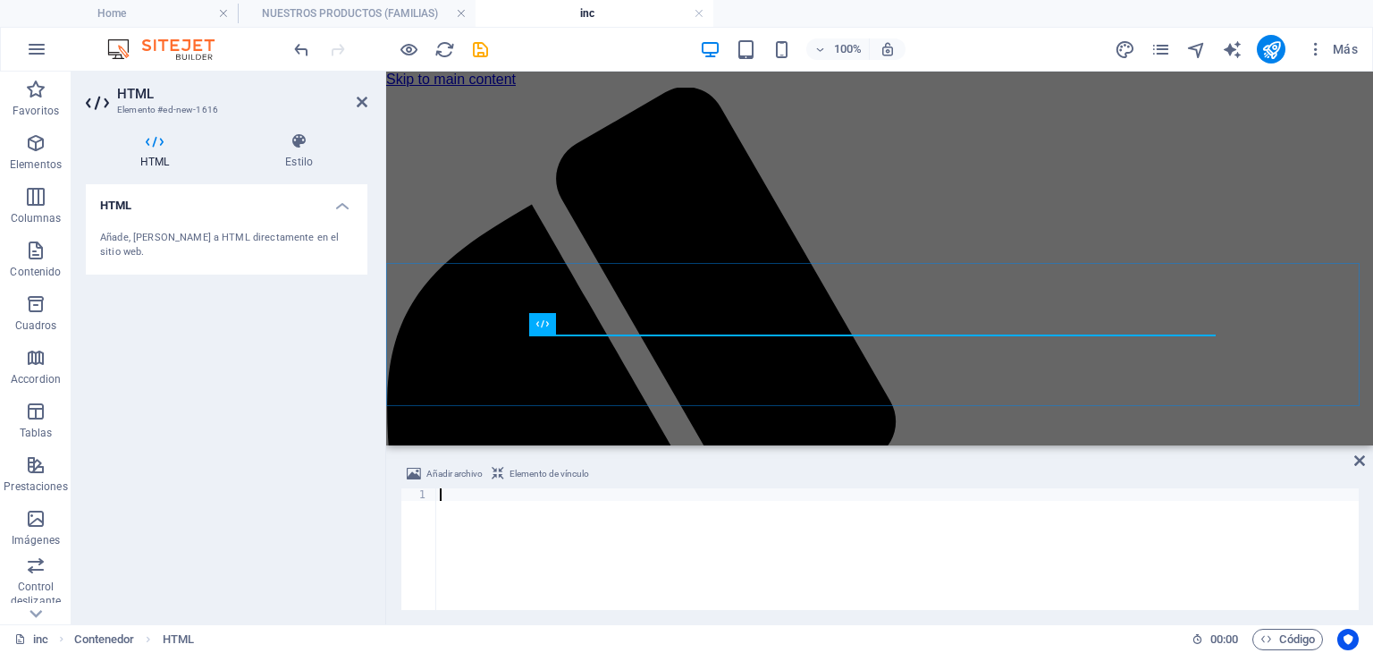
type textarea "</footer>"
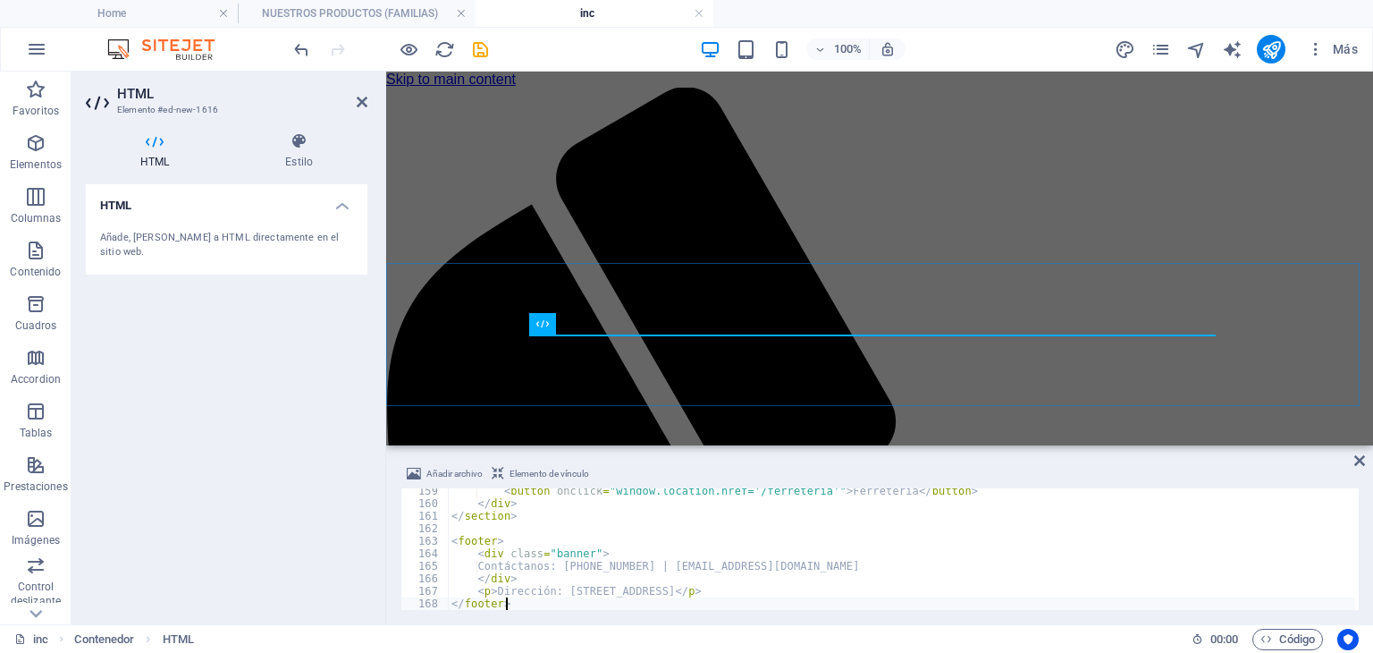
scroll to position [1981, 0]
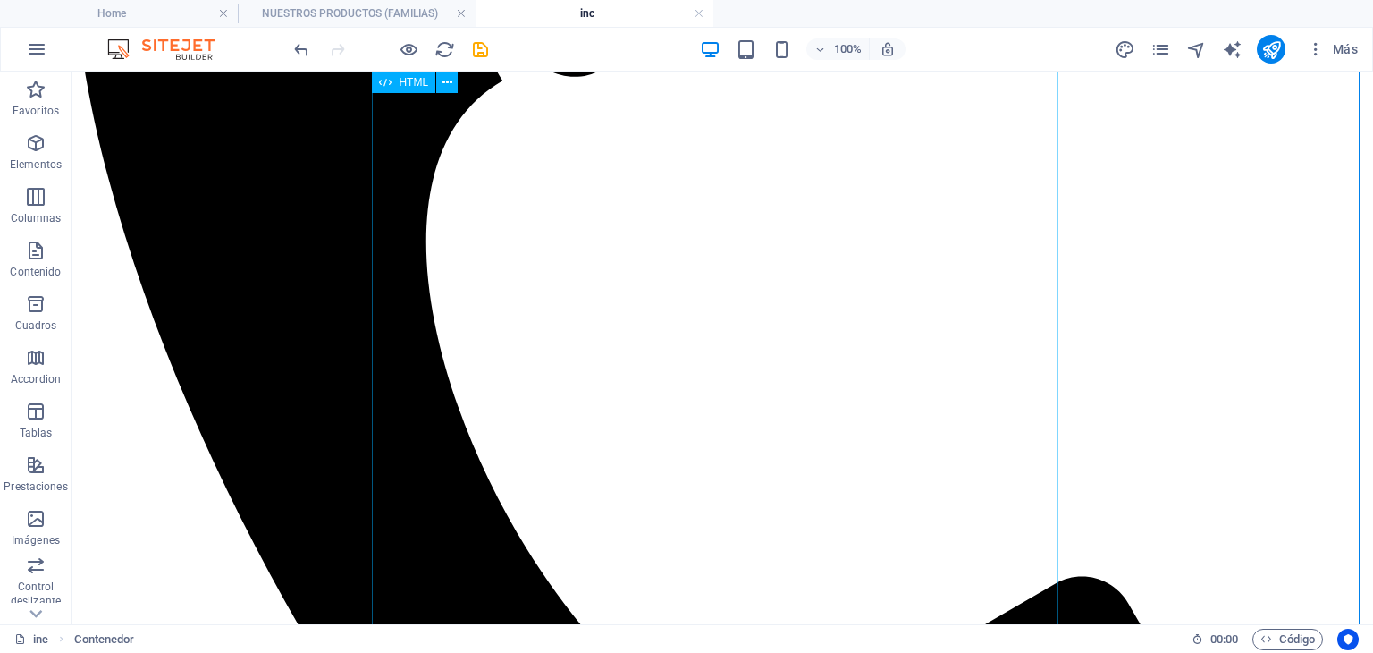
scroll to position [536, 0]
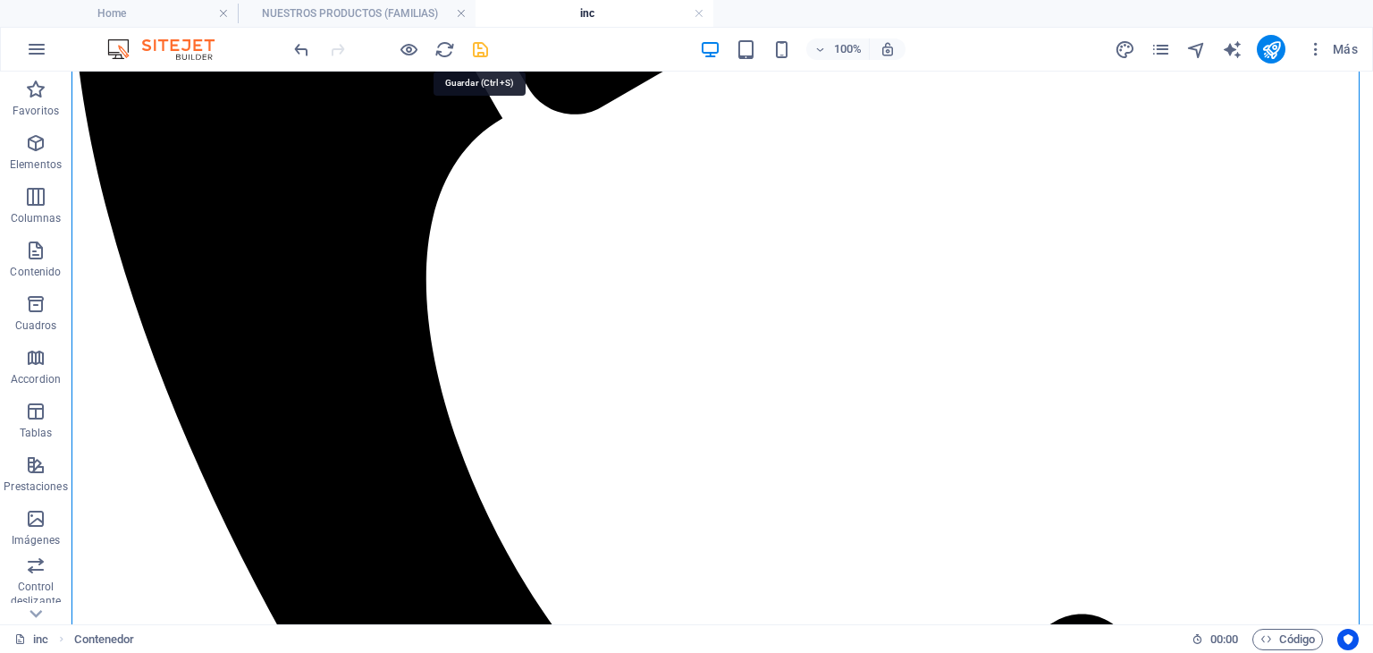
click at [479, 47] on icon "save" at bounding box center [480, 49] width 21 height 21
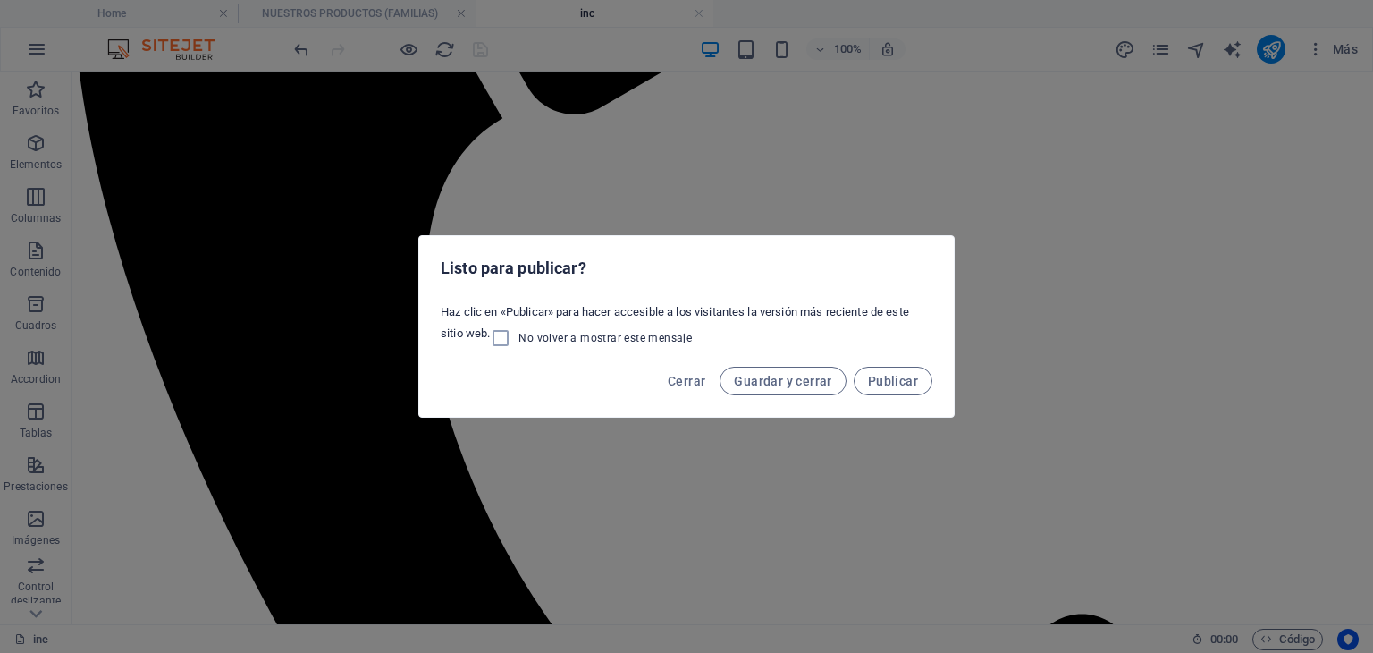
click at [755, 115] on div "Listo para publicar? Haz clic en «Publicar» para hacer accesible a los visitant…" at bounding box center [686, 326] width 1373 height 653
